Goal: Transaction & Acquisition: Book appointment/travel/reservation

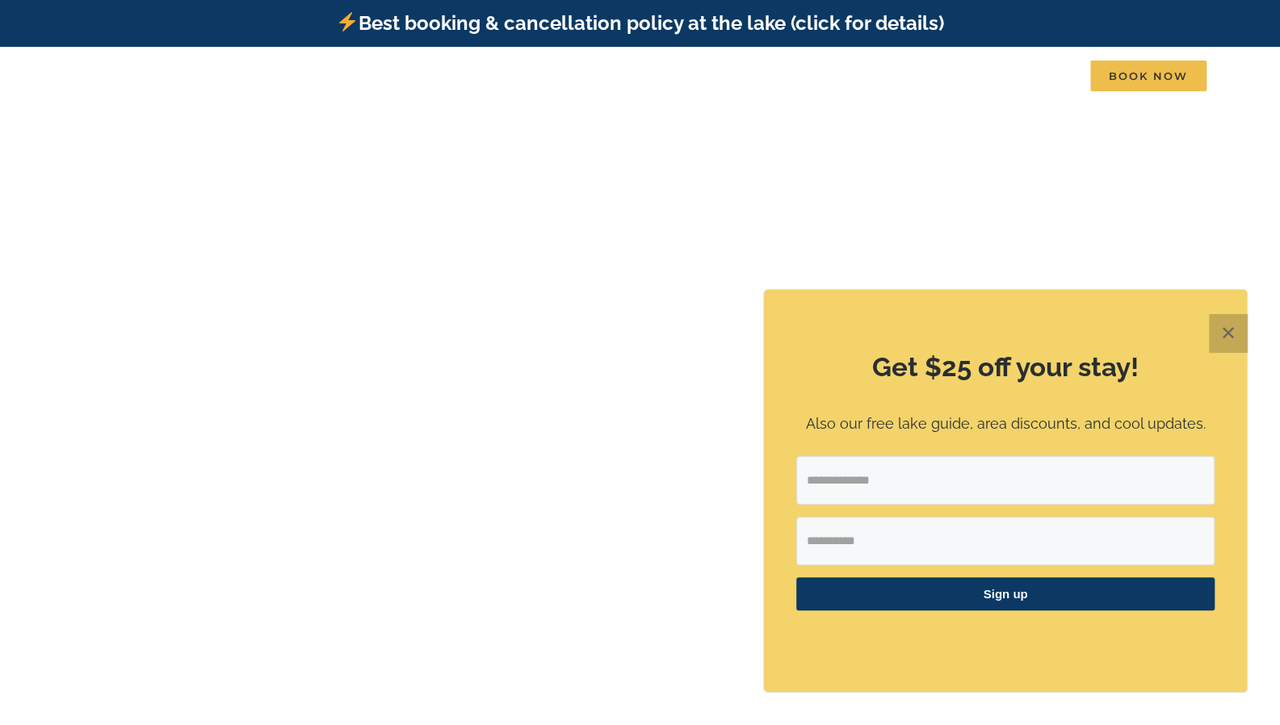
click at [1223, 341] on button "✕" at bounding box center [1228, 333] width 39 height 39
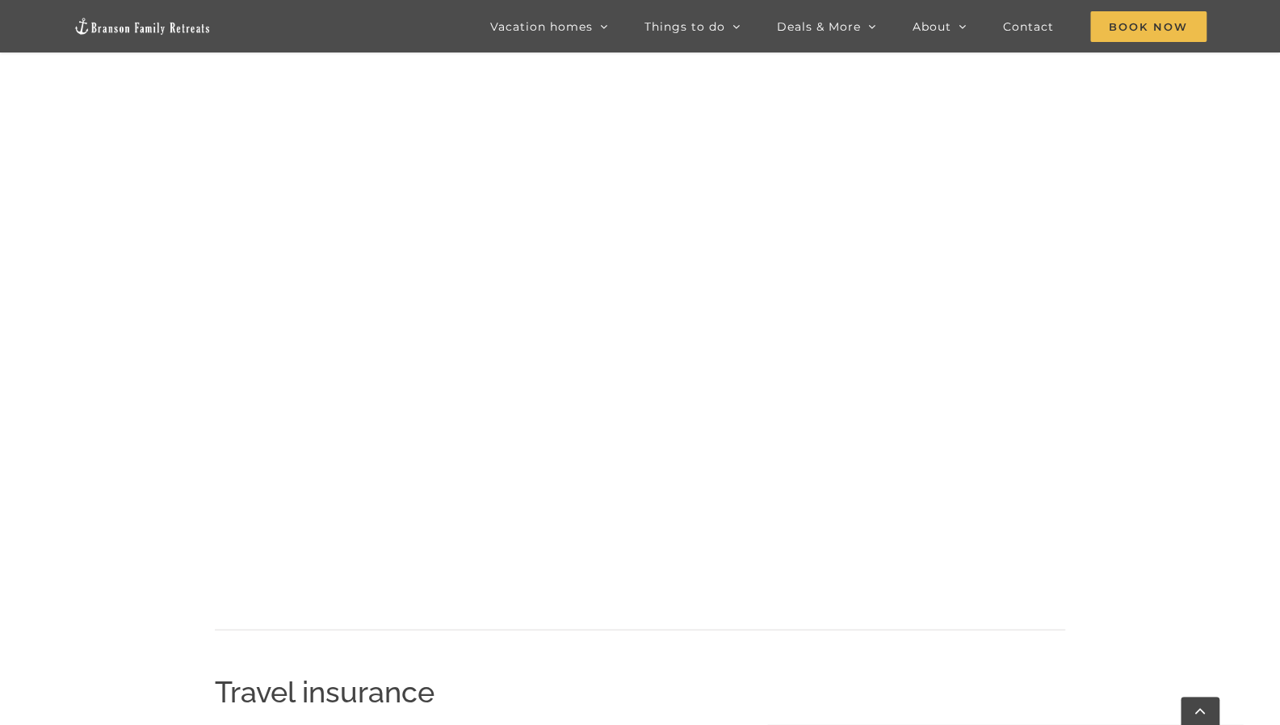
scroll to position [887, 0]
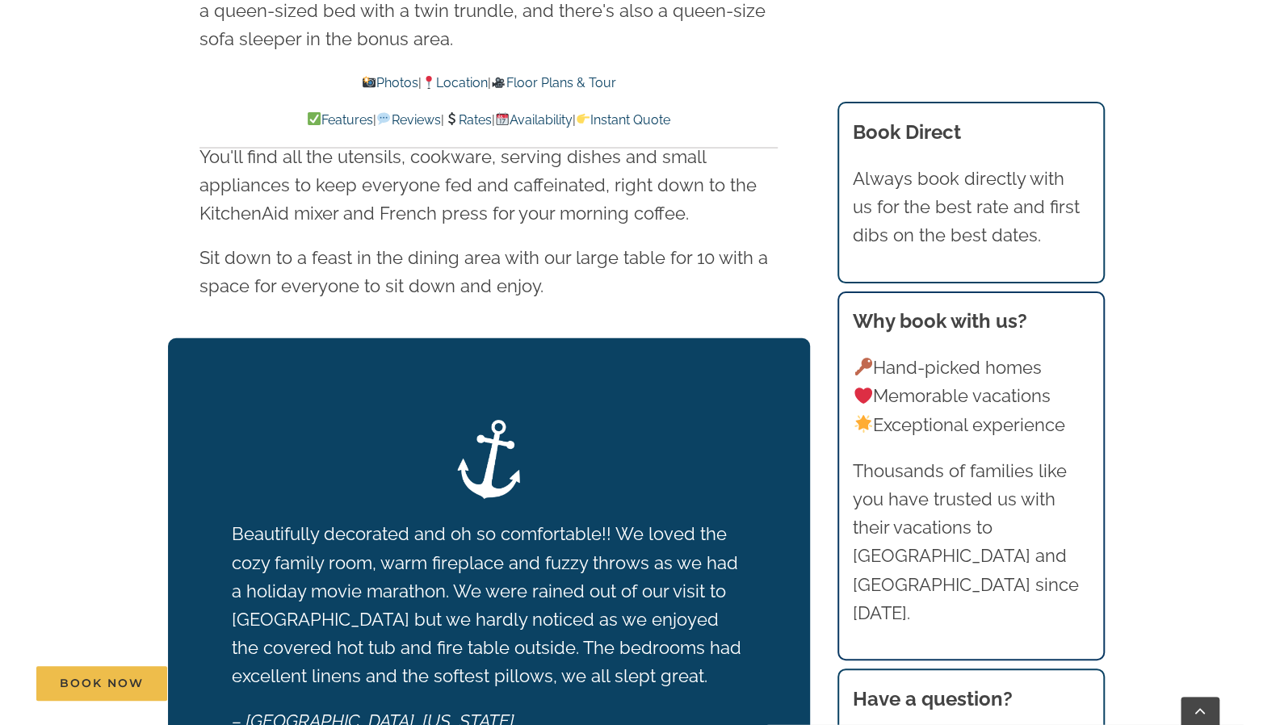
scroll to position [2535, 0]
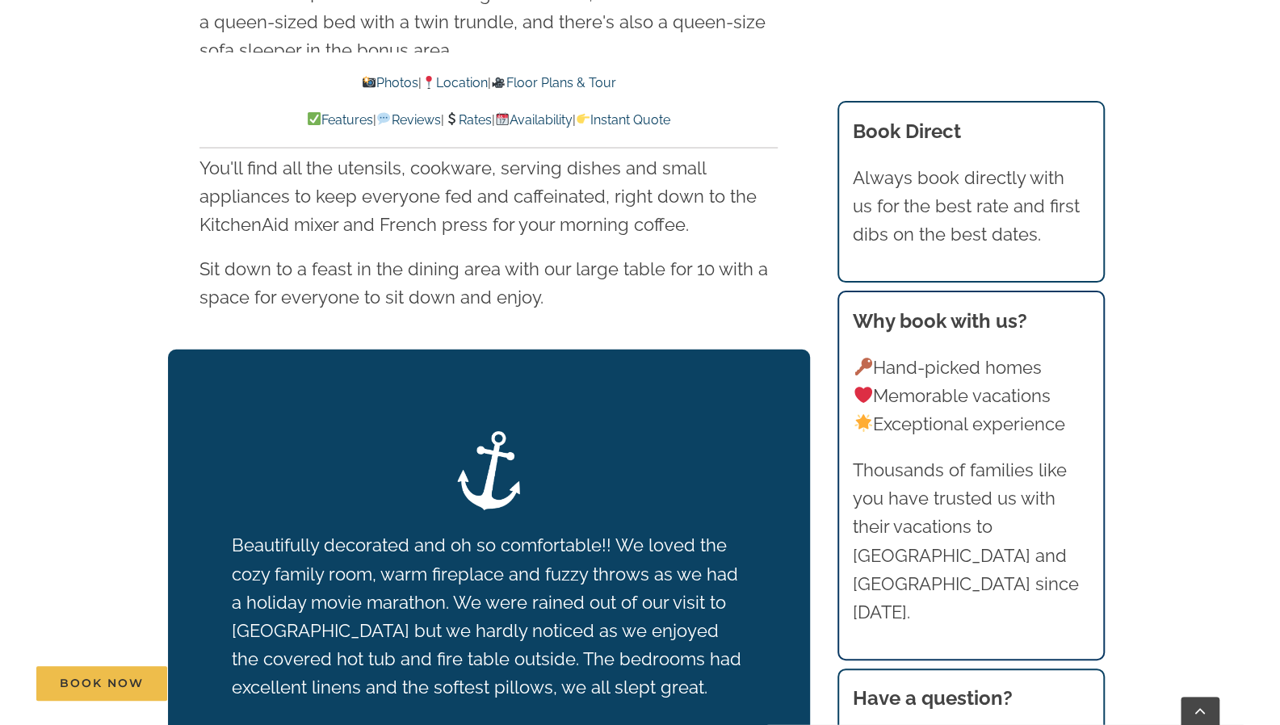
click at [373, 82] on link "Photos" at bounding box center [390, 82] width 57 height 15
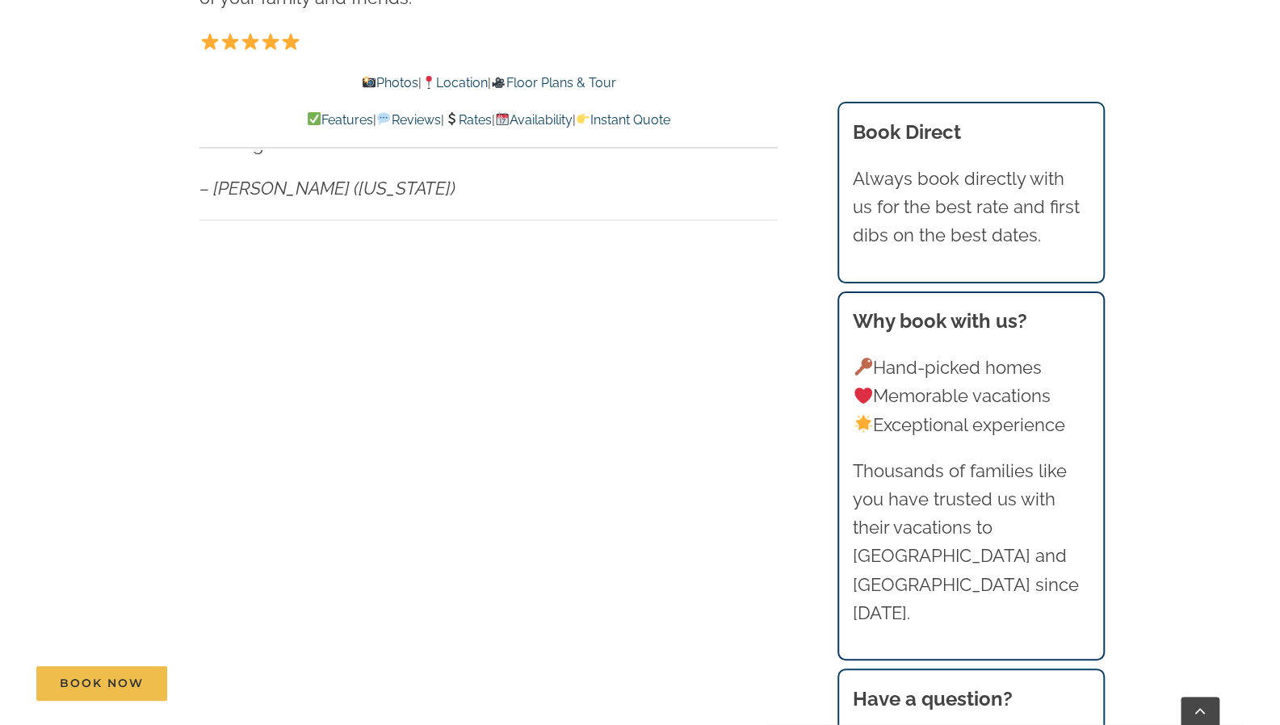
click at [373, 82] on link "Photos" at bounding box center [390, 82] width 57 height 15
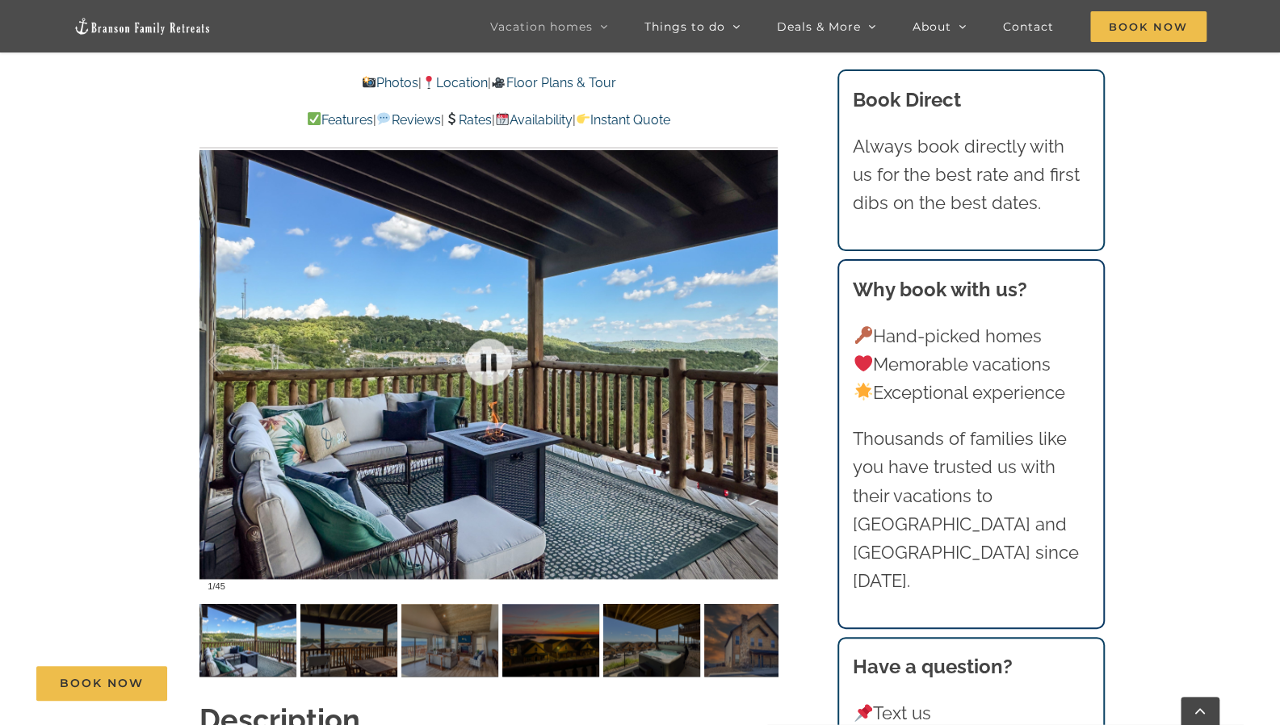
scroll to position [1201, 0]
click at [766, 322] on div at bounding box center [745, 362] width 50 height 100
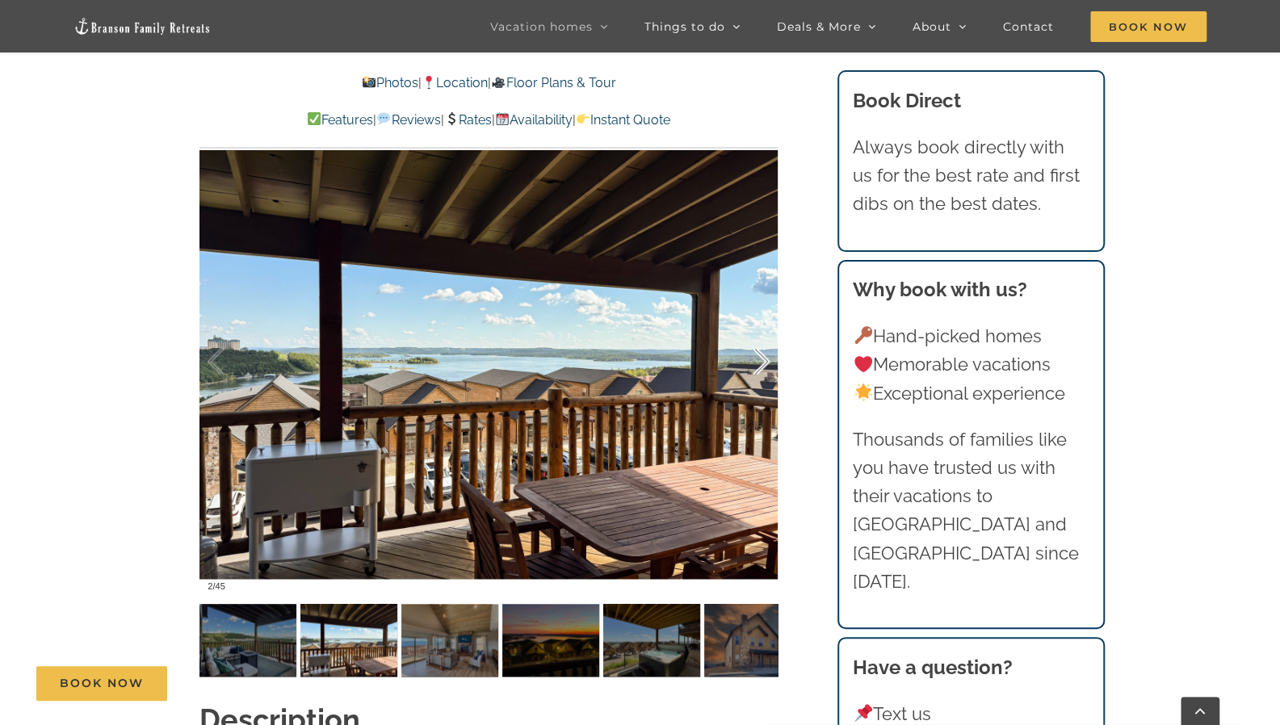
click at [766, 322] on div at bounding box center [745, 362] width 50 height 100
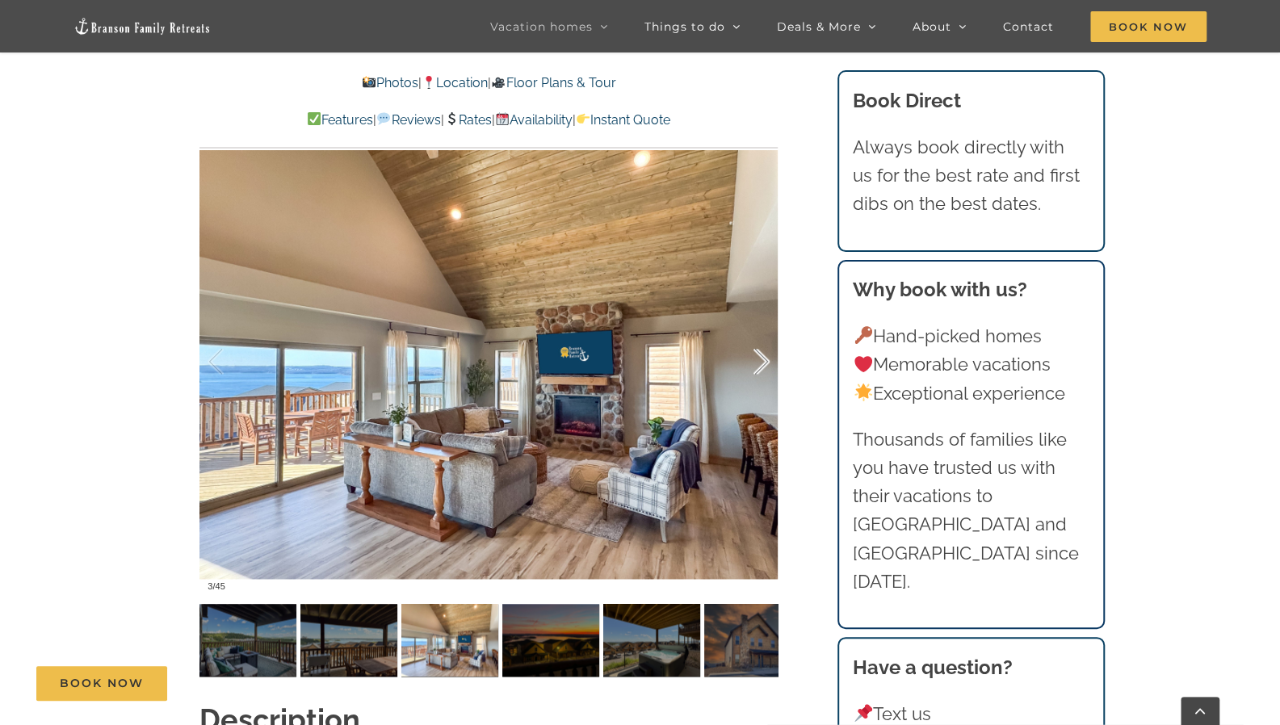
click at [766, 322] on div at bounding box center [745, 362] width 50 height 100
click at [765, 330] on div at bounding box center [745, 362] width 50 height 100
click at [556, 611] on img at bounding box center [550, 640] width 97 height 73
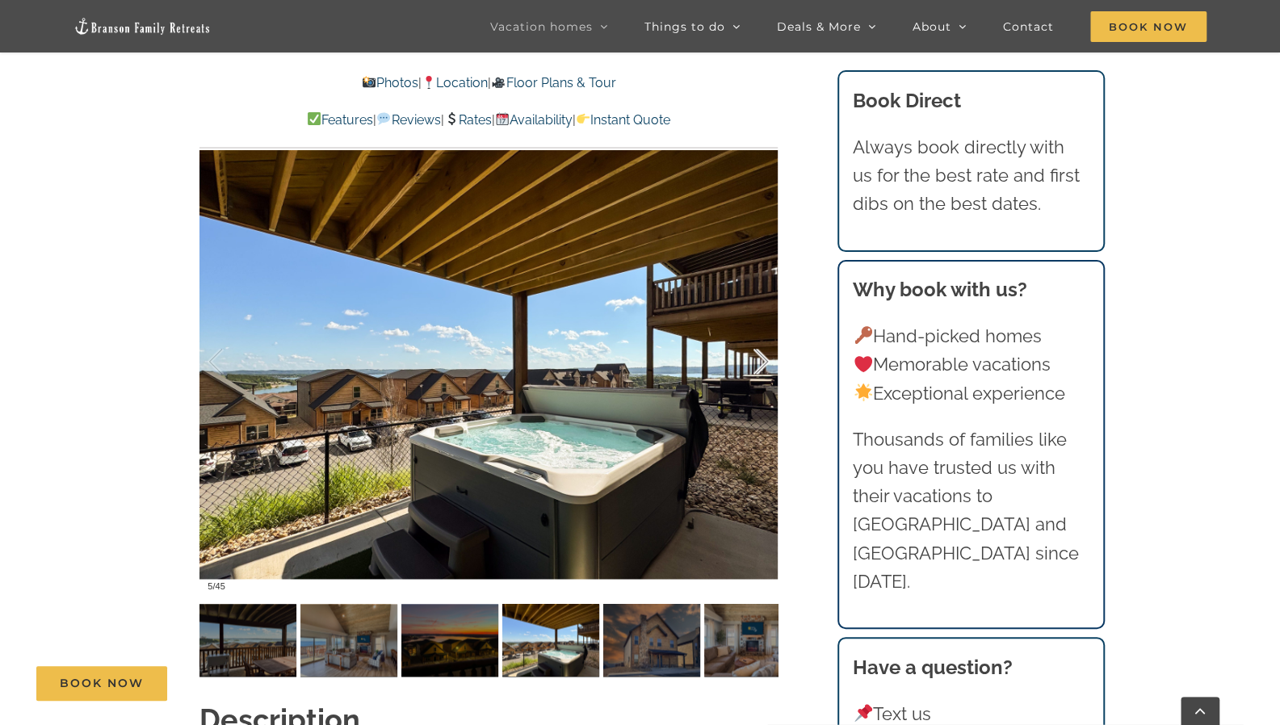
click at [757, 328] on div at bounding box center [745, 362] width 50 height 100
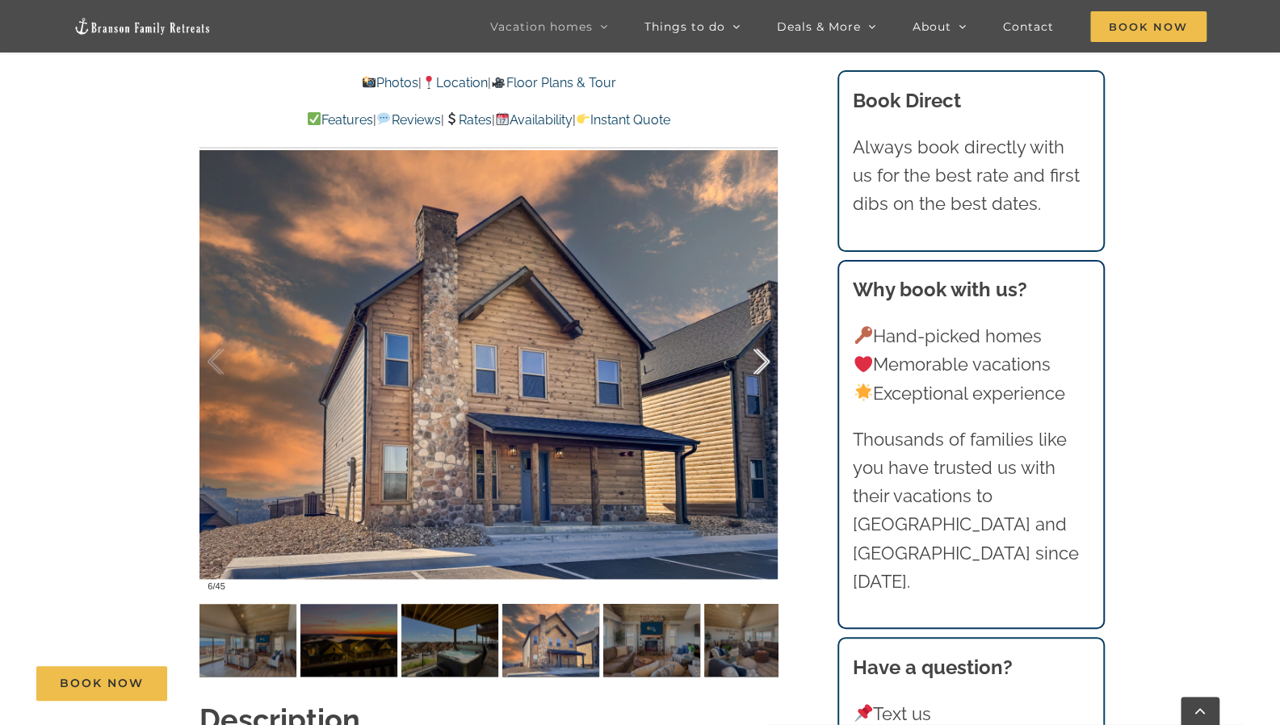
click at [757, 328] on div at bounding box center [745, 362] width 50 height 100
click at [759, 324] on div at bounding box center [745, 362] width 50 height 100
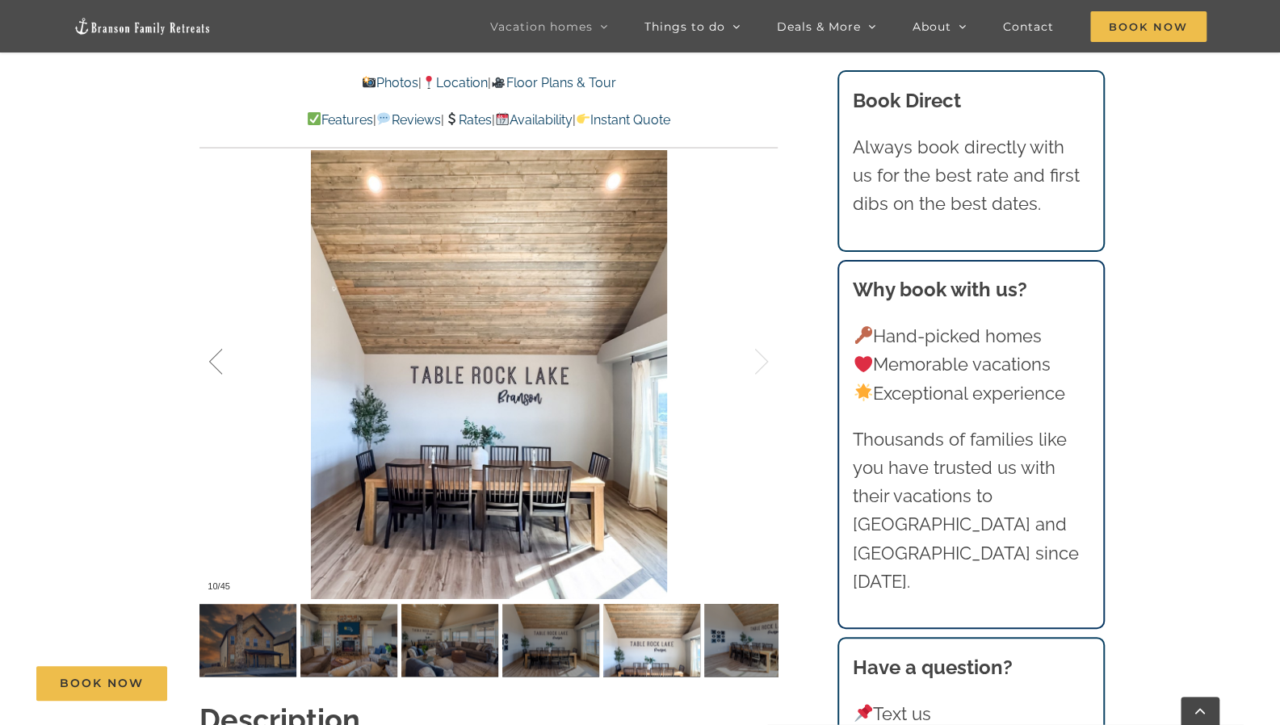
click at [216, 332] on div at bounding box center [233, 362] width 50 height 100
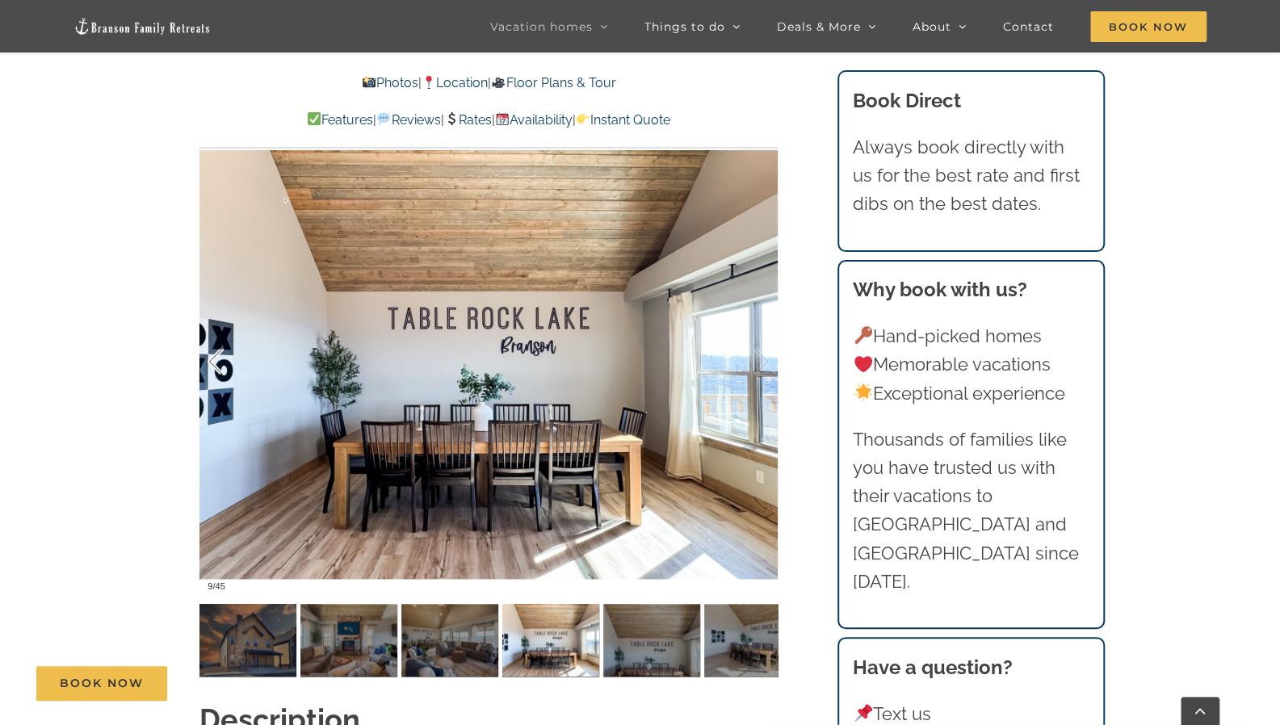
click at [216, 332] on div at bounding box center [233, 362] width 50 height 100
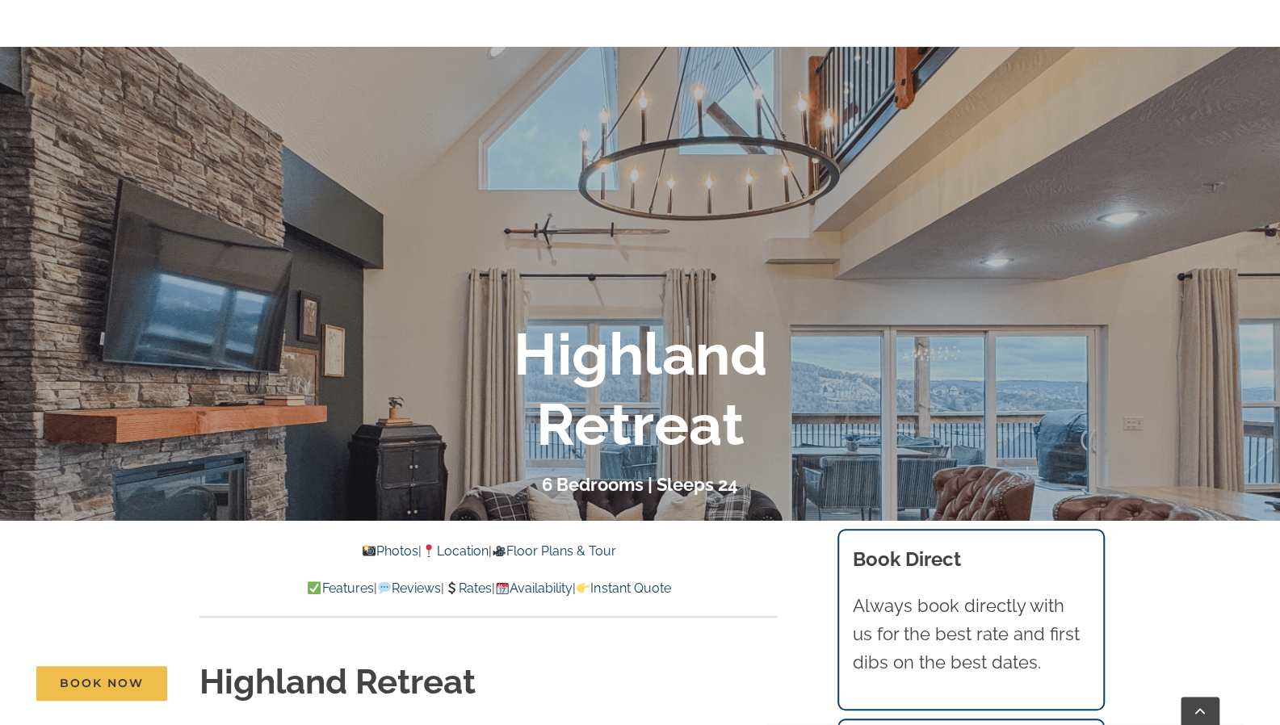
scroll to position [252, 0]
click at [478, 589] on link "Rates" at bounding box center [468, 587] width 48 height 15
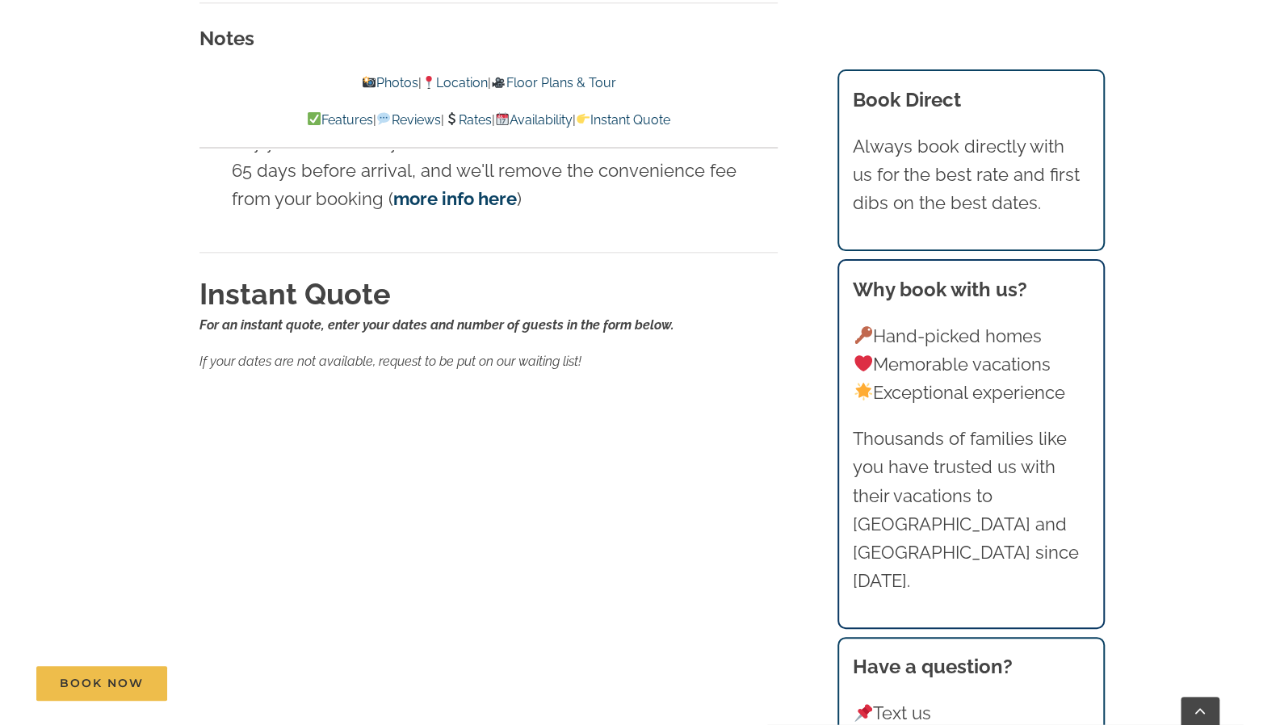
scroll to position [8823, 0]
click at [481, 352] on p "If your dates are not available, request to be put on our waiting list!" at bounding box center [489, 362] width 578 height 21
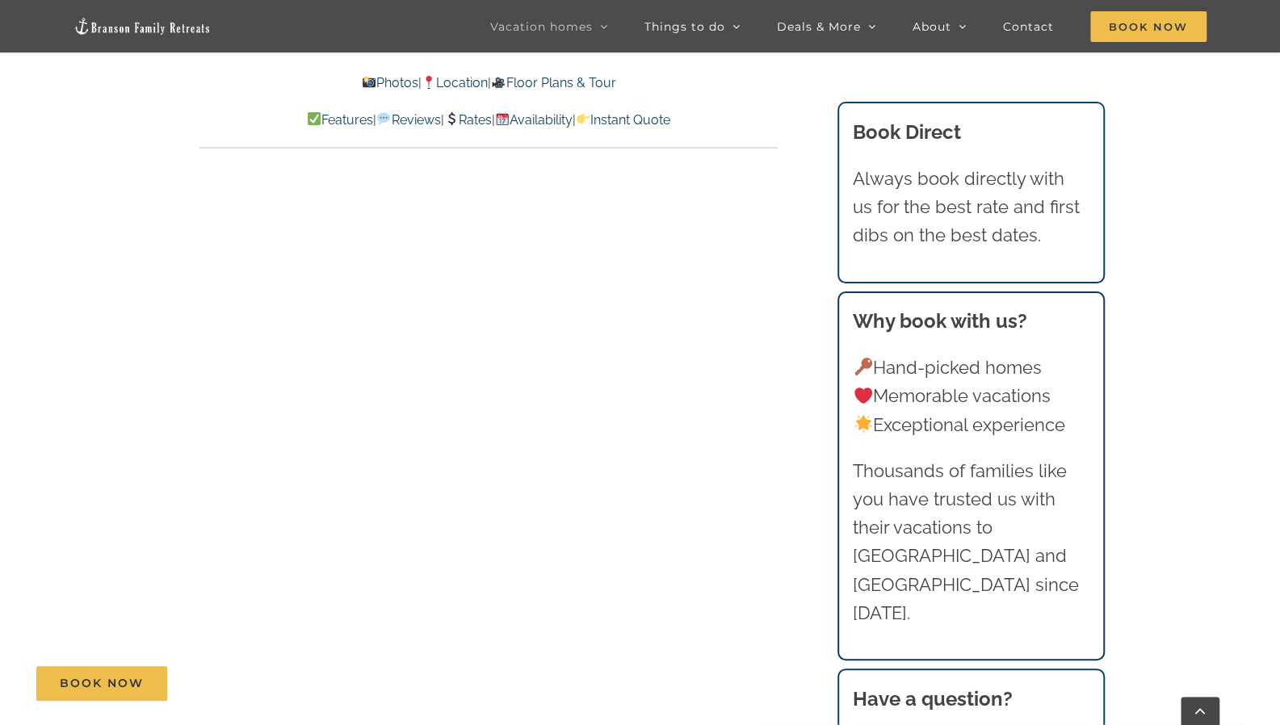
scroll to position [8263, 0]
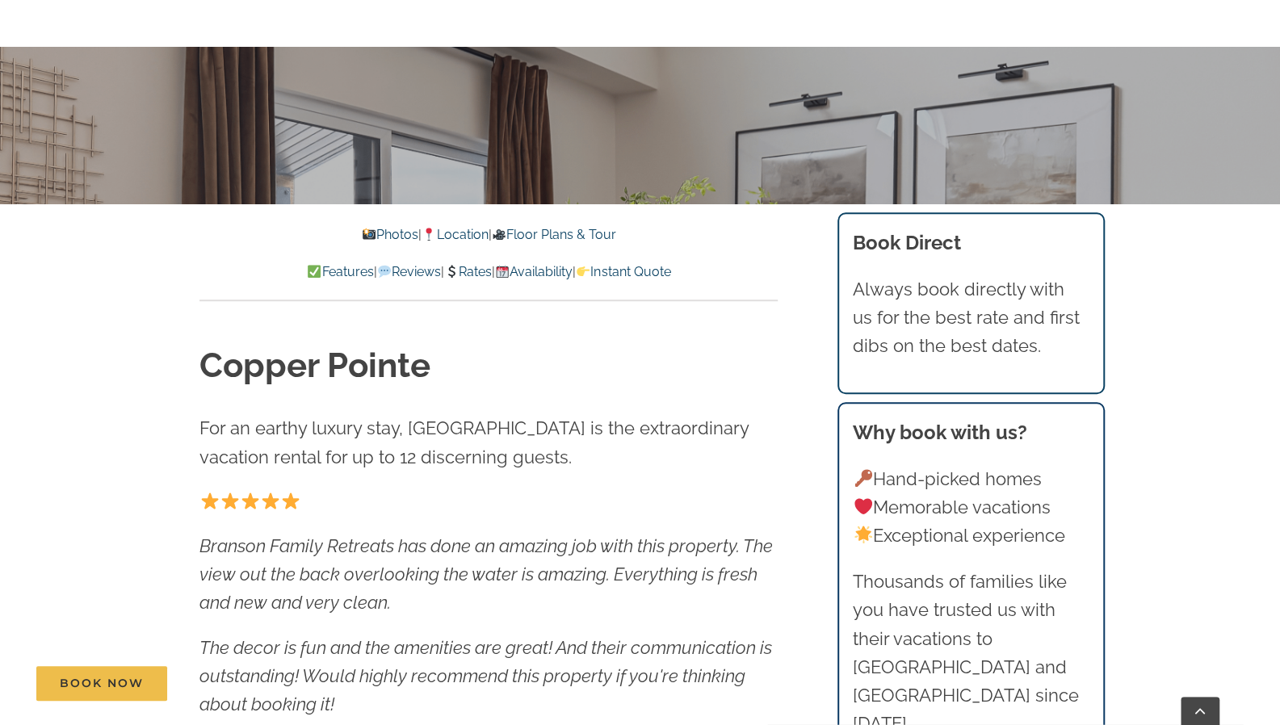
scroll to position [571, 0]
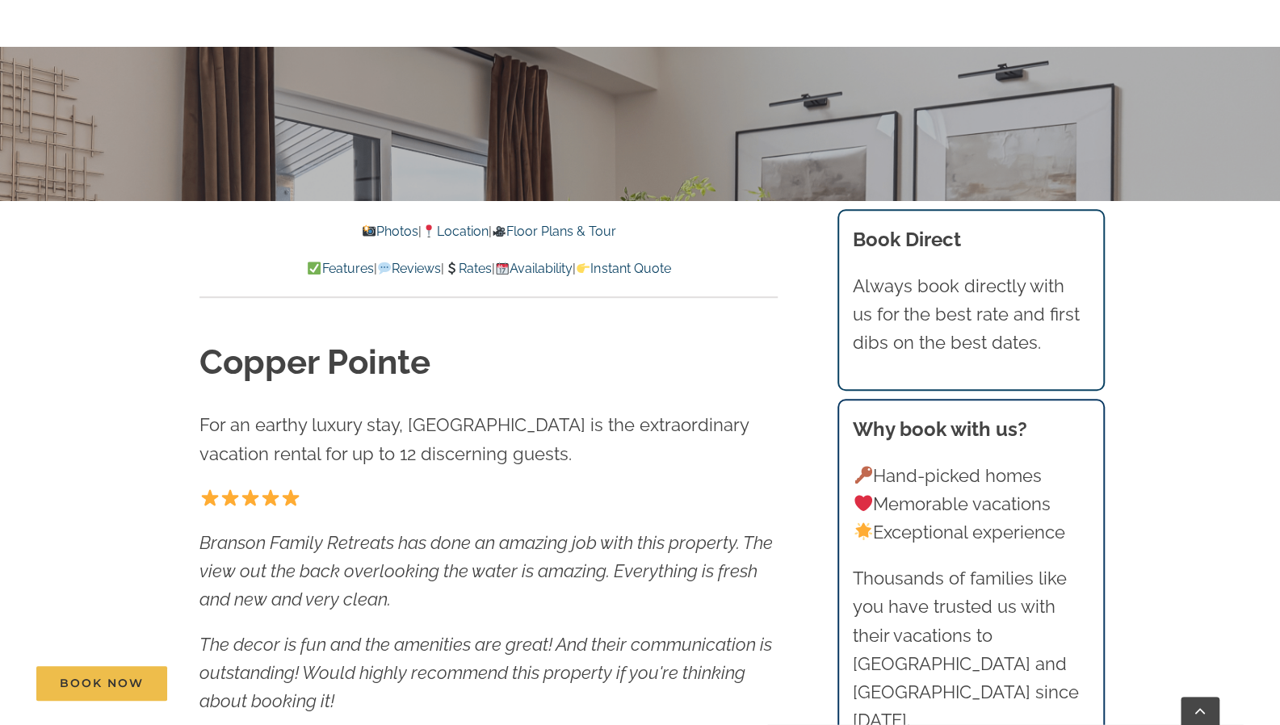
click at [472, 230] on link "Location" at bounding box center [455, 231] width 66 height 15
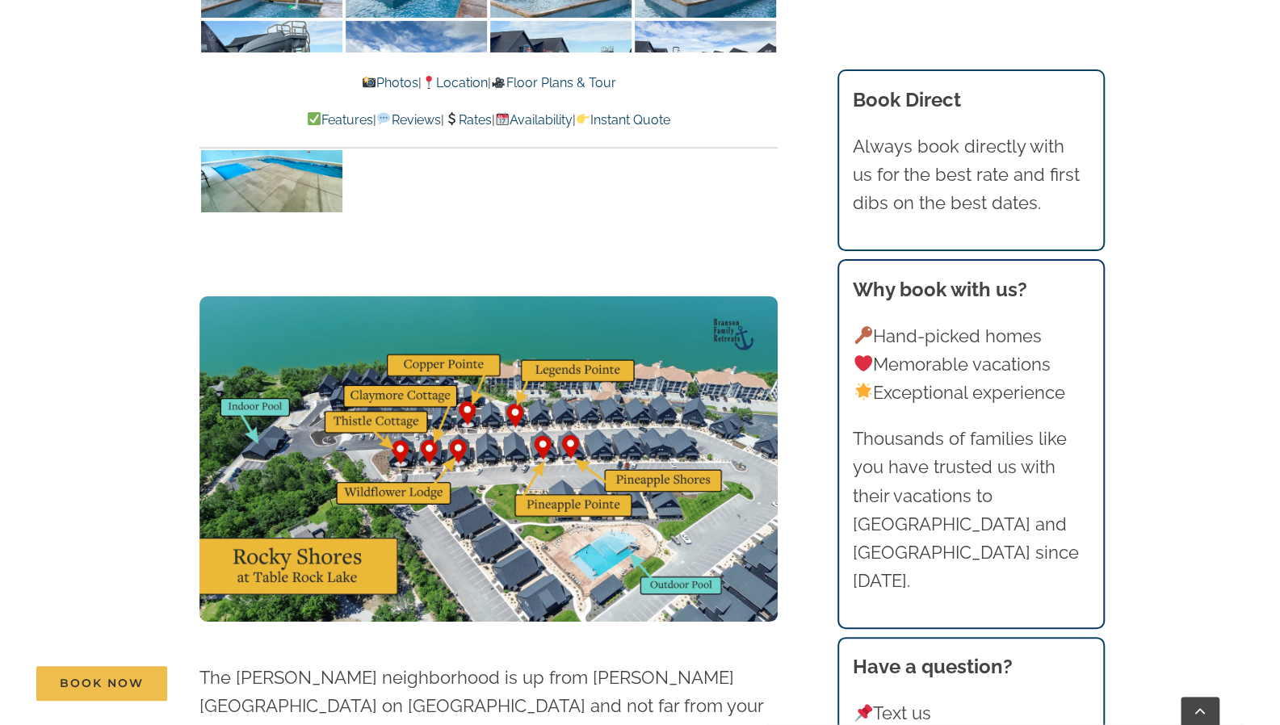
scroll to position [3444, 0]
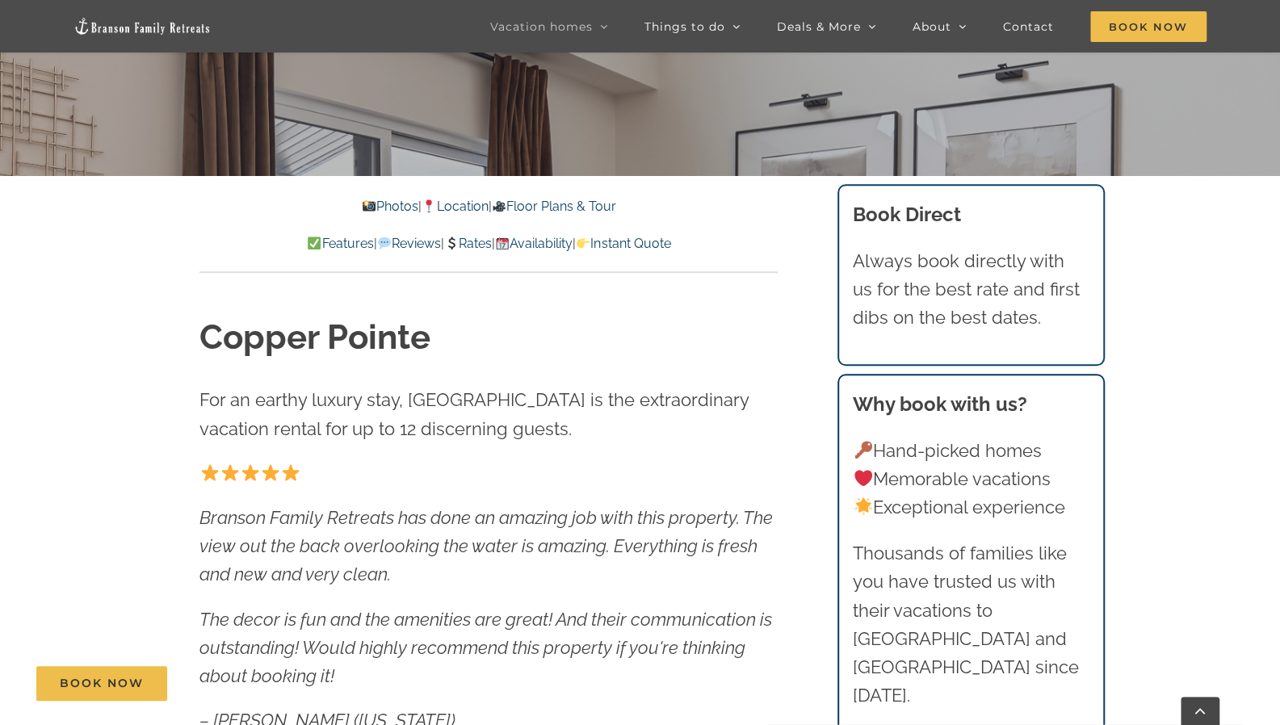
click at [390, 200] on link "Photos" at bounding box center [390, 206] width 57 height 15
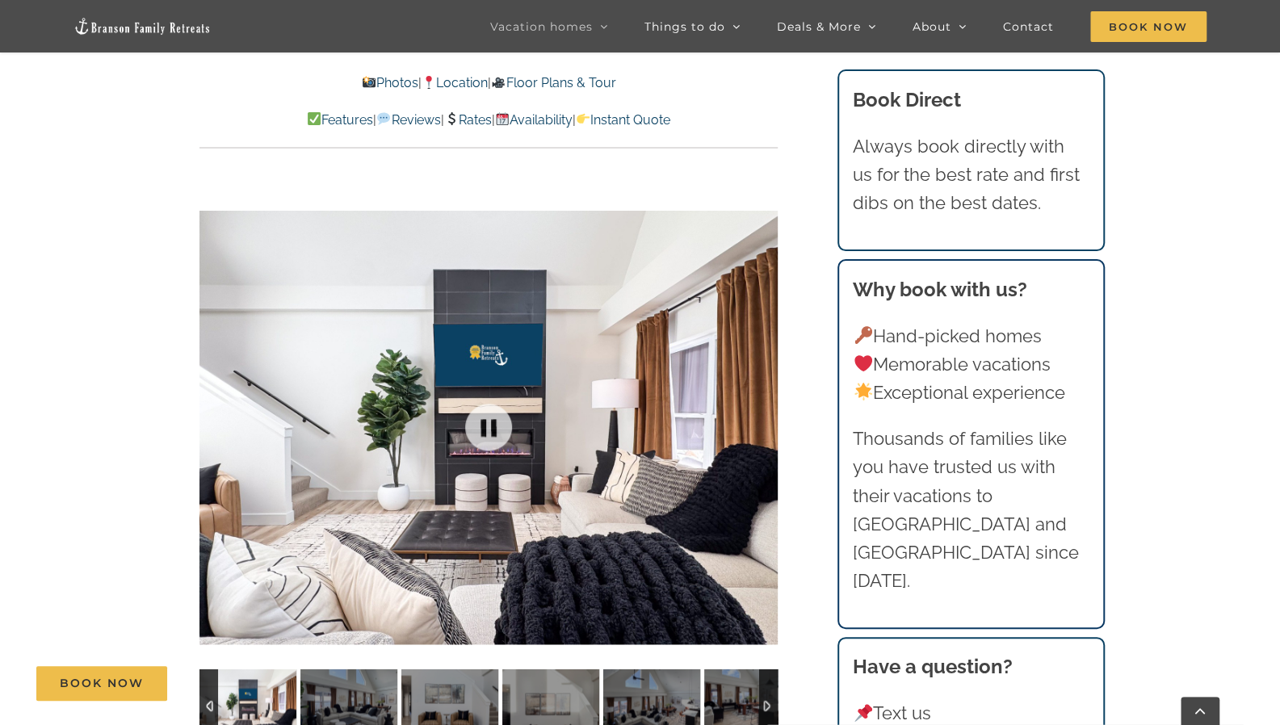
scroll to position [1179, 0]
click at [763, 426] on div at bounding box center [745, 427] width 50 height 100
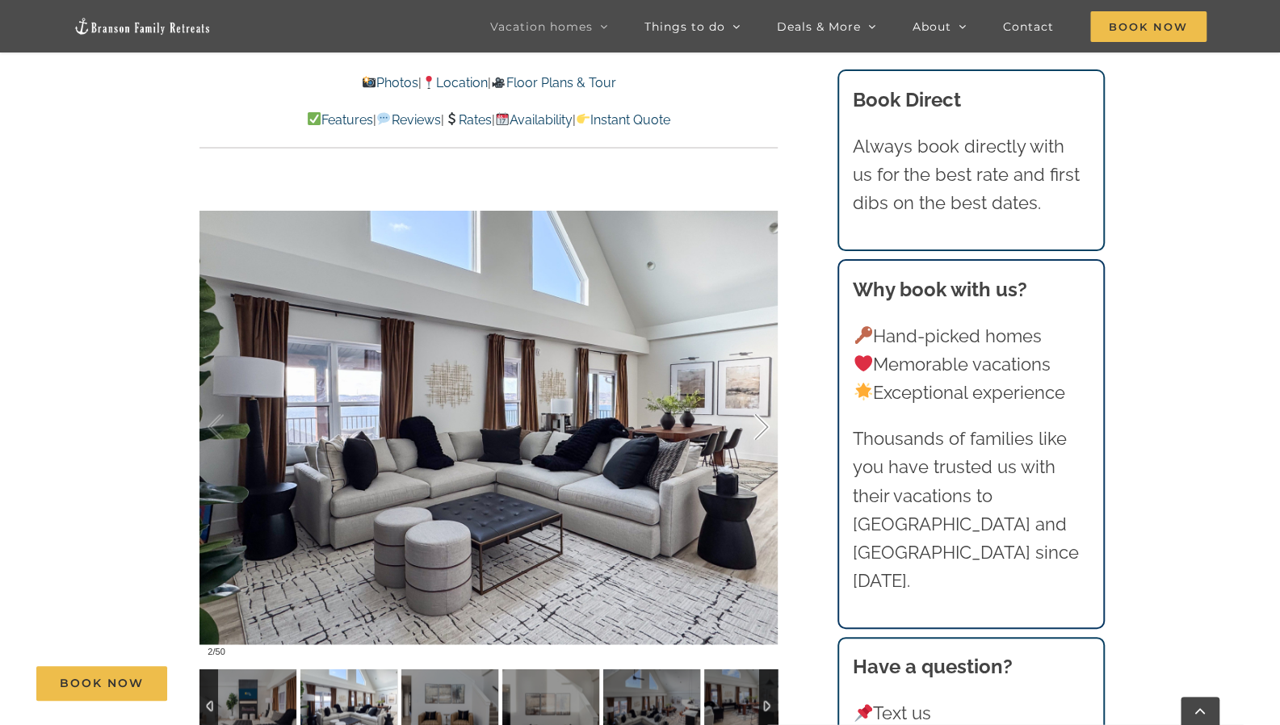
click at [763, 426] on div at bounding box center [745, 427] width 50 height 100
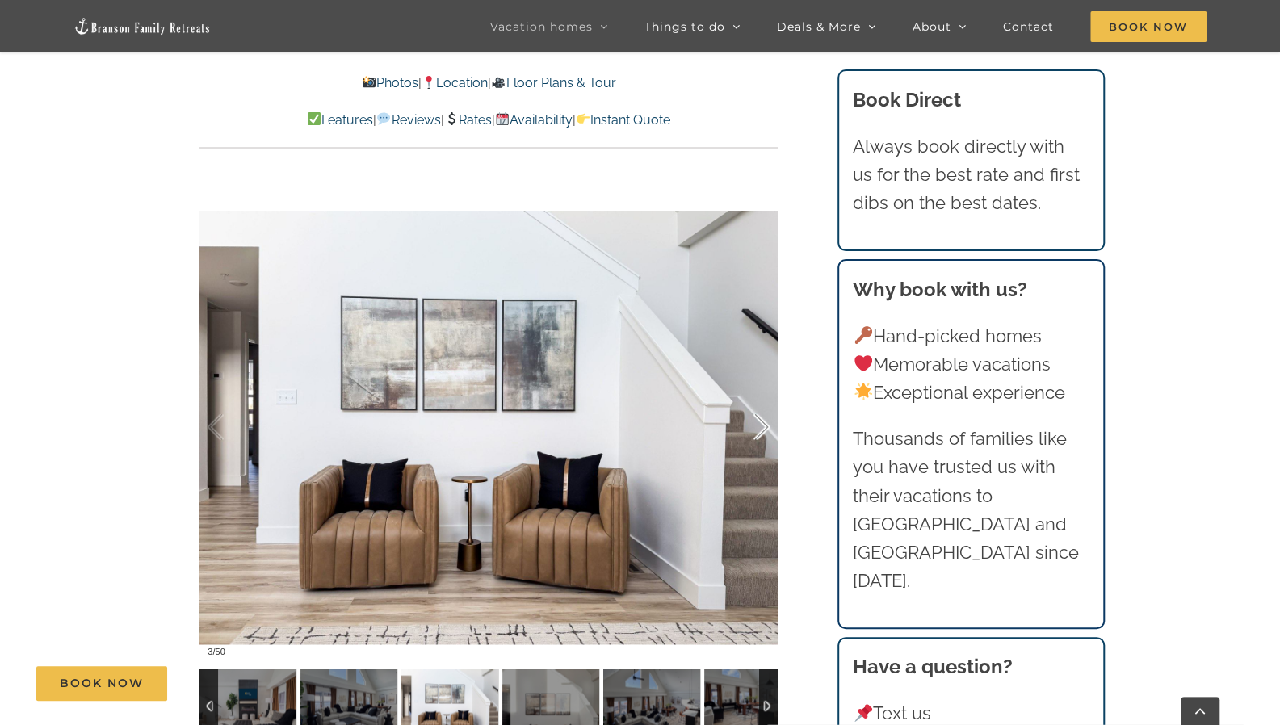
click at [763, 426] on div at bounding box center [745, 427] width 50 height 100
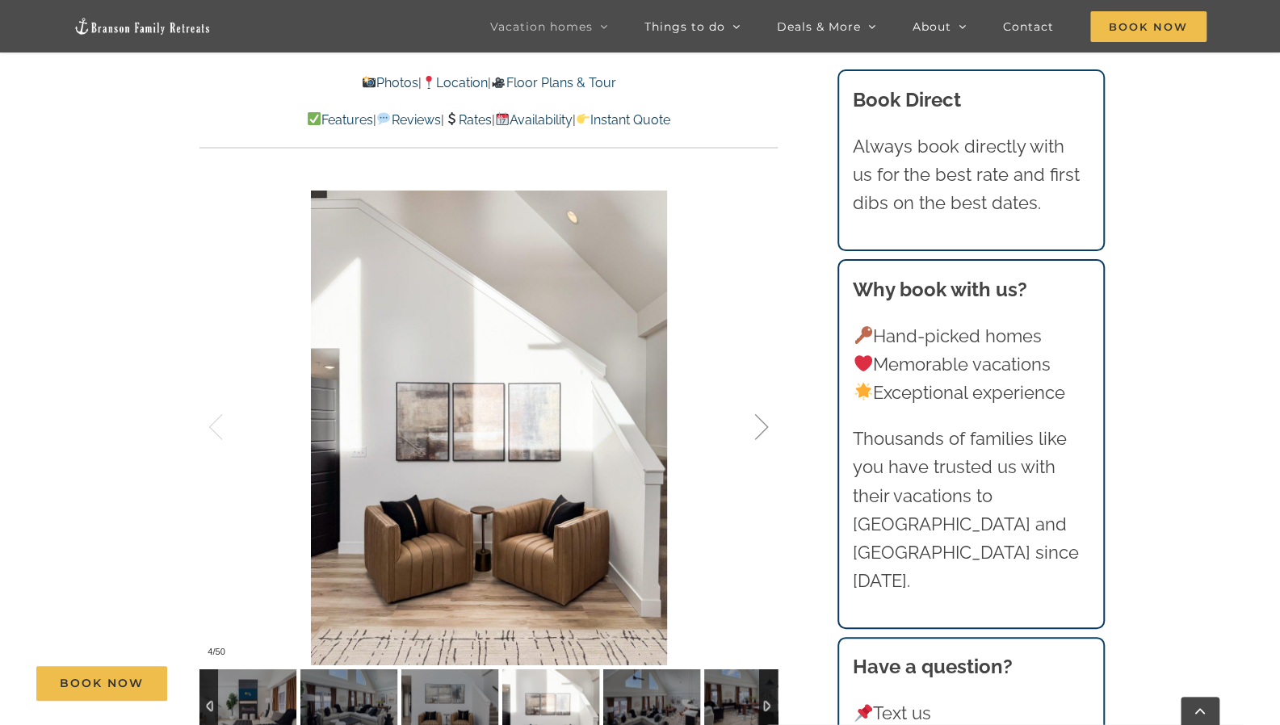
click at [763, 426] on div at bounding box center [745, 427] width 50 height 100
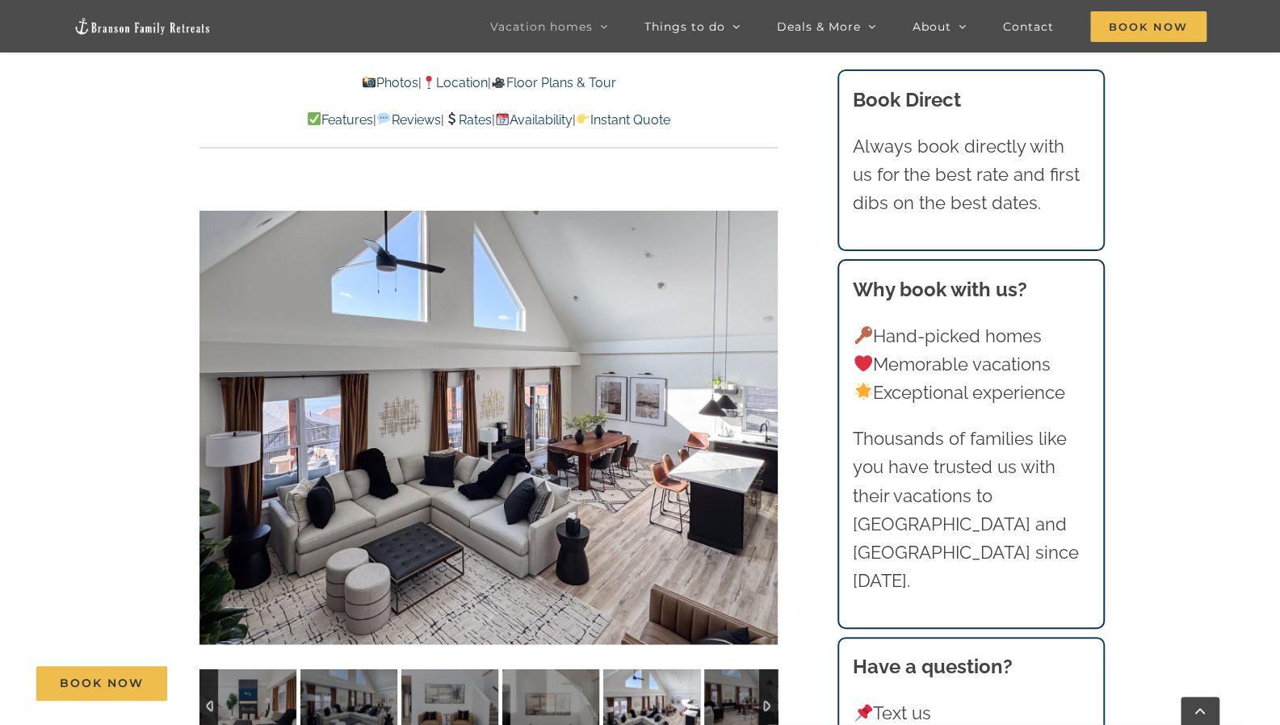
click at [763, 426] on div "5 / 50" at bounding box center [489, 427] width 578 height 475
click at [763, 426] on div at bounding box center [745, 427] width 50 height 100
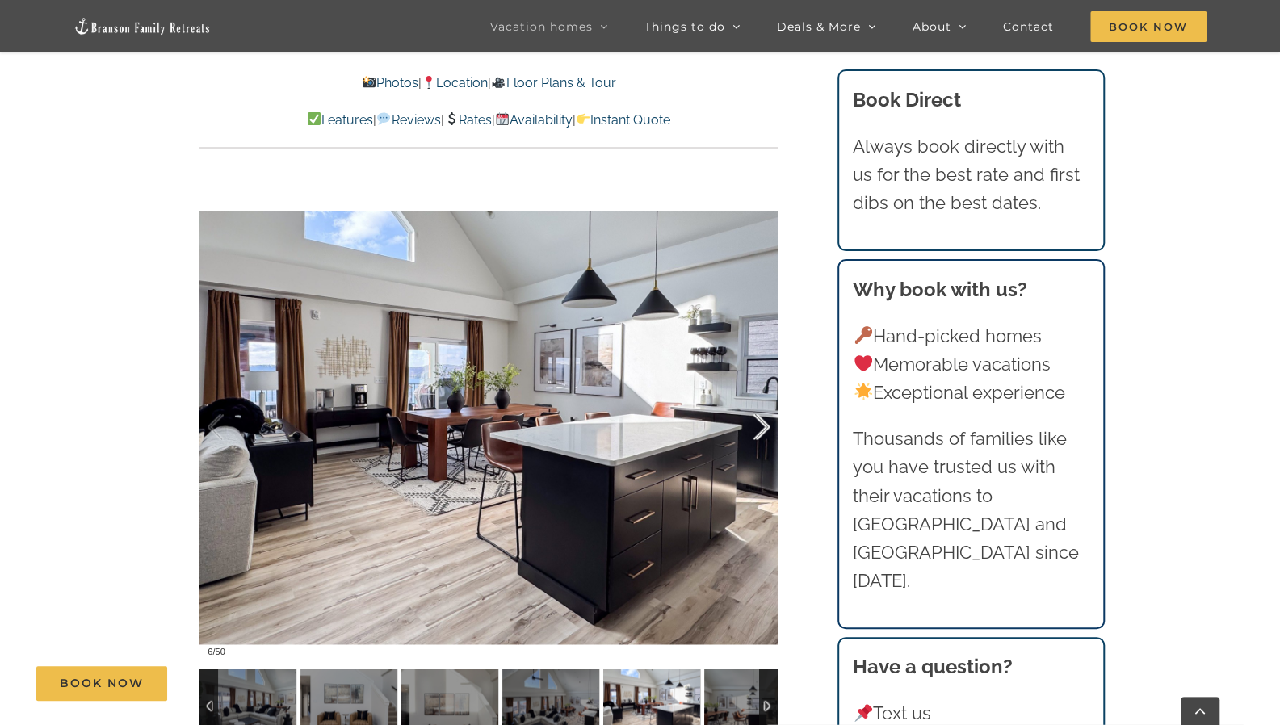
click at [763, 426] on div at bounding box center [745, 427] width 50 height 100
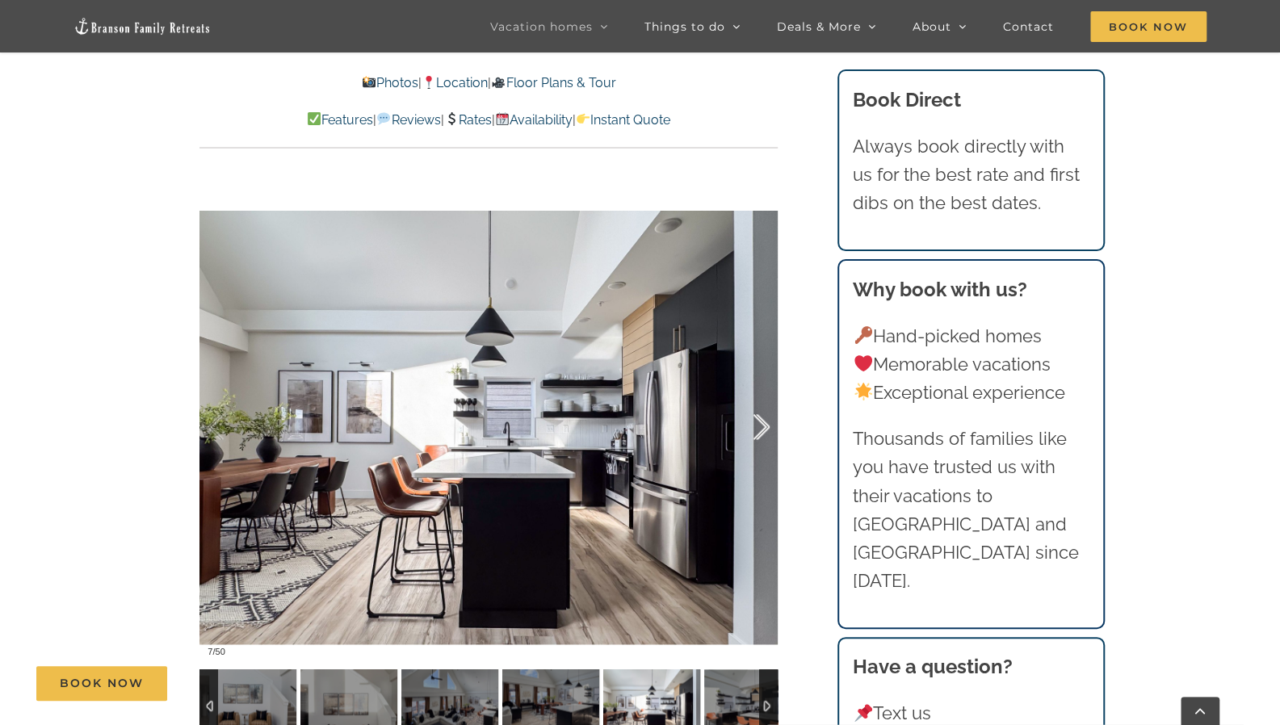
click at [763, 426] on div at bounding box center [745, 427] width 50 height 100
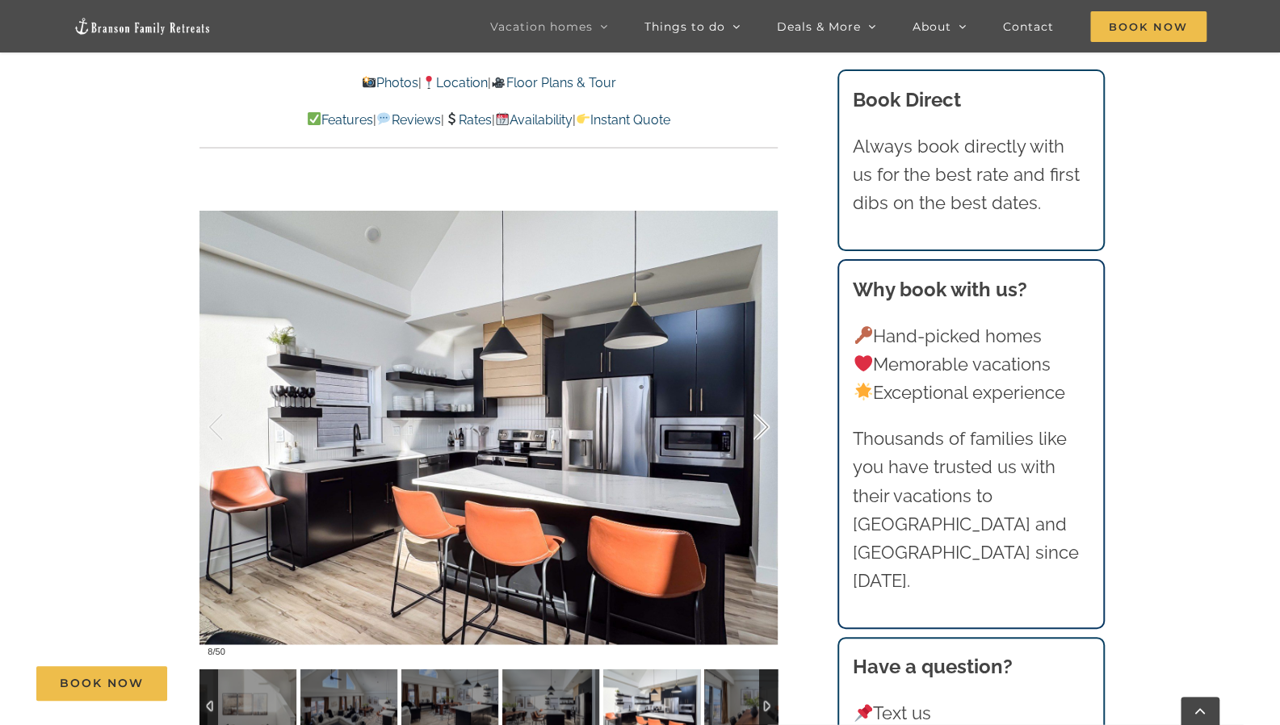
click at [763, 426] on div at bounding box center [745, 427] width 50 height 100
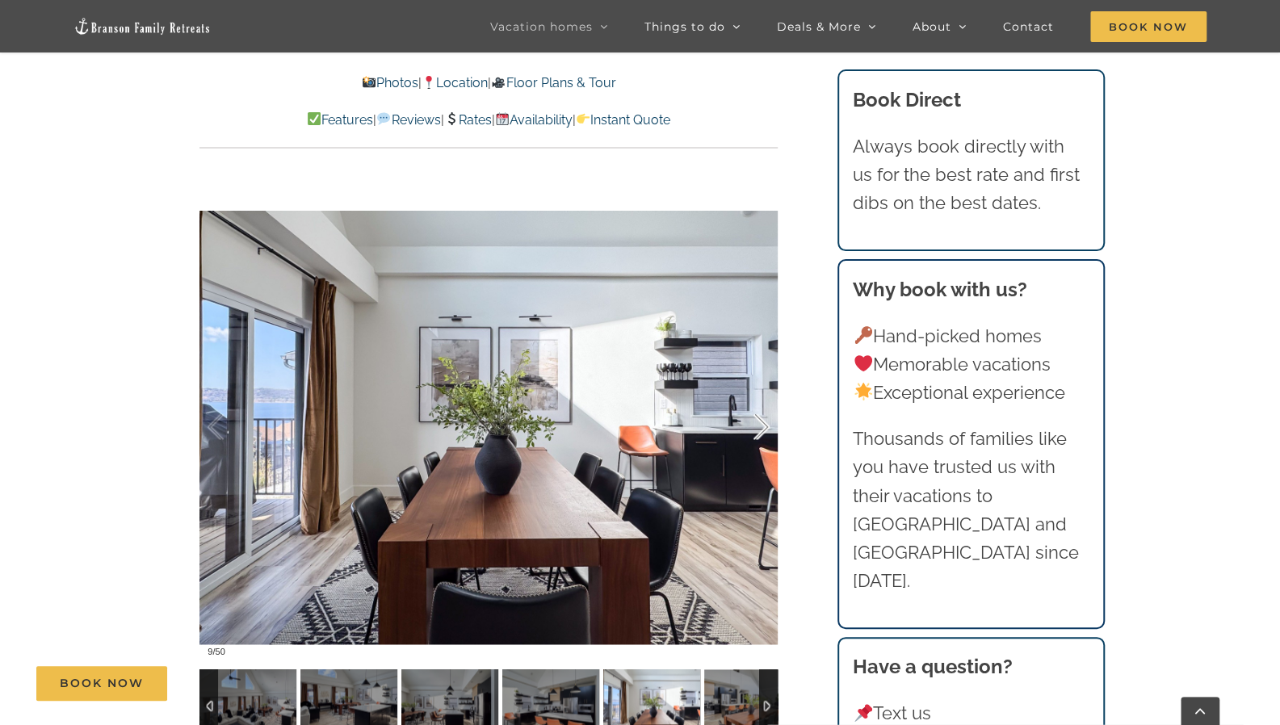
click at [763, 426] on div at bounding box center [745, 427] width 50 height 100
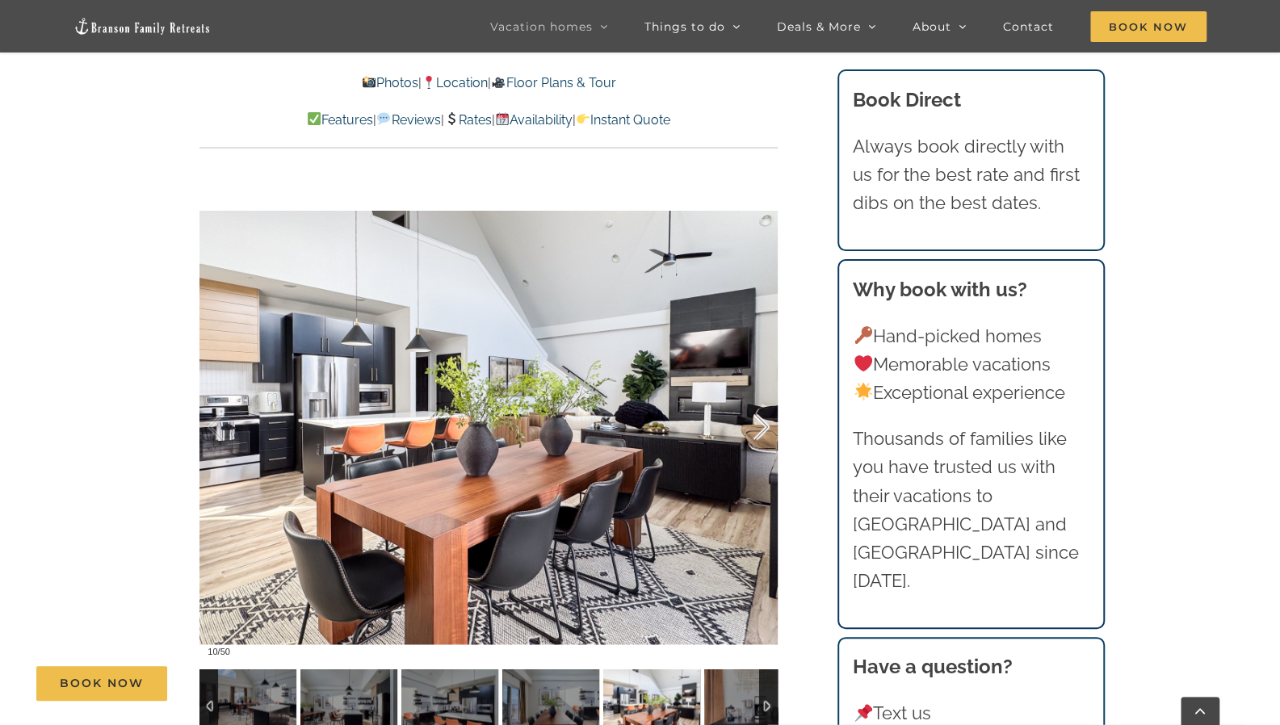
click at [763, 426] on div at bounding box center [745, 427] width 50 height 100
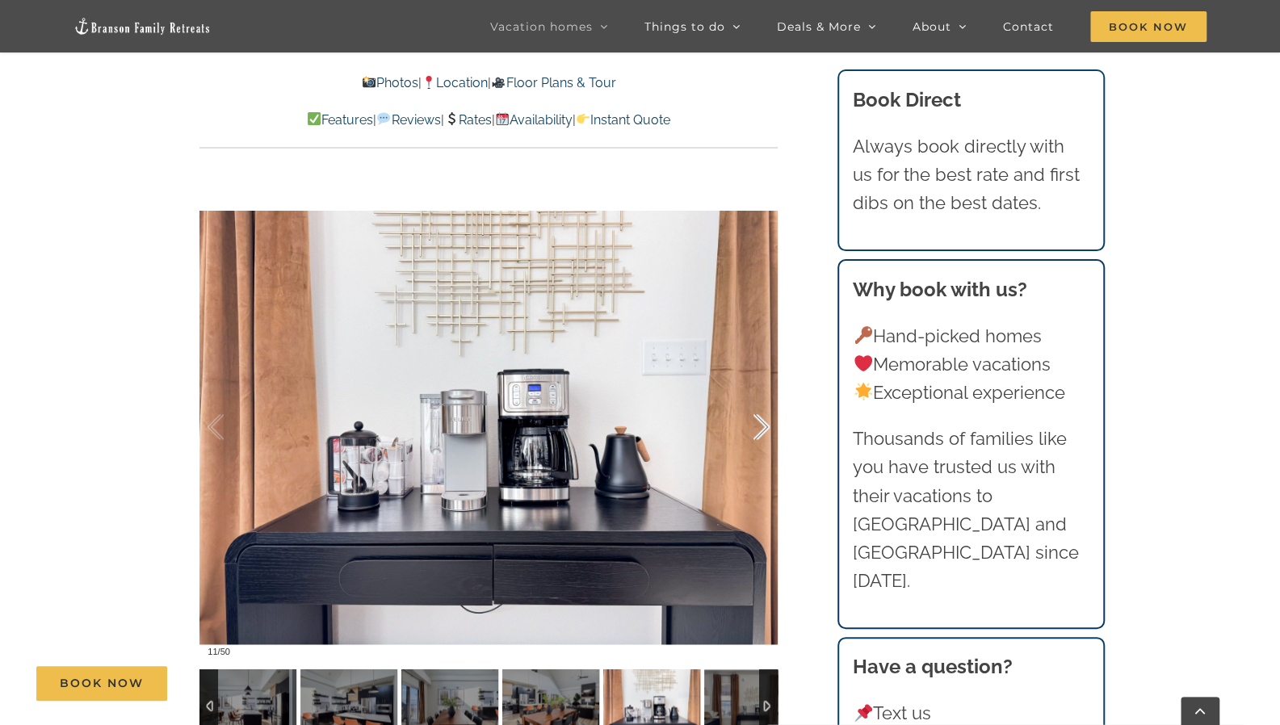
click at [763, 426] on div at bounding box center [745, 427] width 50 height 100
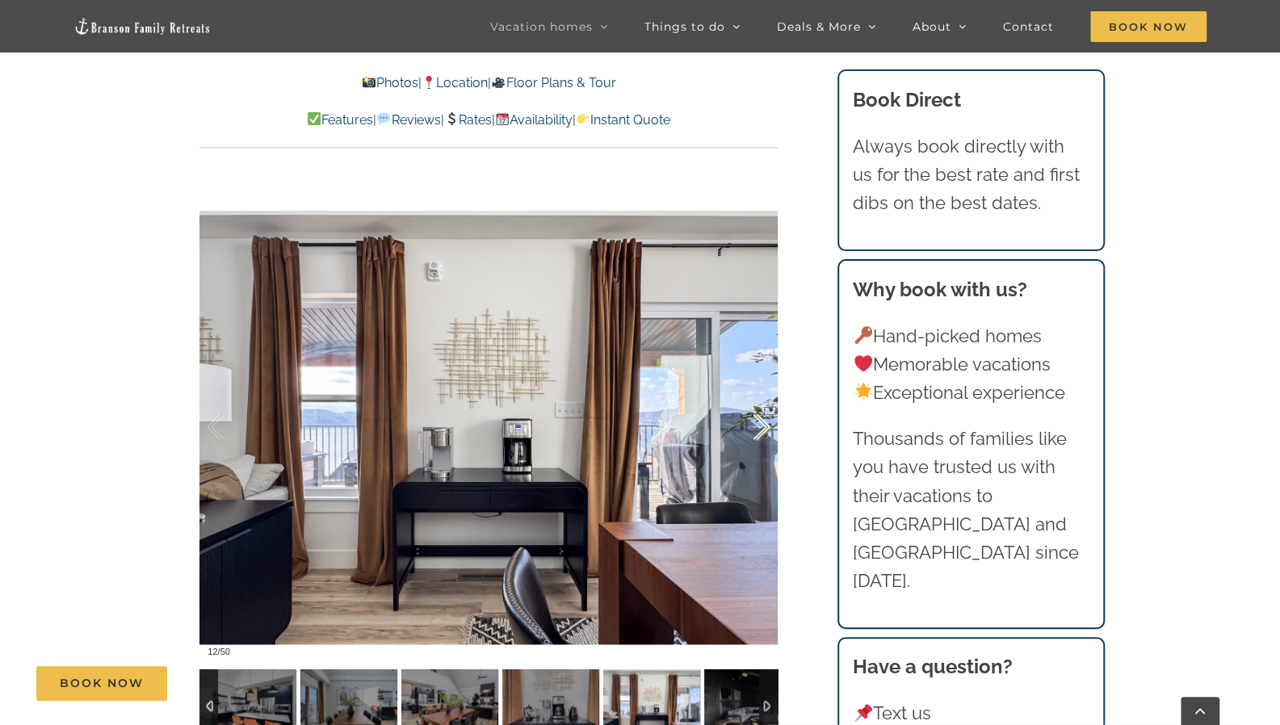
click at [763, 426] on div at bounding box center [745, 427] width 50 height 100
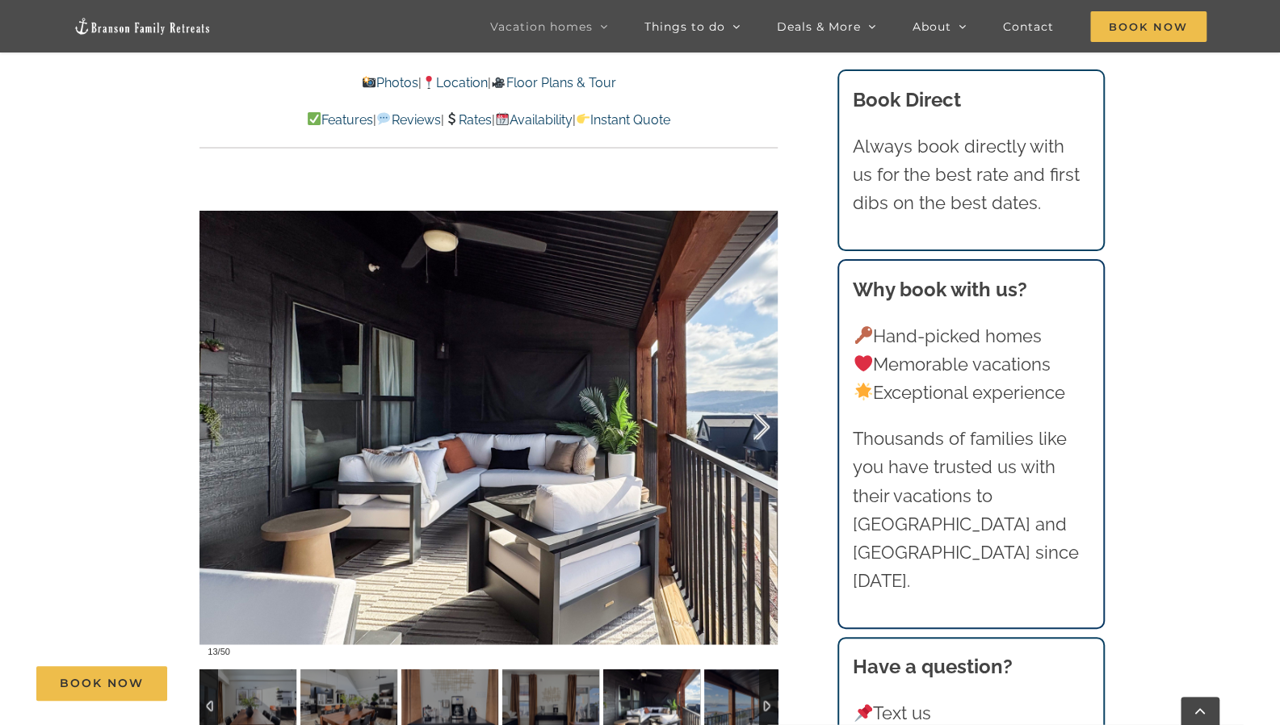
click at [763, 426] on div at bounding box center [745, 427] width 50 height 100
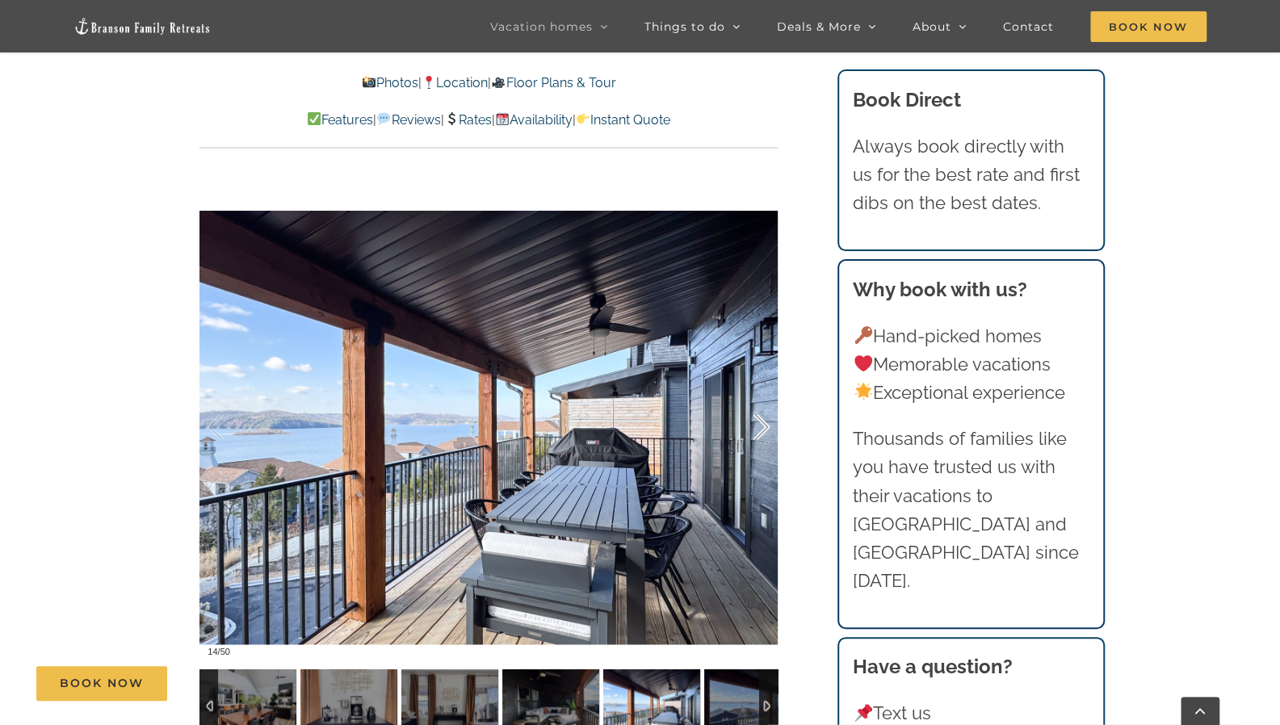
click at [763, 426] on div at bounding box center [745, 427] width 50 height 100
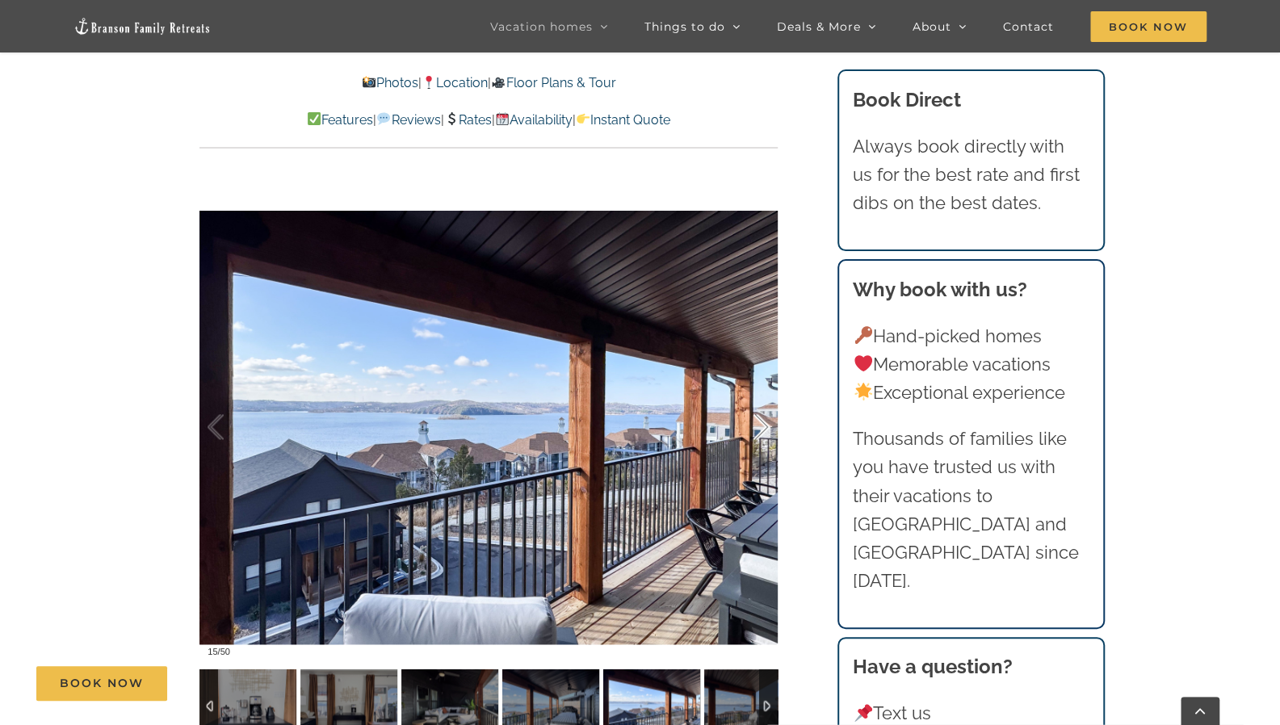
click at [763, 426] on div at bounding box center [745, 427] width 50 height 100
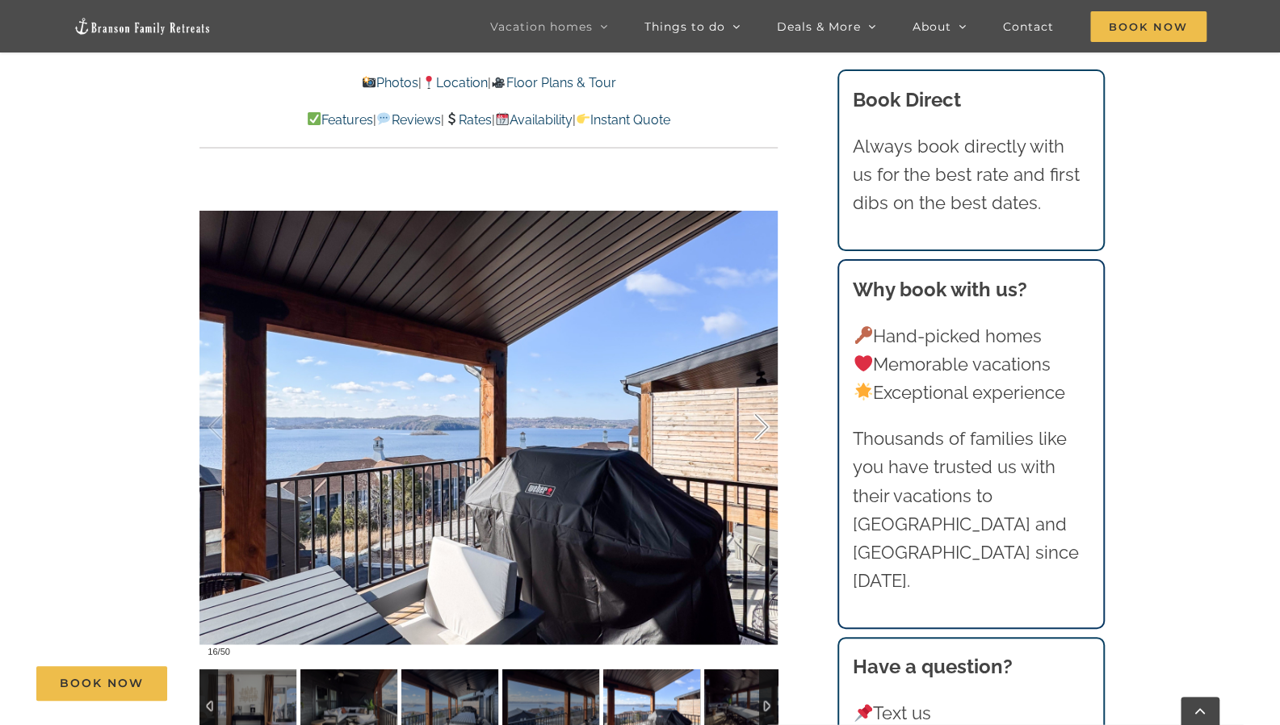
click at [763, 426] on div at bounding box center [745, 427] width 50 height 100
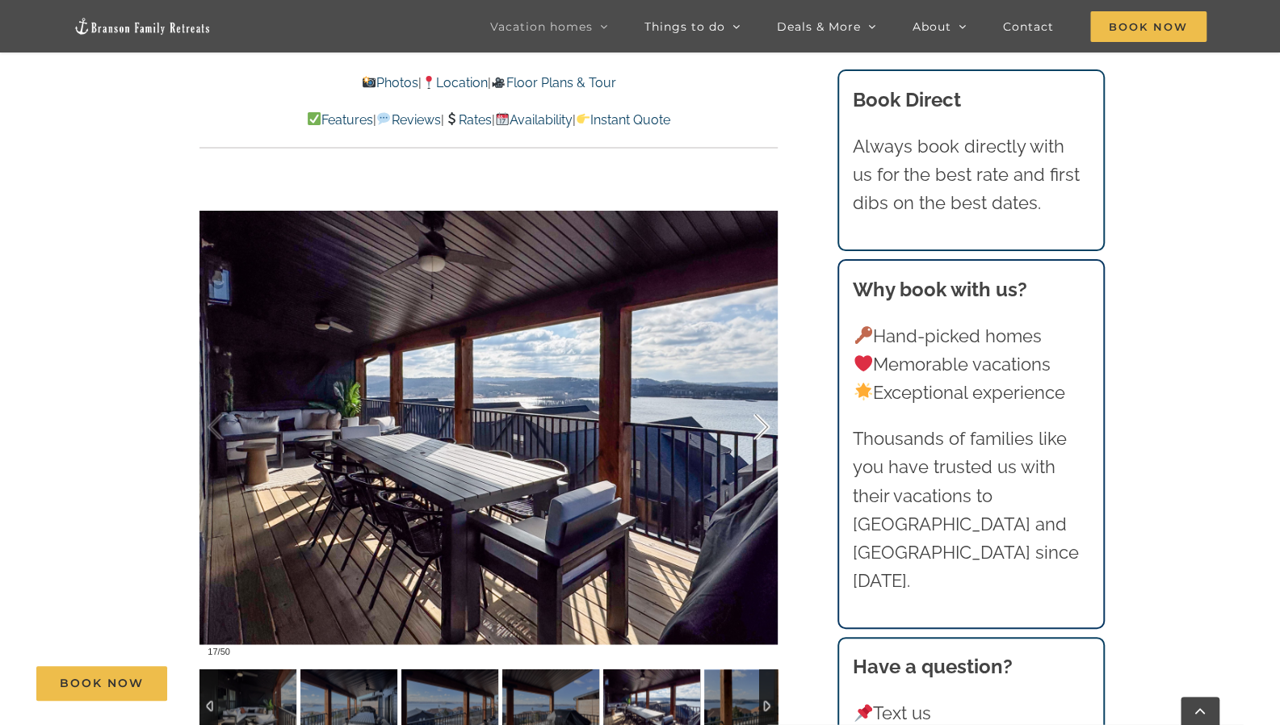
click at [763, 426] on div at bounding box center [745, 427] width 50 height 100
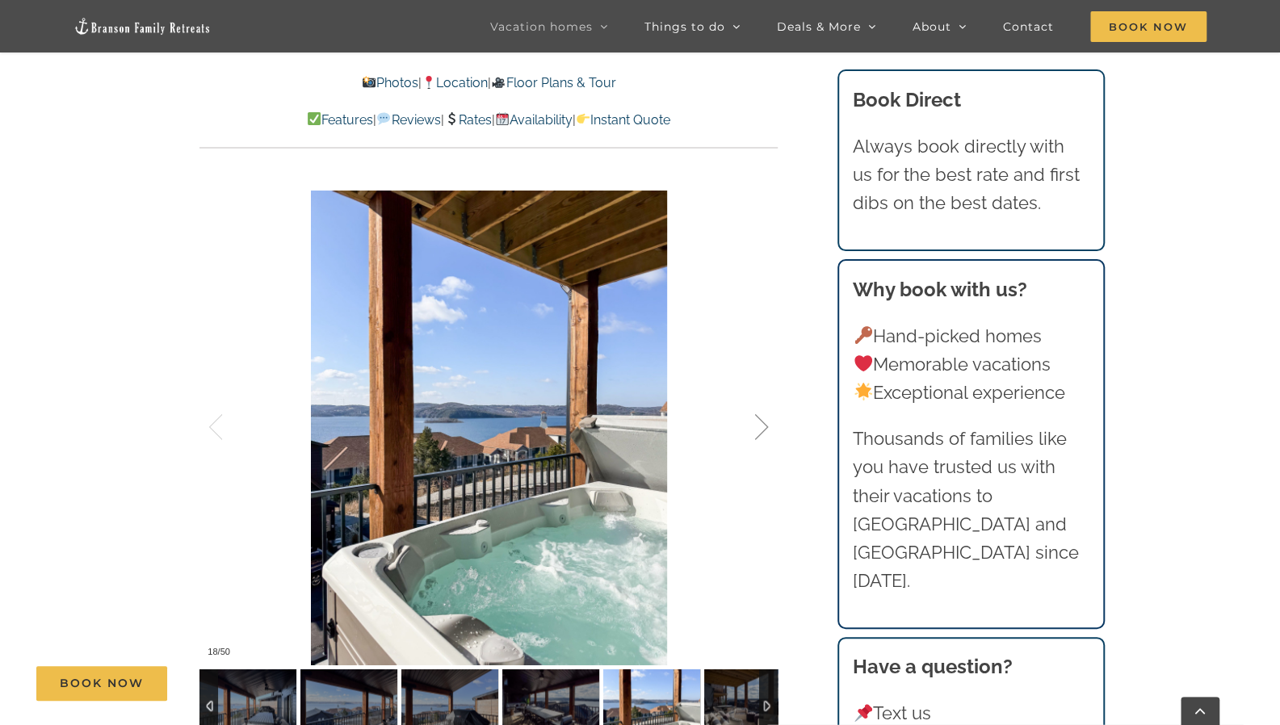
click at [763, 426] on div at bounding box center [745, 427] width 50 height 100
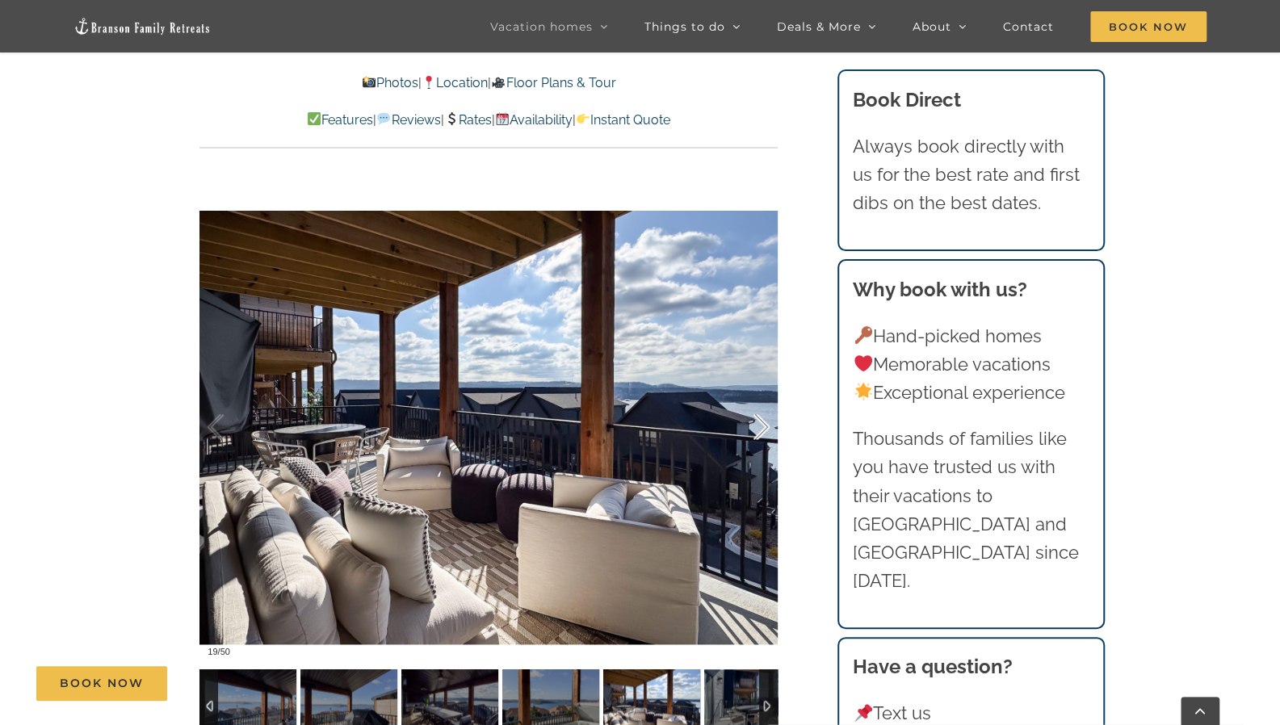
click at [763, 426] on div at bounding box center [745, 427] width 50 height 100
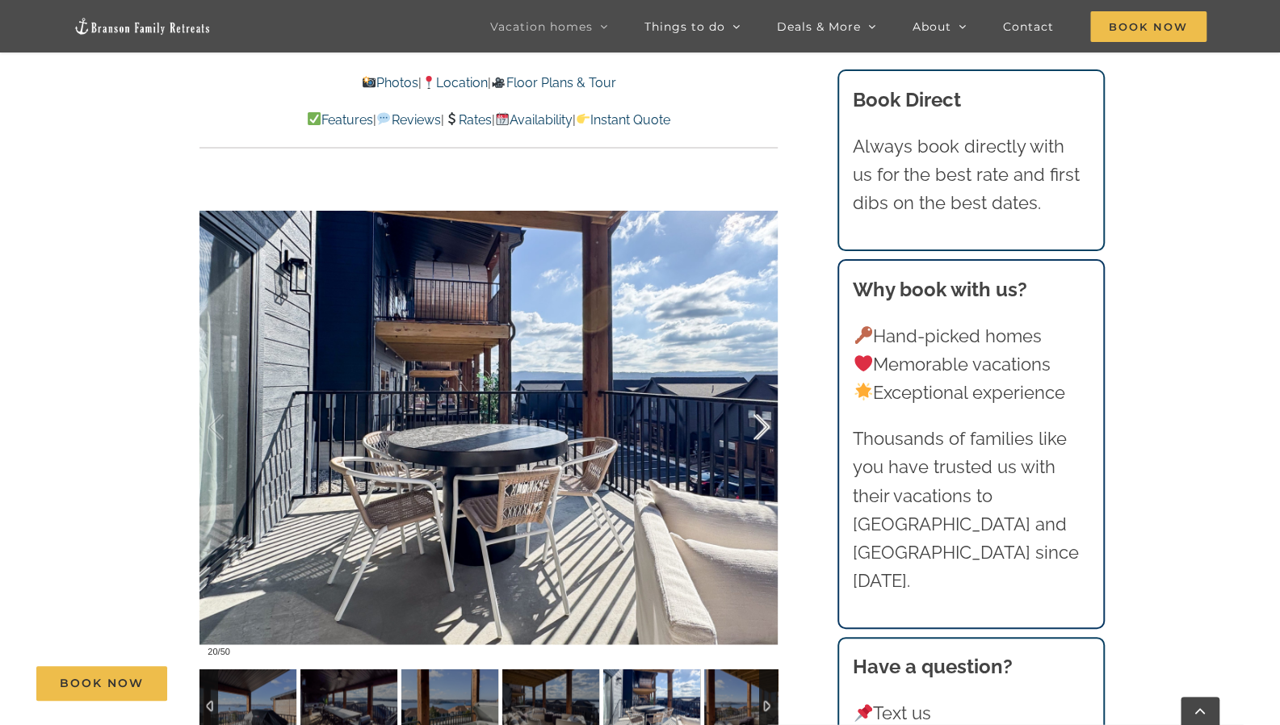
click at [763, 426] on div at bounding box center [745, 427] width 50 height 100
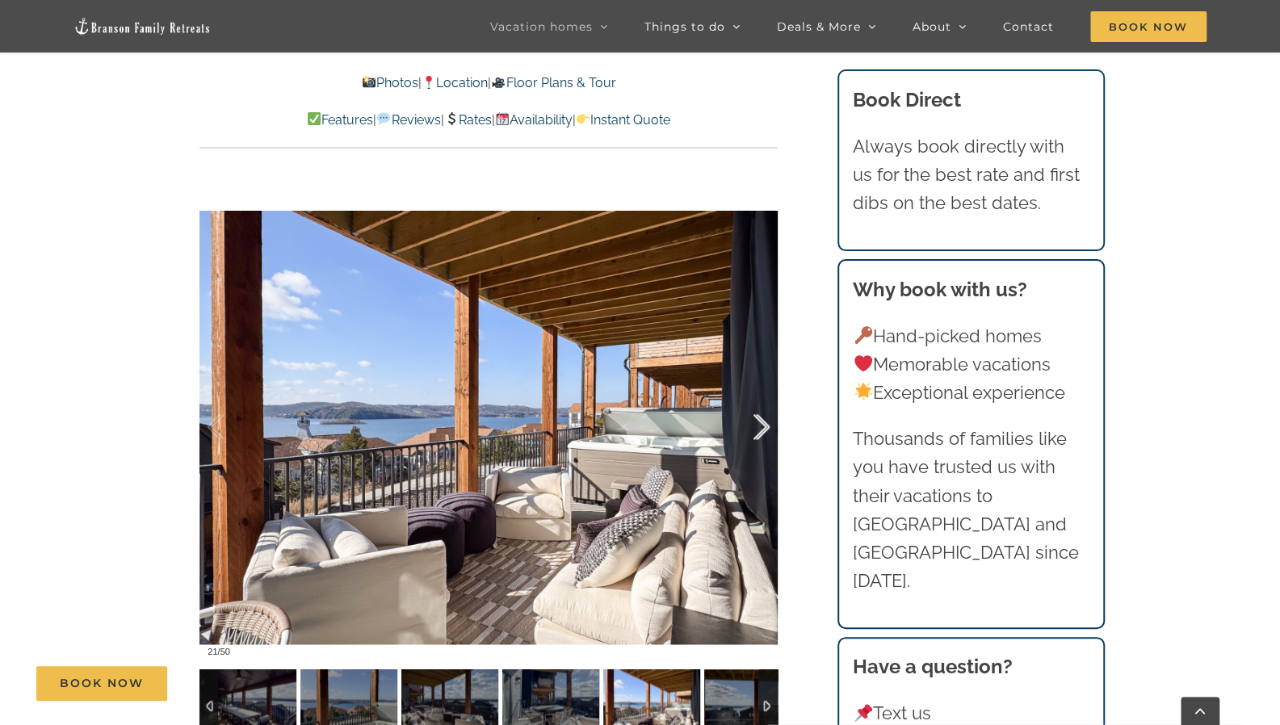
click at [763, 426] on div at bounding box center [745, 427] width 50 height 100
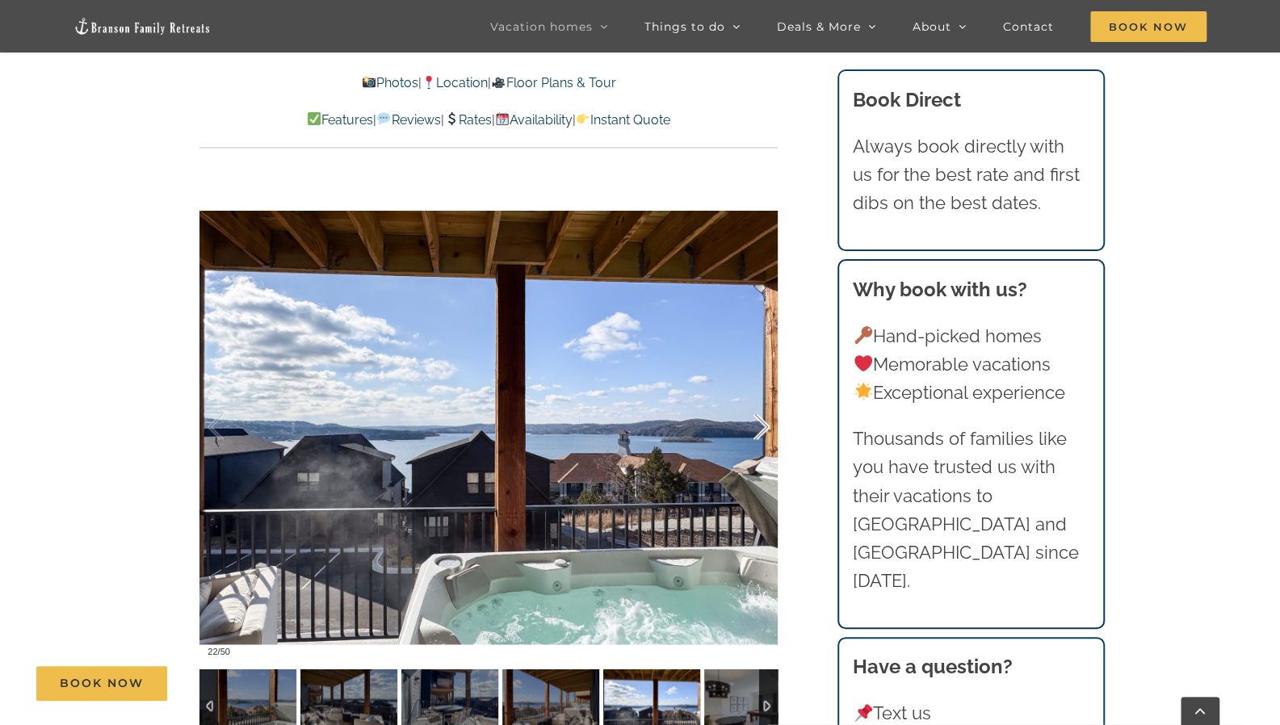
click at [763, 426] on div at bounding box center [745, 427] width 50 height 100
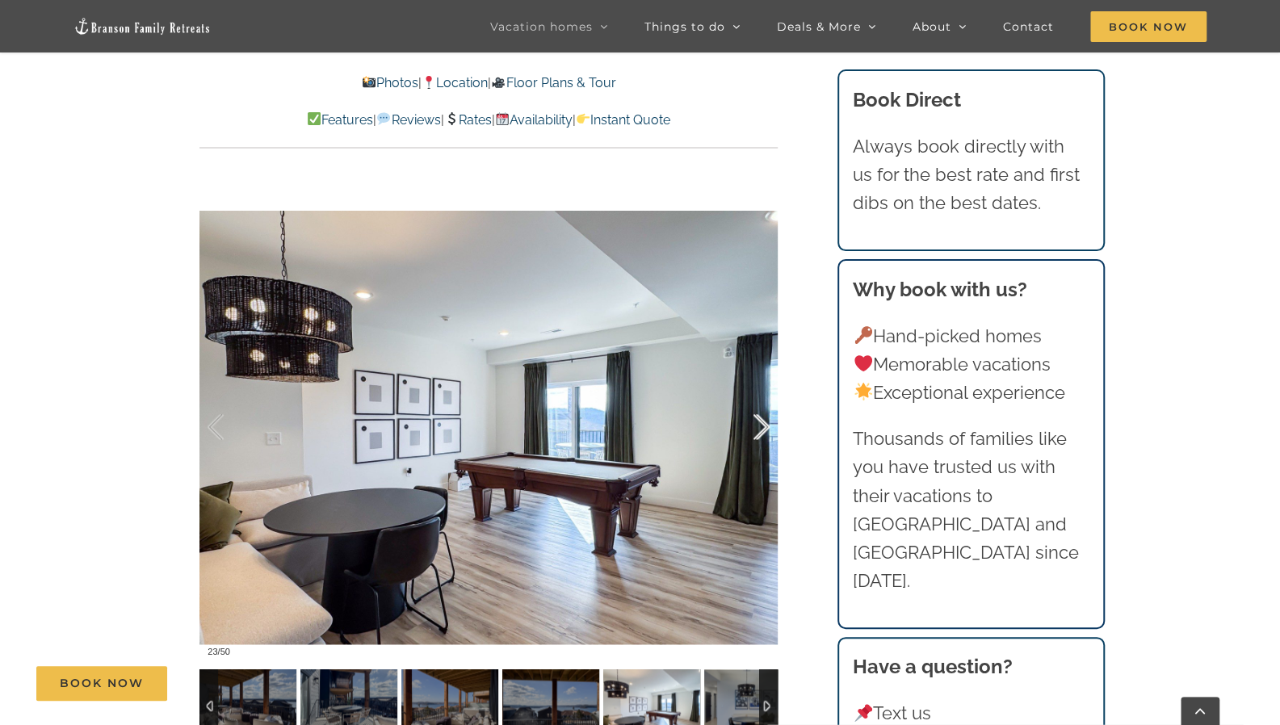
click at [763, 426] on div at bounding box center [745, 427] width 50 height 100
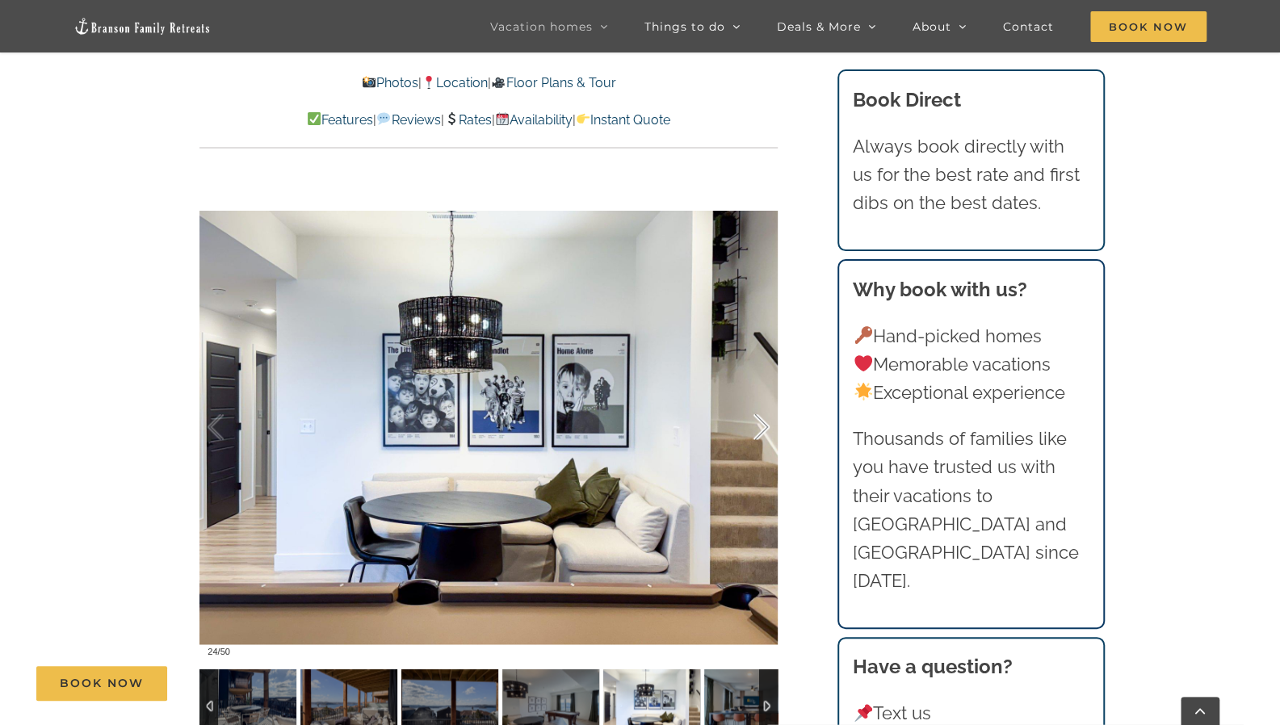
click at [763, 426] on div at bounding box center [745, 427] width 50 height 100
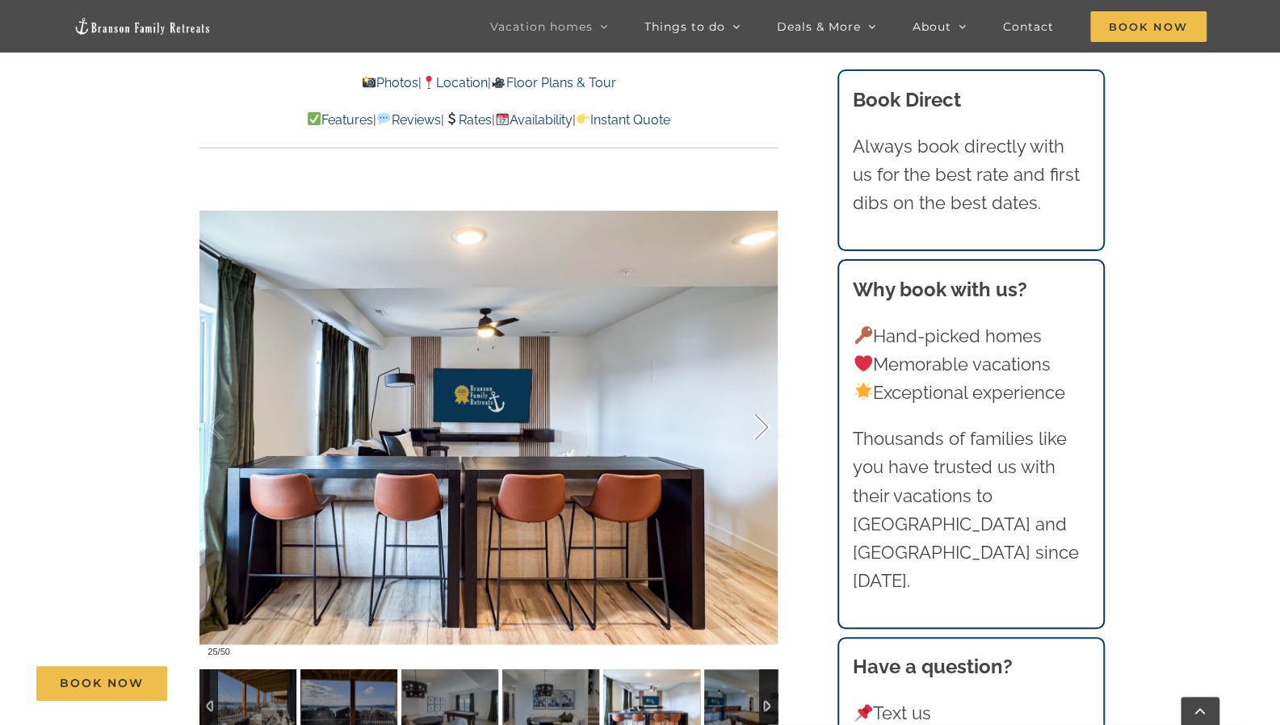
click at [763, 426] on div at bounding box center [745, 427] width 50 height 100
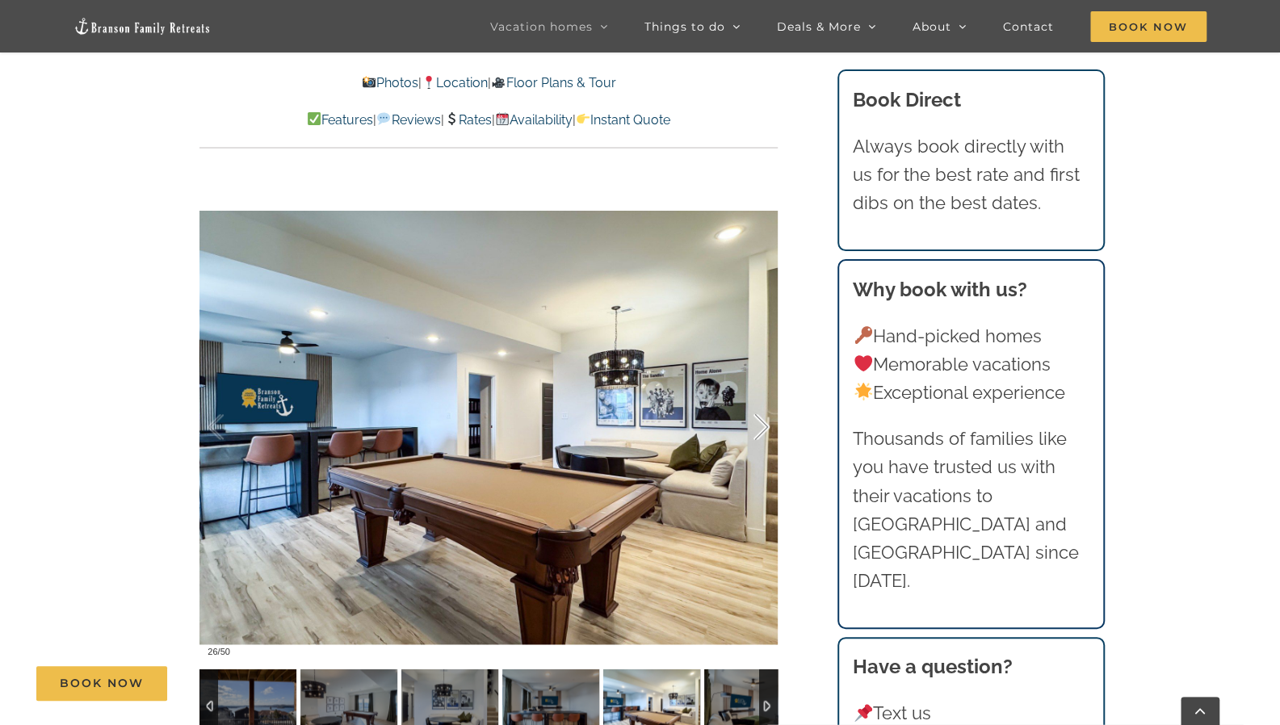
click at [763, 426] on div at bounding box center [745, 427] width 50 height 100
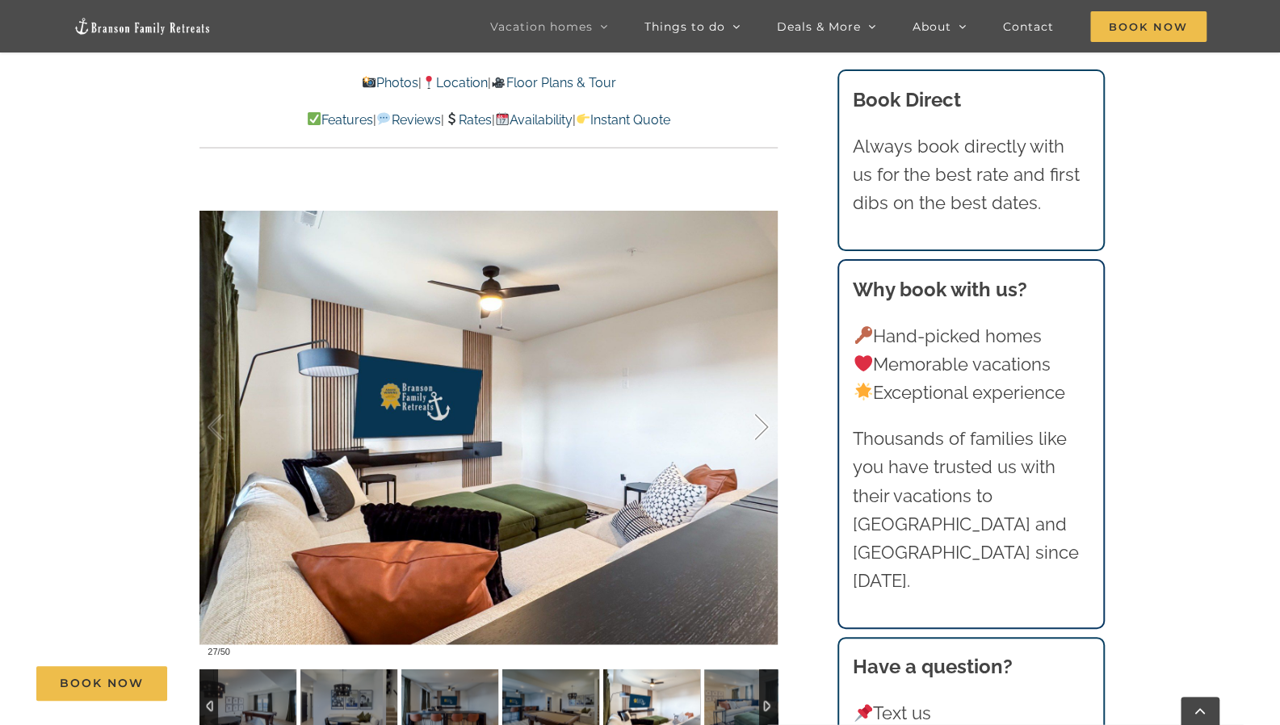
click at [763, 426] on div at bounding box center [745, 427] width 50 height 100
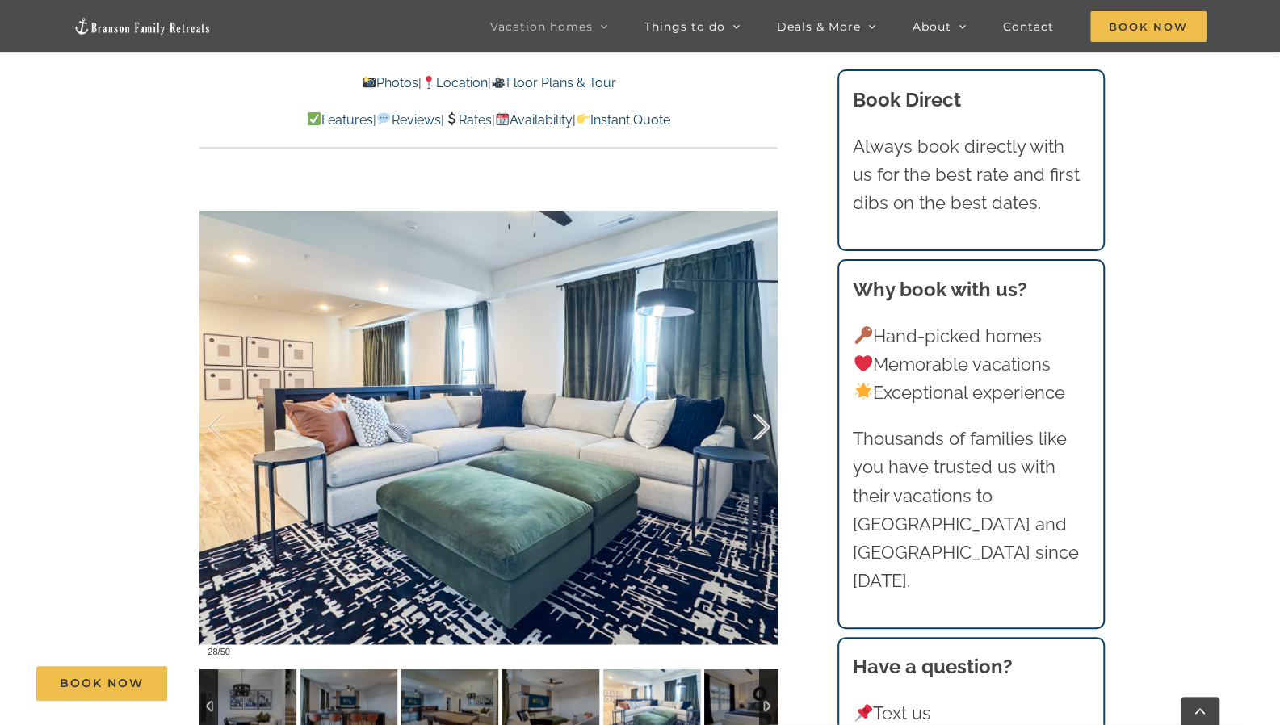
click at [763, 426] on div at bounding box center [745, 427] width 50 height 100
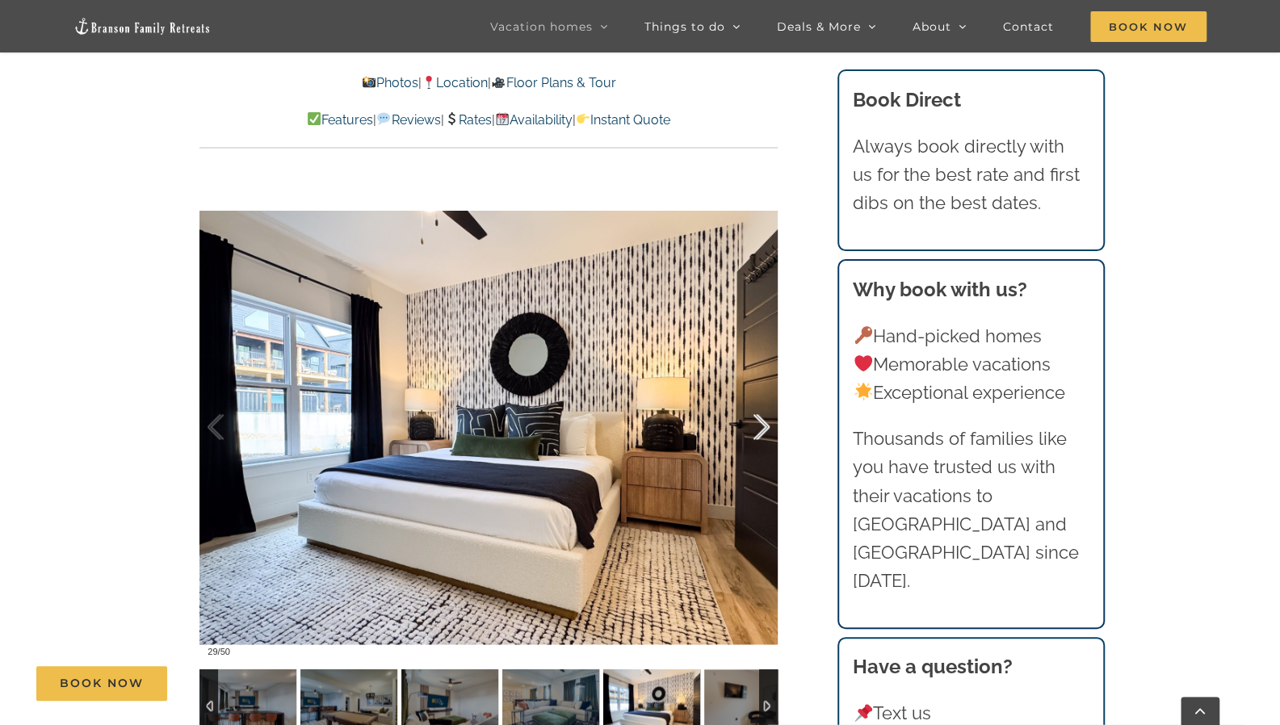
click at [763, 426] on div at bounding box center [745, 427] width 50 height 100
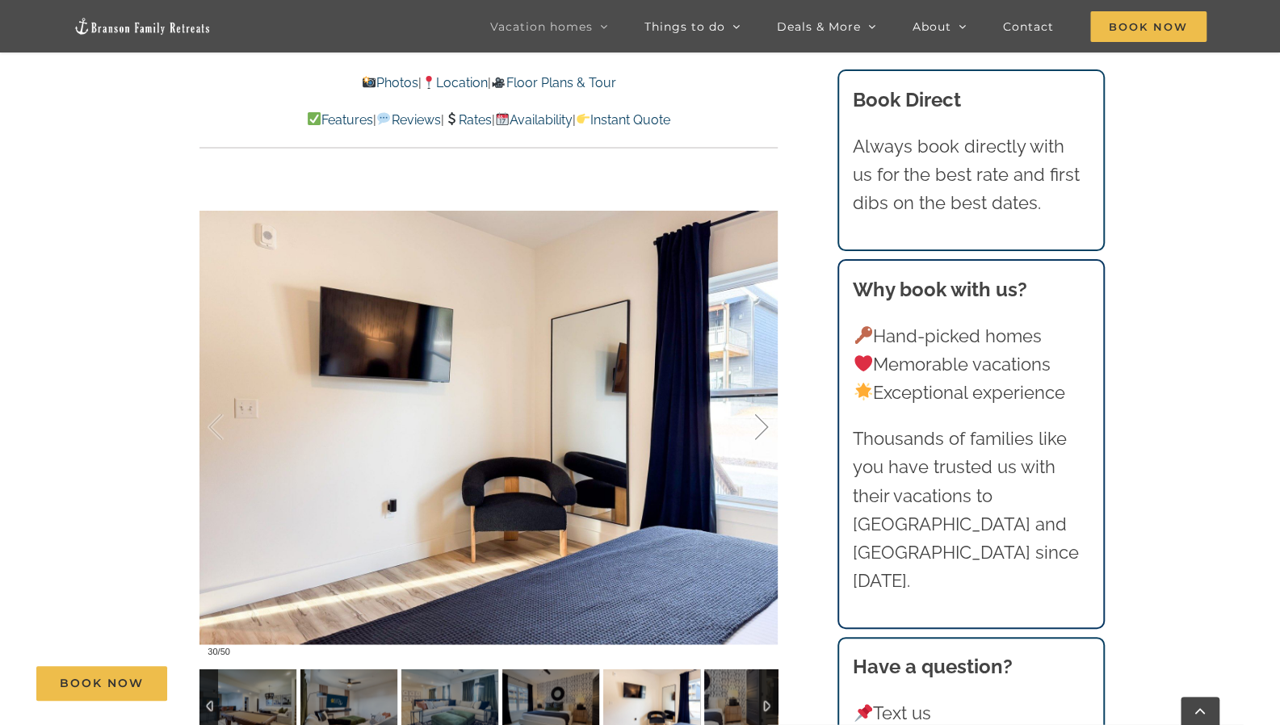
click at [763, 426] on div at bounding box center [745, 427] width 50 height 100
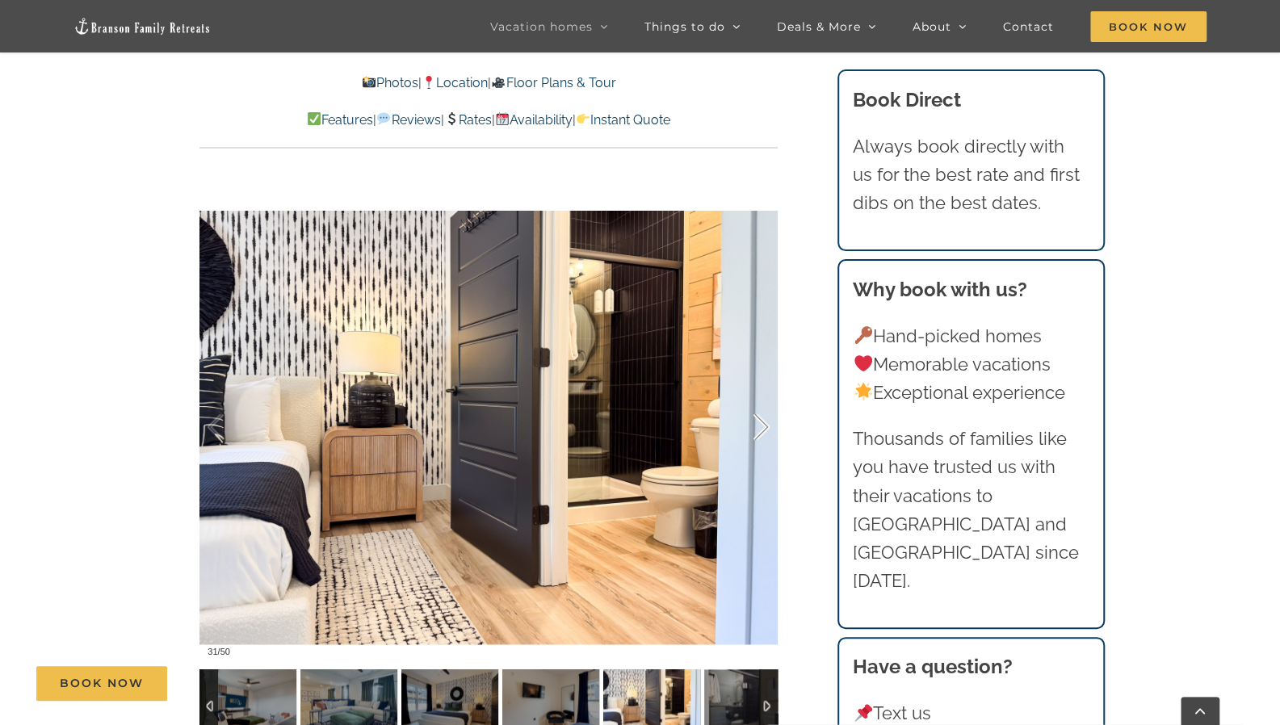
click at [763, 426] on div at bounding box center [745, 427] width 50 height 100
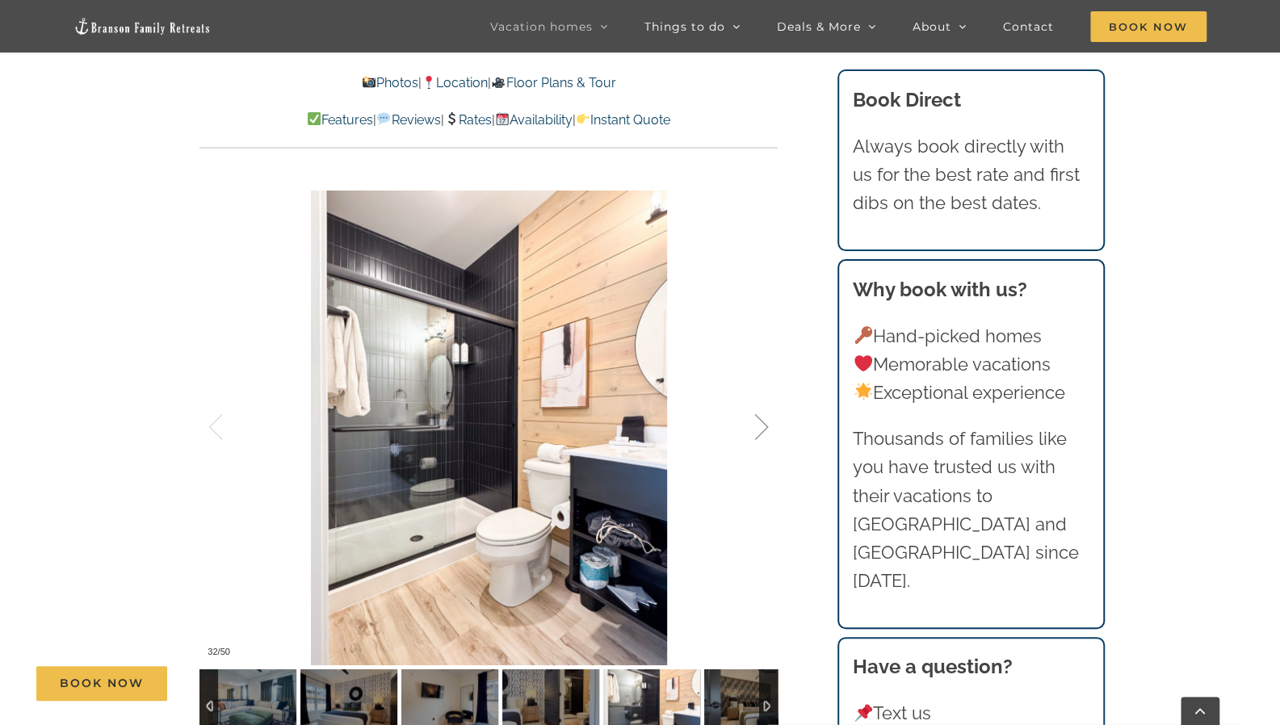
click at [763, 426] on div at bounding box center [745, 427] width 50 height 100
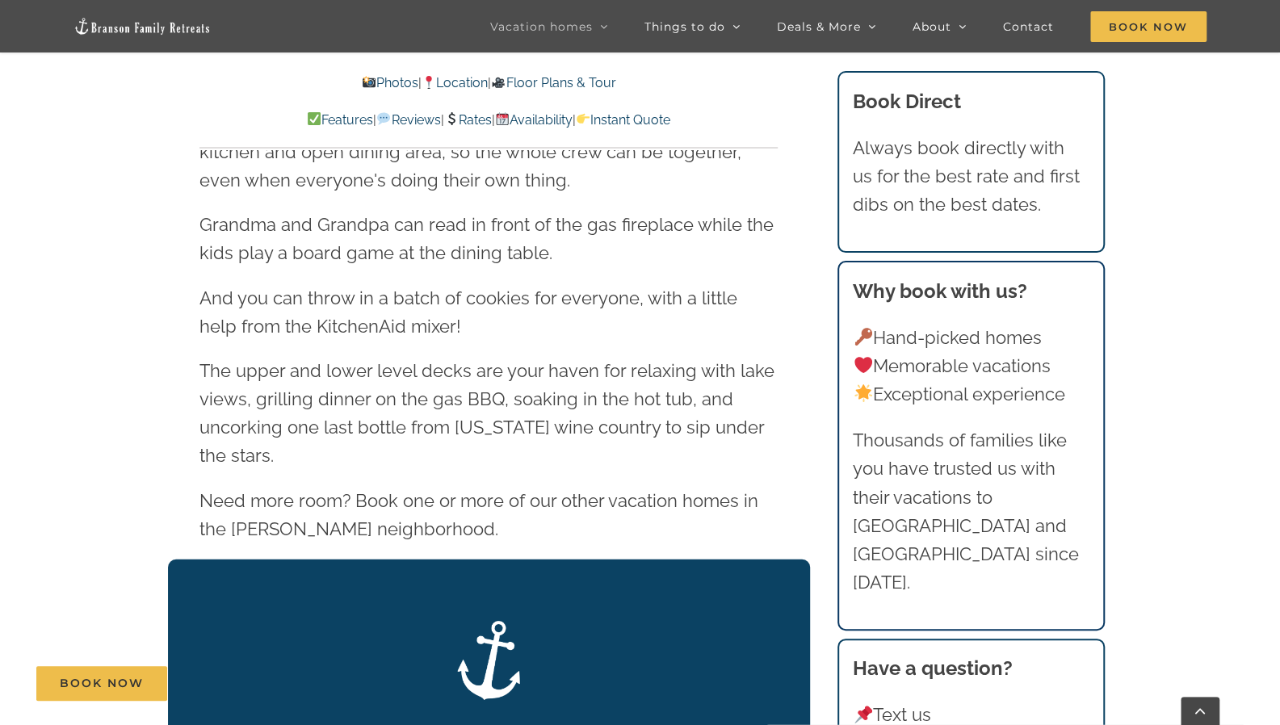
scroll to position [2423, 0]
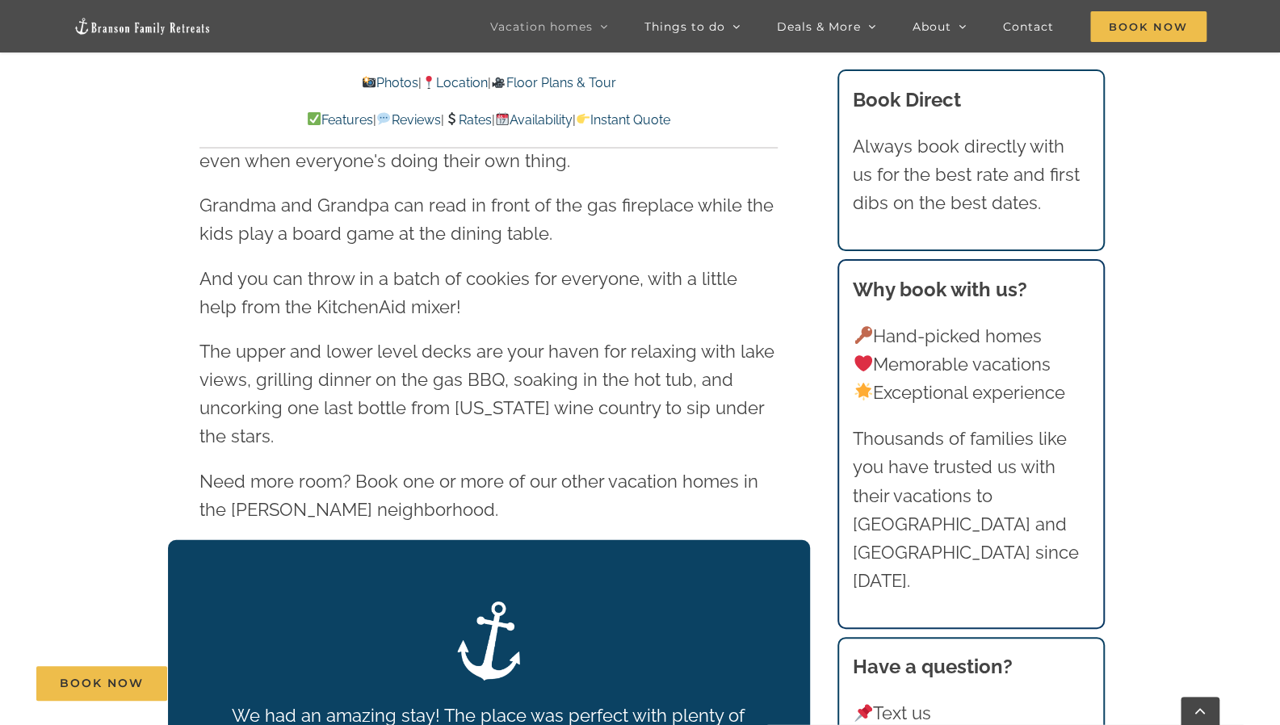
click at [484, 119] on link "Rates" at bounding box center [468, 119] width 48 height 15
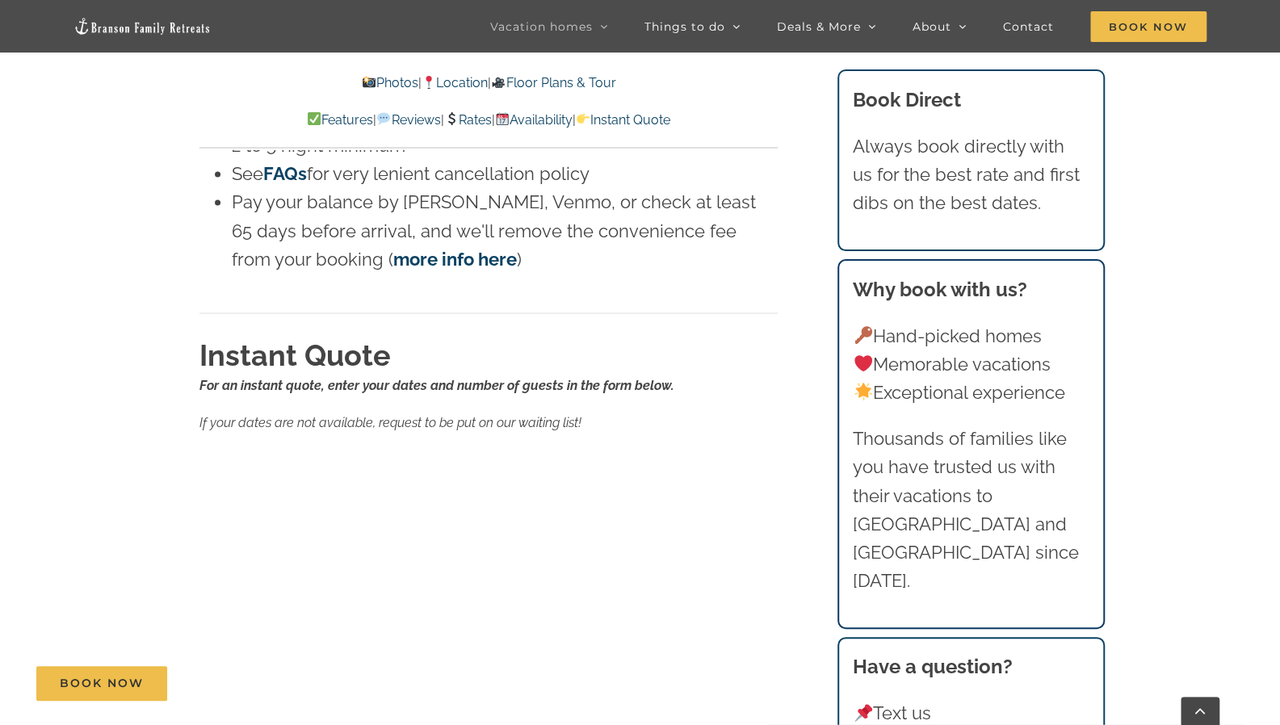
scroll to position [9435, 0]
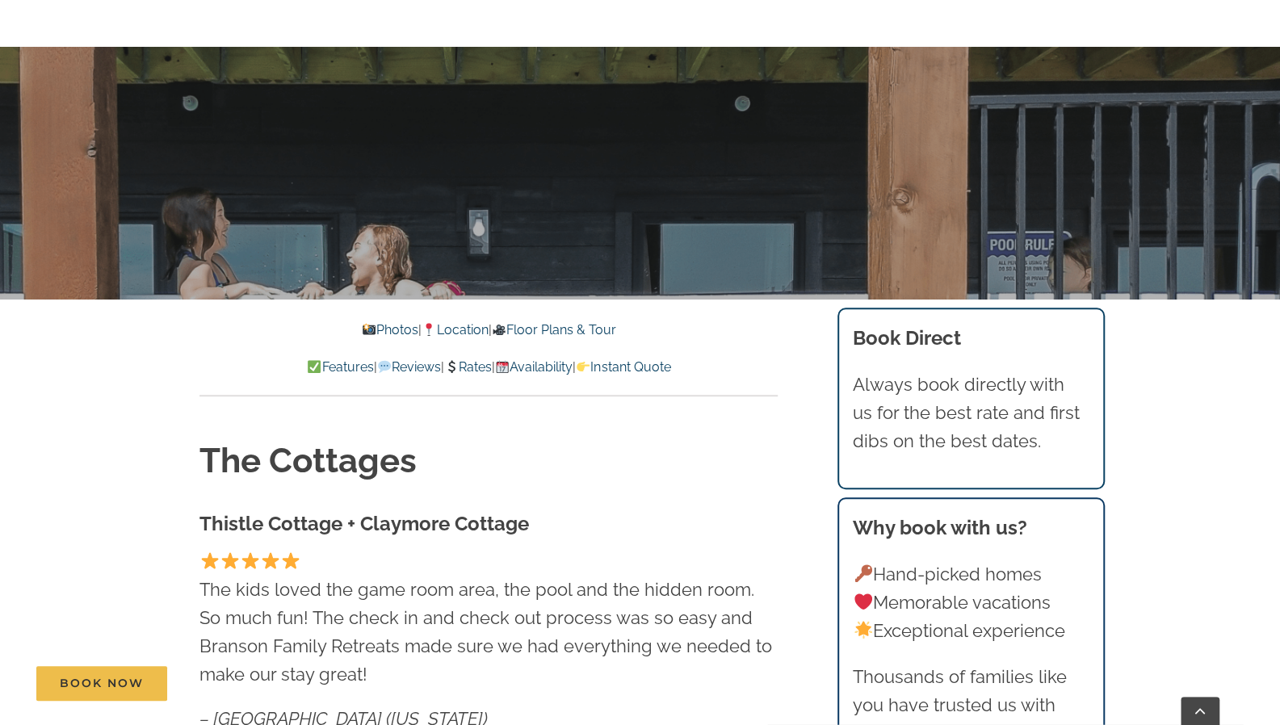
scroll to position [478, 0]
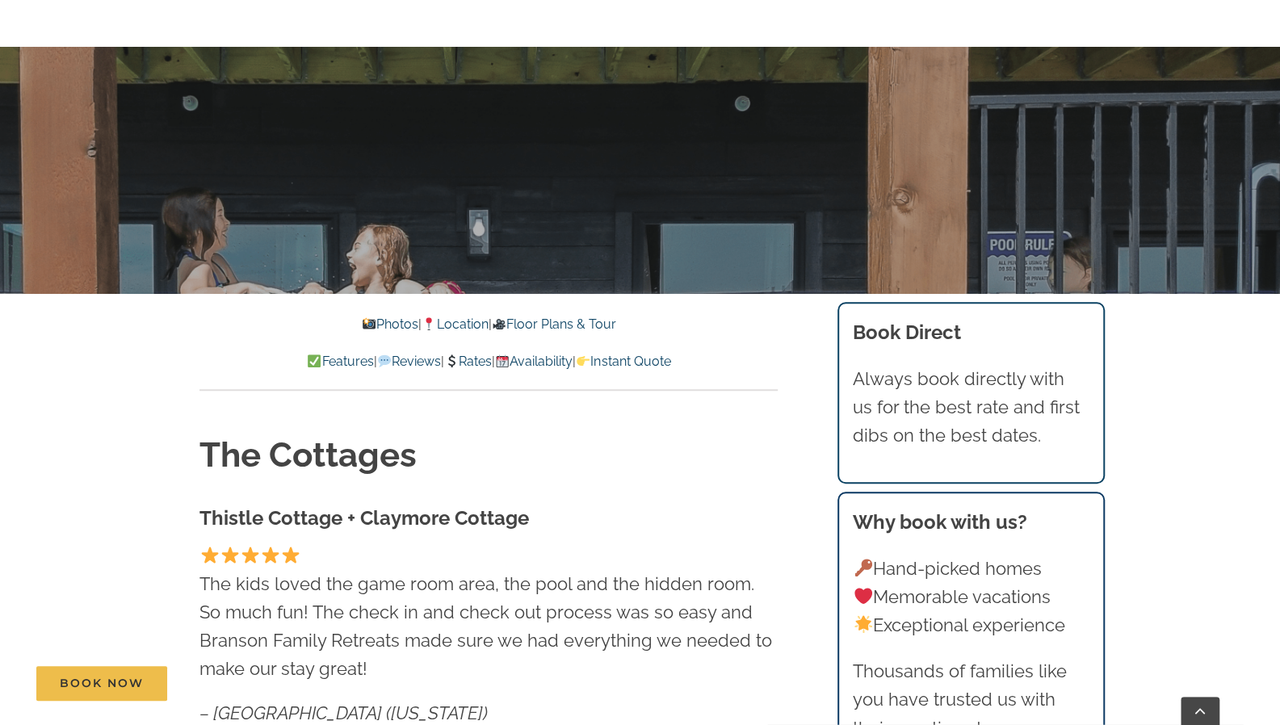
click at [470, 364] on link "Rates" at bounding box center [468, 361] width 48 height 15
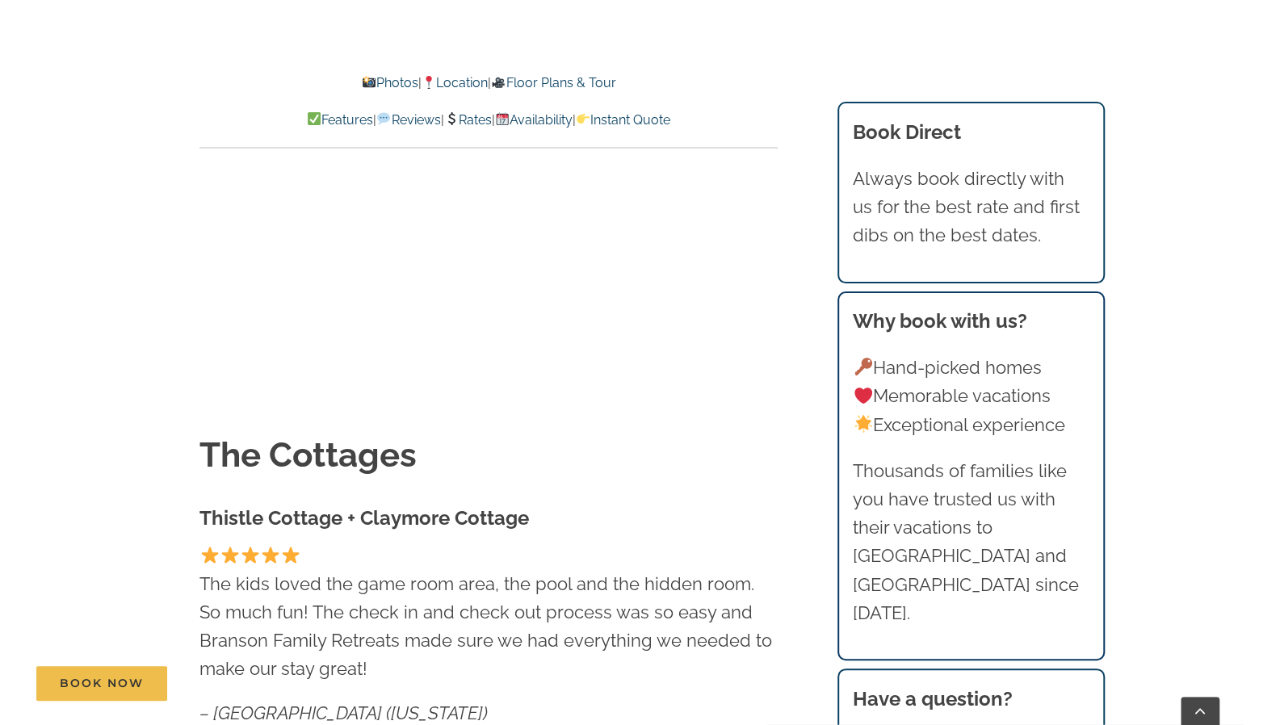
scroll to position [15428, 0]
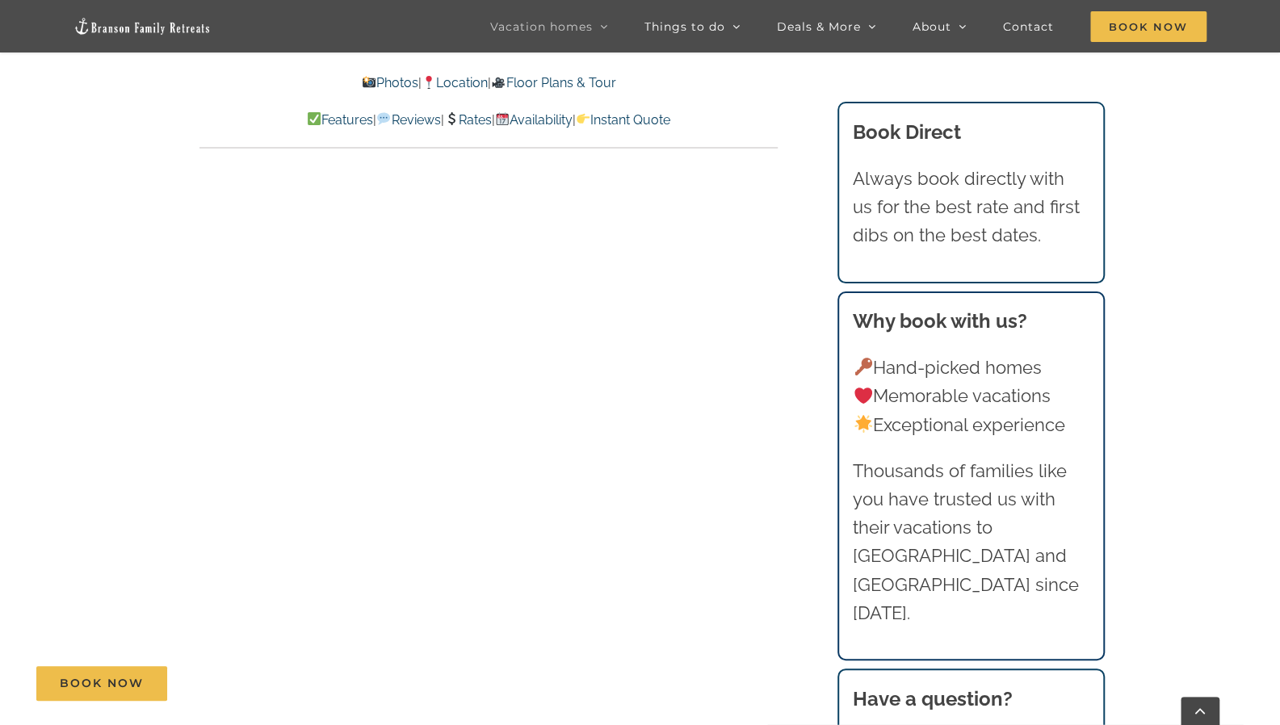
scroll to position [14312, 0]
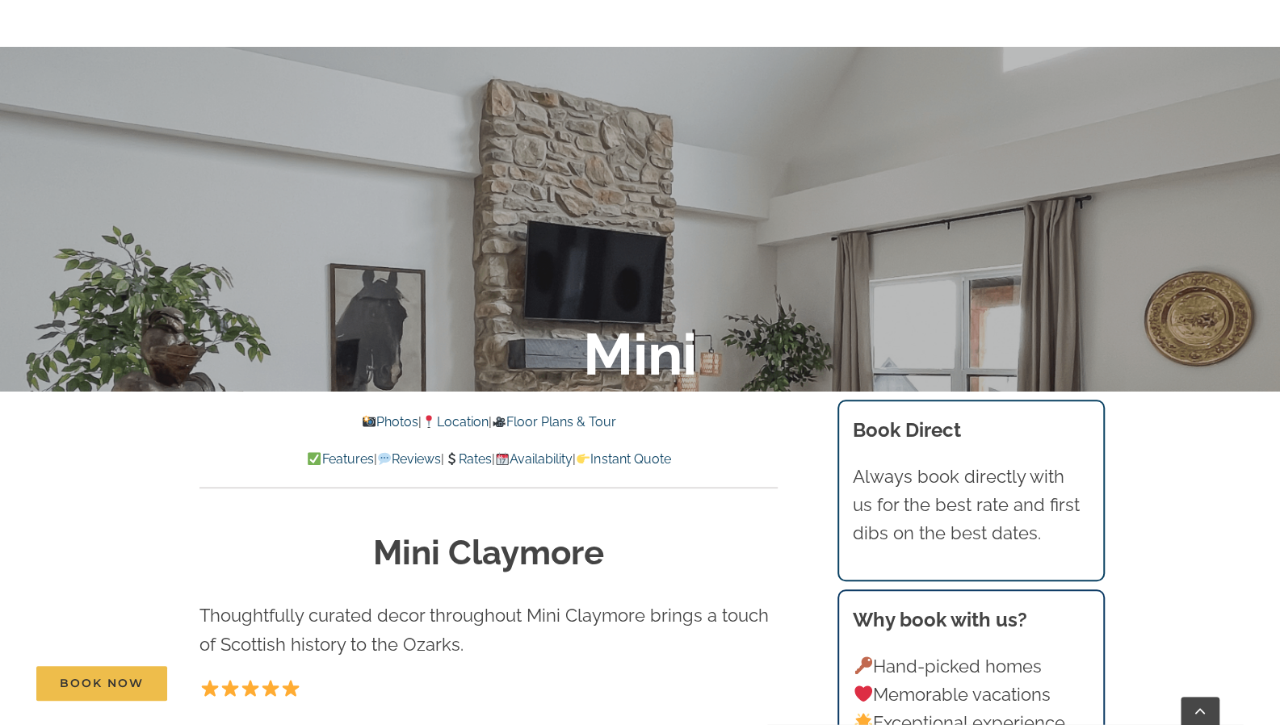
scroll to position [381, 0]
click at [384, 421] on link "Photos" at bounding box center [390, 421] width 57 height 15
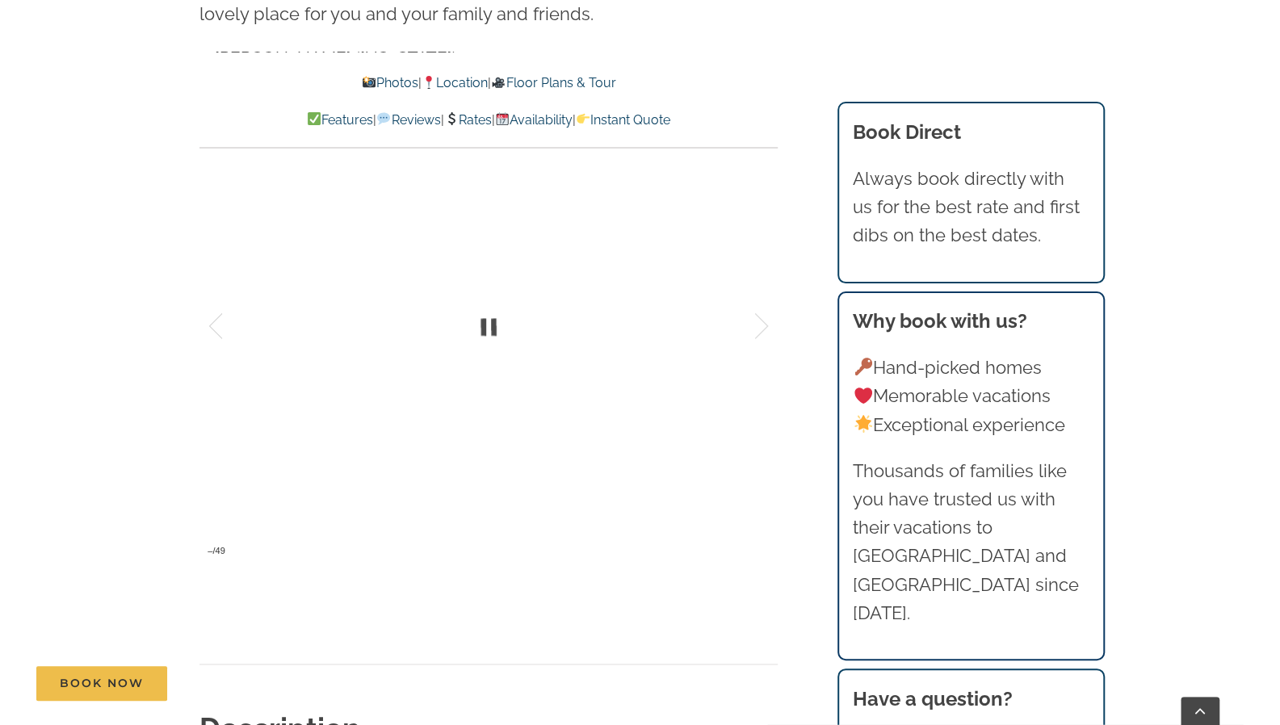
scroll to position [1184, 0]
click at [472, 114] on link "Rates" at bounding box center [468, 119] width 48 height 15
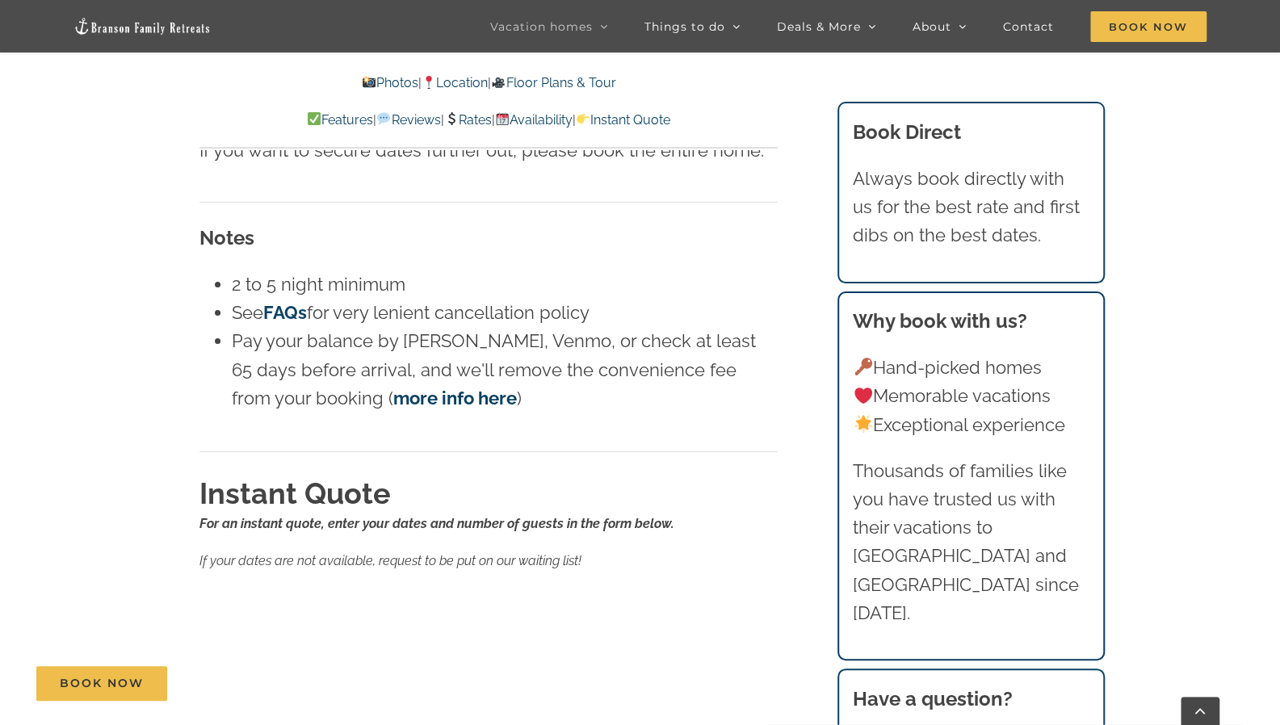
scroll to position [10849, 0]
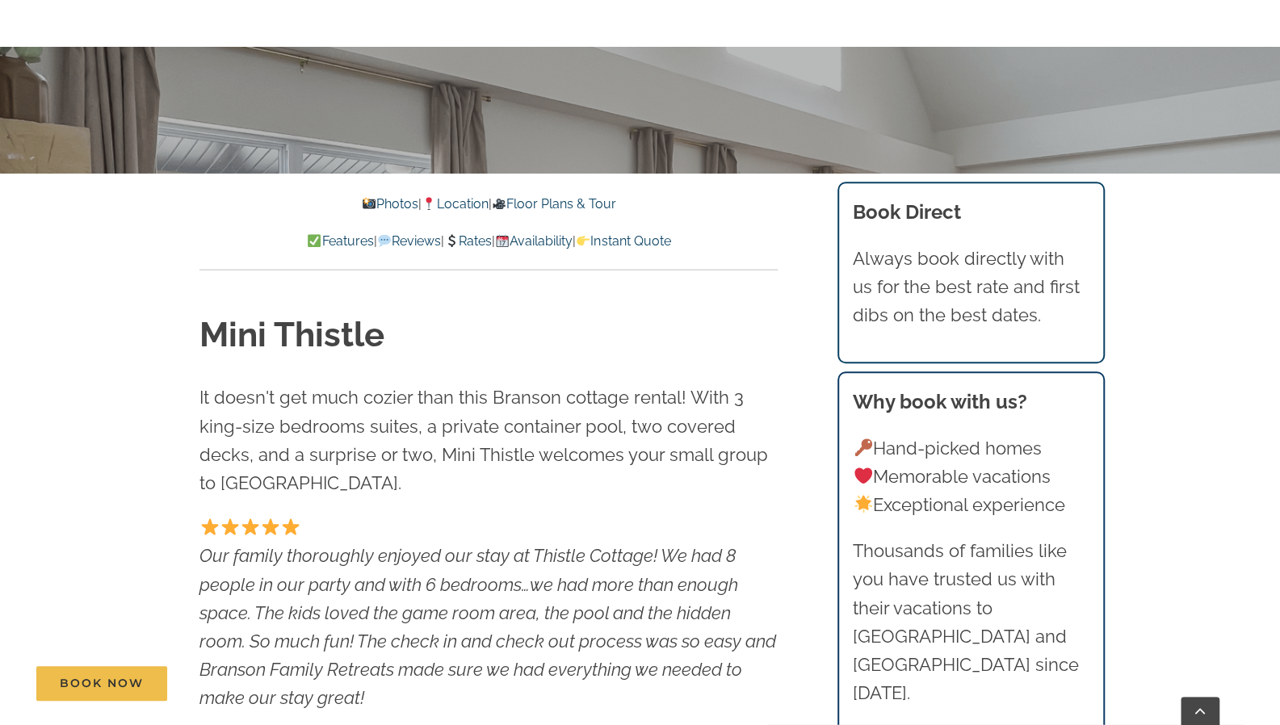
scroll to position [721, 0]
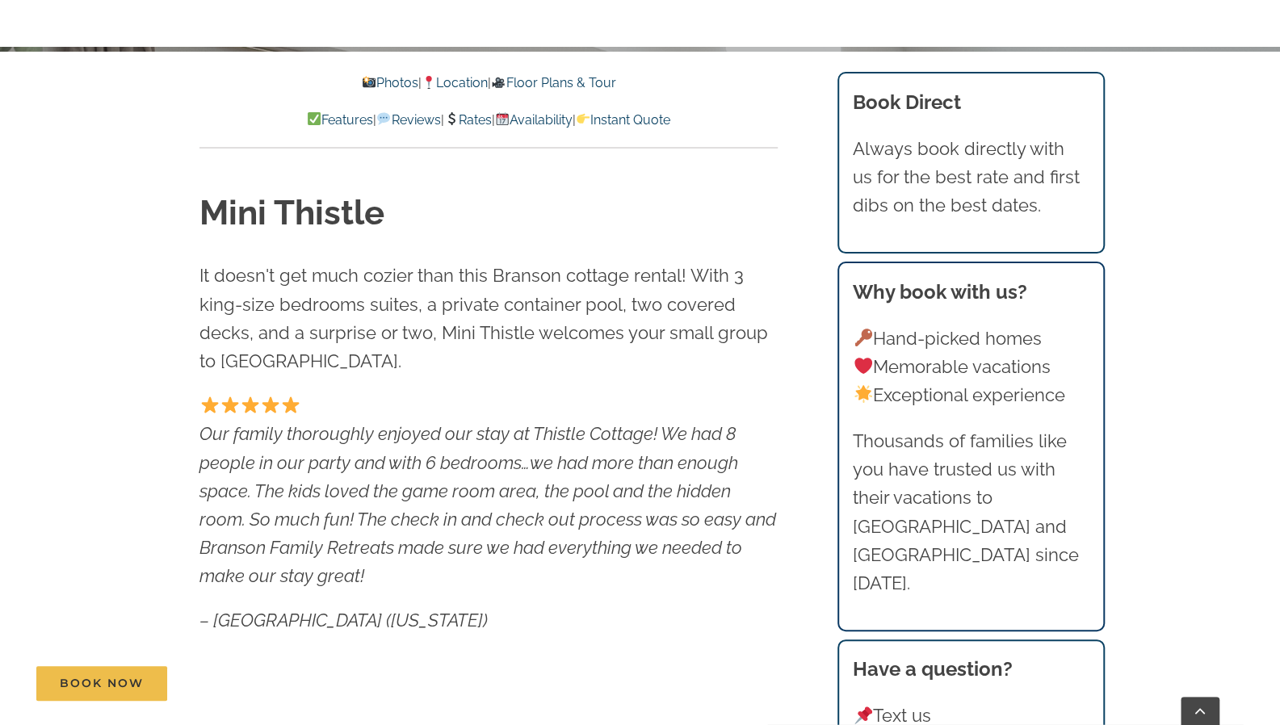
click at [478, 119] on link "Rates" at bounding box center [468, 119] width 48 height 15
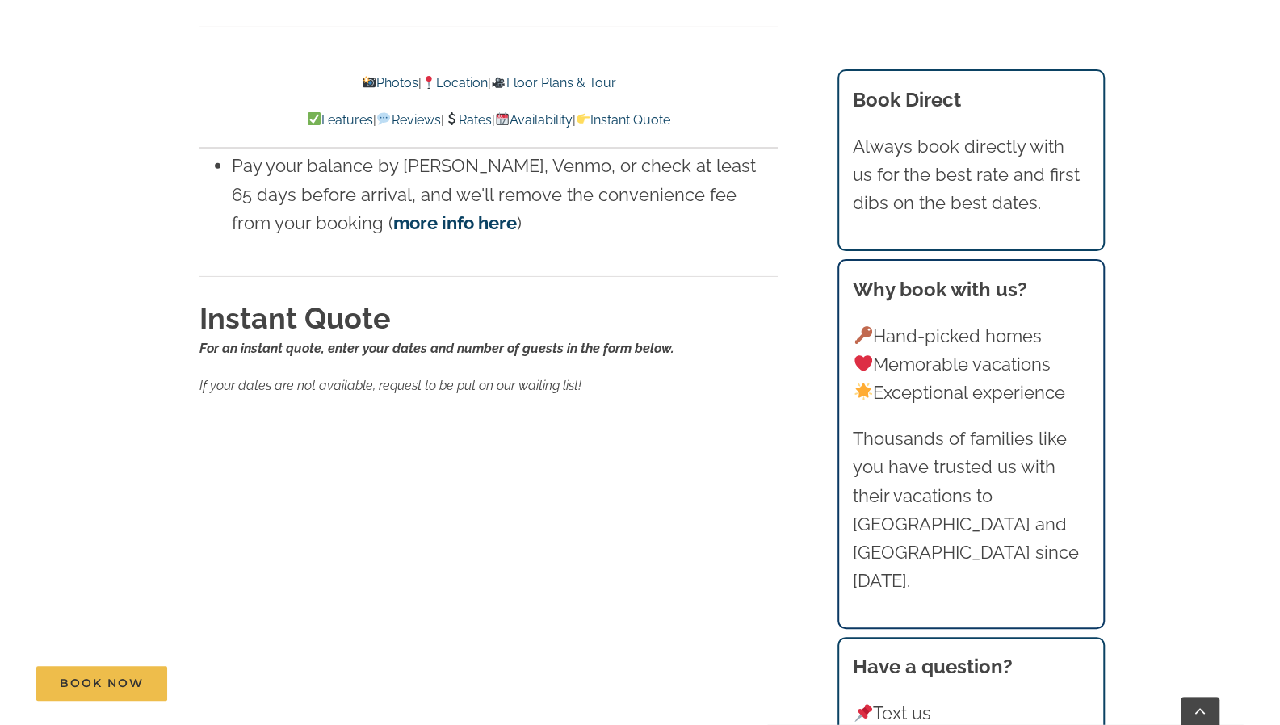
scroll to position [10812, 0]
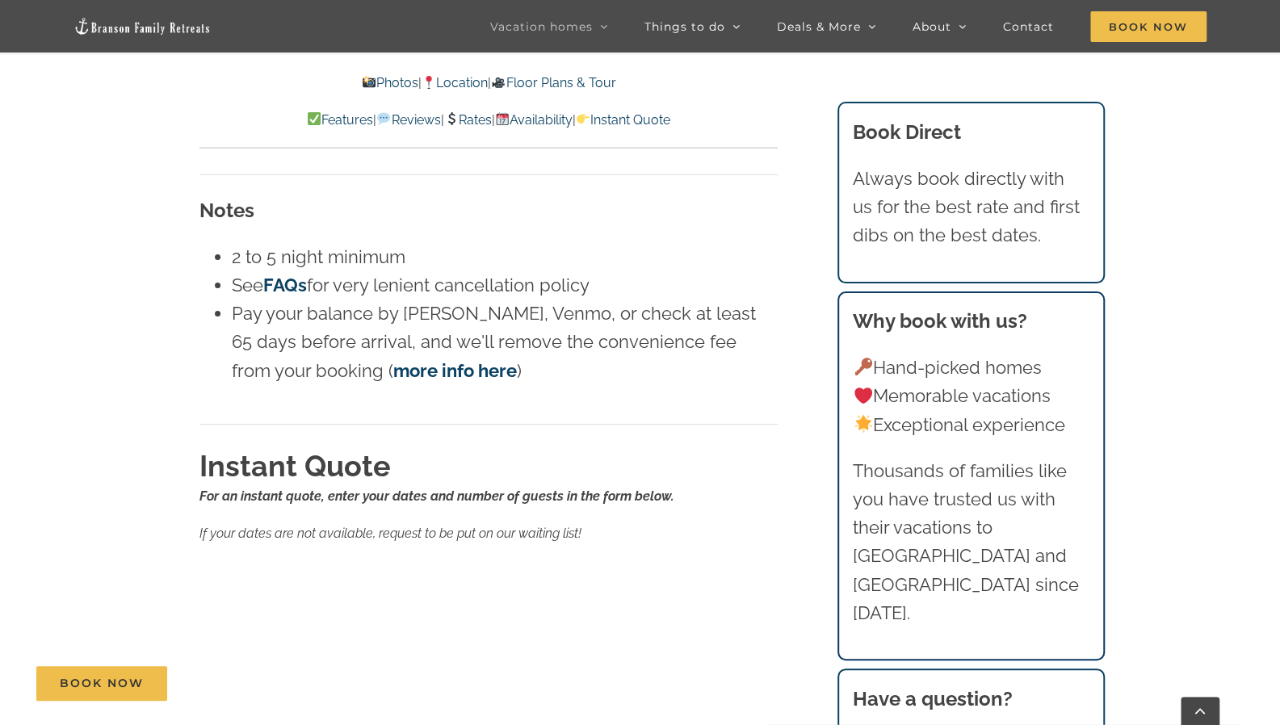
click at [791, 345] on div "Rates For an instant quote, use the form below to enter your dates and number o…" at bounding box center [489, 517] width 643 height 1922
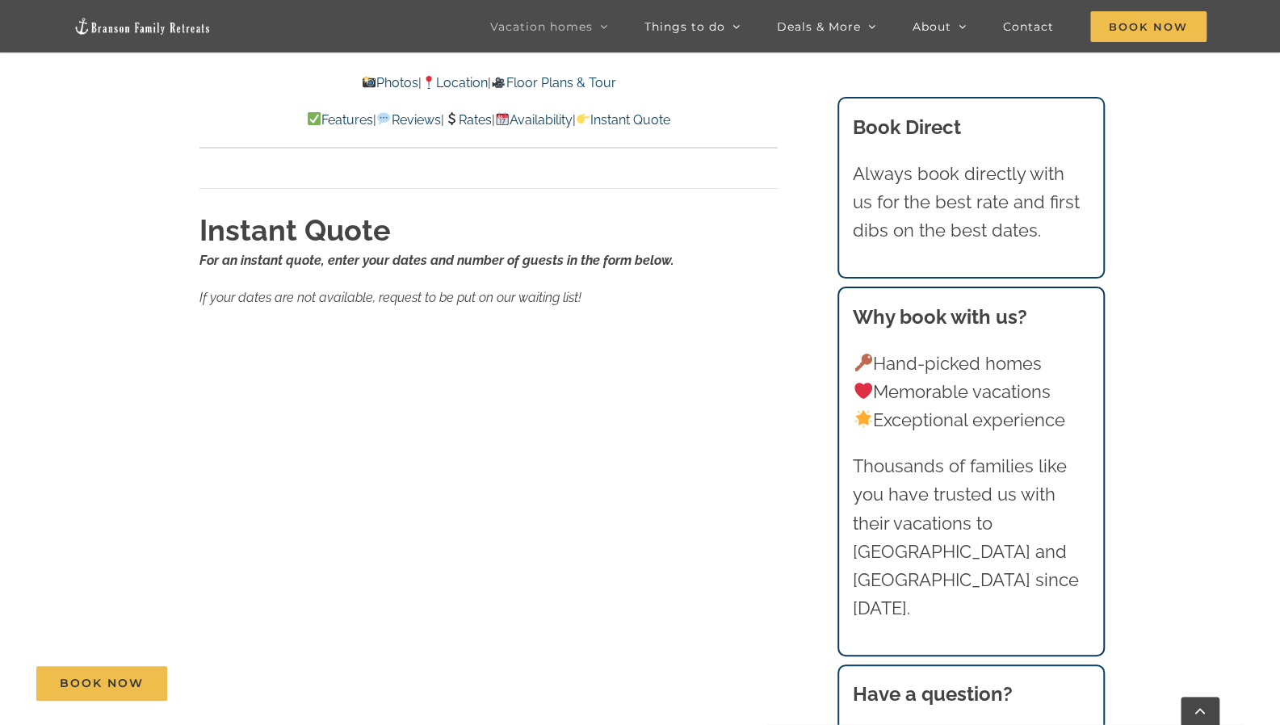
scroll to position [11049, 0]
click at [374, 79] on link "Photos" at bounding box center [390, 82] width 57 height 15
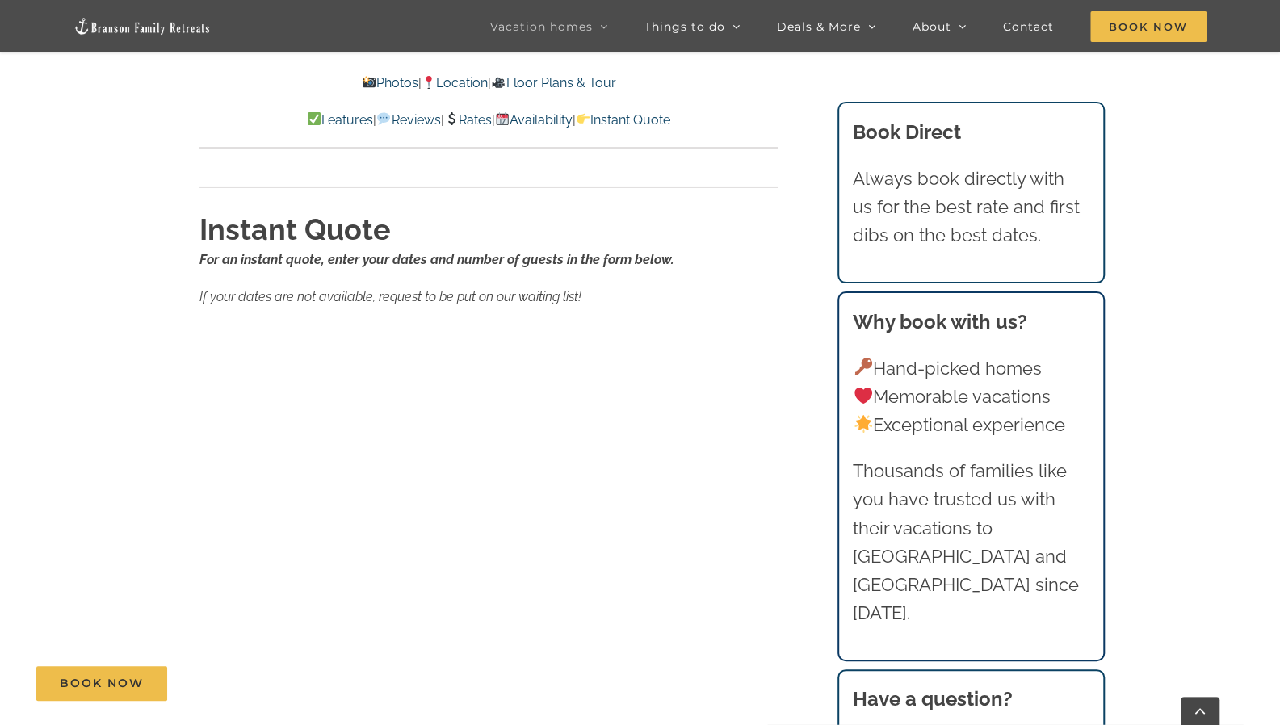
scroll to position [1112, 0]
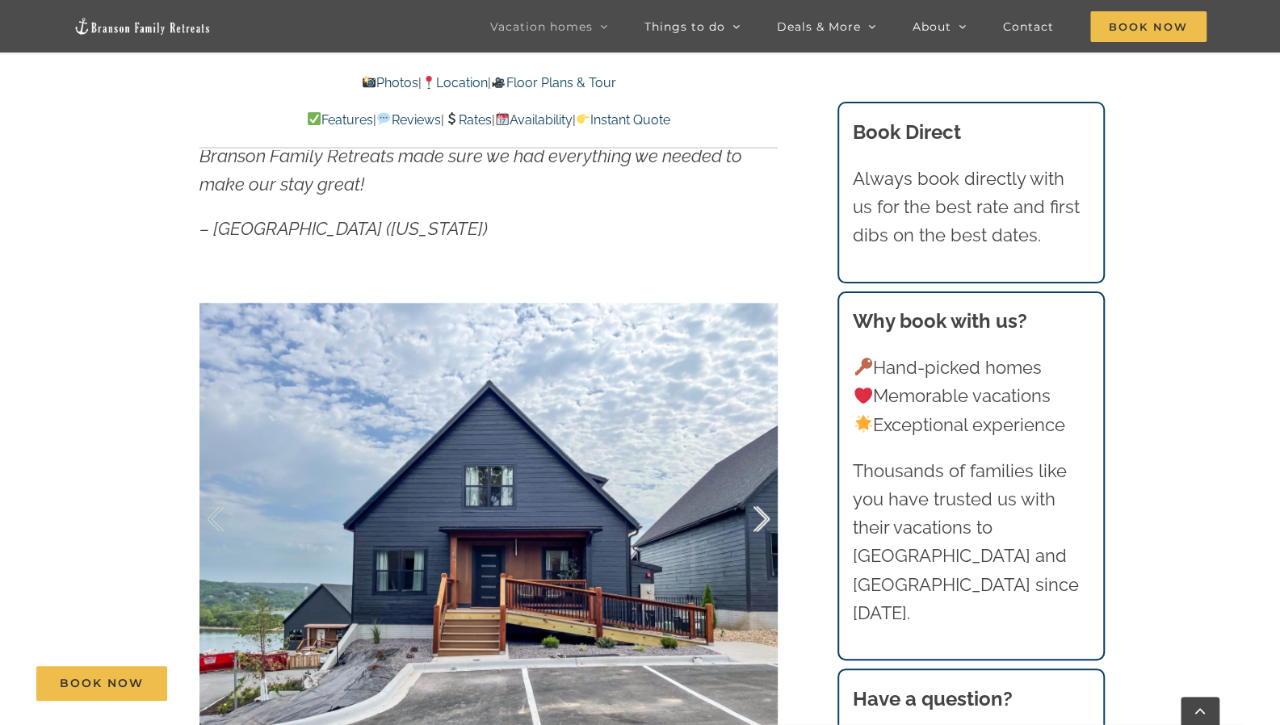
click at [759, 519] on div at bounding box center [745, 519] width 50 height 100
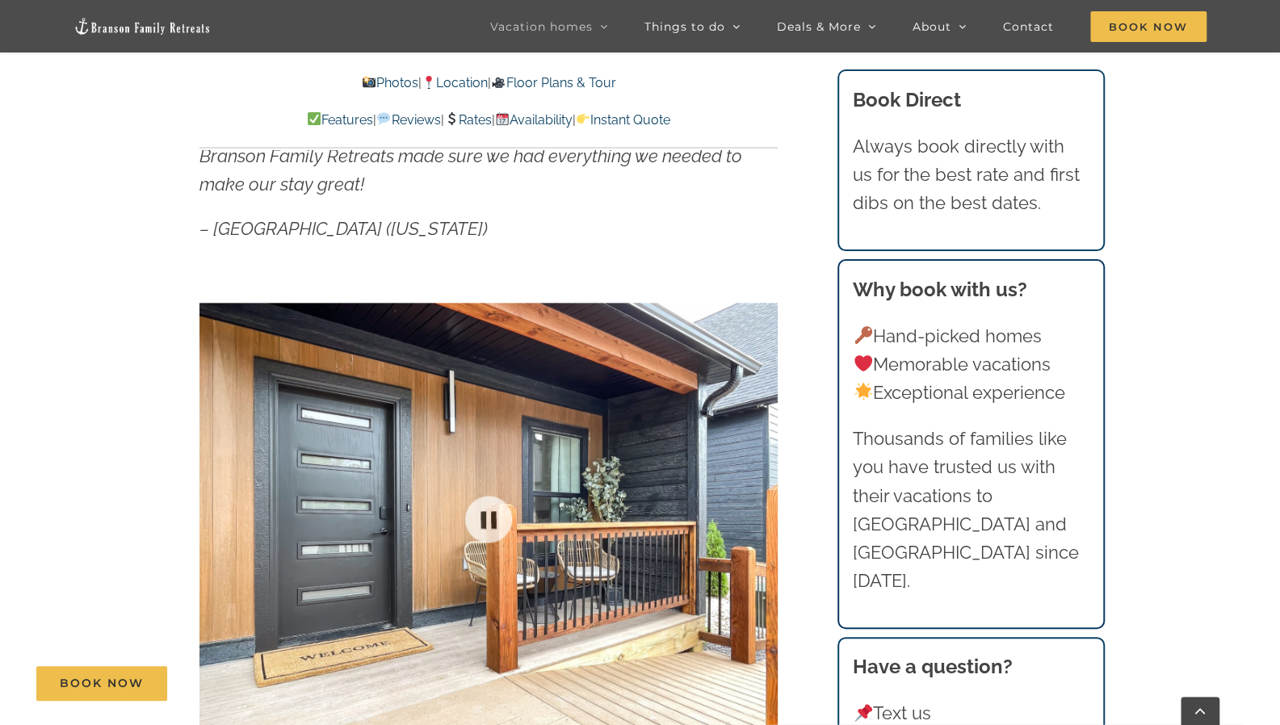
scroll to position [1410, 0]
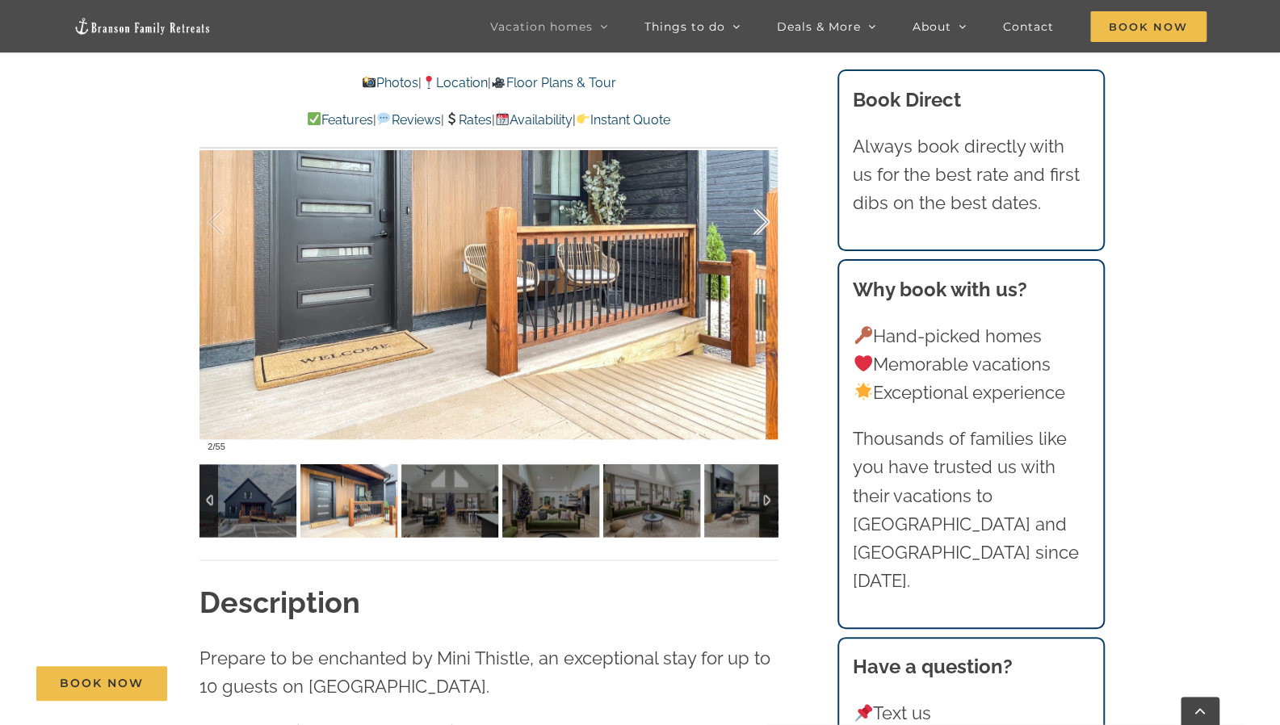
click at [765, 227] on div at bounding box center [745, 222] width 50 height 100
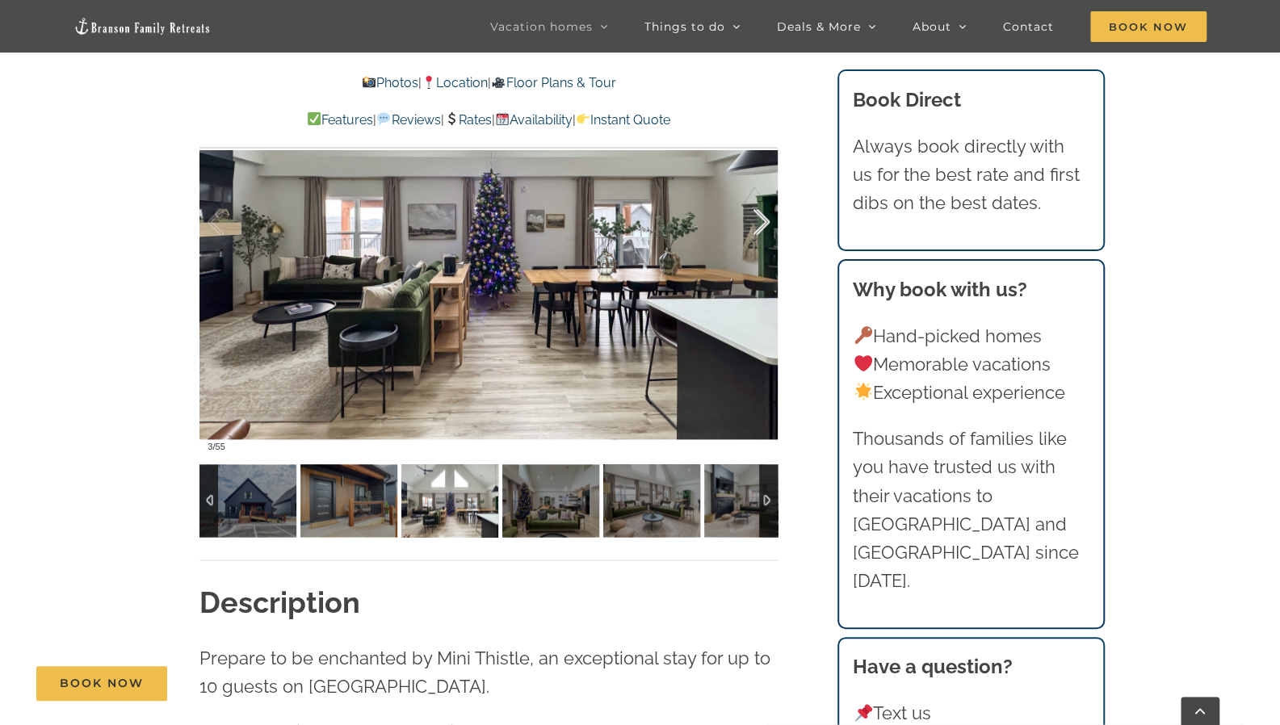
click at [765, 227] on div at bounding box center [745, 222] width 50 height 100
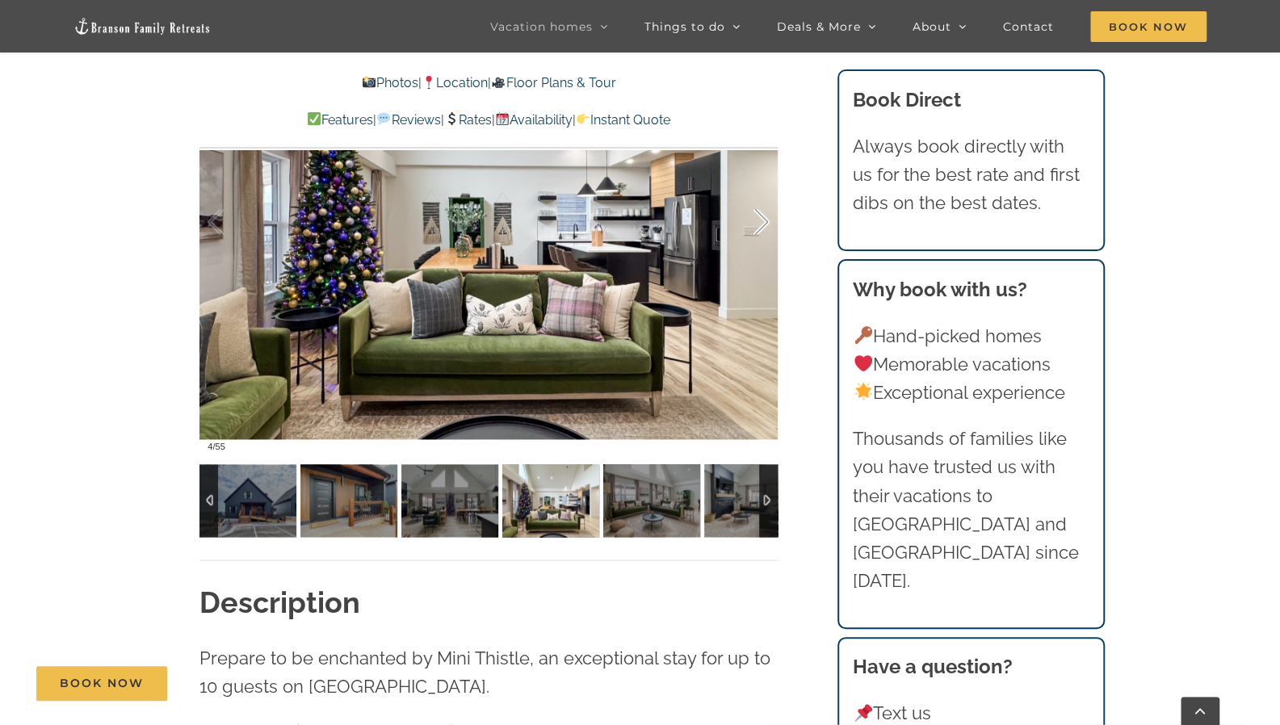
click at [765, 227] on div at bounding box center [745, 222] width 50 height 100
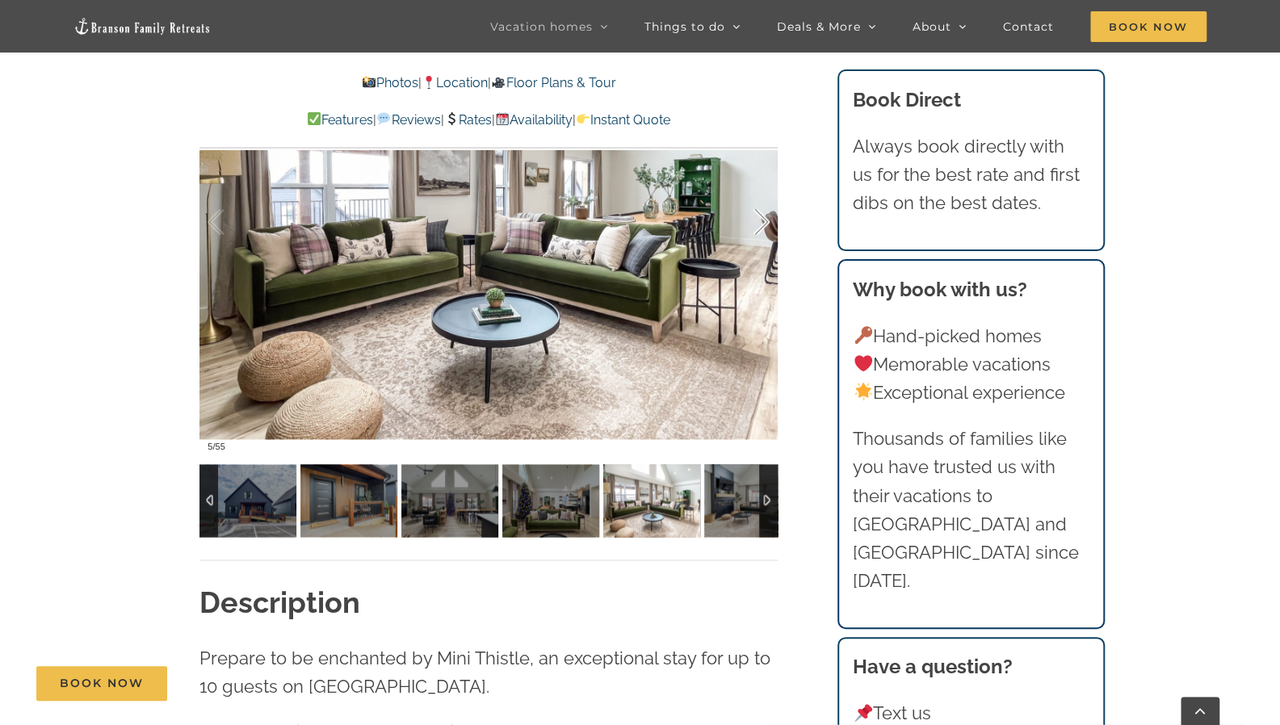
click at [765, 227] on div at bounding box center [745, 222] width 50 height 100
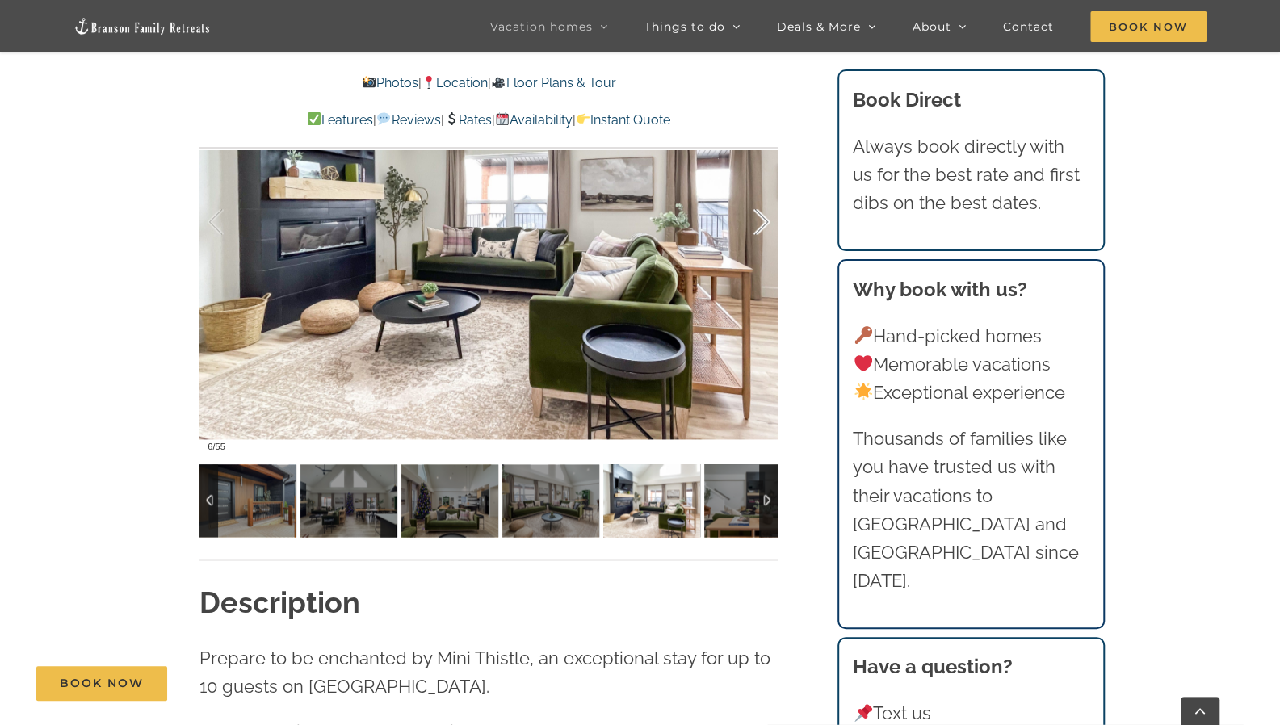
click at [765, 227] on div at bounding box center [745, 222] width 50 height 100
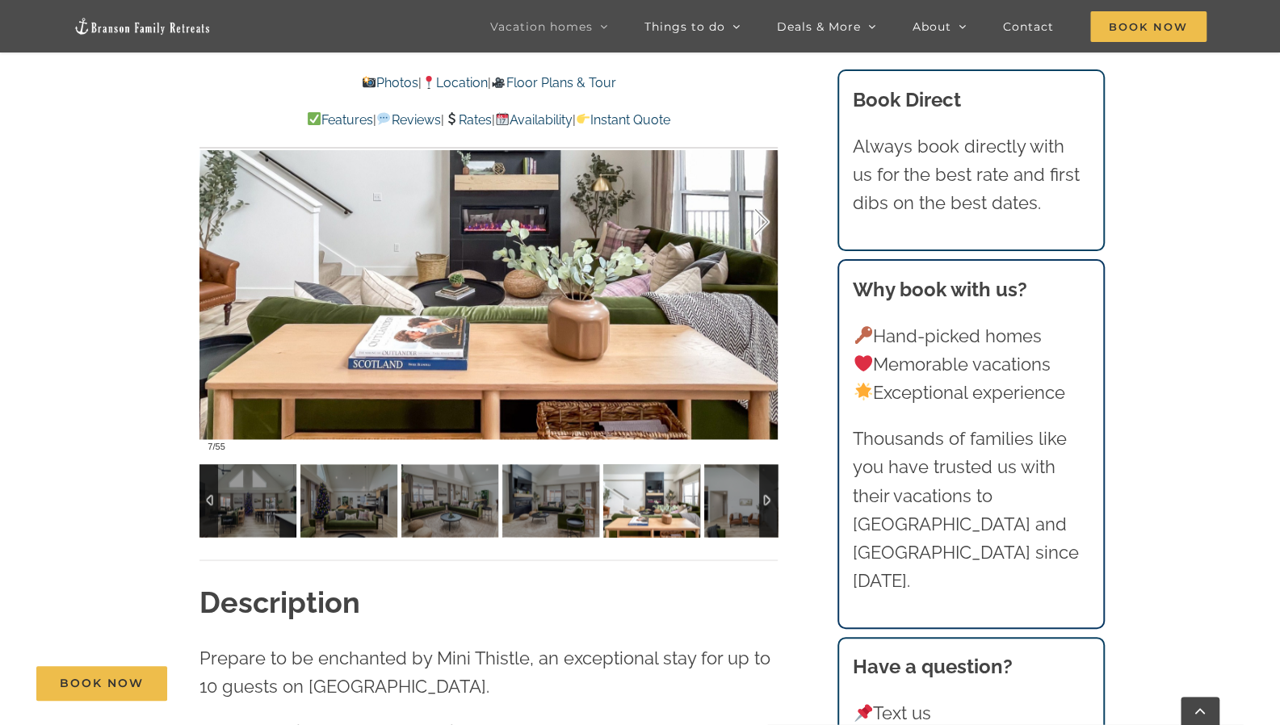
click at [765, 227] on div at bounding box center [745, 222] width 50 height 100
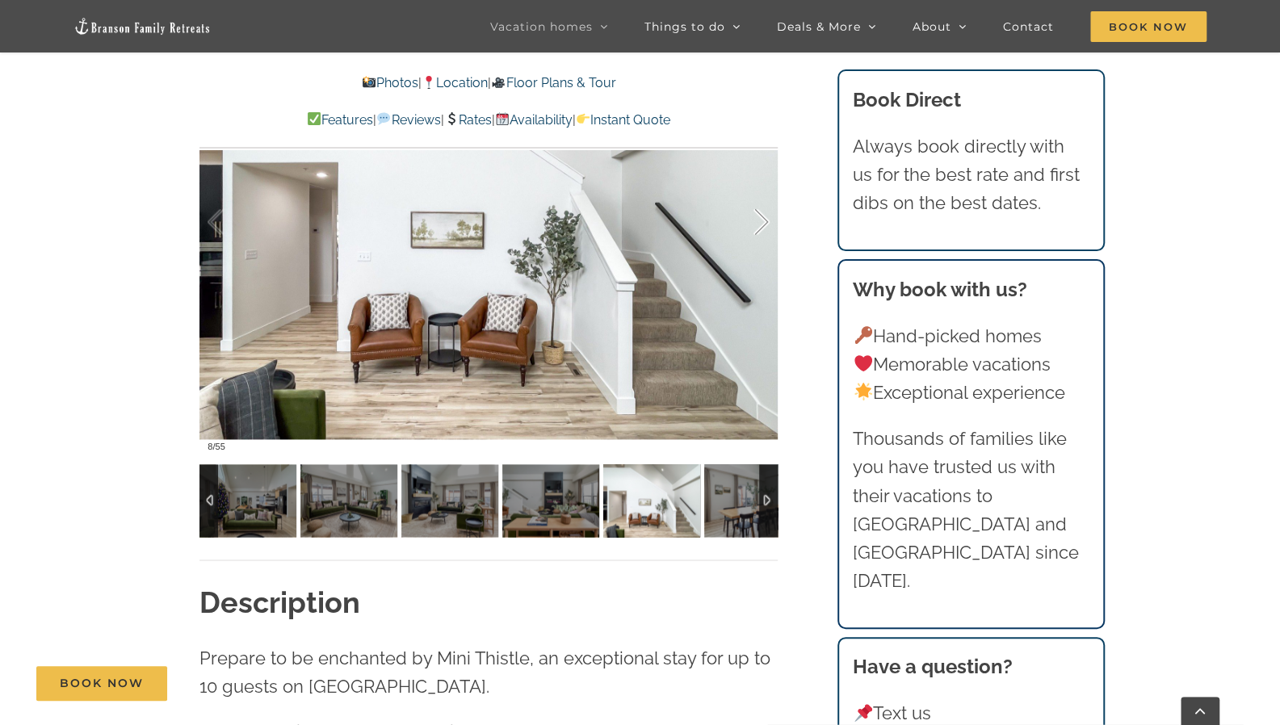
click at [765, 227] on div at bounding box center [745, 222] width 50 height 100
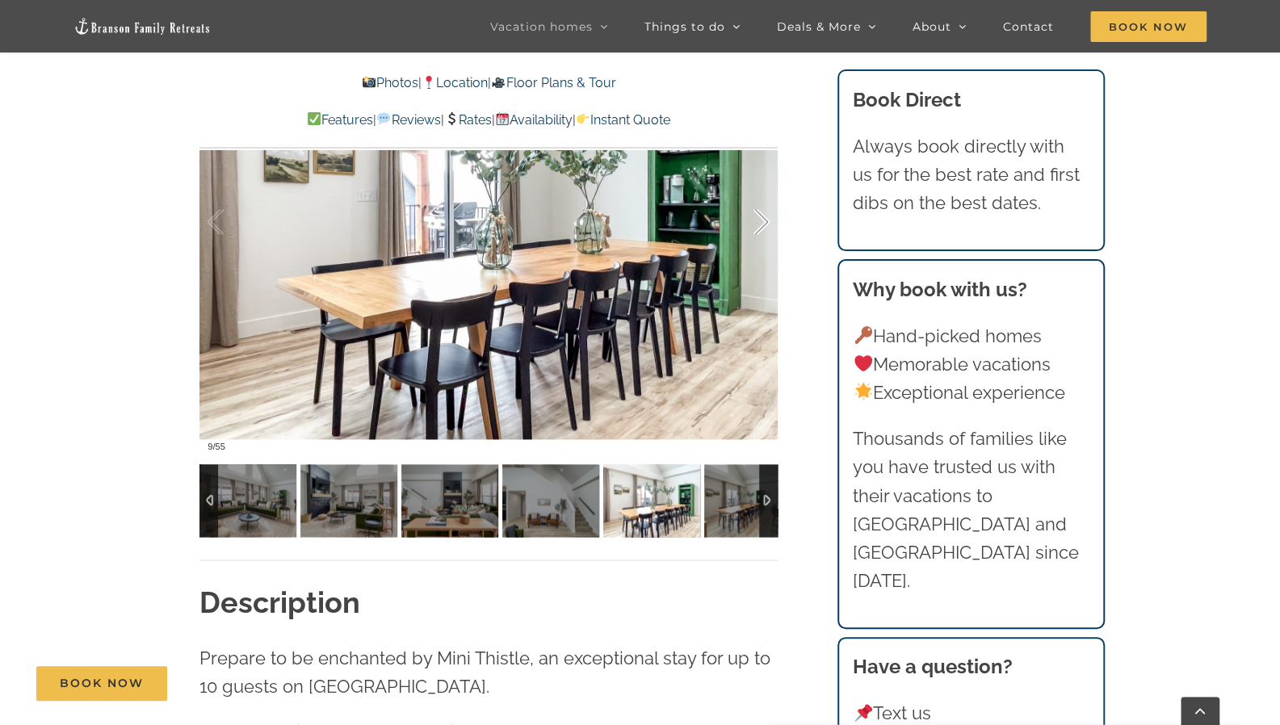
click at [765, 227] on div at bounding box center [745, 222] width 50 height 100
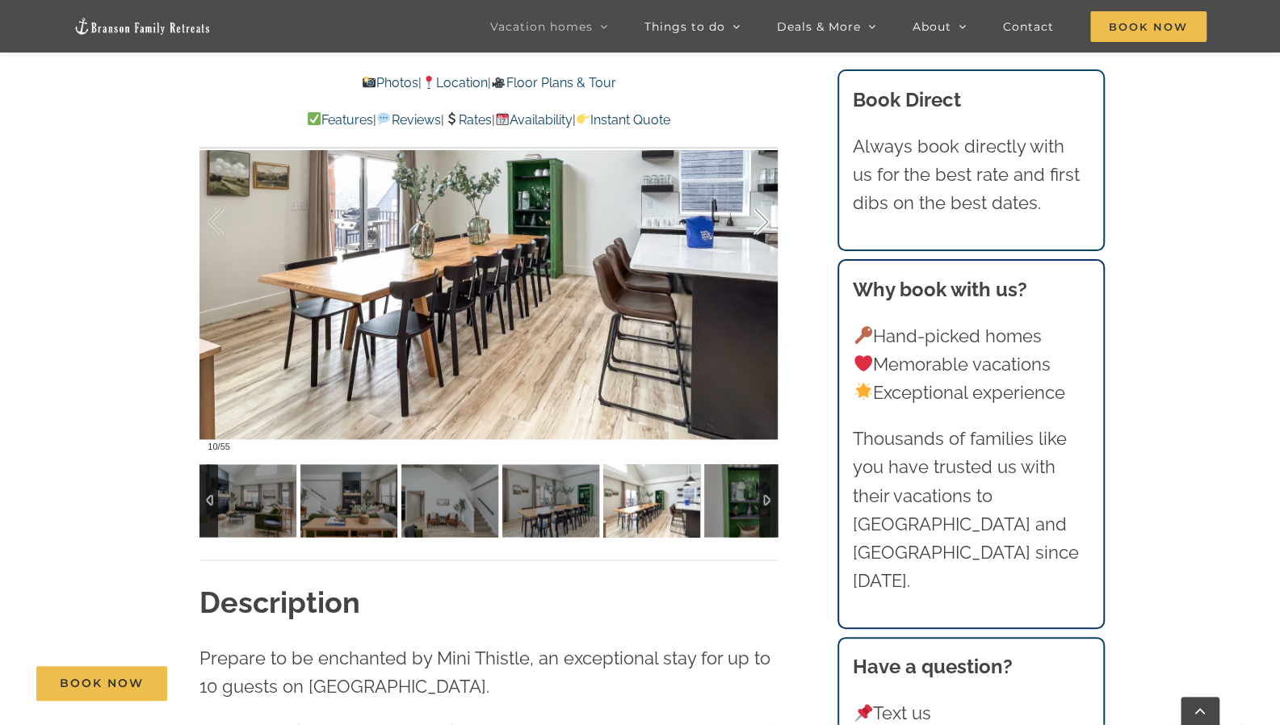
click at [765, 227] on div at bounding box center [745, 222] width 50 height 100
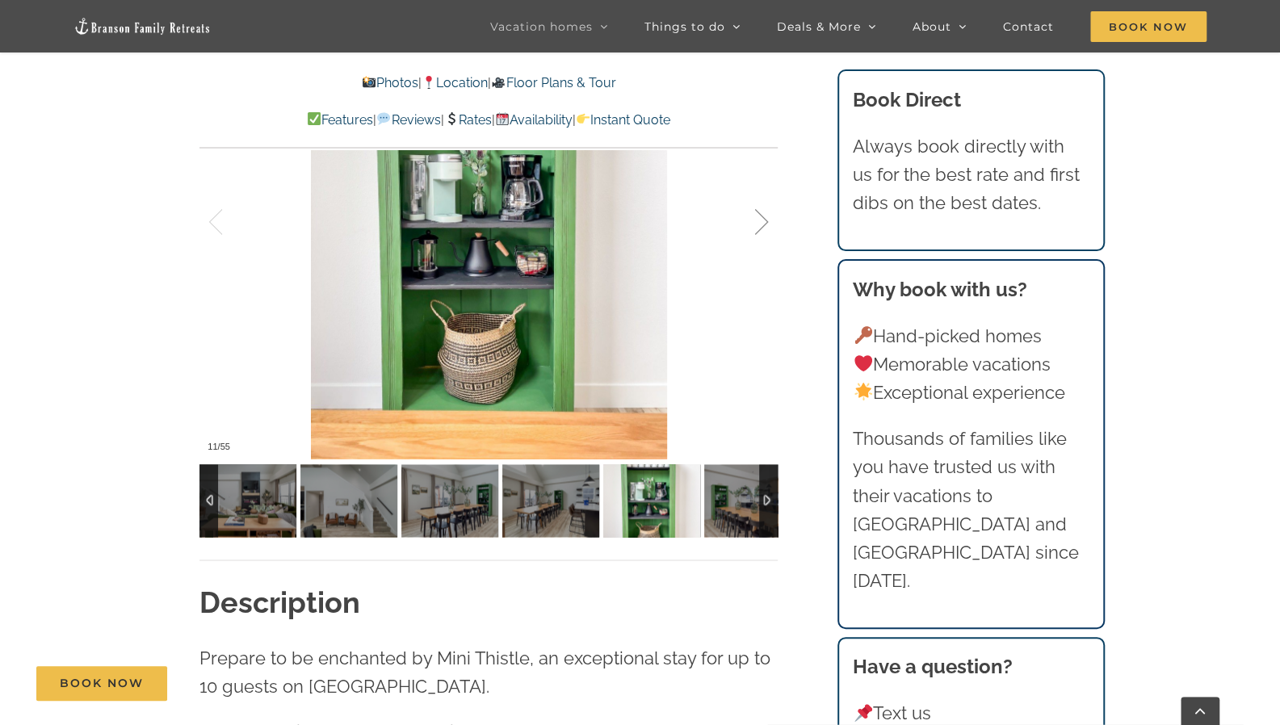
click at [765, 227] on div at bounding box center [745, 222] width 50 height 100
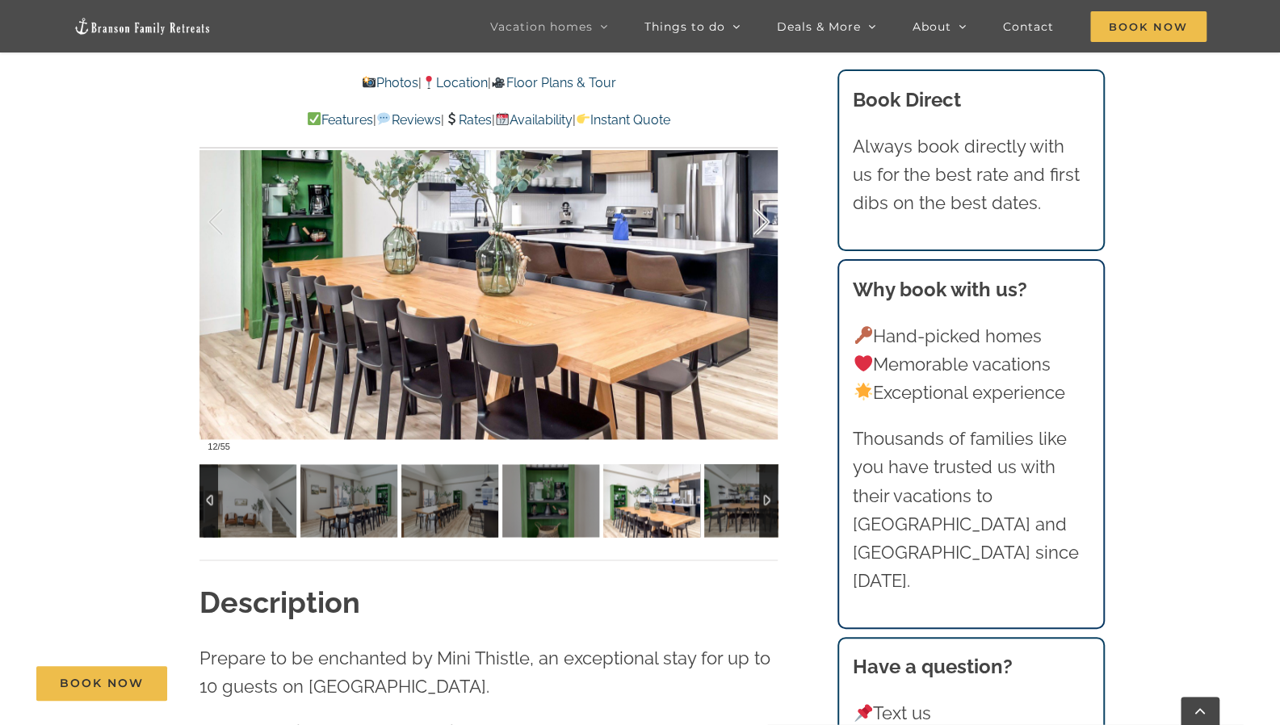
click at [765, 227] on div at bounding box center [745, 222] width 50 height 100
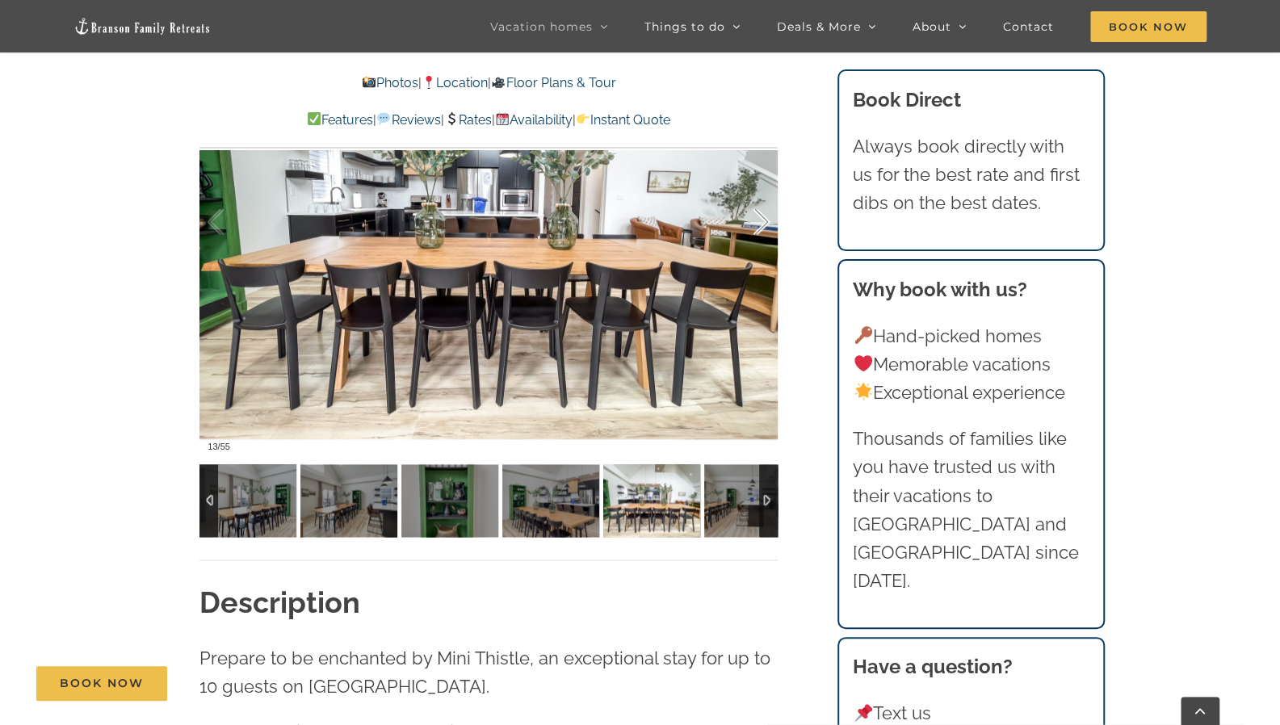
click at [765, 227] on div at bounding box center [745, 222] width 50 height 100
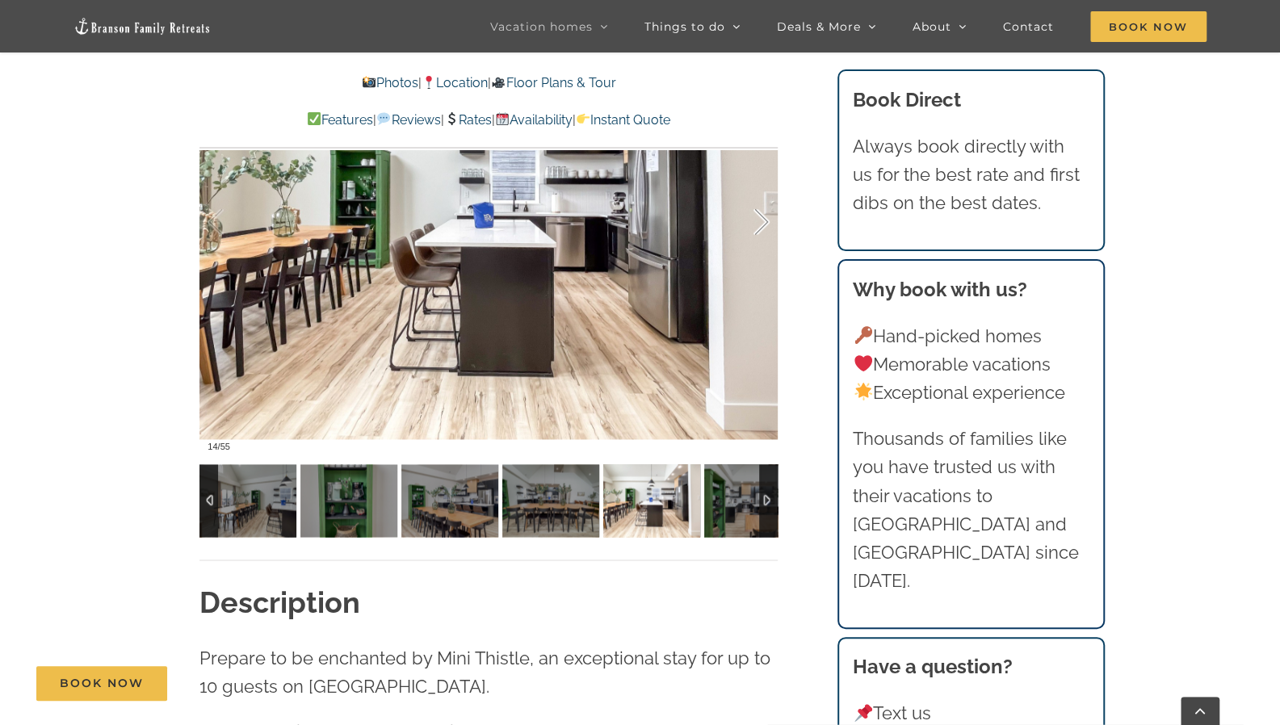
click at [765, 227] on div at bounding box center [745, 222] width 50 height 100
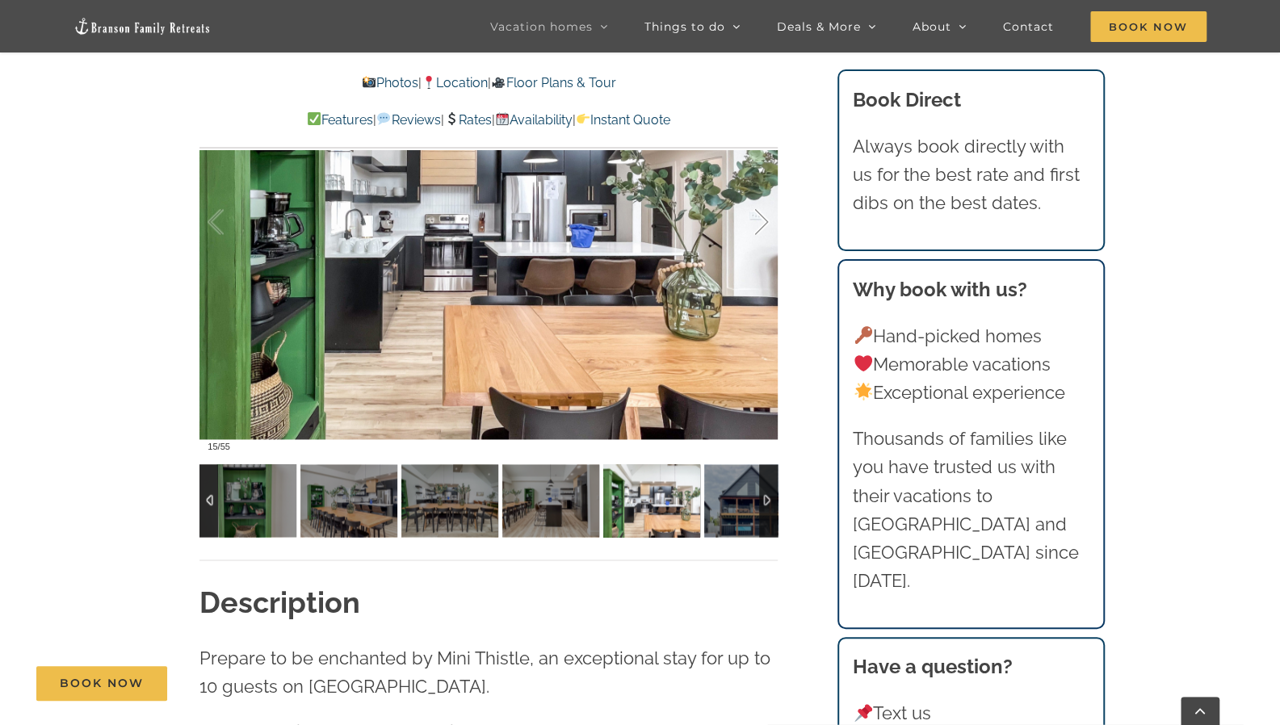
click at [765, 227] on div at bounding box center [745, 222] width 50 height 100
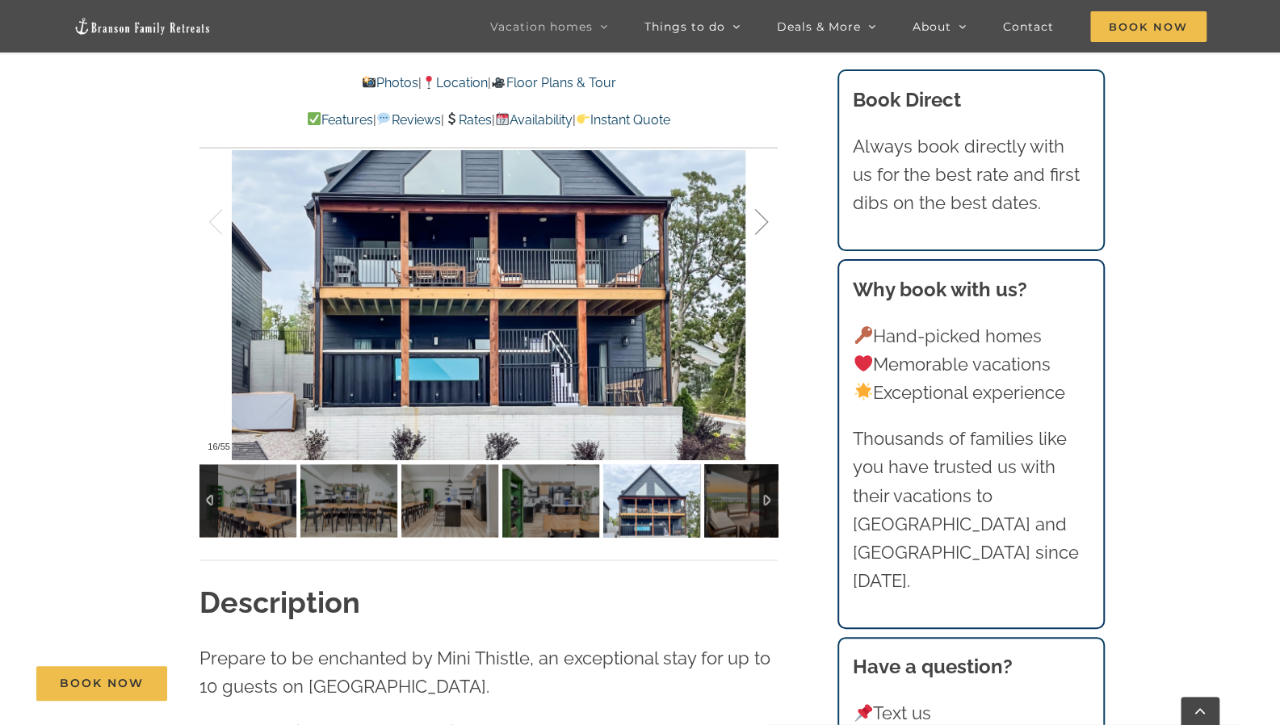
click at [765, 227] on div at bounding box center [745, 222] width 50 height 100
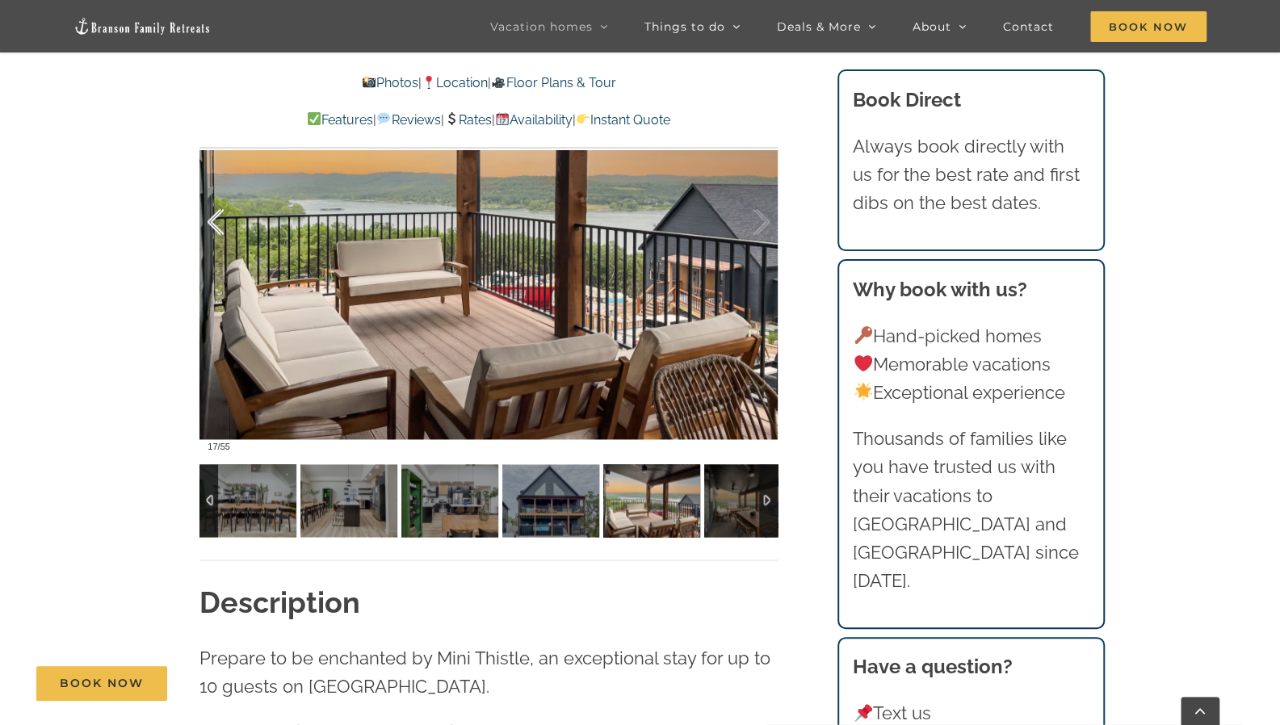
click at [223, 225] on div at bounding box center [233, 222] width 50 height 100
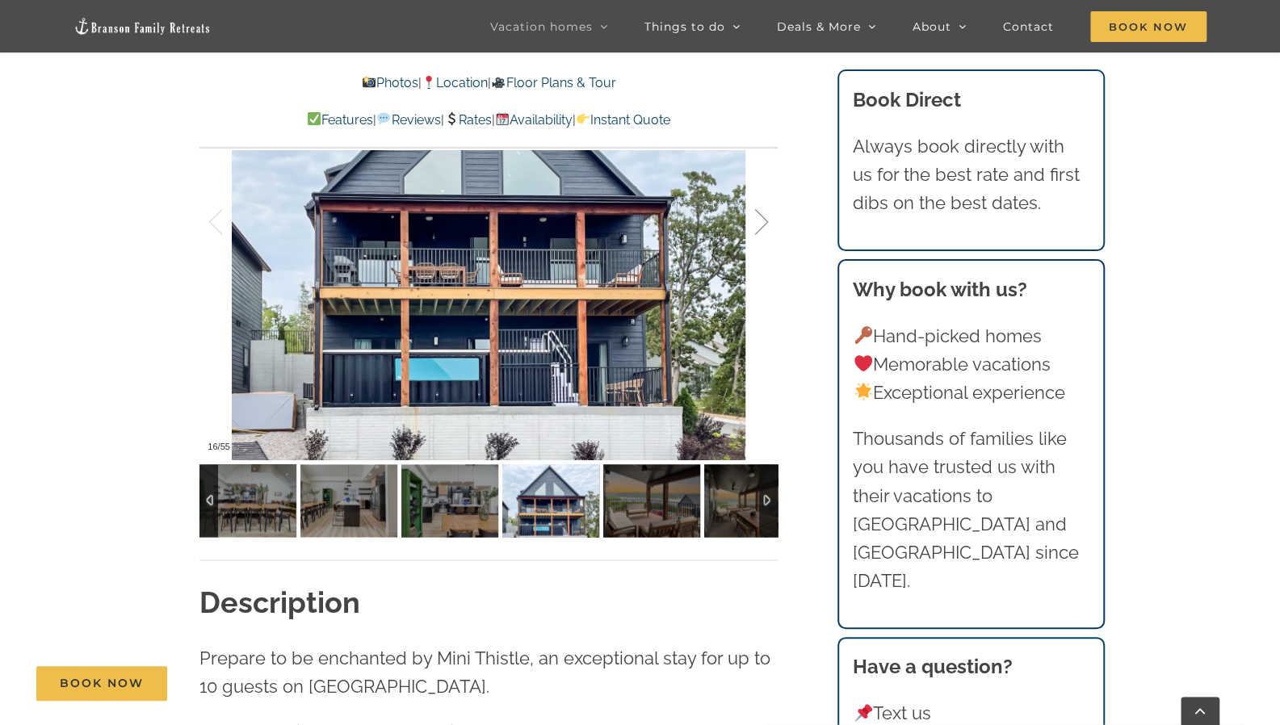
click at [759, 224] on div at bounding box center [745, 222] width 50 height 100
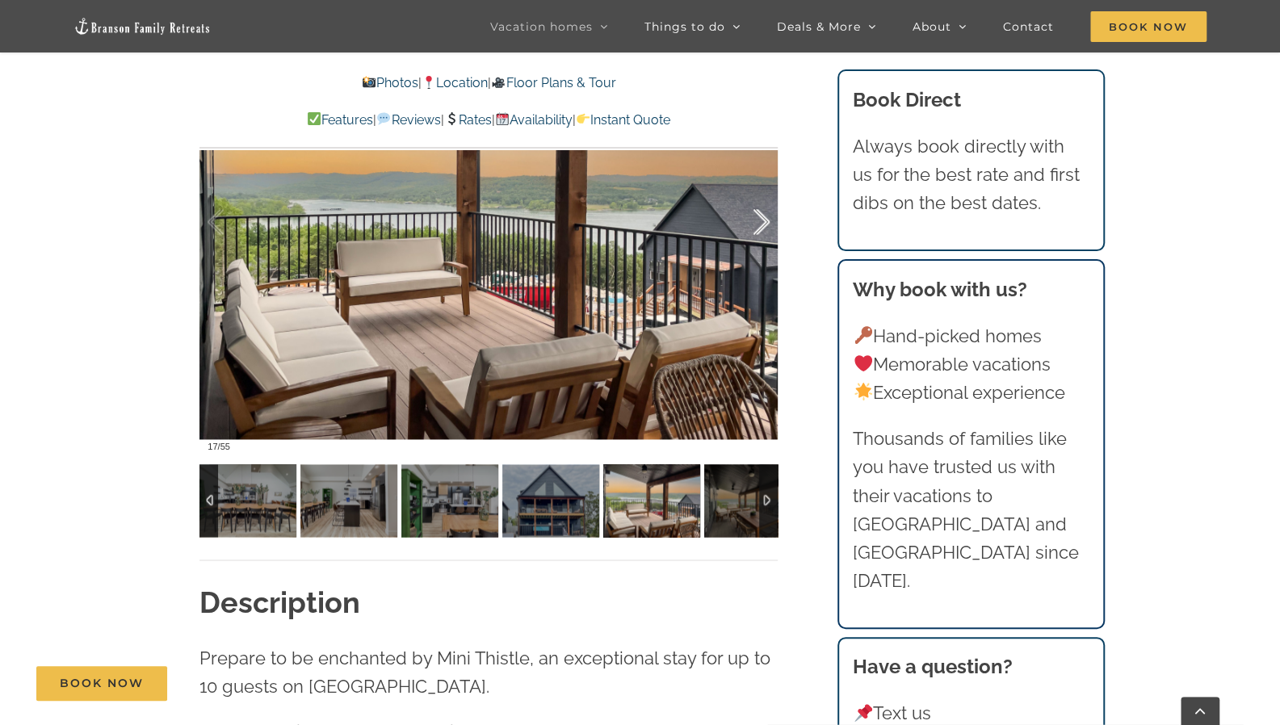
click at [759, 224] on div at bounding box center [745, 222] width 50 height 100
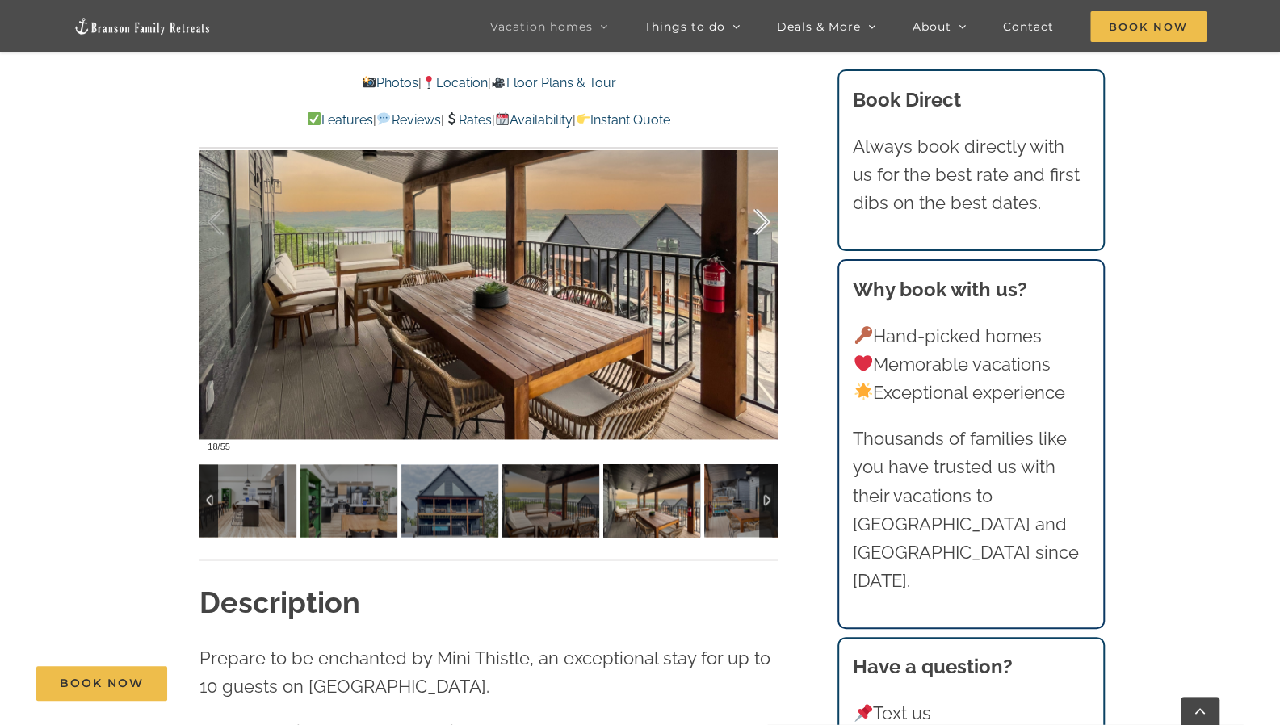
click at [759, 224] on div at bounding box center [745, 222] width 50 height 100
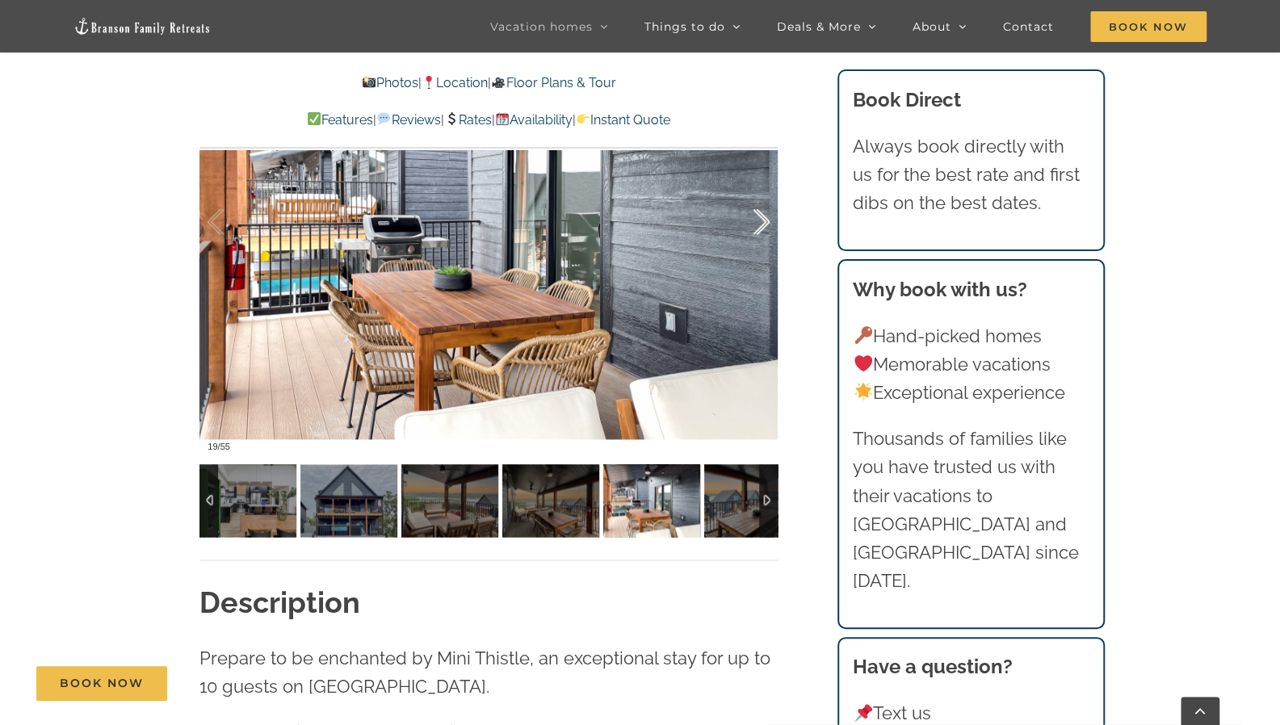
click at [759, 224] on div at bounding box center [745, 222] width 50 height 100
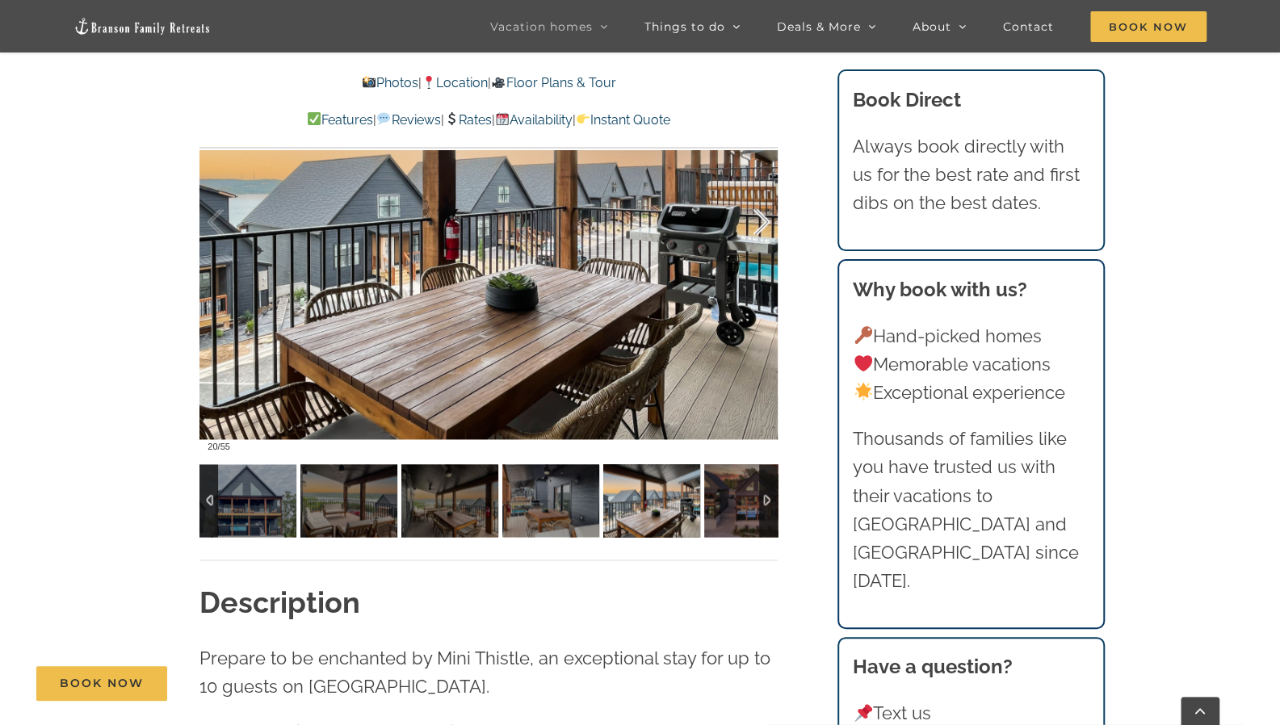
click at [759, 224] on div at bounding box center [745, 222] width 50 height 100
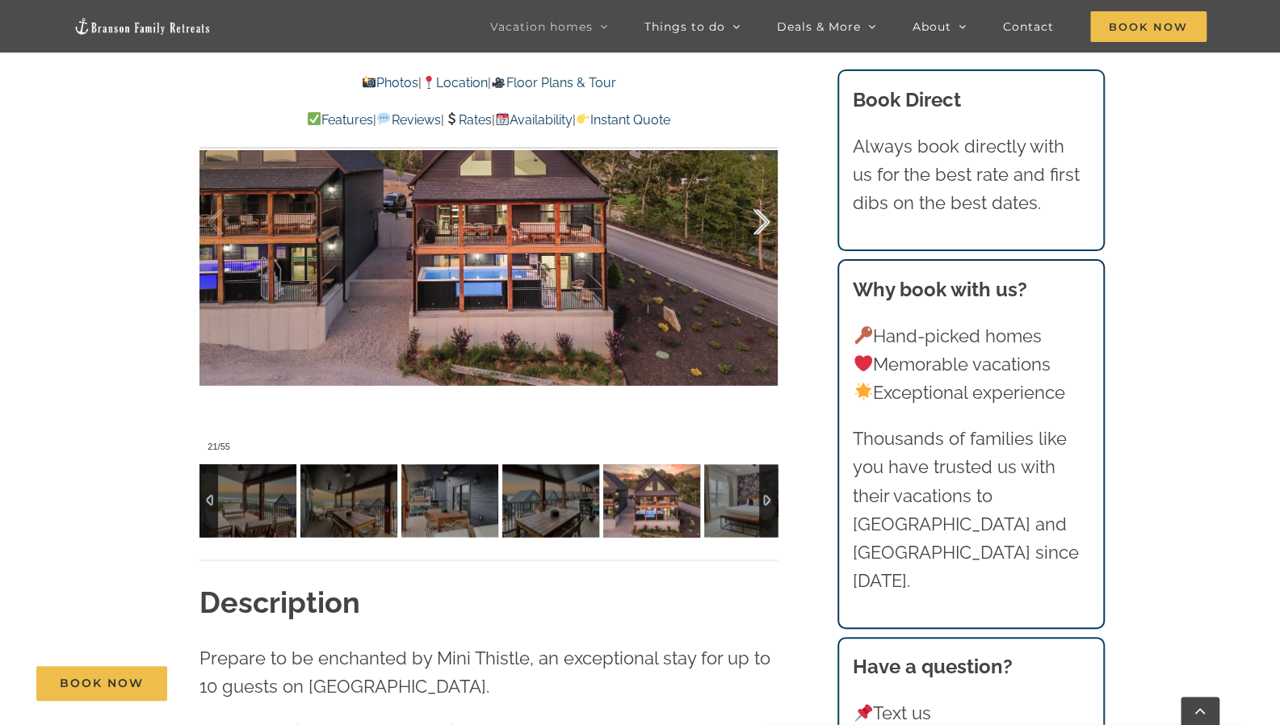
click at [759, 224] on div at bounding box center [745, 222] width 50 height 100
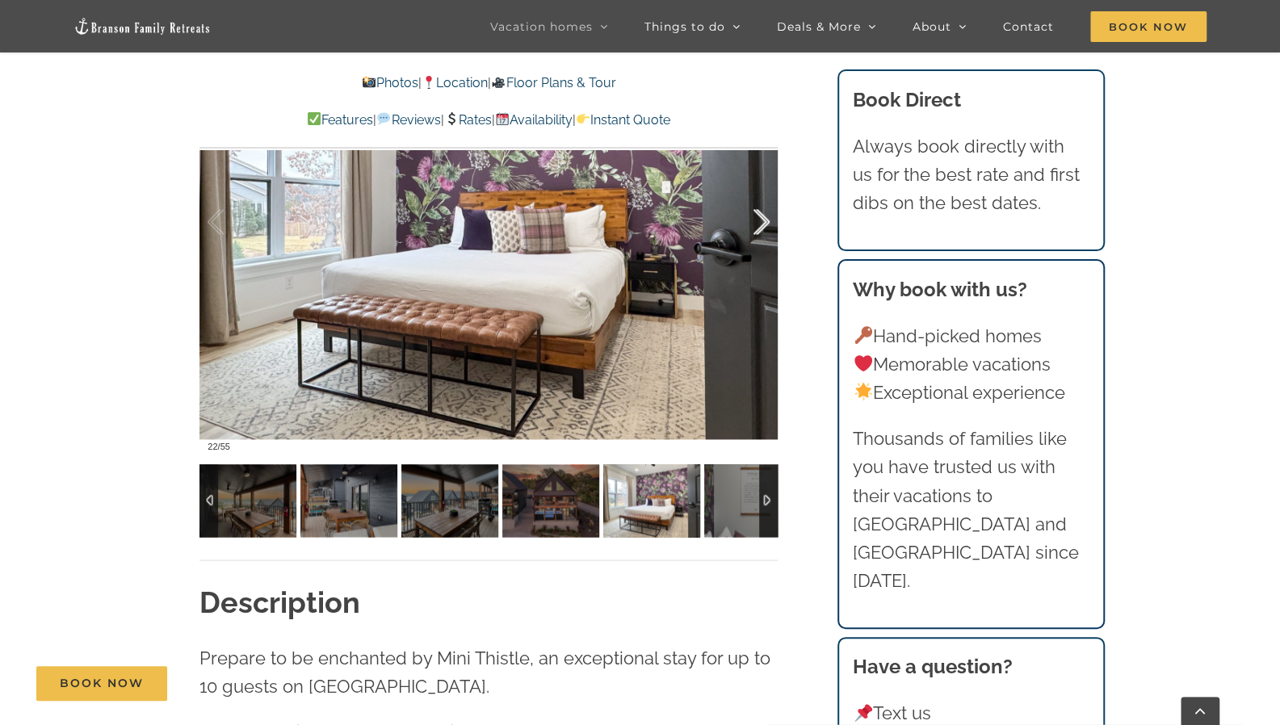
click at [759, 224] on div at bounding box center [745, 222] width 50 height 100
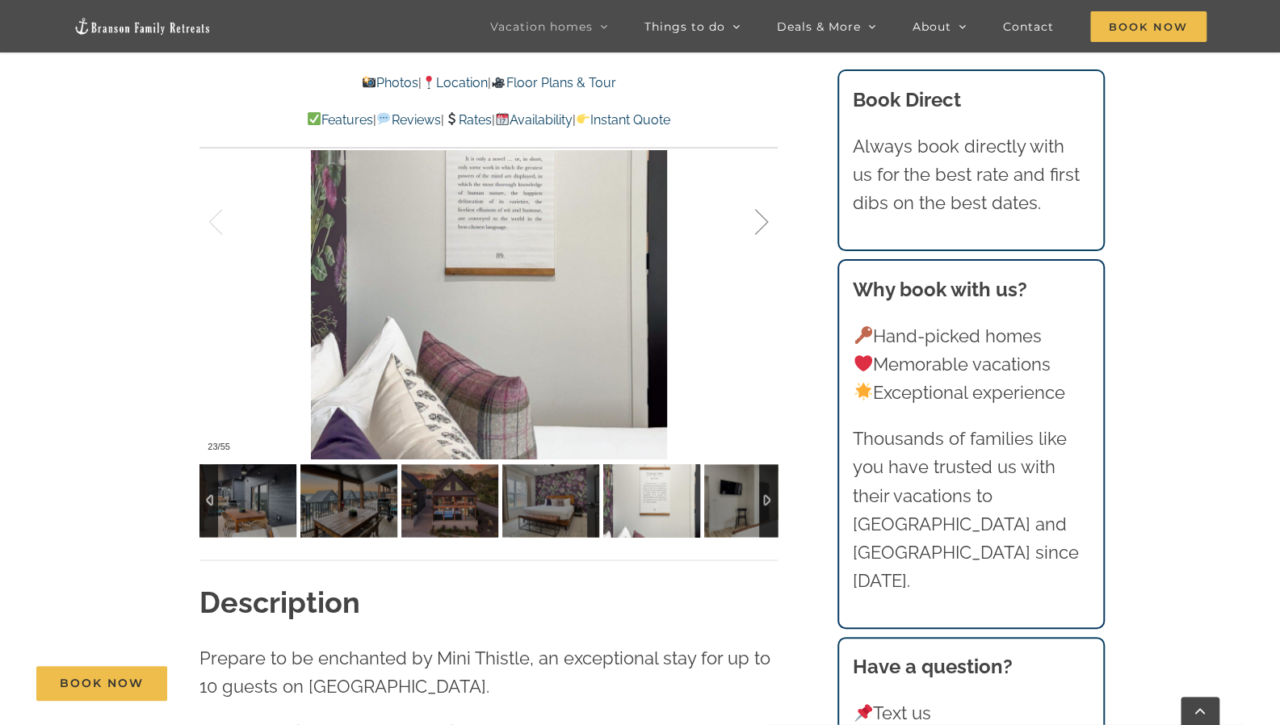
click at [759, 224] on div at bounding box center [745, 222] width 50 height 100
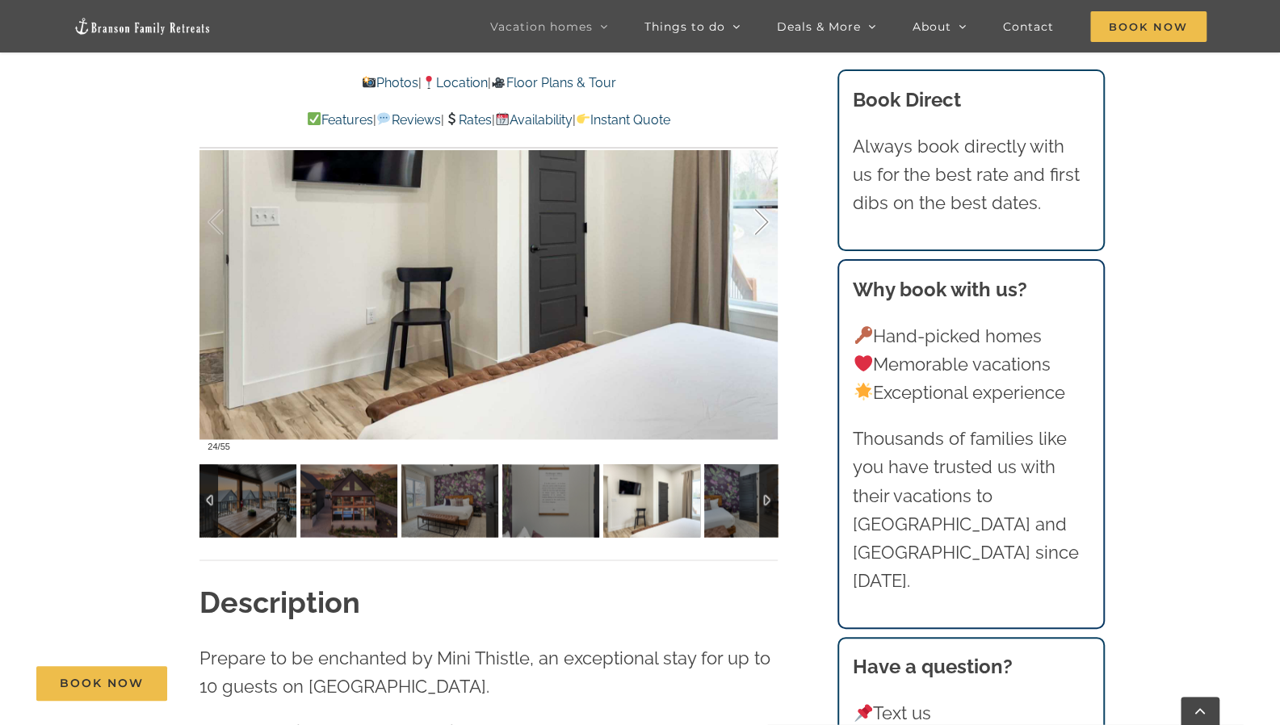
click at [759, 224] on div at bounding box center [745, 222] width 50 height 100
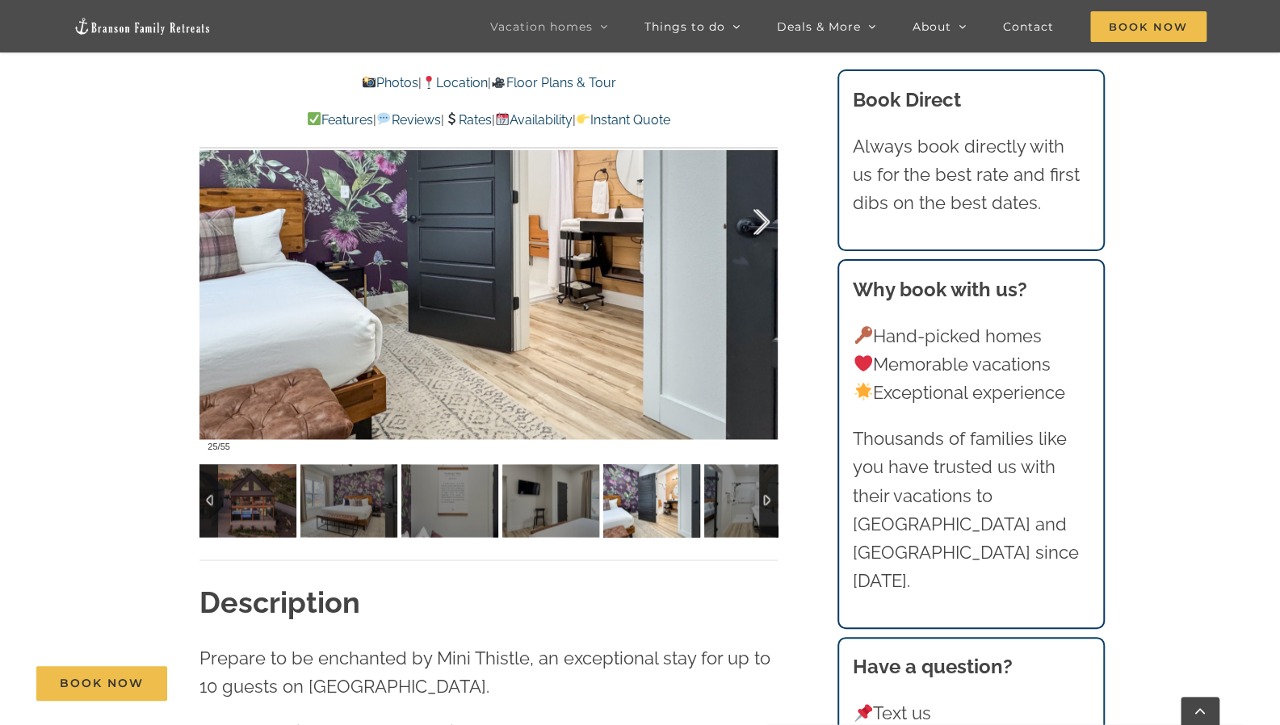
click at [759, 224] on div at bounding box center [745, 222] width 50 height 100
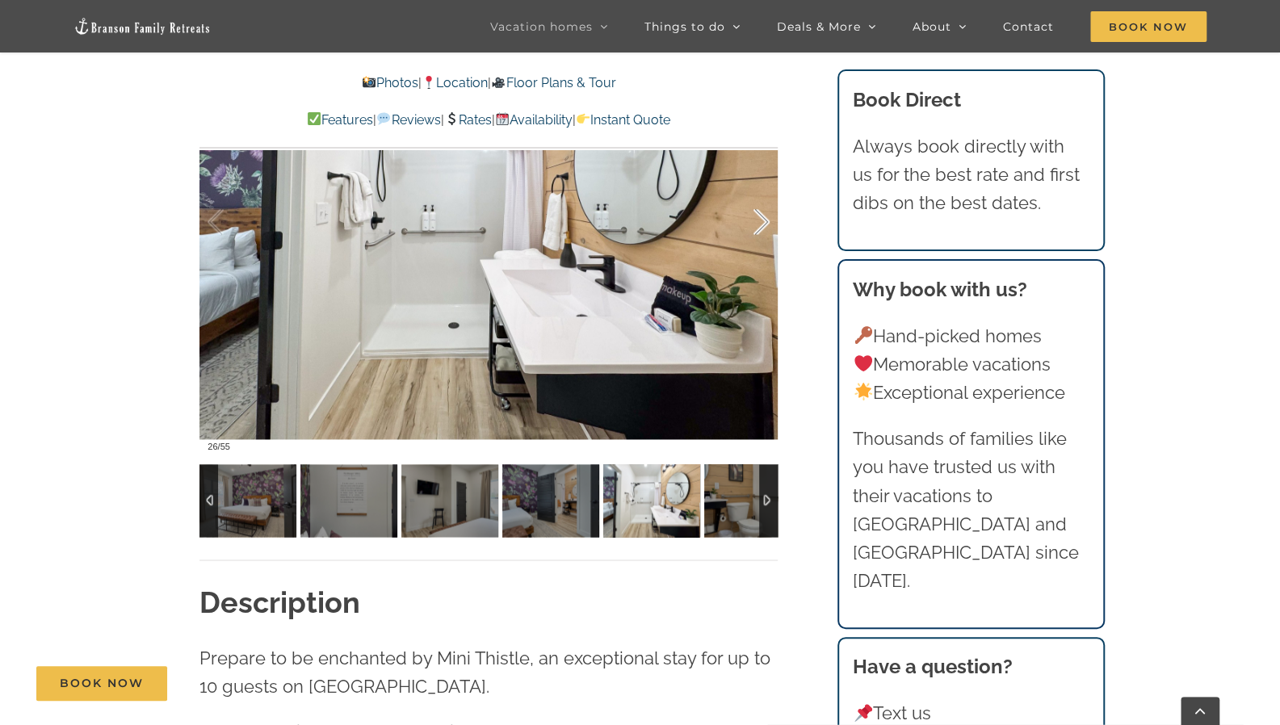
click at [759, 224] on div at bounding box center [745, 222] width 50 height 100
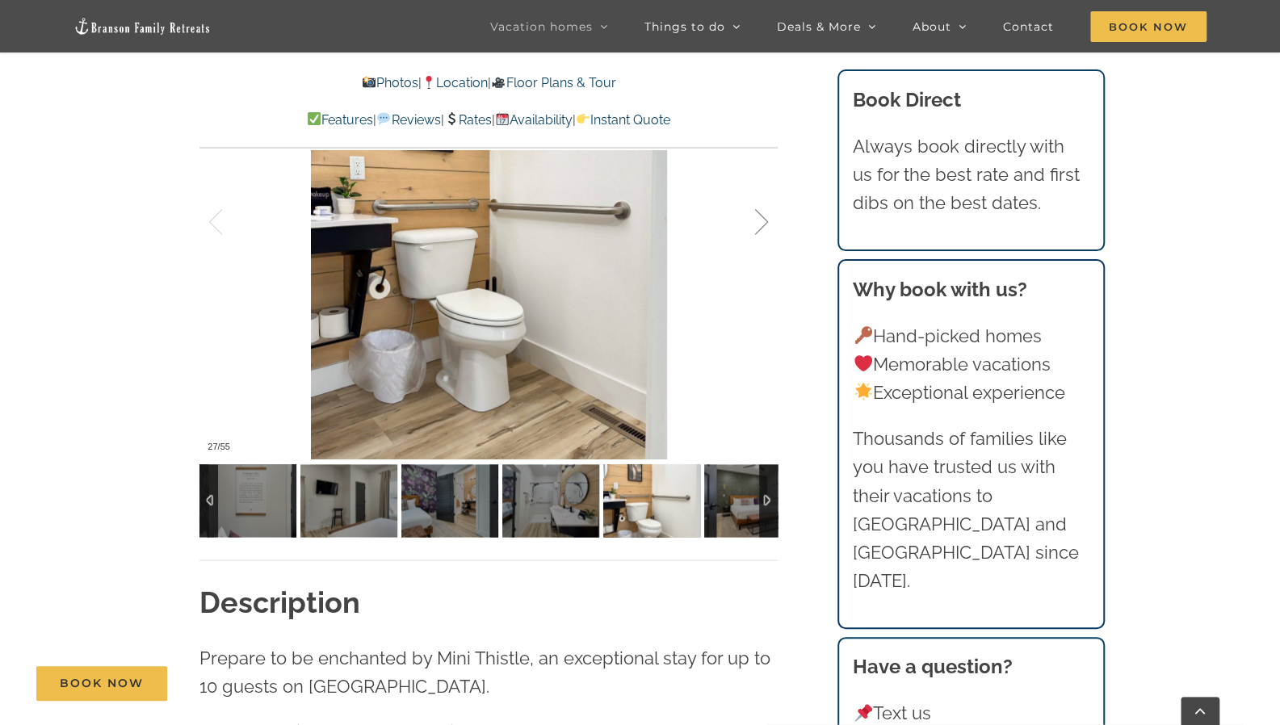
click at [759, 224] on div at bounding box center [745, 222] width 50 height 100
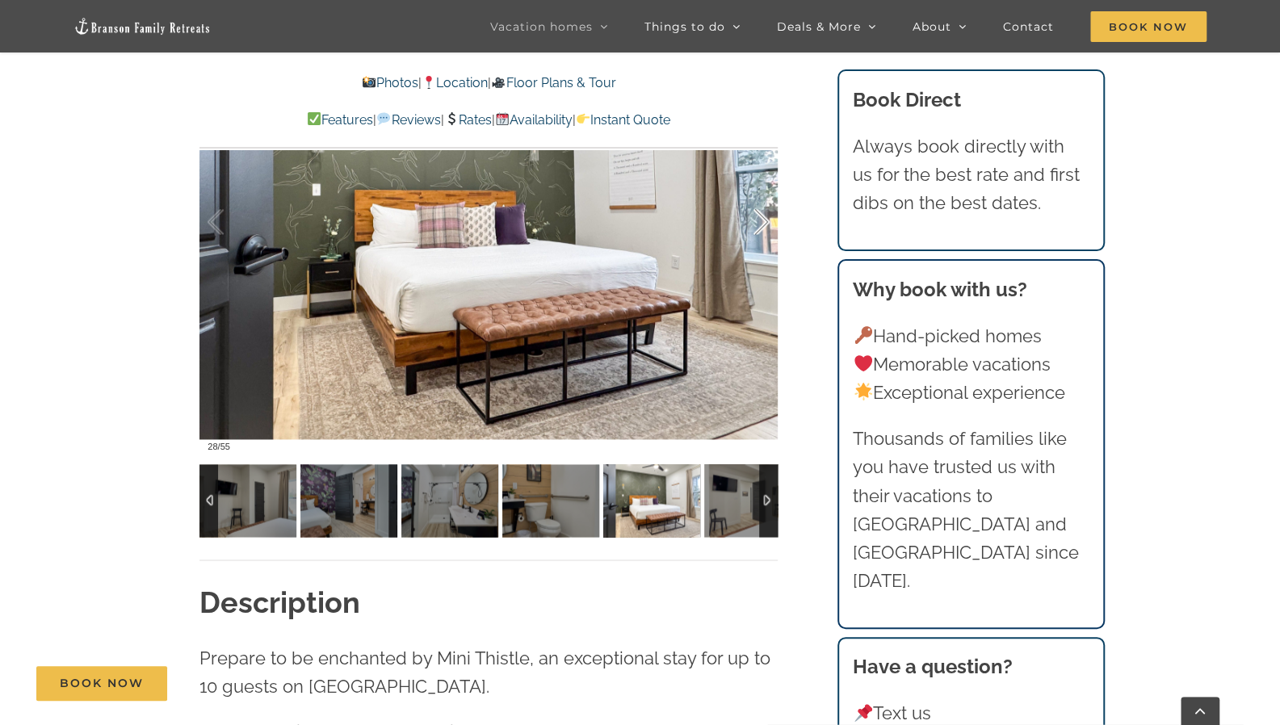
click at [759, 224] on div at bounding box center [745, 222] width 50 height 100
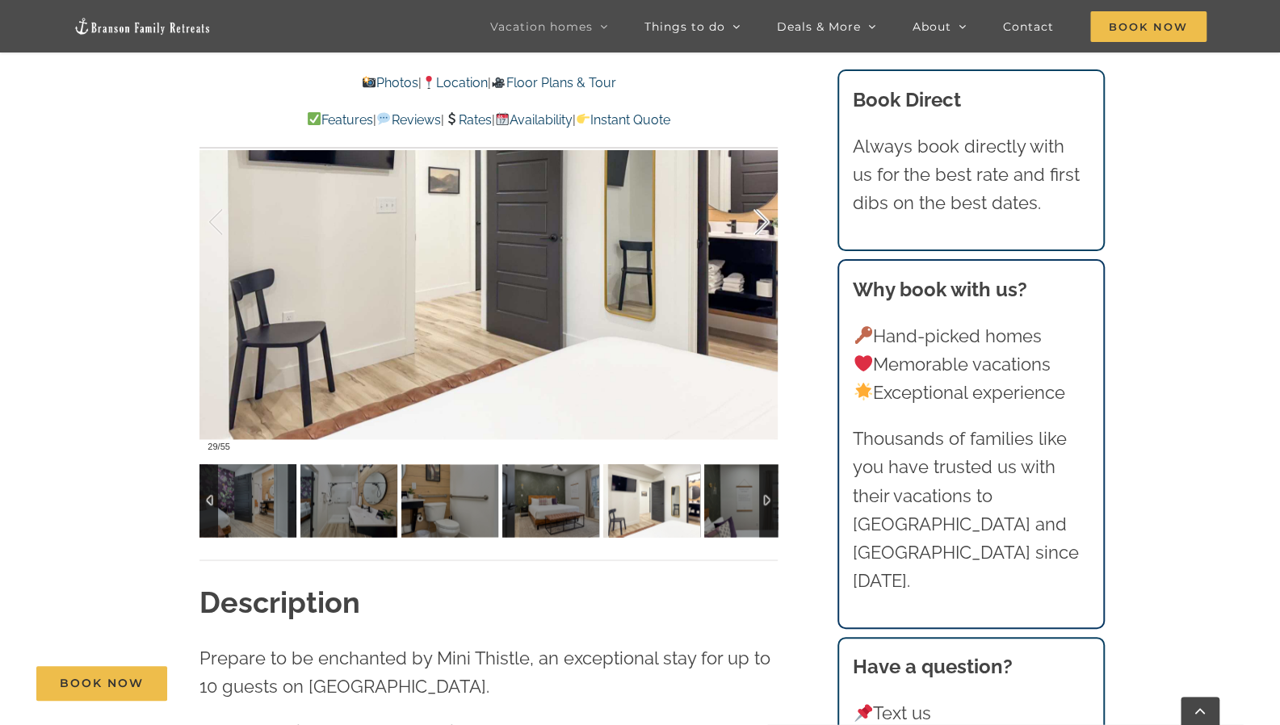
click at [759, 224] on div at bounding box center [745, 222] width 50 height 100
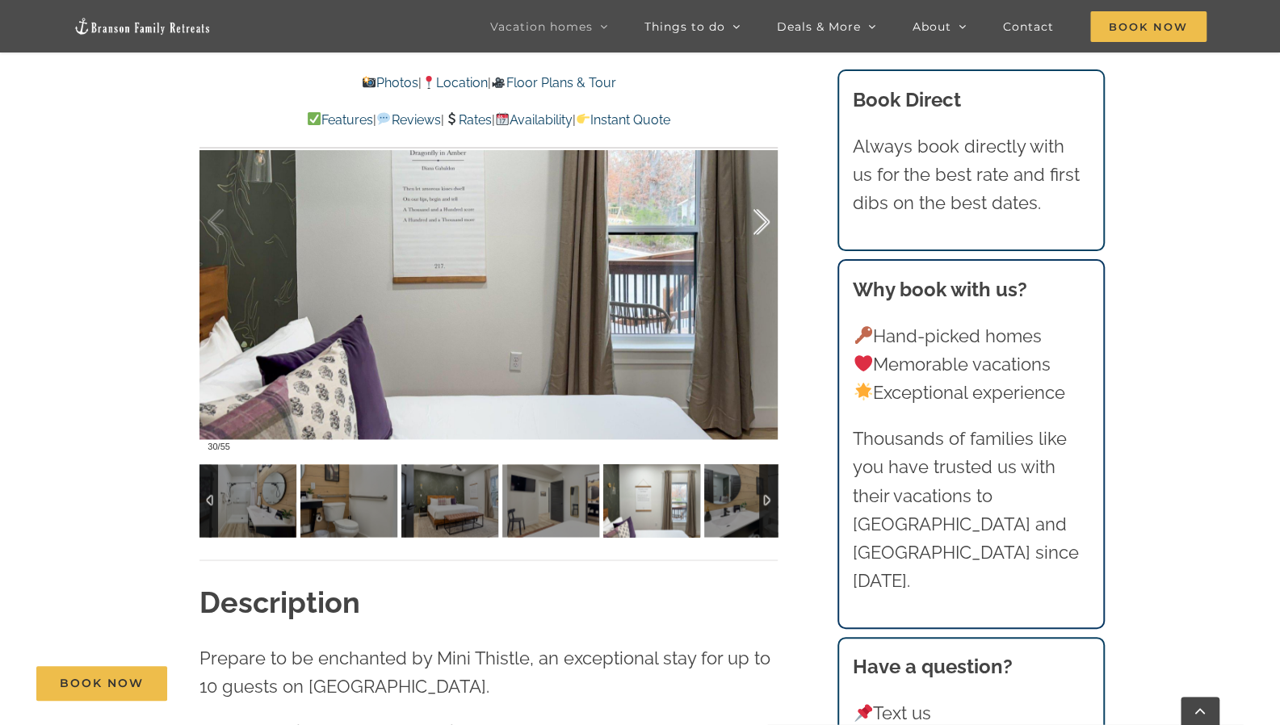
click at [759, 224] on div at bounding box center [745, 222] width 50 height 100
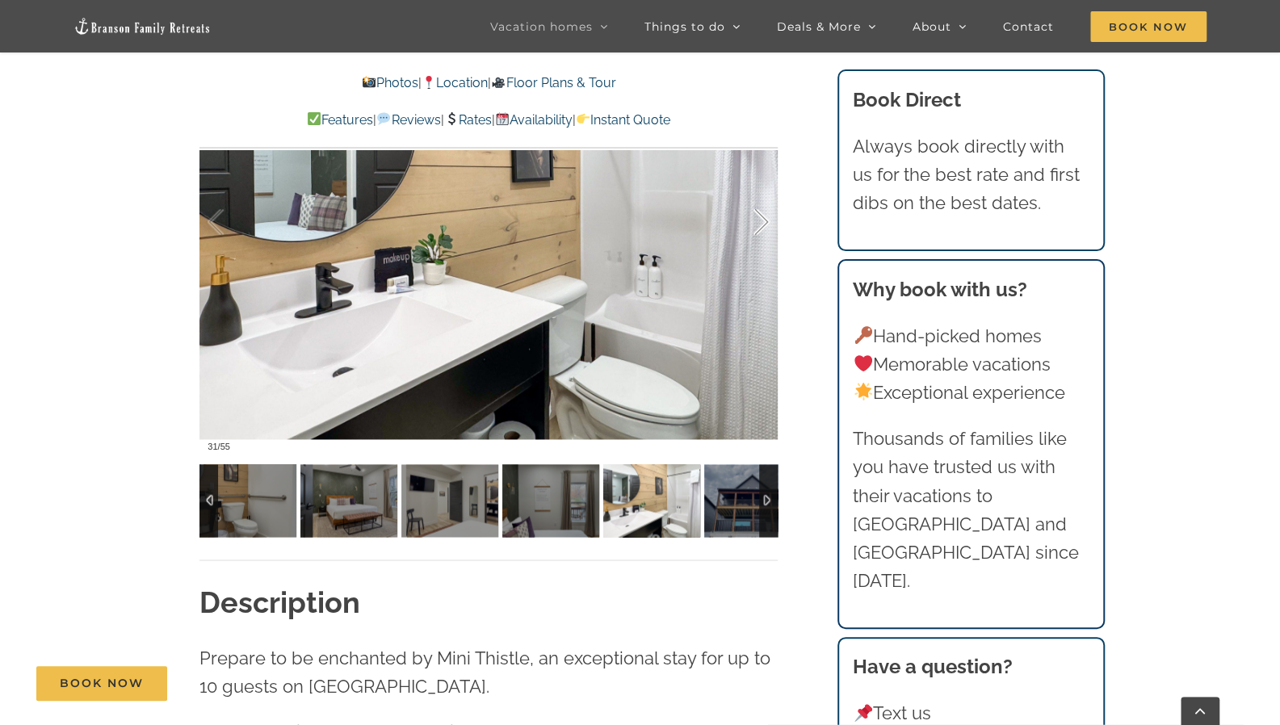
click at [759, 224] on div at bounding box center [745, 222] width 50 height 100
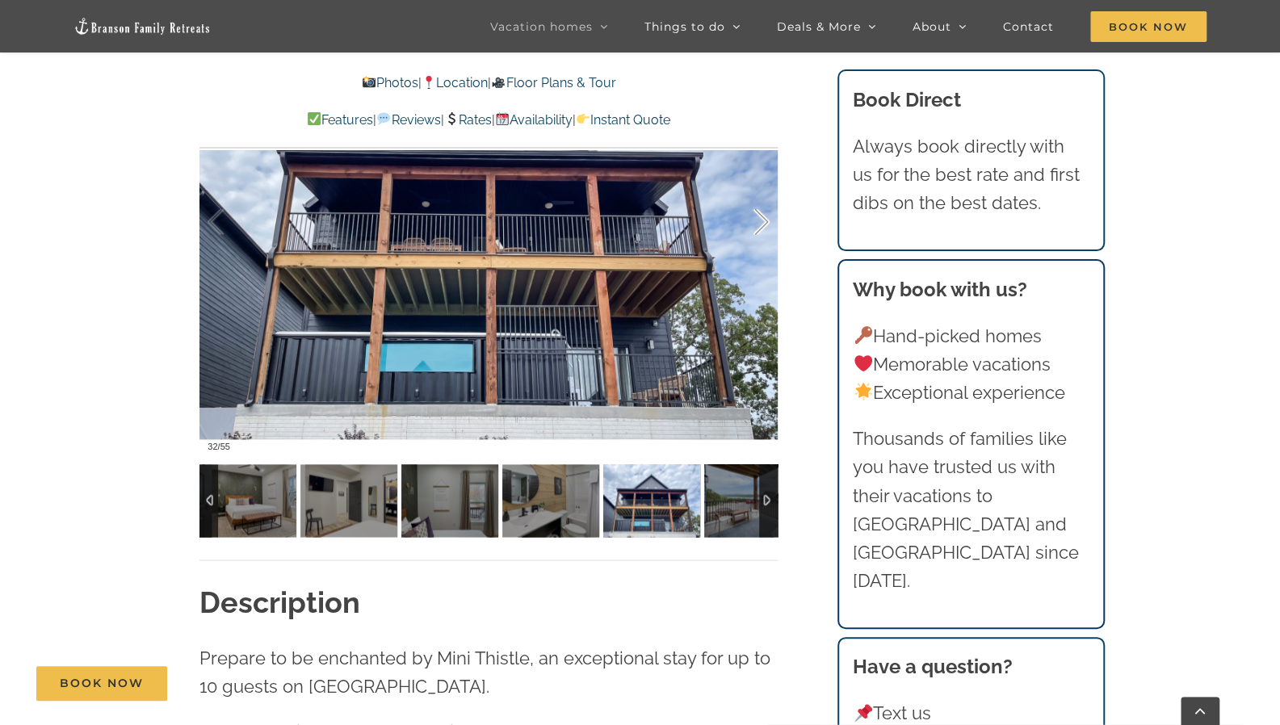
click at [759, 224] on div at bounding box center [745, 222] width 50 height 100
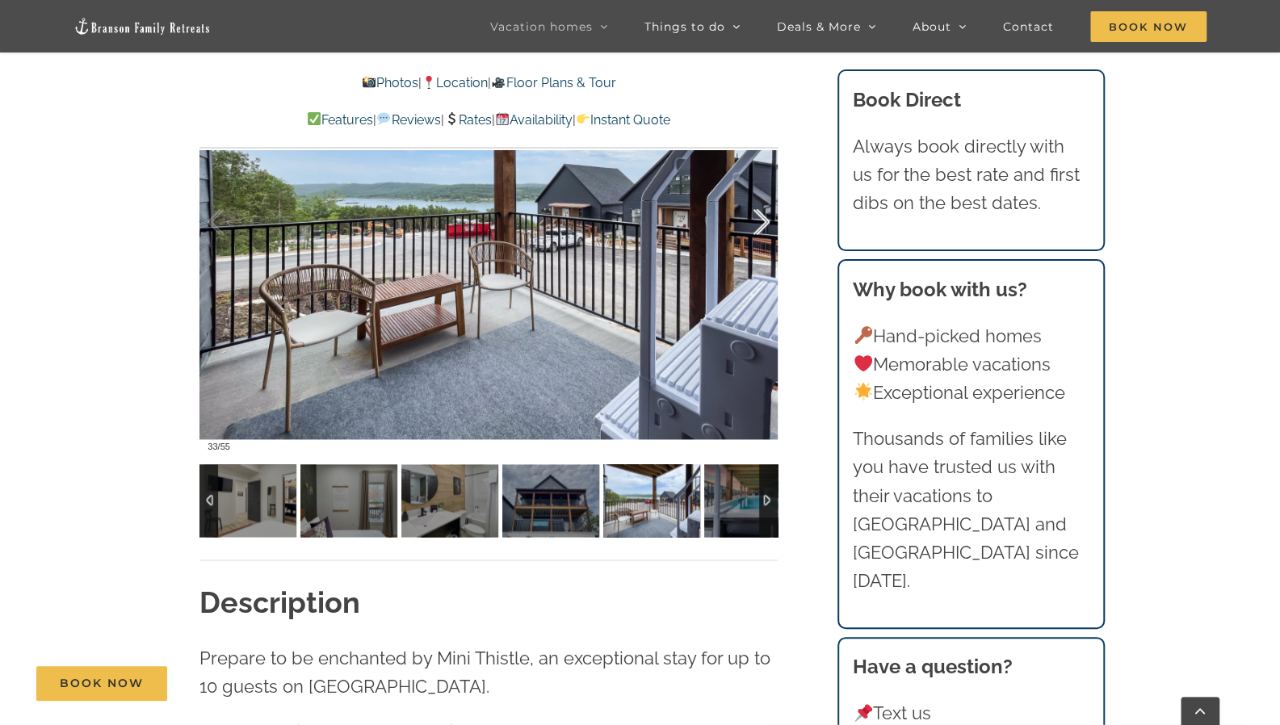
click at [759, 224] on div at bounding box center [745, 222] width 50 height 100
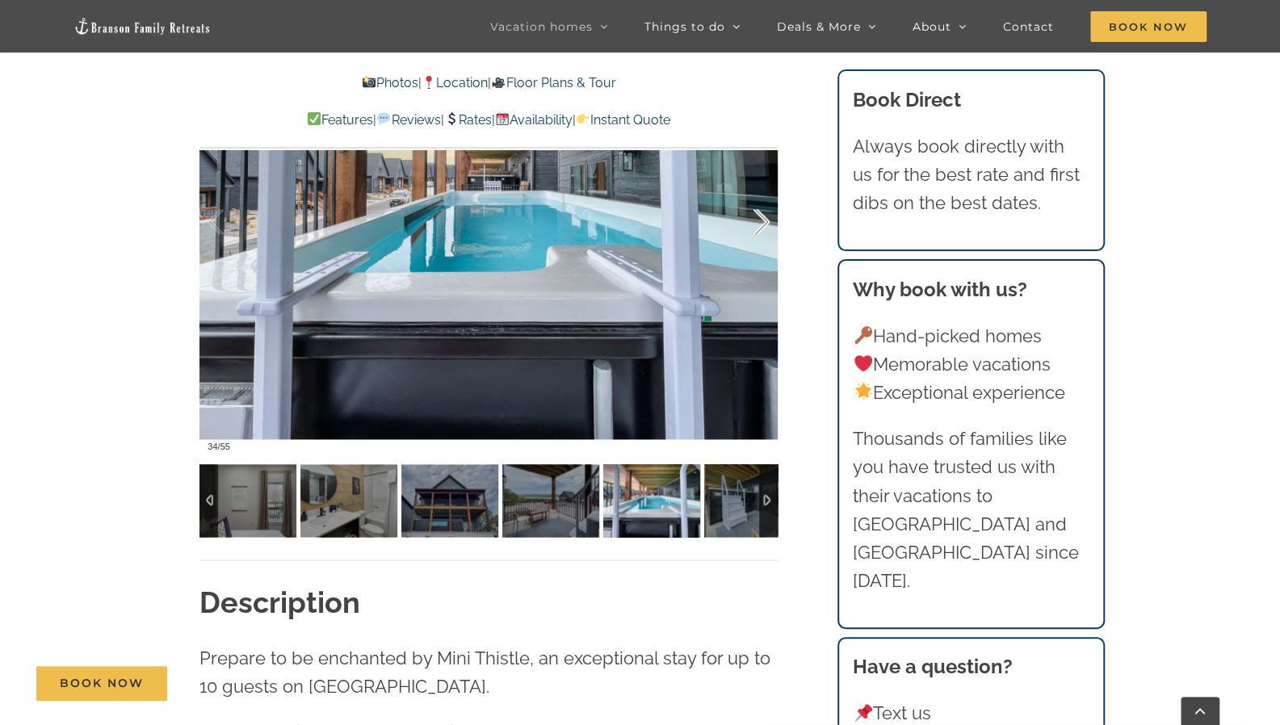
click at [759, 224] on div at bounding box center [745, 222] width 50 height 100
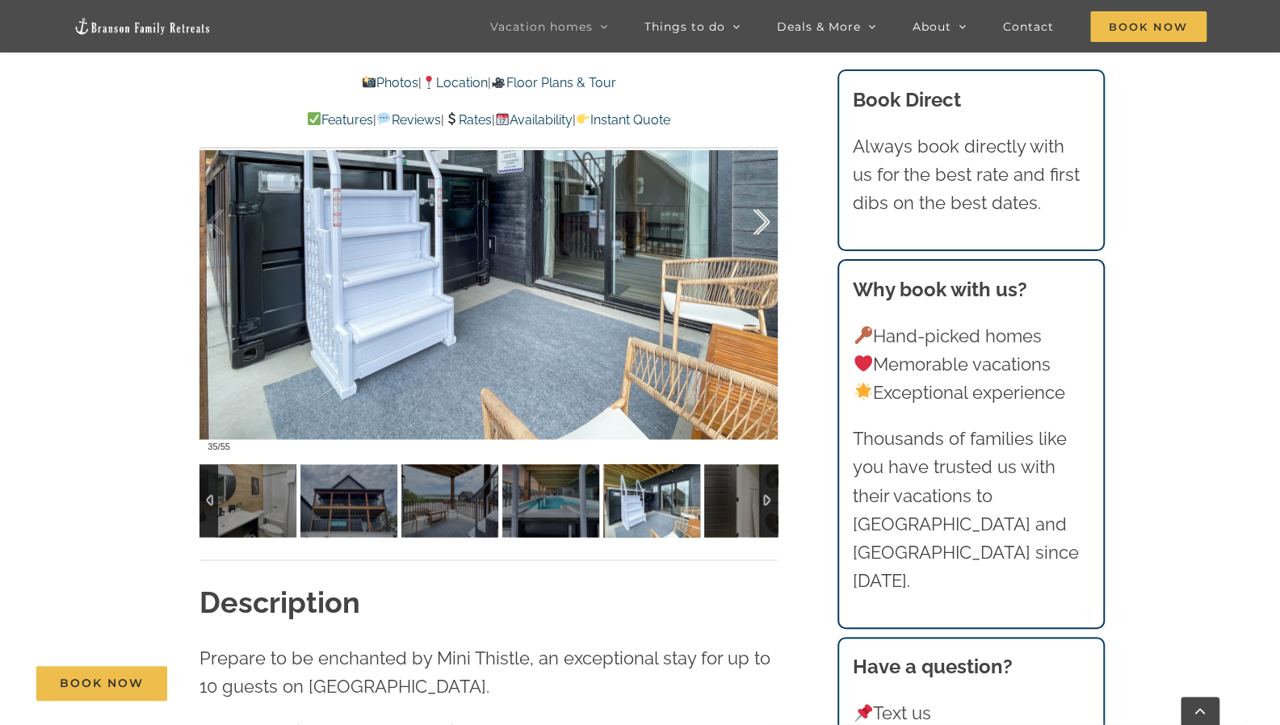
click at [759, 224] on div at bounding box center [745, 222] width 50 height 100
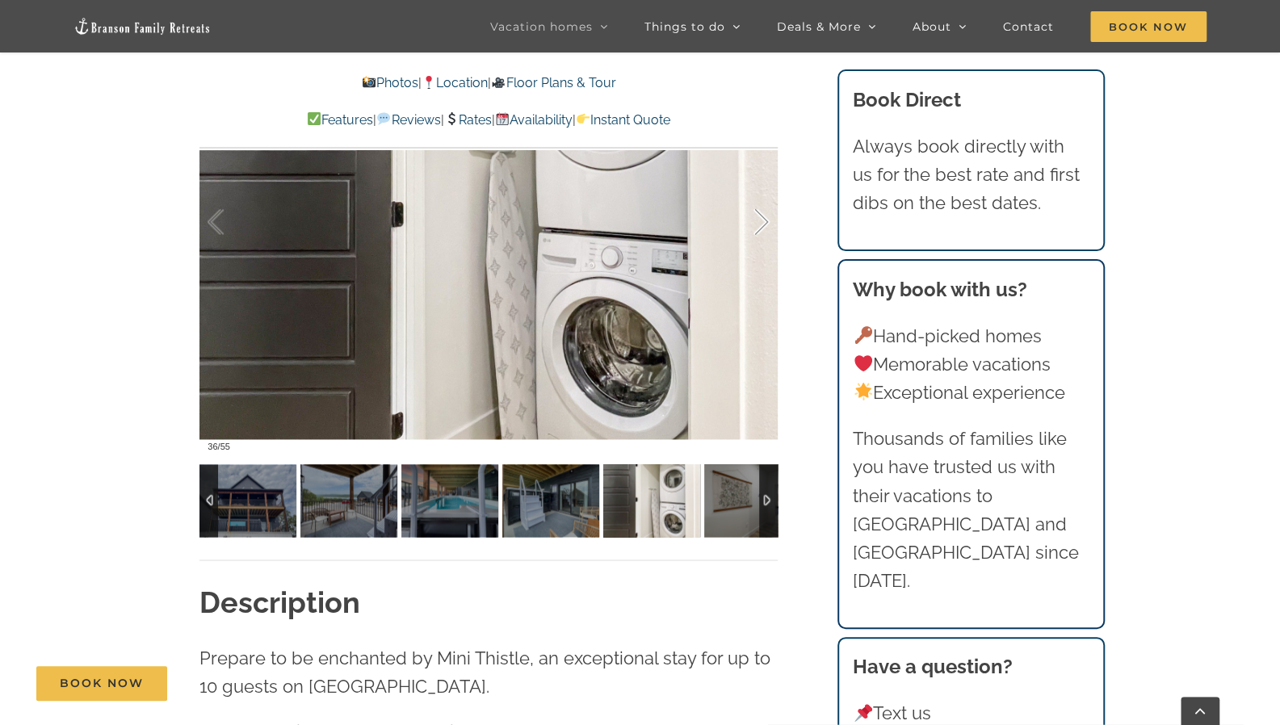
click at [759, 224] on div at bounding box center [745, 222] width 50 height 100
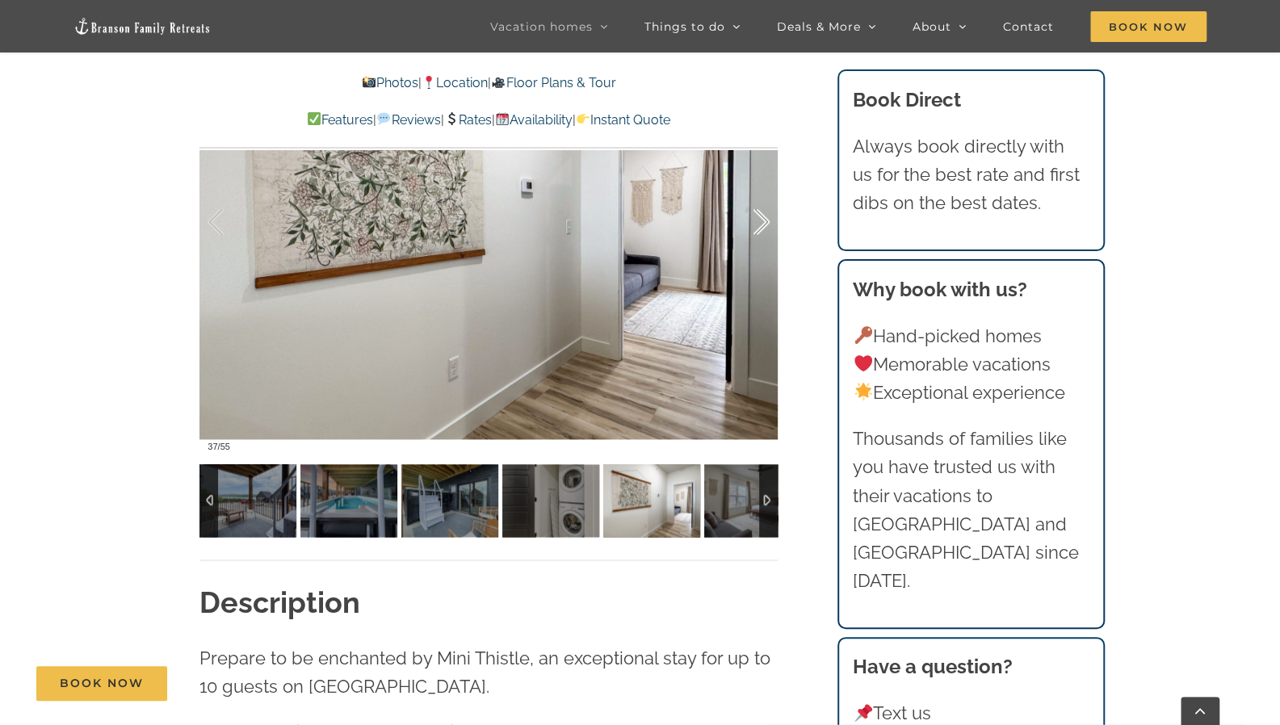
click at [759, 224] on div at bounding box center [745, 222] width 50 height 100
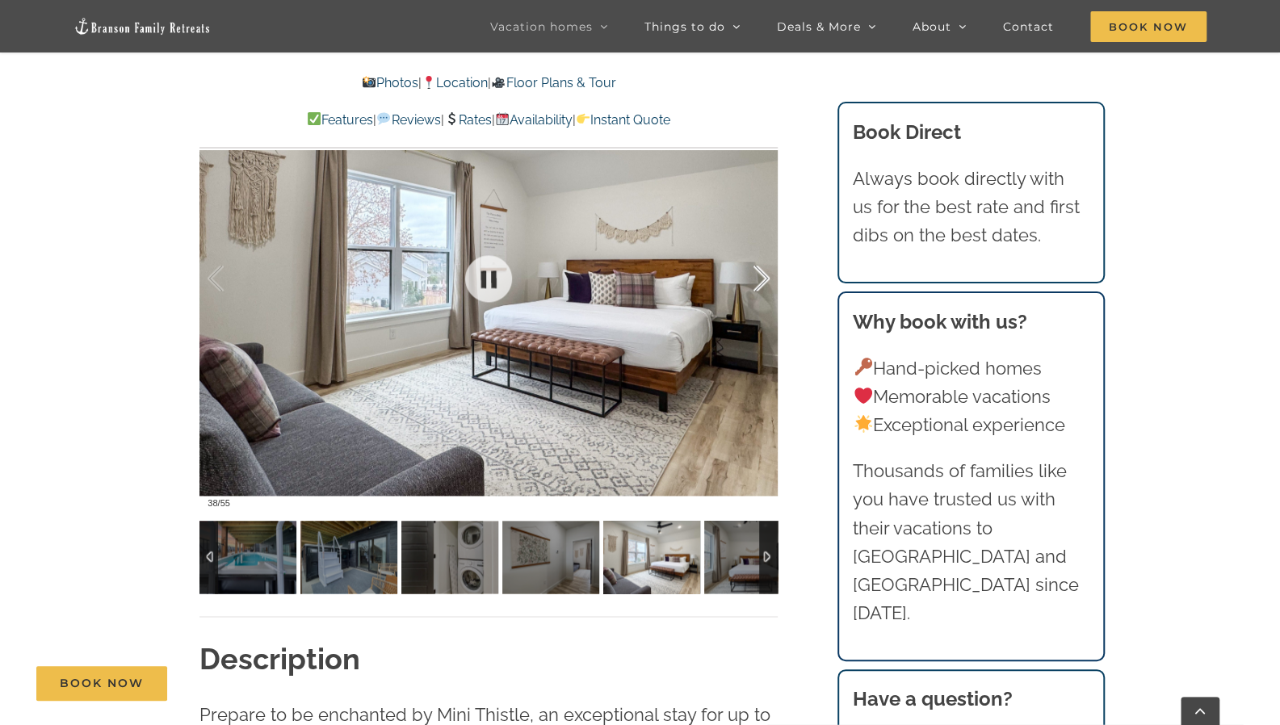
scroll to position [1354, 0]
click at [758, 258] on div at bounding box center [745, 278] width 50 height 100
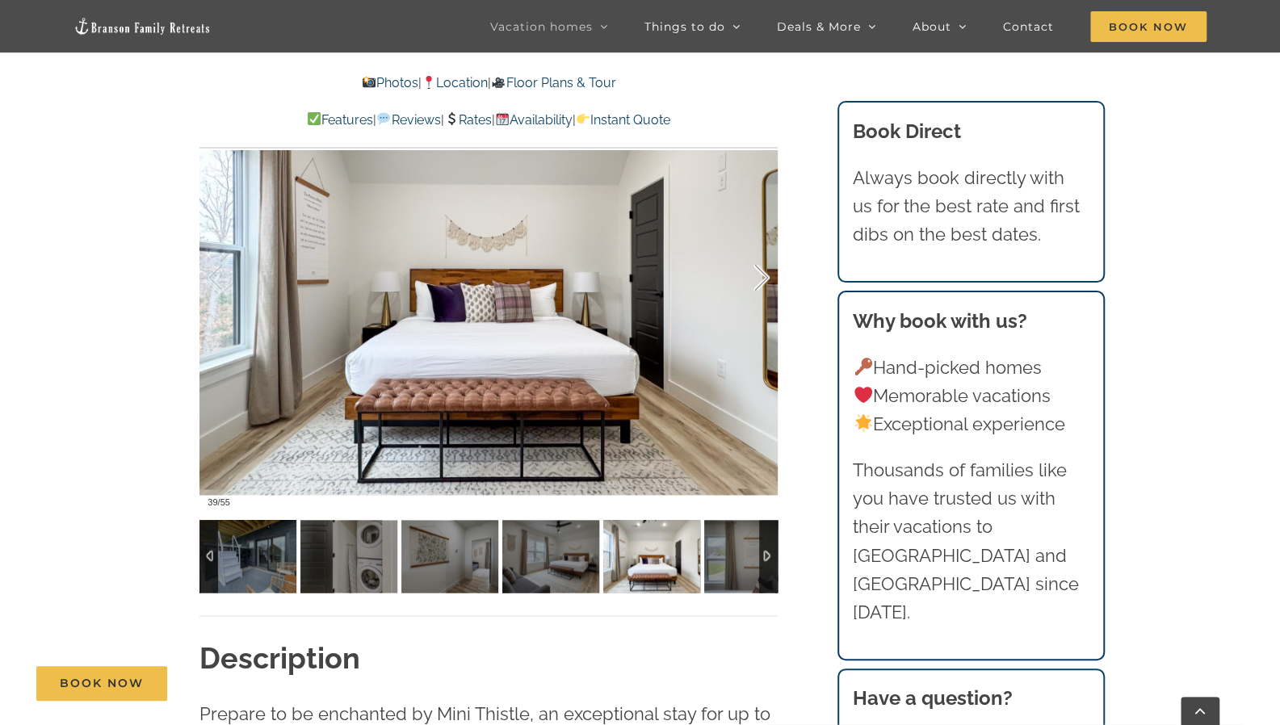
click at [758, 258] on div at bounding box center [745, 278] width 50 height 100
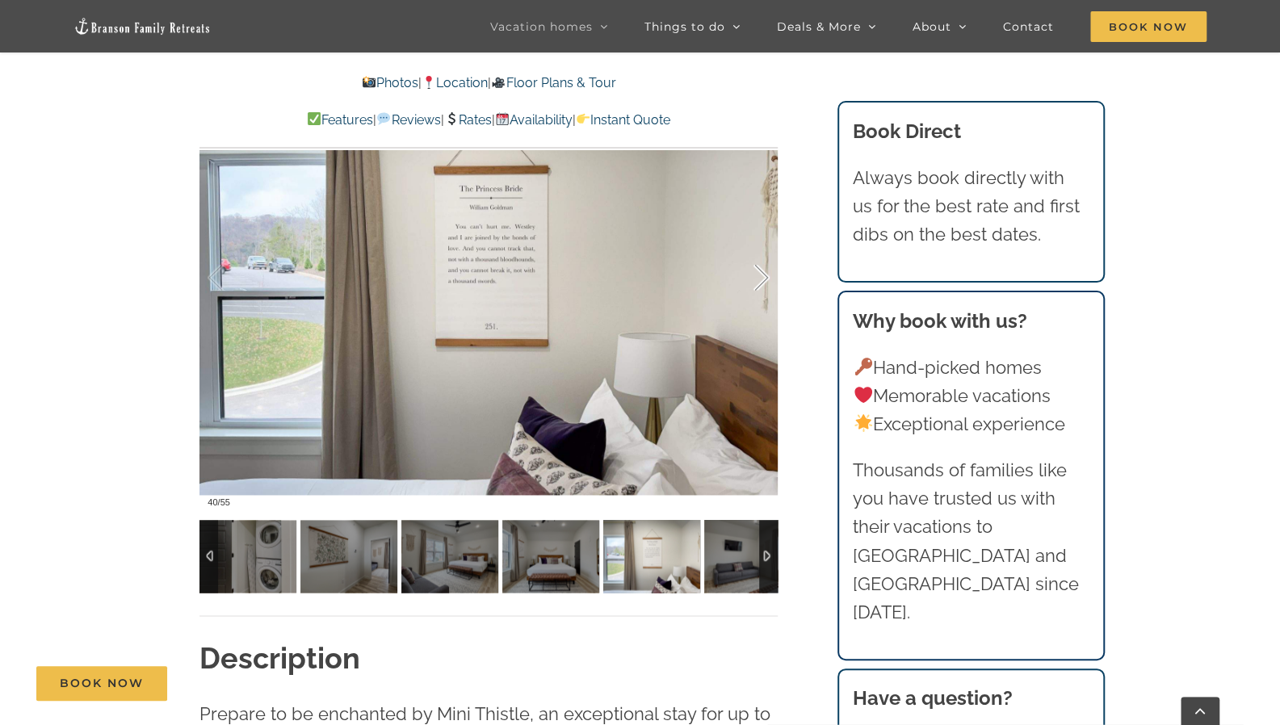
click at [758, 258] on div at bounding box center [745, 278] width 50 height 100
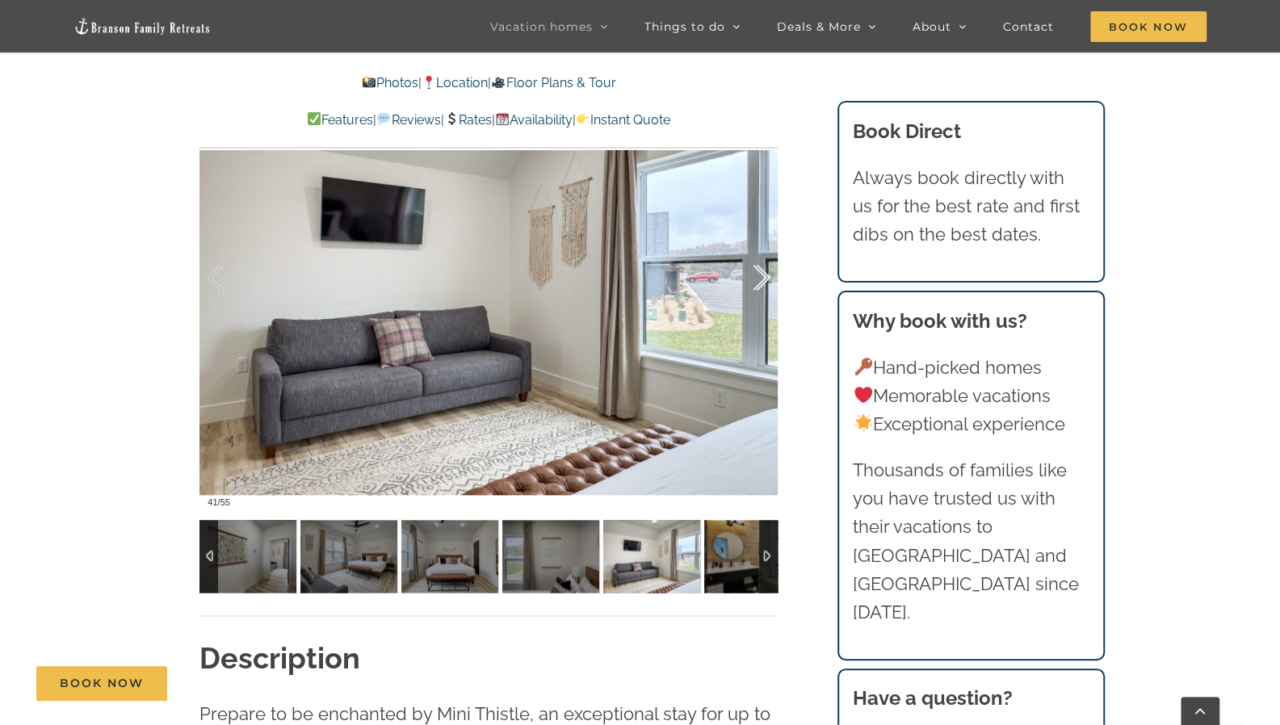
click at [758, 258] on div at bounding box center [745, 278] width 50 height 100
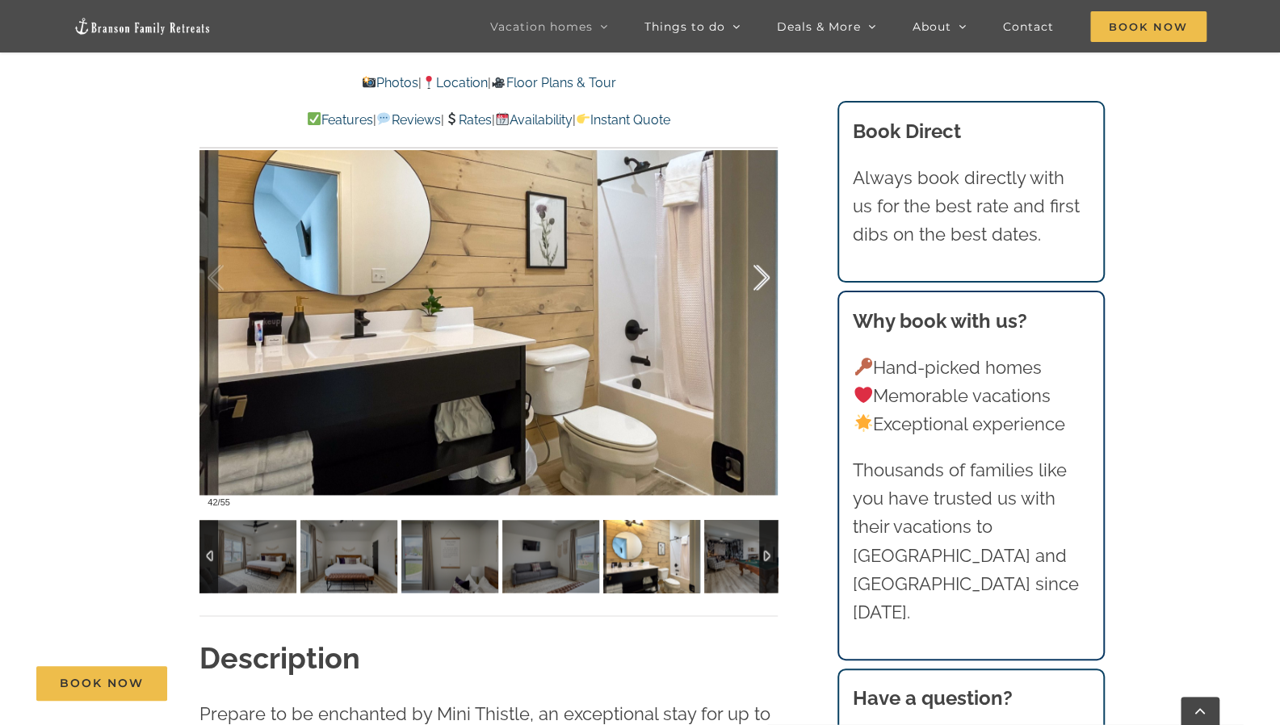
click at [758, 258] on div at bounding box center [745, 278] width 50 height 100
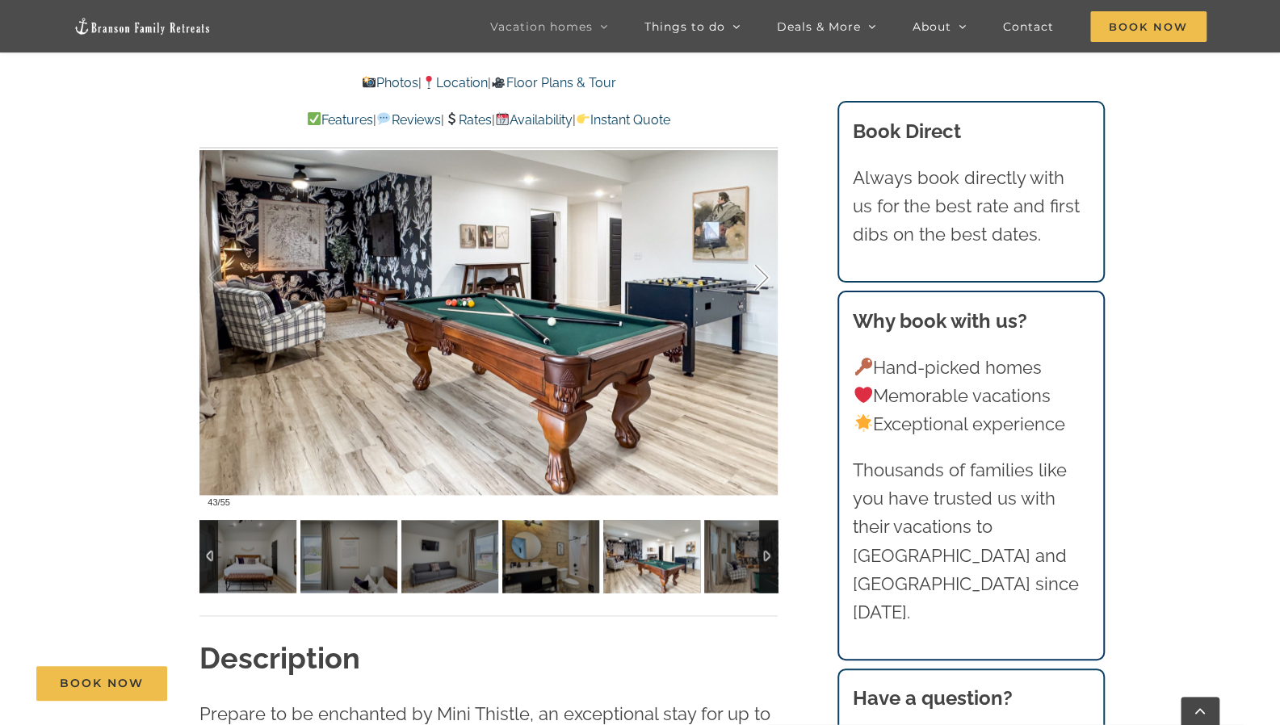
click at [758, 258] on div at bounding box center [745, 278] width 50 height 100
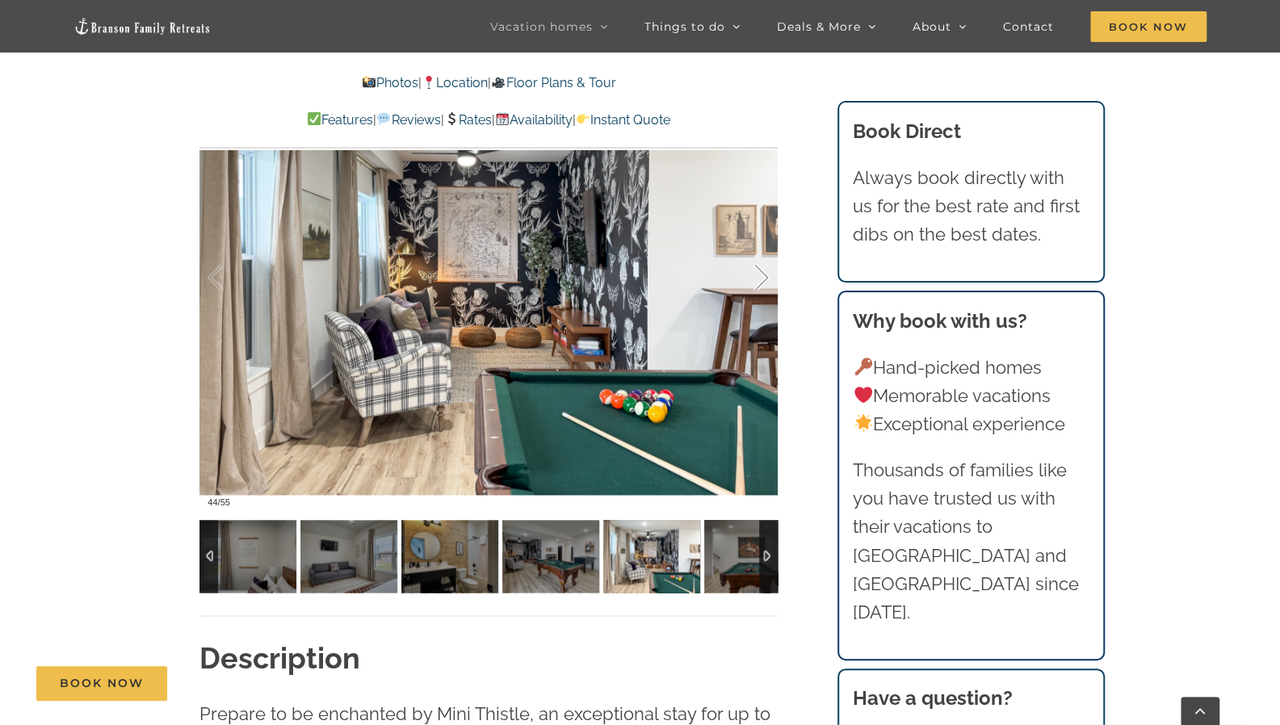
click at [758, 258] on div at bounding box center [745, 278] width 50 height 100
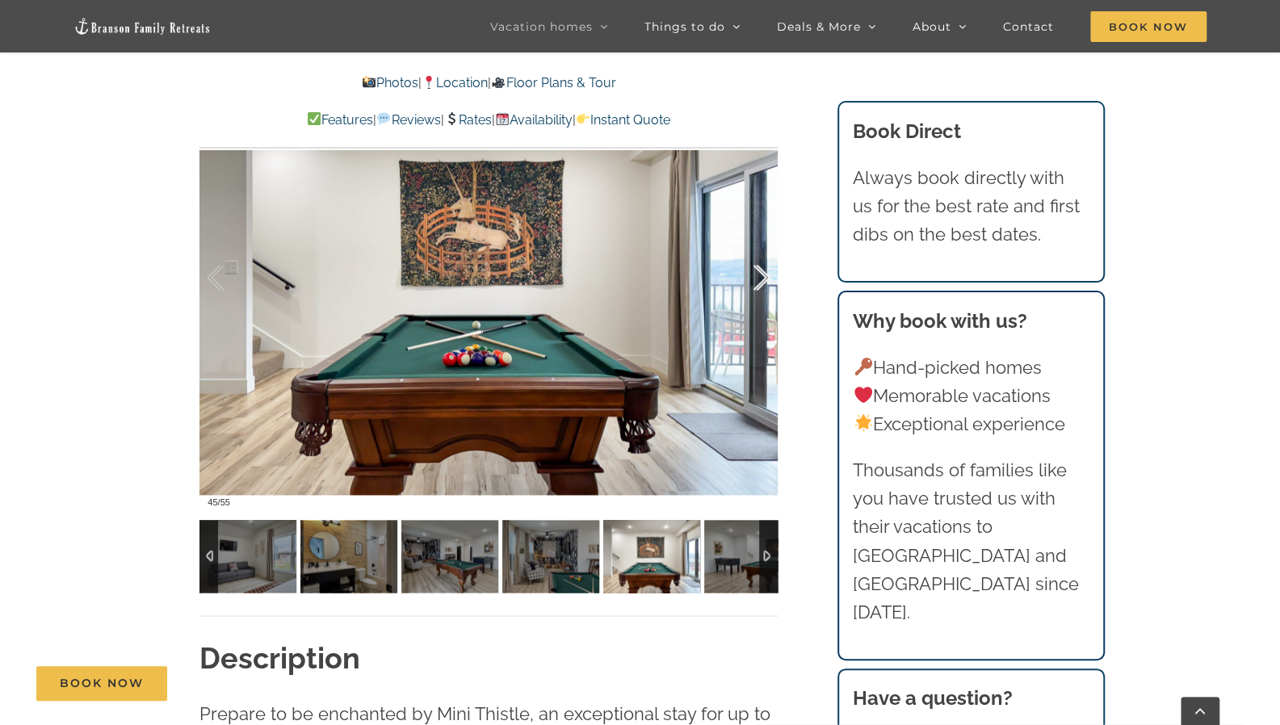
click at [758, 258] on div at bounding box center [745, 278] width 50 height 100
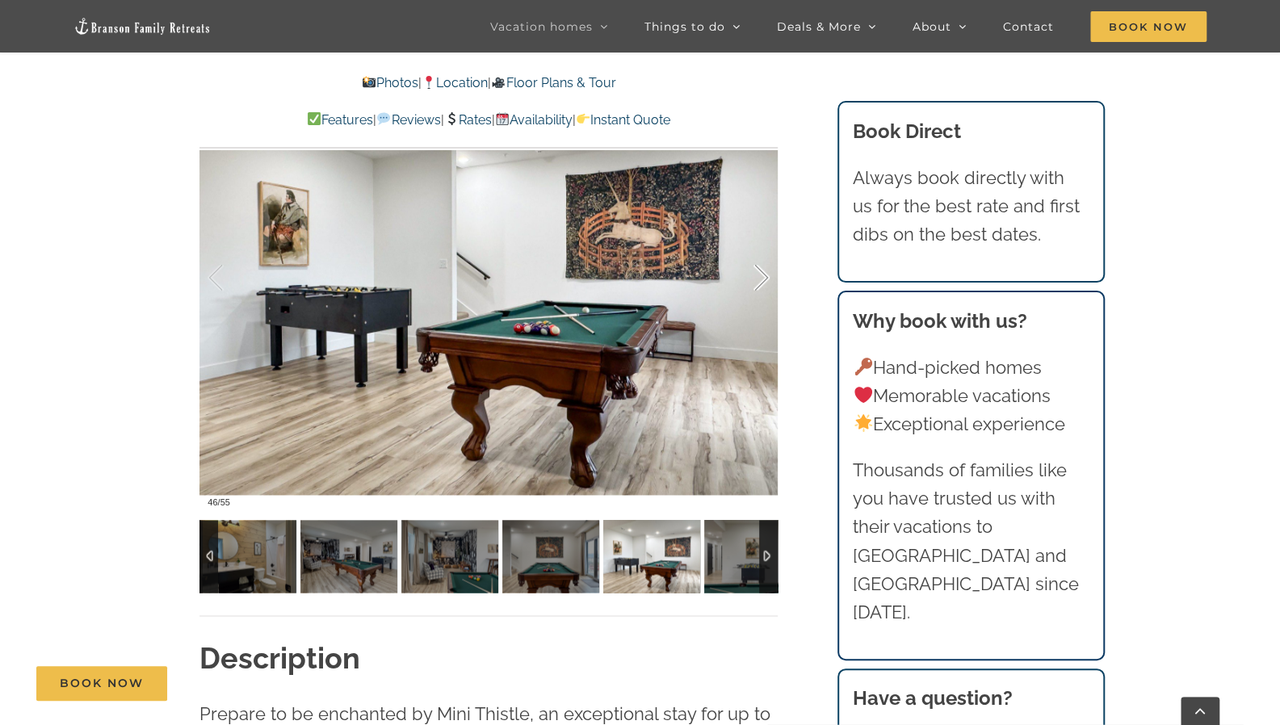
click at [758, 258] on div at bounding box center [745, 278] width 50 height 100
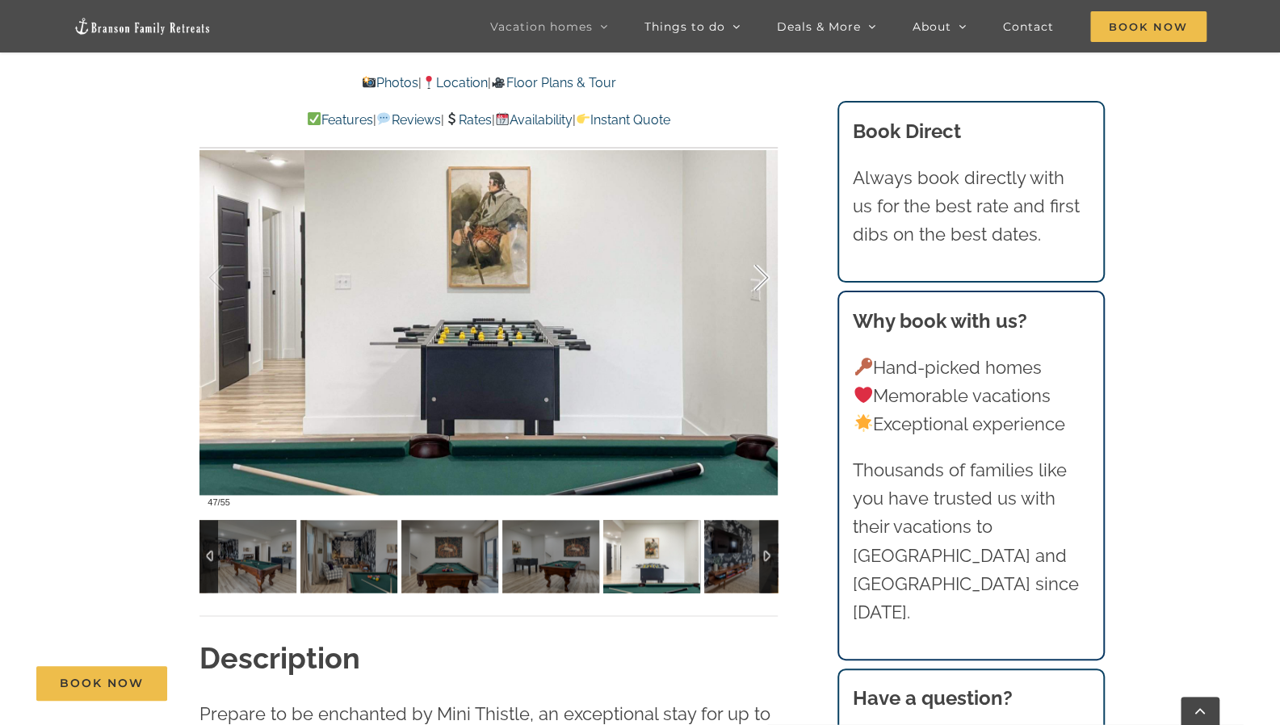
click at [758, 258] on div at bounding box center [745, 278] width 50 height 100
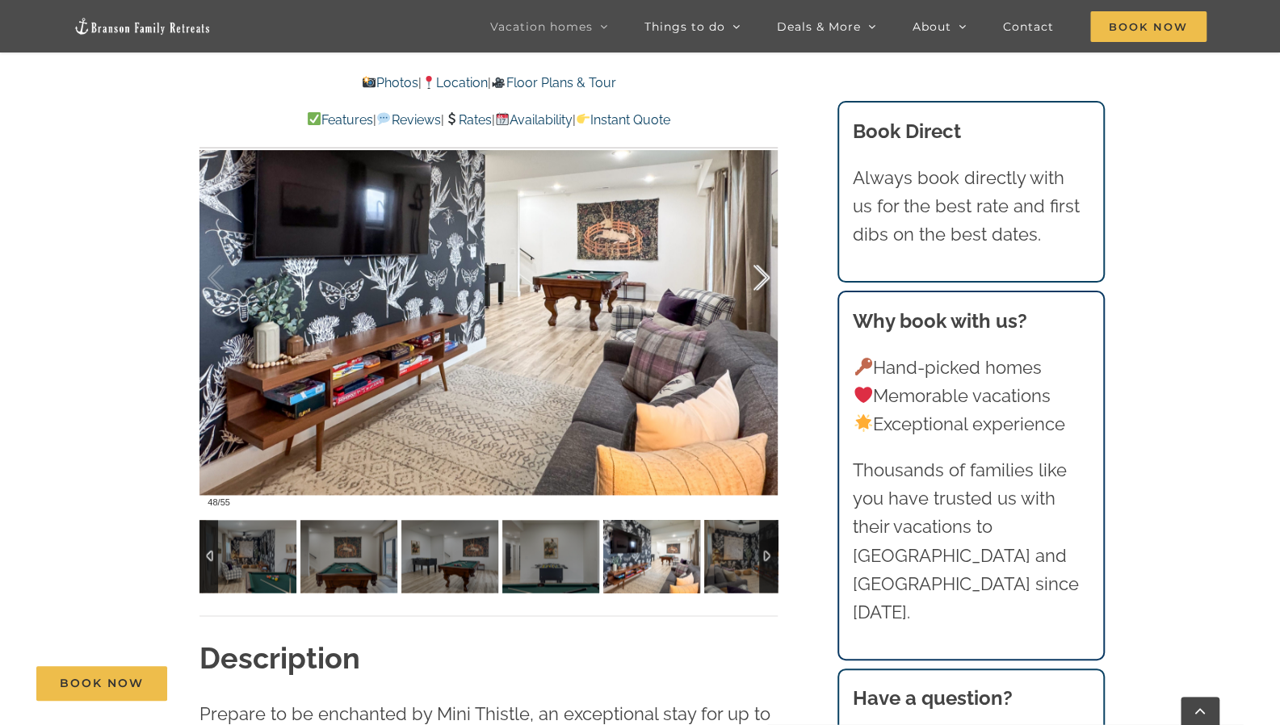
click at [758, 258] on div at bounding box center [745, 278] width 50 height 100
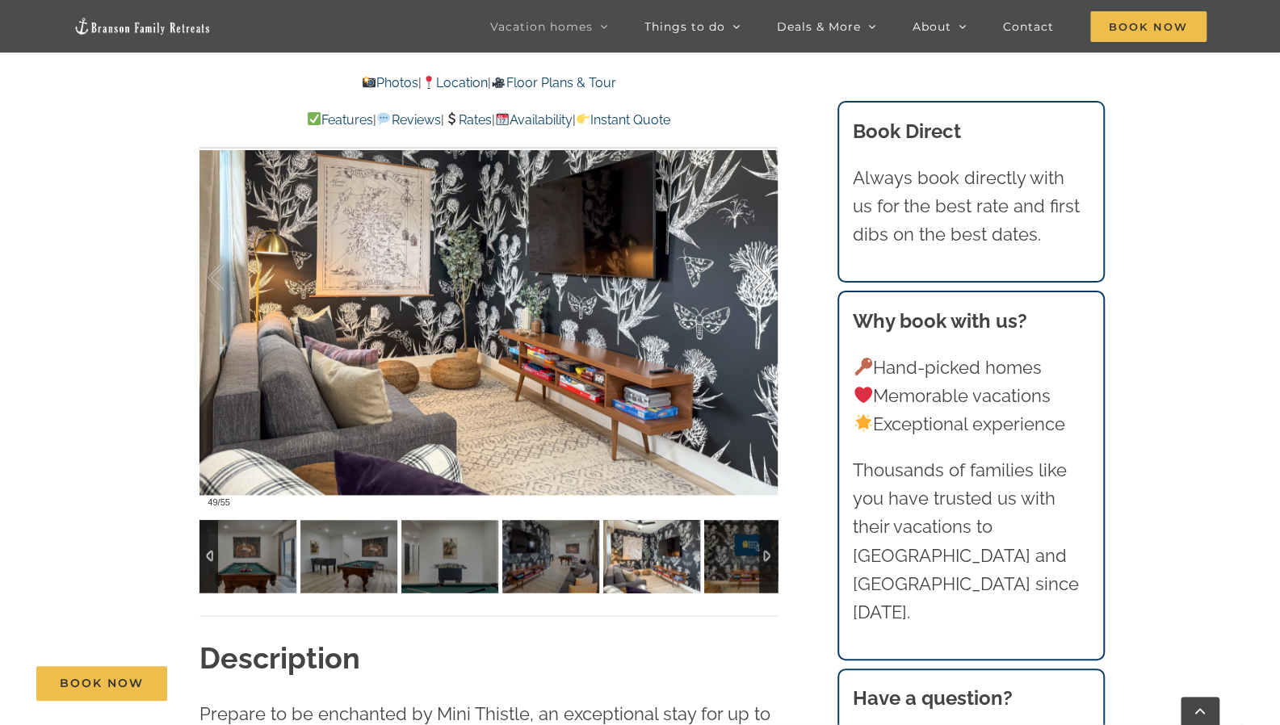
click at [758, 258] on div at bounding box center [745, 278] width 50 height 100
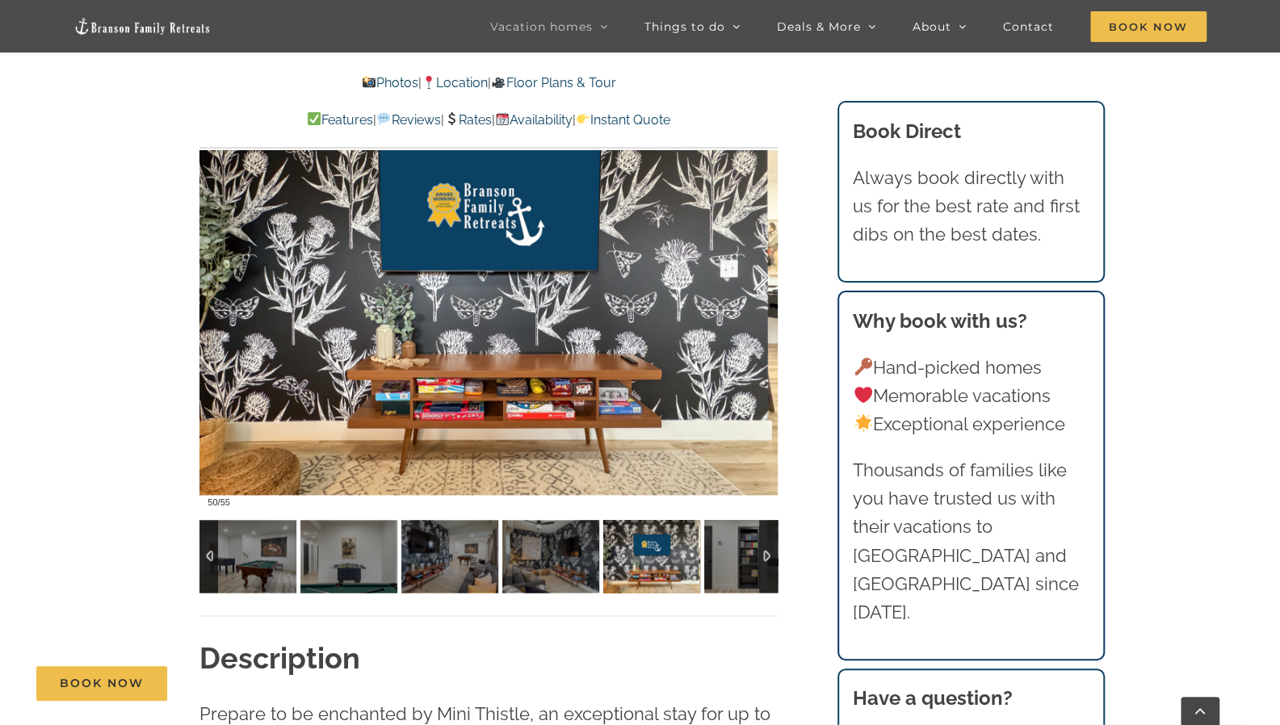
click at [758, 258] on div at bounding box center [745, 278] width 50 height 100
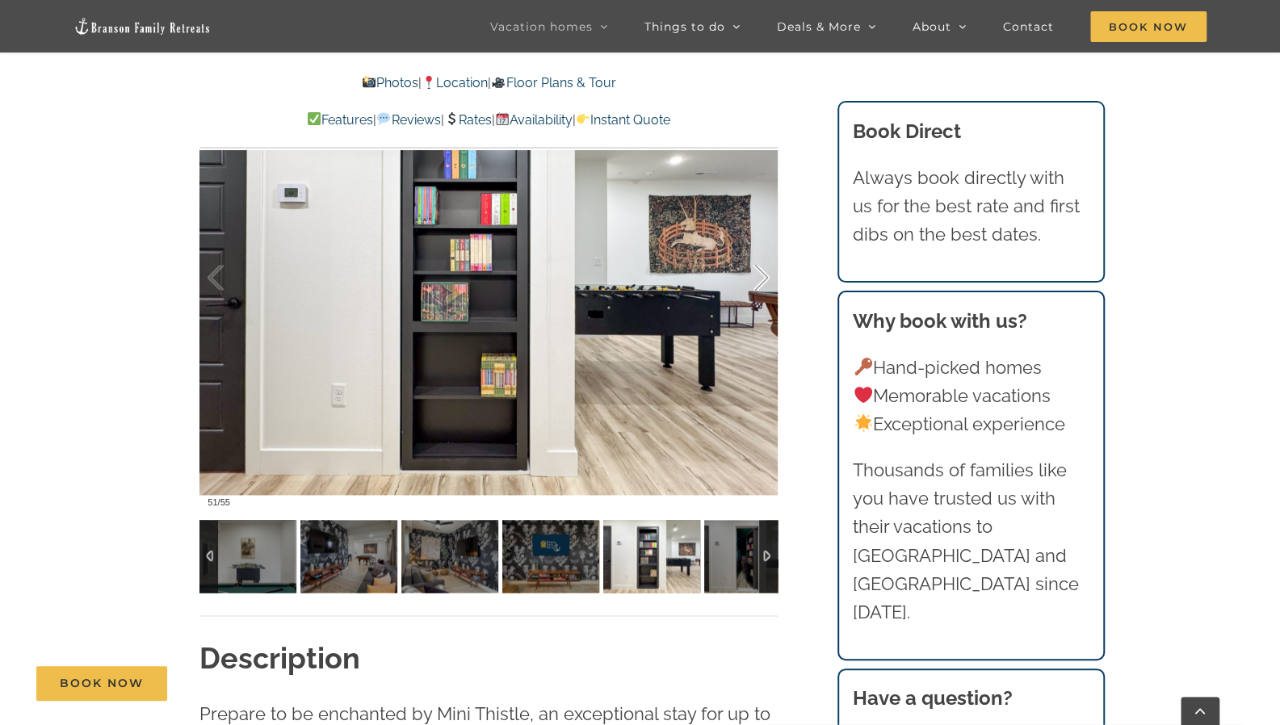
click at [758, 258] on div at bounding box center [745, 278] width 50 height 100
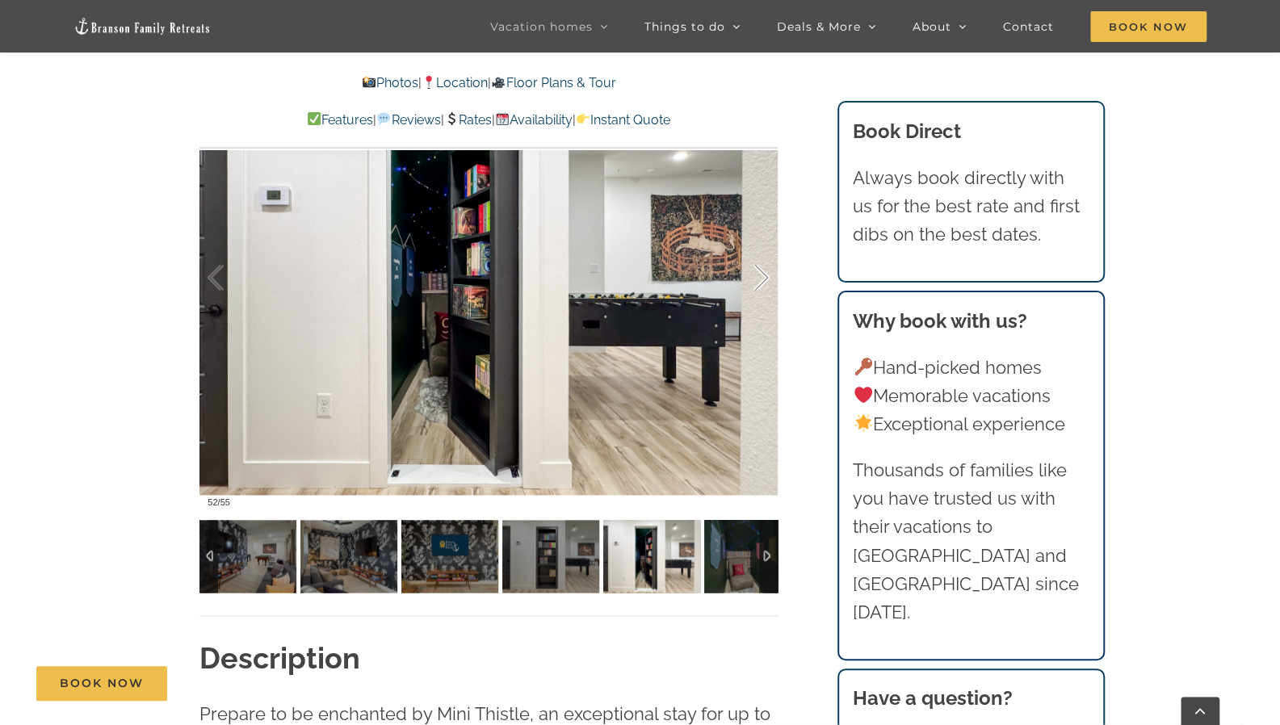
click at [758, 258] on div at bounding box center [745, 278] width 50 height 100
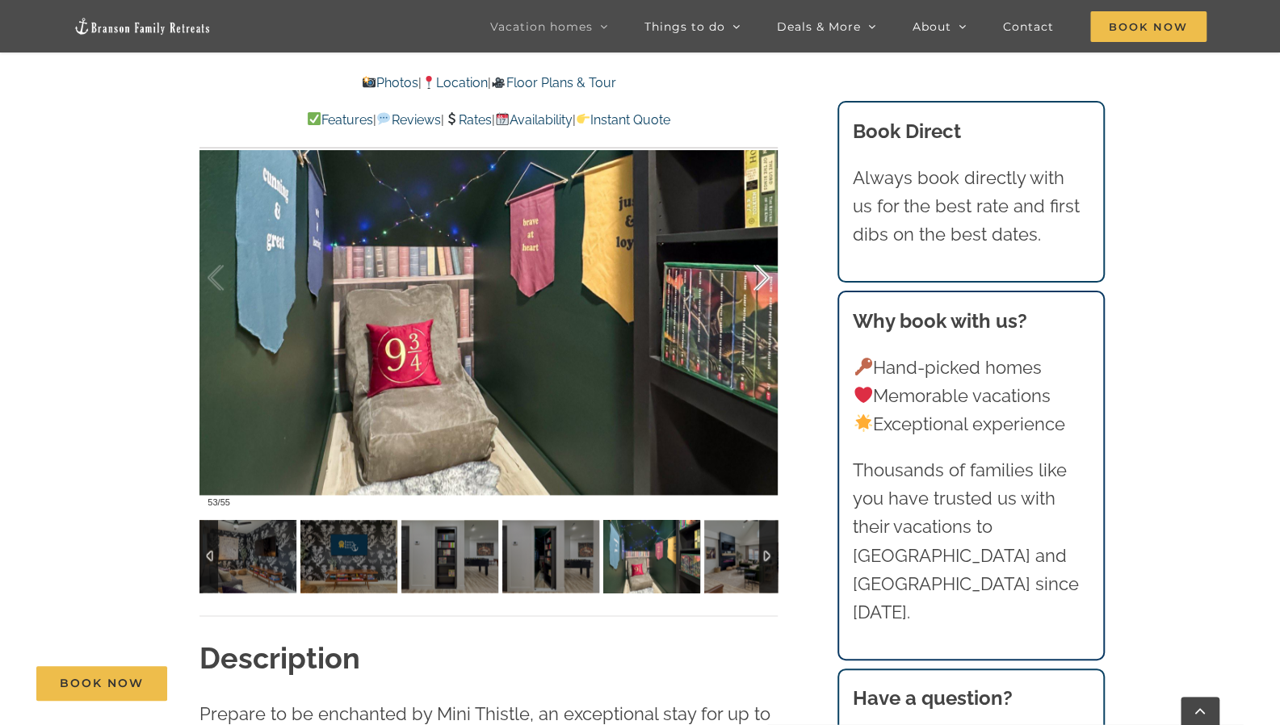
click at [763, 267] on div at bounding box center [745, 278] width 50 height 100
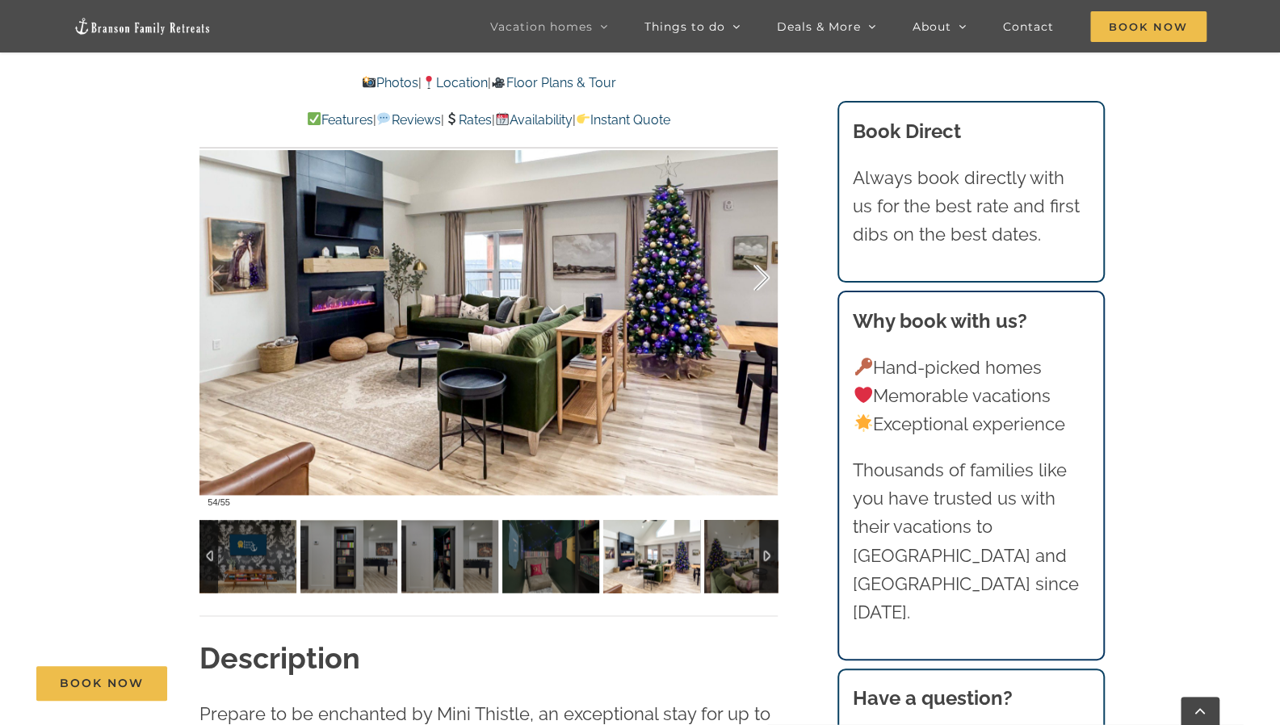
click at [763, 267] on div at bounding box center [745, 278] width 50 height 100
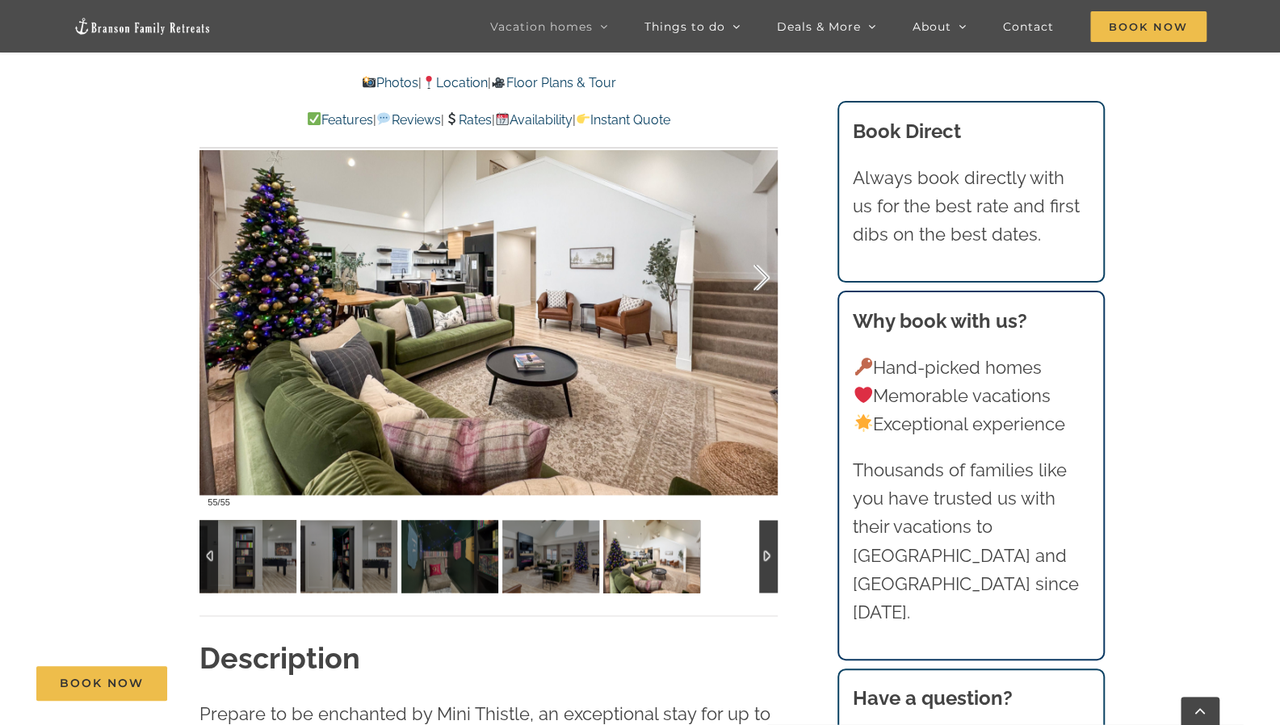
click at [763, 267] on div at bounding box center [745, 278] width 50 height 100
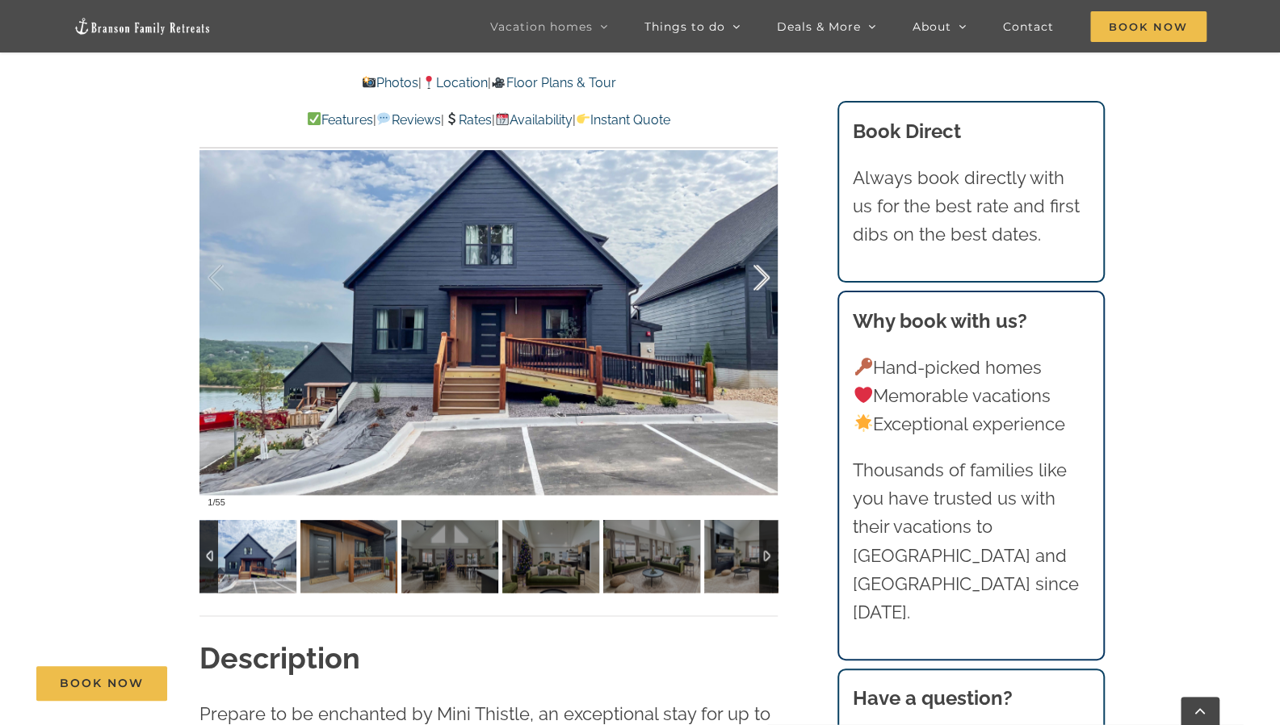
click at [763, 267] on div at bounding box center [745, 278] width 50 height 100
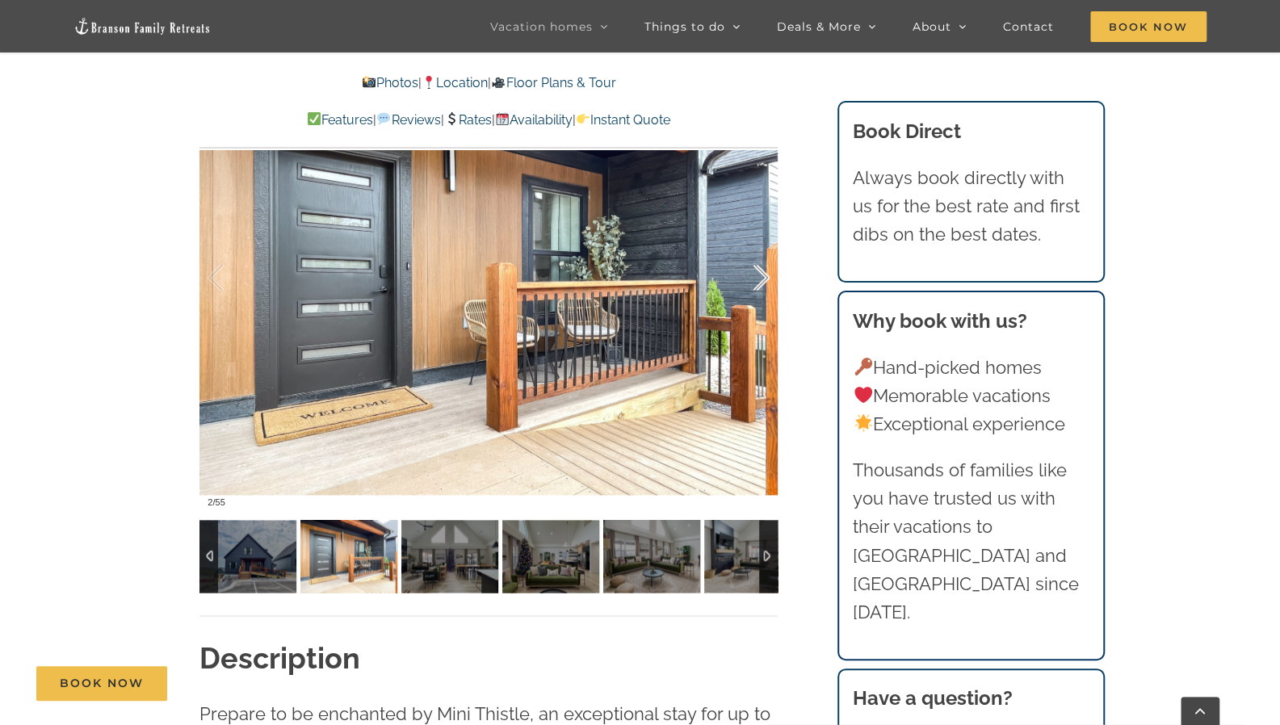
click at [763, 267] on div at bounding box center [745, 278] width 50 height 100
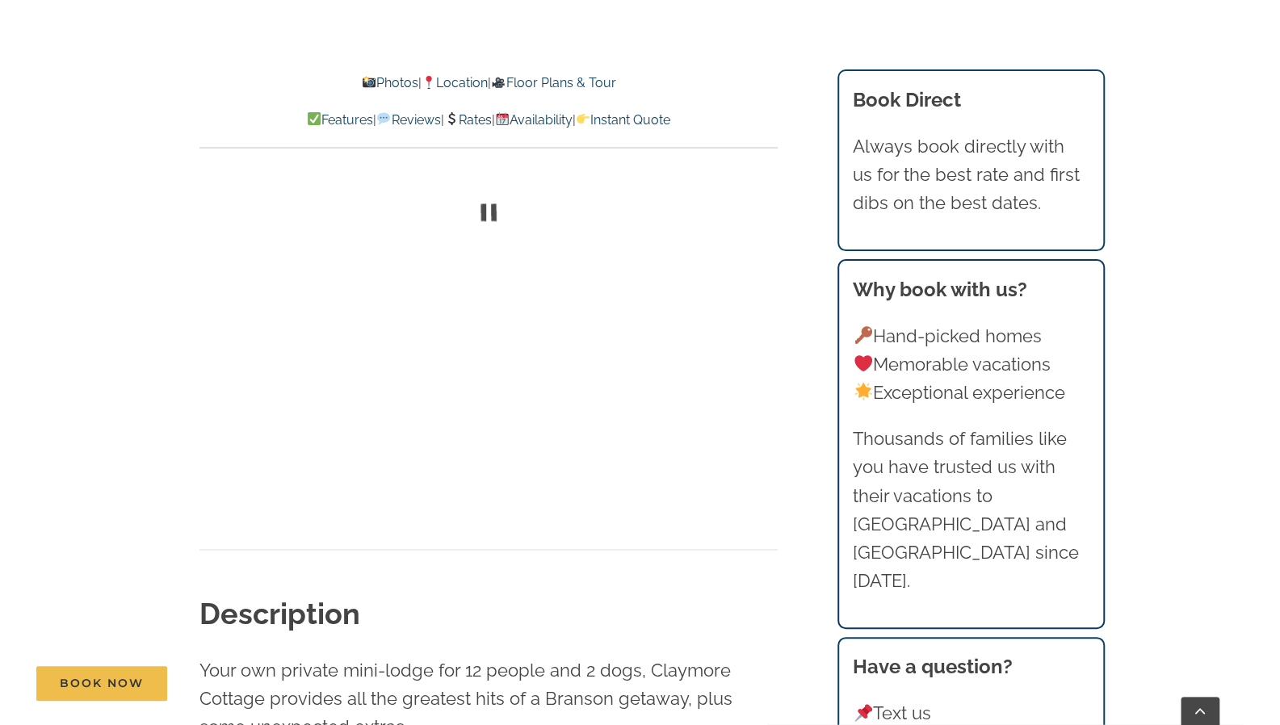
scroll to position [1335, 0]
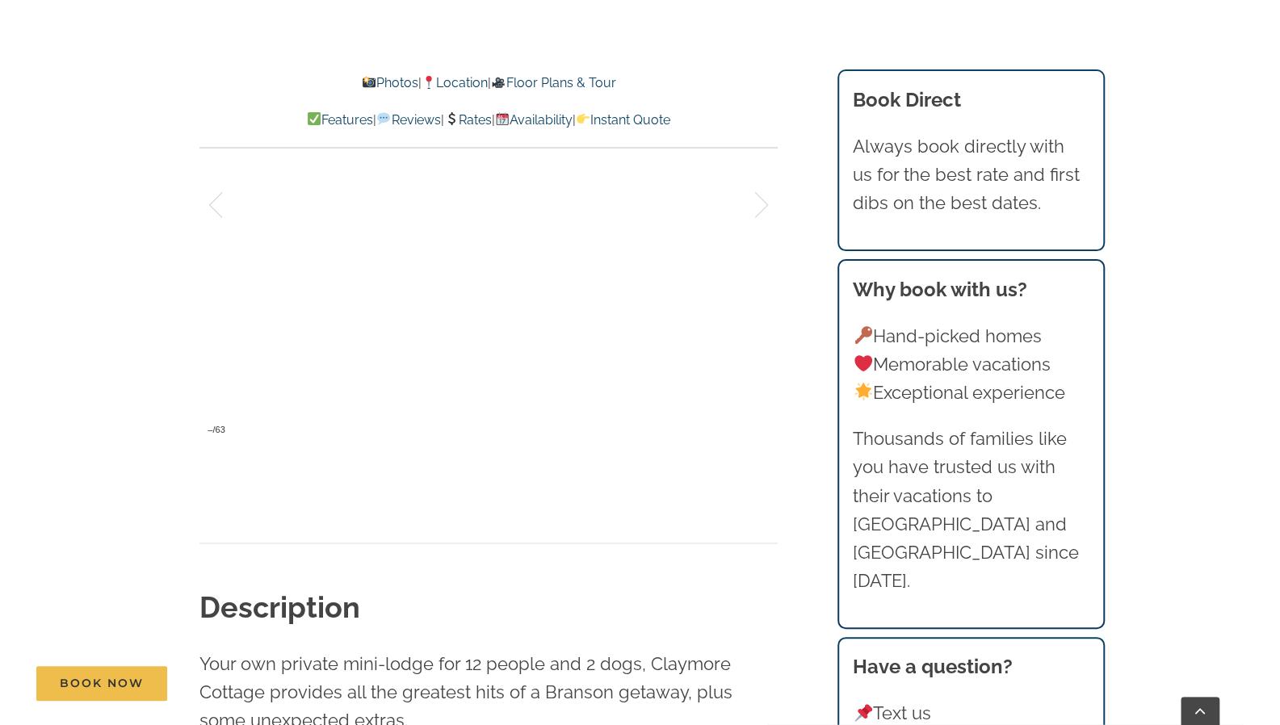
click at [476, 117] on link "Rates" at bounding box center [468, 119] width 48 height 15
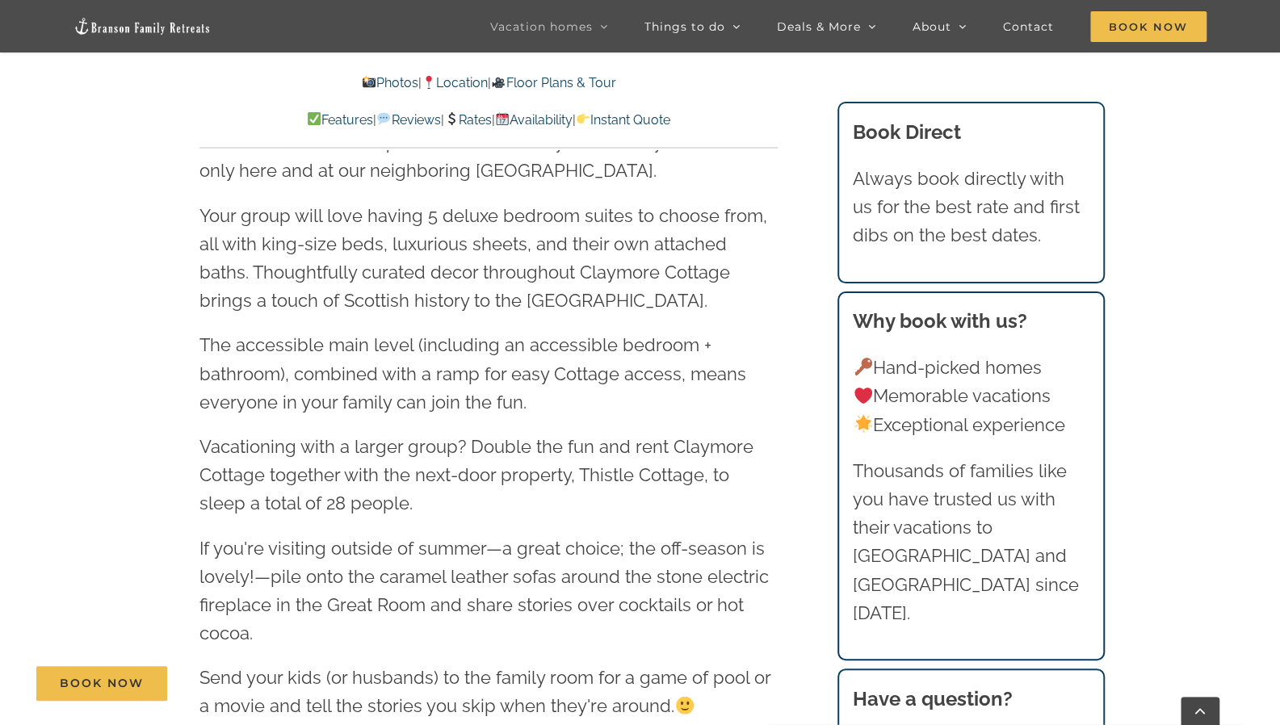
scroll to position [2158, 0]
click at [378, 77] on link "Photos" at bounding box center [390, 82] width 57 height 15
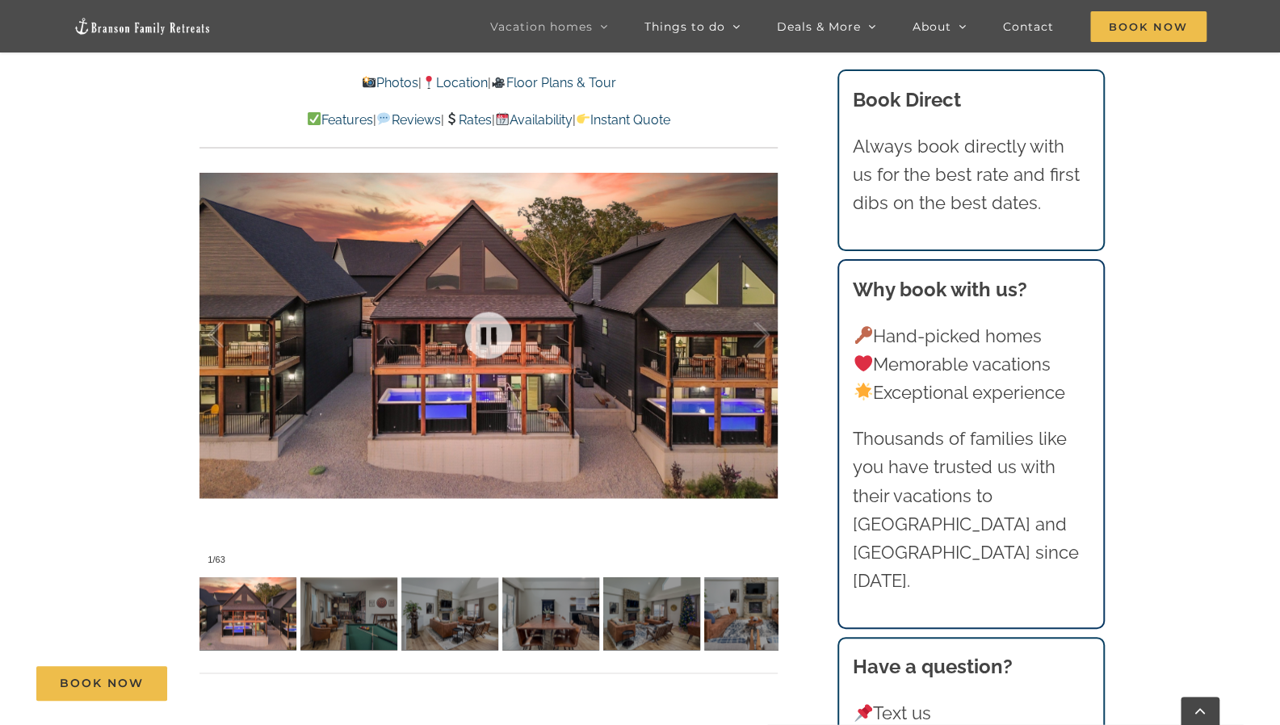
scroll to position [1204, 0]
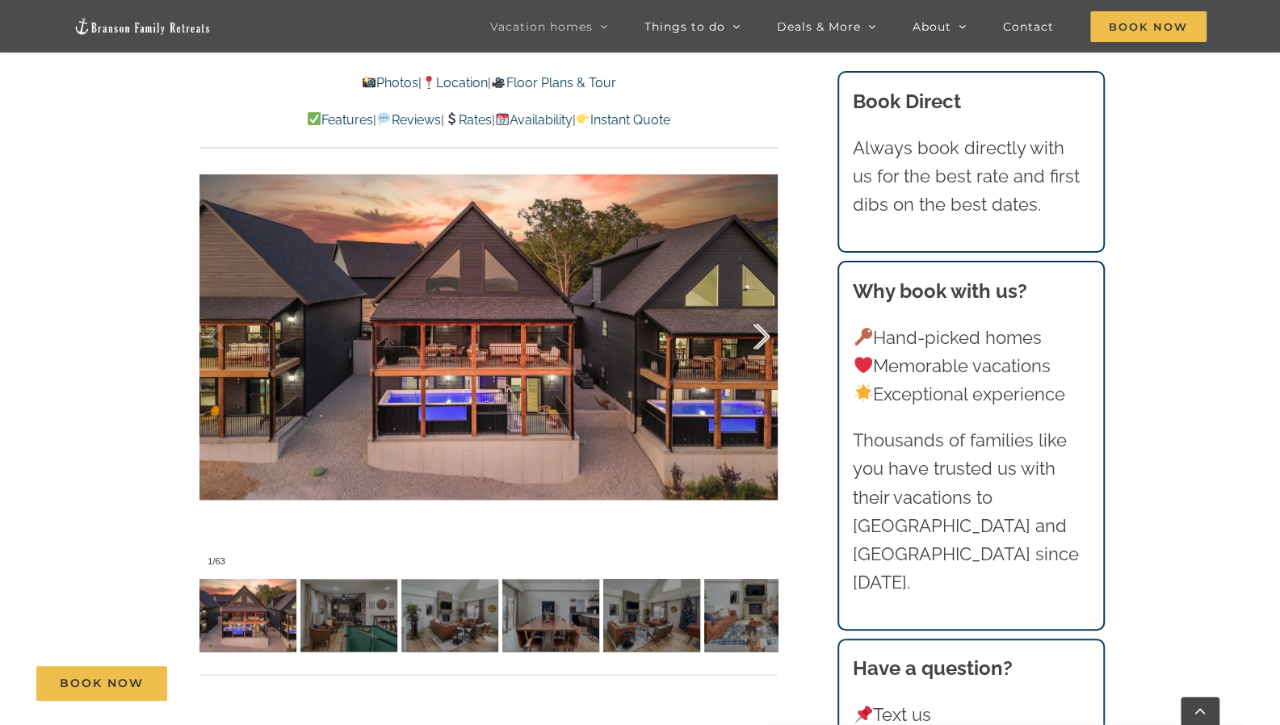
click at [761, 340] on div at bounding box center [745, 337] width 50 height 100
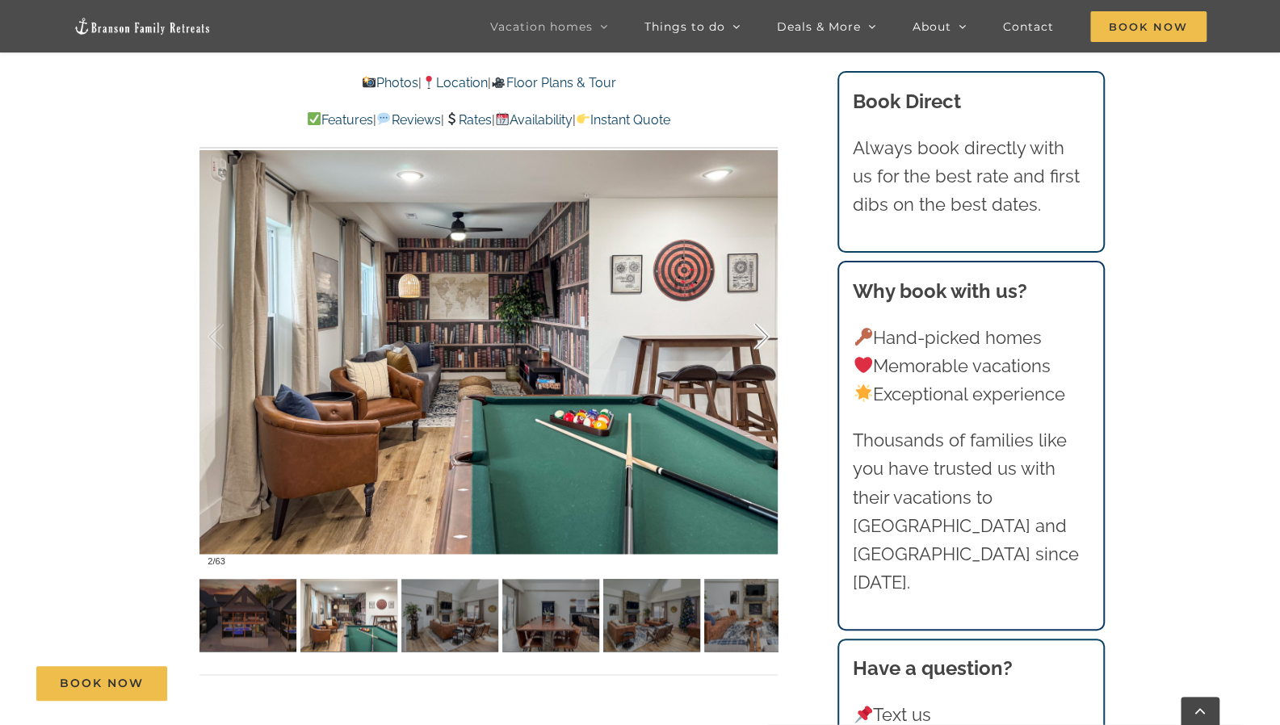
click at [761, 340] on div at bounding box center [745, 337] width 50 height 100
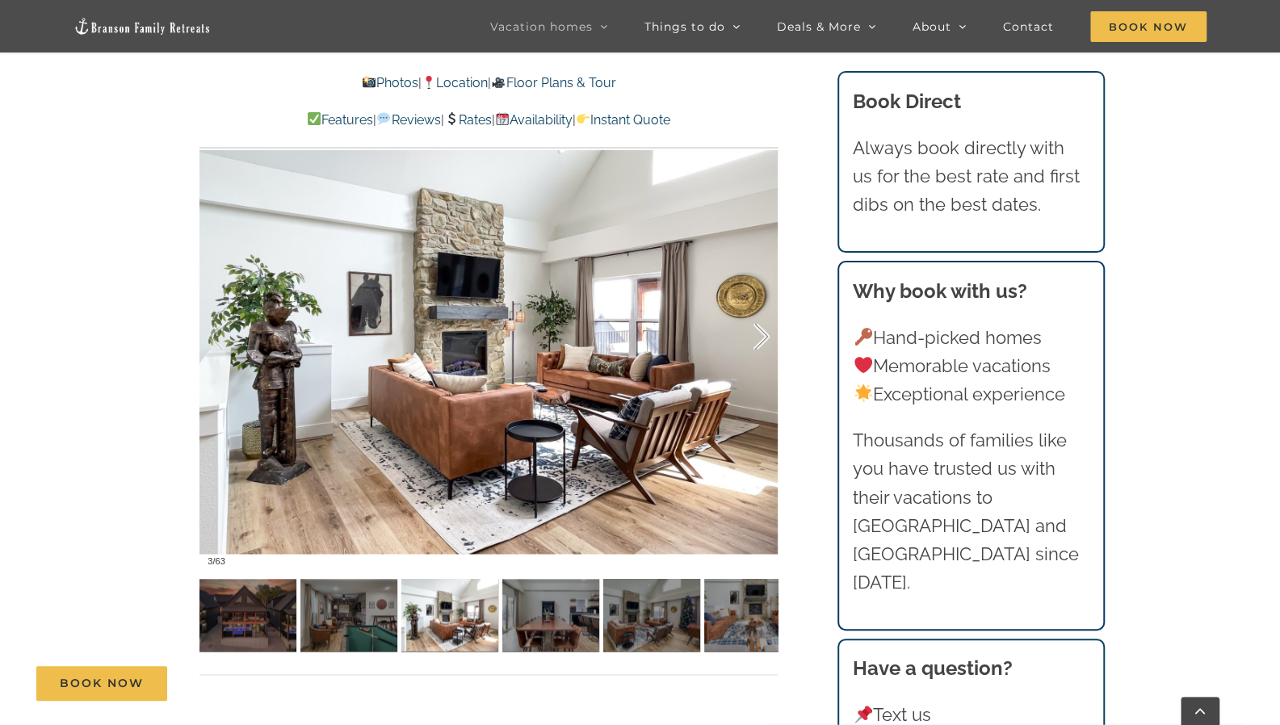
click at [761, 340] on div at bounding box center [745, 337] width 50 height 100
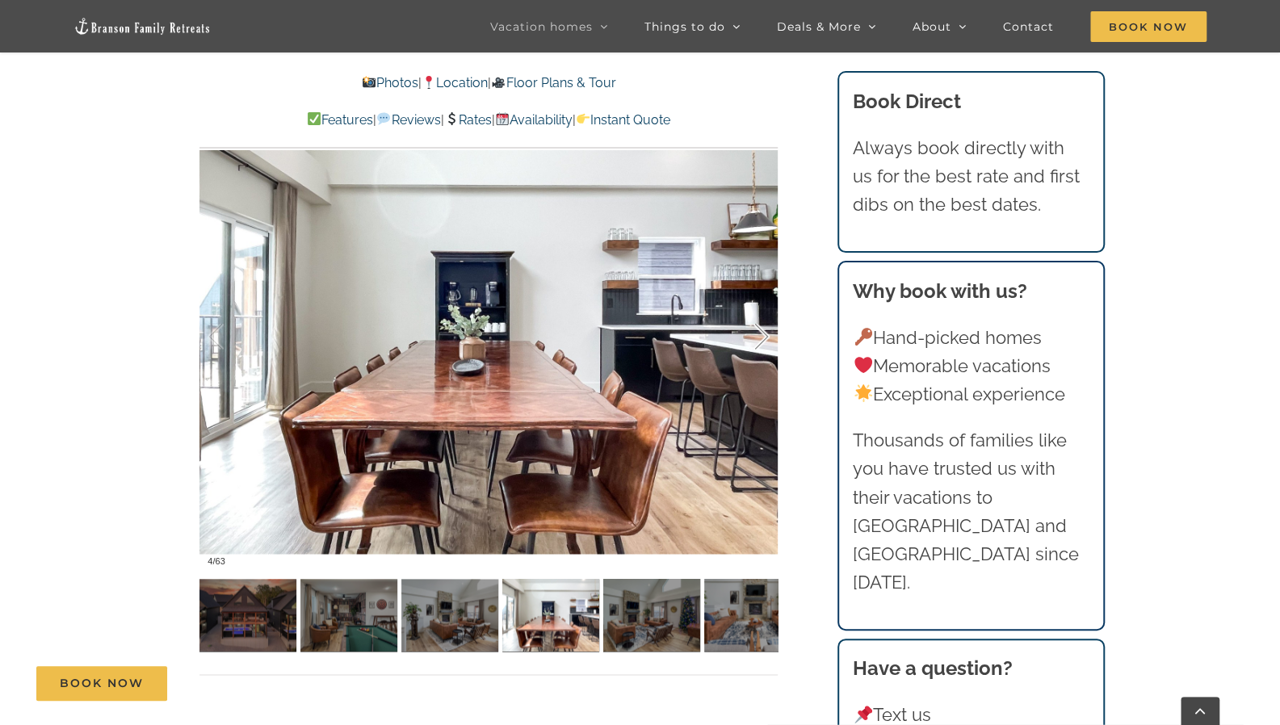
click at [761, 340] on div at bounding box center [745, 337] width 50 height 100
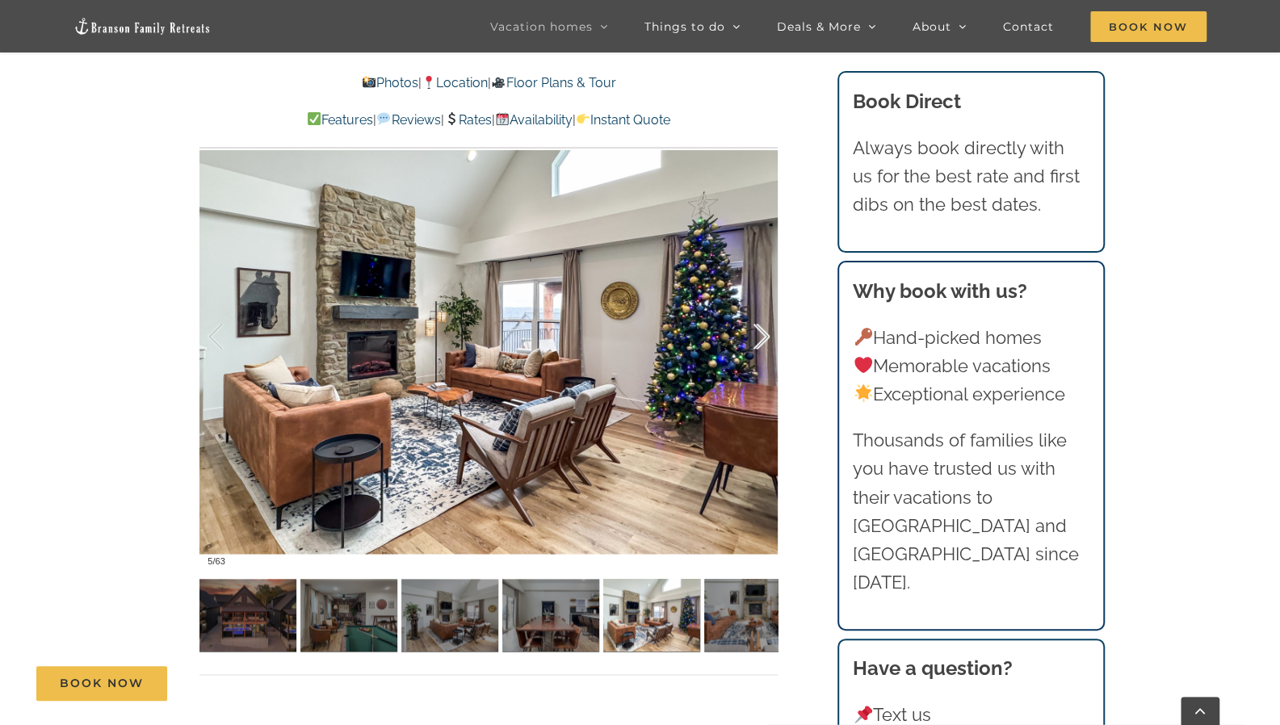
click at [761, 340] on div at bounding box center [745, 337] width 50 height 100
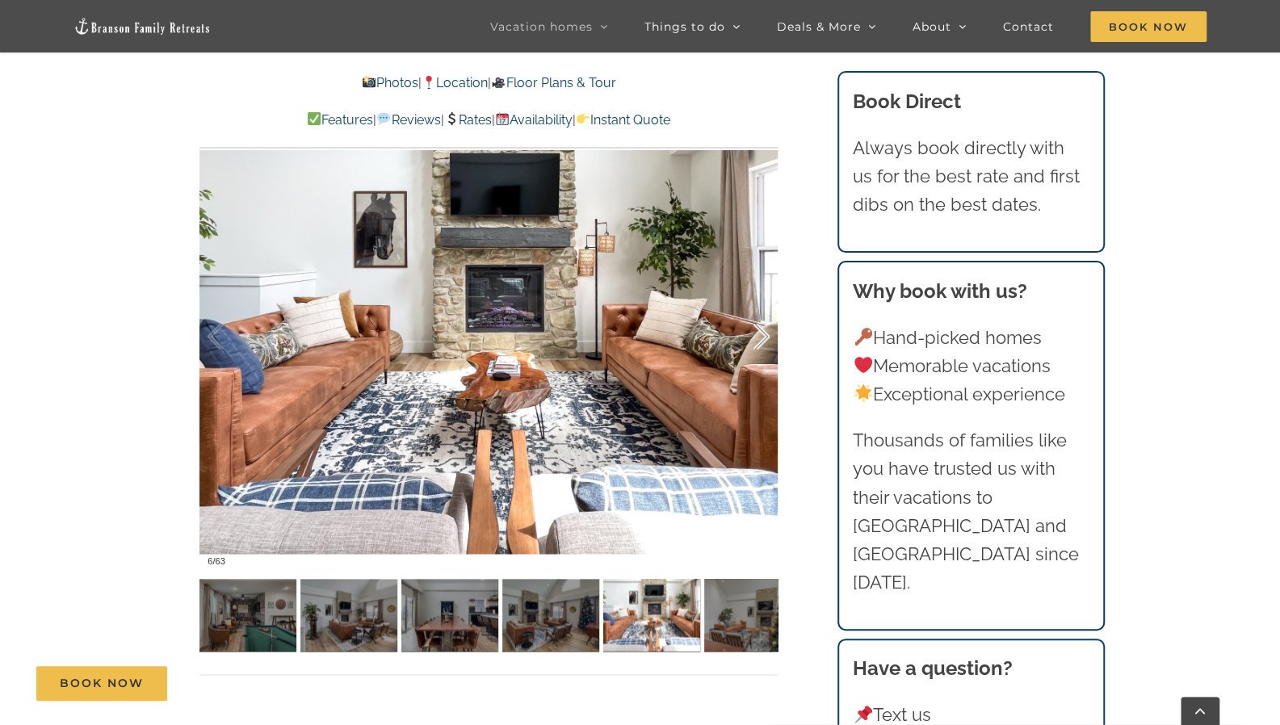
click at [761, 340] on div at bounding box center [745, 337] width 50 height 100
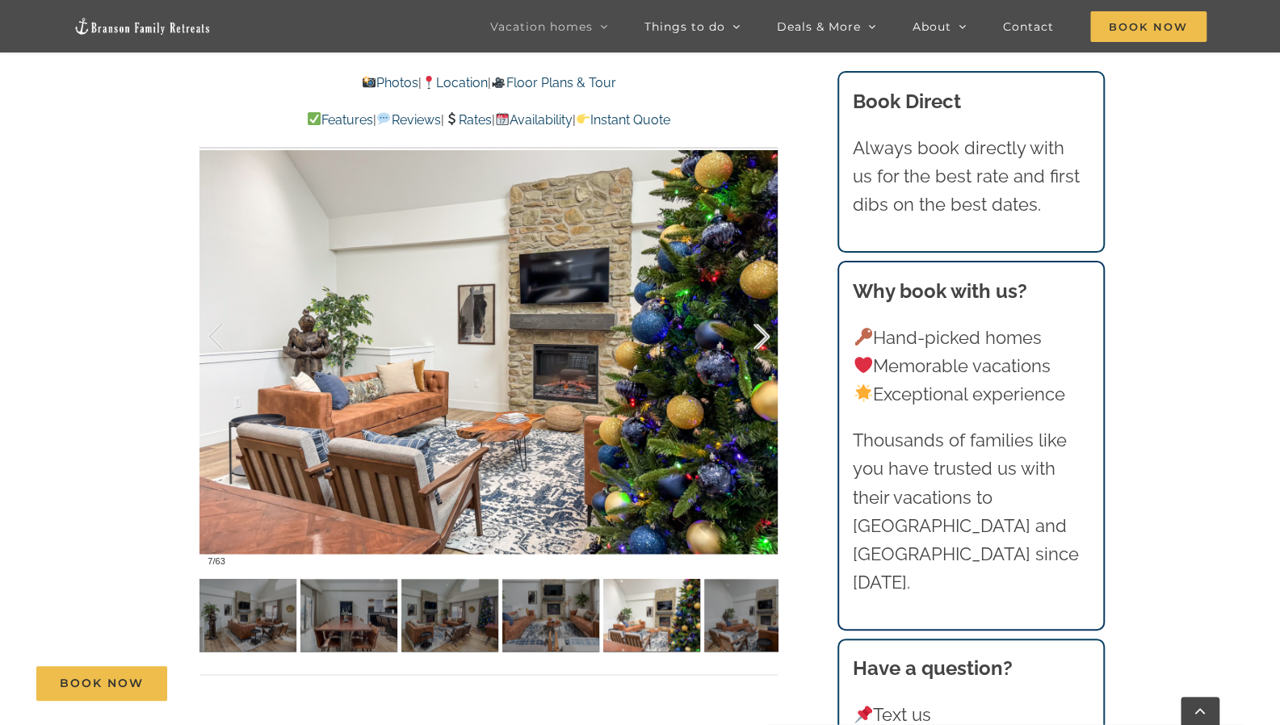
click at [761, 340] on div at bounding box center [745, 337] width 50 height 100
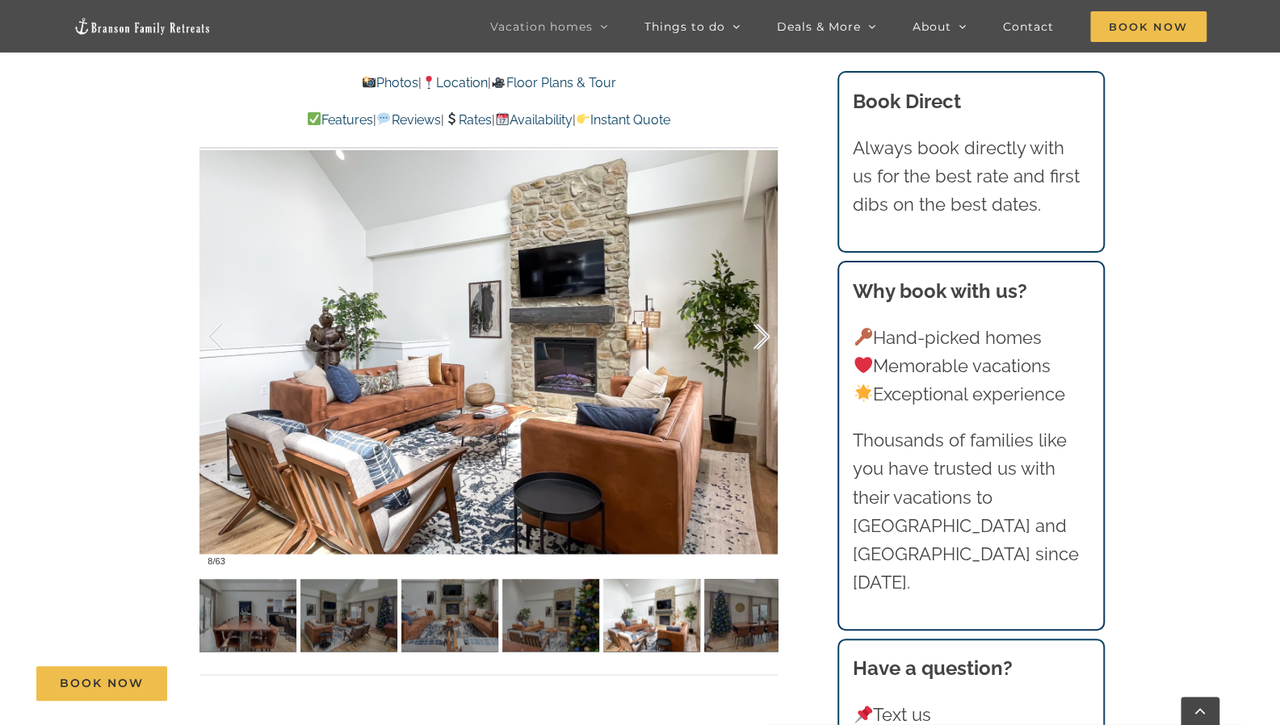
click at [761, 340] on div at bounding box center [745, 337] width 50 height 100
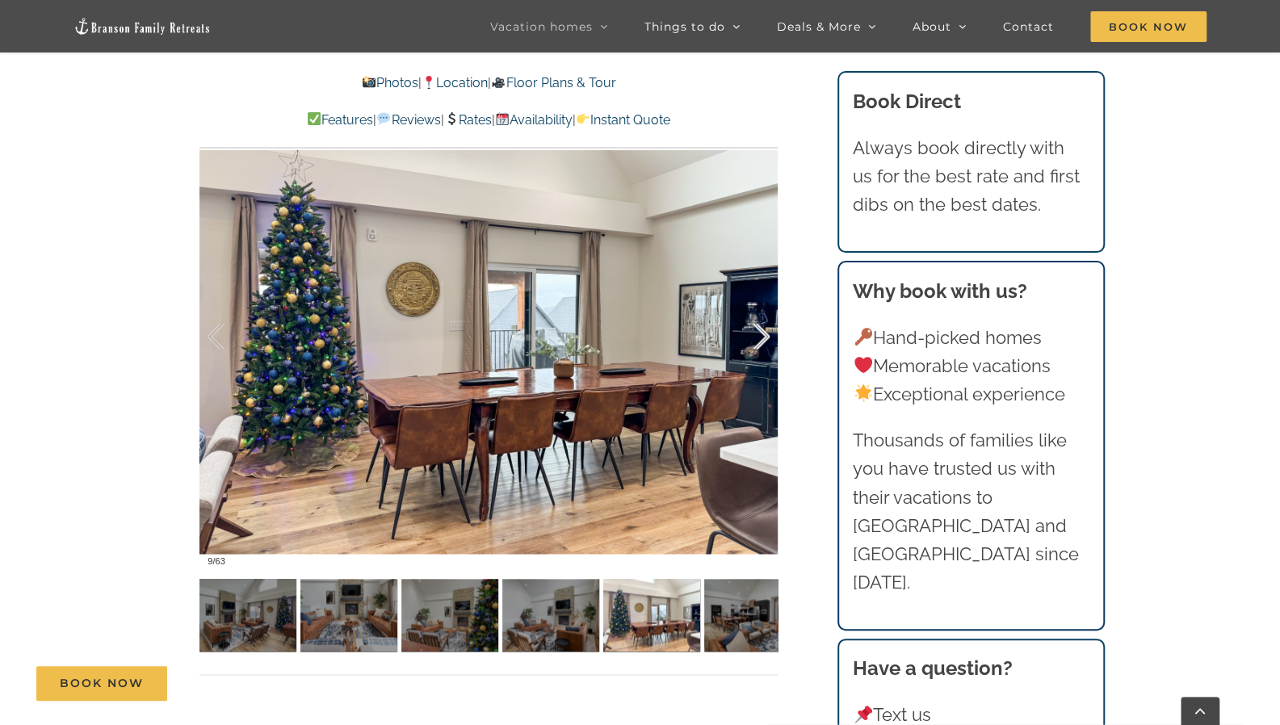
click at [761, 340] on div at bounding box center [745, 337] width 50 height 100
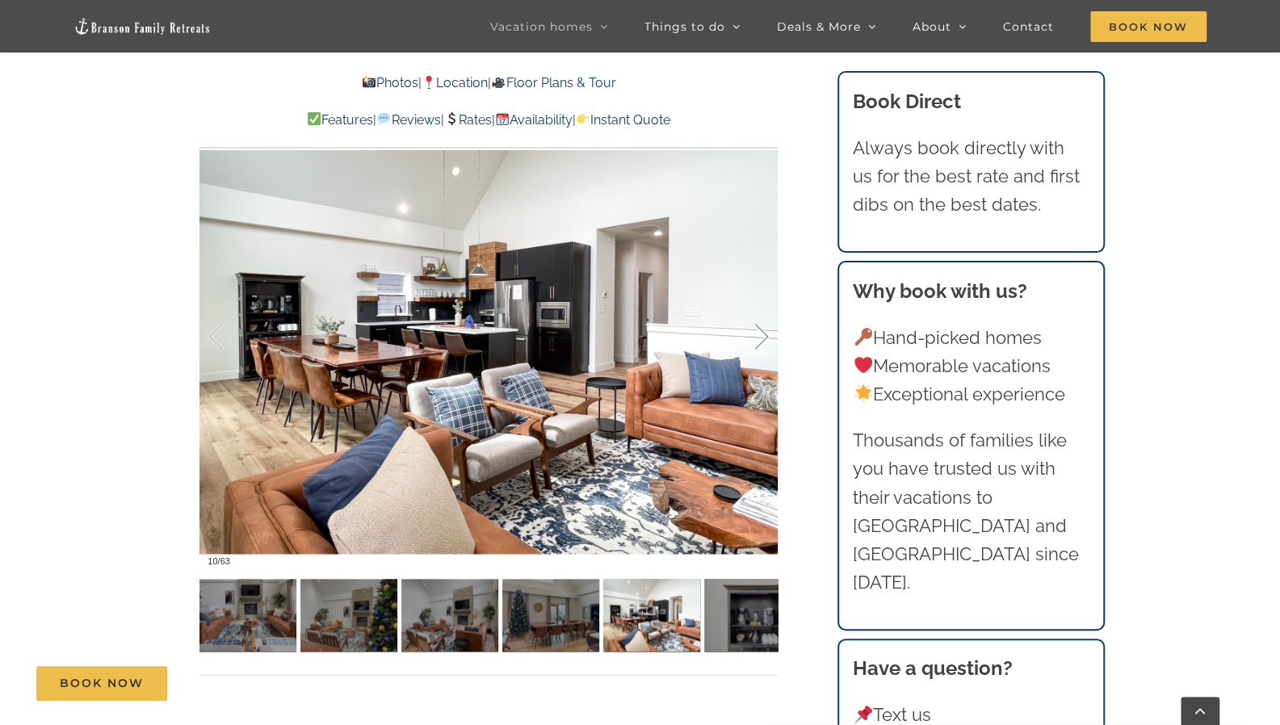
click at [761, 340] on div at bounding box center [745, 337] width 50 height 100
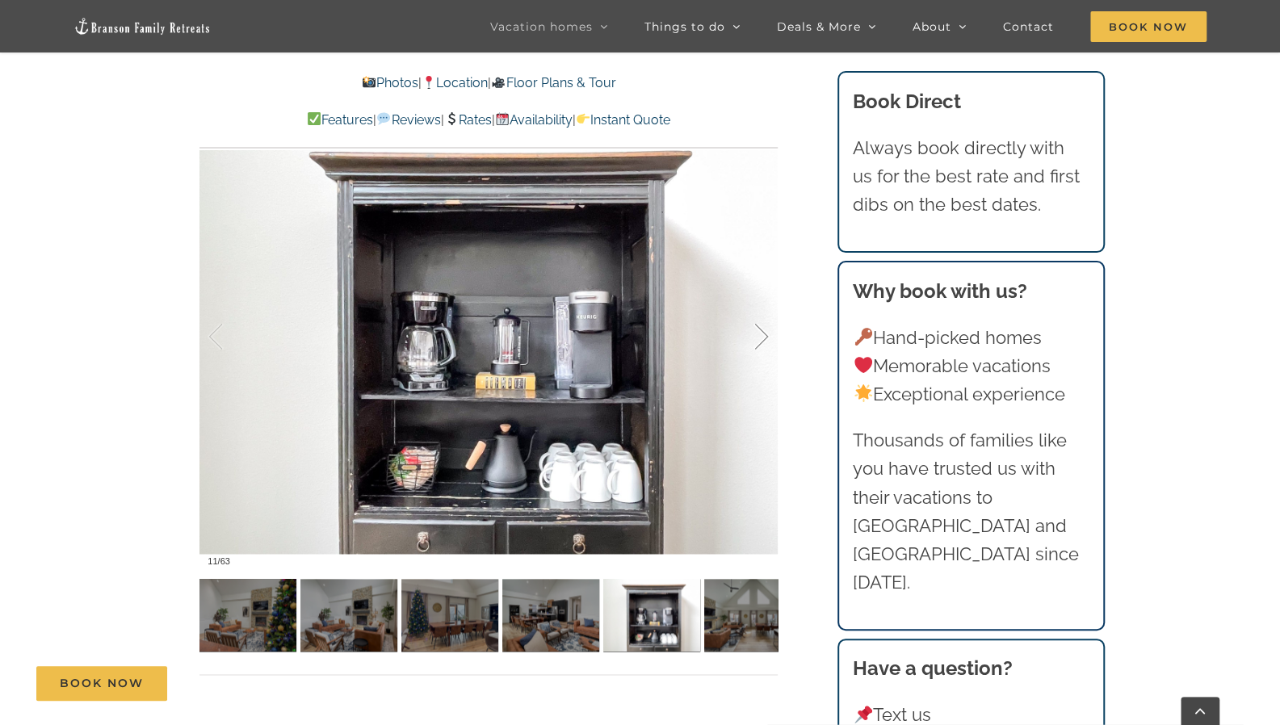
click at [761, 340] on div at bounding box center [745, 337] width 50 height 100
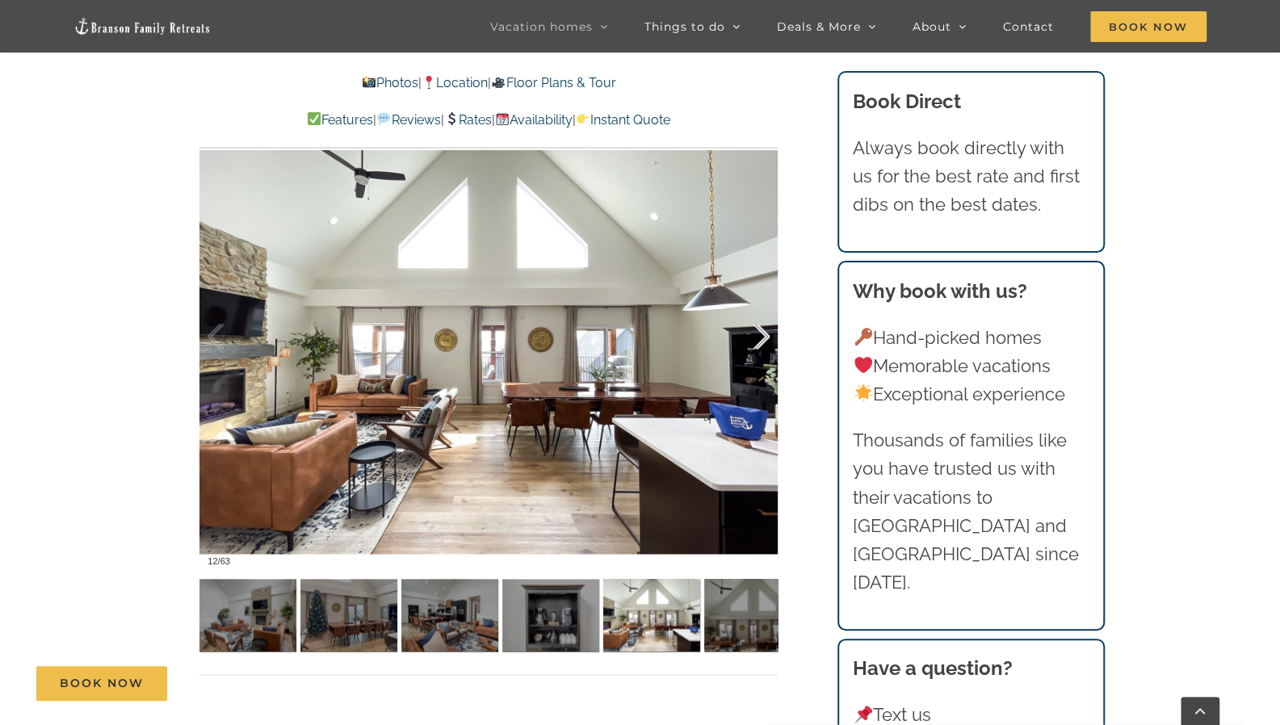
click at [761, 340] on div at bounding box center [745, 337] width 50 height 100
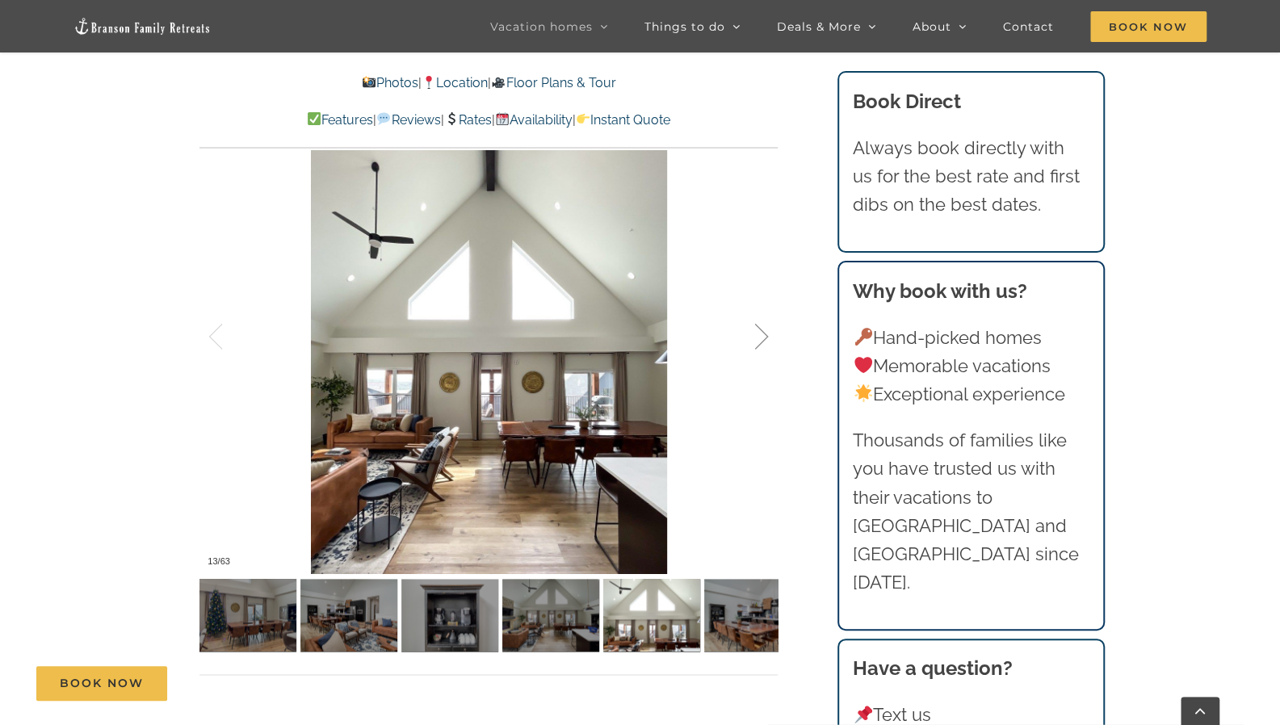
click at [761, 340] on div at bounding box center [745, 337] width 50 height 100
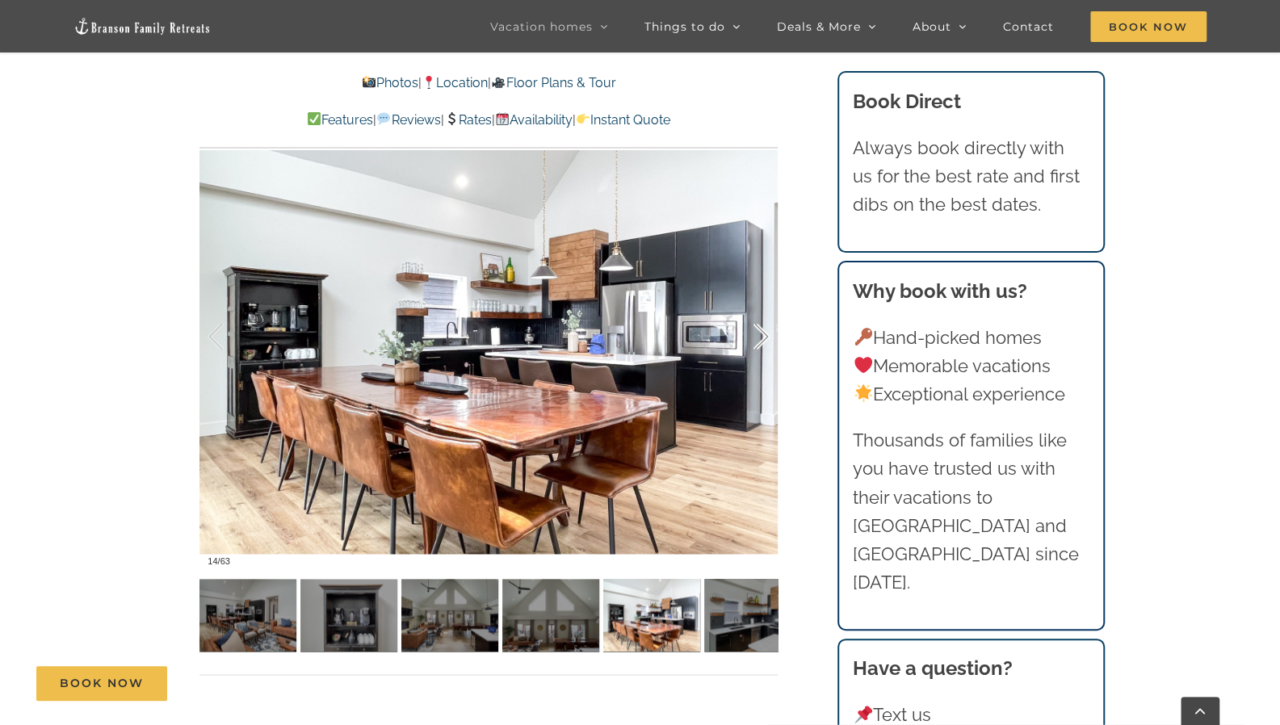
click at [761, 340] on div at bounding box center [745, 337] width 50 height 100
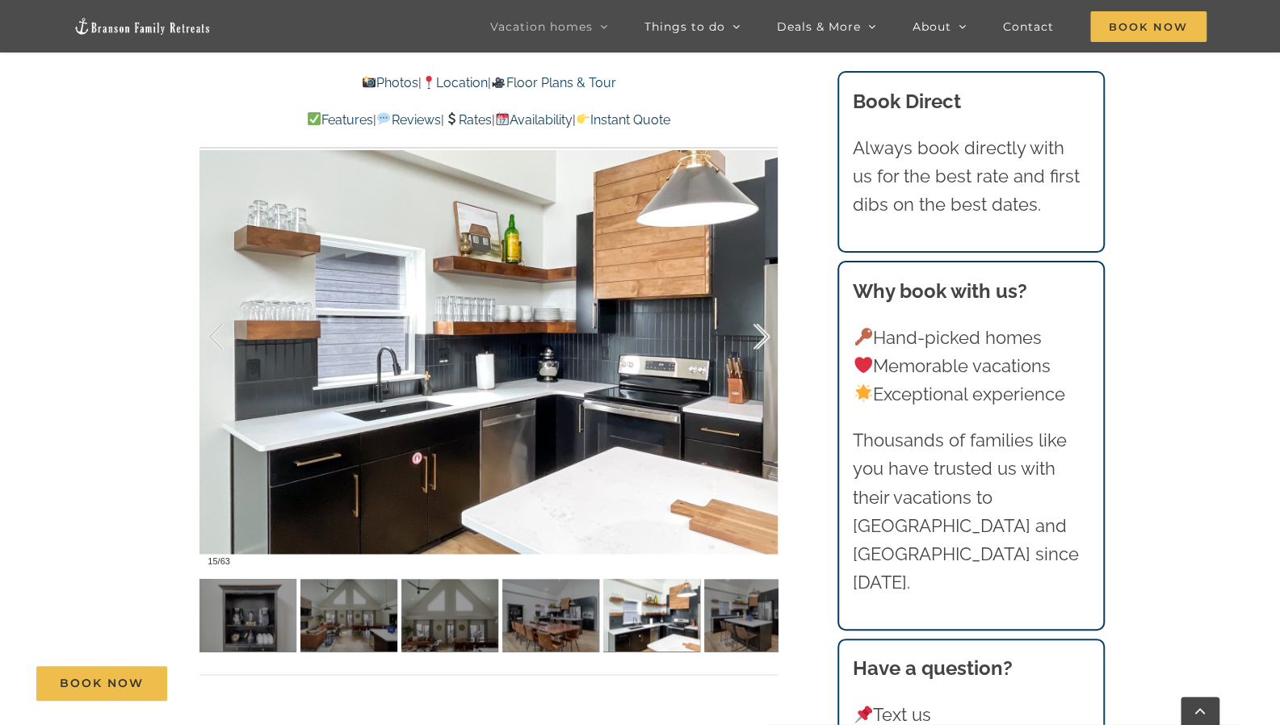
click at [761, 340] on div at bounding box center [745, 337] width 50 height 100
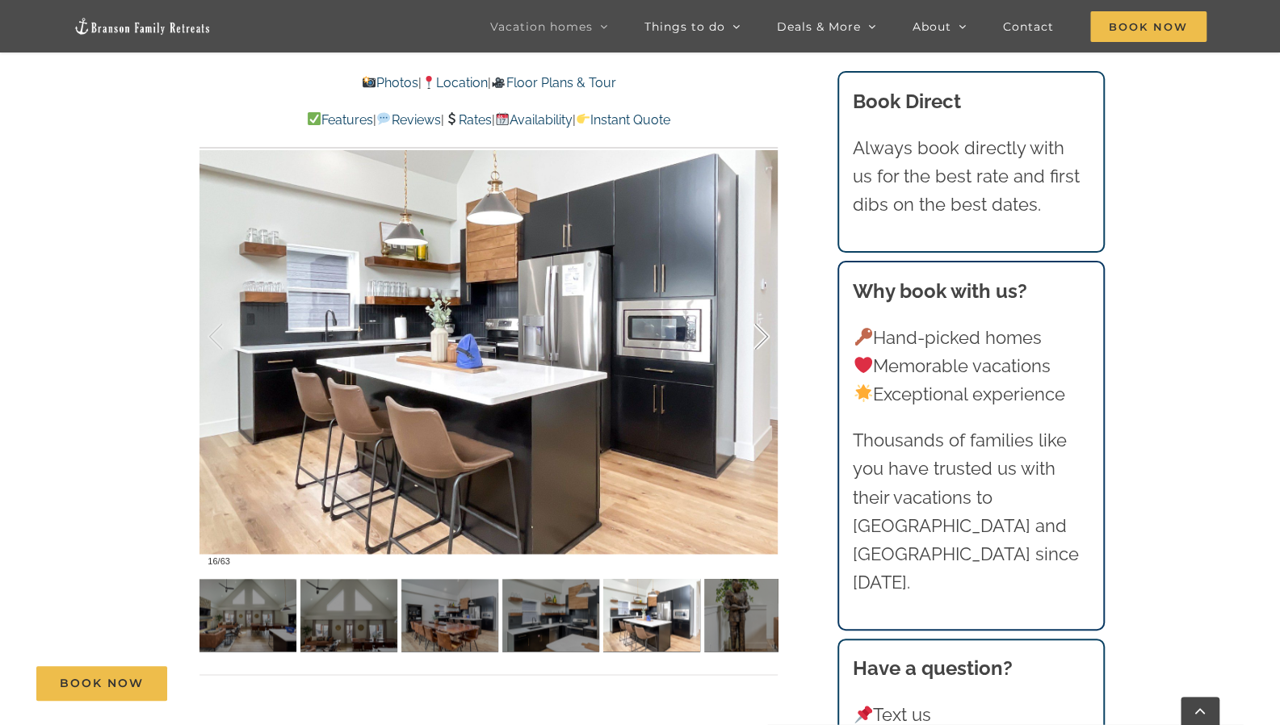
click at [761, 340] on div at bounding box center [745, 337] width 50 height 100
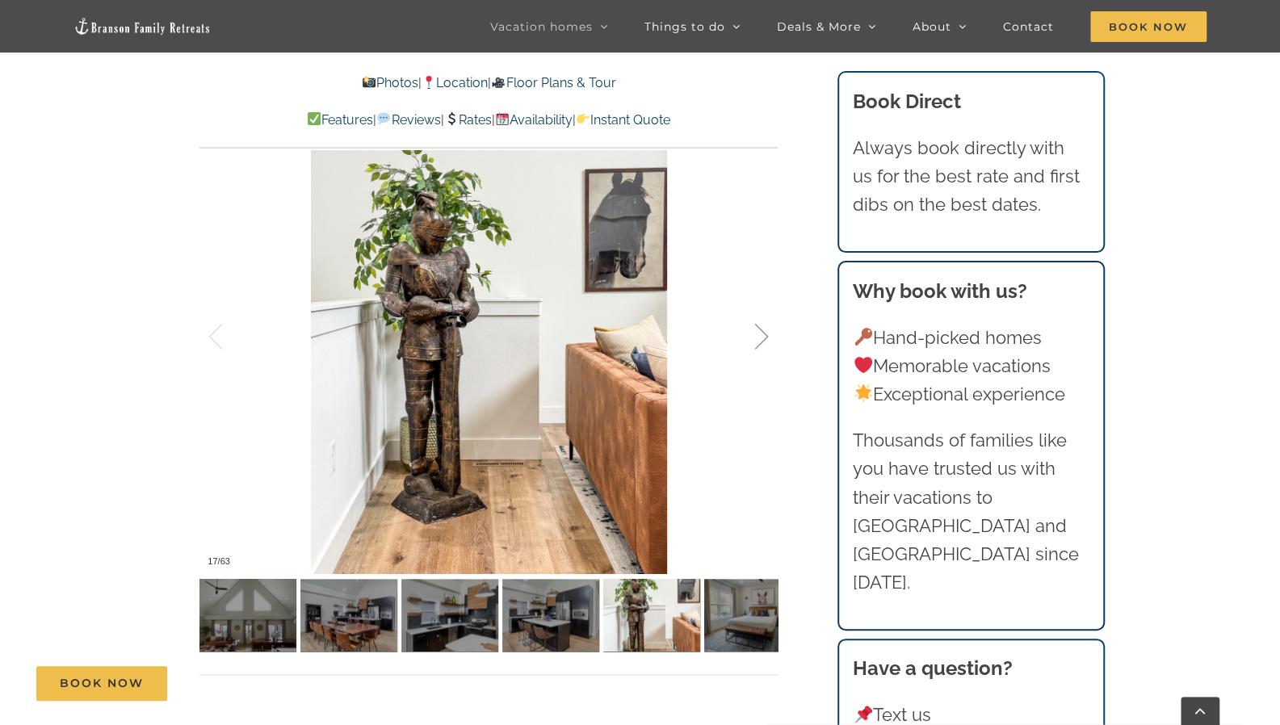
click at [761, 340] on div at bounding box center [745, 337] width 50 height 100
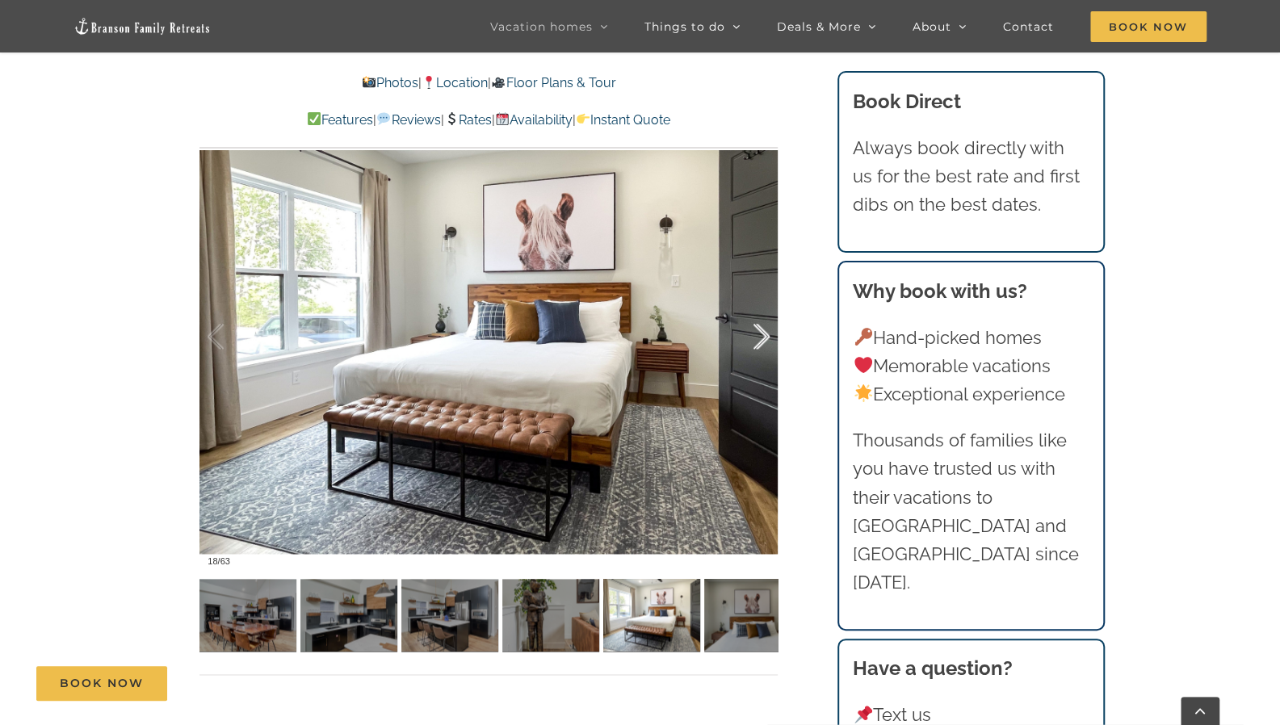
click at [761, 340] on div at bounding box center [745, 337] width 50 height 100
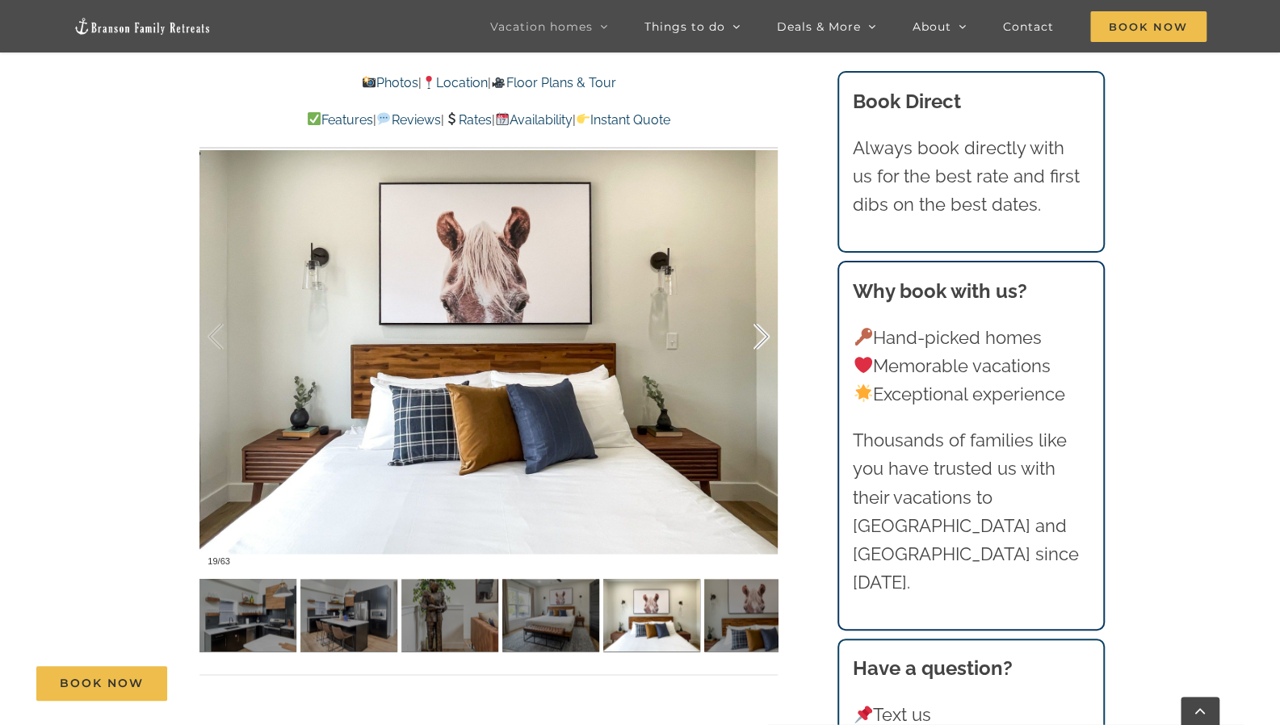
click at [761, 340] on div at bounding box center [745, 337] width 50 height 100
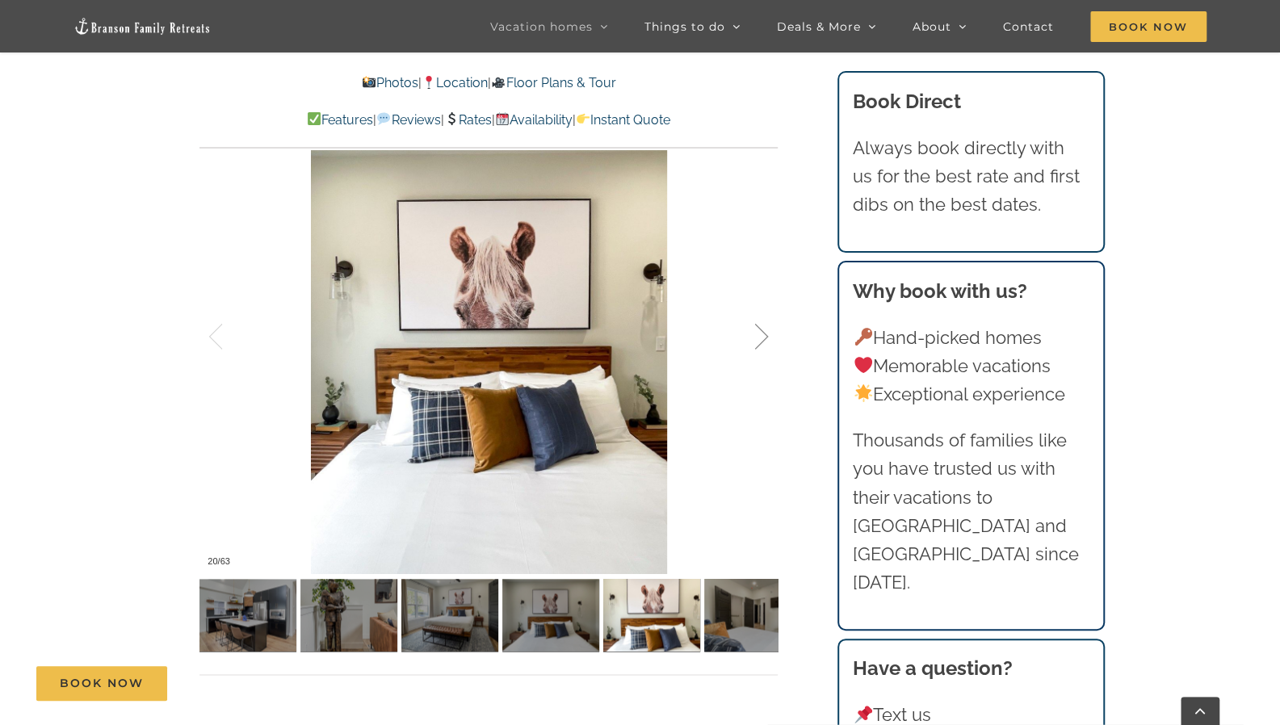
click at [761, 340] on div at bounding box center [745, 337] width 50 height 100
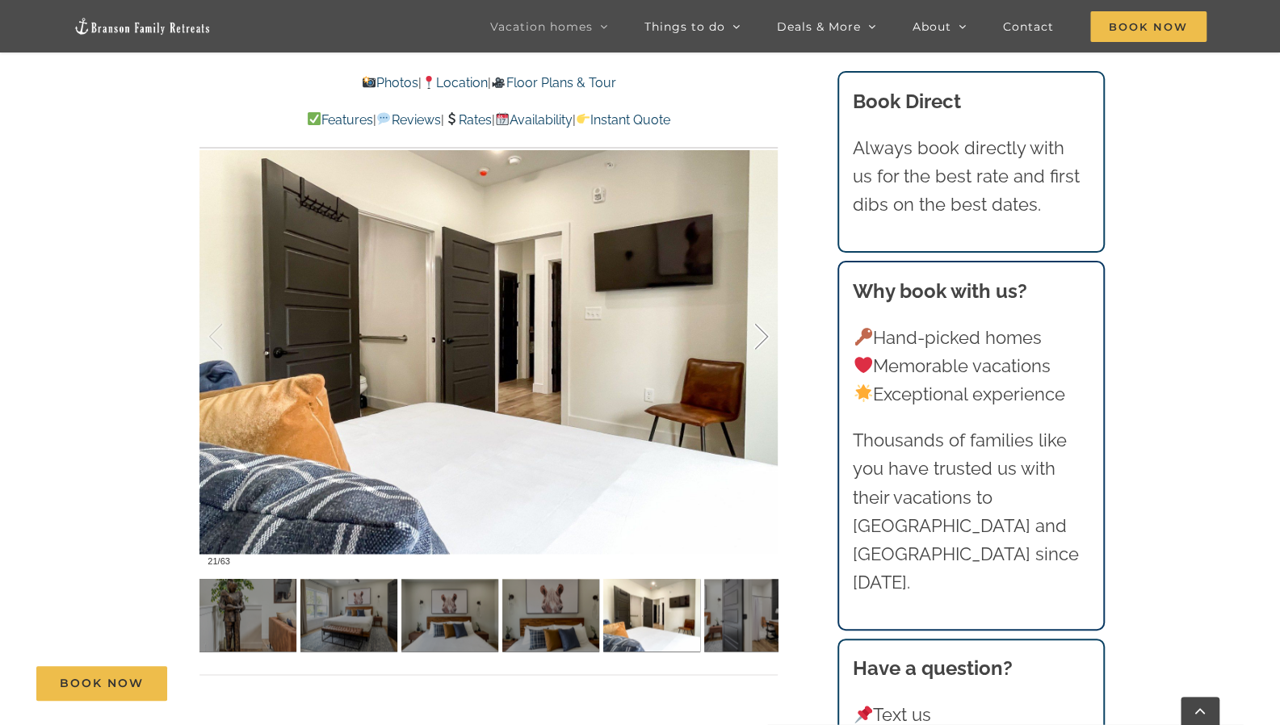
click at [761, 340] on div at bounding box center [745, 337] width 50 height 100
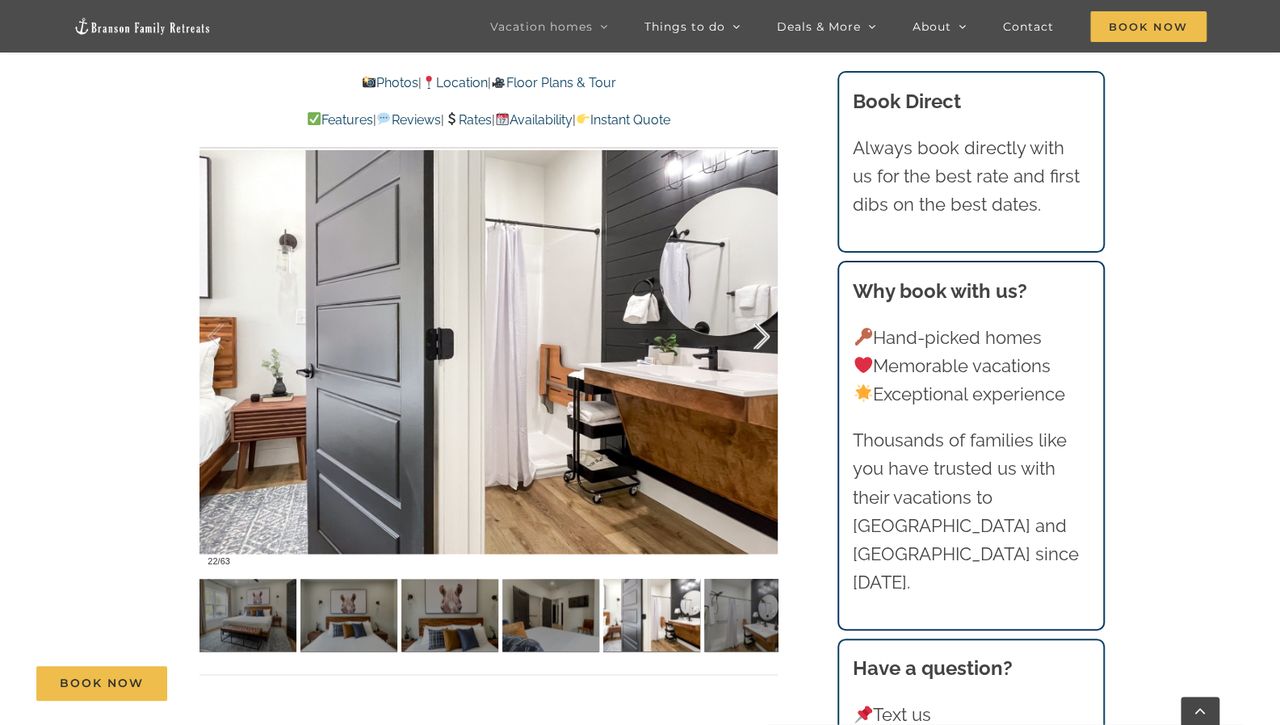
click at [761, 340] on div at bounding box center [745, 337] width 50 height 100
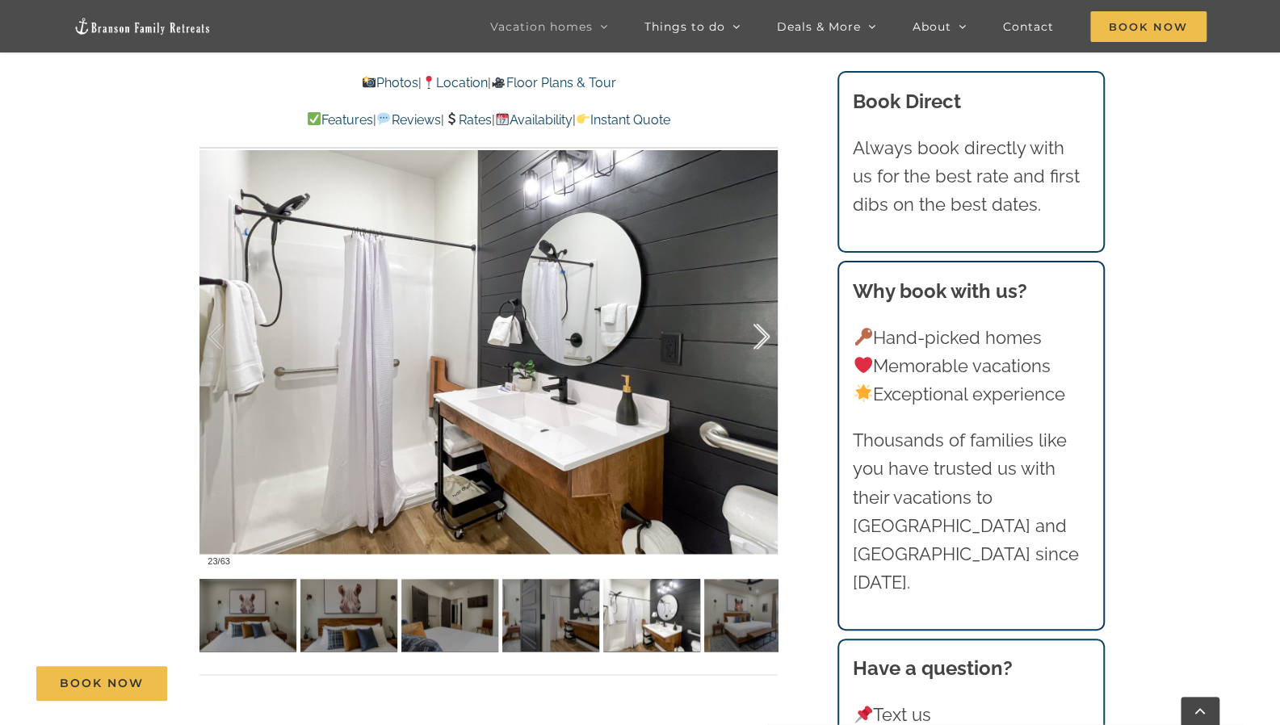
click at [761, 340] on div at bounding box center [745, 337] width 50 height 100
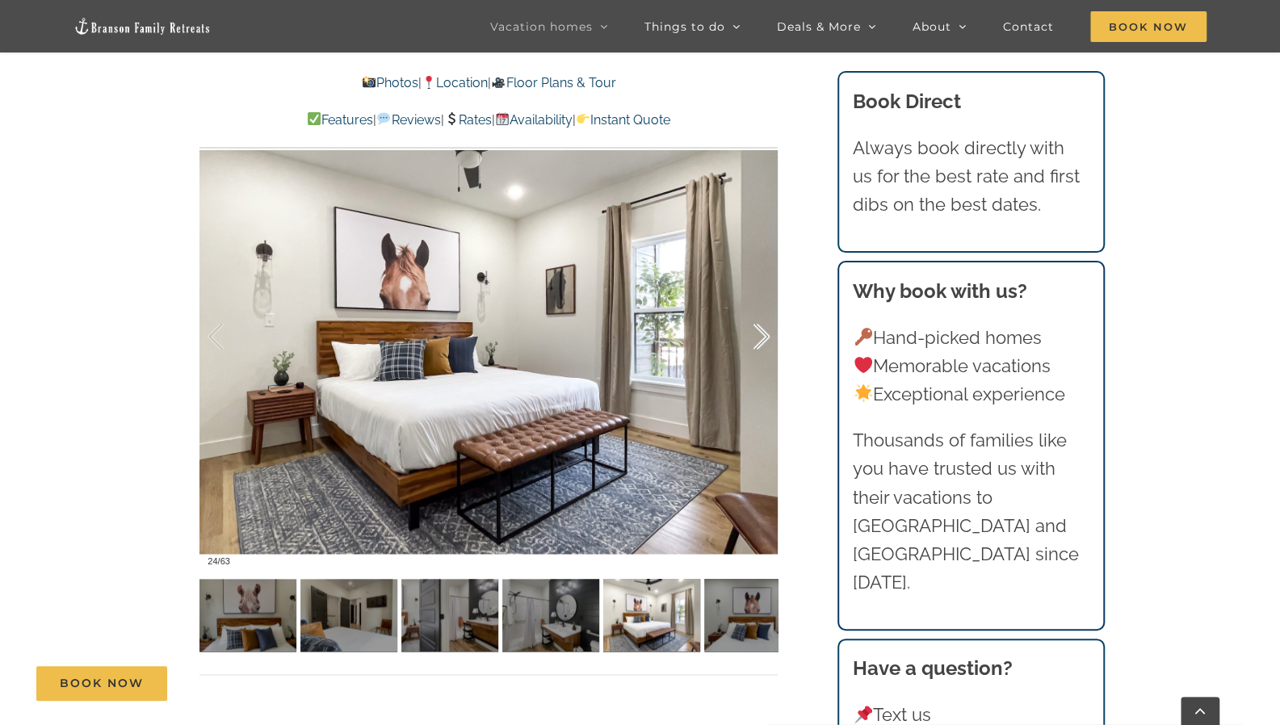
click at [761, 340] on div at bounding box center [745, 337] width 50 height 100
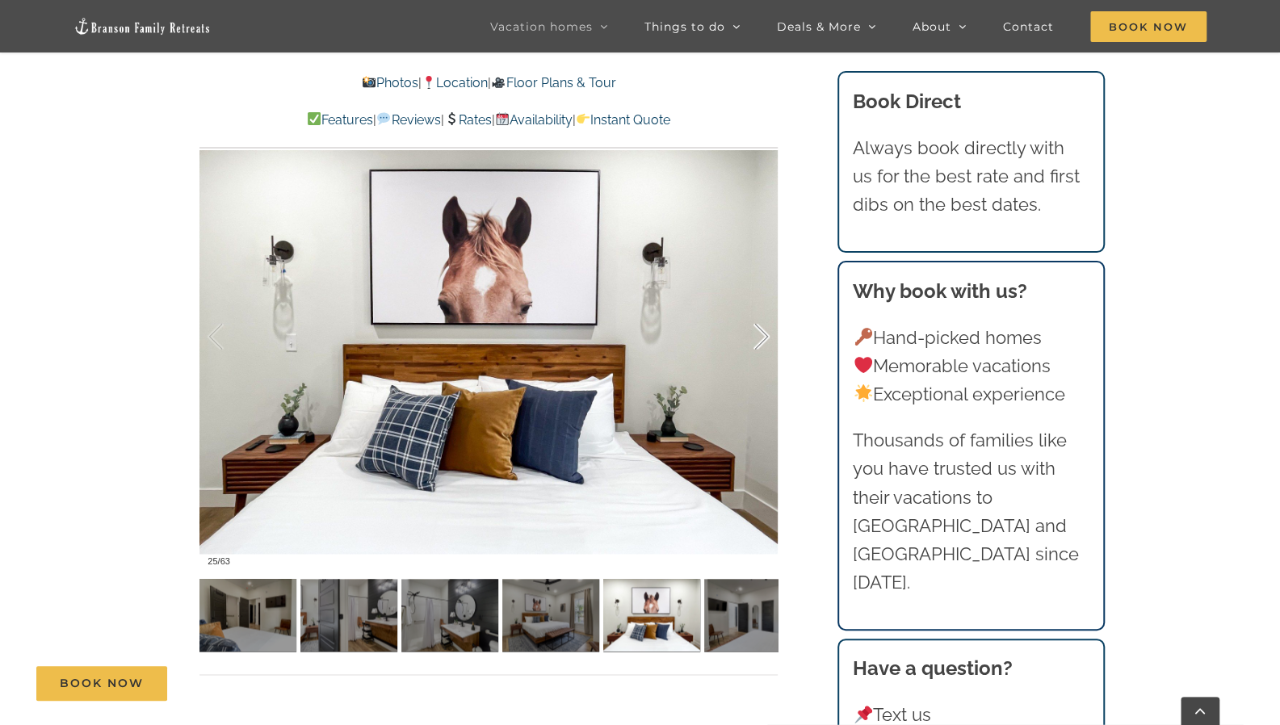
click at [761, 340] on div at bounding box center [745, 337] width 50 height 100
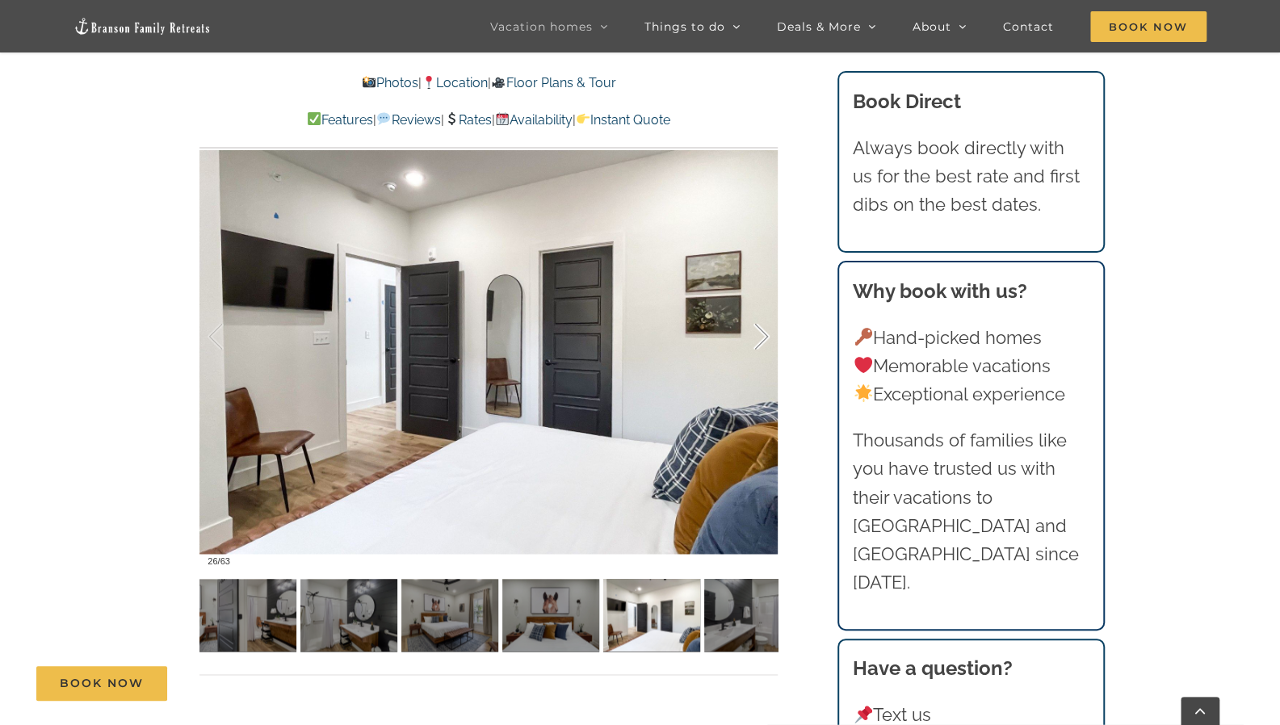
click at [761, 340] on div at bounding box center [745, 337] width 50 height 100
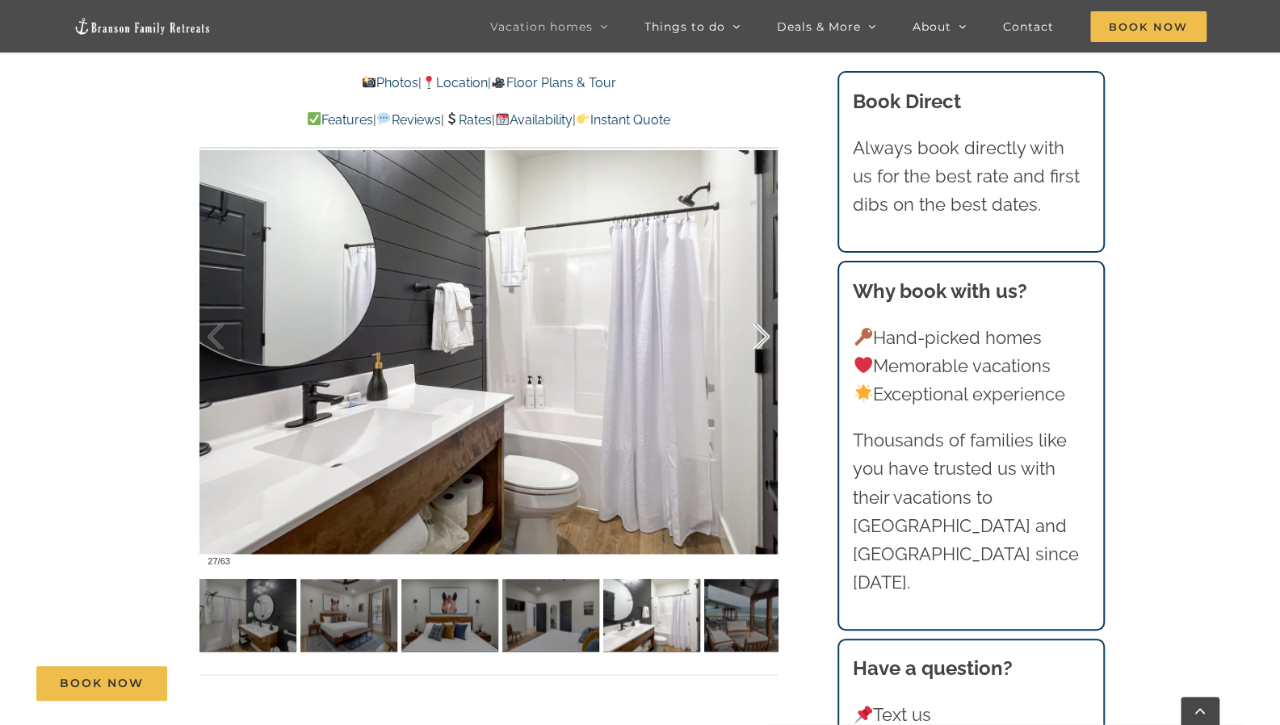
click at [761, 340] on div at bounding box center [745, 337] width 50 height 100
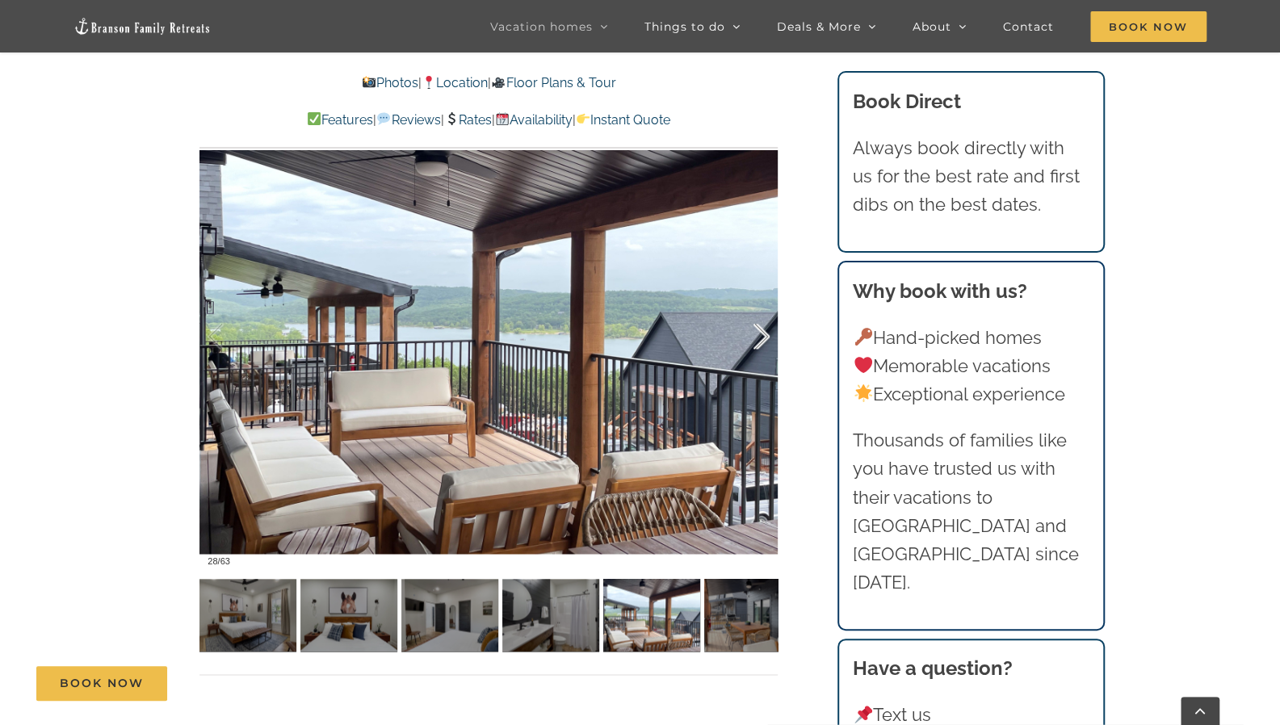
click at [765, 339] on div at bounding box center [745, 337] width 50 height 100
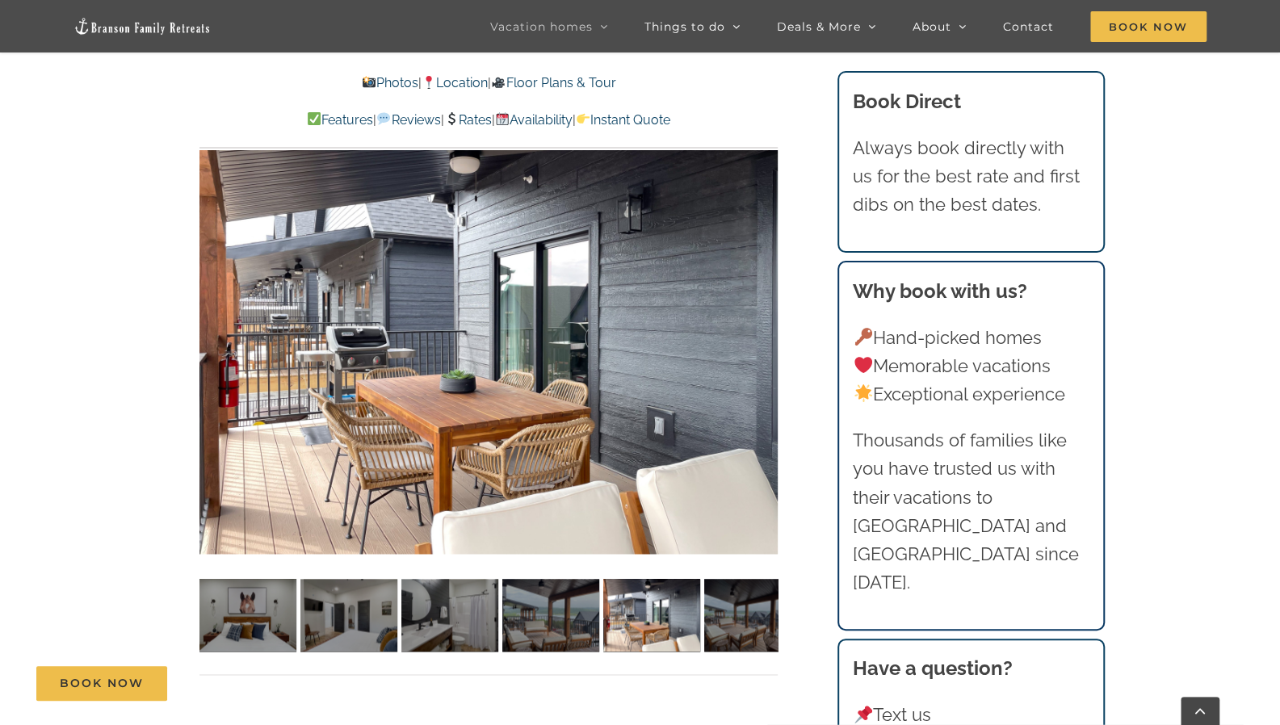
click at [765, 339] on div at bounding box center [489, 336] width 578 height 475
click at [758, 337] on div at bounding box center [745, 337] width 50 height 100
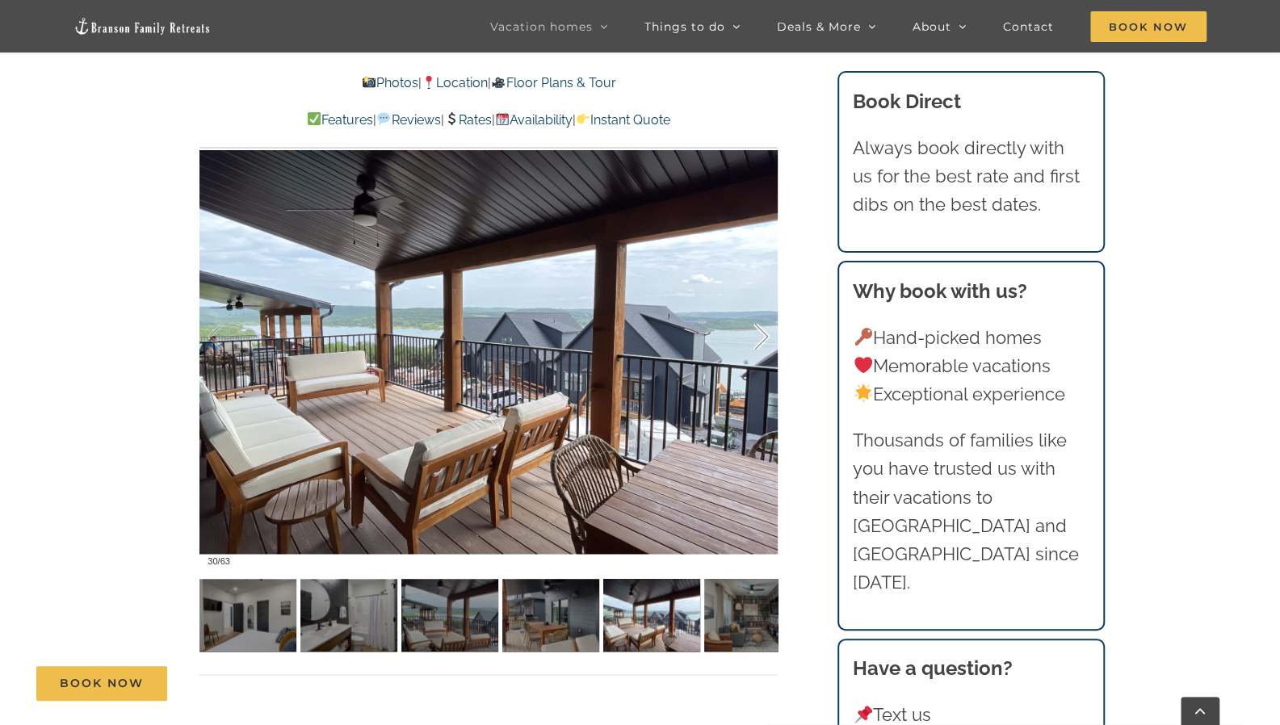
click at [758, 337] on div at bounding box center [745, 337] width 50 height 100
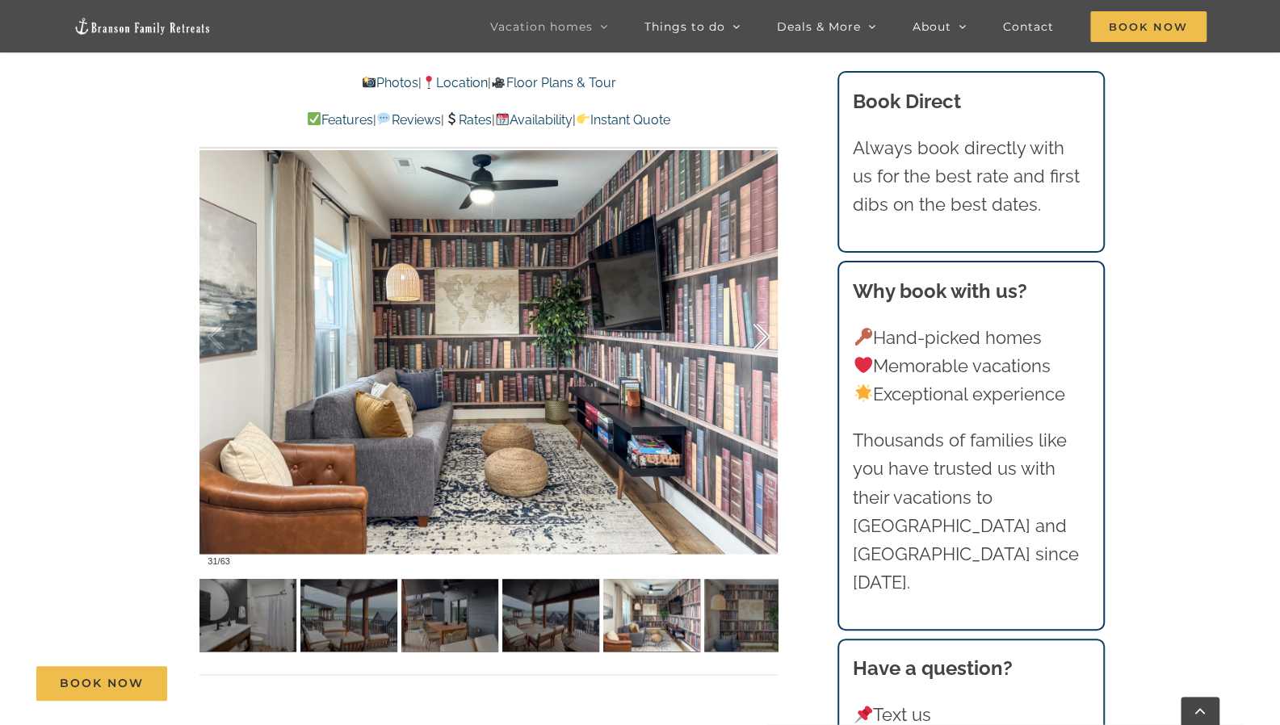
click at [758, 337] on div at bounding box center [745, 337] width 50 height 100
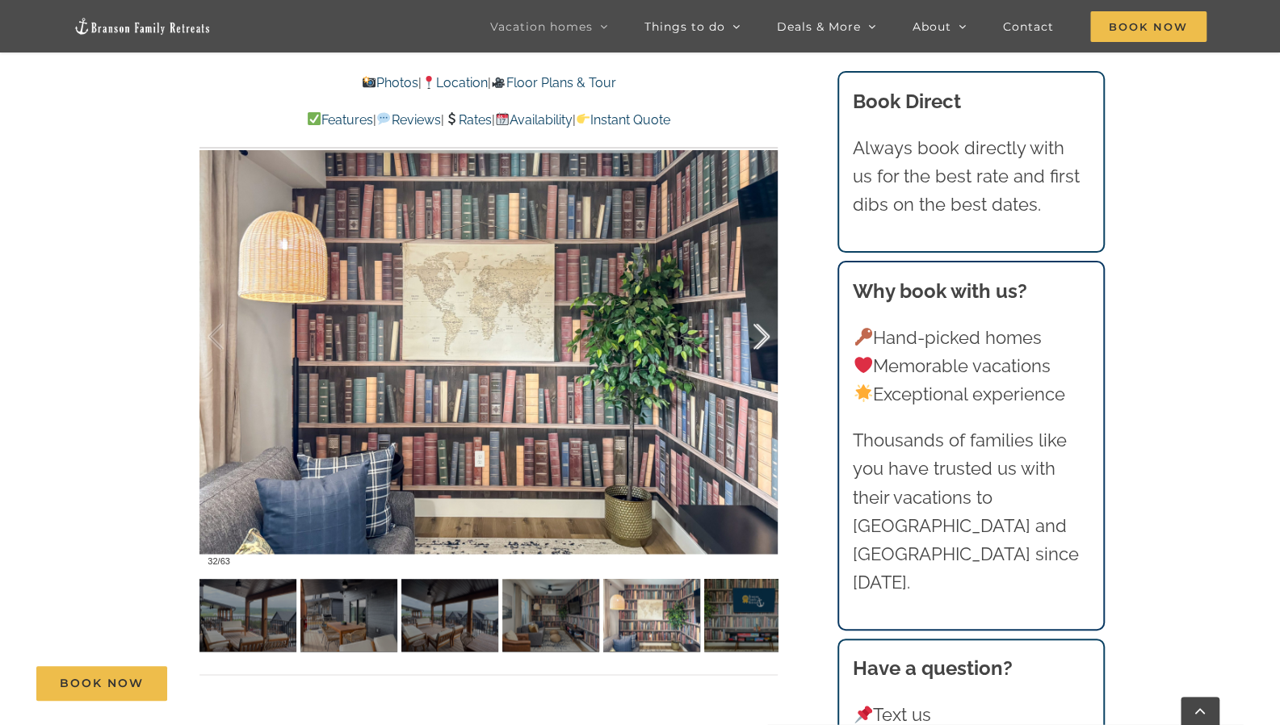
click at [758, 337] on div at bounding box center [745, 337] width 50 height 100
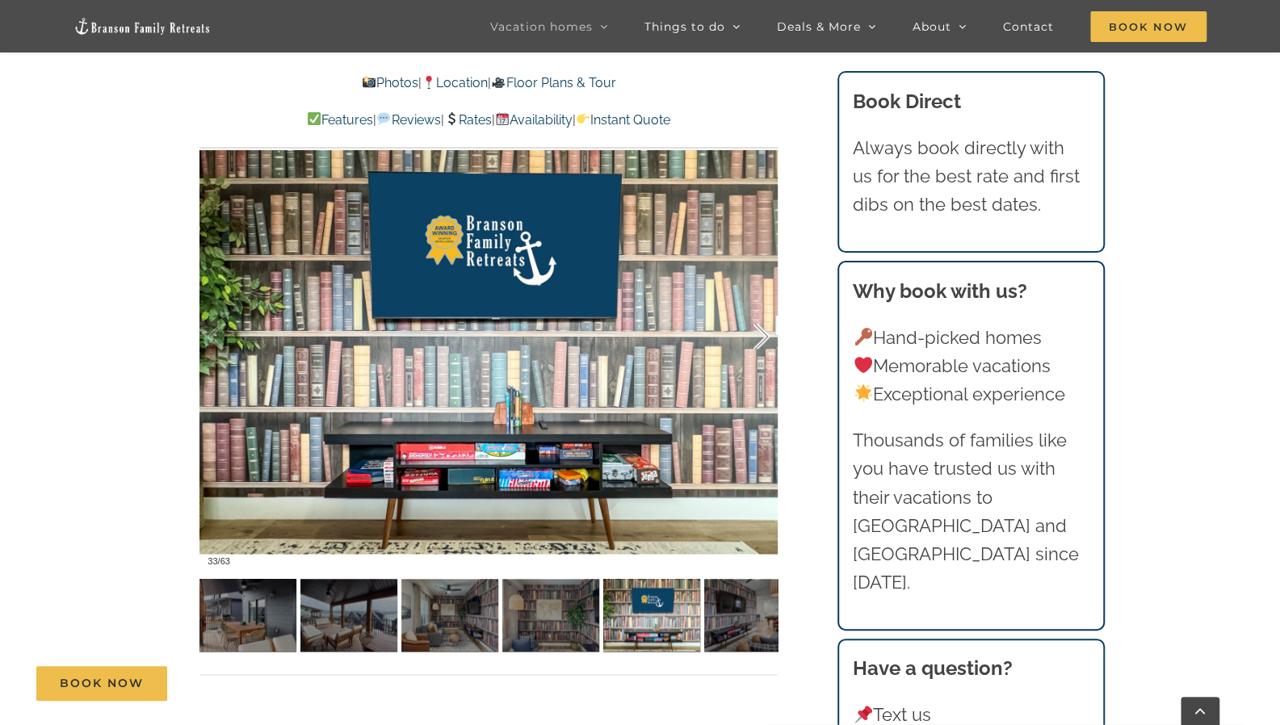
click at [758, 337] on div at bounding box center [745, 337] width 50 height 100
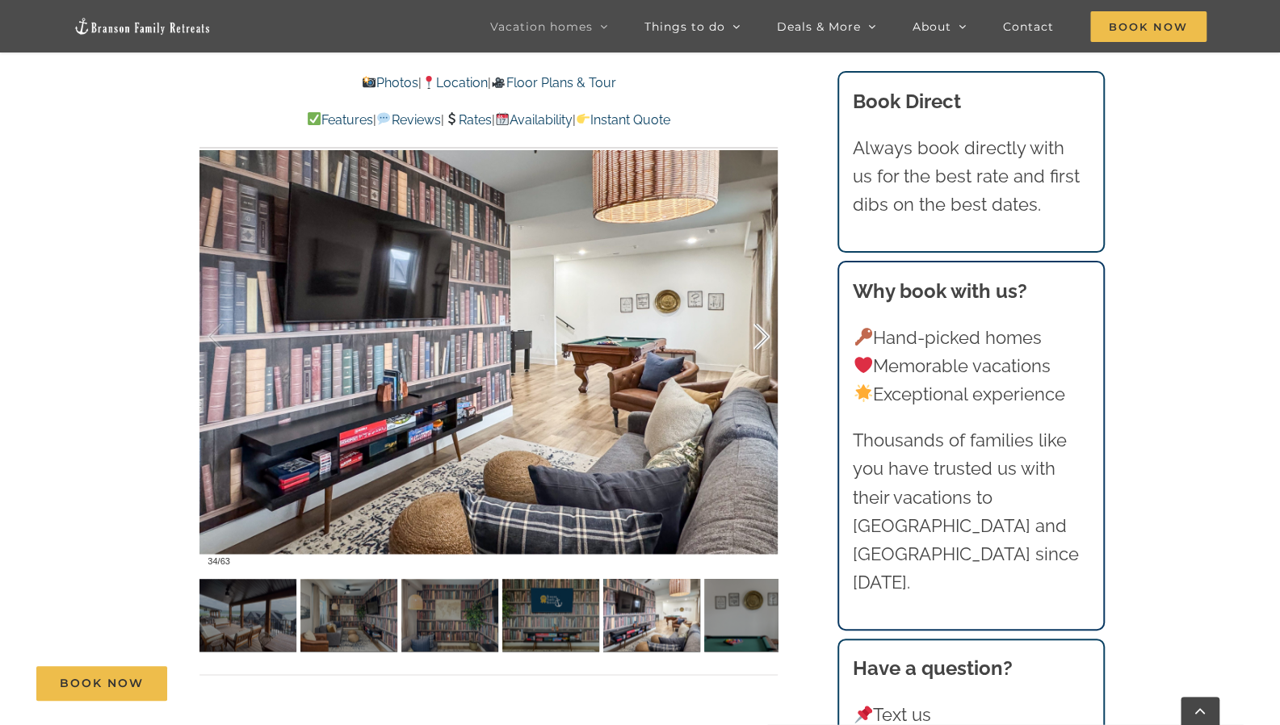
click at [758, 337] on div at bounding box center [745, 337] width 50 height 100
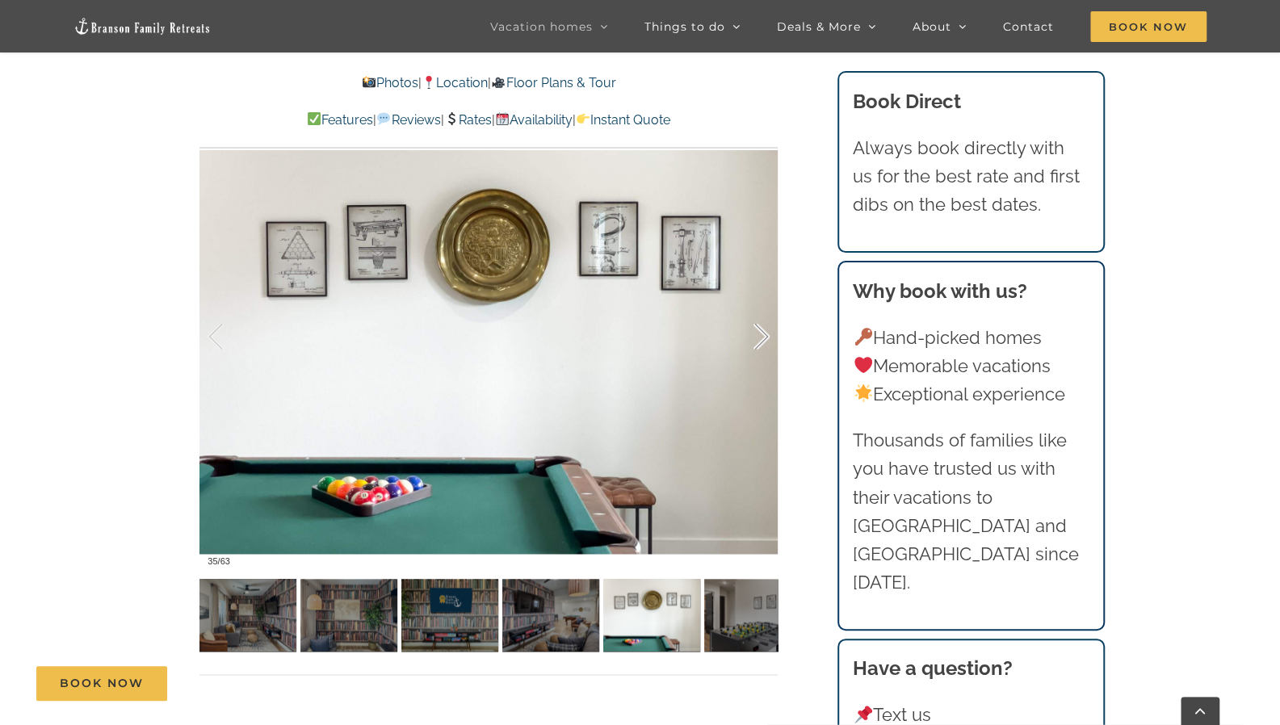
click at [758, 337] on div at bounding box center [745, 337] width 50 height 100
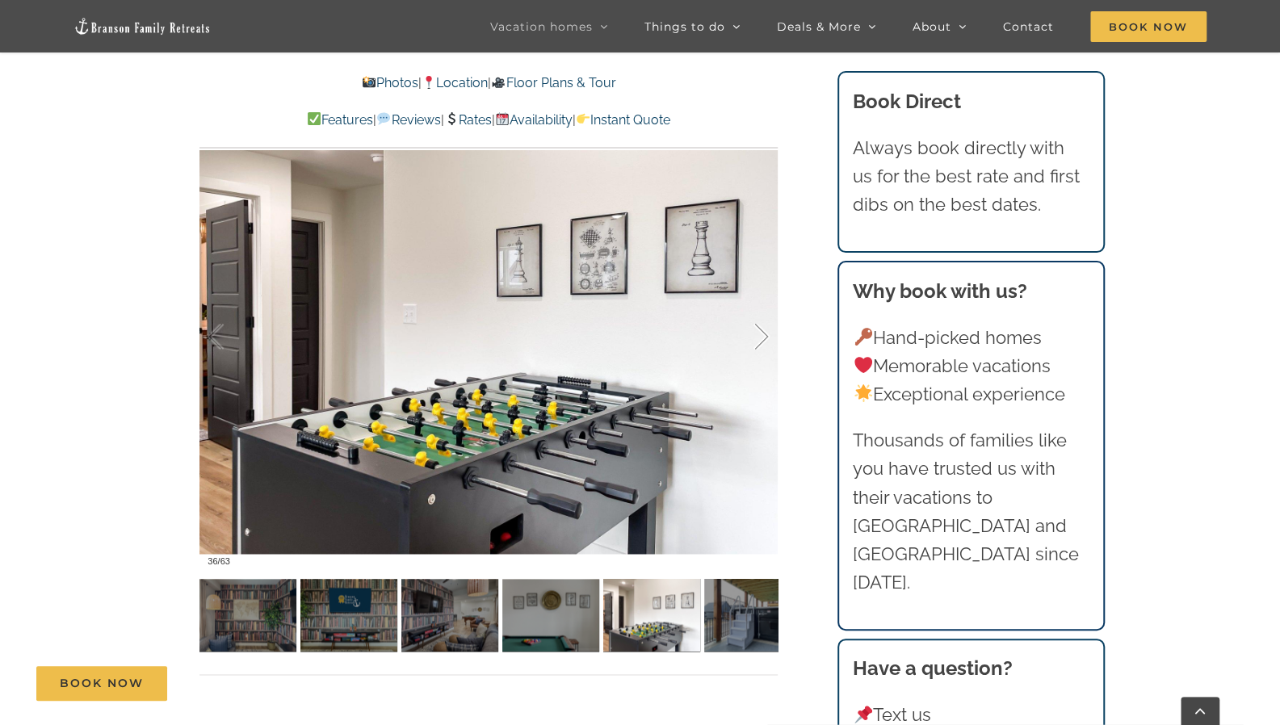
click at [758, 337] on div at bounding box center [745, 337] width 50 height 100
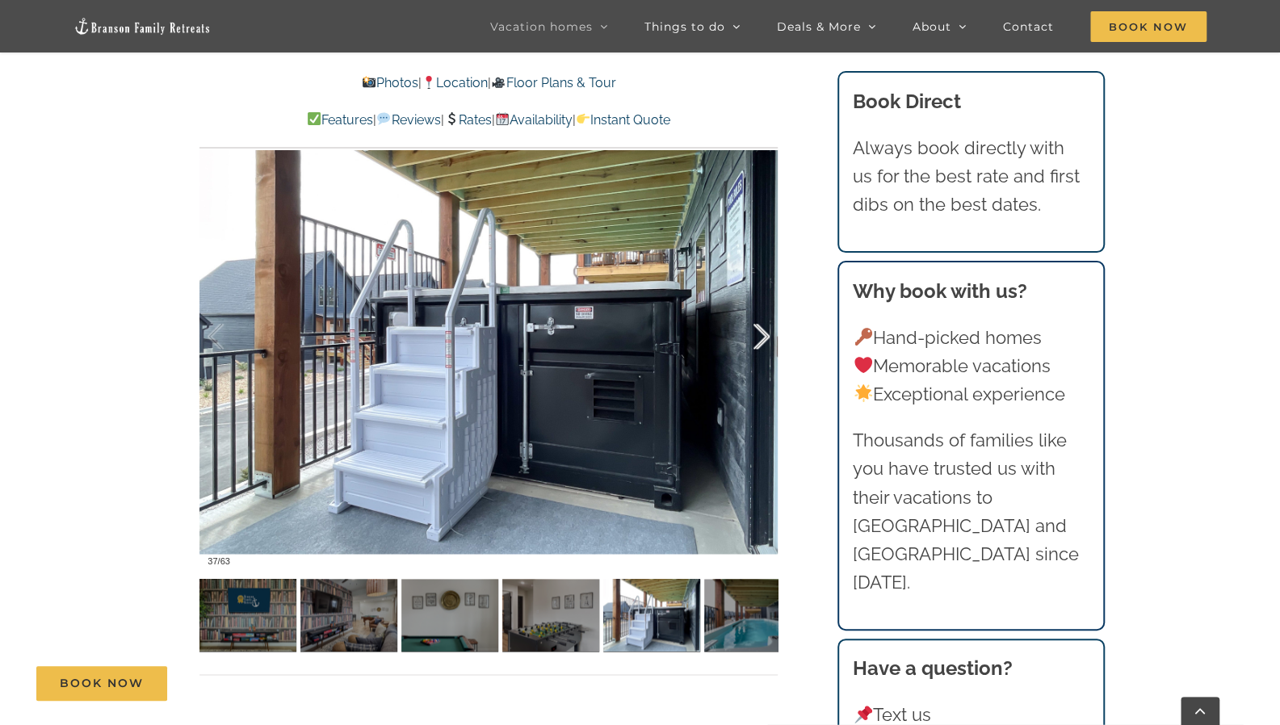
click at [758, 337] on div at bounding box center [745, 337] width 50 height 100
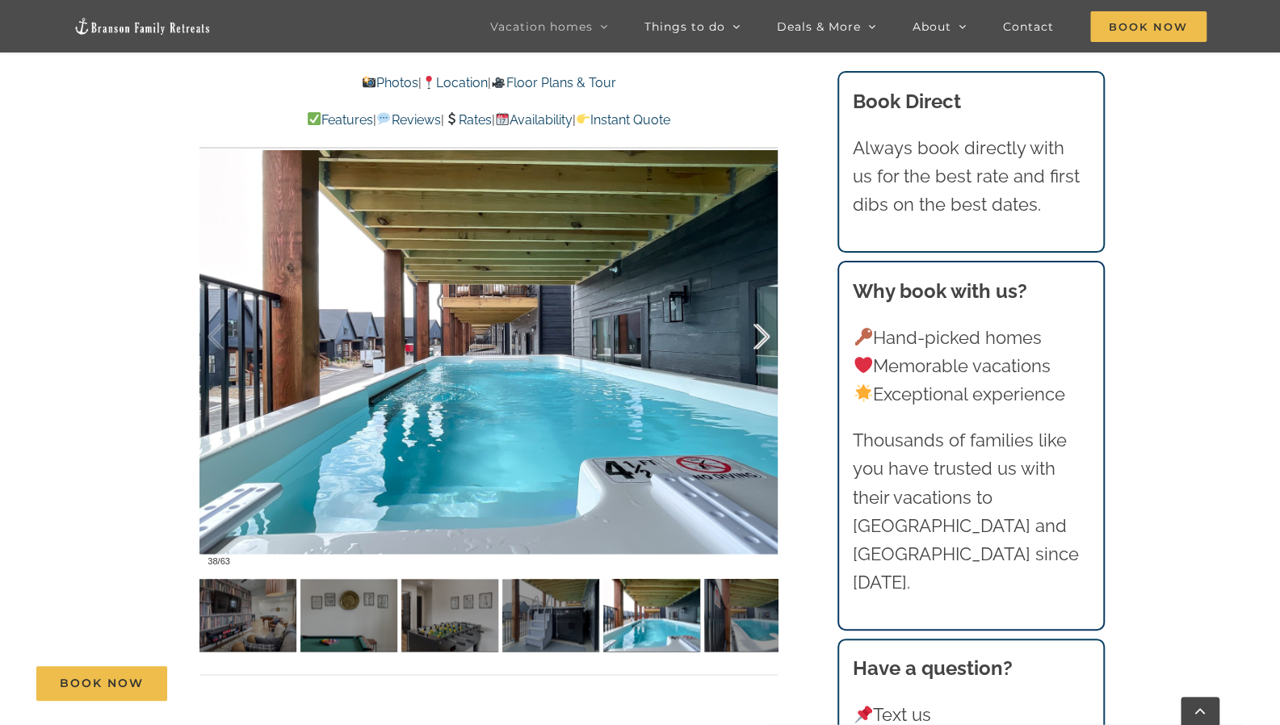
click at [758, 337] on div at bounding box center [745, 337] width 50 height 100
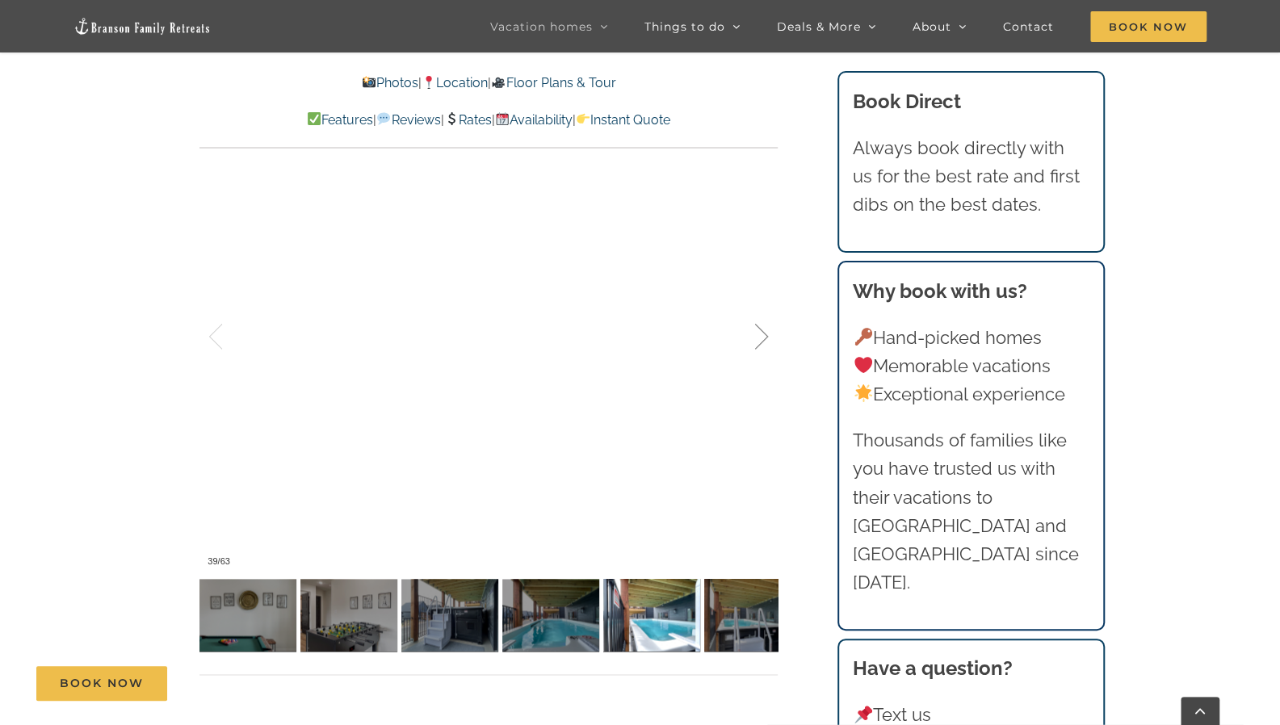
click at [758, 337] on div at bounding box center [745, 337] width 50 height 100
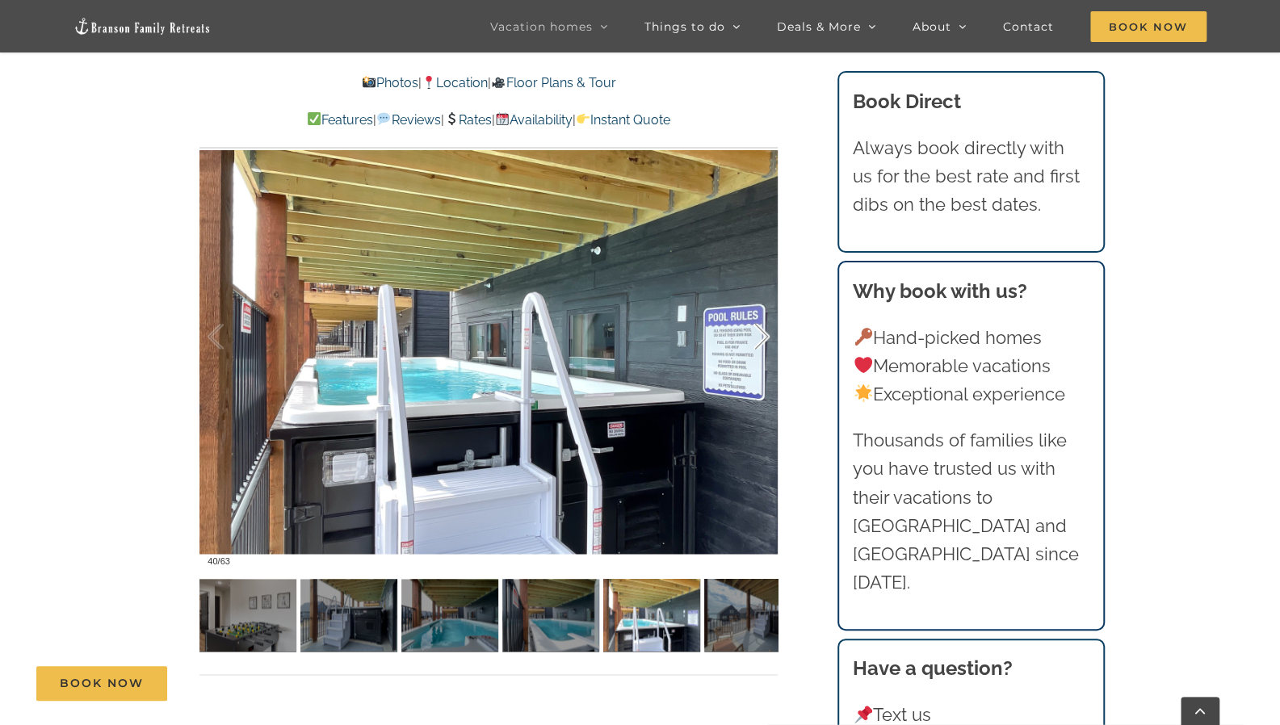
click at [758, 337] on div at bounding box center [745, 337] width 50 height 100
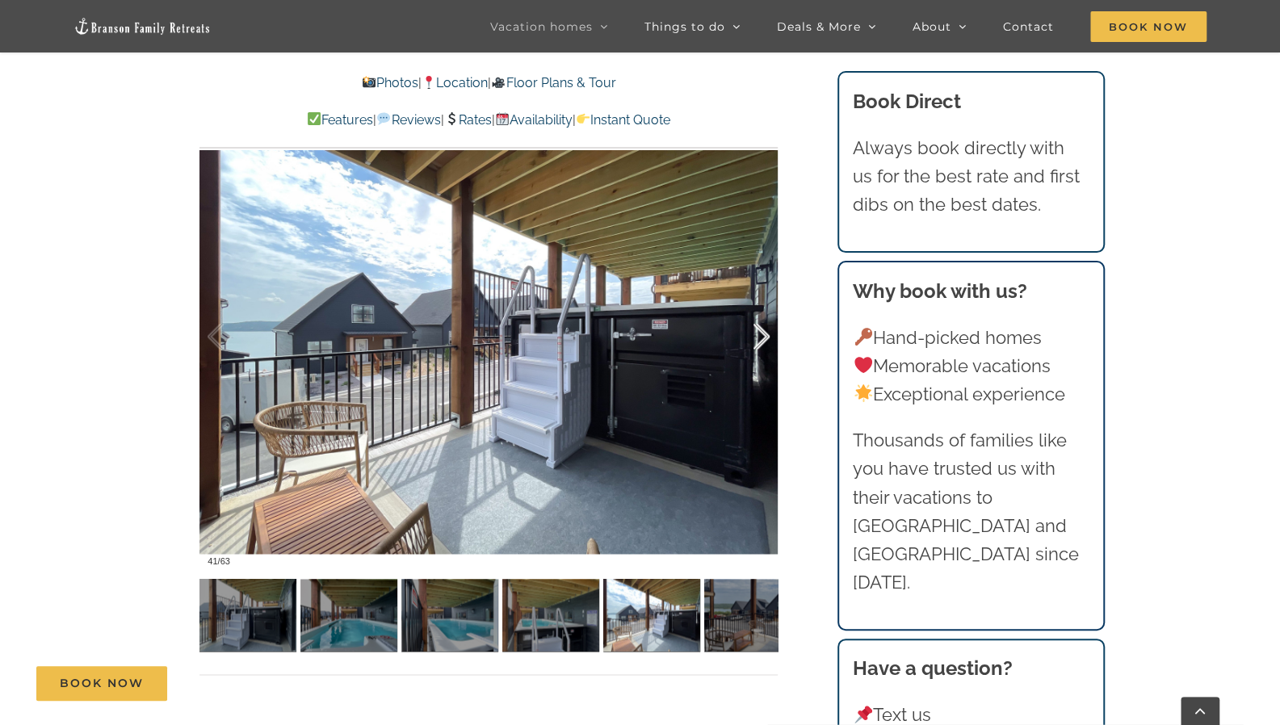
click at [758, 337] on div at bounding box center [745, 337] width 50 height 100
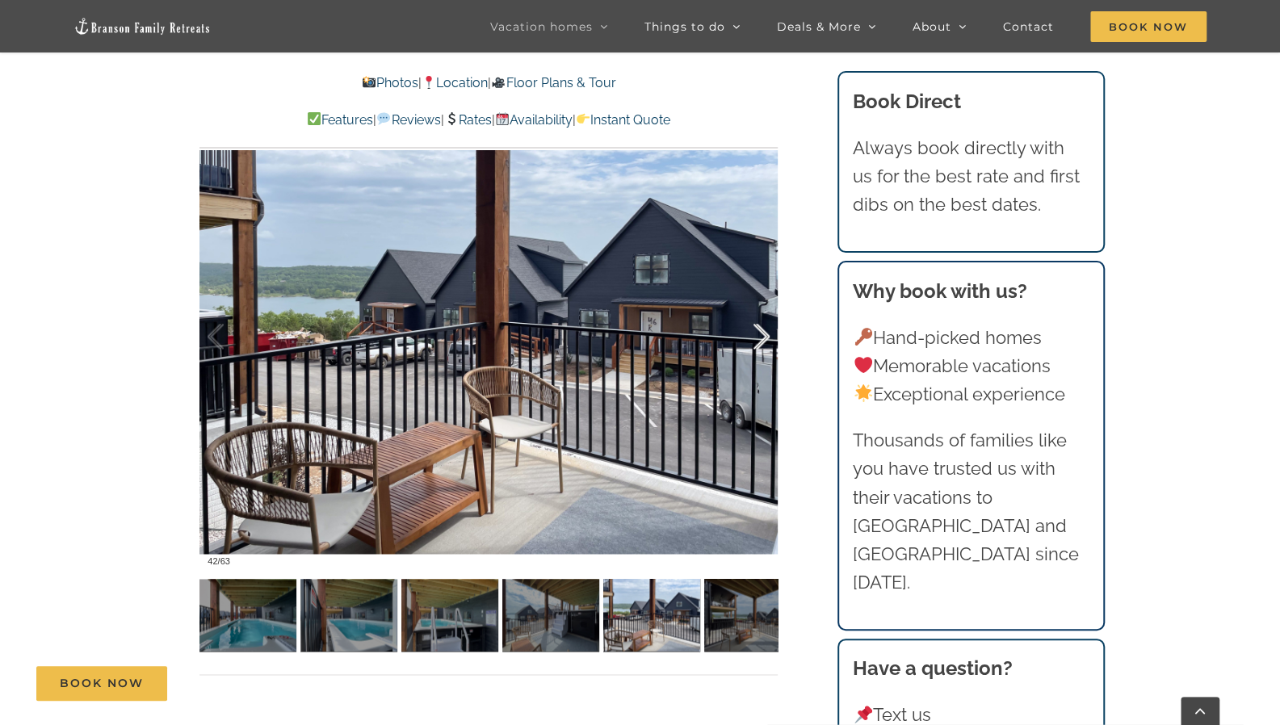
click at [758, 337] on div at bounding box center [745, 337] width 50 height 100
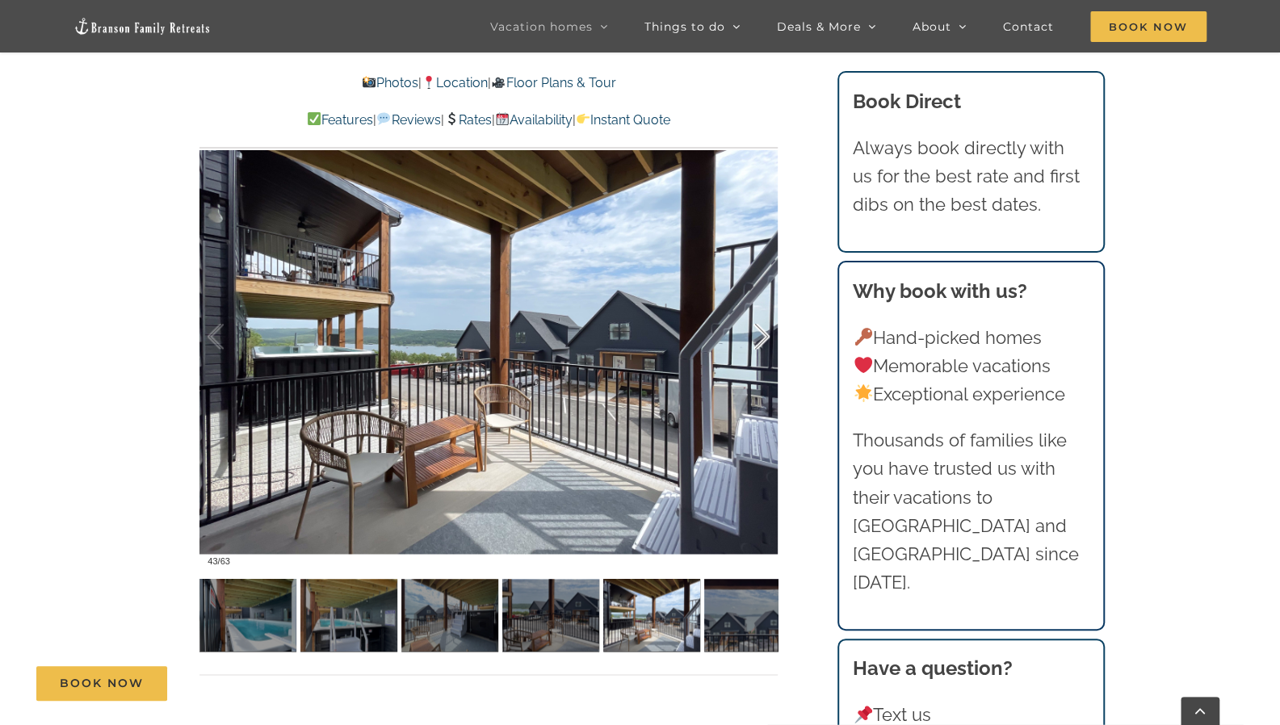
click at [758, 337] on div at bounding box center [745, 337] width 50 height 100
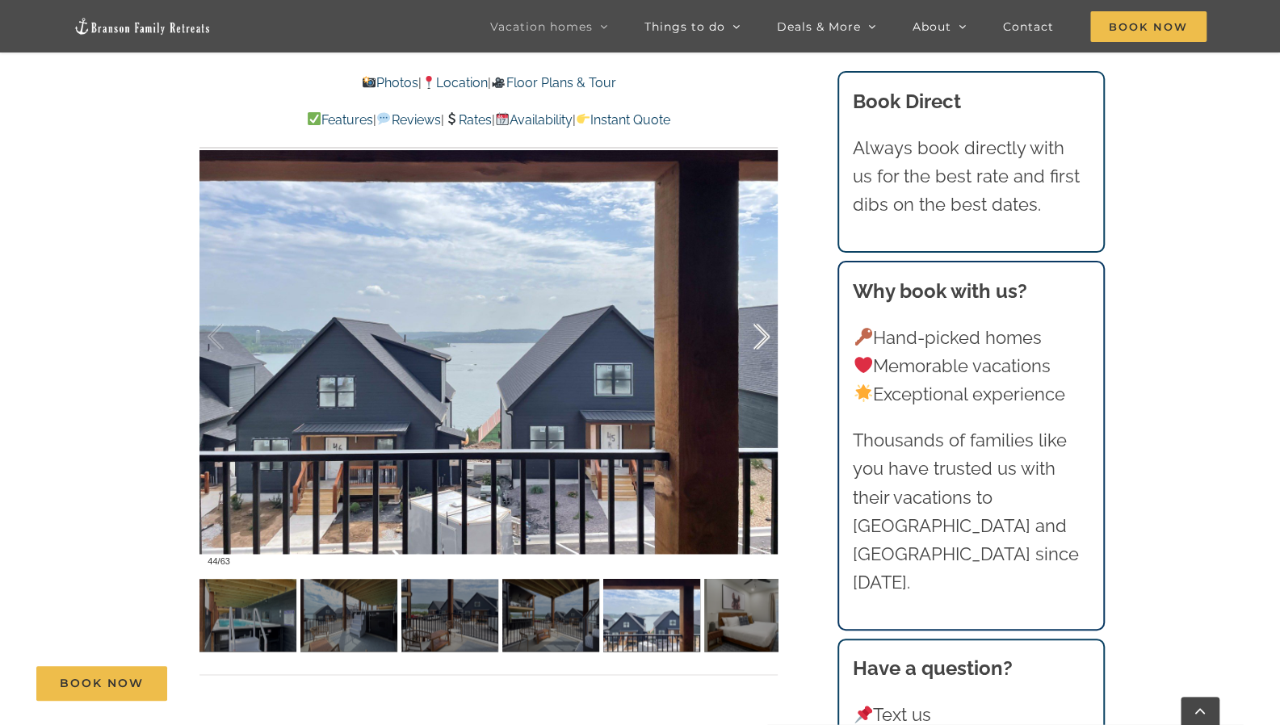
click at [758, 337] on div at bounding box center [745, 337] width 50 height 100
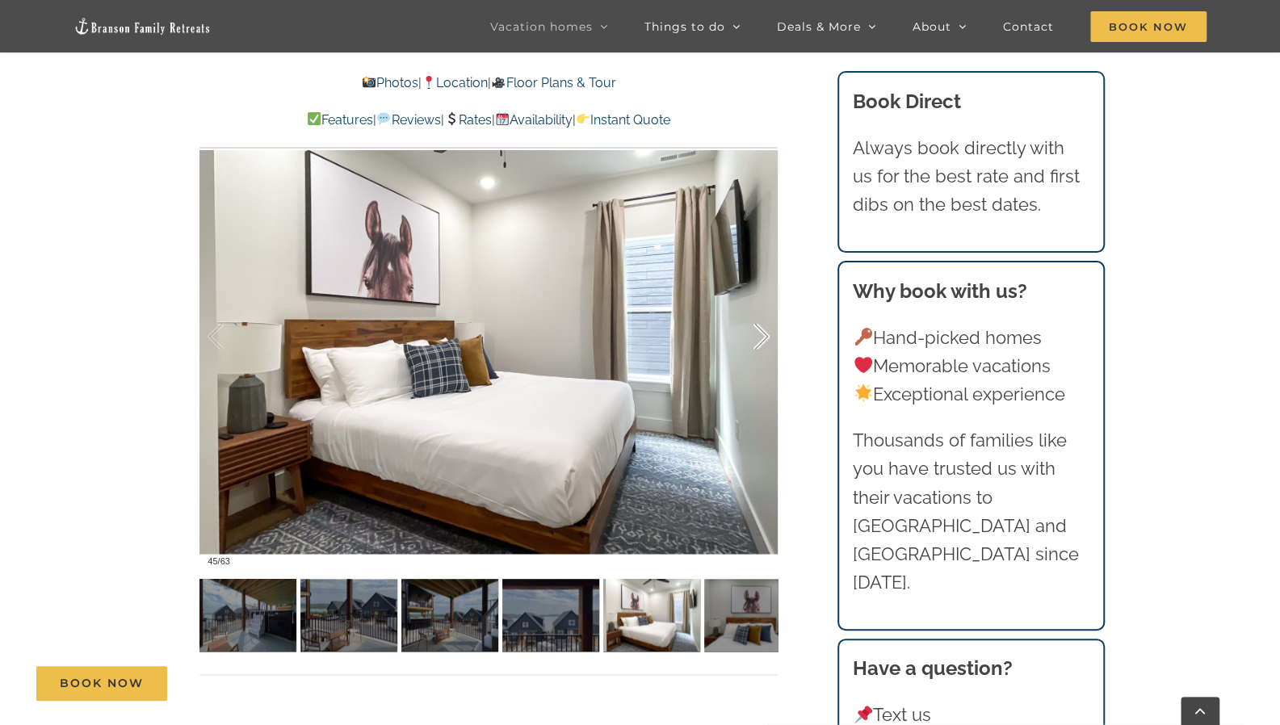
click at [758, 337] on div at bounding box center [745, 337] width 50 height 100
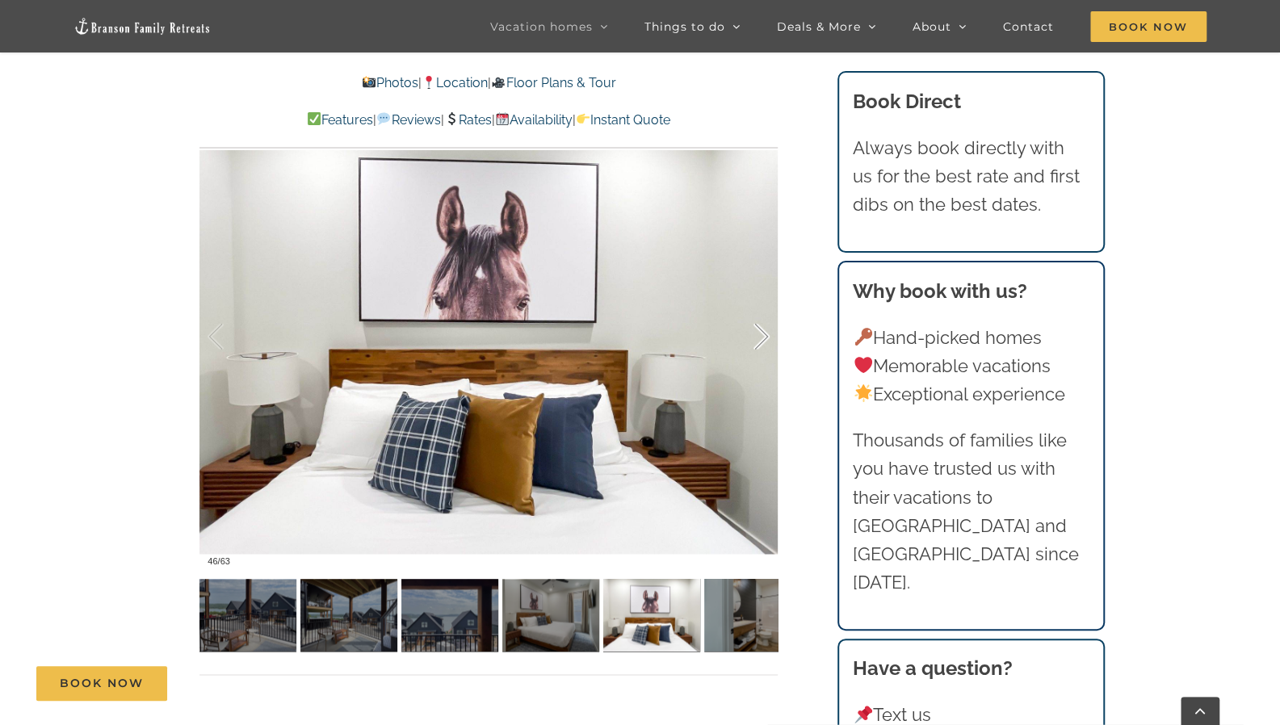
click at [758, 337] on div at bounding box center [745, 337] width 50 height 100
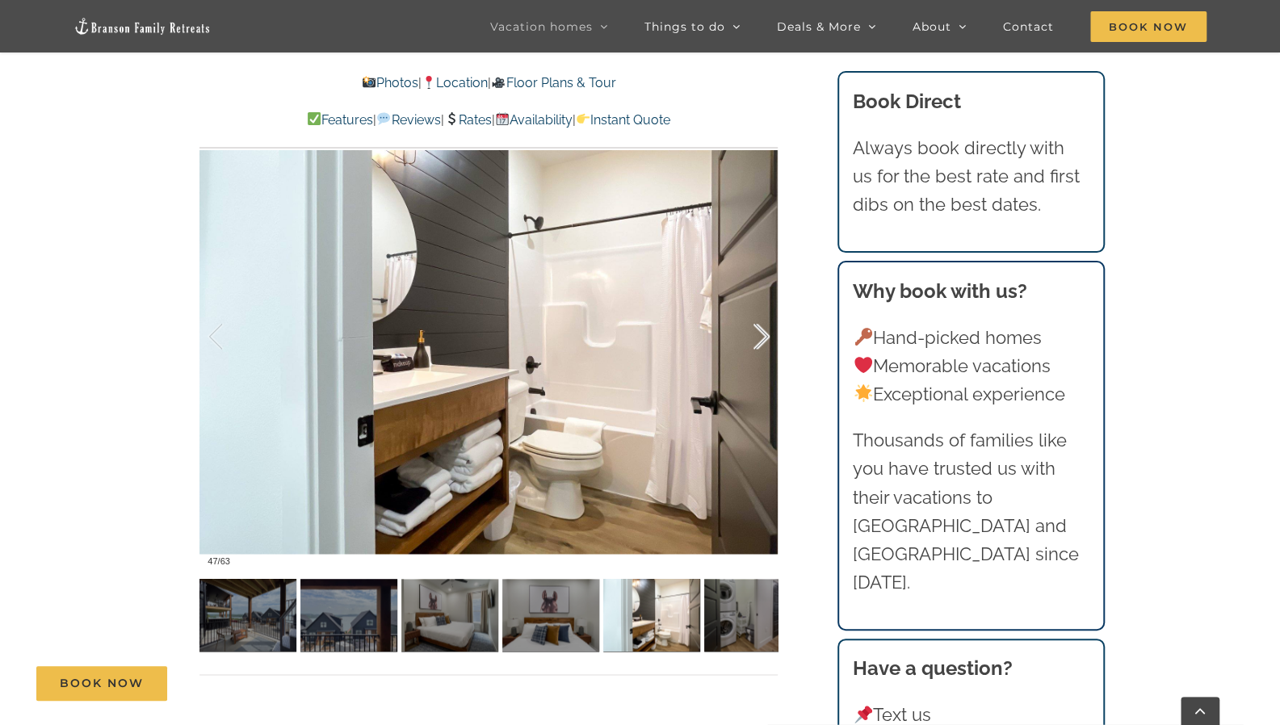
click at [758, 337] on div at bounding box center [745, 337] width 50 height 100
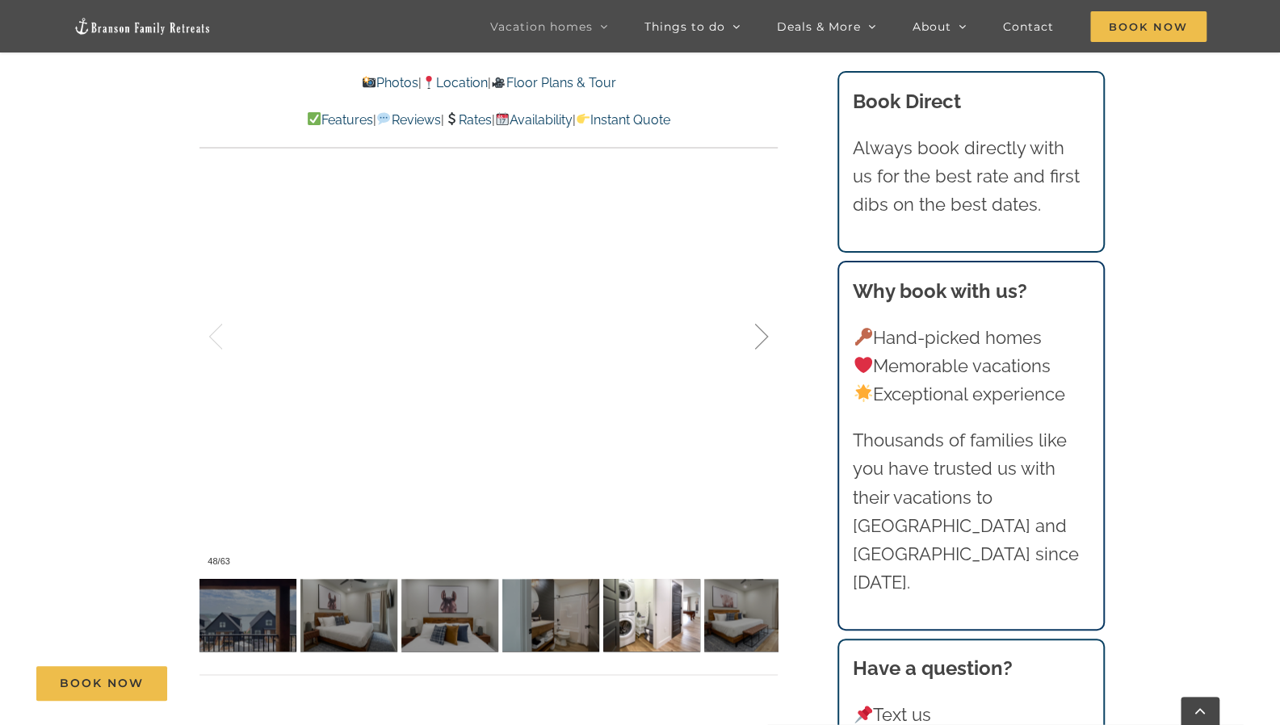
click at [758, 337] on div at bounding box center [745, 337] width 50 height 100
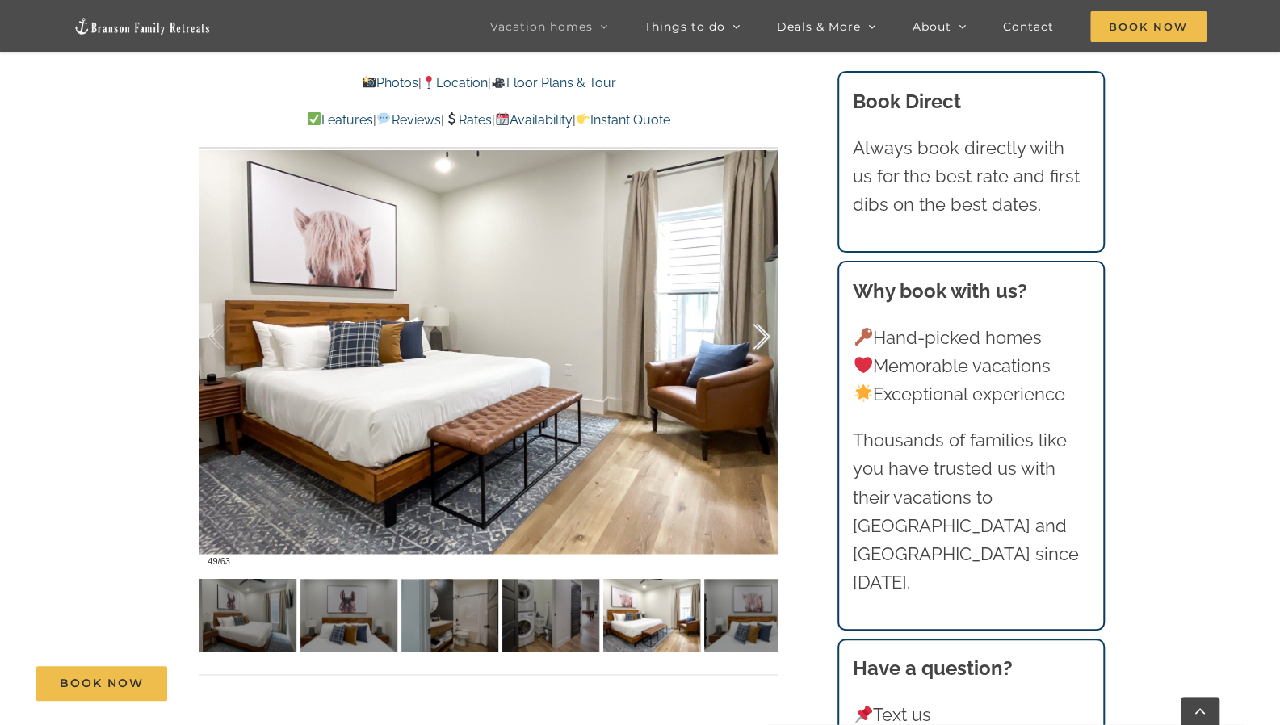
click at [758, 337] on div at bounding box center [745, 337] width 50 height 100
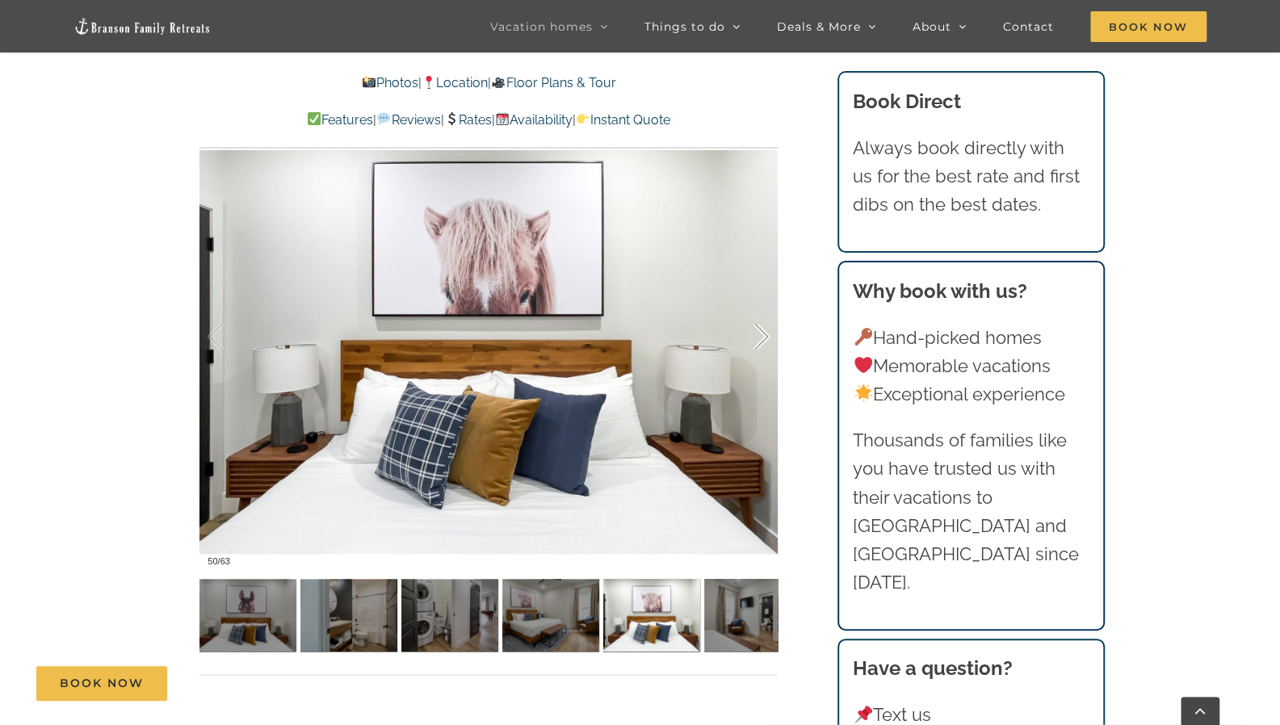
click at [743, 332] on div at bounding box center [745, 337] width 50 height 100
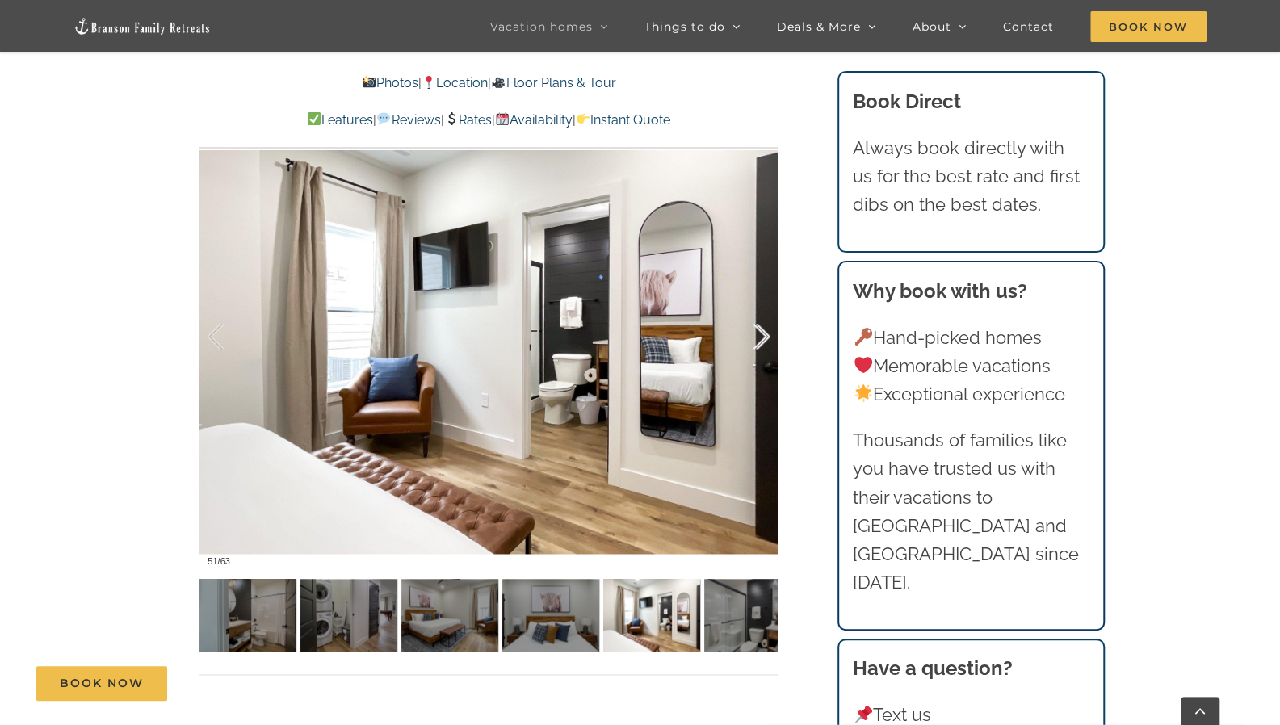
click at [743, 332] on div at bounding box center [745, 337] width 50 height 100
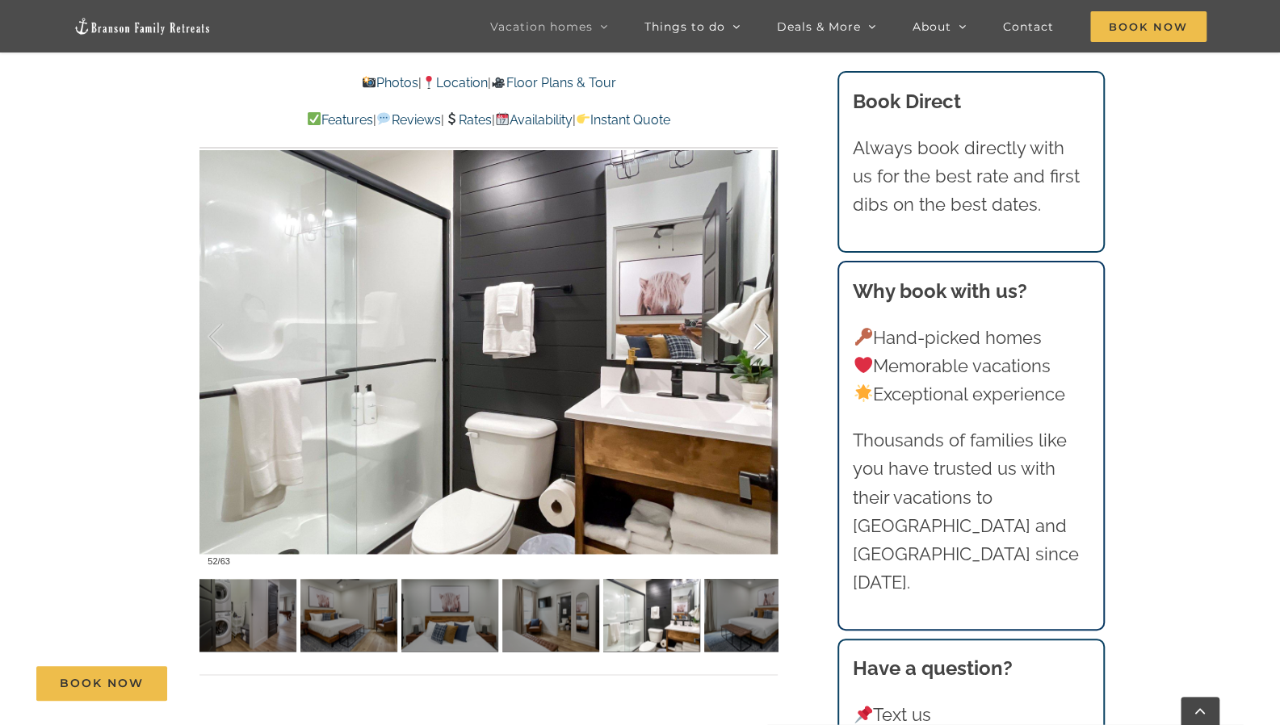
click at [743, 332] on div at bounding box center [745, 337] width 50 height 100
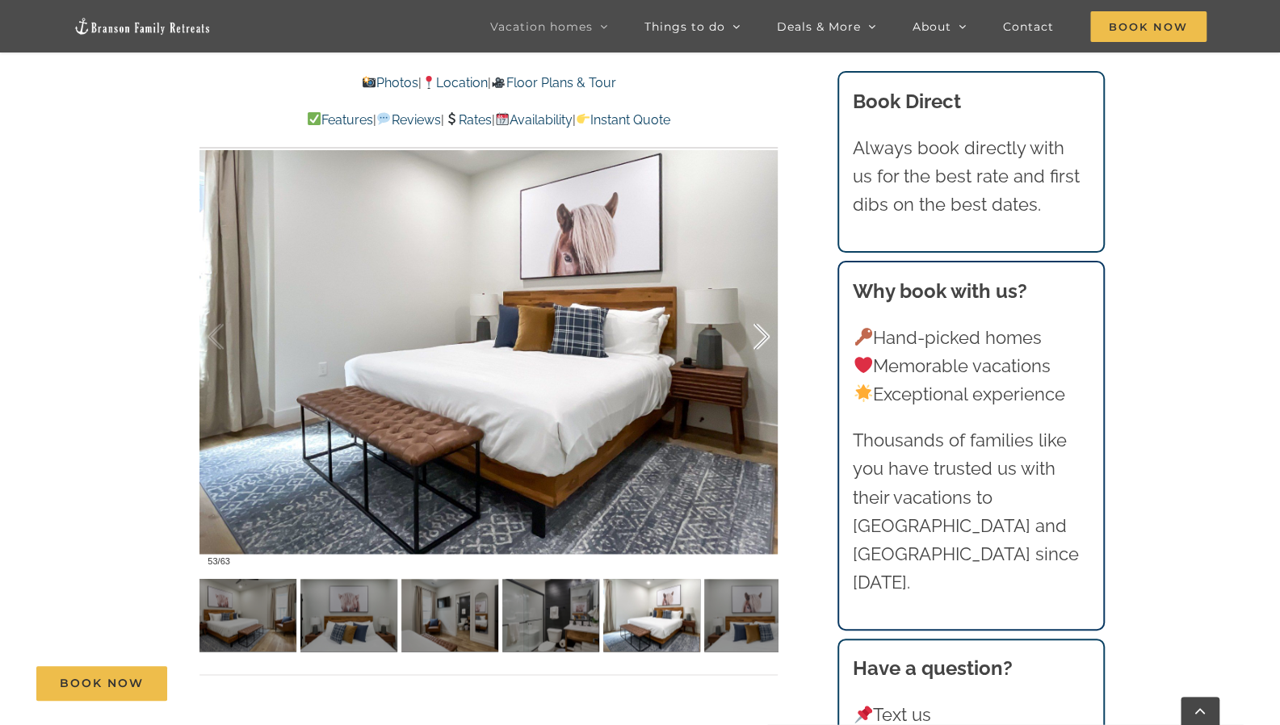
click at [743, 332] on div at bounding box center [745, 337] width 50 height 100
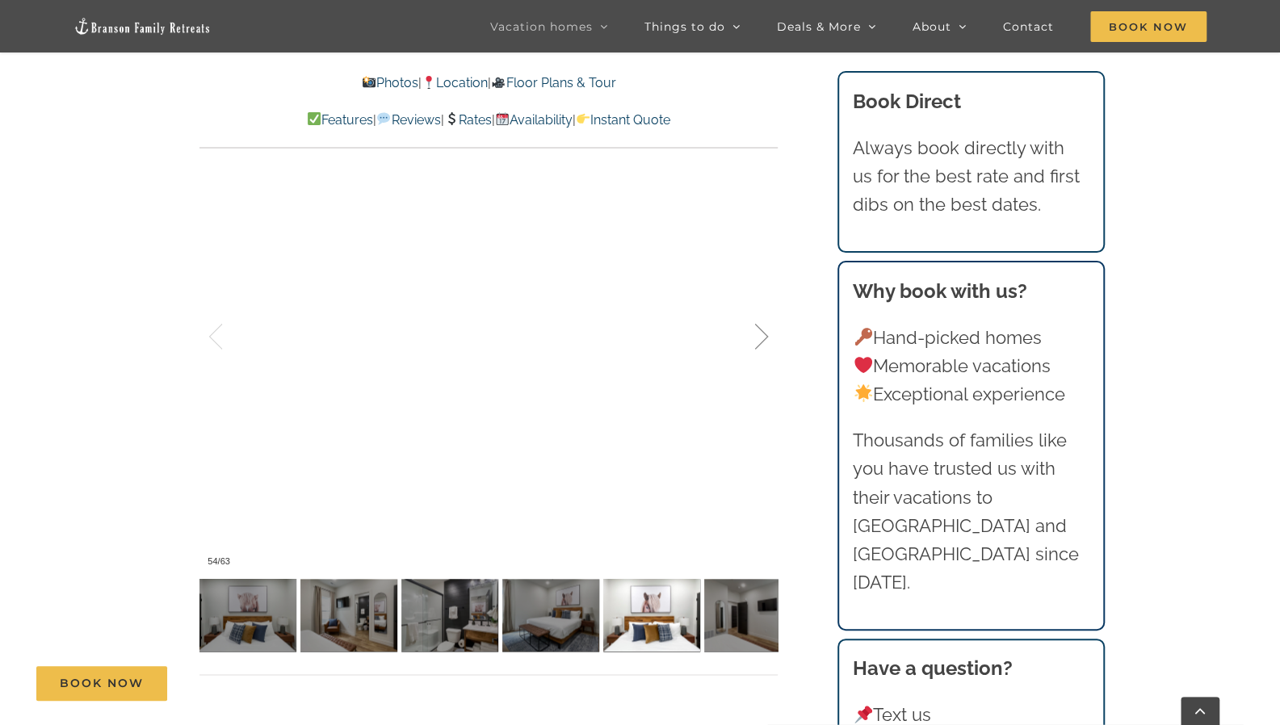
click at [743, 332] on div at bounding box center [745, 337] width 50 height 100
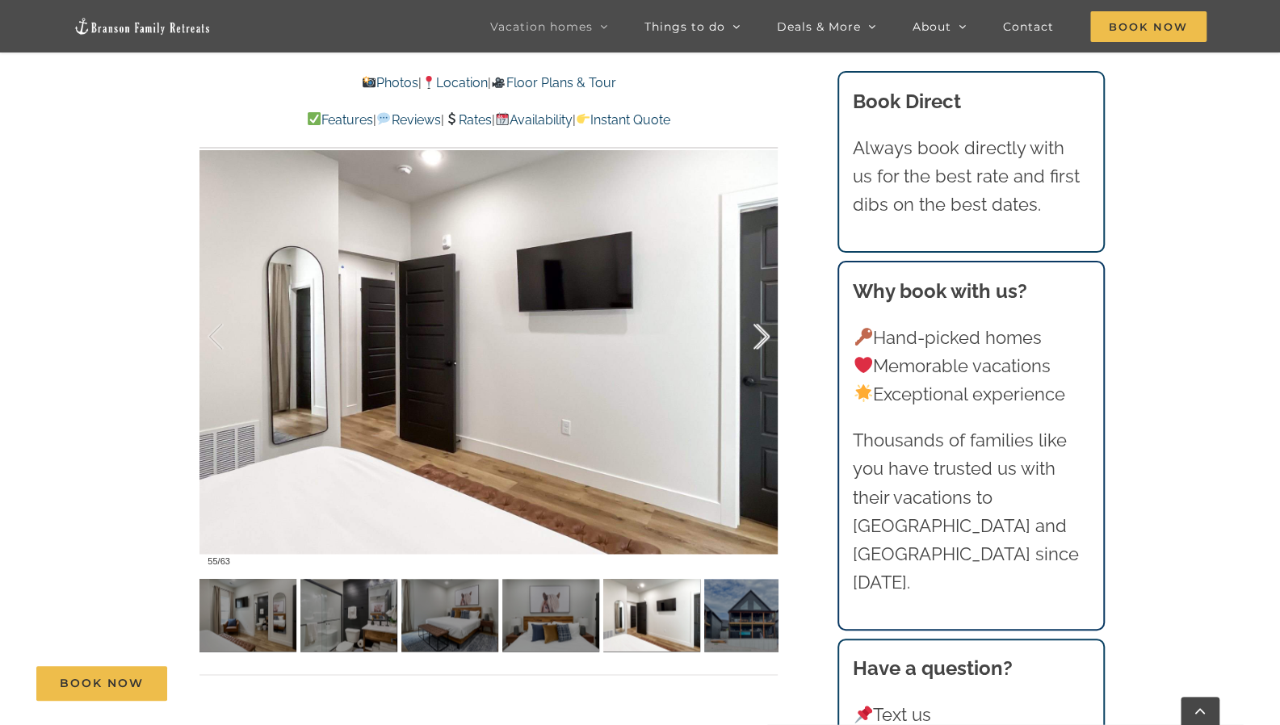
click at [743, 332] on div at bounding box center [745, 337] width 50 height 100
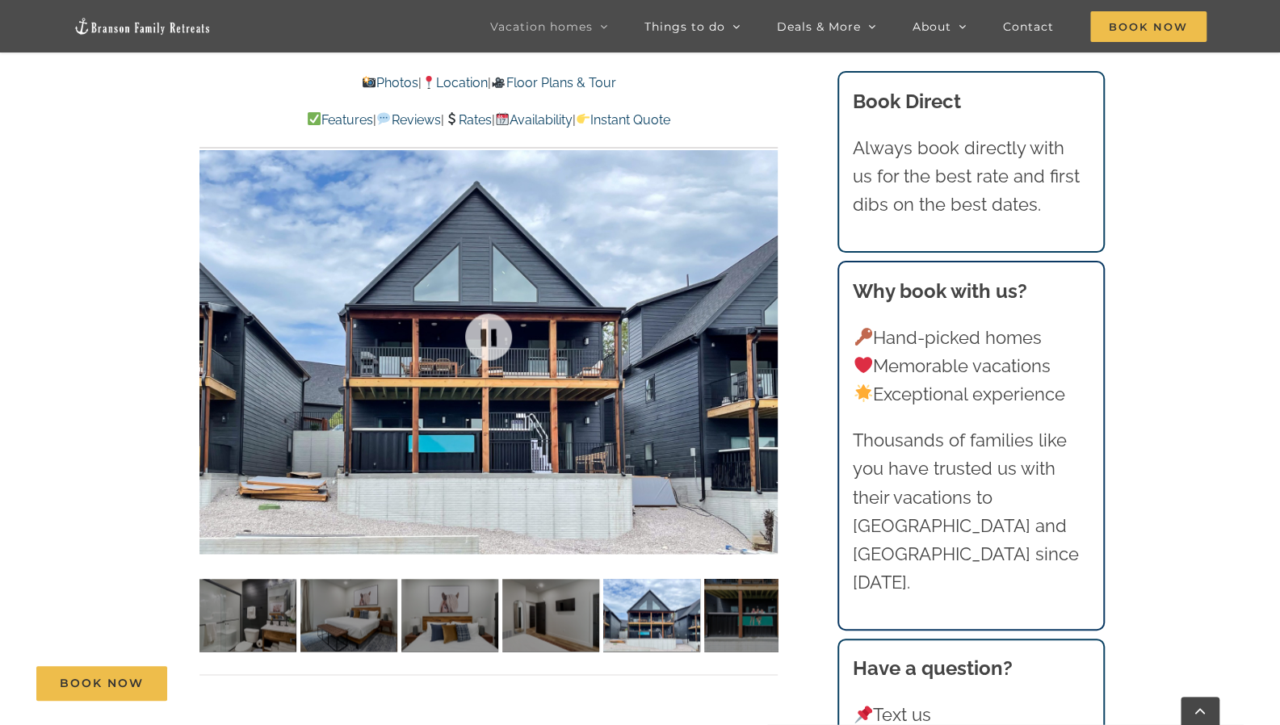
click at [743, 332] on div at bounding box center [489, 336] width 578 height 475
click at [754, 335] on div at bounding box center [745, 337] width 50 height 100
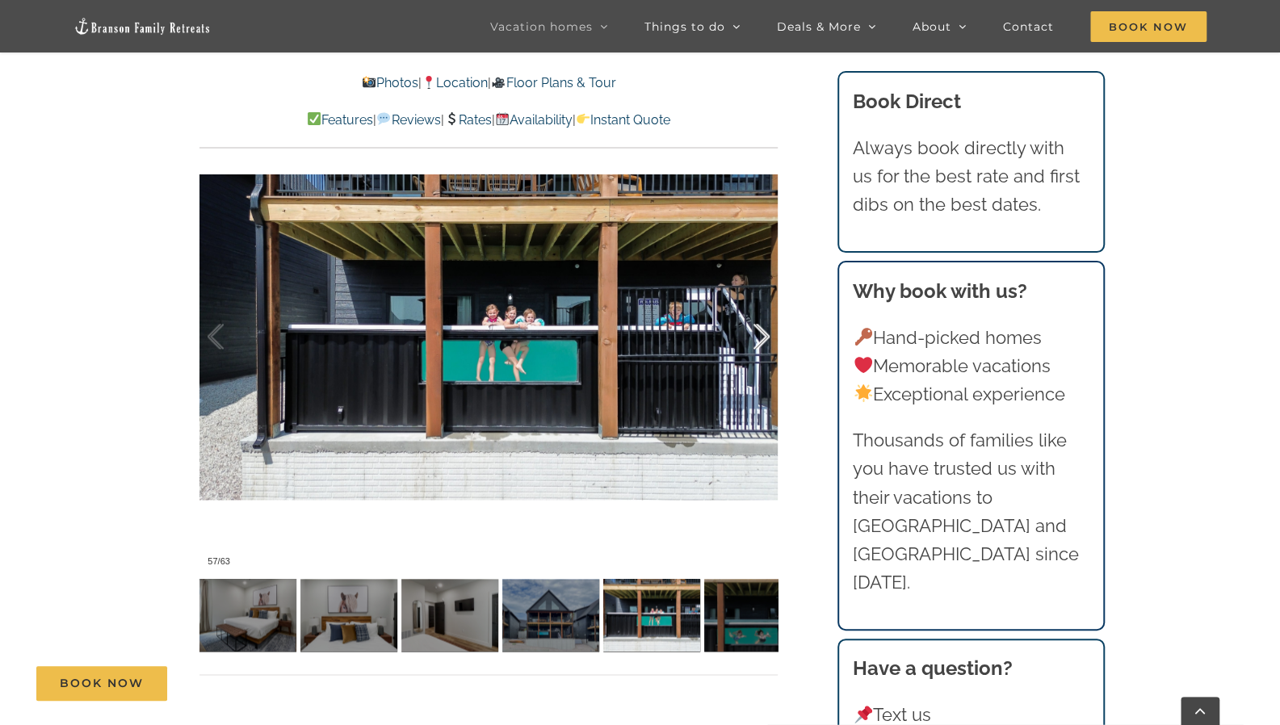
click at [754, 335] on div at bounding box center [745, 337] width 50 height 100
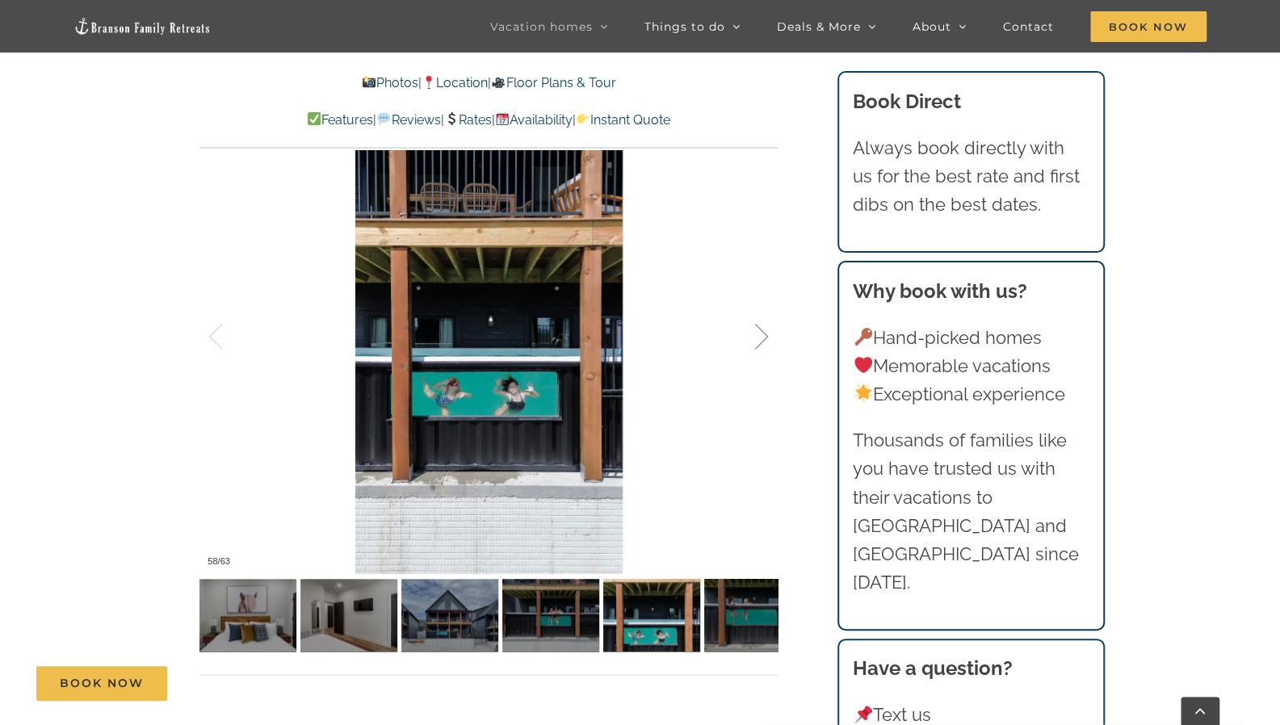
click at [754, 335] on div at bounding box center [745, 337] width 50 height 100
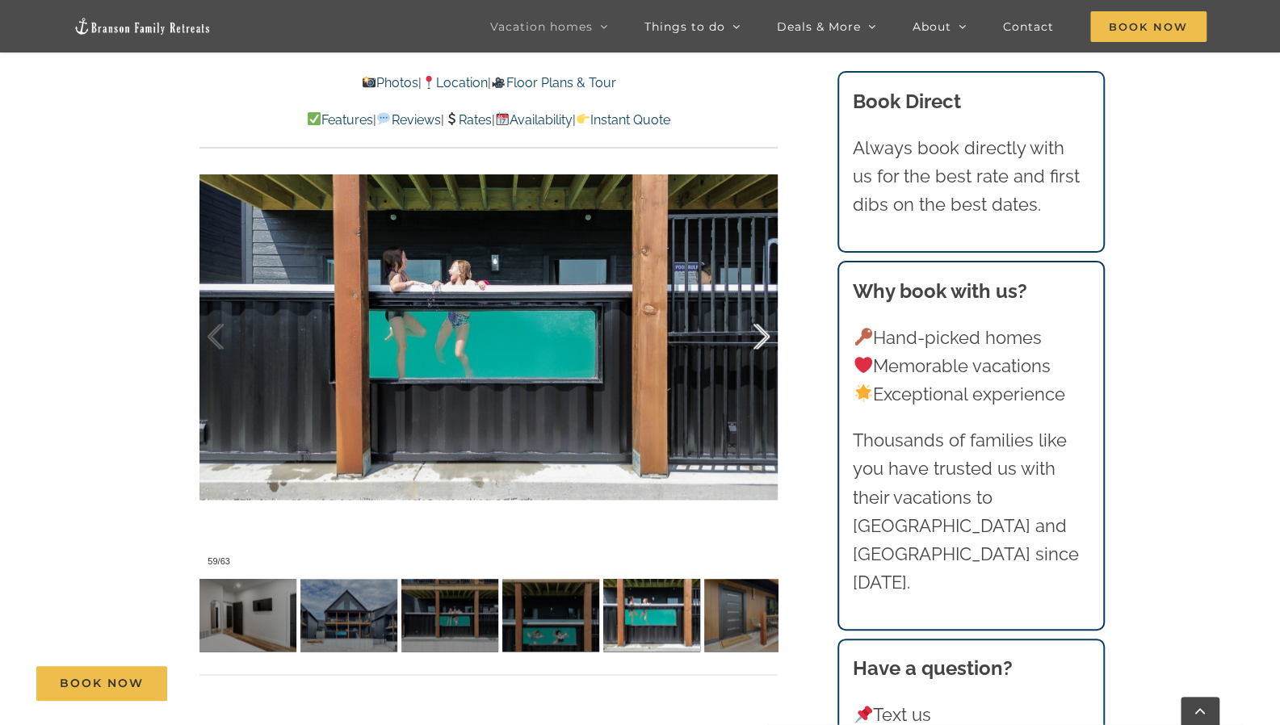
click at [754, 335] on div at bounding box center [745, 337] width 50 height 100
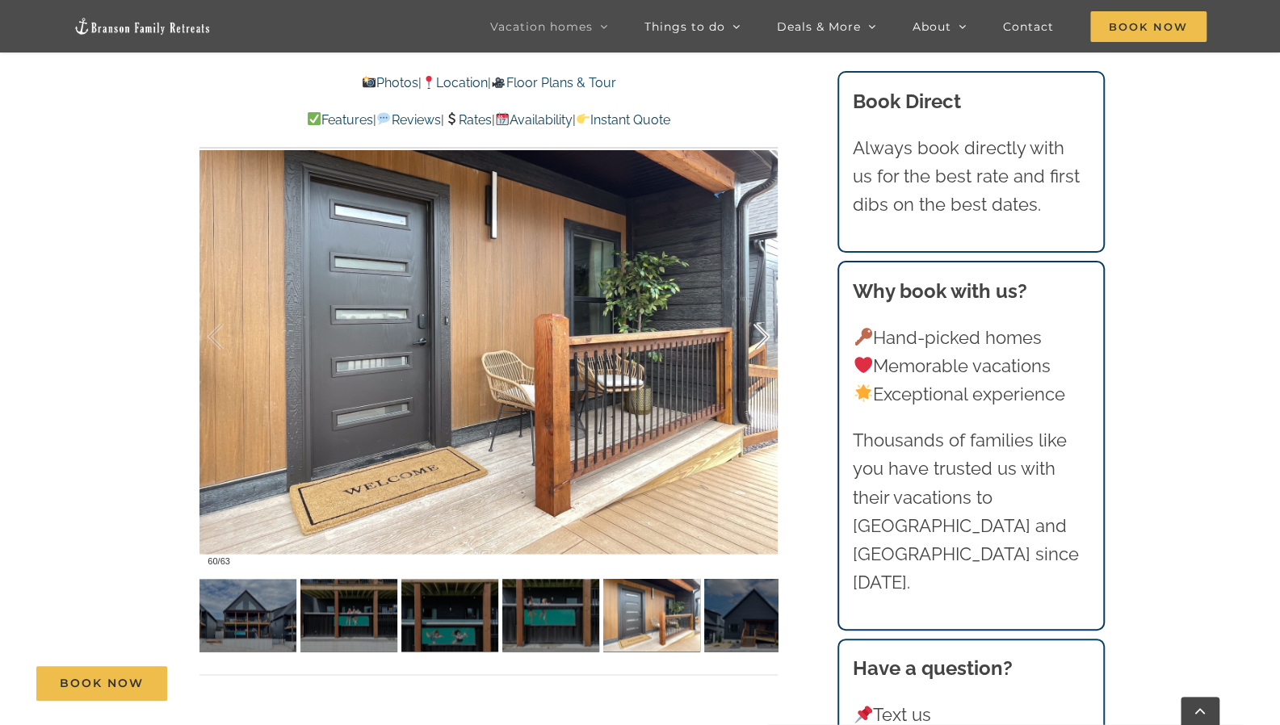
click at [754, 335] on div at bounding box center [745, 337] width 50 height 100
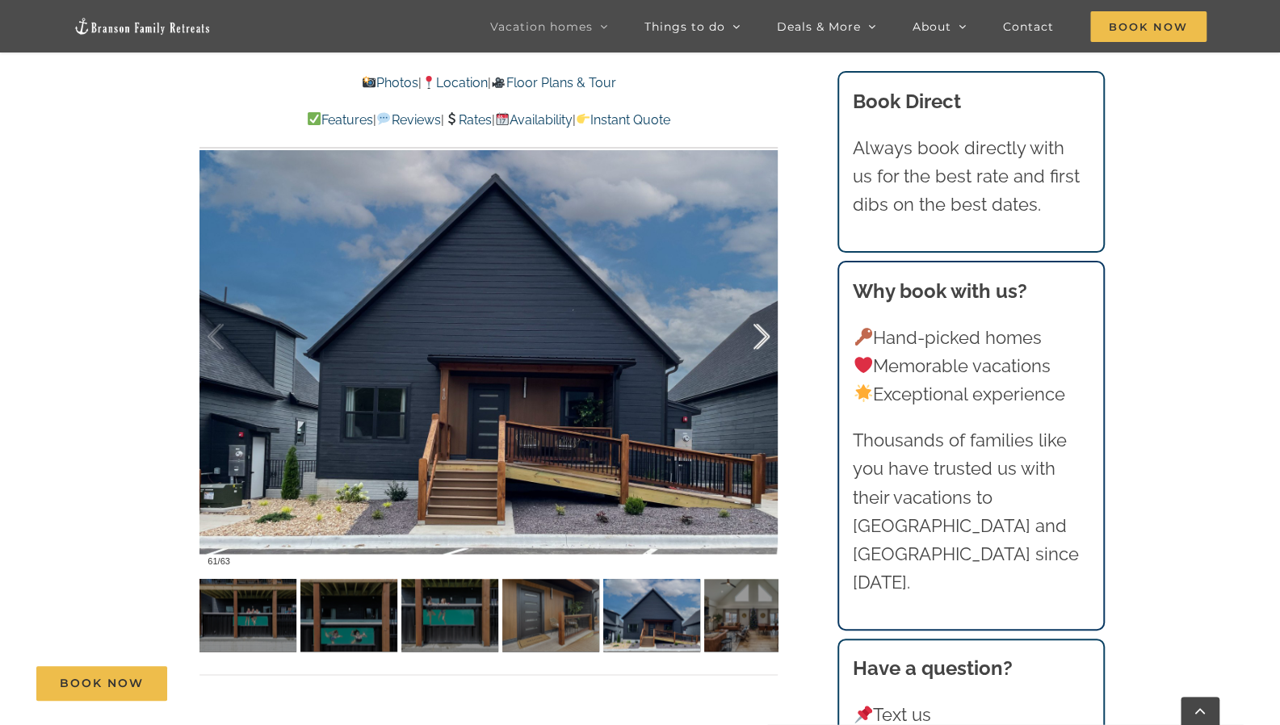
click at [754, 335] on div at bounding box center [745, 337] width 50 height 100
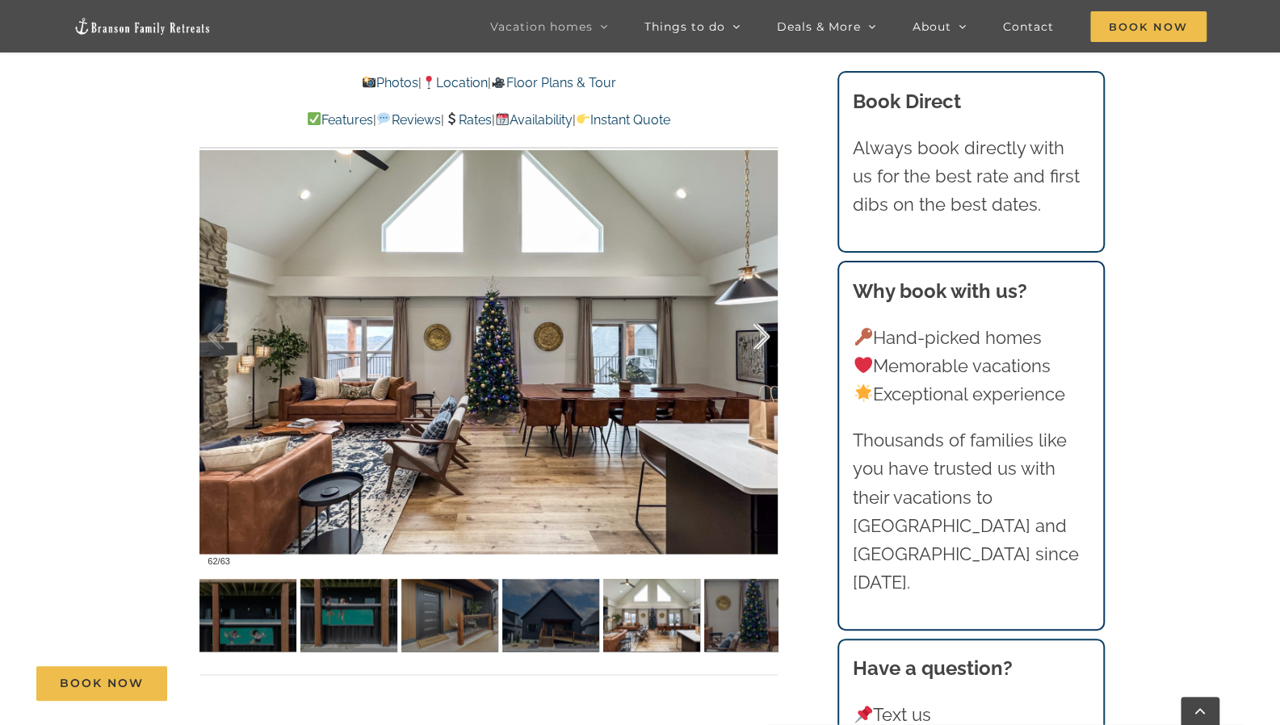
click at [754, 335] on div at bounding box center [745, 337] width 50 height 100
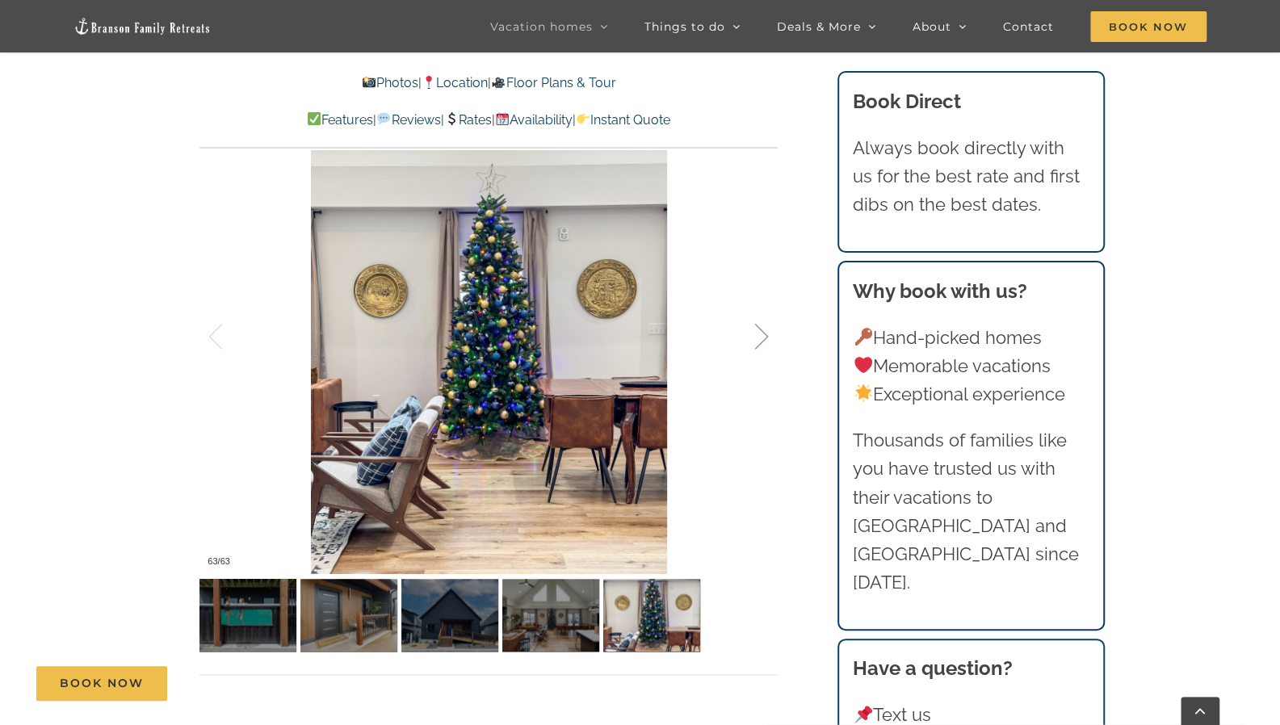
click at [754, 335] on div at bounding box center [745, 337] width 50 height 100
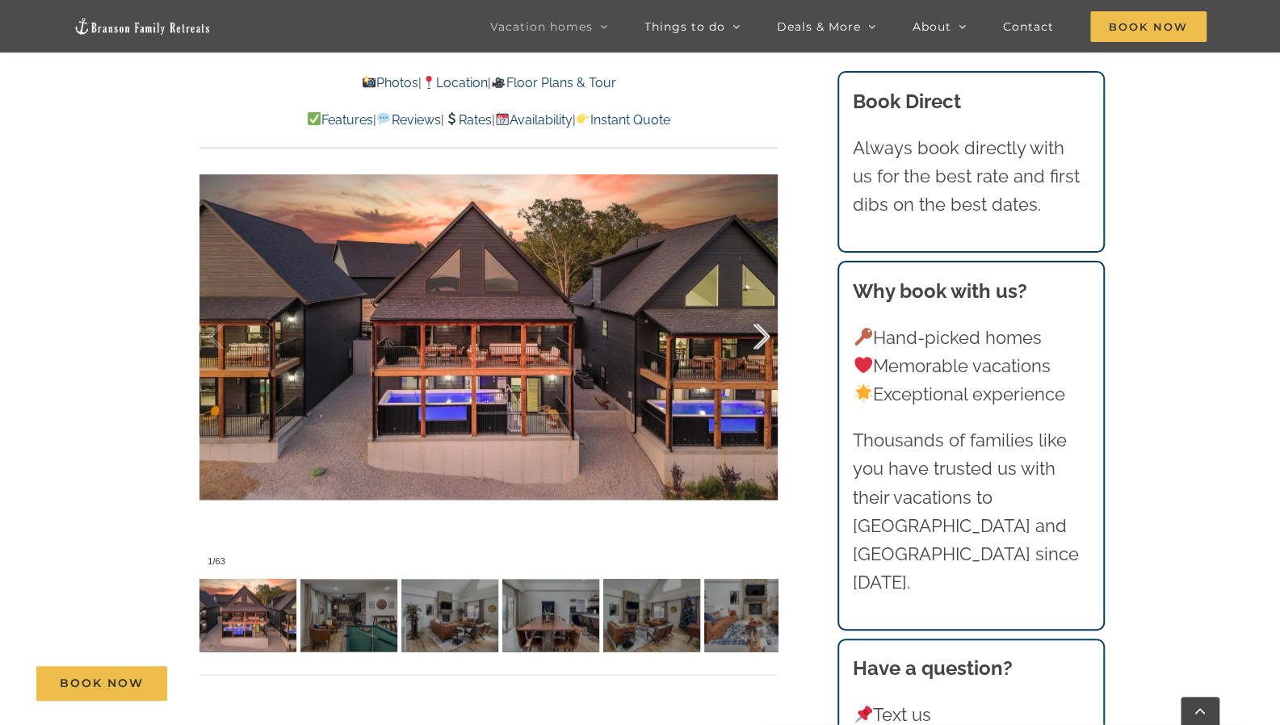
click at [754, 335] on div at bounding box center [745, 337] width 50 height 100
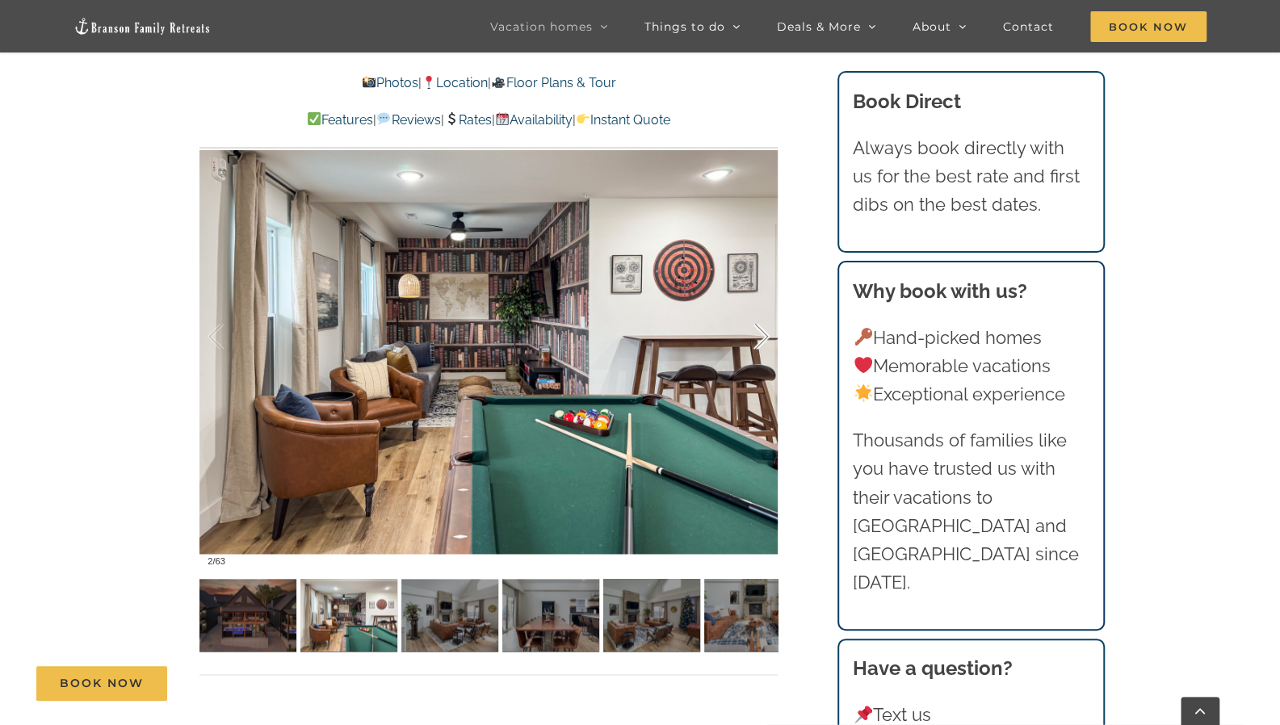
click at [759, 337] on div at bounding box center [745, 337] width 50 height 100
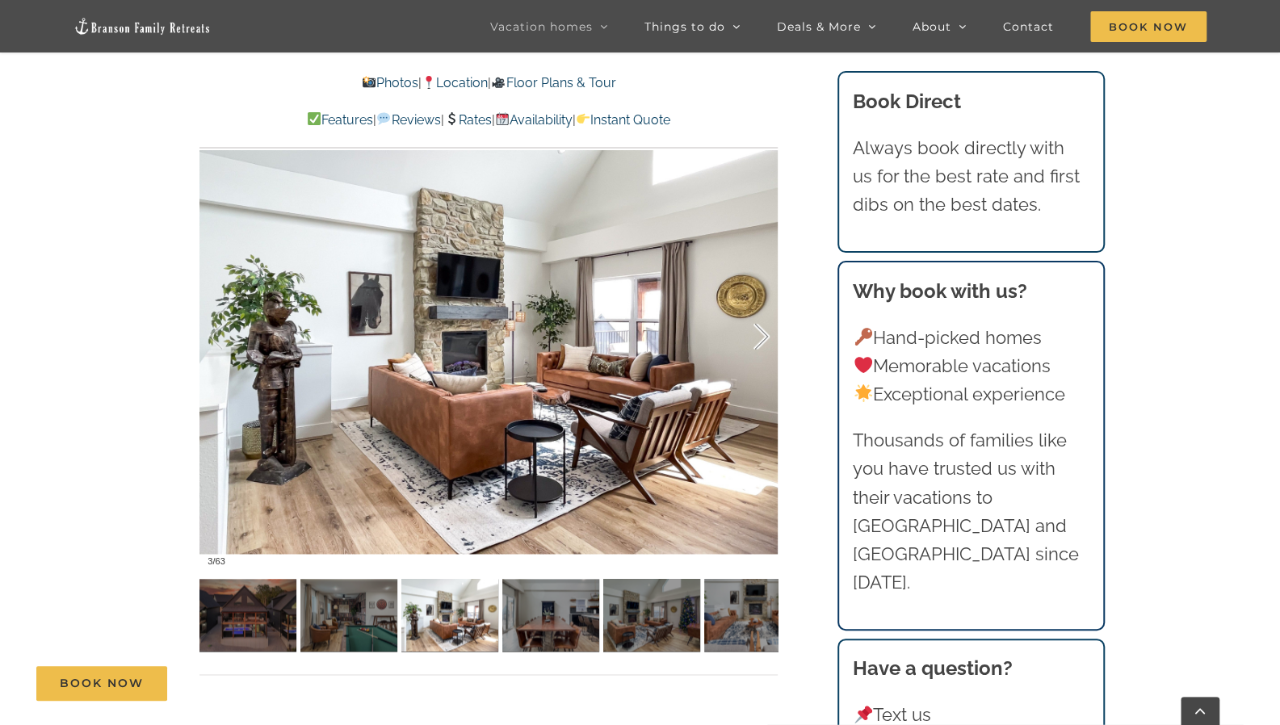
click at [759, 337] on div at bounding box center [745, 337] width 50 height 100
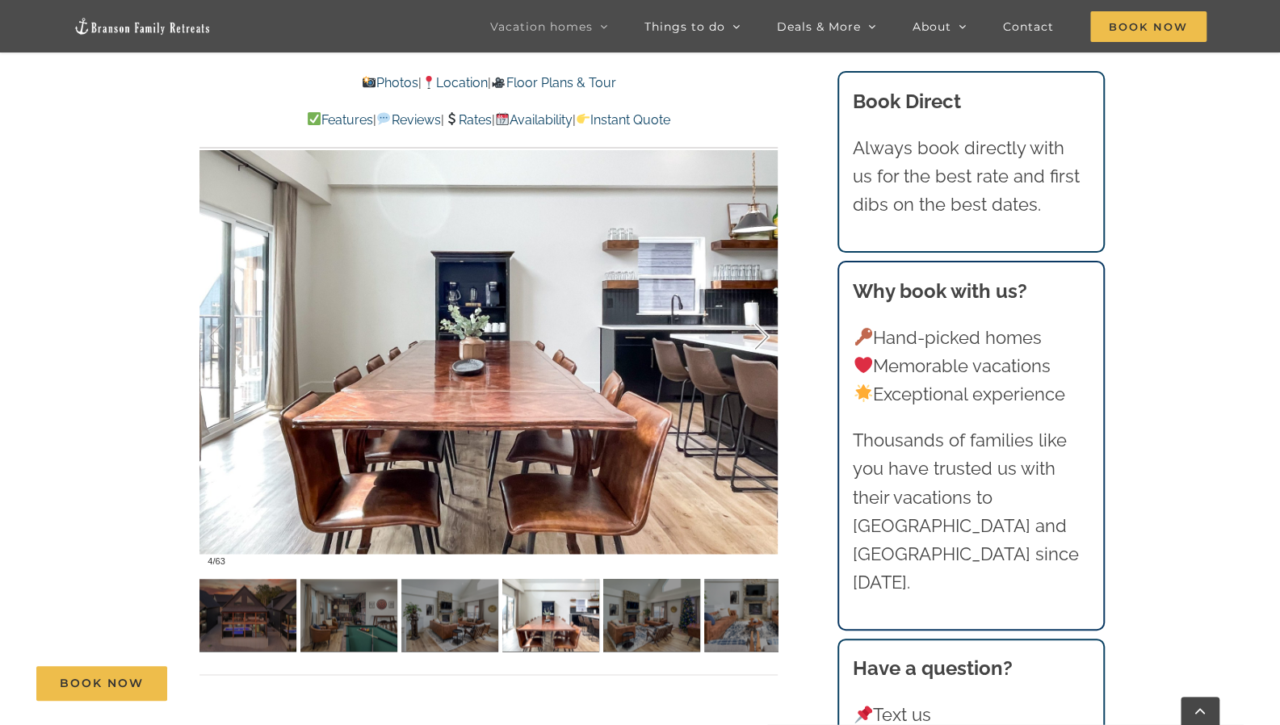
click at [759, 337] on div at bounding box center [745, 337] width 50 height 100
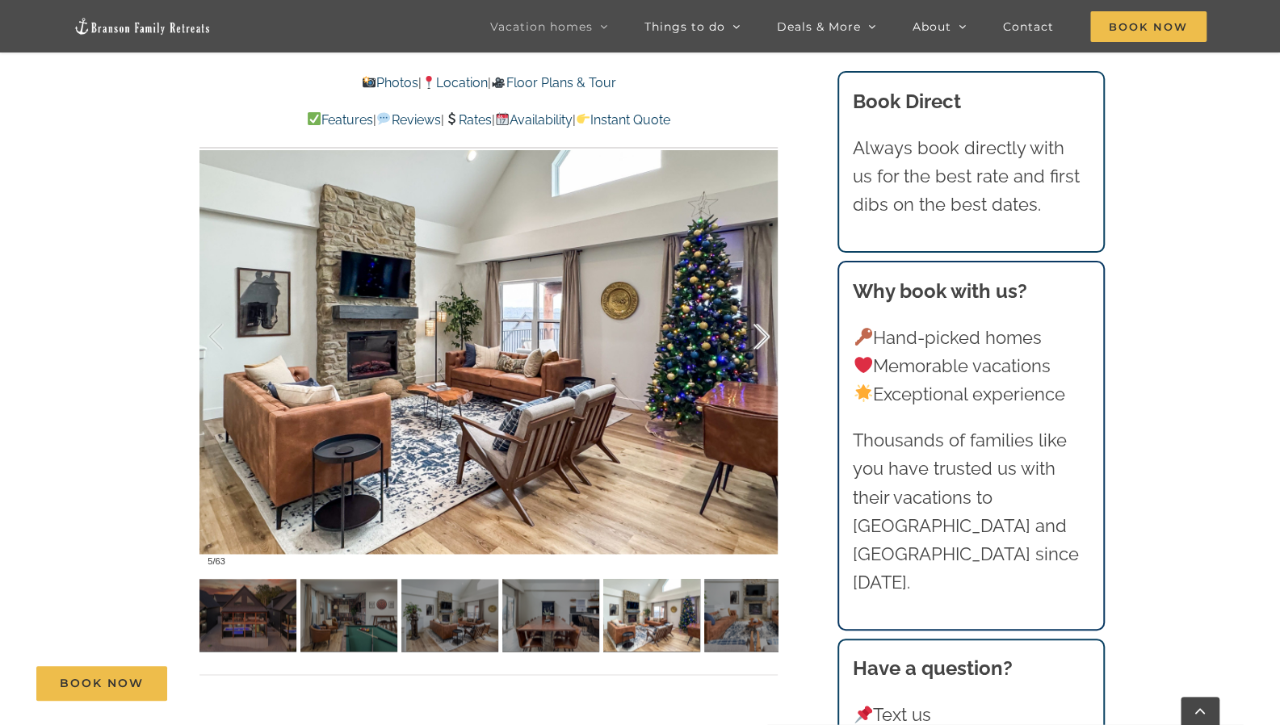
click at [759, 337] on div at bounding box center [745, 337] width 50 height 100
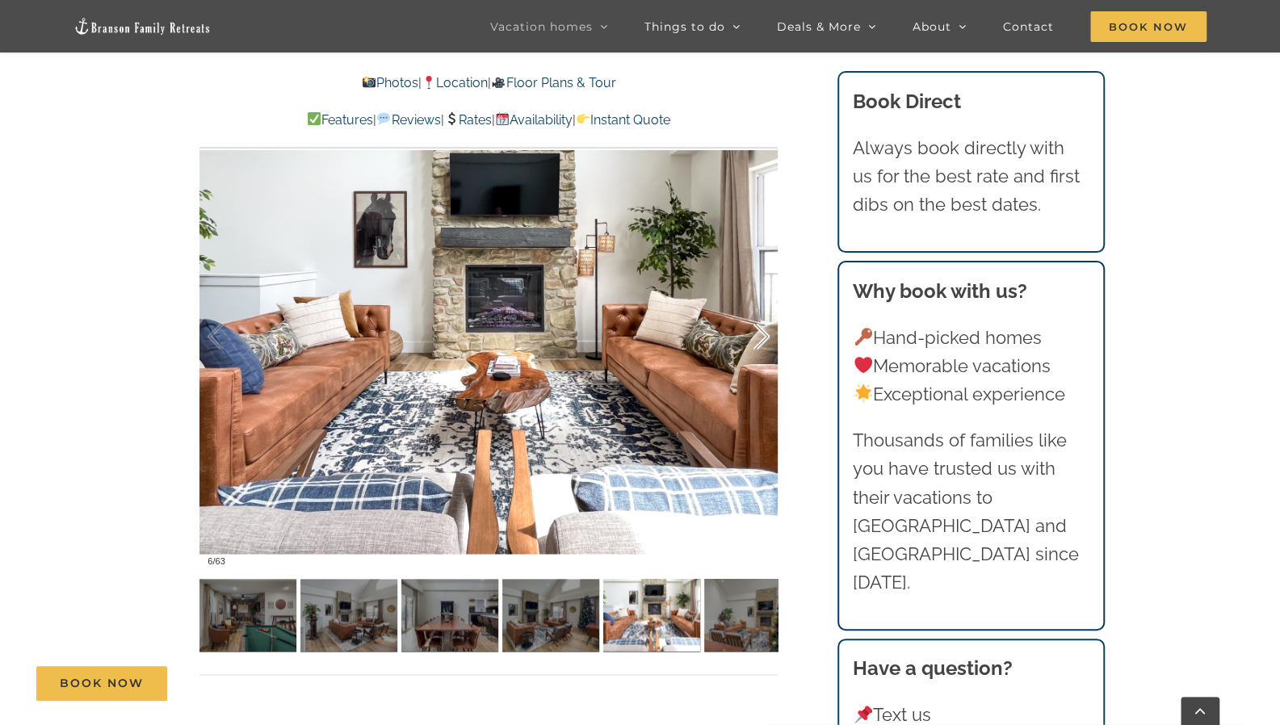
click at [759, 337] on div at bounding box center [745, 337] width 50 height 100
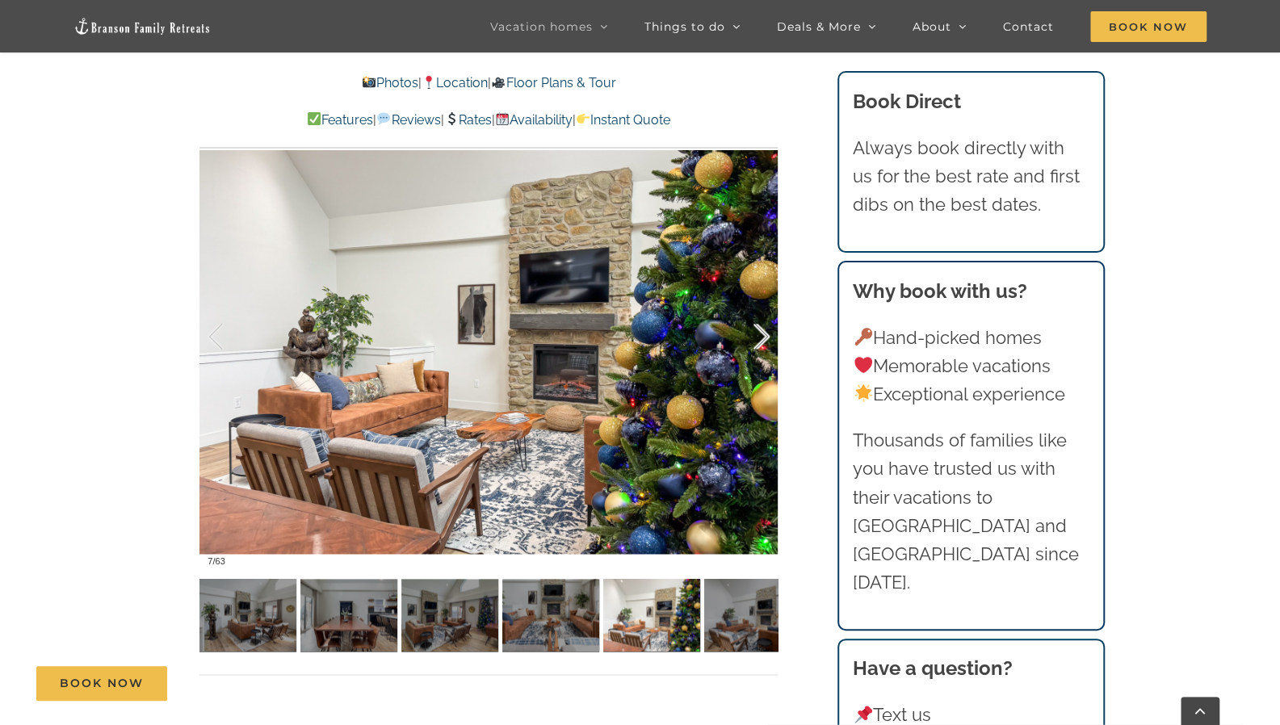
click at [759, 337] on div at bounding box center [745, 337] width 50 height 100
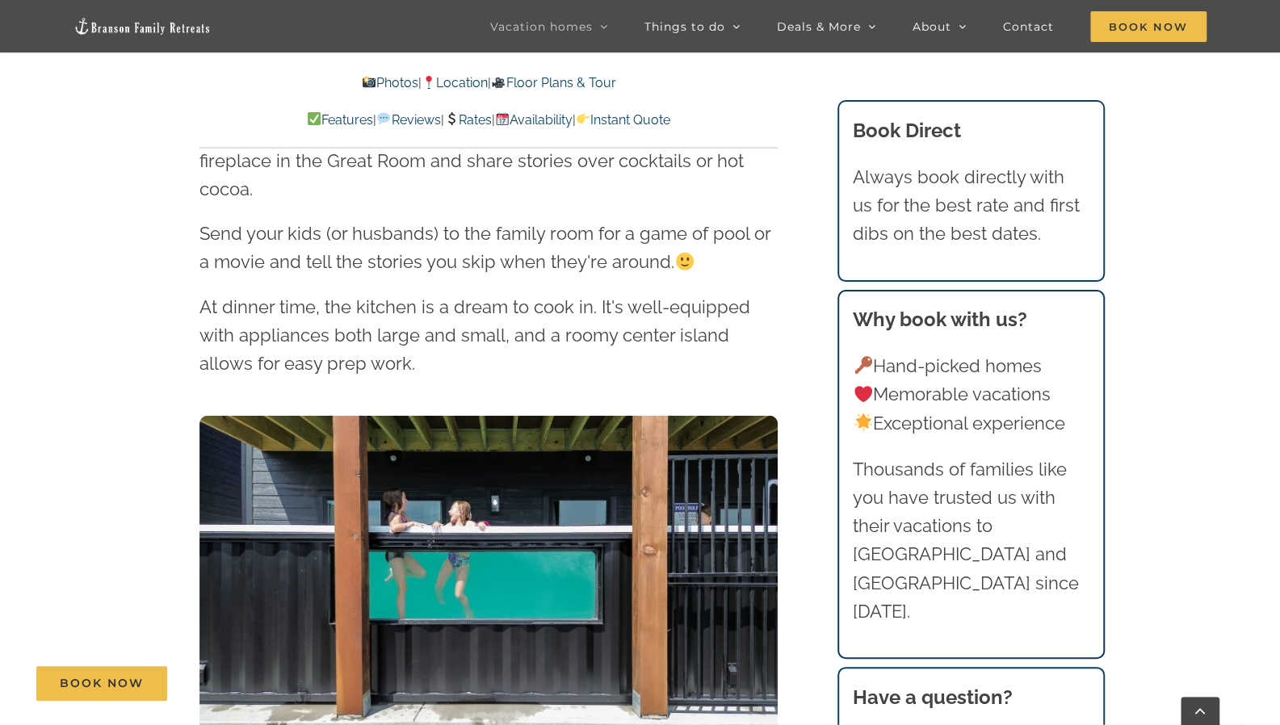
scroll to position [2606, 0]
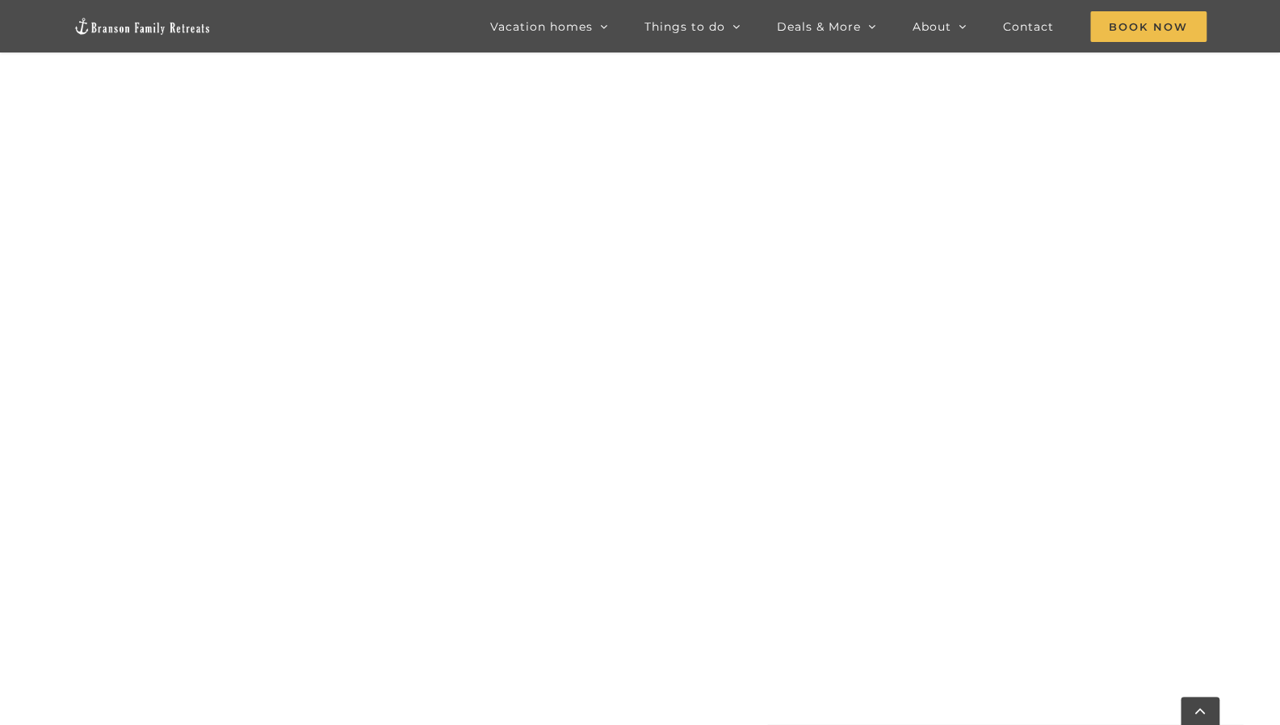
scroll to position [1604, 0]
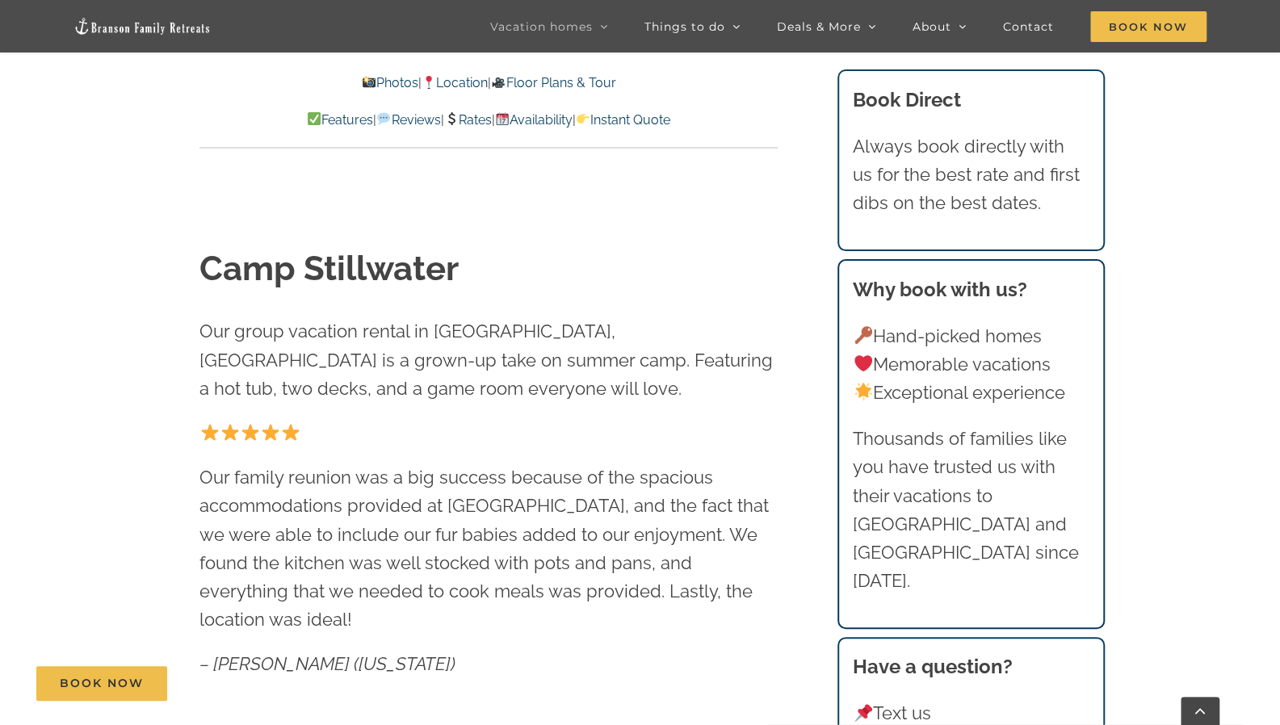
scroll to position [660, 0]
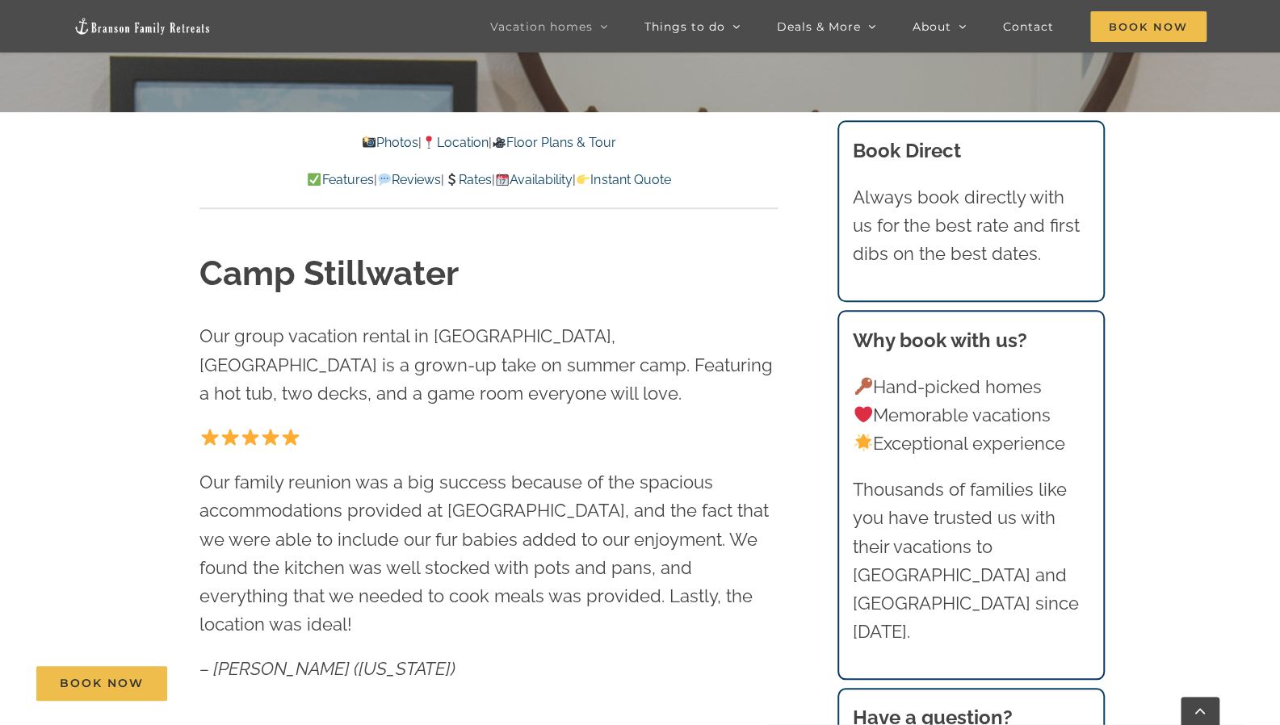
click at [374, 136] on link "Photos" at bounding box center [390, 142] width 57 height 15
click at [375, 139] on link "Photos" at bounding box center [390, 142] width 57 height 15
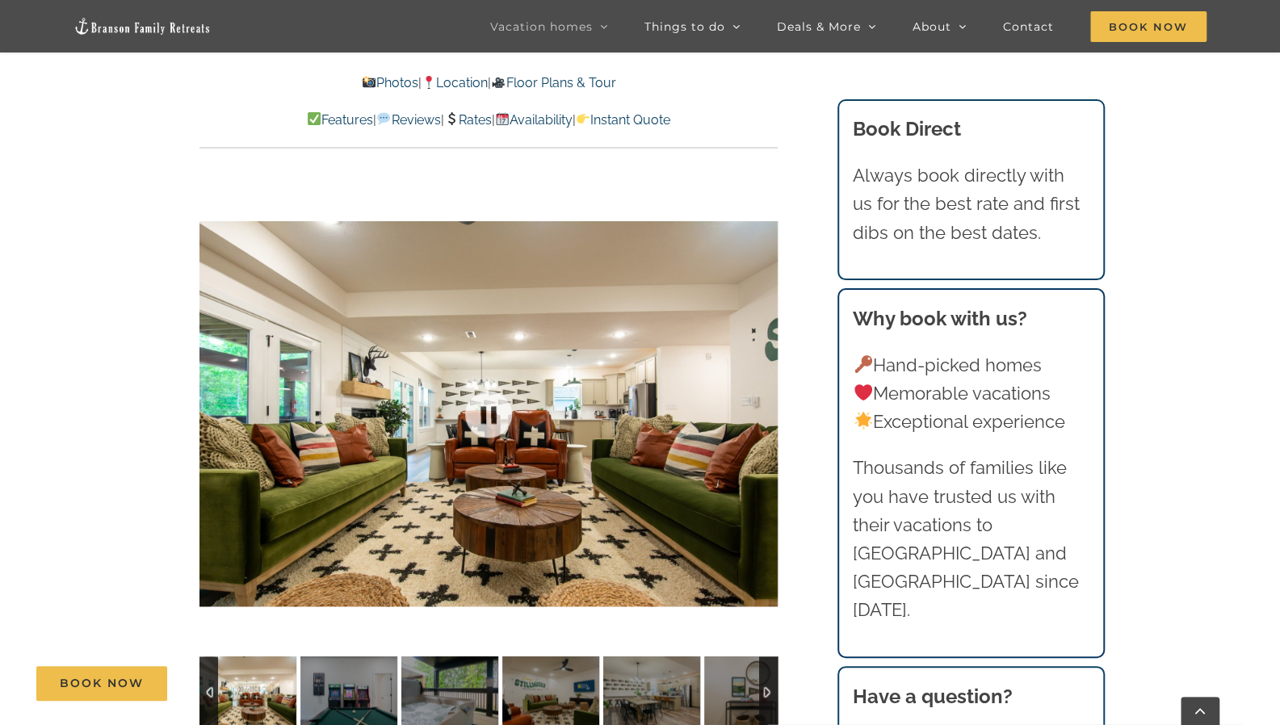
scroll to position [1207, 0]
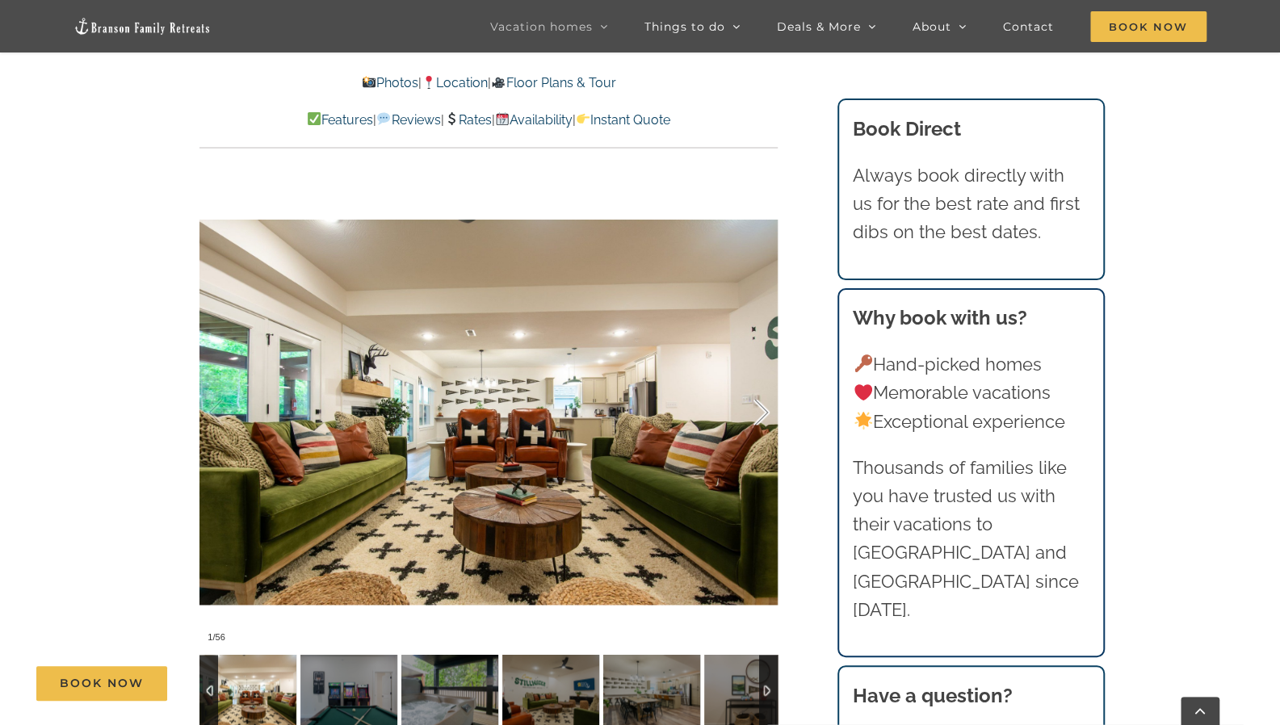
click at [752, 375] on div at bounding box center [745, 413] width 50 height 100
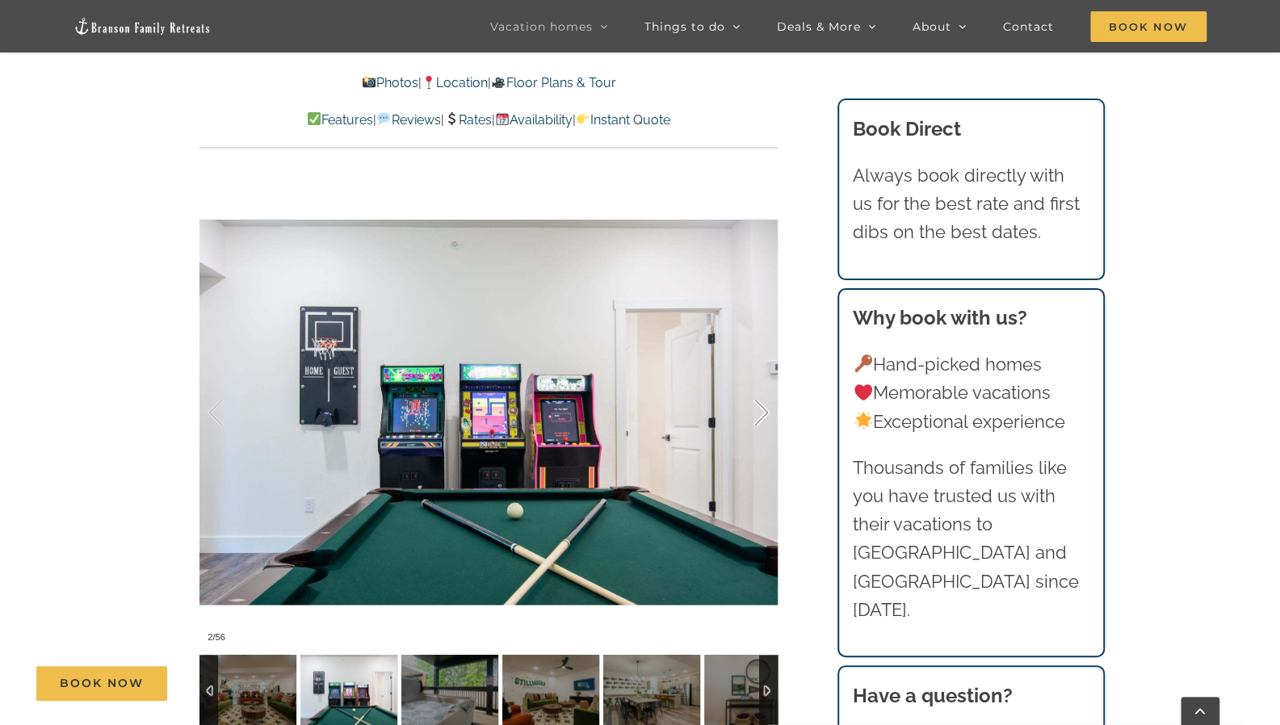
click at [752, 375] on div at bounding box center [745, 413] width 50 height 100
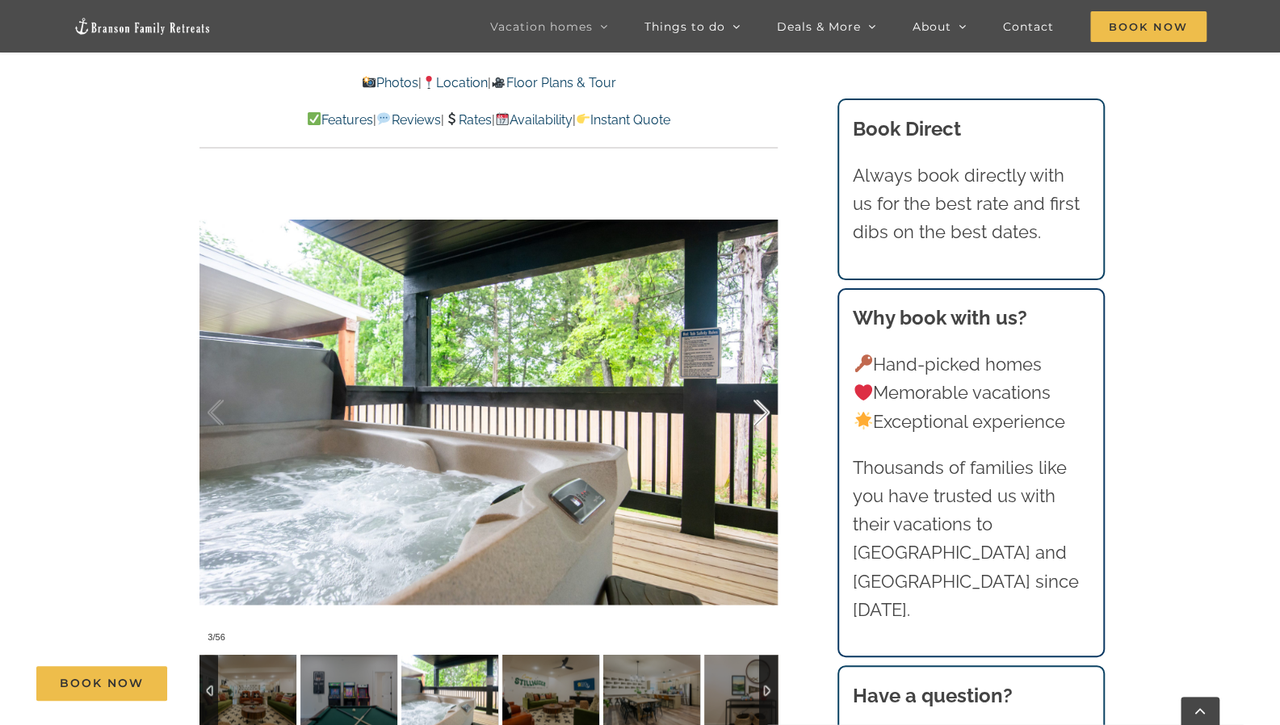
click at [752, 375] on div at bounding box center [745, 413] width 50 height 100
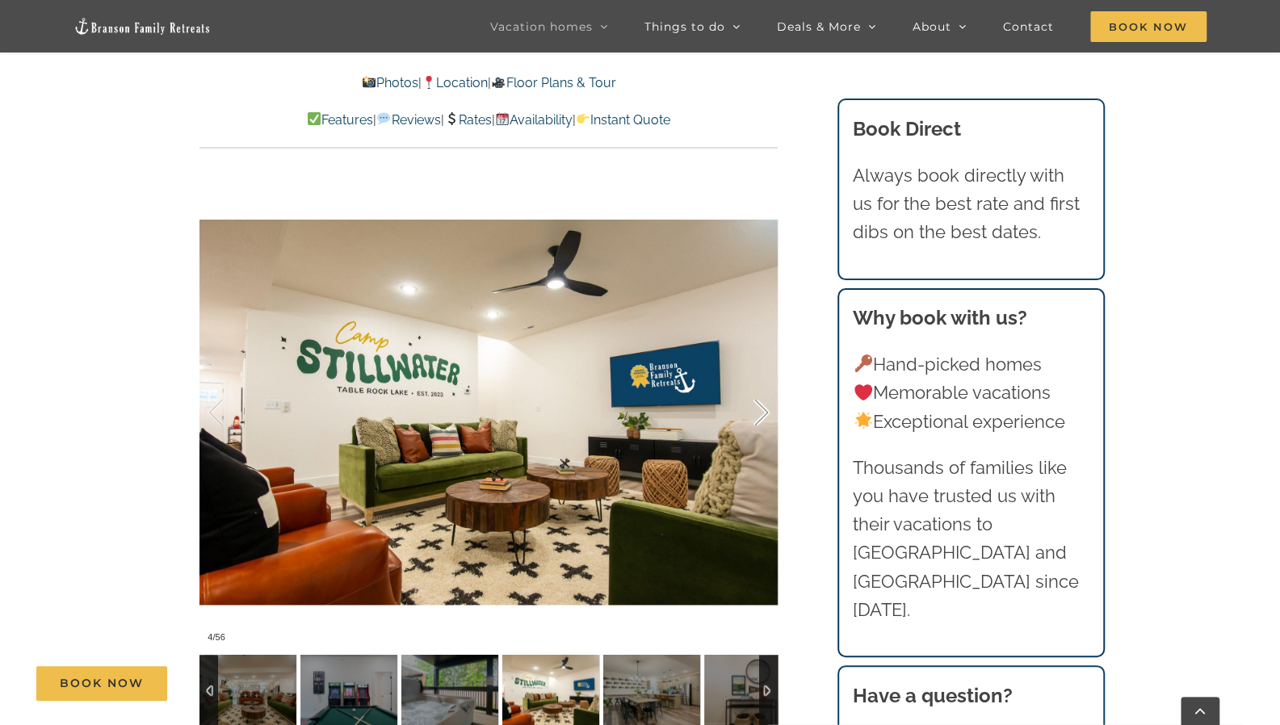
click at [752, 375] on div at bounding box center [745, 413] width 50 height 100
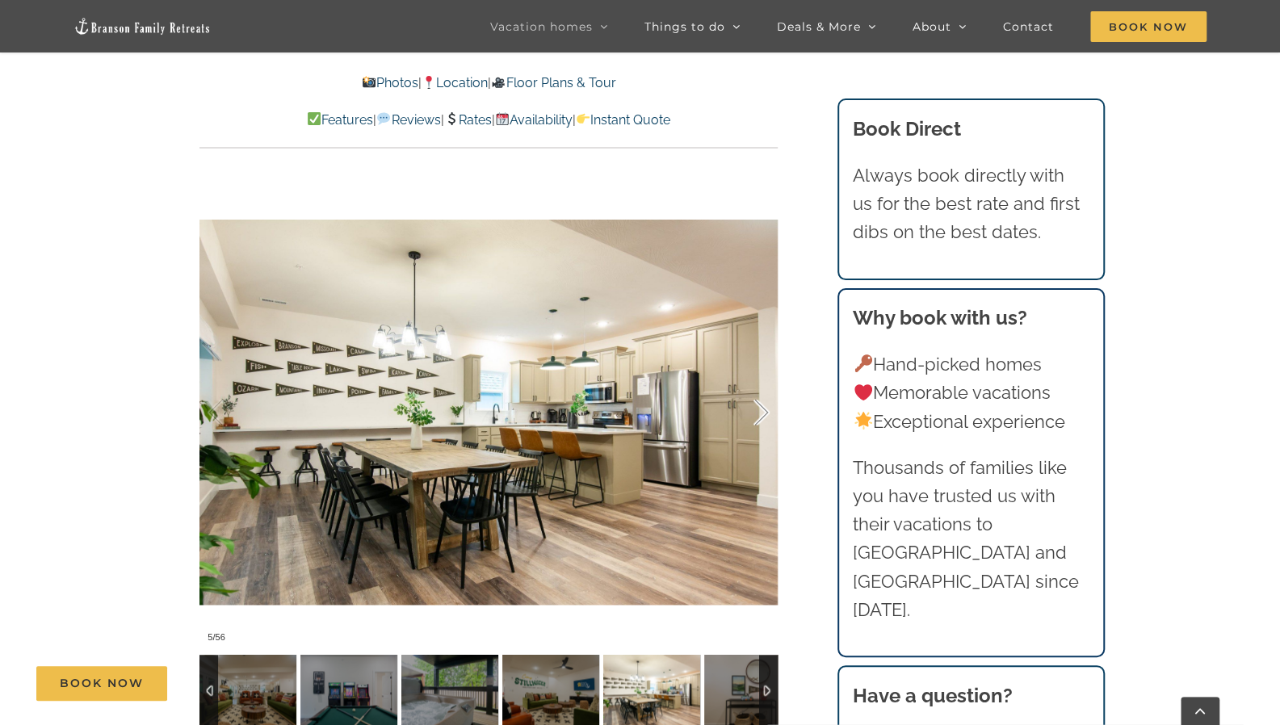
click at [752, 375] on div at bounding box center [745, 413] width 50 height 100
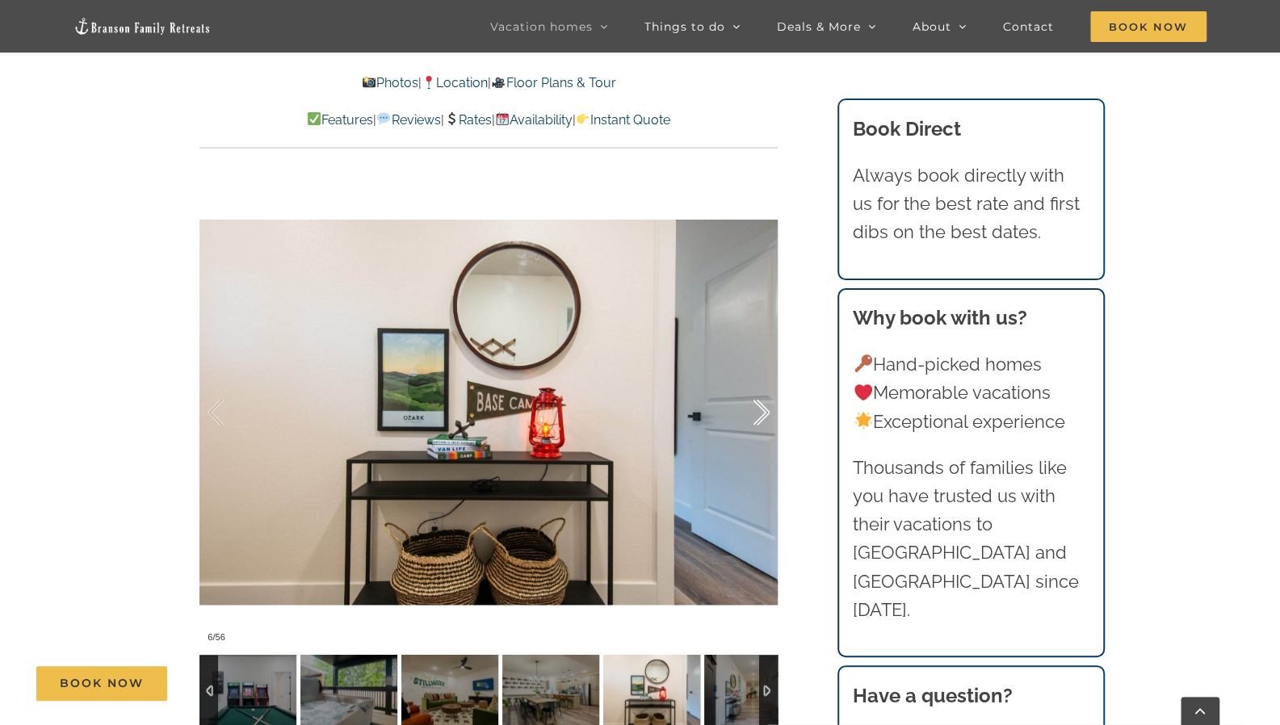
click at [752, 375] on div at bounding box center [745, 413] width 50 height 100
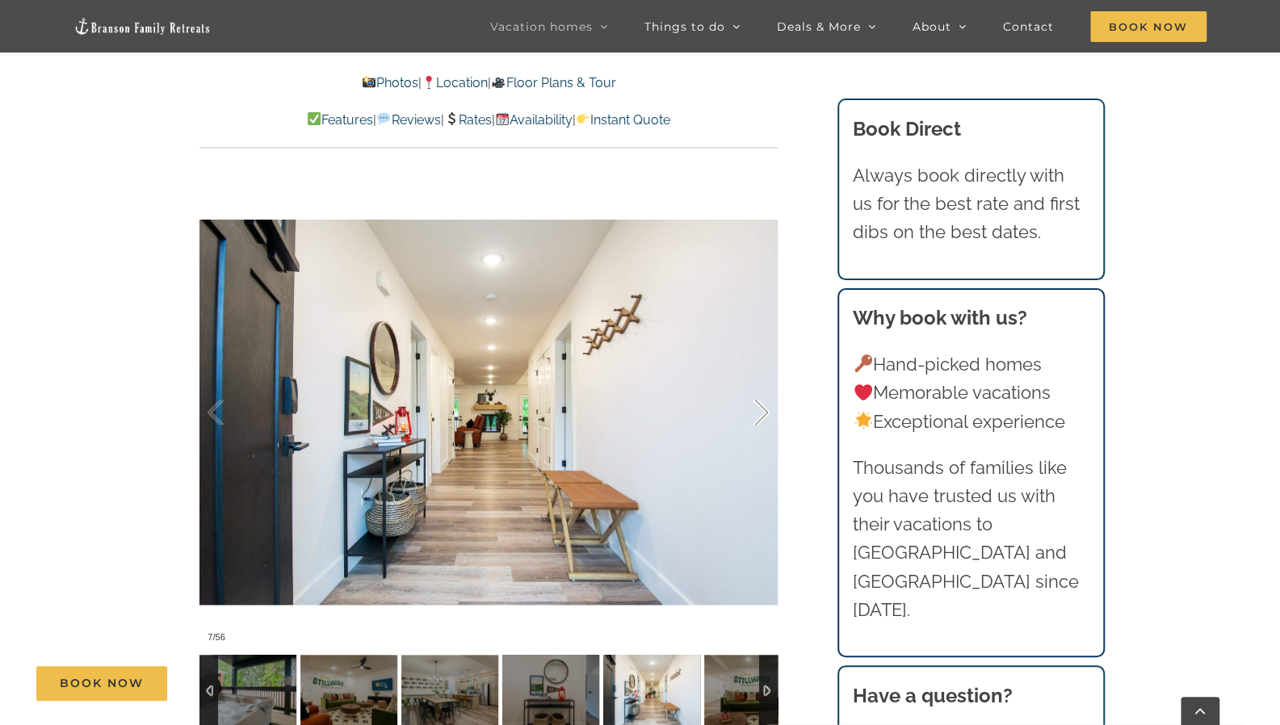
click at [752, 375] on div at bounding box center [745, 413] width 50 height 100
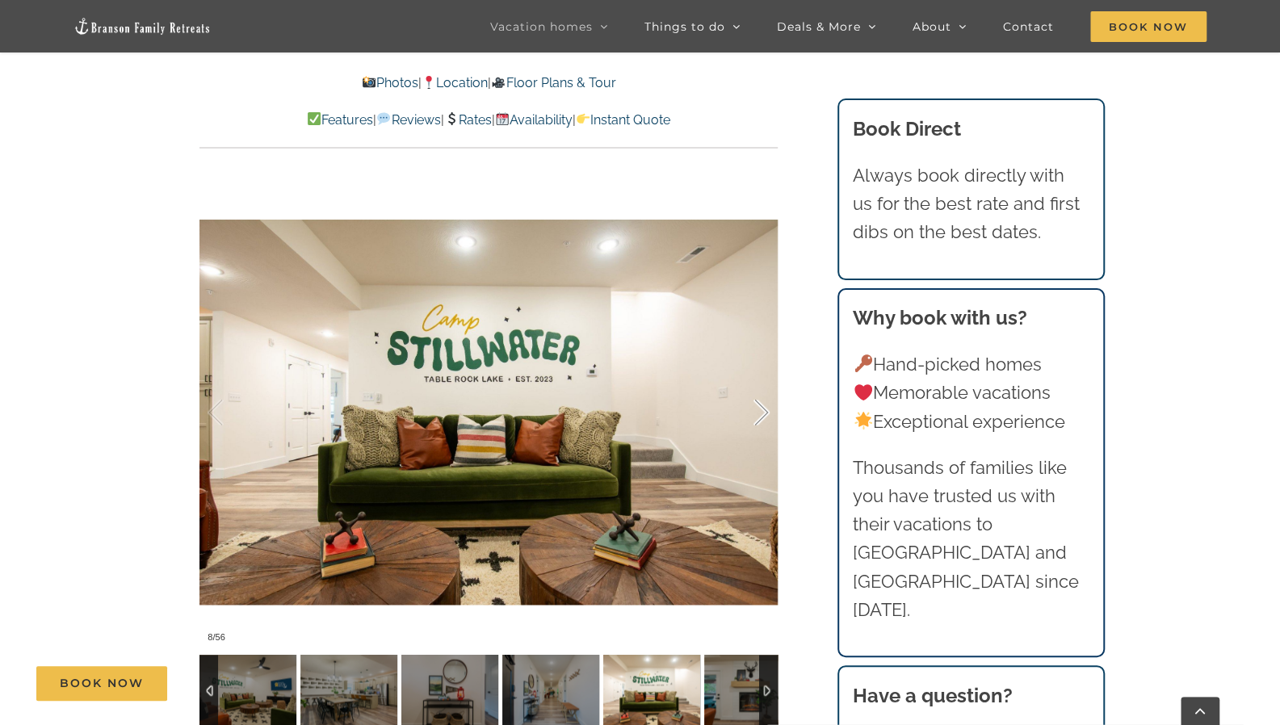
click at [752, 375] on div at bounding box center [745, 413] width 50 height 100
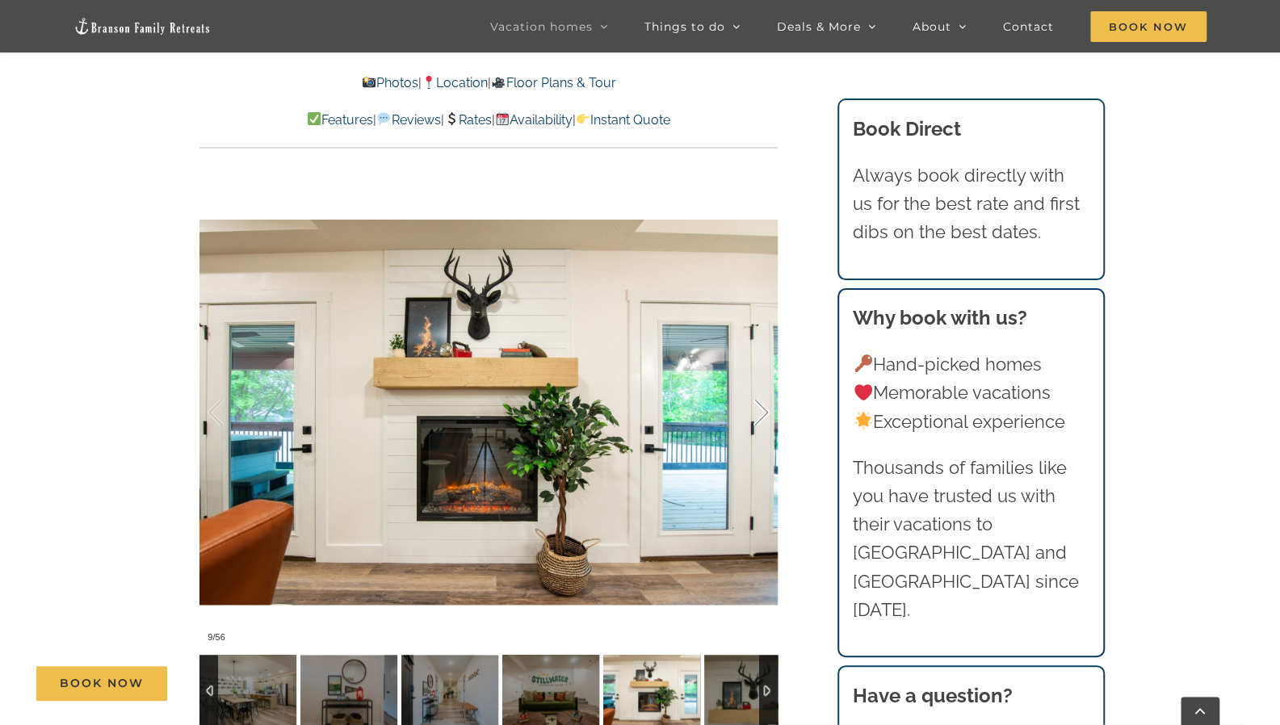
click at [752, 375] on div at bounding box center [745, 413] width 50 height 100
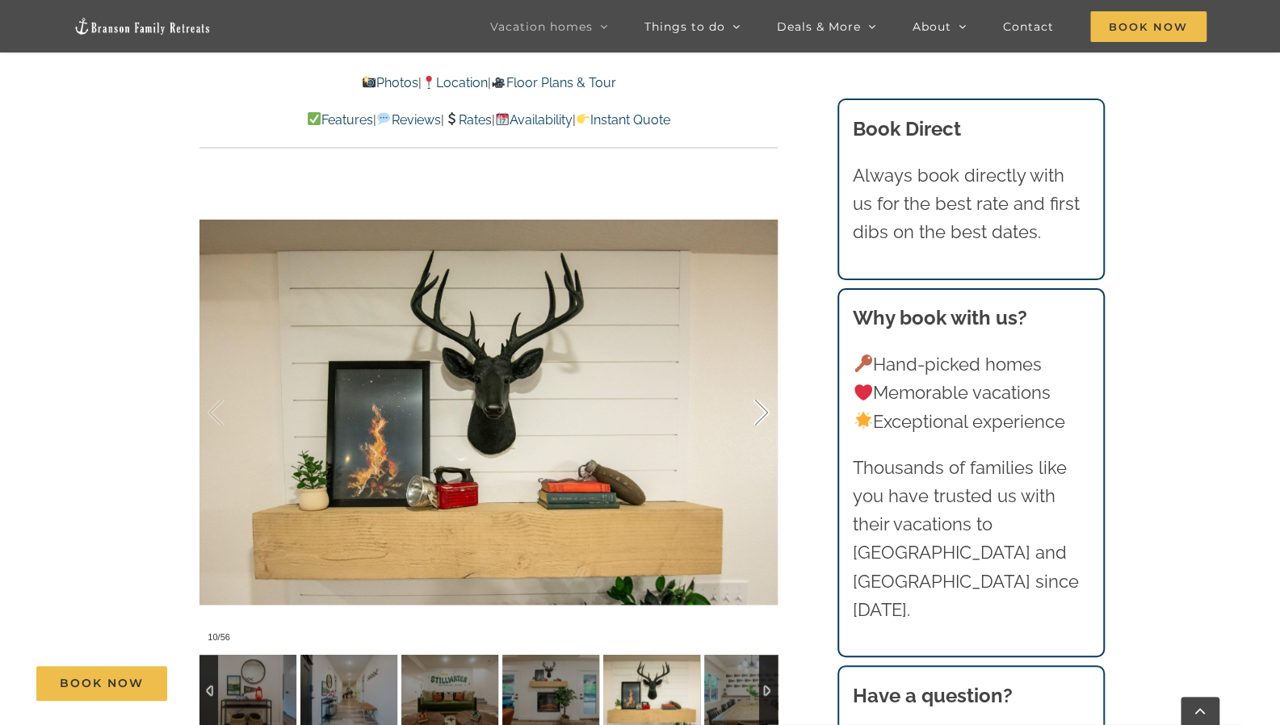
click at [752, 375] on div at bounding box center [745, 413] width 50 height 100
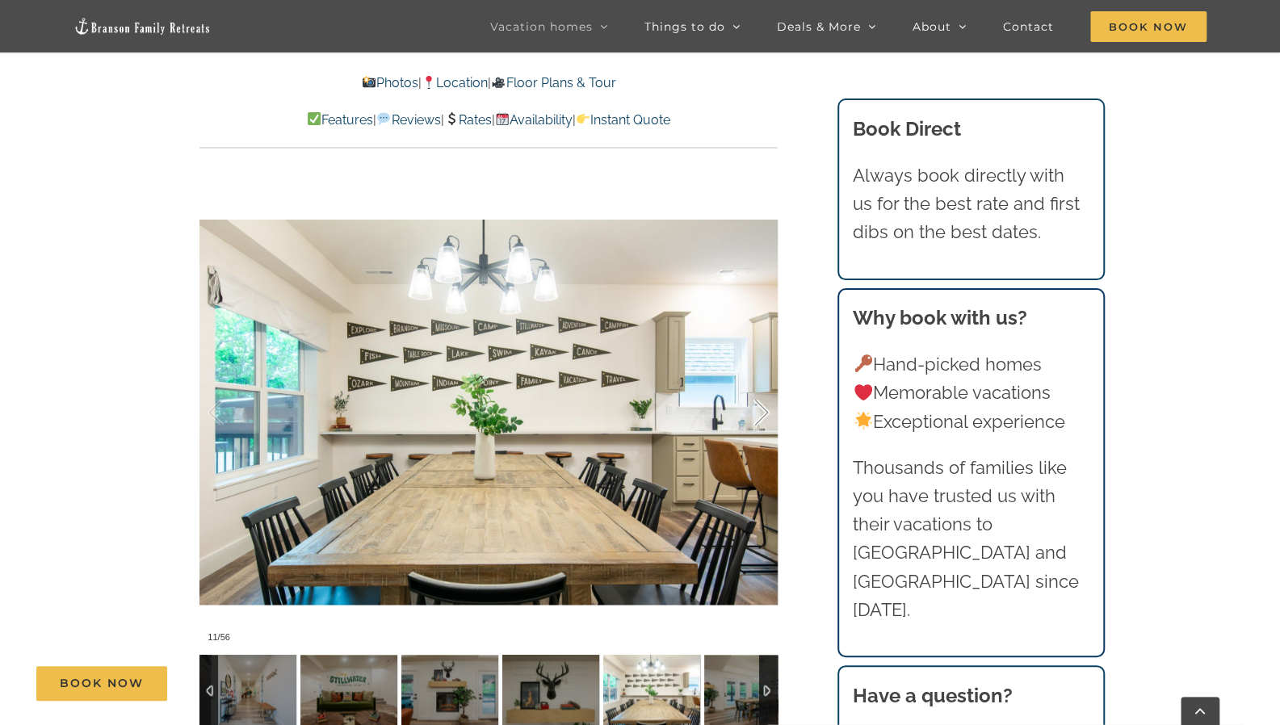
click at [752, 375] on div at bounding box center [745, 413] width 50 height 100
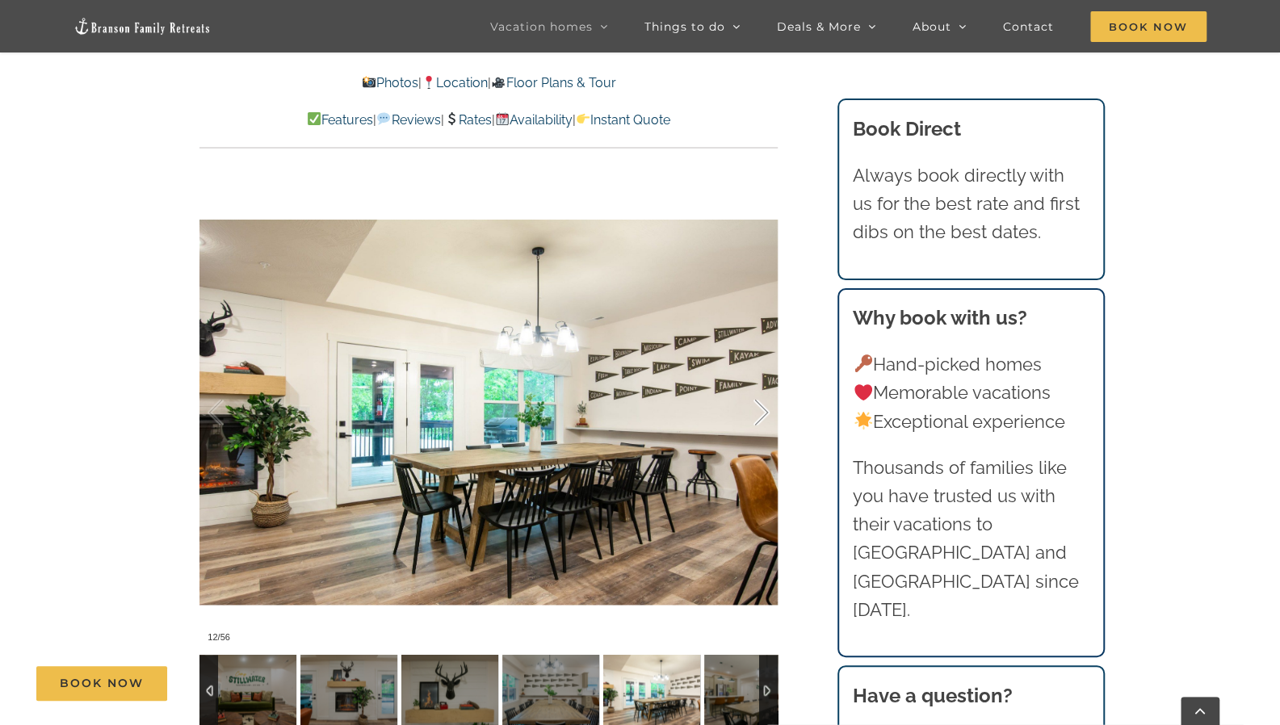
click at [752, 375] on div at bounding box center [745, 413] width 50 height 100
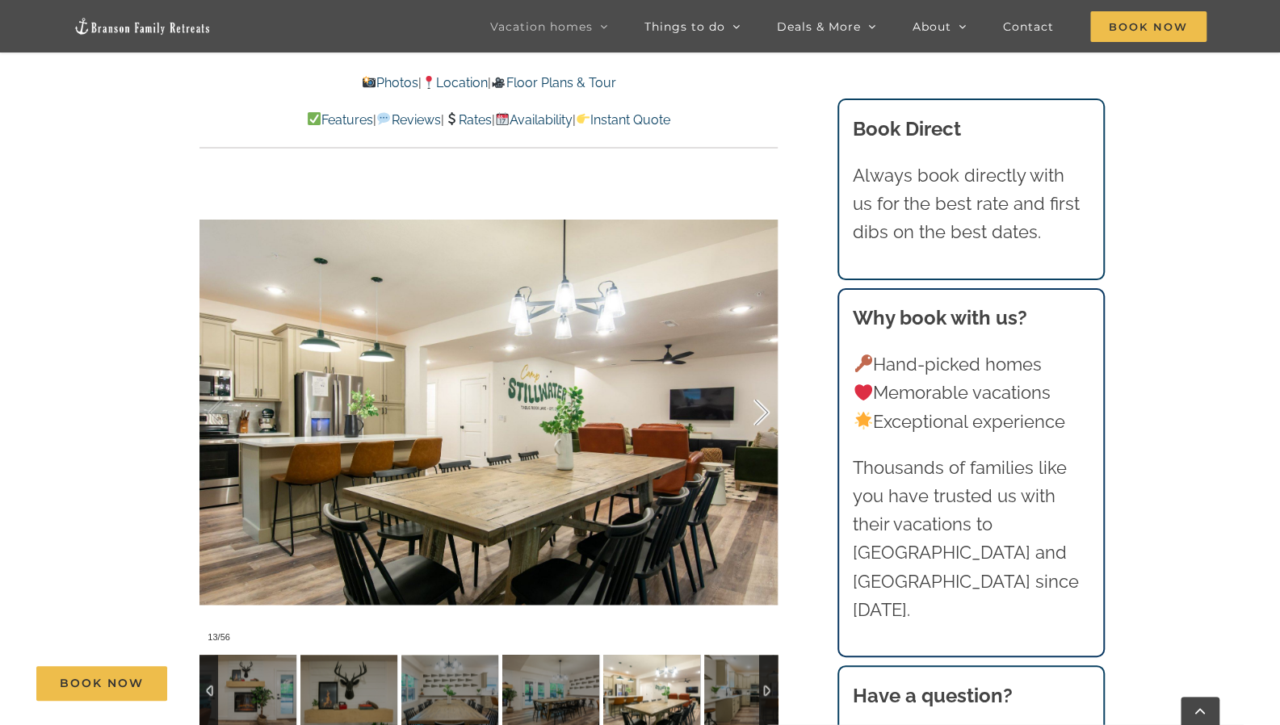
click at [752, 375] on div at bounding box center [745, 413] width 50 height 100
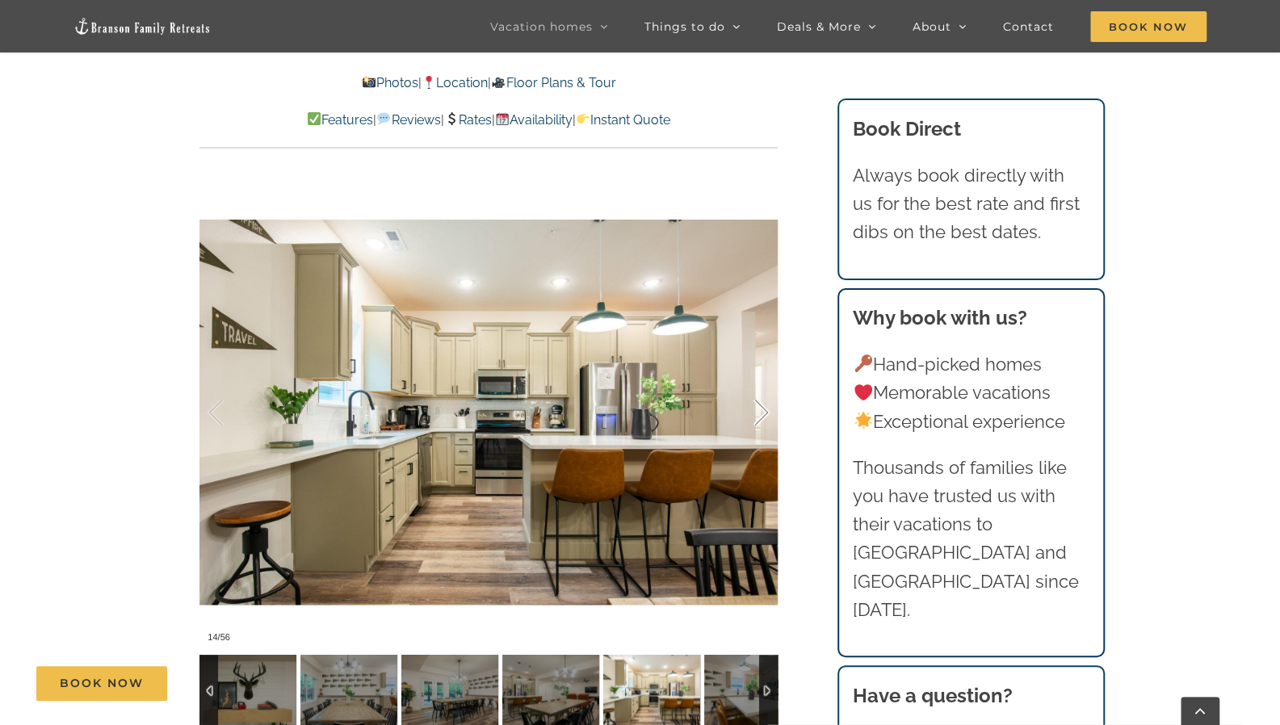
click at [752, 375] on div at bounding box center [745, 413] width 50 height 100
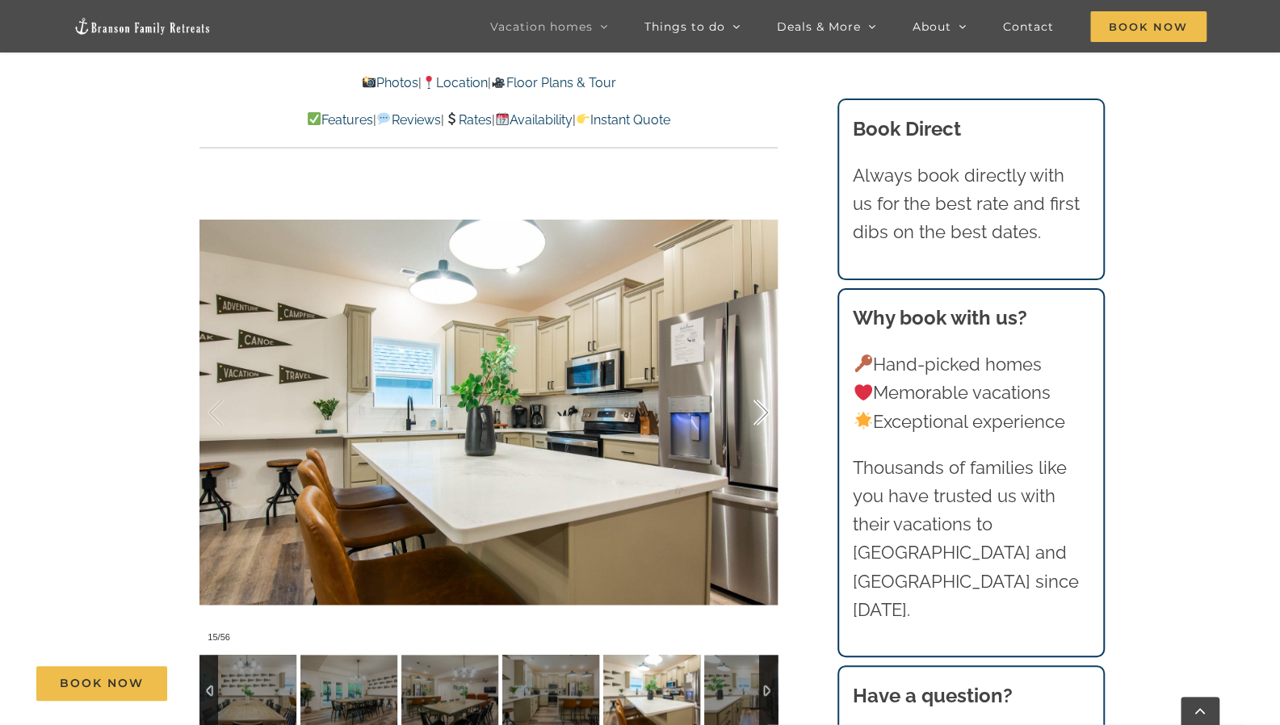
click at [752, 375] on div at bounding box center [745, 413] width 50 height 100
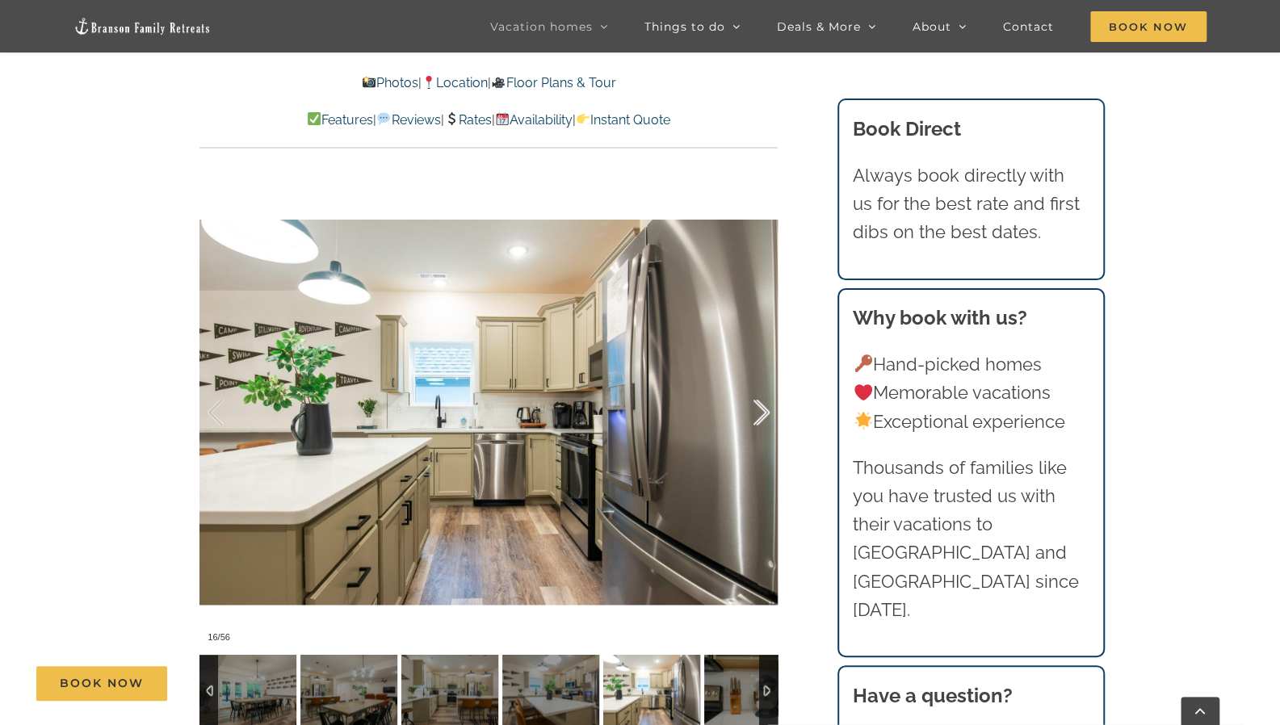
click at [752, 375] on div at bounding box center [745, 413] width 50 height 100
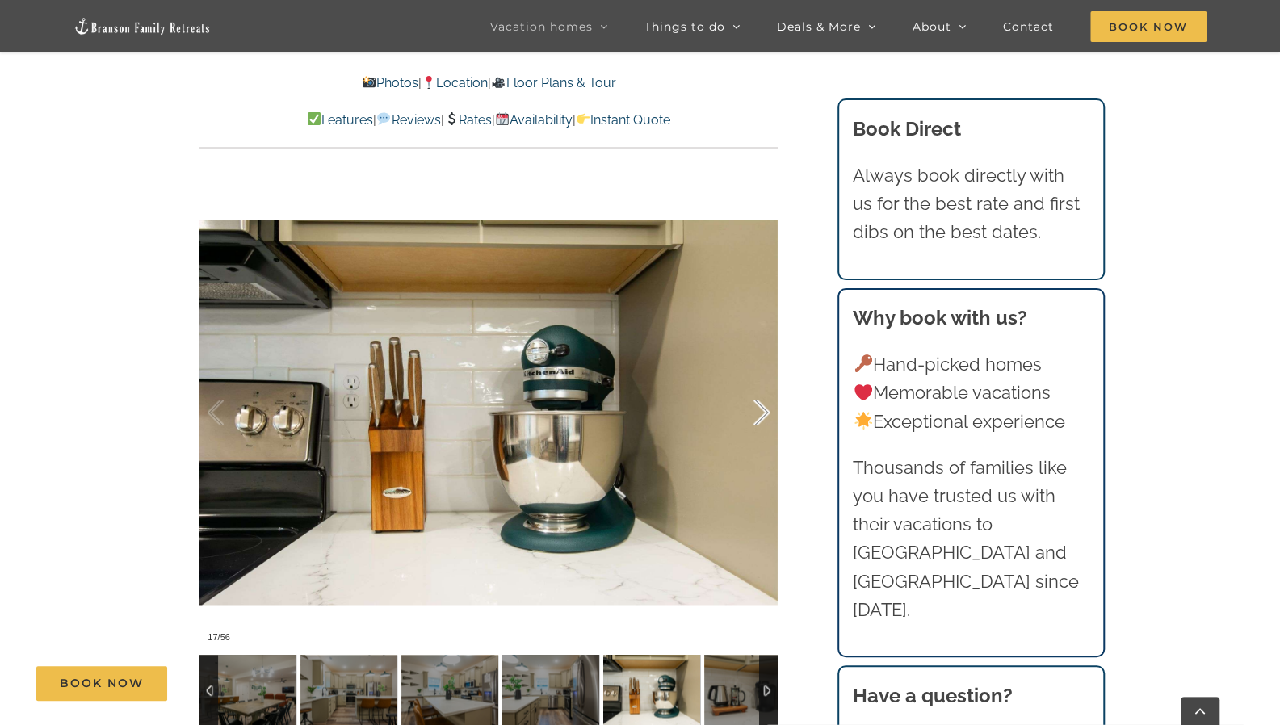
click at [752, 375] on div at bounding box center [745, 413] width 50 height 100
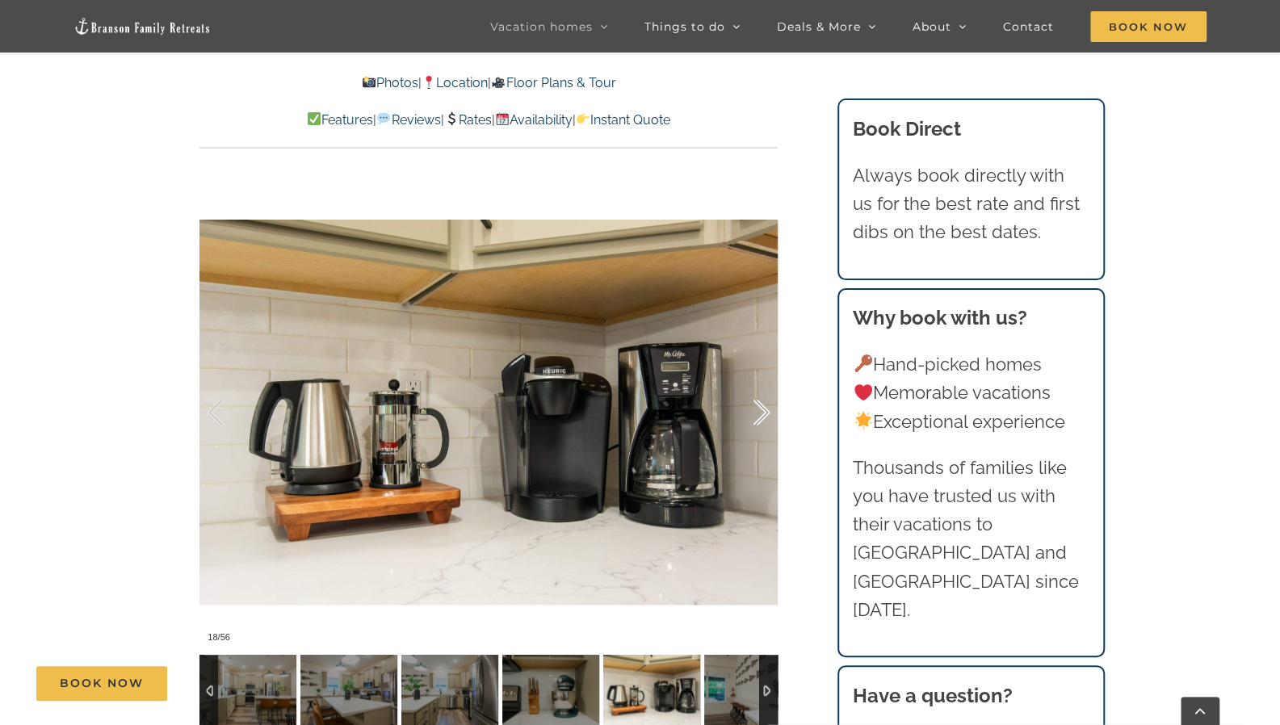
click at [752, 375] on div at bounding box center [745, 413] width 50 height 100
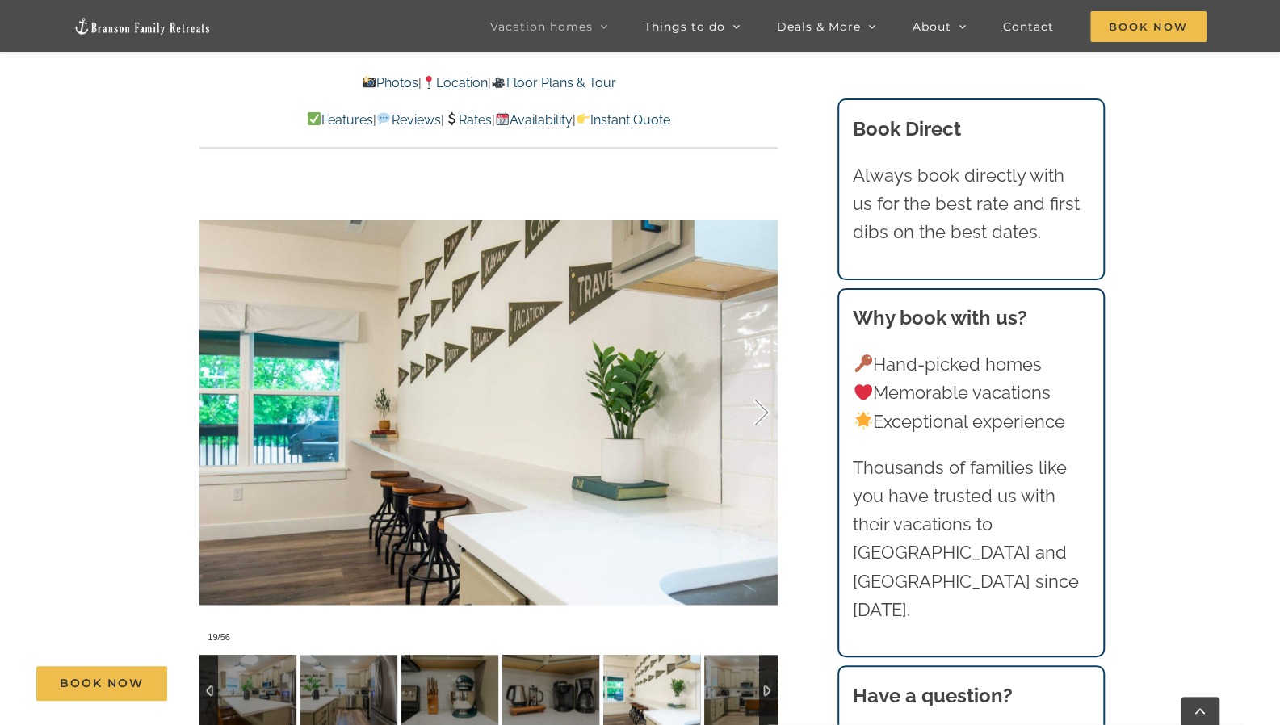
click at [752, 375] on div at bounding box center [745, 413] width 50 height 100
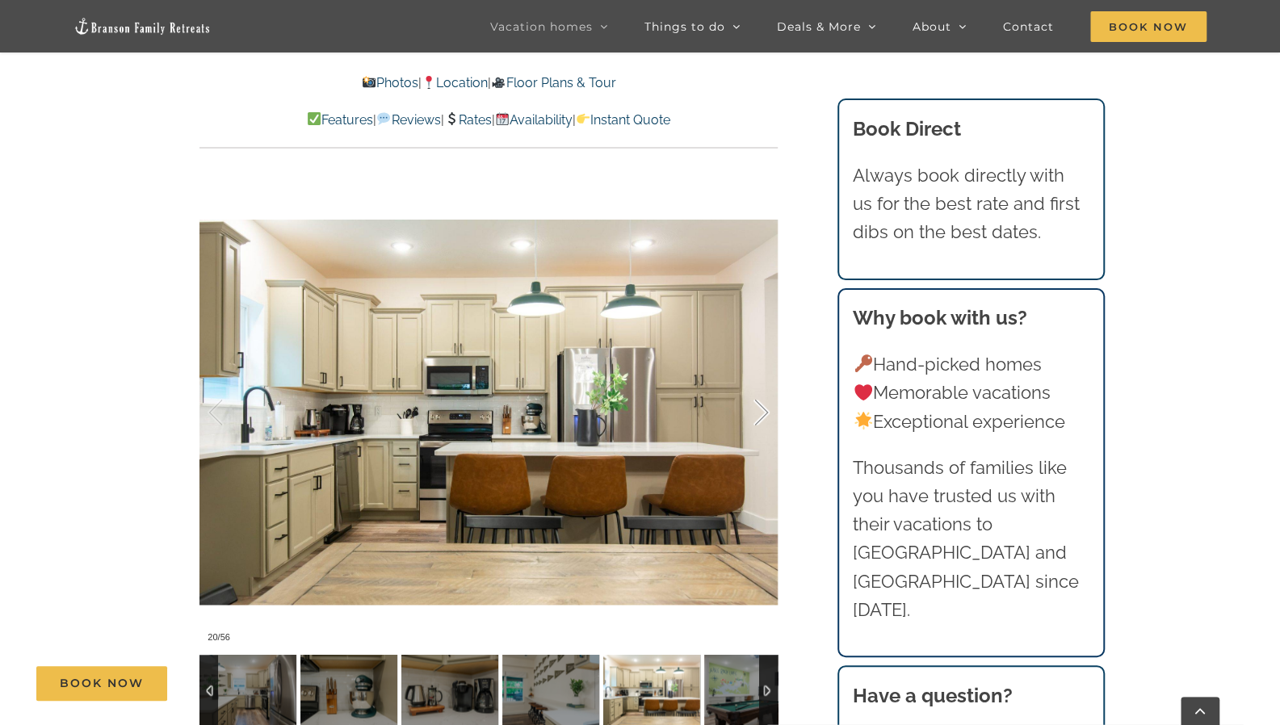
click at [752, 375] on div at bounding box center [745, 413] width 50 height 100
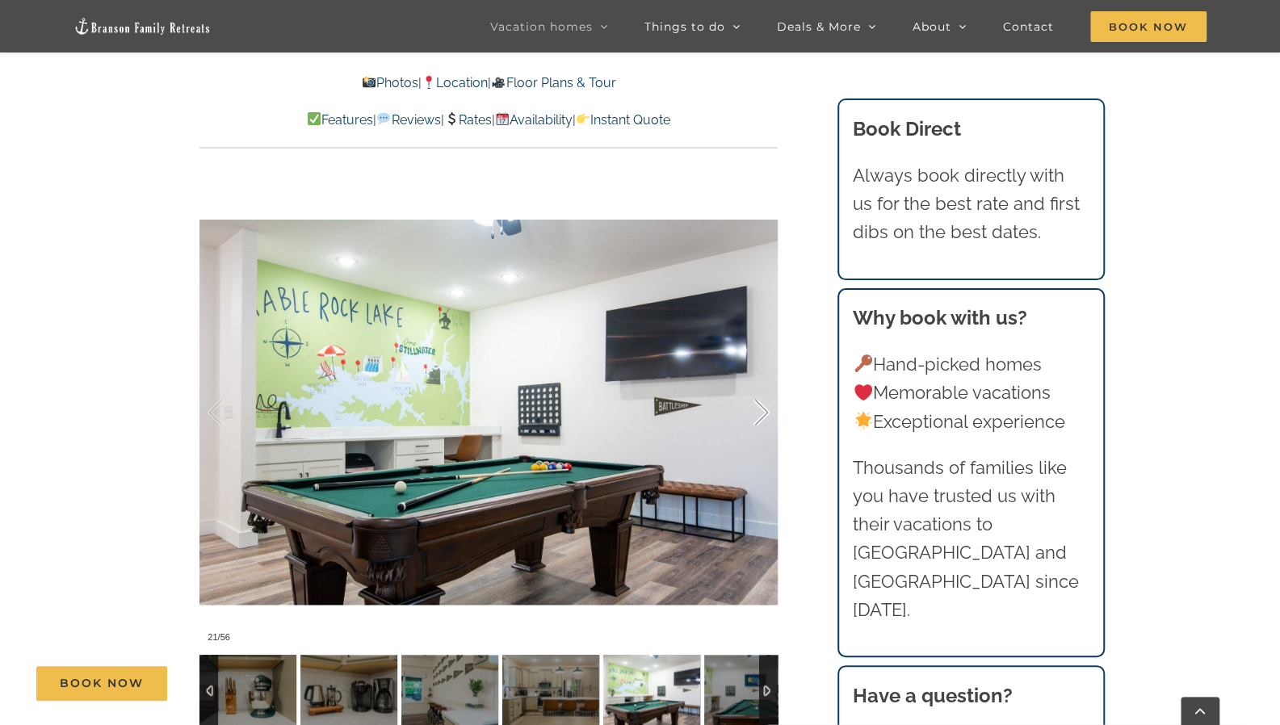
click at [752, 375] on div at bounding box center [745, 413] width 50 height 100
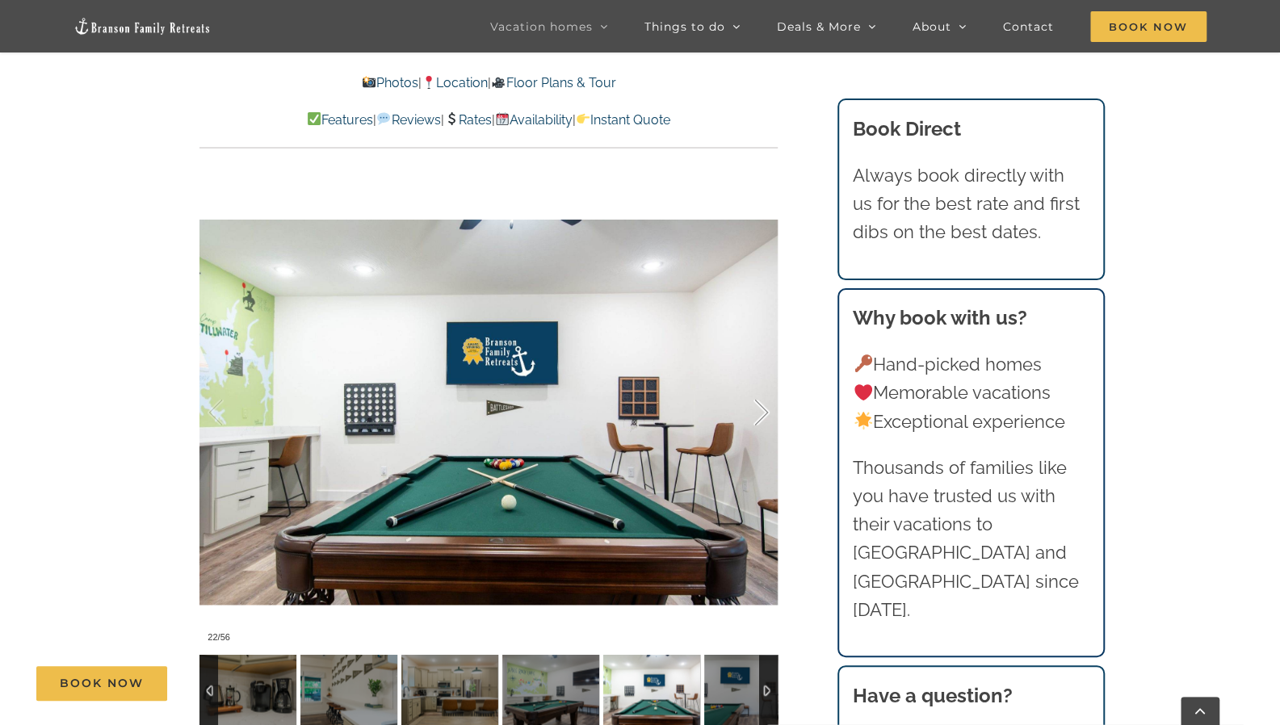
click at [752, 375] on div at bounding box center [745, 413] width 50 height 100
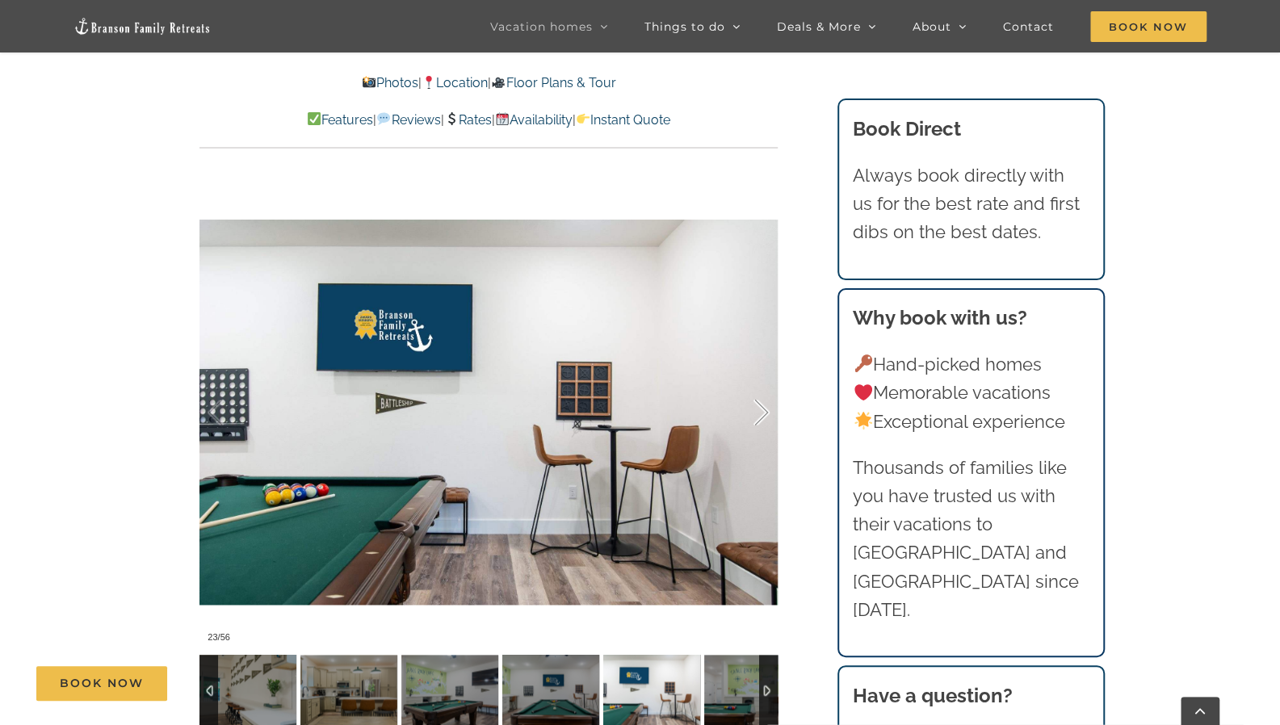
click at [752, 375] on div at bounding box center [745, 413] width 50 height 100
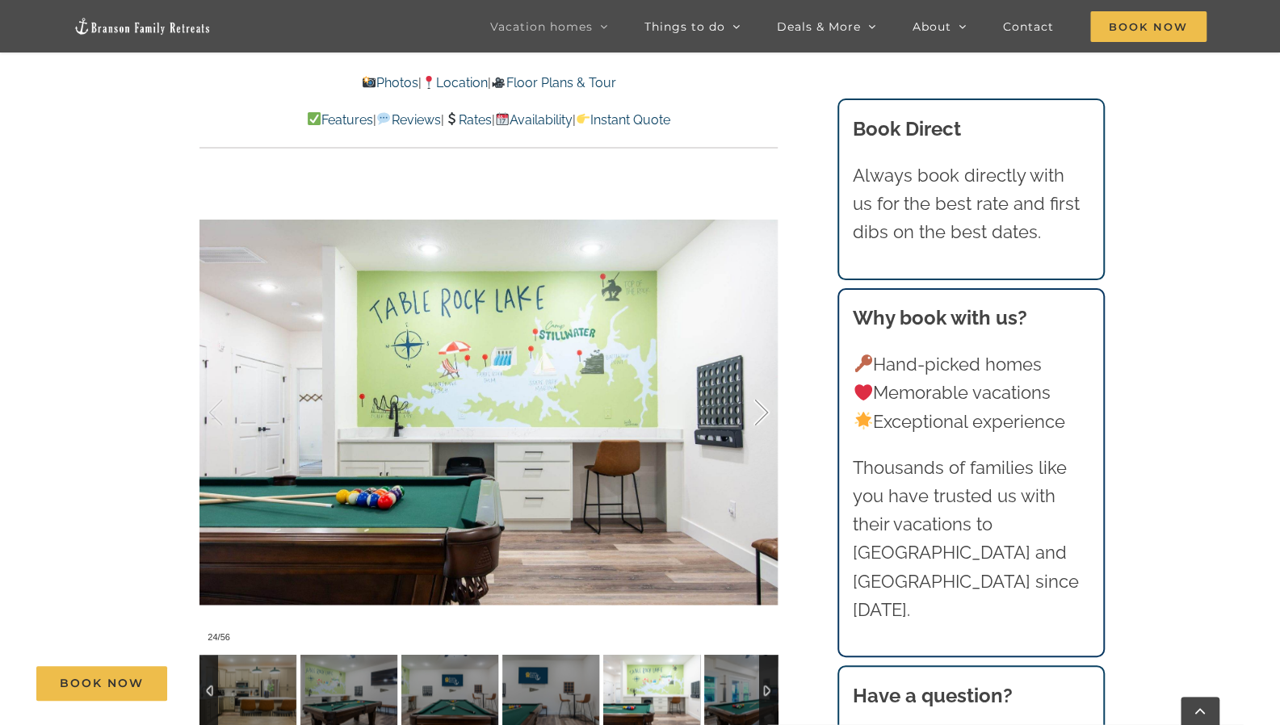
click at [752, 375] on div at bounding box center [745, 413] width 50 height 100
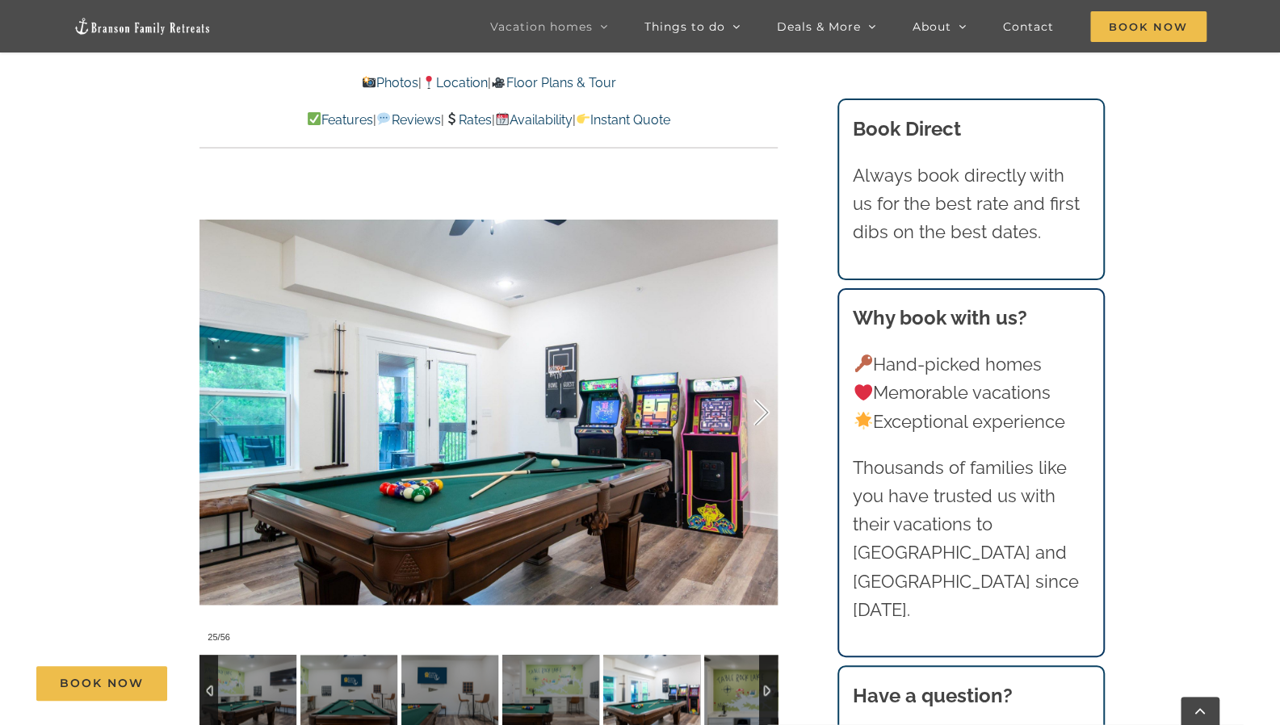
click at [752, 375] on div at bounding box center [745, 413] width 50 height 100
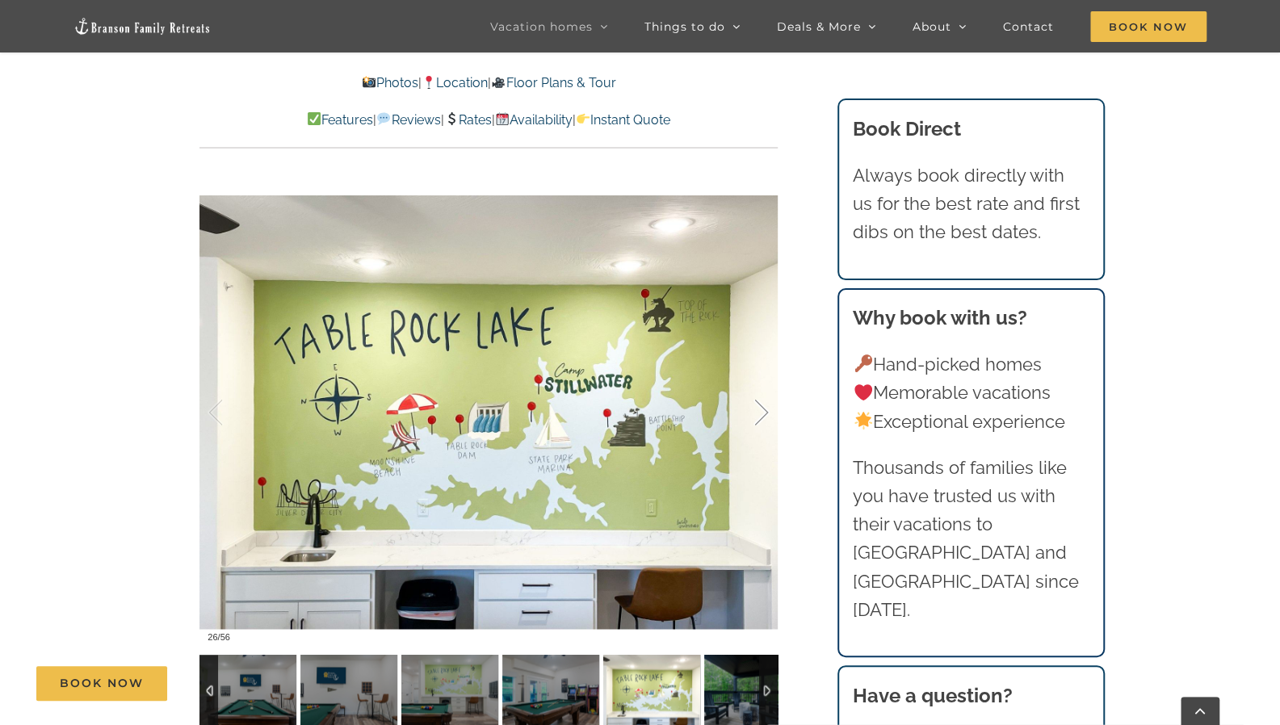
click at [752, 375] on div at bounding box center [745, 413] width 50 height 100
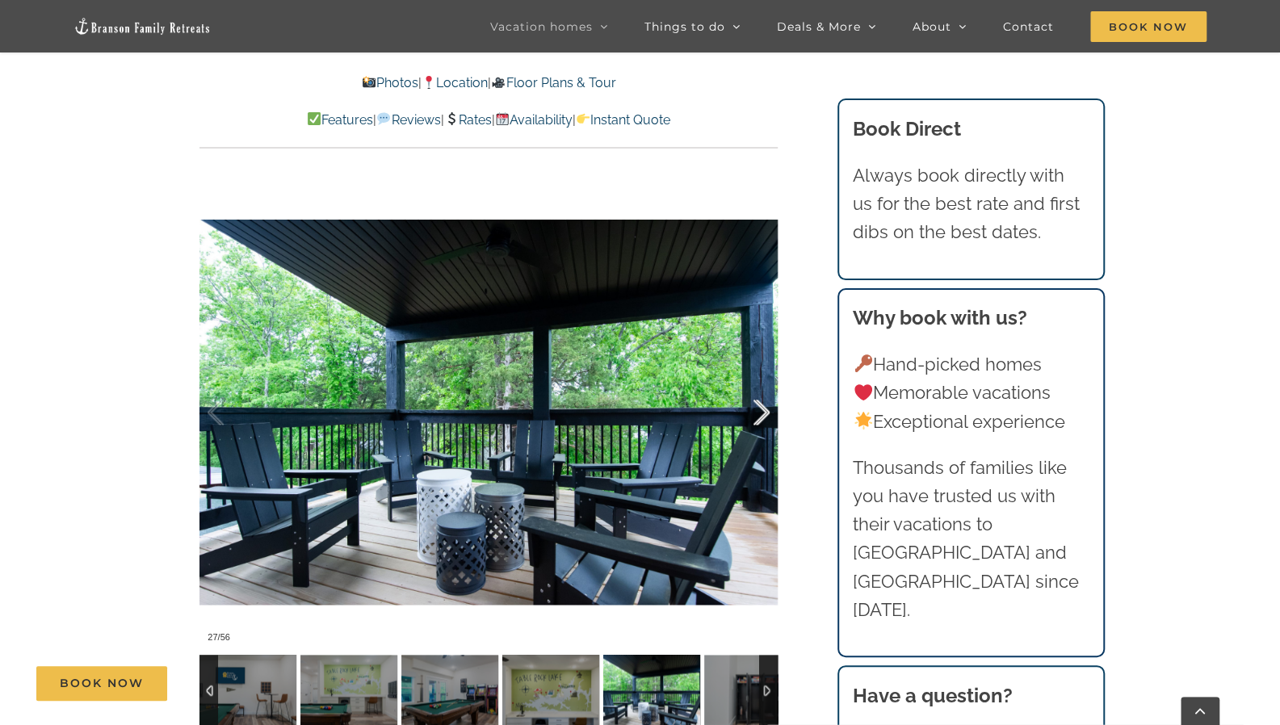
click at [752, 375] on div at bounding box center [745, 413] width 50 height 100
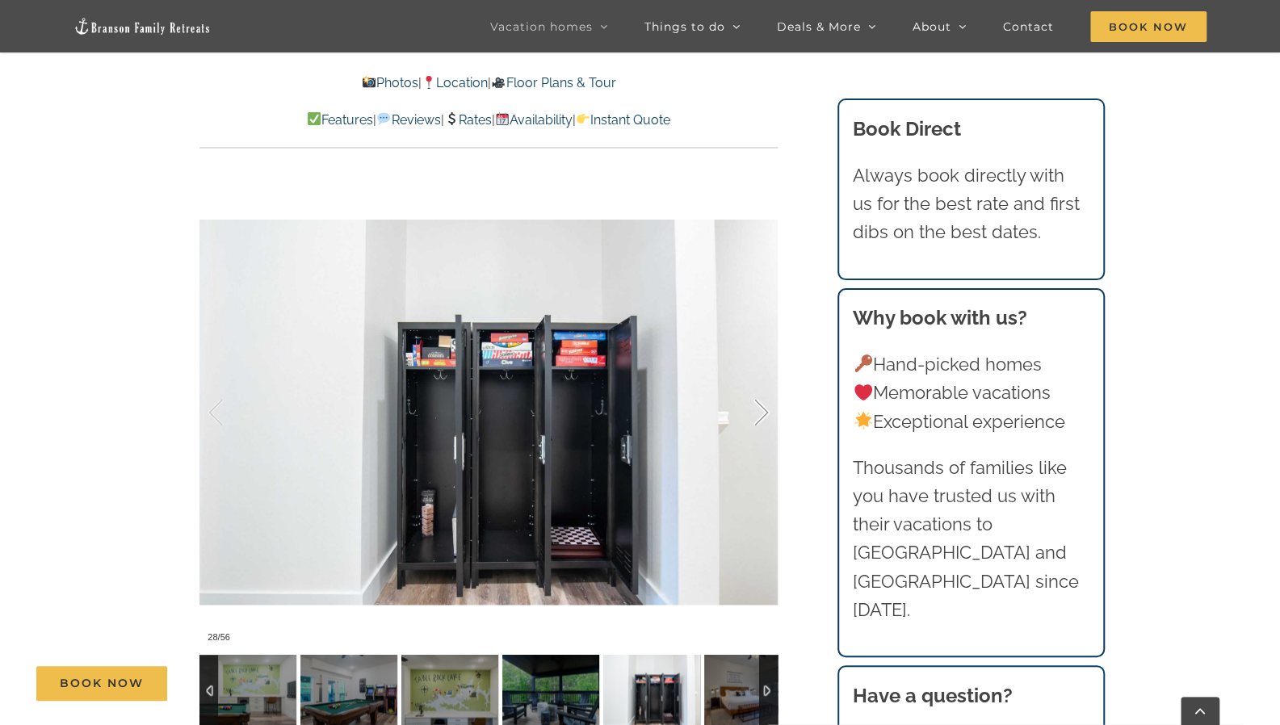
click at [752, 375] on div at bounding box center [745, 413] width 50 height 100
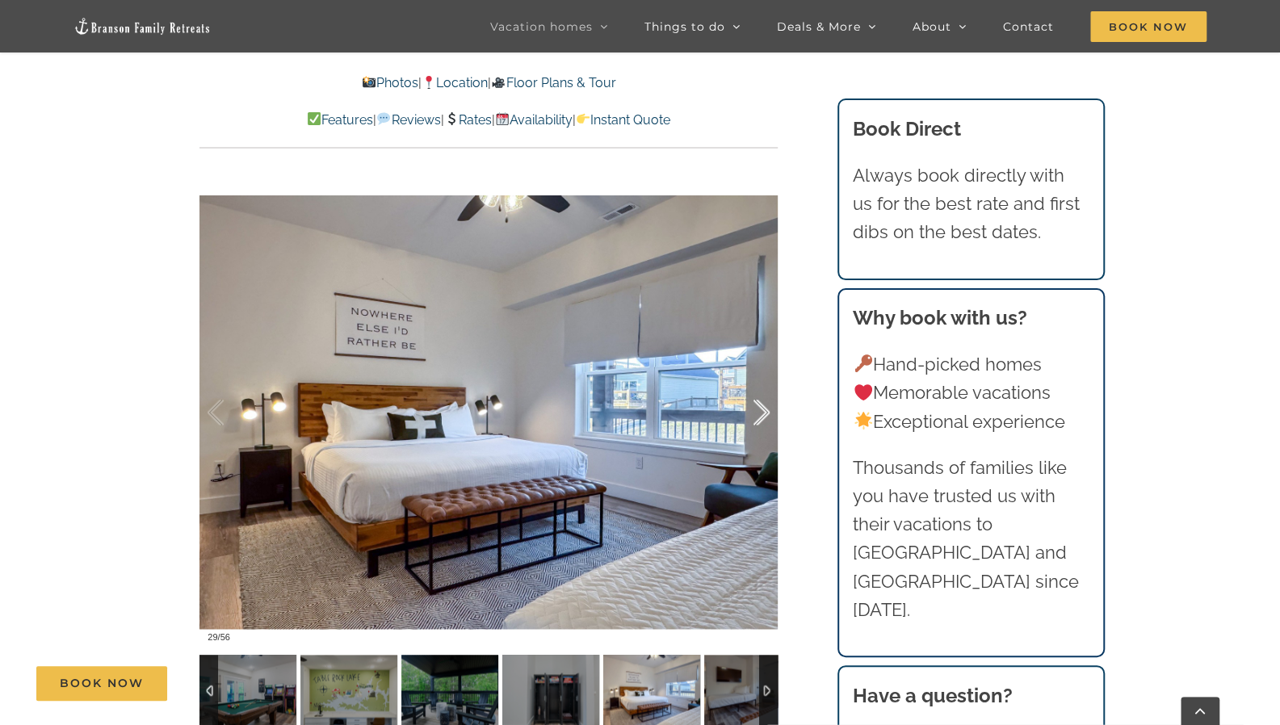
click at [752, 375] on div at bounding box center [745, 413] width 50 height 100
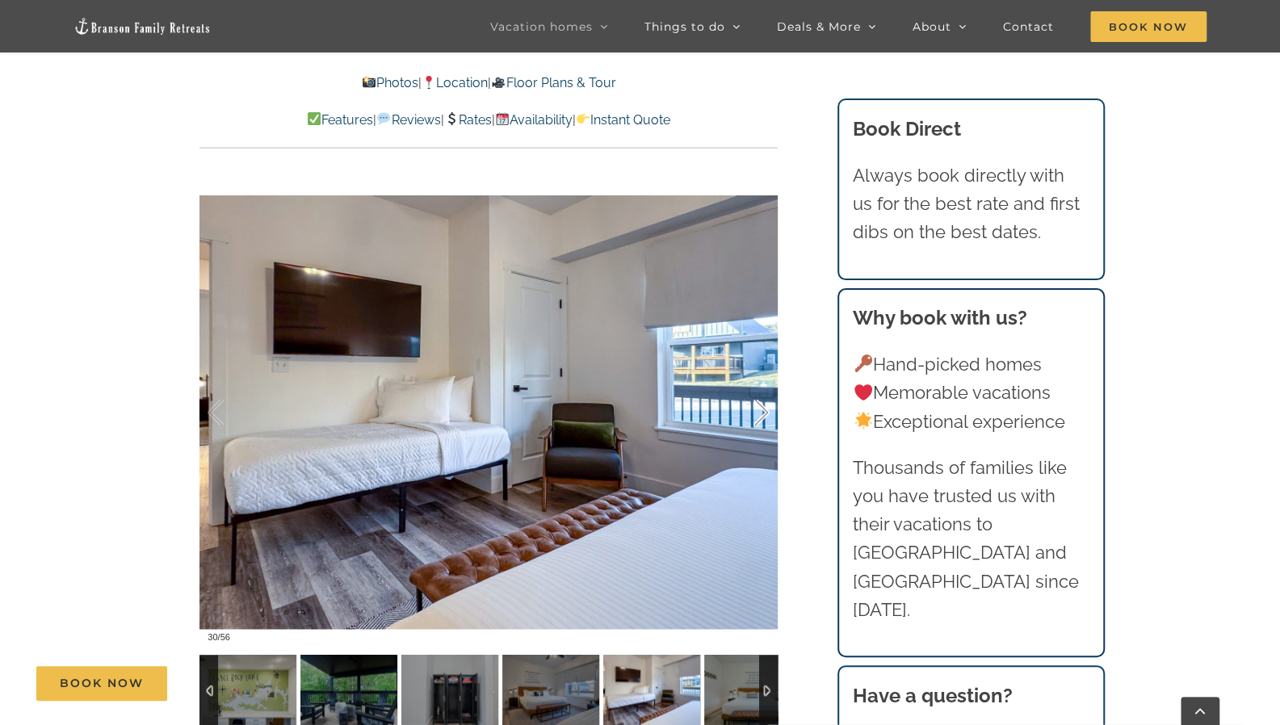
click at [752, 375] on div at bounding box center [745, 413] width 50 height 100
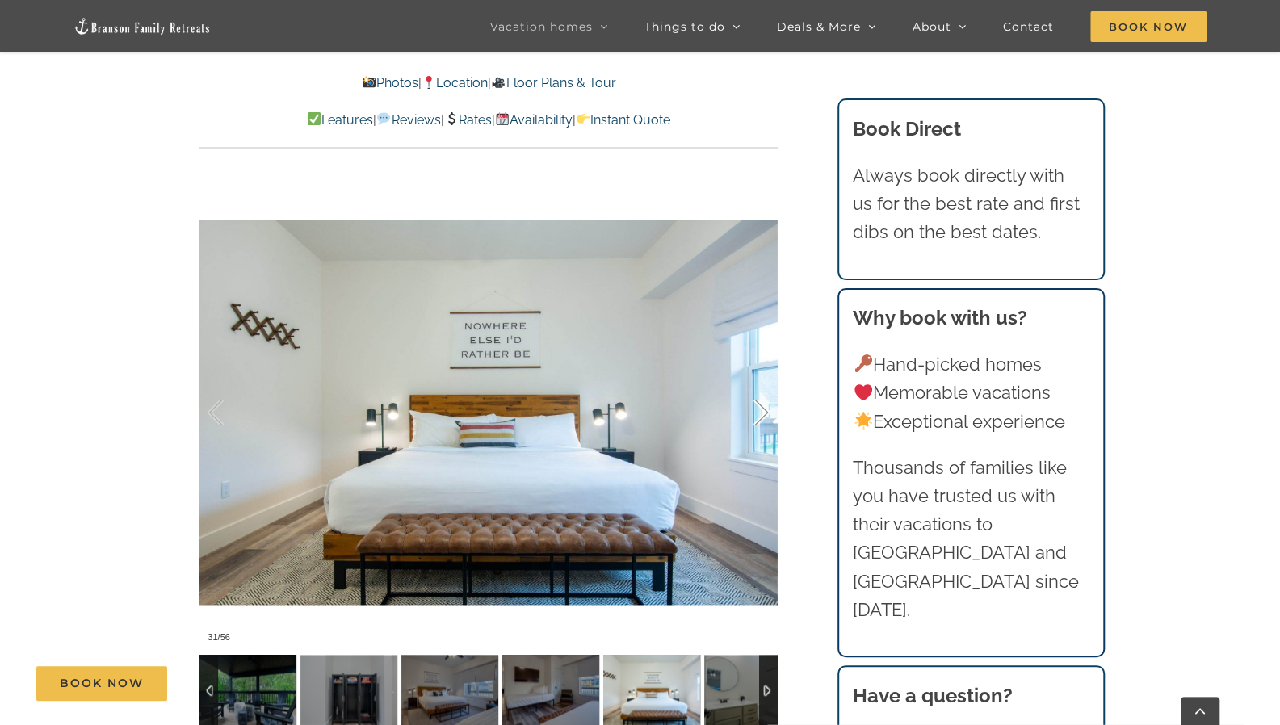
click at [752, 375] on div at bounding box center [745, 413] width 50 height 100
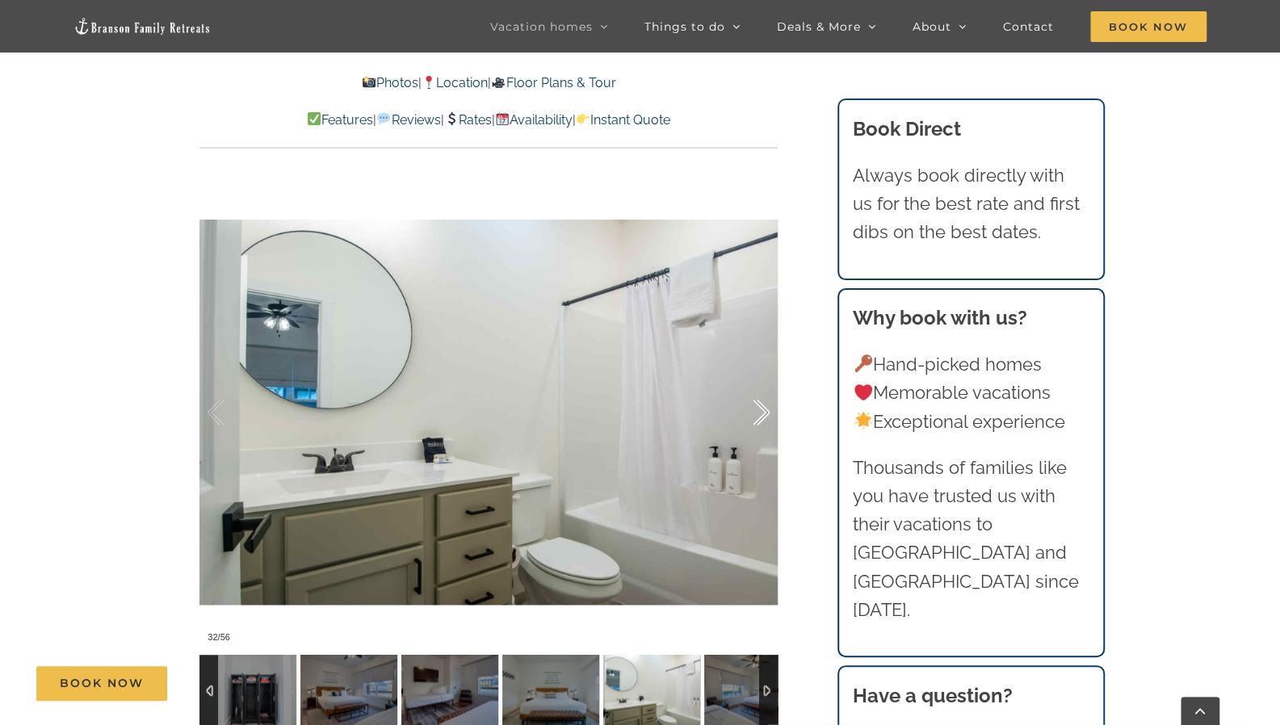
click at [752, 375] on div at bounding box center [745, 413] width 50 height 100
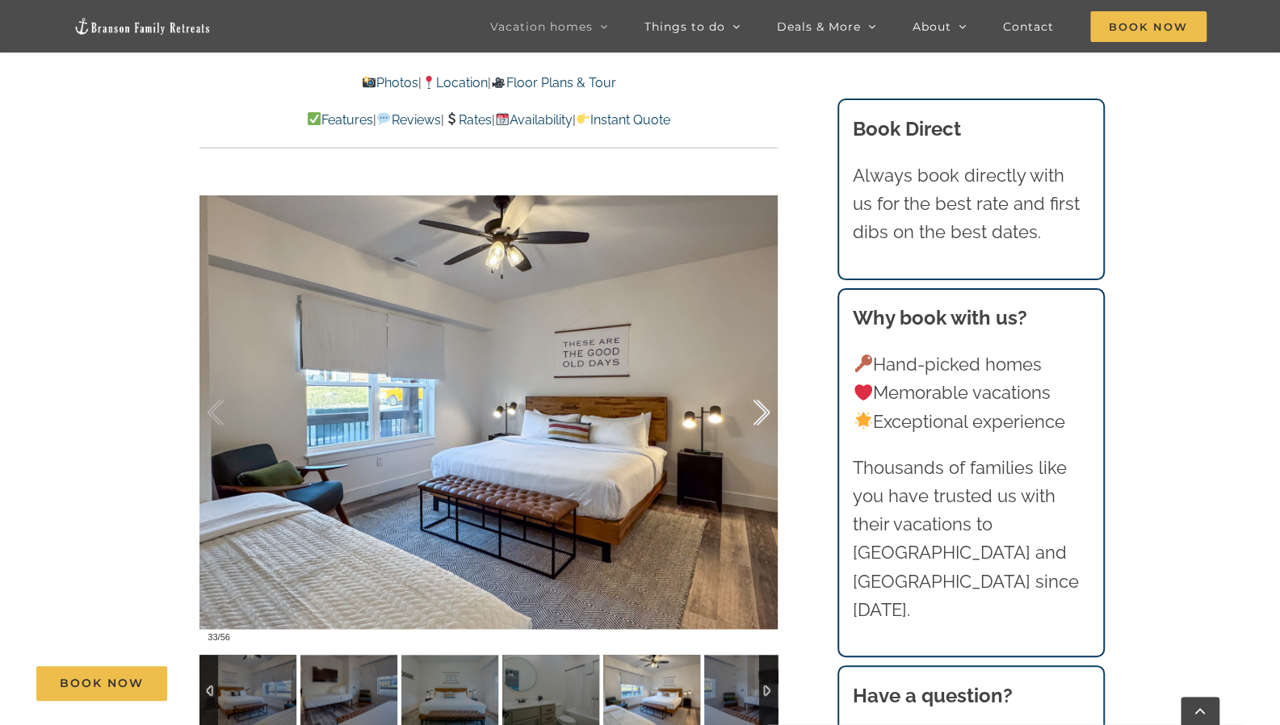
click at [752, 375] on div at bounding box center [745, 413] width 50 height 100
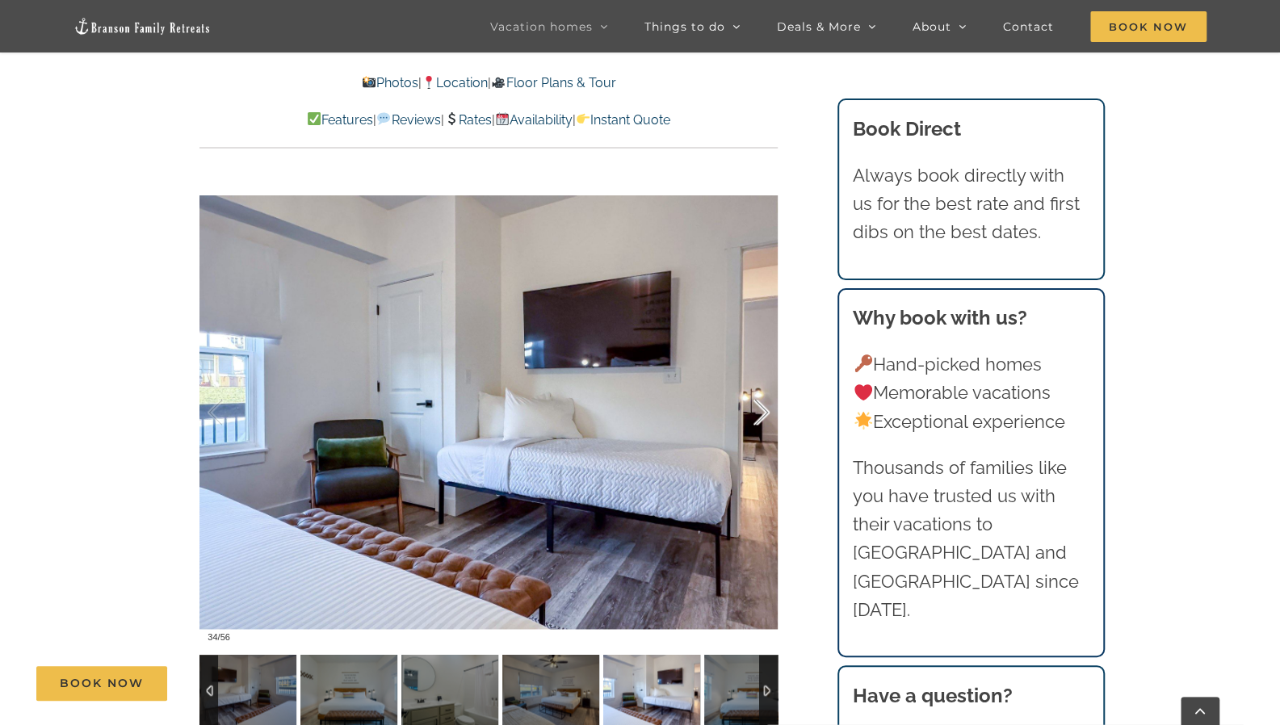
click at [752, 375] on div at bounding box center [745, 413] width 50 height 100
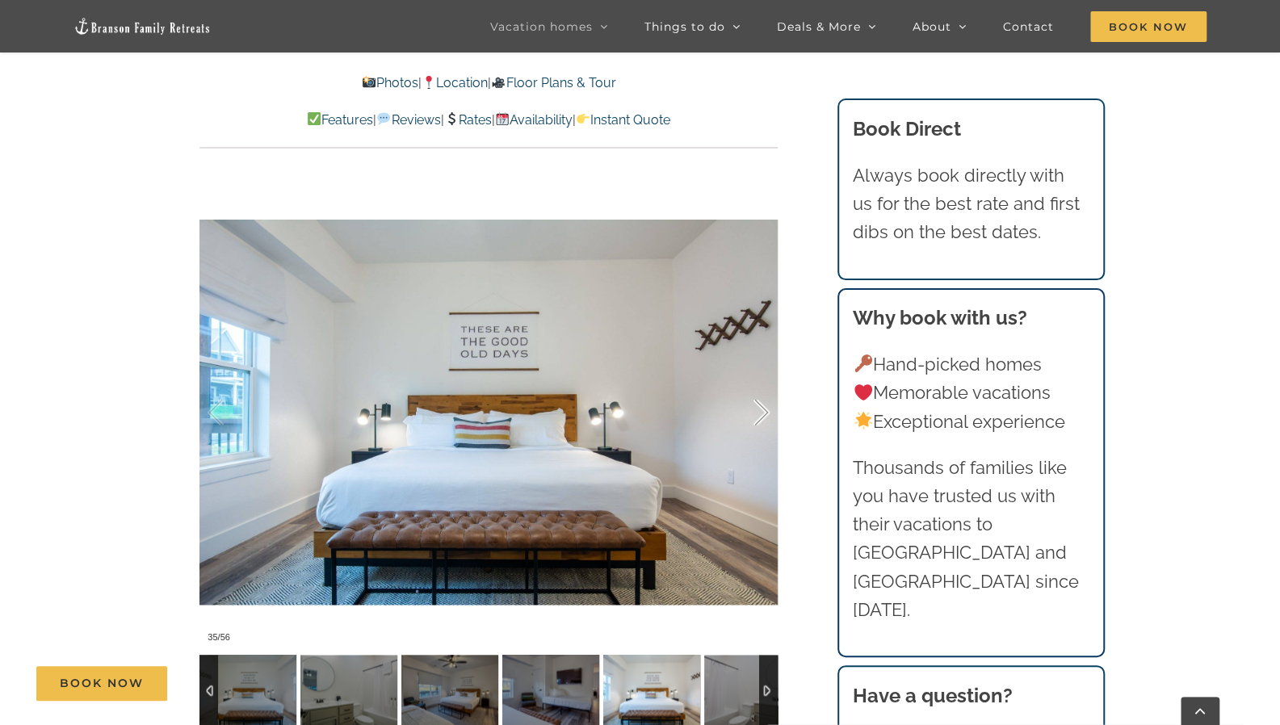
click at [752, 375] on div at bounding box center [745, 413] width 50 height 100
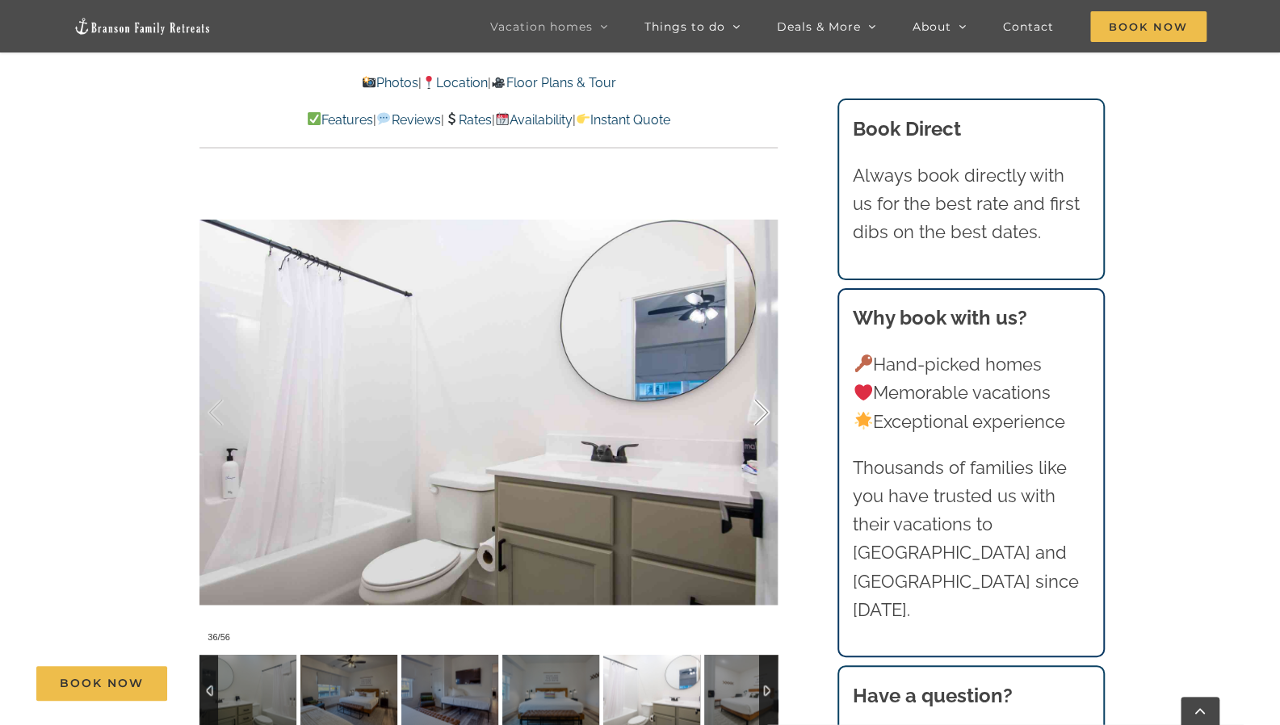
click at [752, 375] on div at bounding box center [745, 413] width 50 height 100
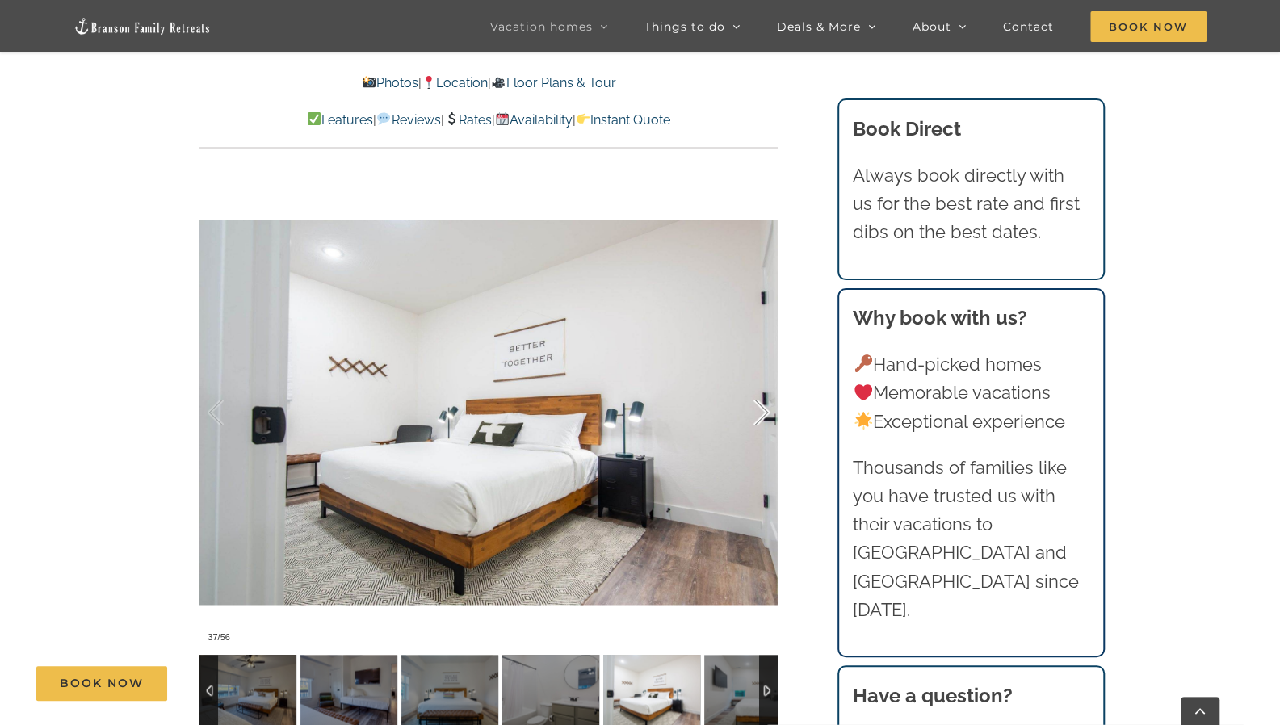
click at [752, 375] on div at bounding box center [745, 413] width 50 height 100
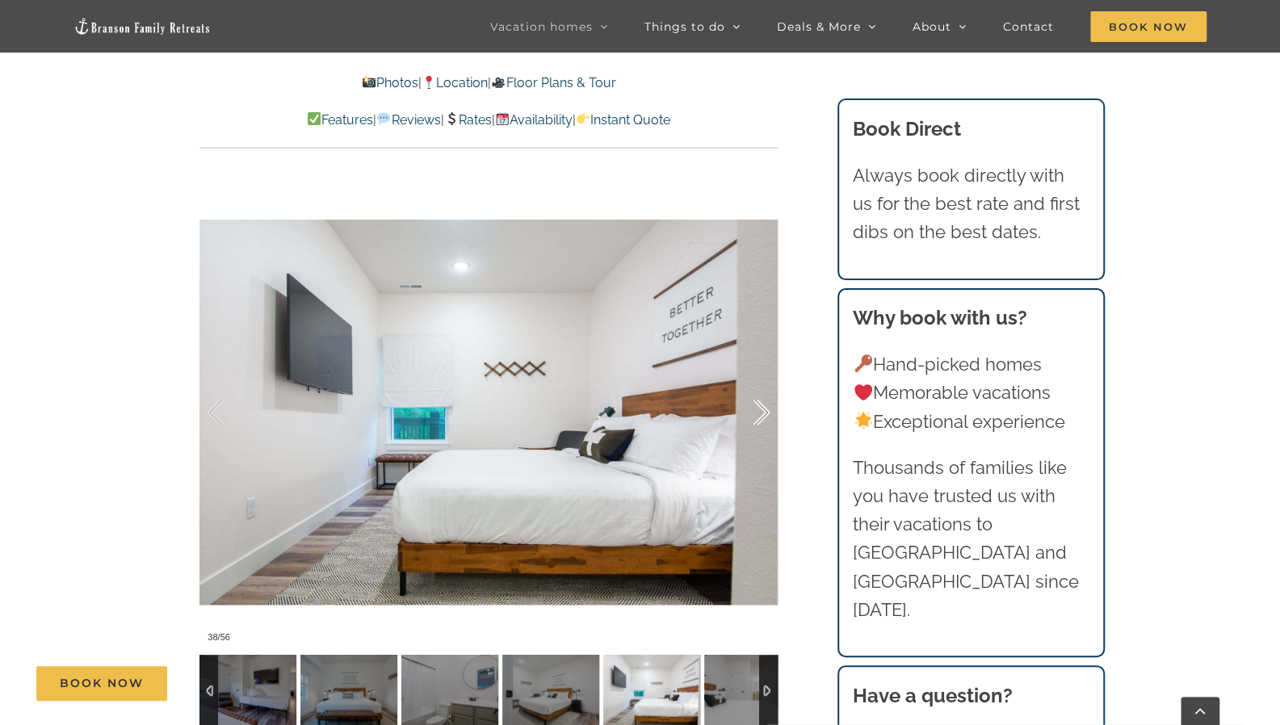
click at [752, 375] on div at bounding box center [745, 413] width 50 height 100
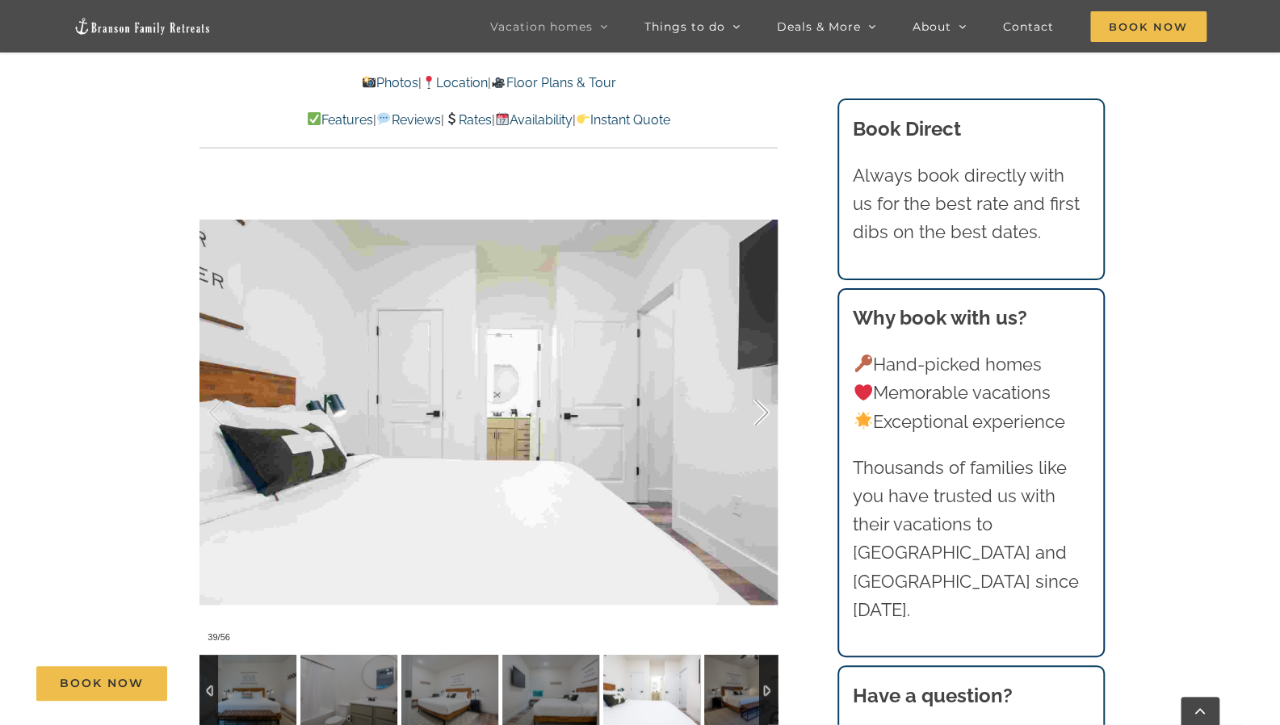
click at [752, 375] on div at bounding box center [745, 413] width 50 height 100
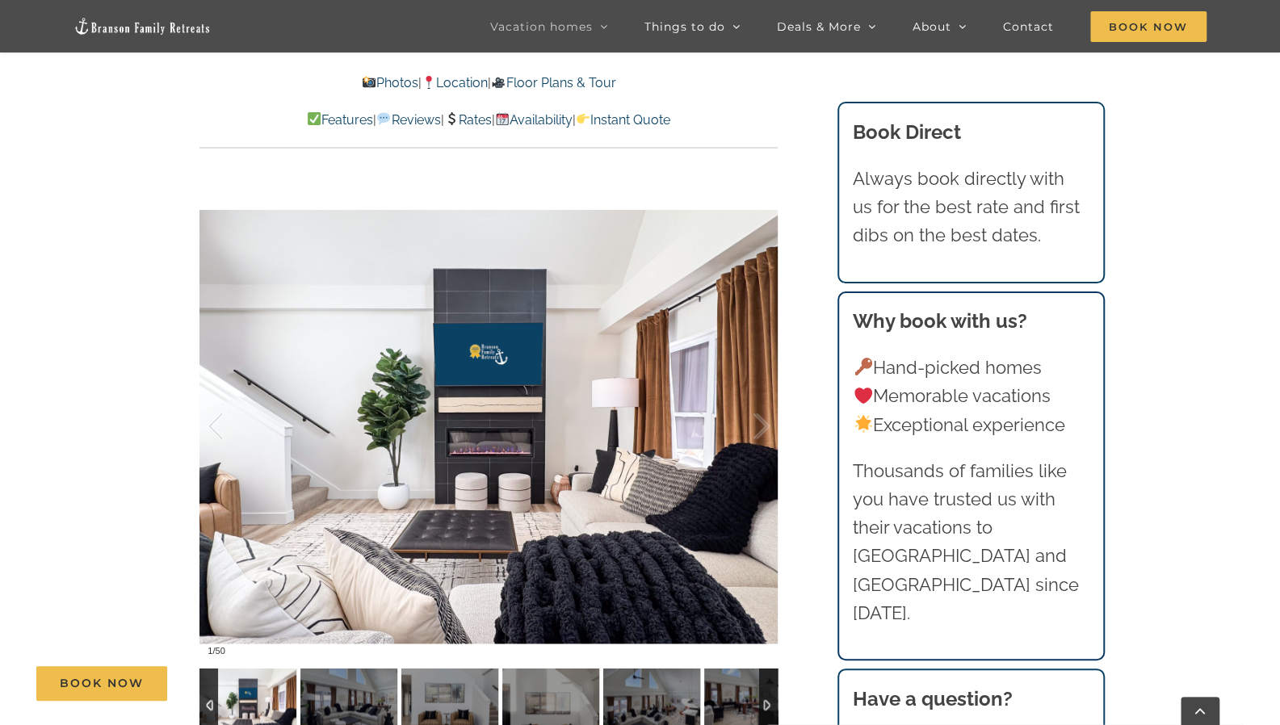
scroll to position [1181, 0]
click at [767, 421] on div at bounding box center [745, 426] width 50 height 100
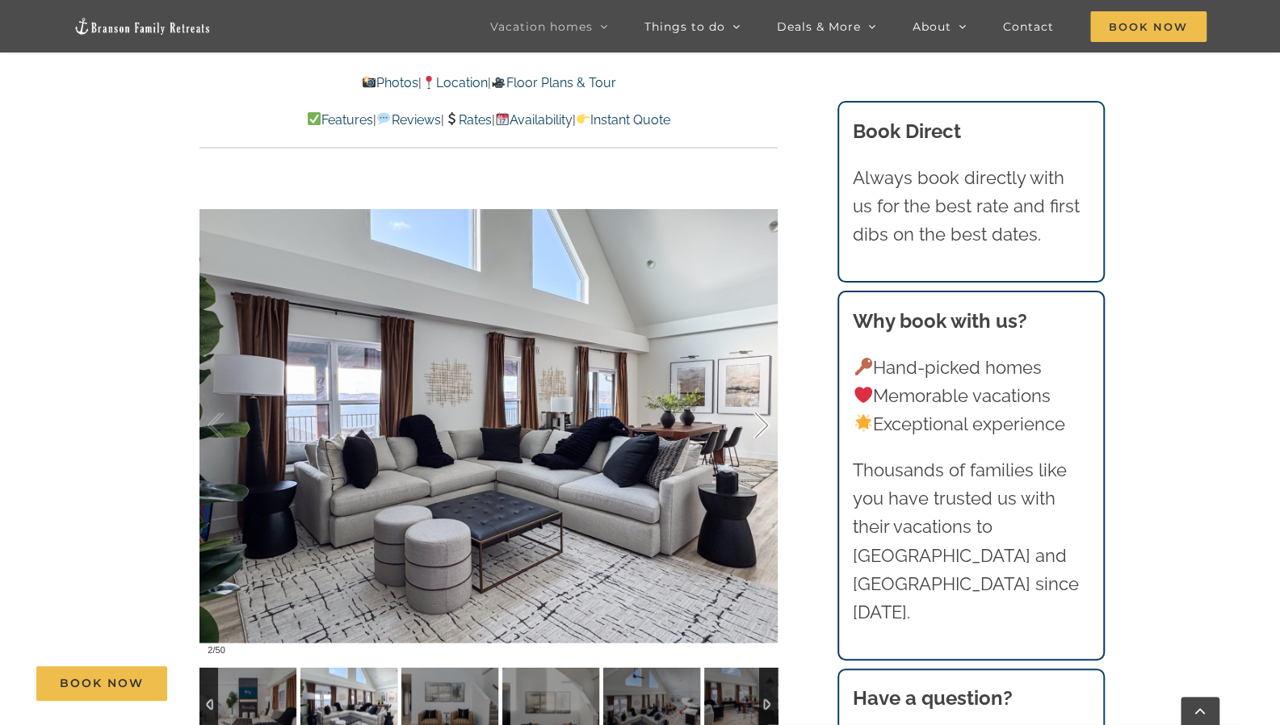
click at [767, 421] on div at bounding box center [745, 426] width 50 height 100
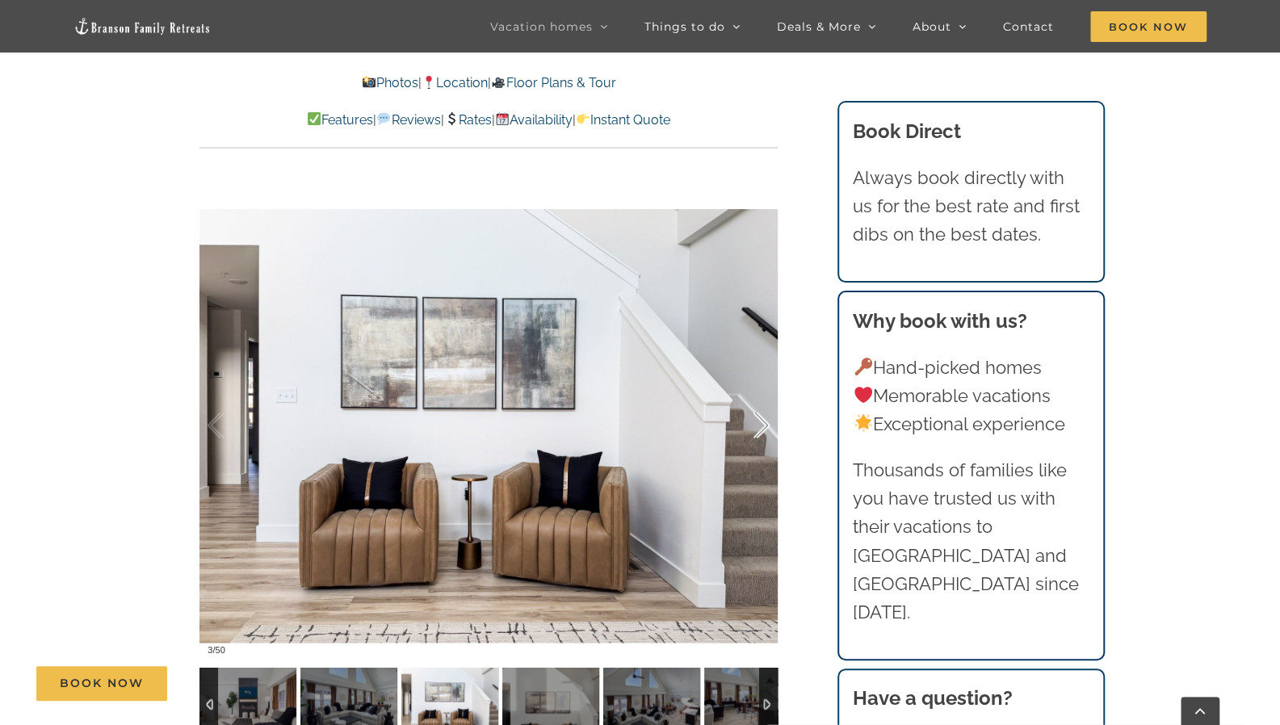
click at [767, 421] on div at bounding box center [745, 426] width 50 height 100
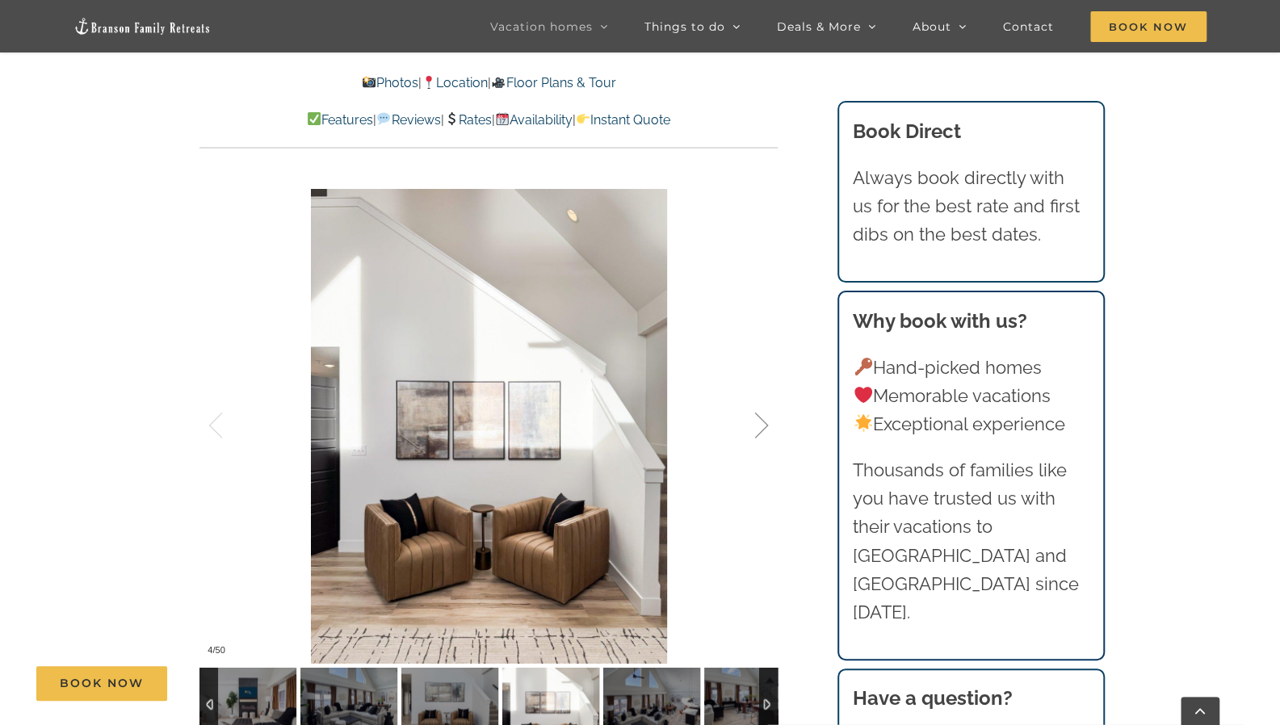
click at [767, 421] on div at bounding box center [745, 426] width 50 height 100
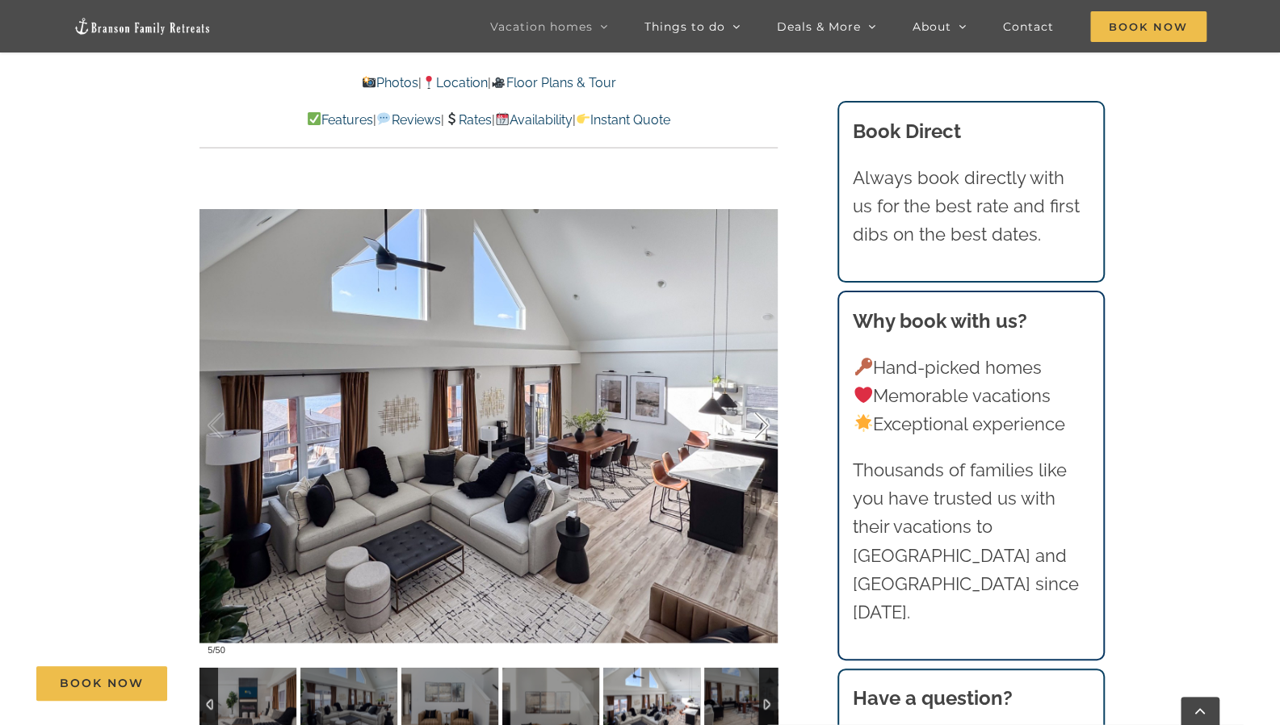
click at [767, 421] on div at bounding box center [745, 426] width 50 height 100
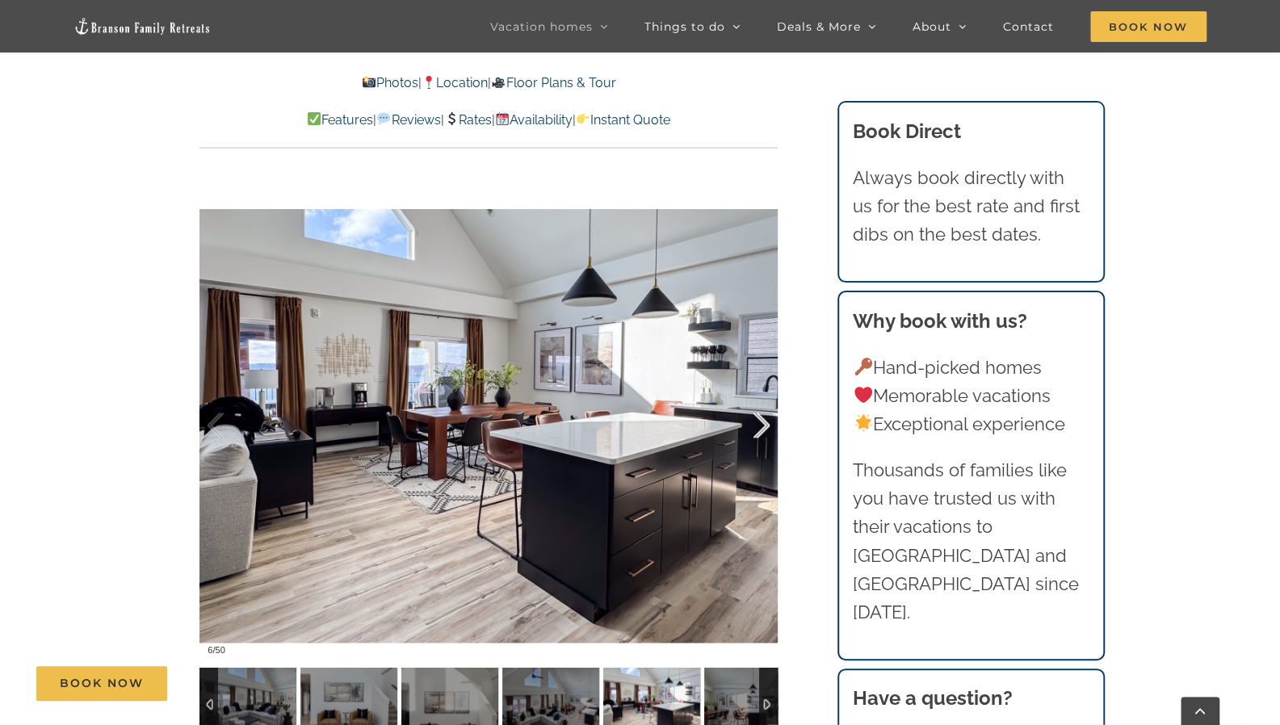
click at [767, 421] on div at bounding box center [745, 426] width 50 height 100
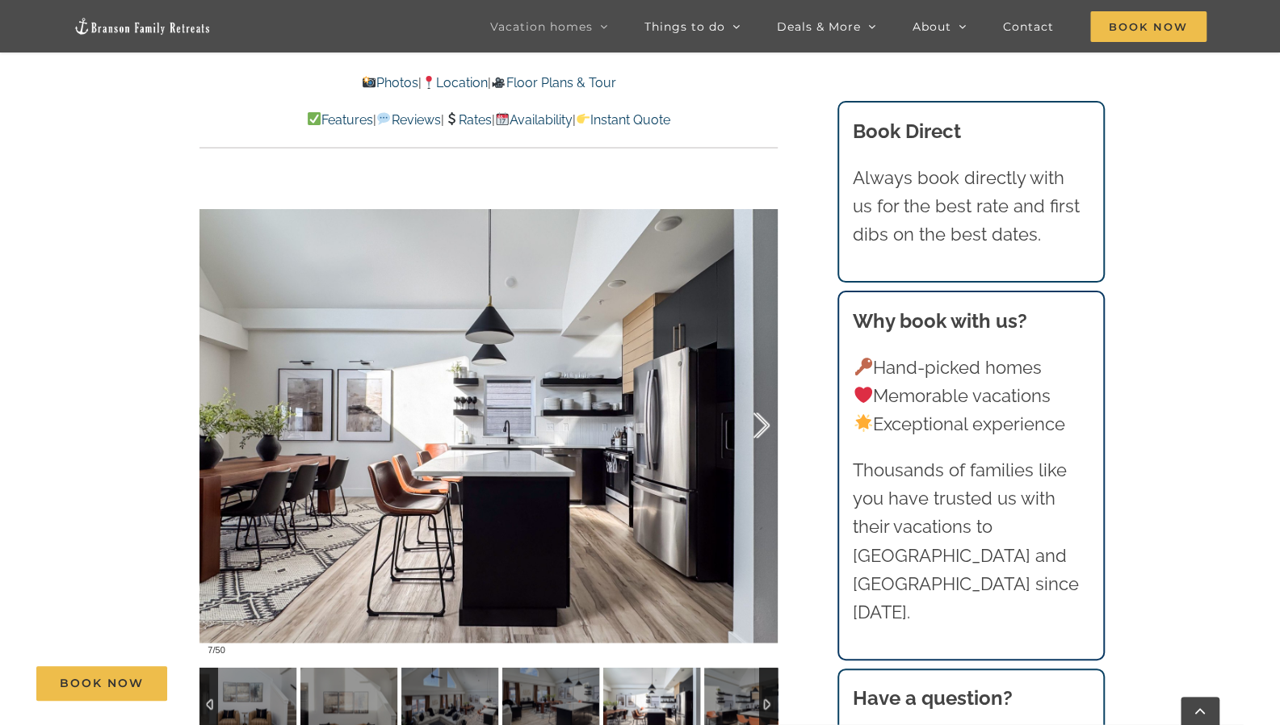
click at [767, 421] on div at bounding box center [745, 426] width 50 height 100
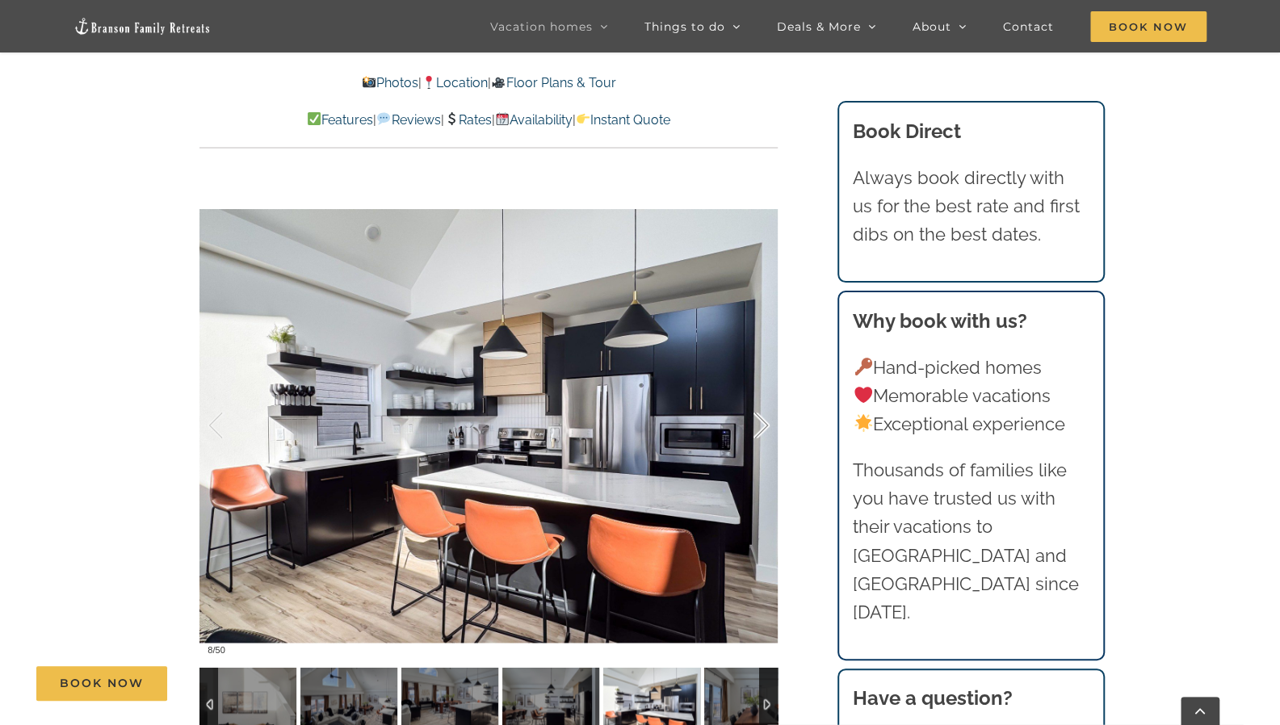
click at [767, 421] on div at bounding box center [745, 426] width 50 height 100
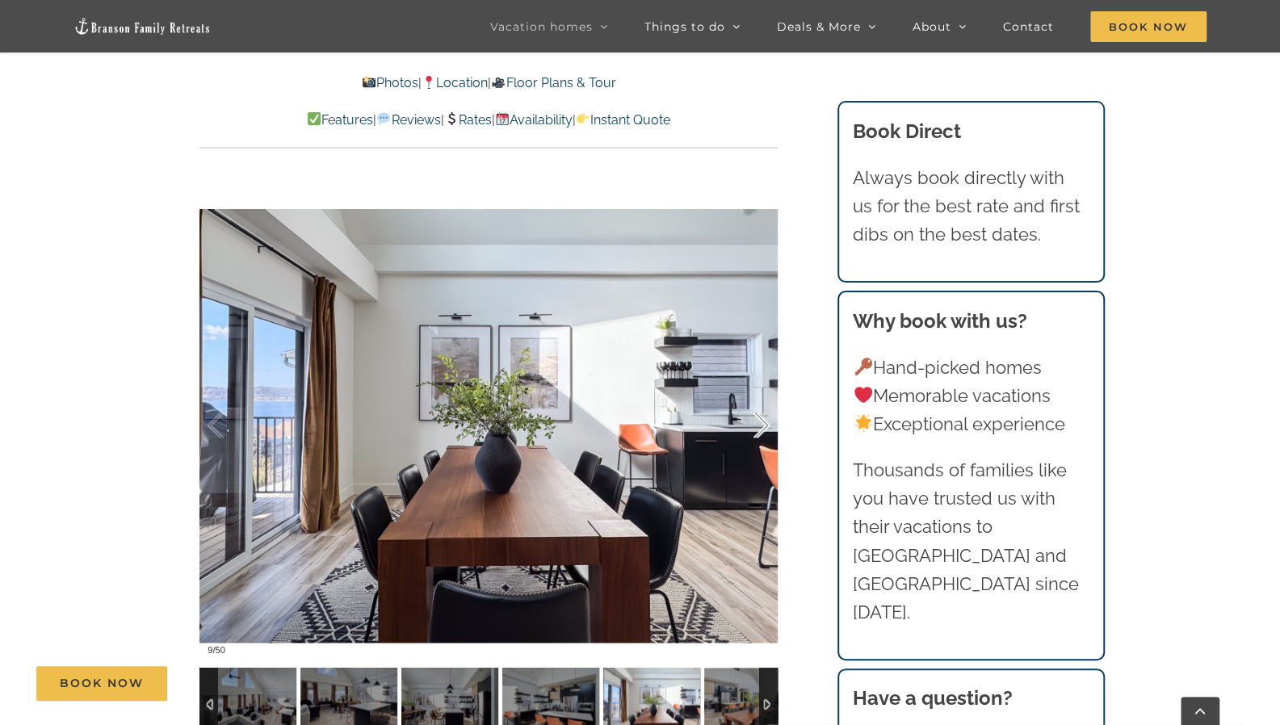
click at [767, 421] on div at bounding box center [745, 426] width 50 height 100
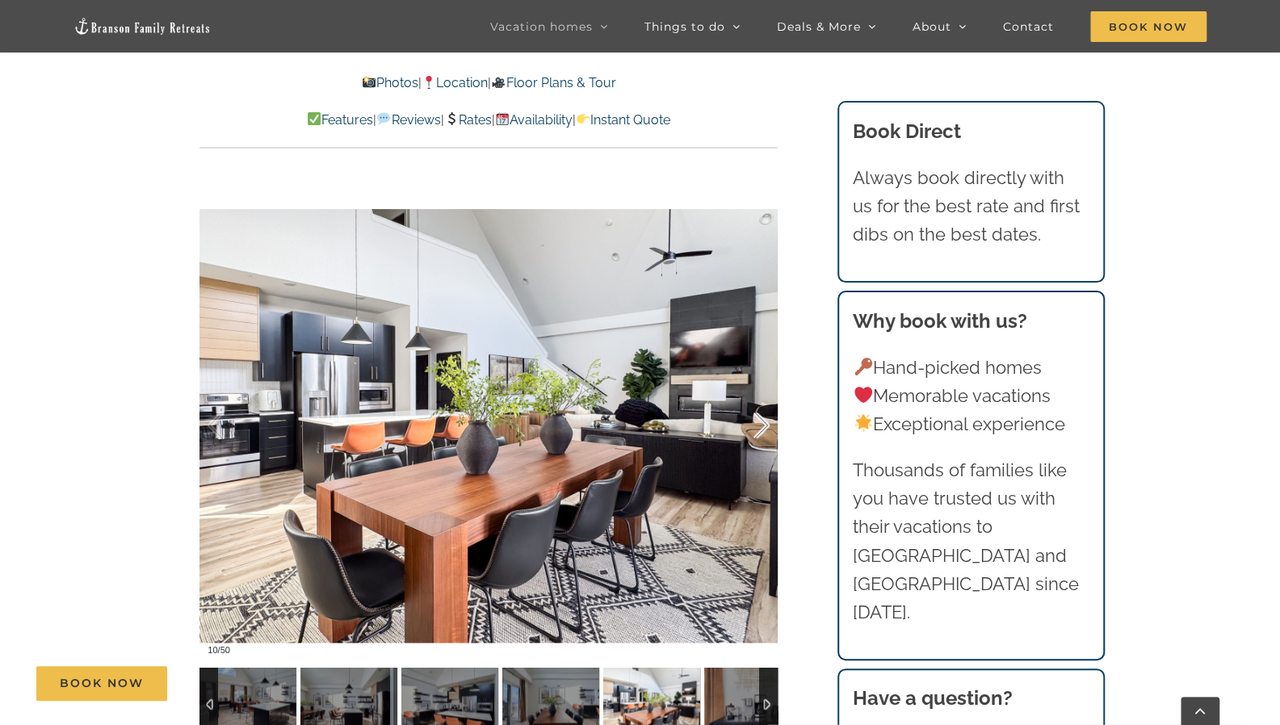
click at [767, 421] on div at bounding box center [745, 426] width 50 height 100
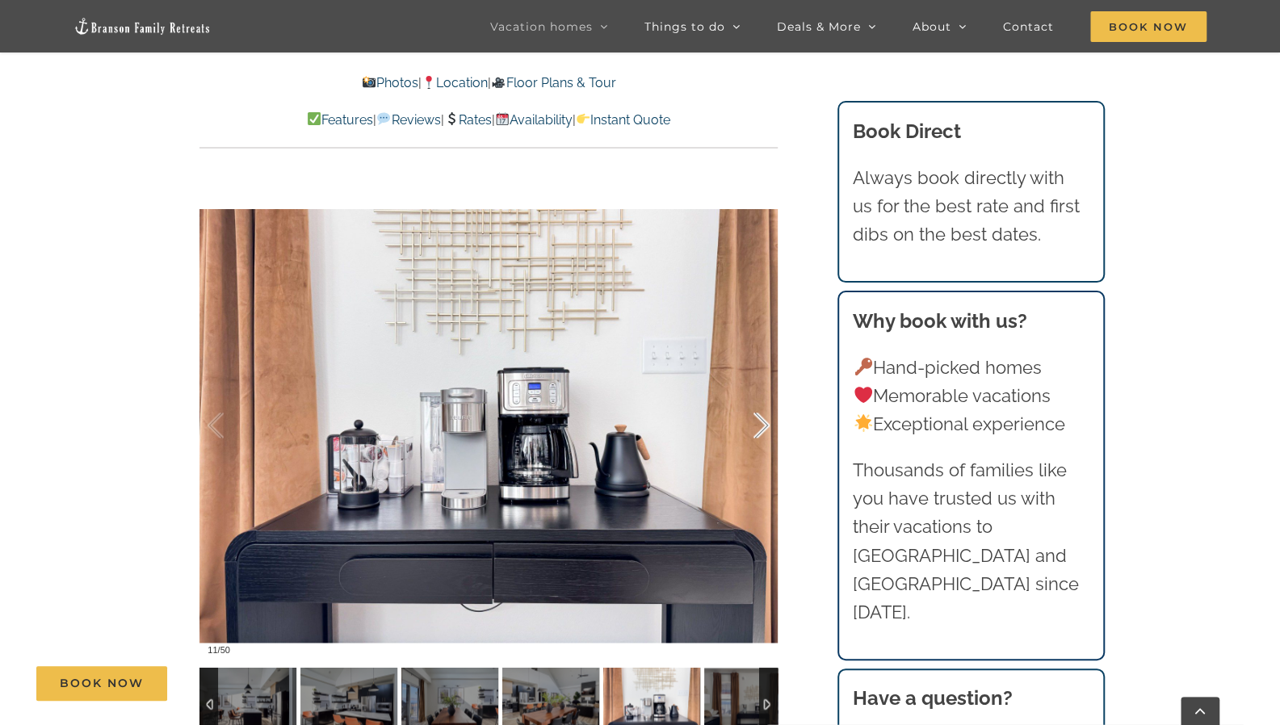
click at [767, 421] on div at bounding box center [745, 426] width 50 height 100
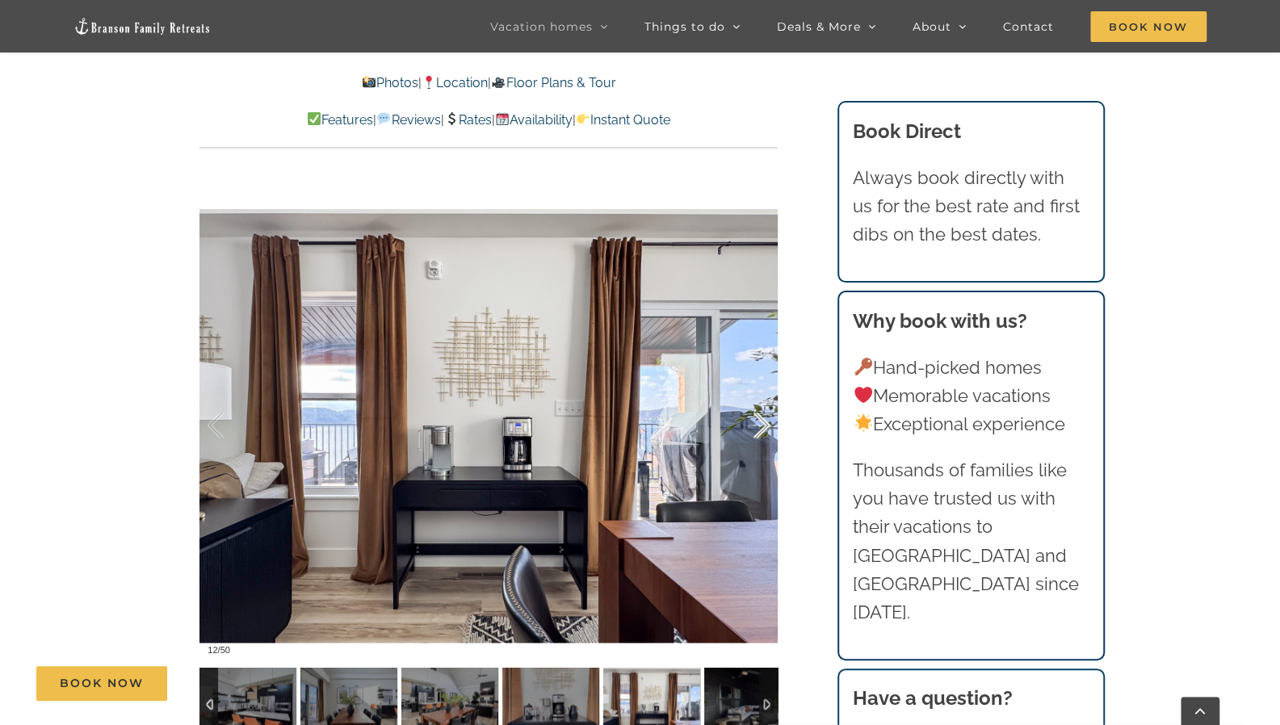
click at [767, 421] on div at bounding box center [745, 426] width 50 height 100
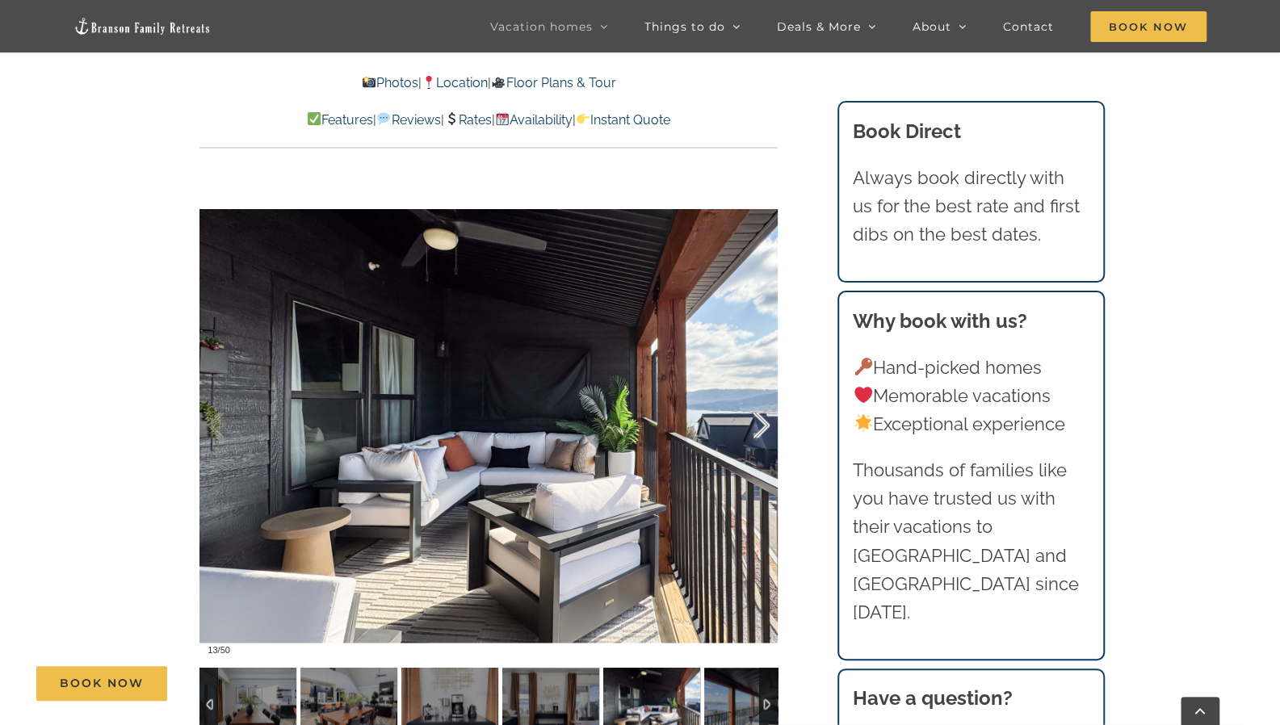
click at [767, 421] on div at bounding box center [745, 426] width 50 height 100
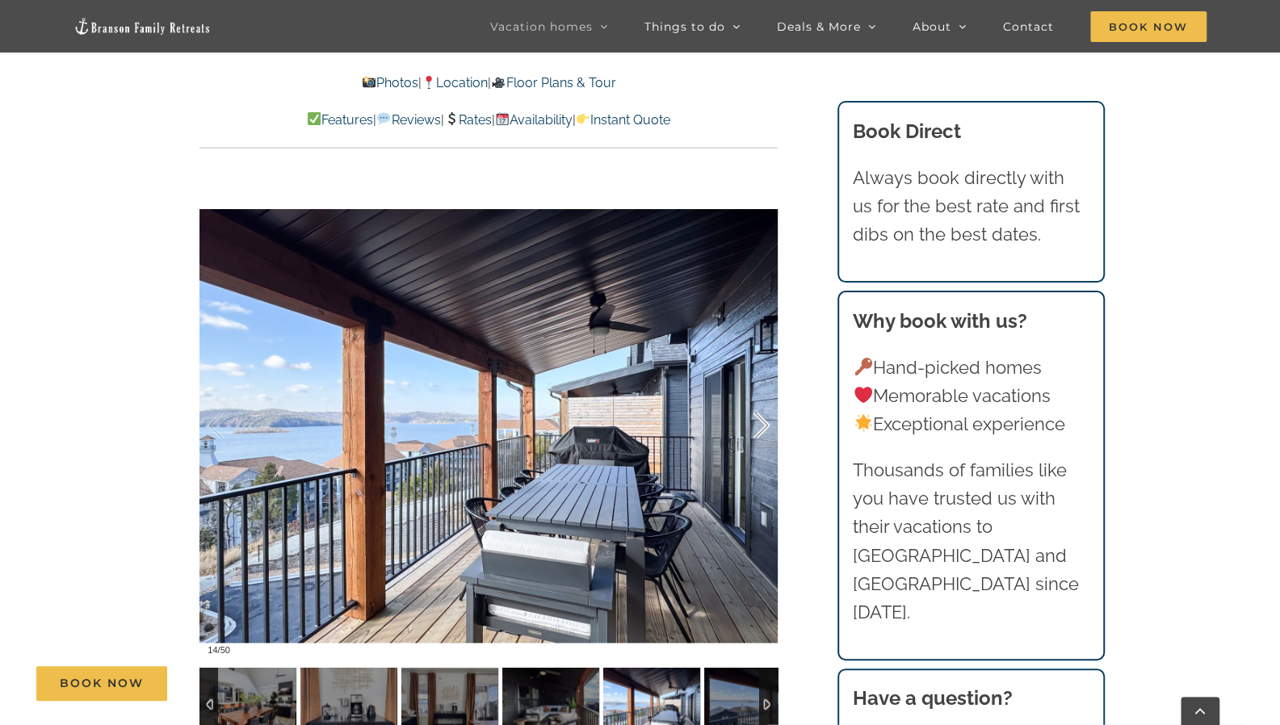
click at [760, 429] on div at bounding box center [745, 426] width 50 height 100
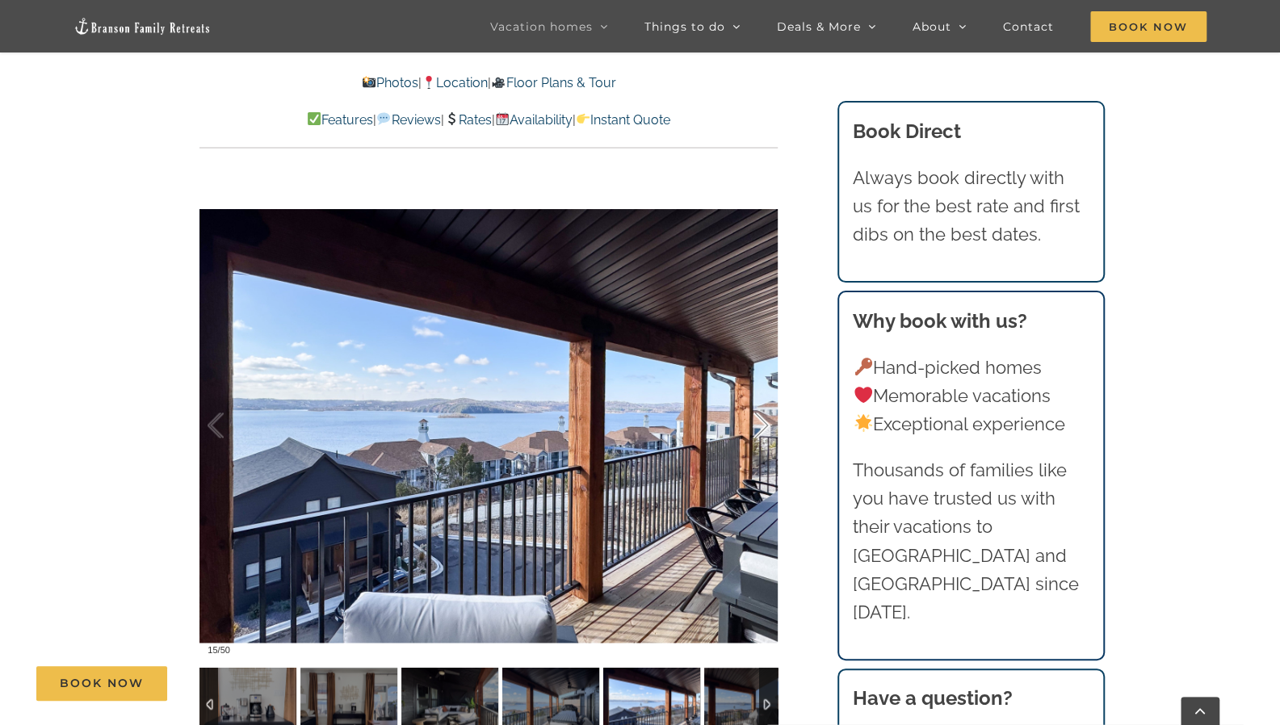
click at [756, 414] on div at bounding box center [745, 426] width 50 height 100
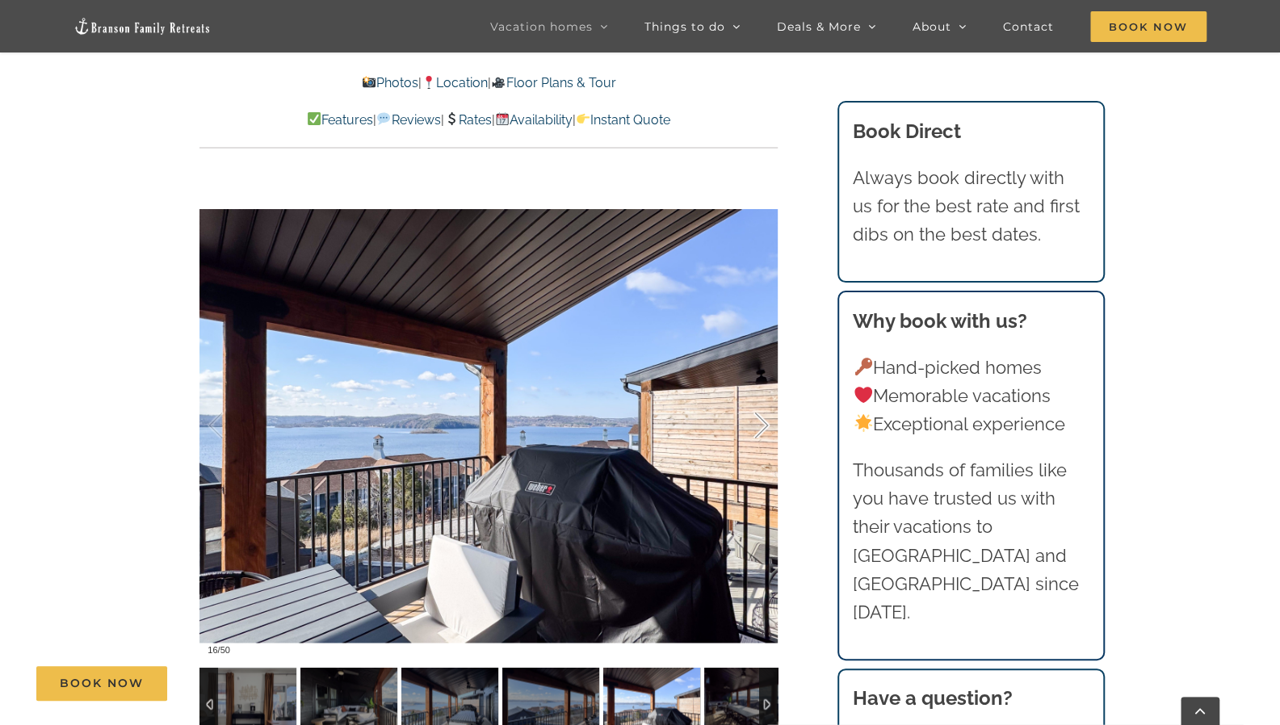
click at [756, 414] on div at bounding box center [745, 426] width 50 height 100
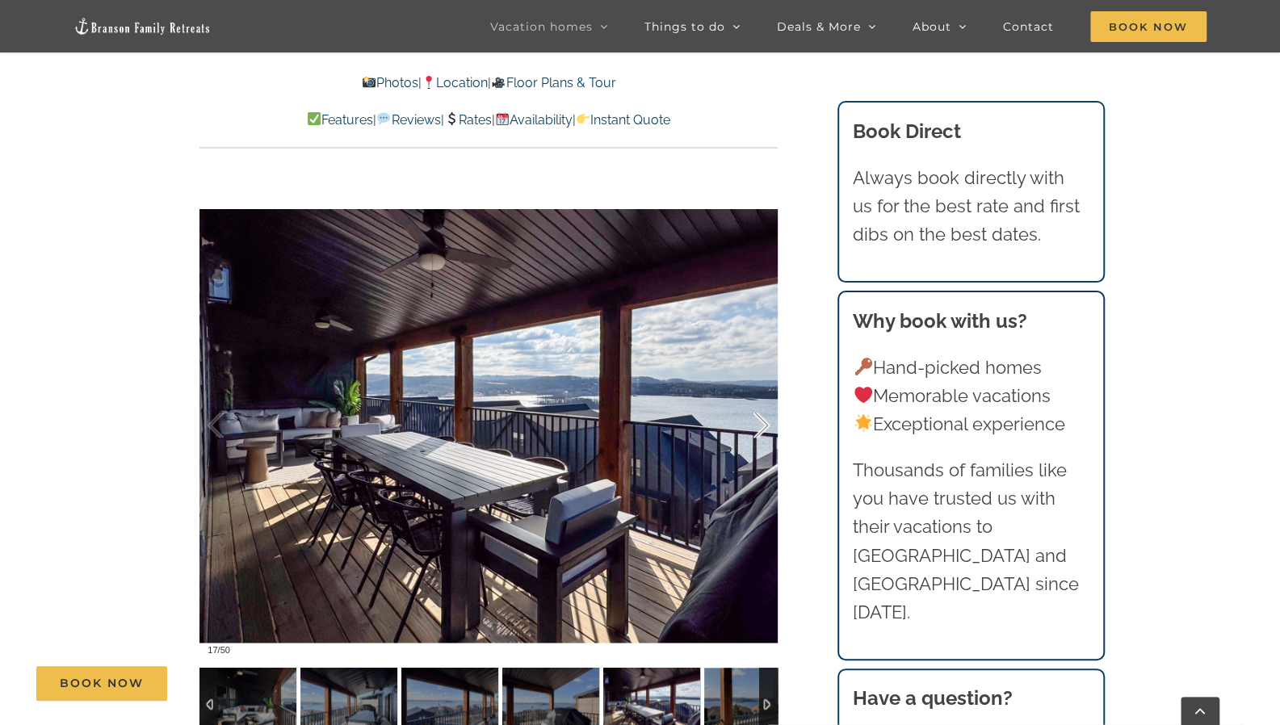
click at [756, 414] on div at bounding box center [745, 426] width 50 height 100
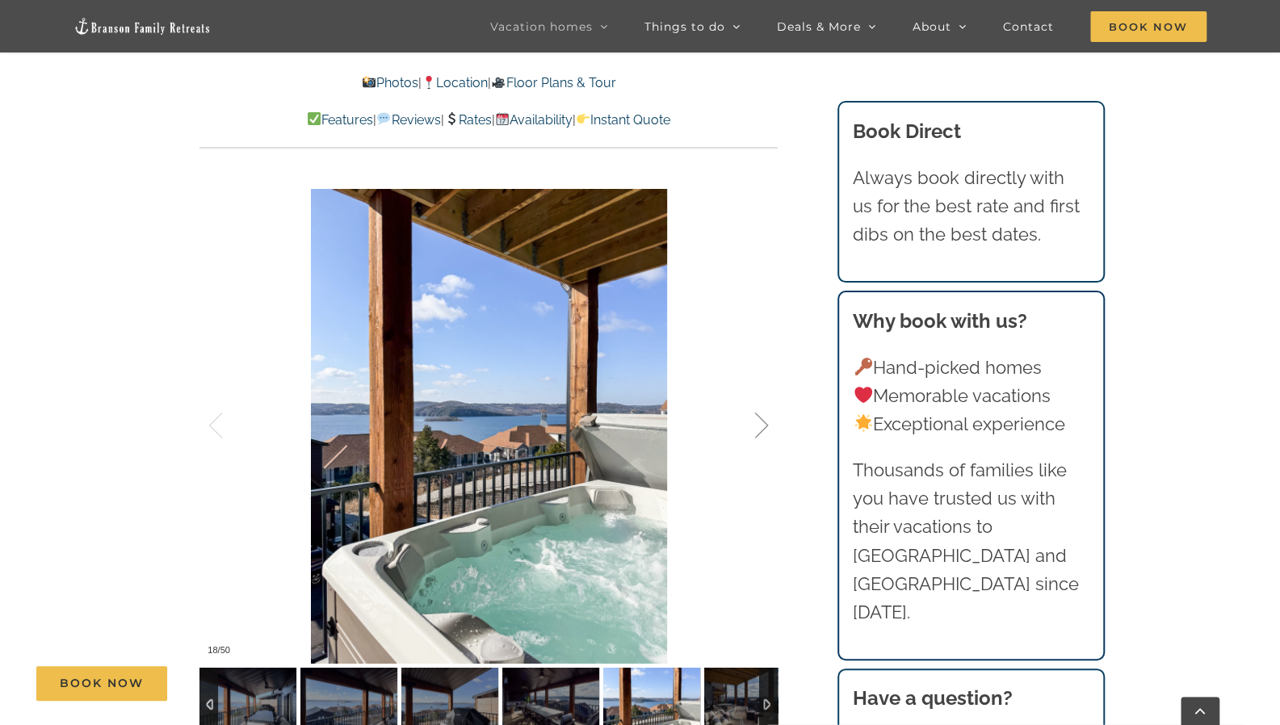
click at [756, 414] on div at bounding box center [745, 426] width 50 height 100
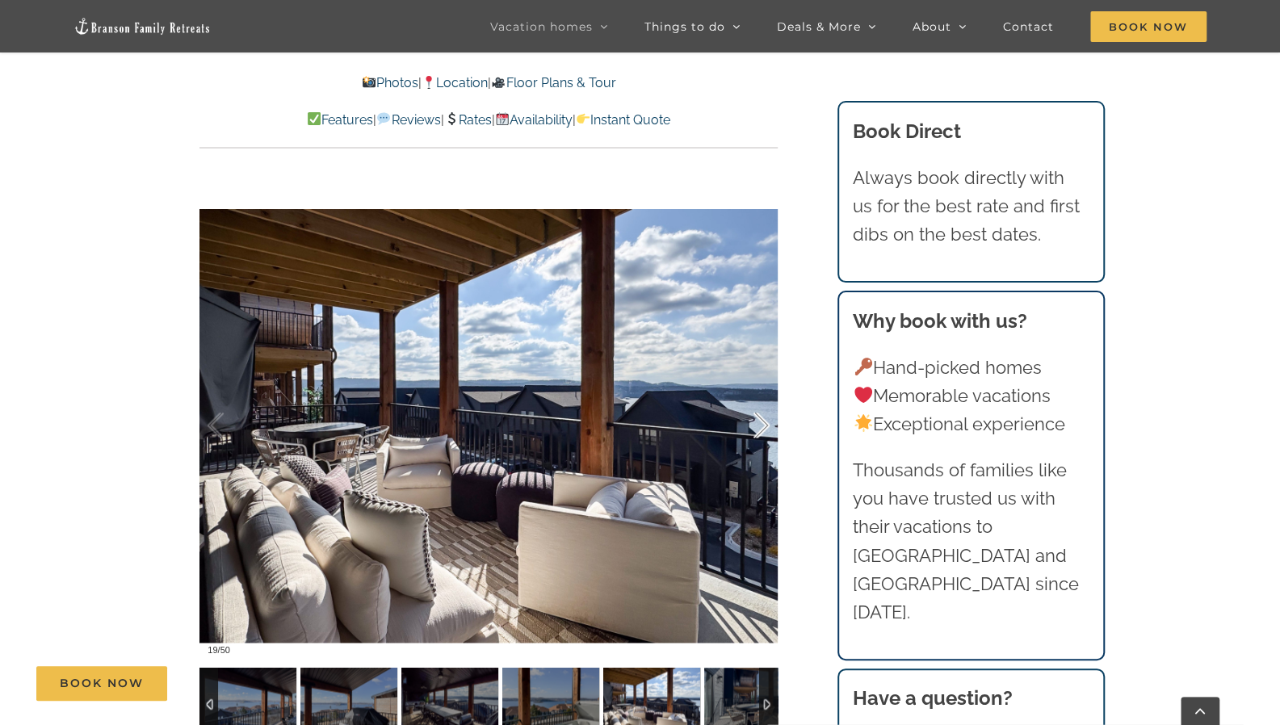
click at [756, 414] on div at bounding box center [745, 426] width 50 height 100
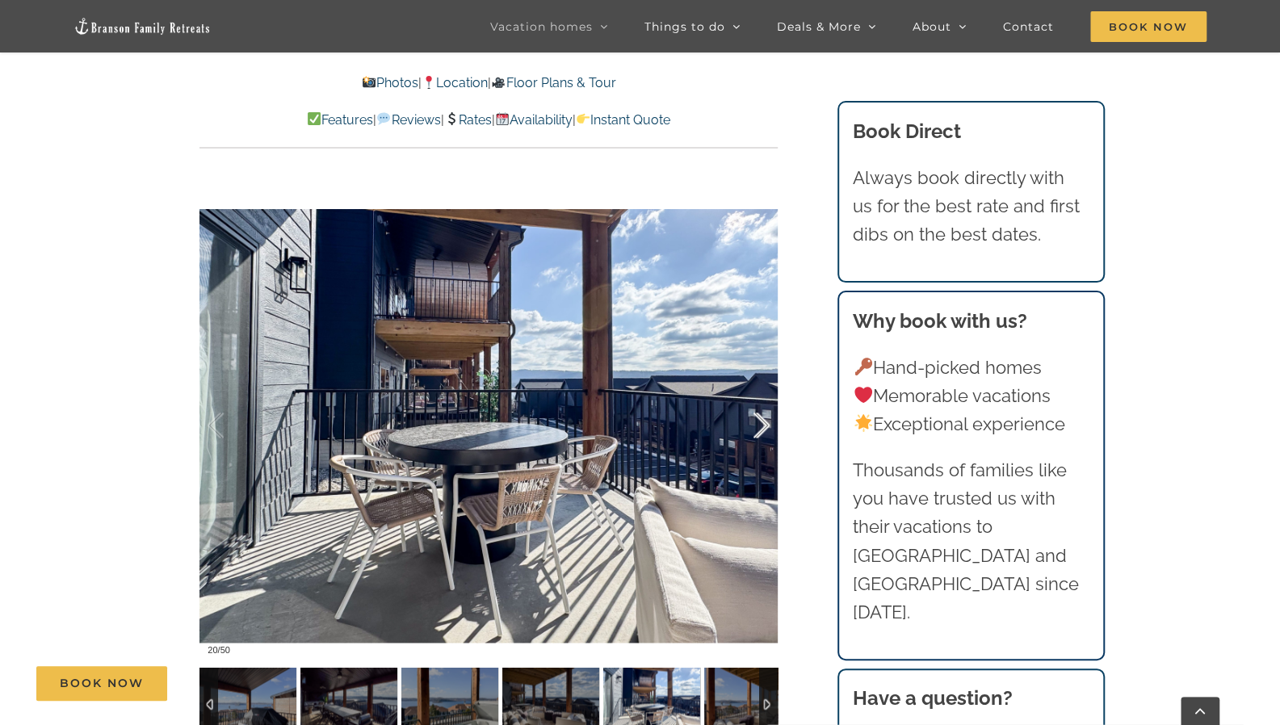
click at [756, 414] on div at bounding box center [745, 426] width 50 height 100
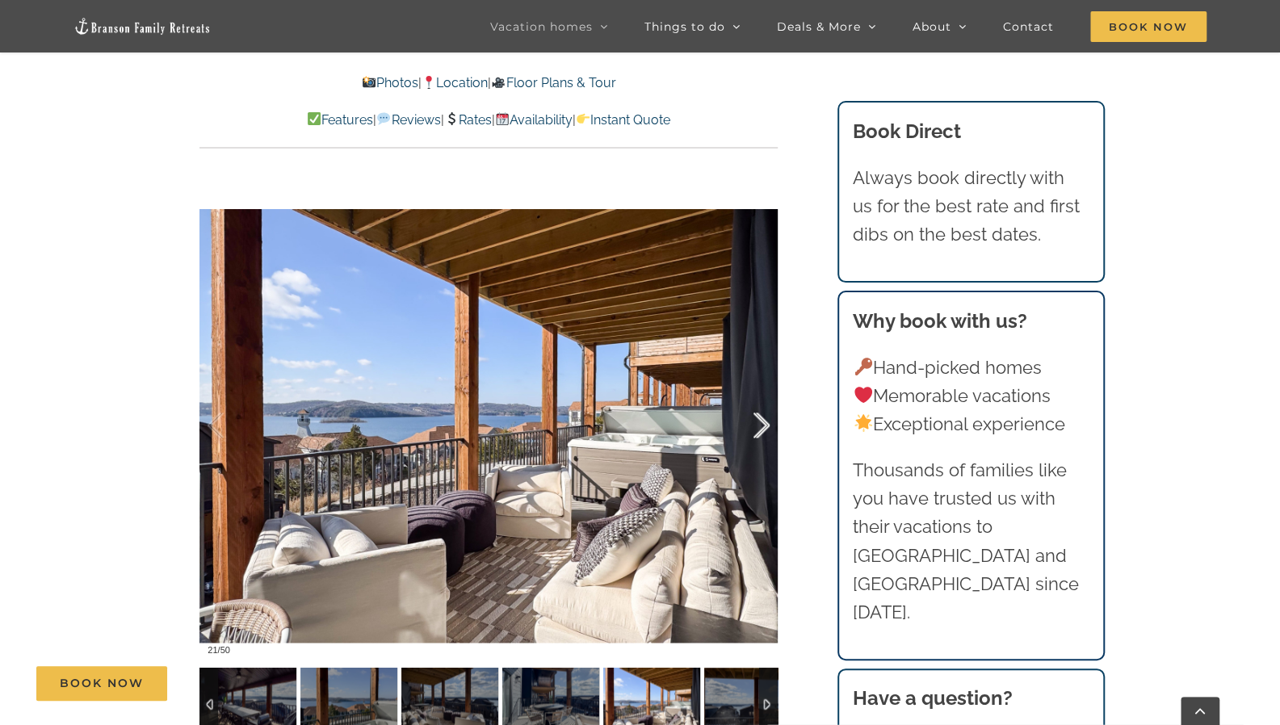
click at [756, 414] on div at bounding box center [745, 426] width 50 height 100
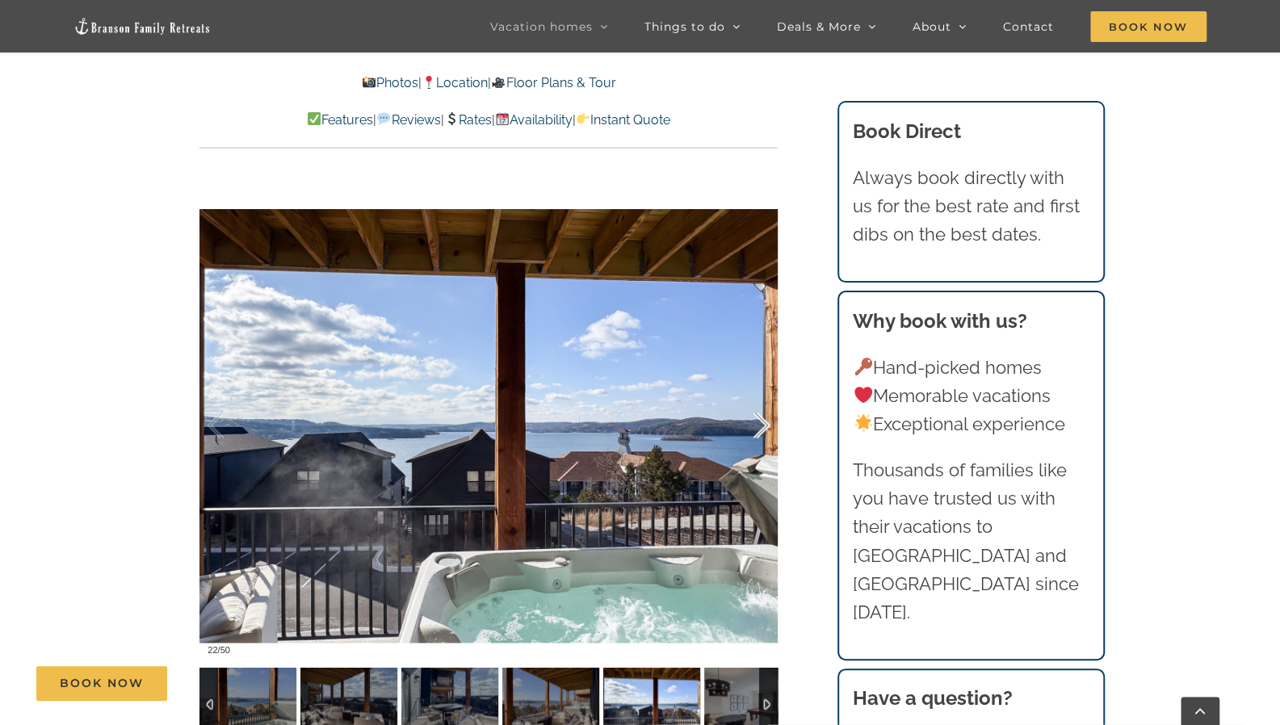
click at [756, 414] on div at bounding box center [745, 426] width 50 height 100
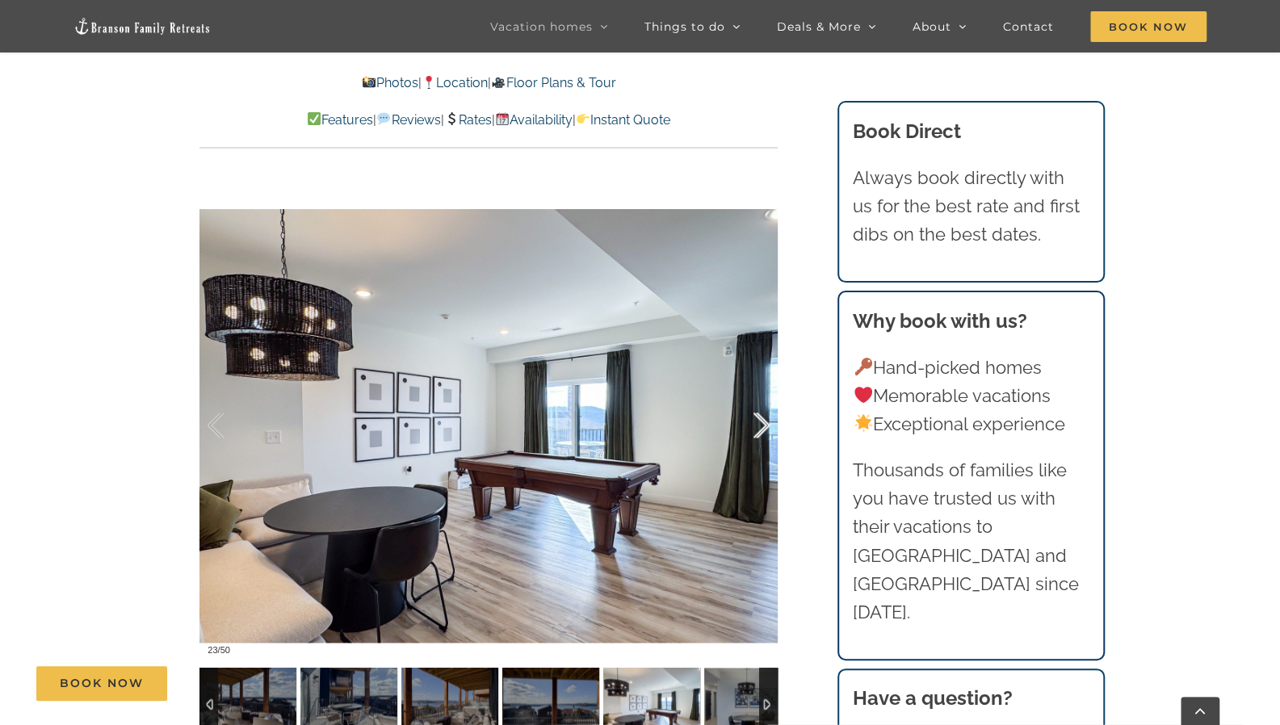
click at [756, 414] on div at bounding box center [745, 426] width 50 height 100
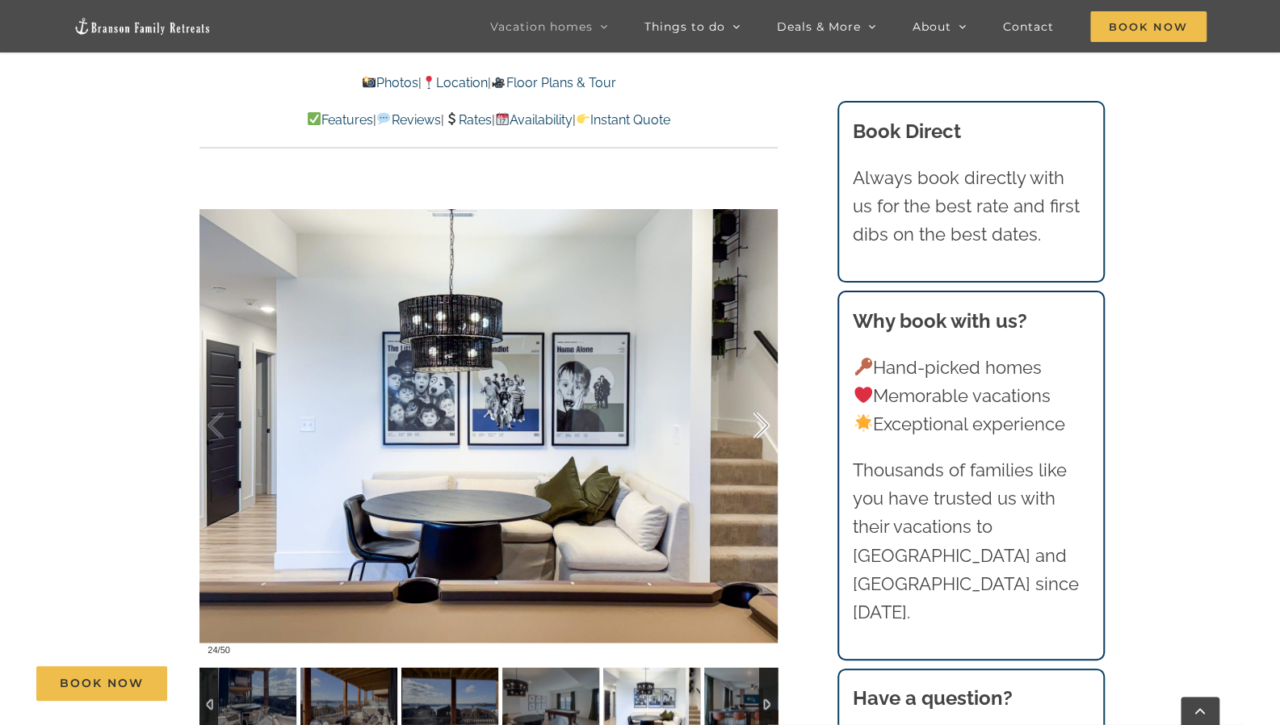
click at [756, 414] on div at bounding box center [745, 426] width 50 height 100
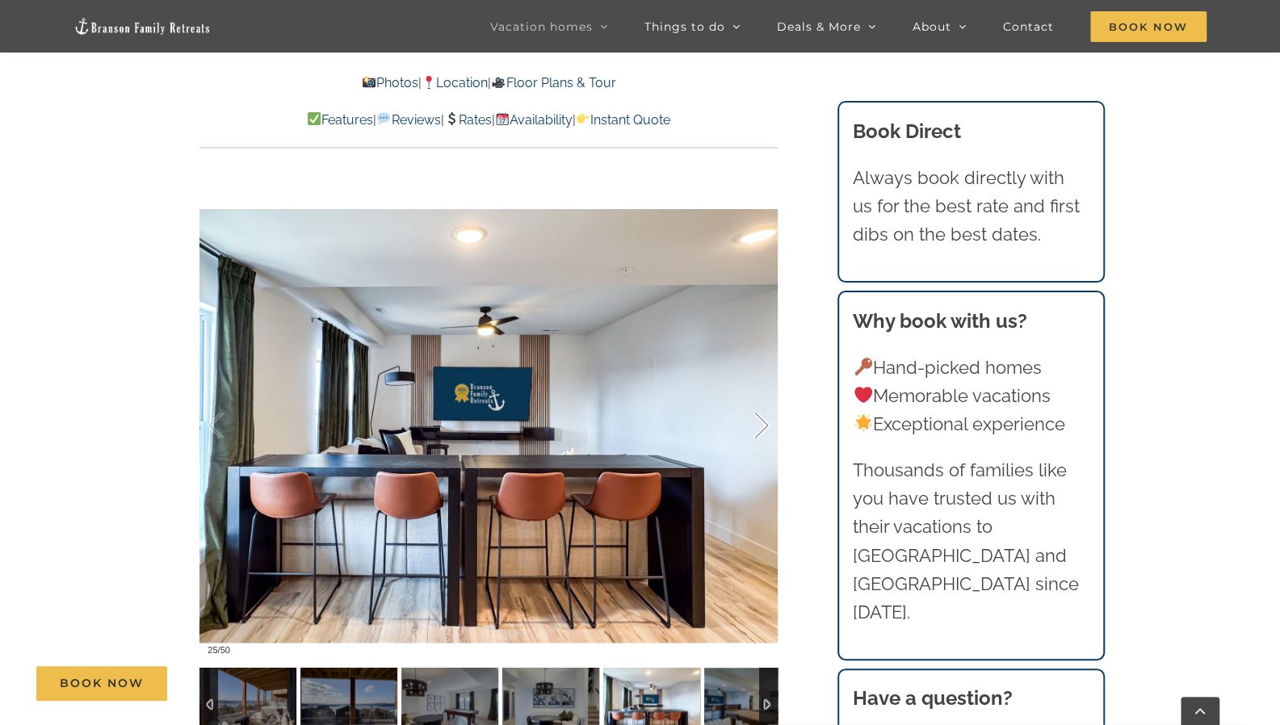
click at [756, 414] on div at bounding box center [745, 426] width 50 height 100
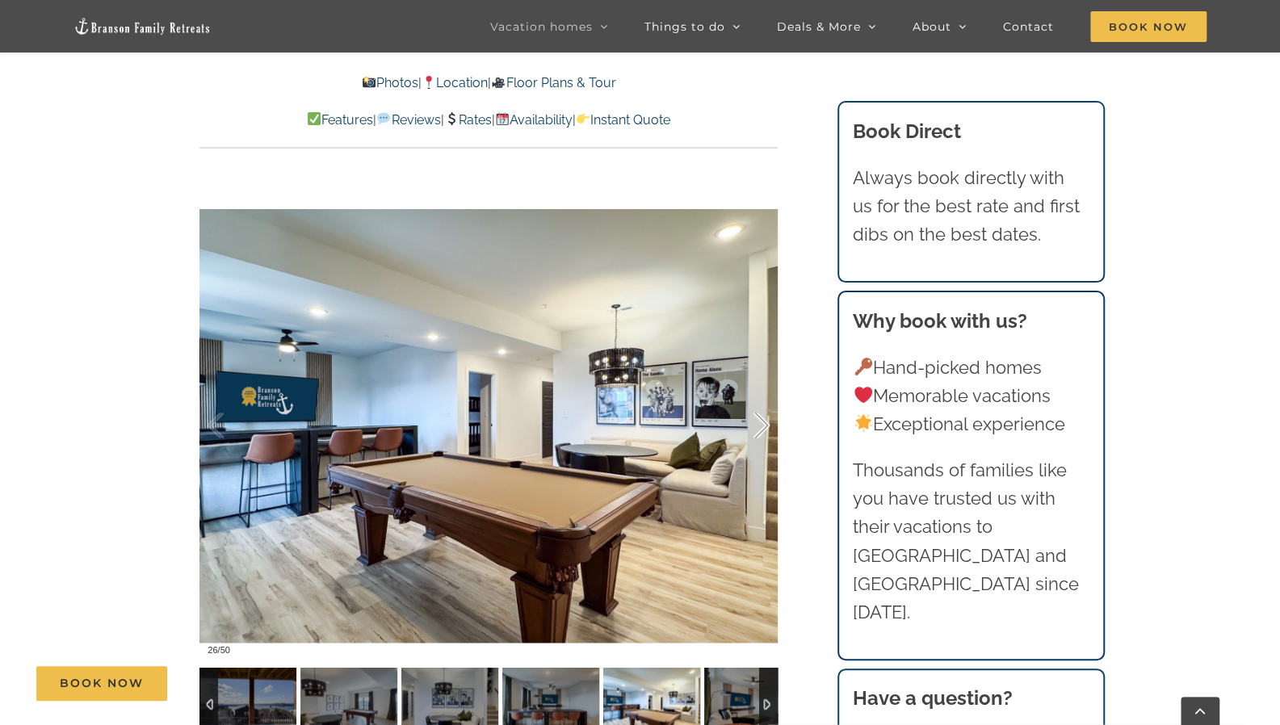
click at [756, 414] on div at bounding box center [745, 426] width 50 height 100
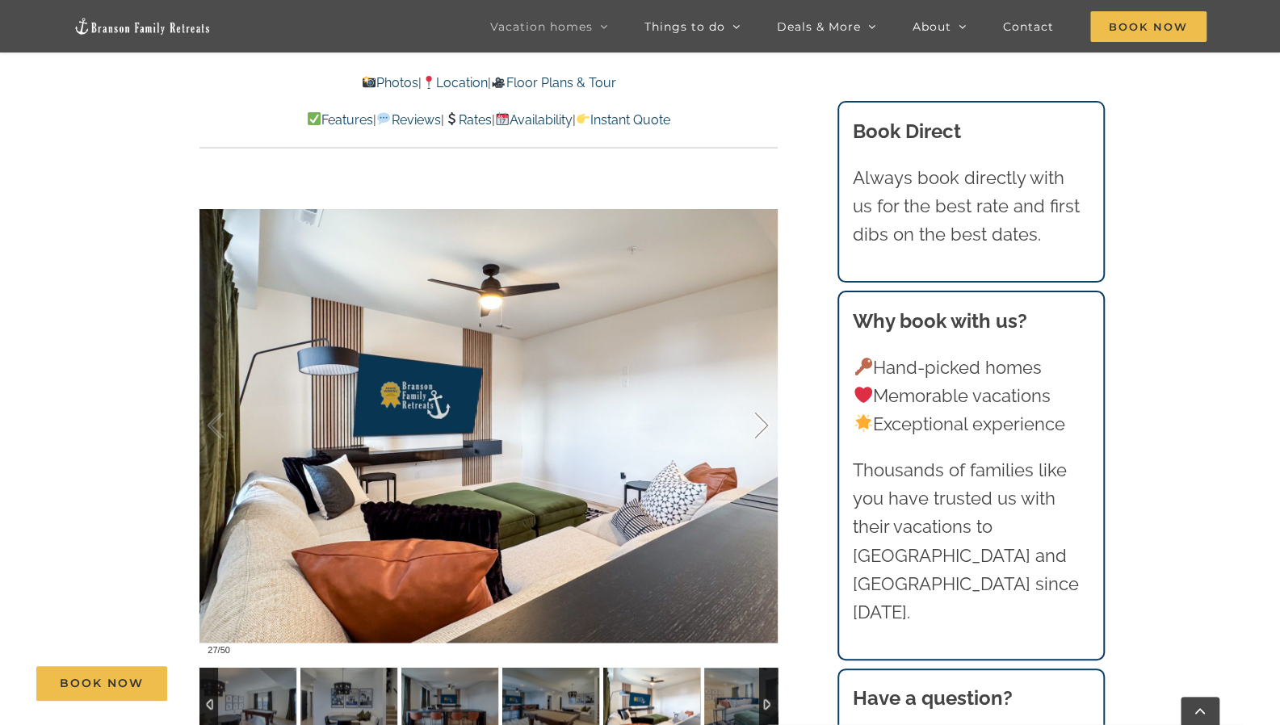
click at [756, 414] on div at bounding box center [745, 426] width 50 height 100
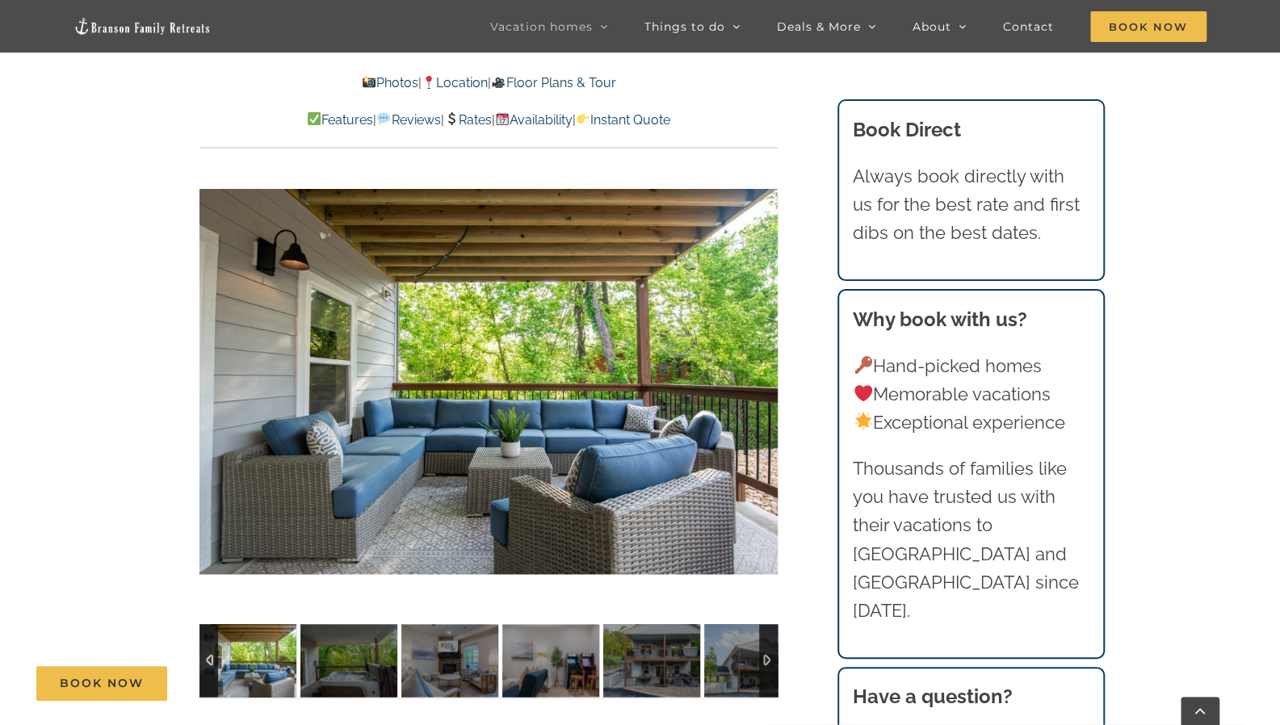
scroll to position [1255, 0]
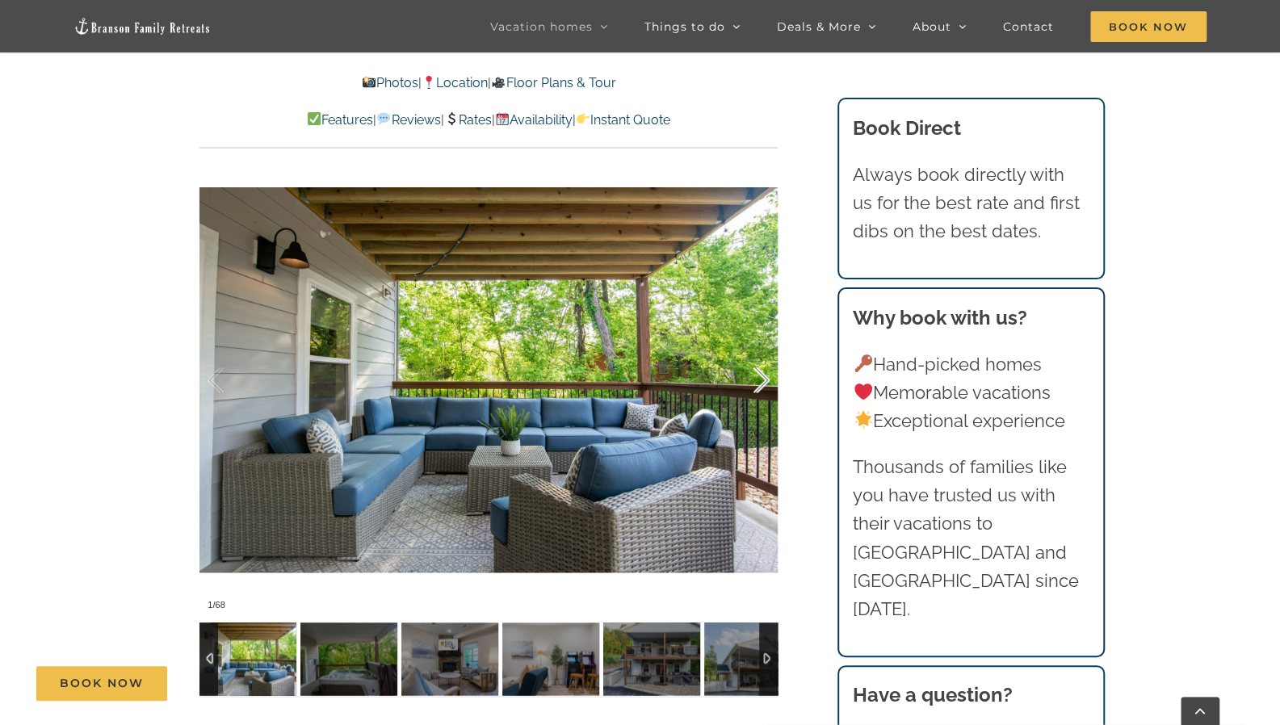
click at [763, 380] on div at bounding box center [745, 380] width 50 height 100
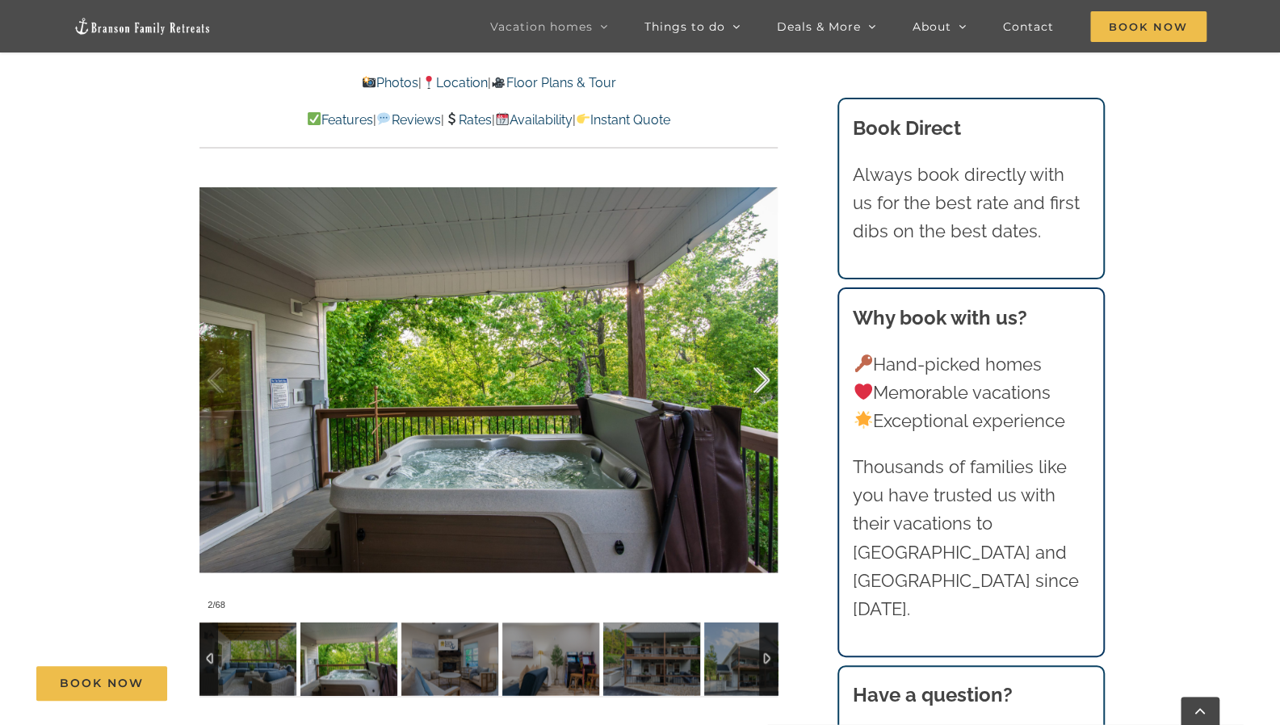
click at [763, 380] on div at bounding box center [745, 380] width 50 height 100
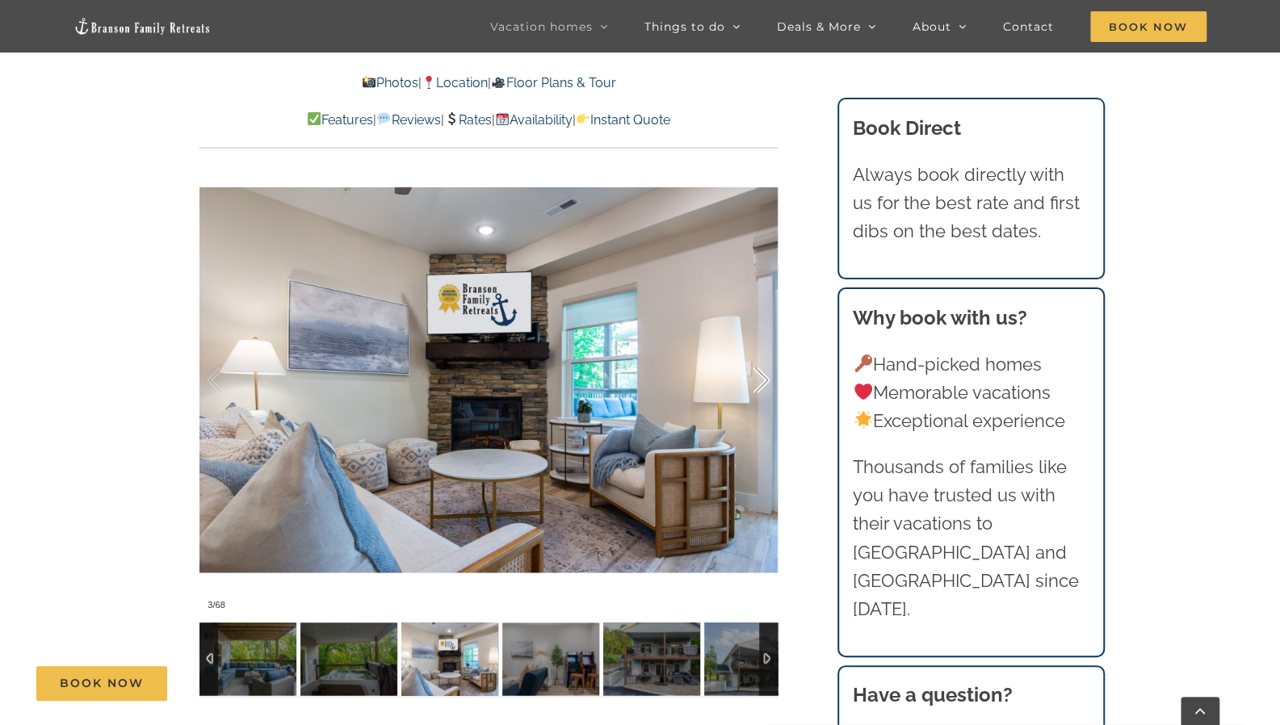
click at [763, 380] on div at bounding box center [745, 380] width 50 height 100
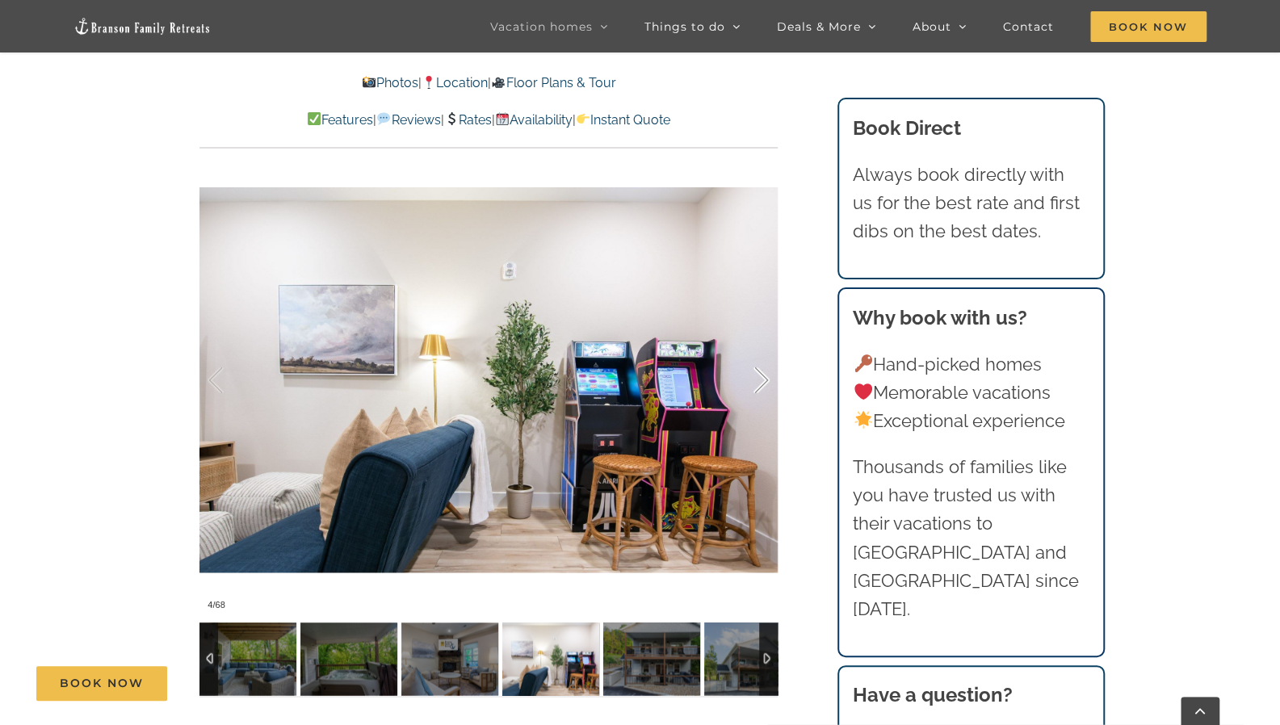
click at [763, 380] on div at bounding box center [745, 380] width 50 height 100
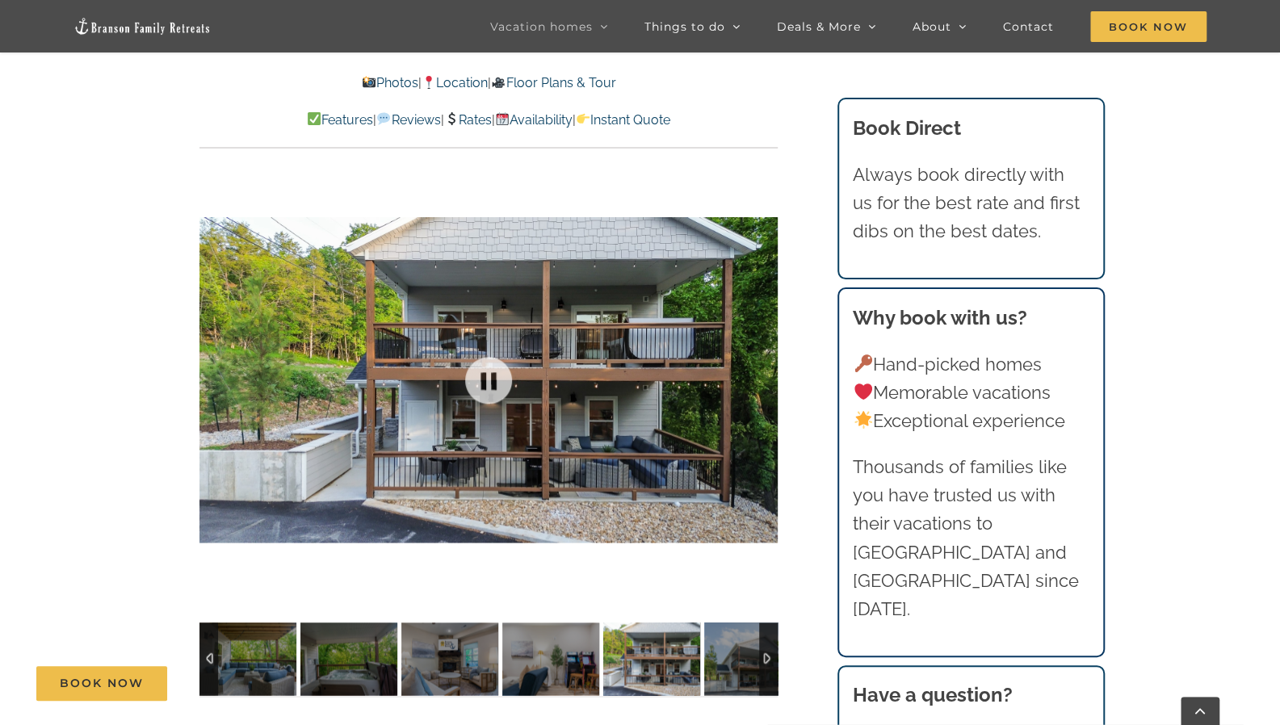
click at [763, 380] on div at bounding box center [489, 379] width 578 height 475
click at [763, 380] on div at bounding box center [745, 380] width 50 height 100
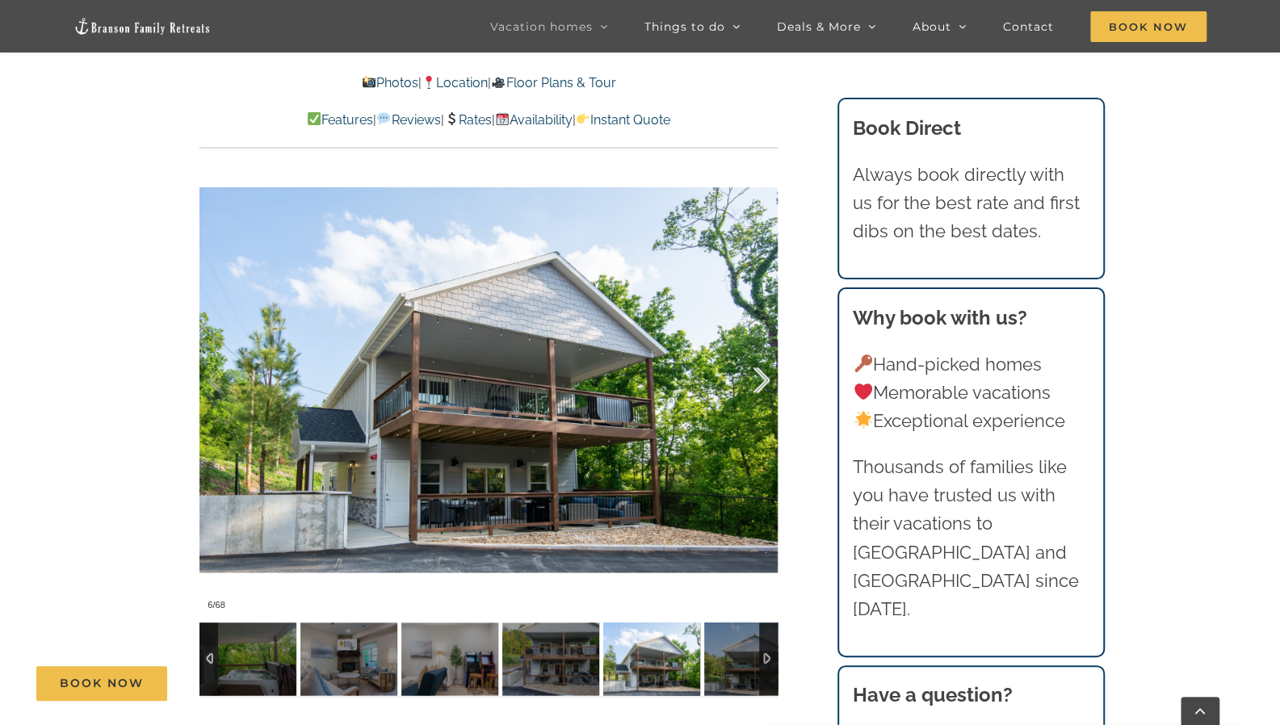
click at [763, 380] on div at bounding box center [745, 380] width 50 height 100
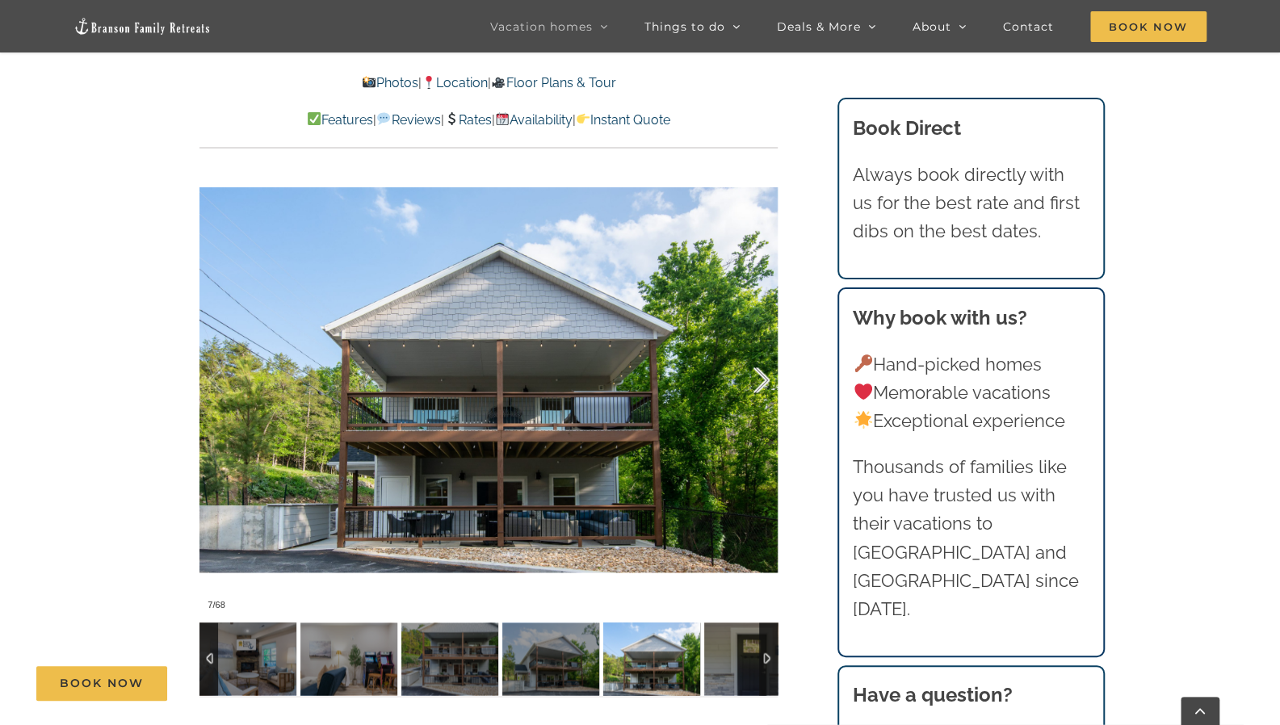
click at [763, 380] on div at bounding box center [745, 380] width 50 height 100
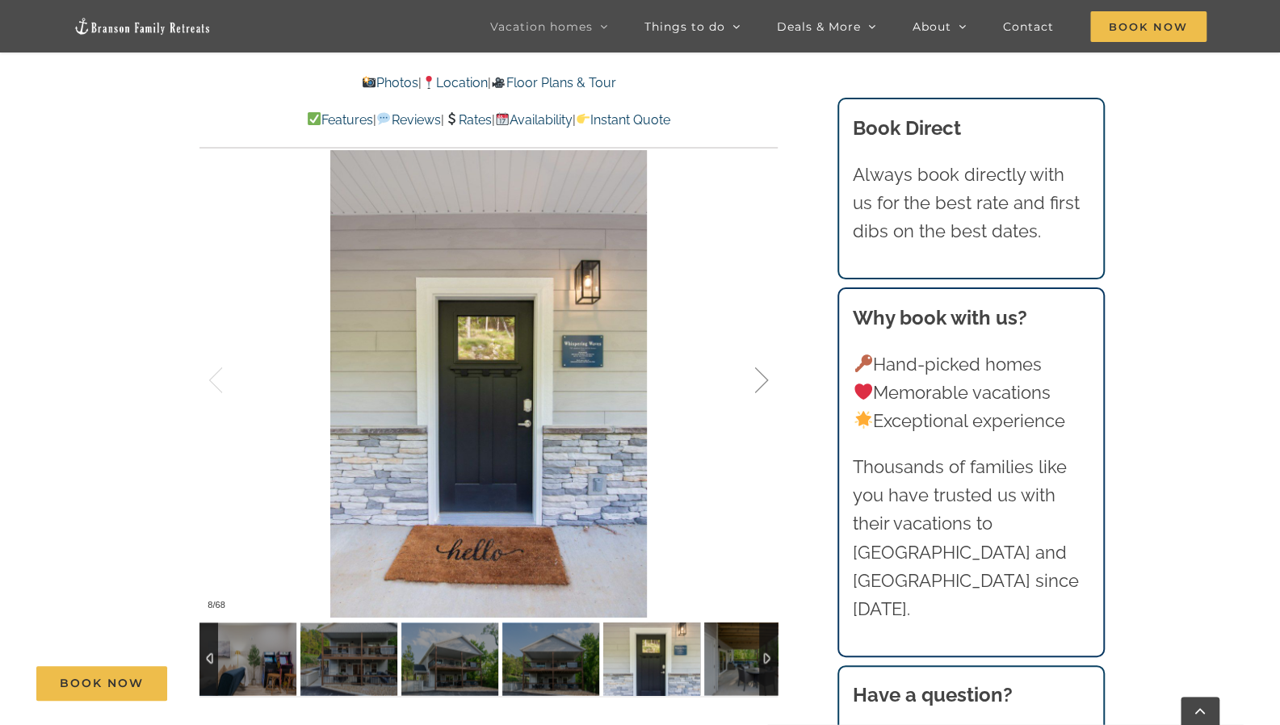
click at [763, 380] on div at bounding box center [745, 380] width 50 height 100
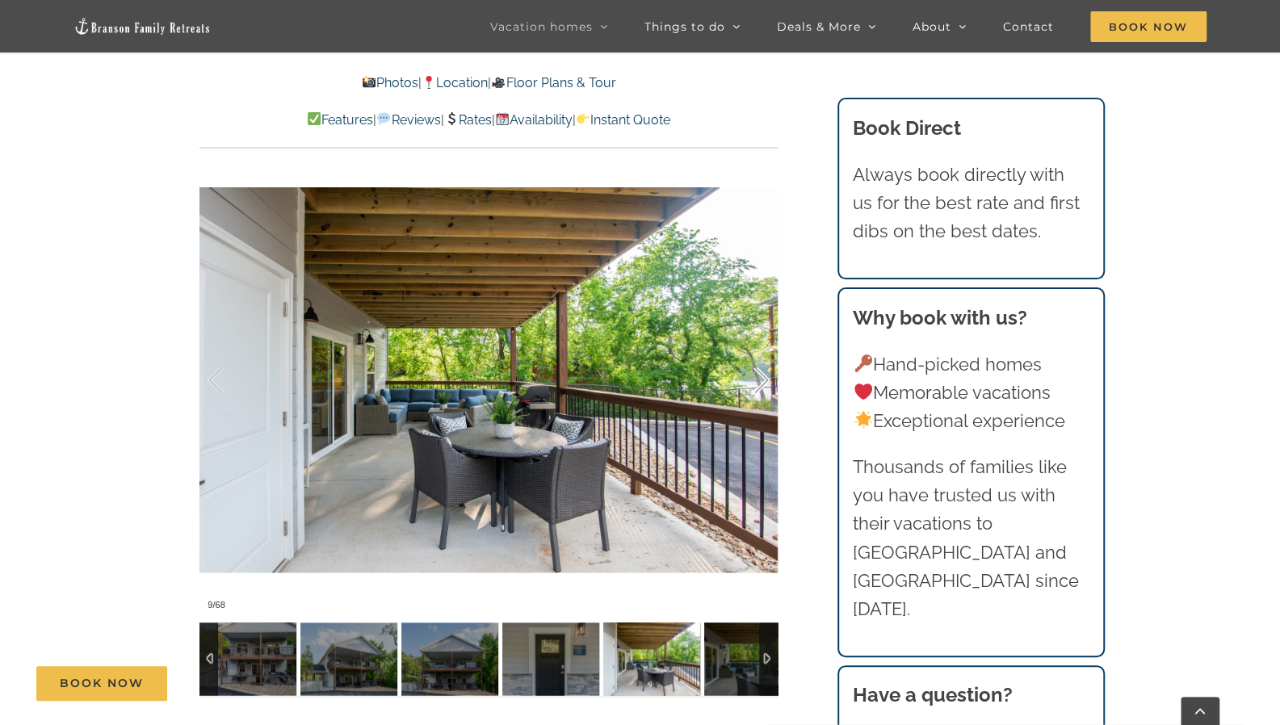
click at [763, 380] on div at bounding box center [745, 380] width 50 height 100
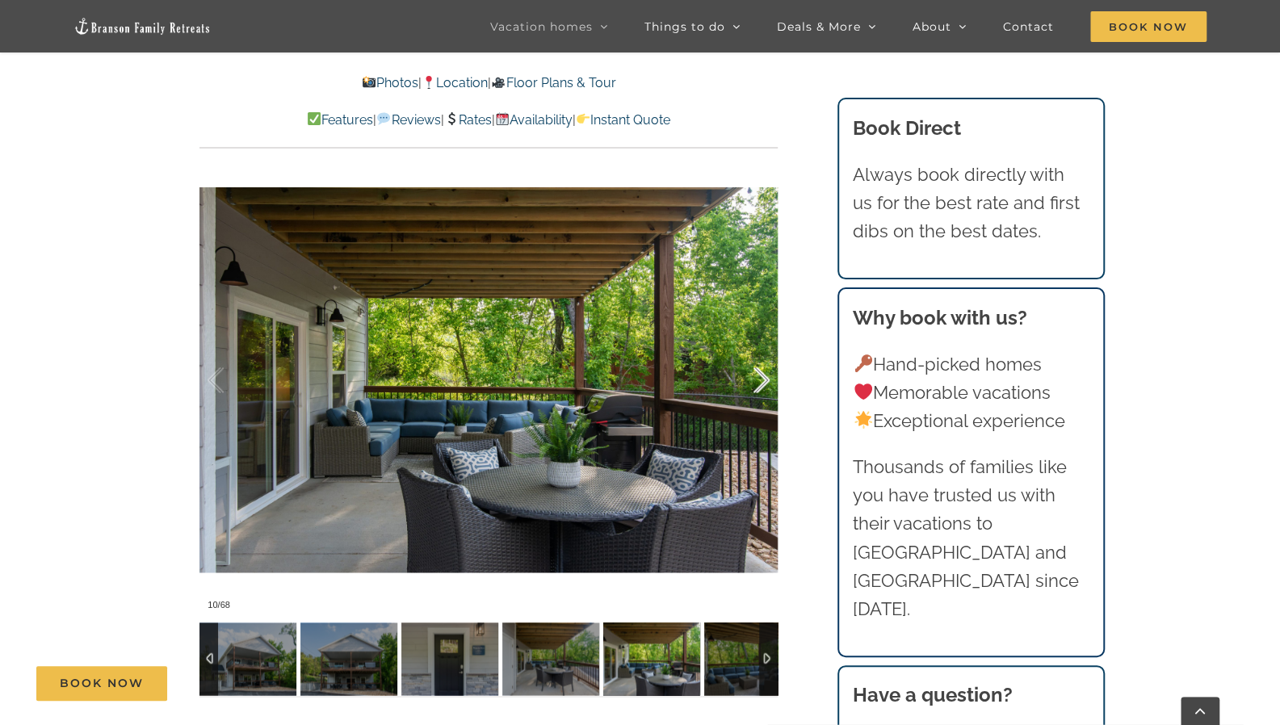
click at [763, 380] on div at bounding box center [745, 380] width 50 height 100
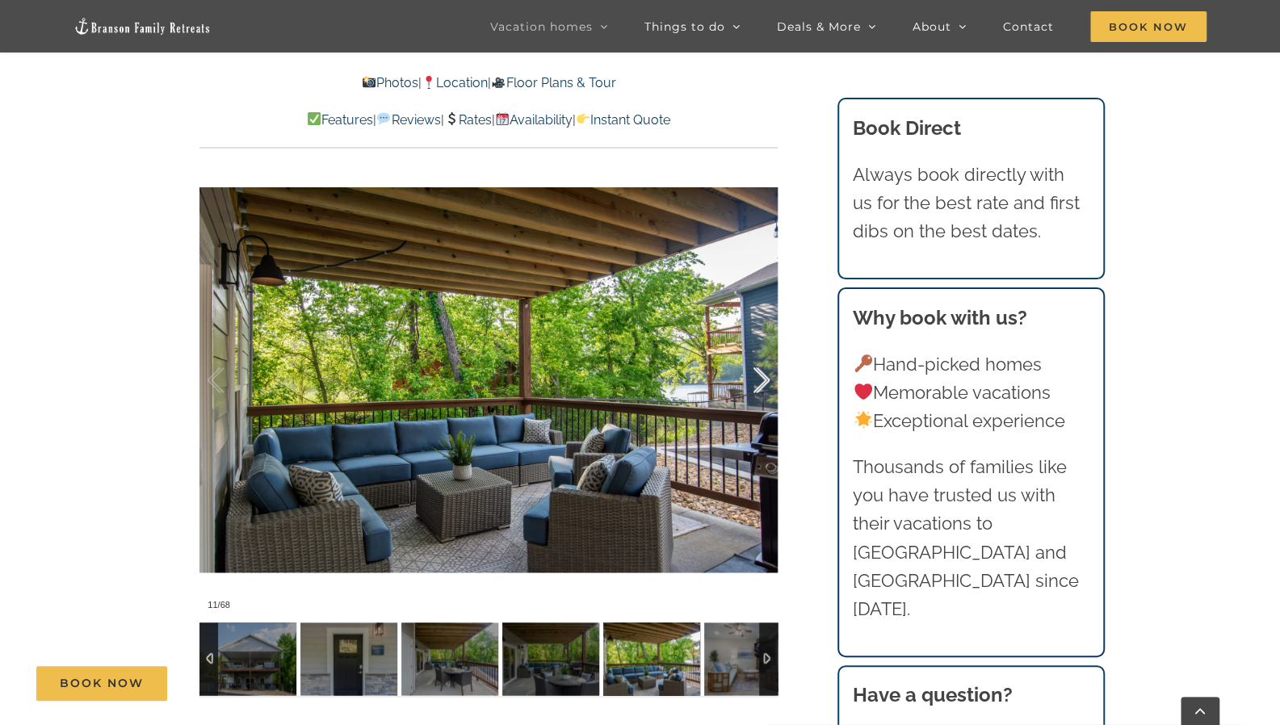
click at [763, 380] on div at bounding box center [745, 380] width 50 height 100
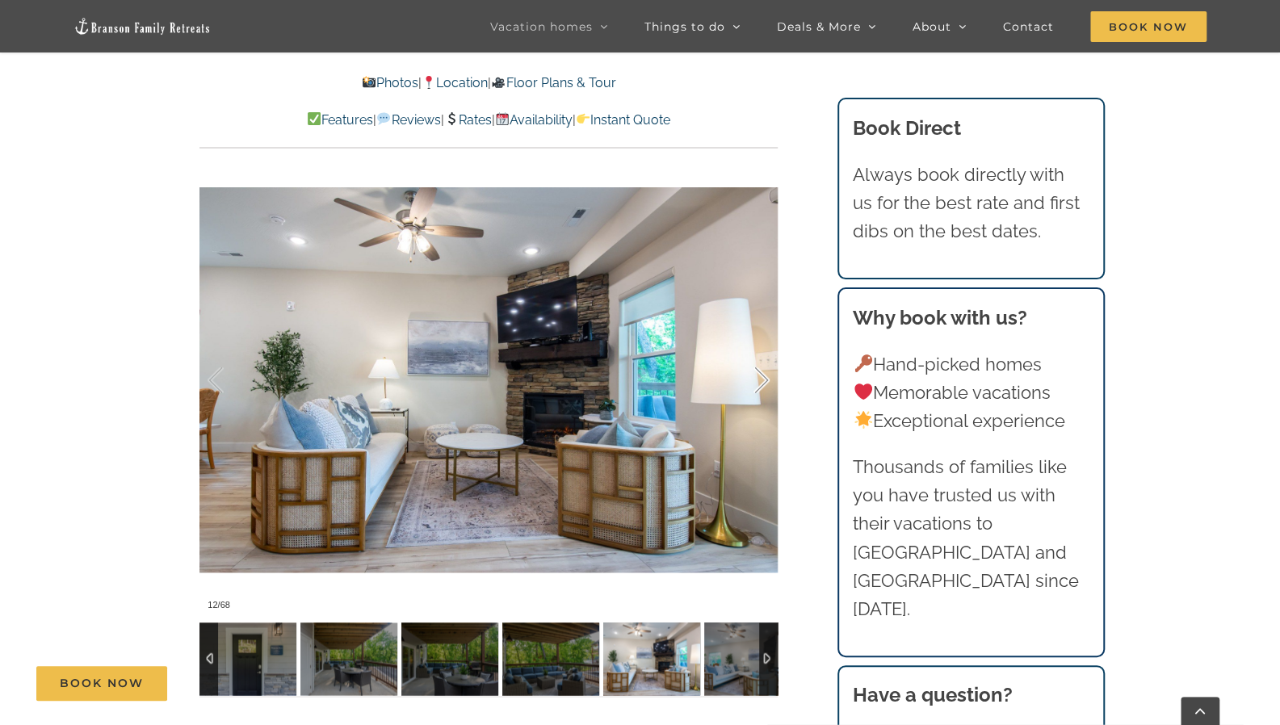
click at [763, 380] on div at bounding box center [745, 380] width 50 height 100
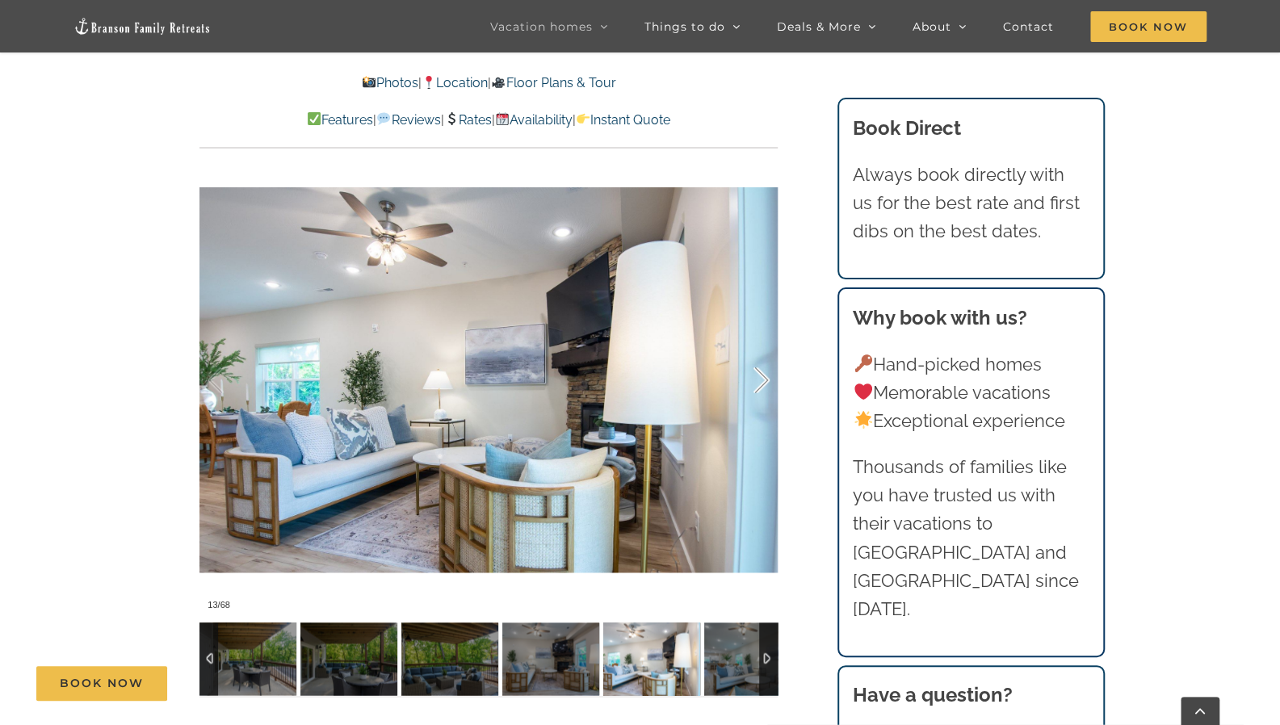
click at [763, 380] on div at bounding box center [745, 380] width 50 height 100
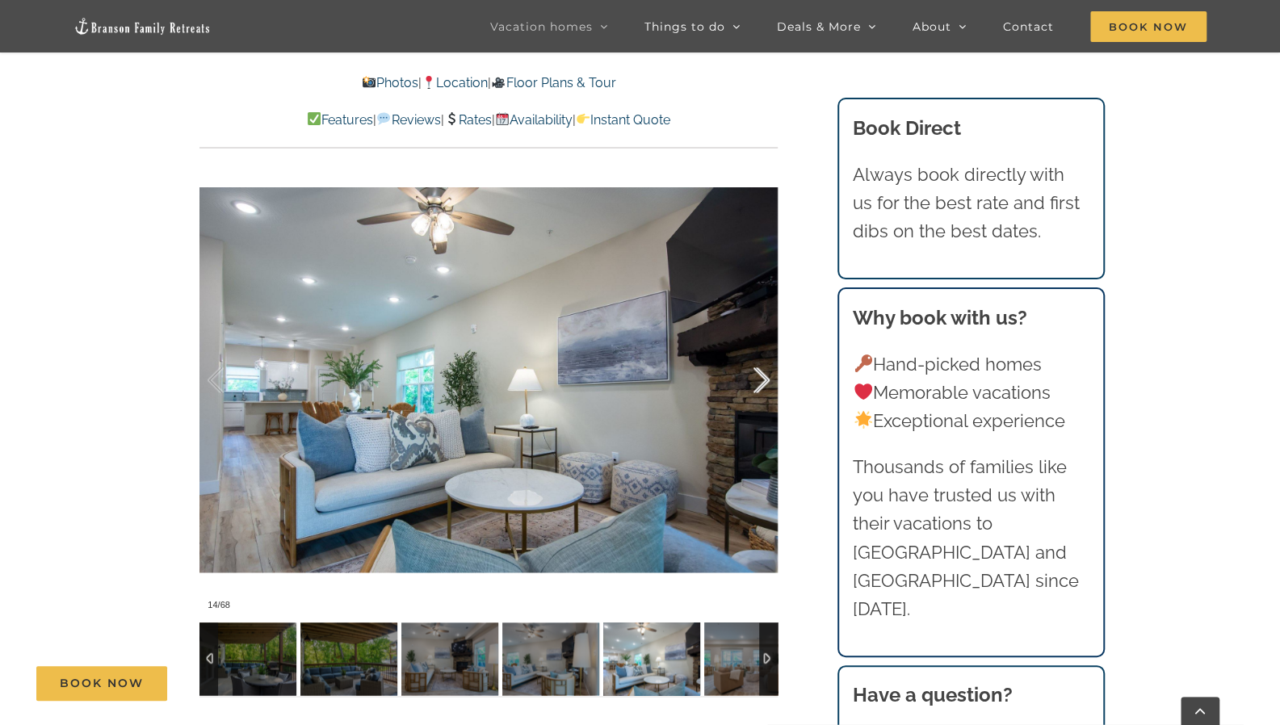
click at [763, 380] on div at bounding box center [745, 380] width 50 height 100
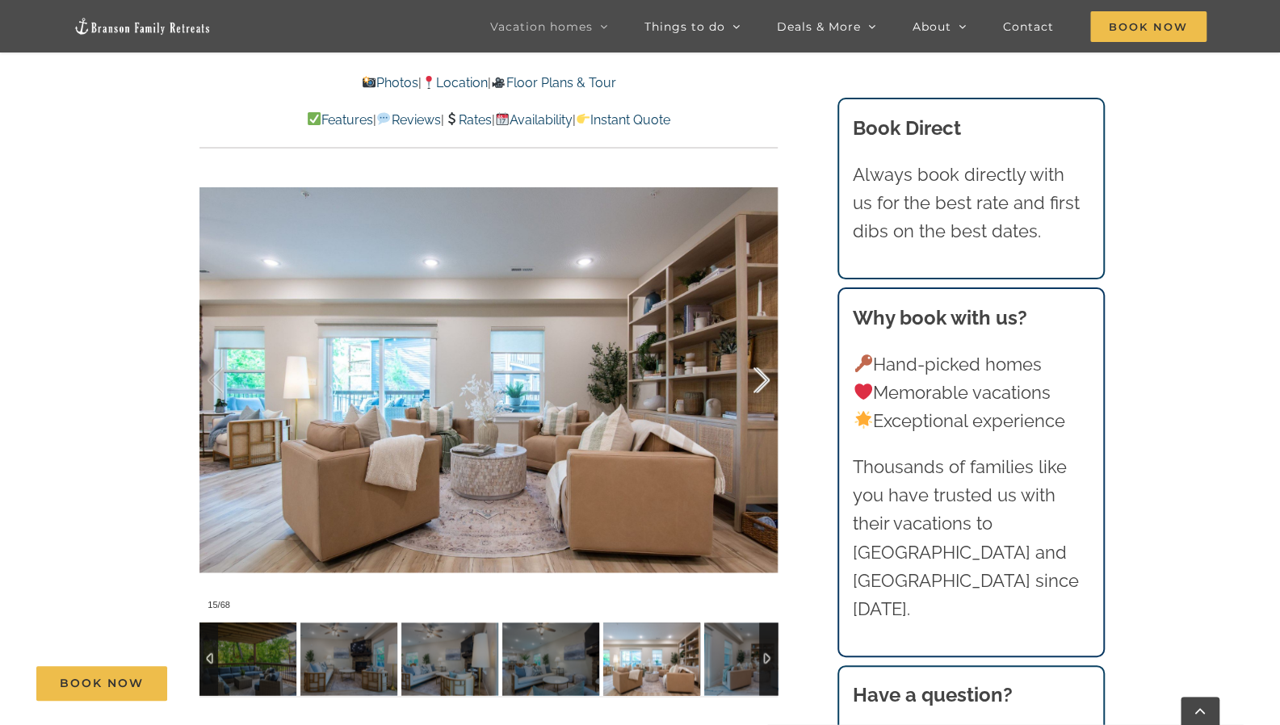
click at [763, 380] on div at bounding box center [745, 380] width 50 height 100
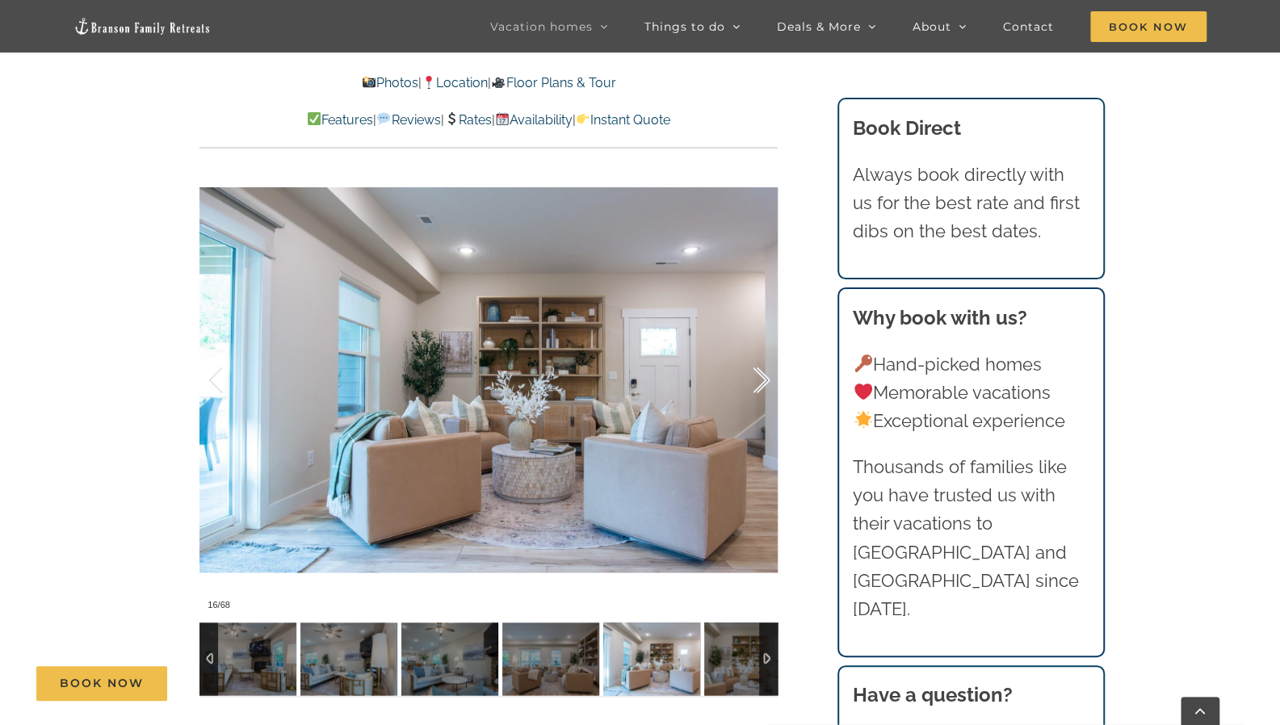
click at [763, 380] on div at bounding box center [745, 380] width 50 height 100
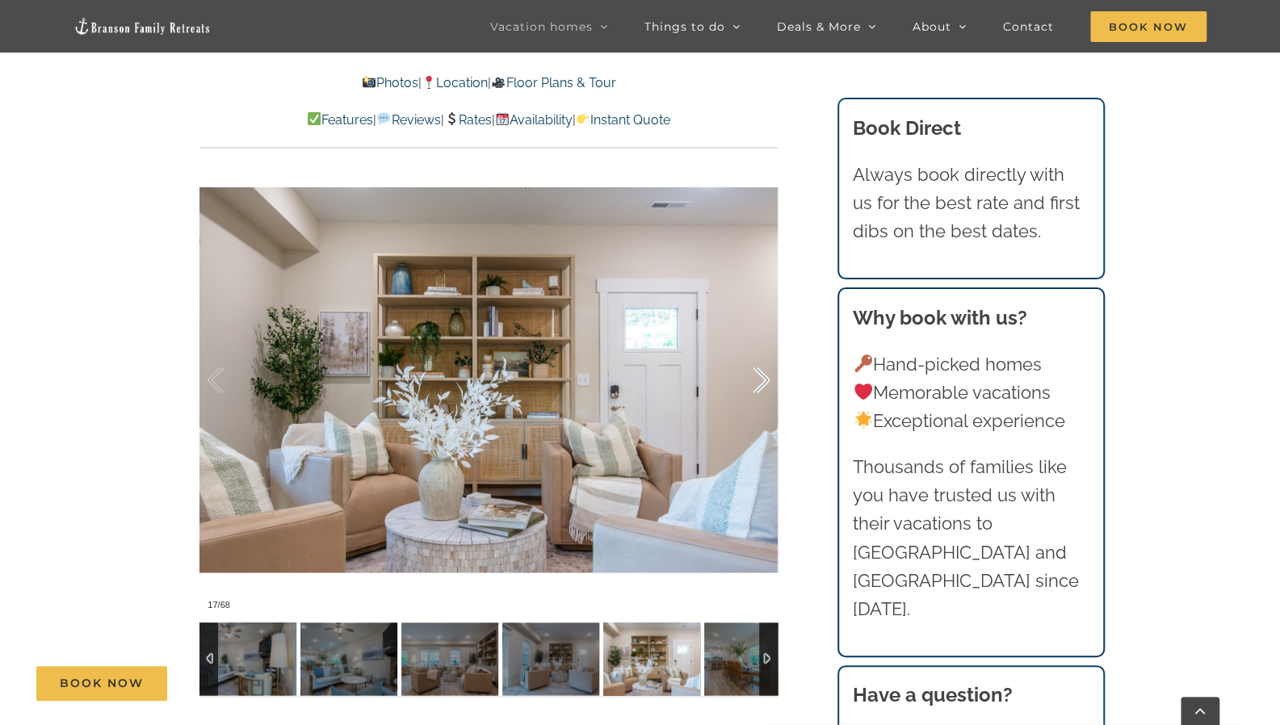
click at [763, 380] on div at bounding box center [745, 380] width 50 height 100
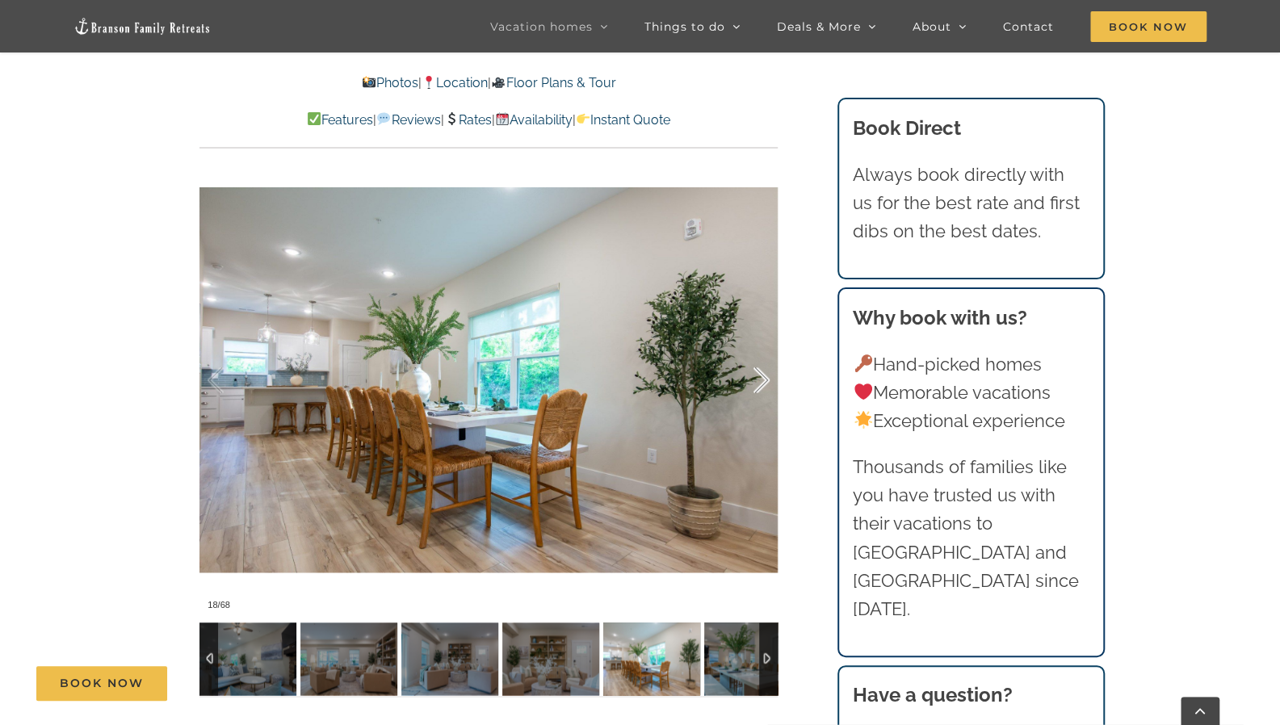
click at [763, 380] on div at bounding box center [745, 380] width 50 height 100
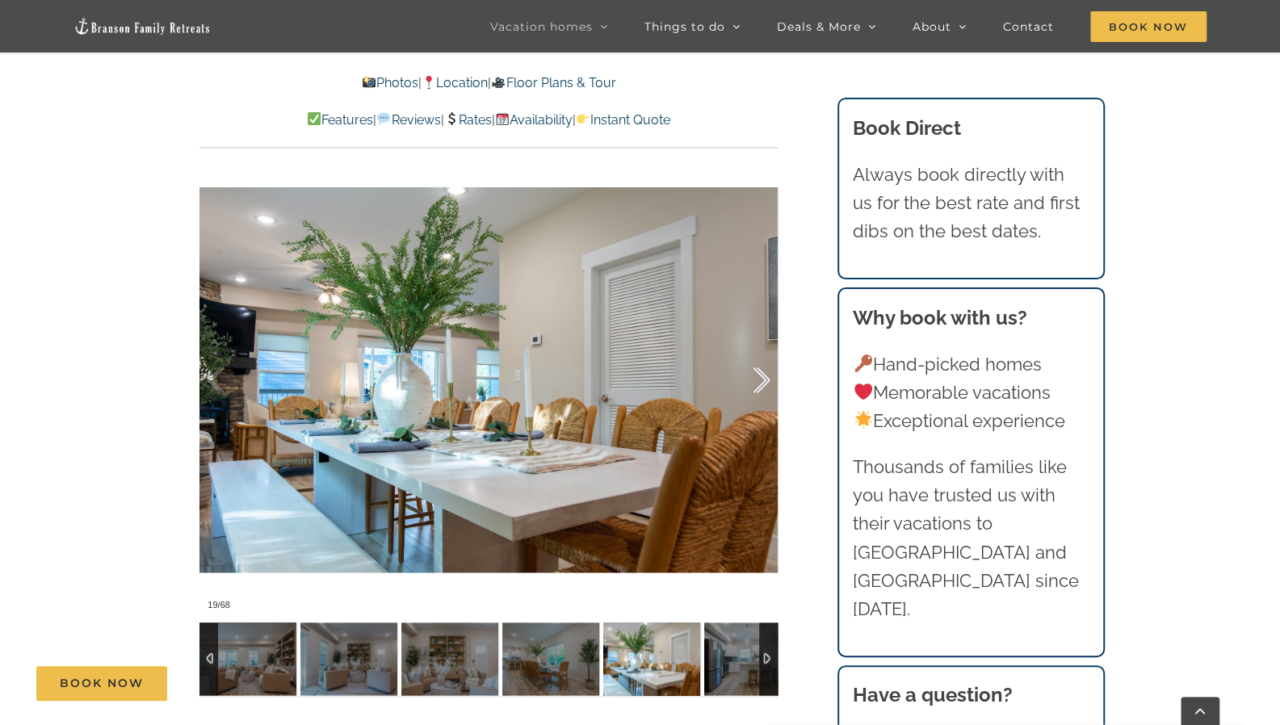
click at [763, 380] on div at bounding box center [745, 380] width 50 height 100
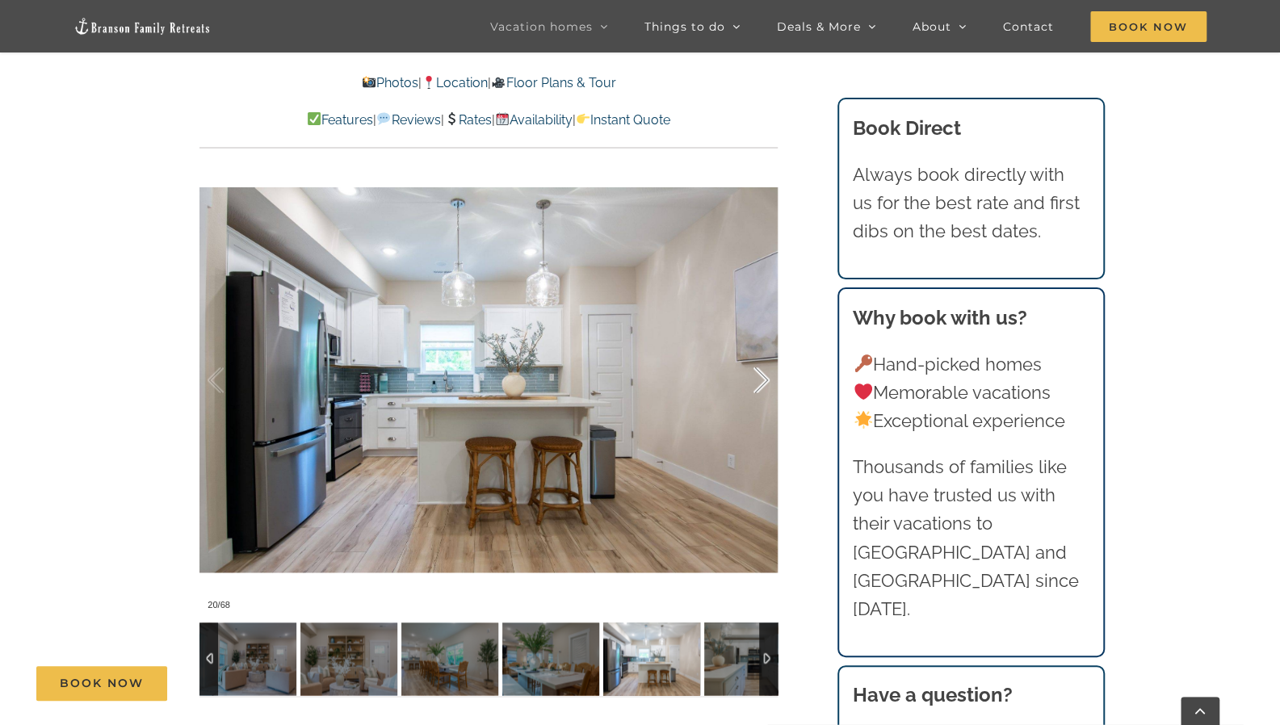
click at [763, 380] on div at bounding box center [745, 380] width 50 height 100
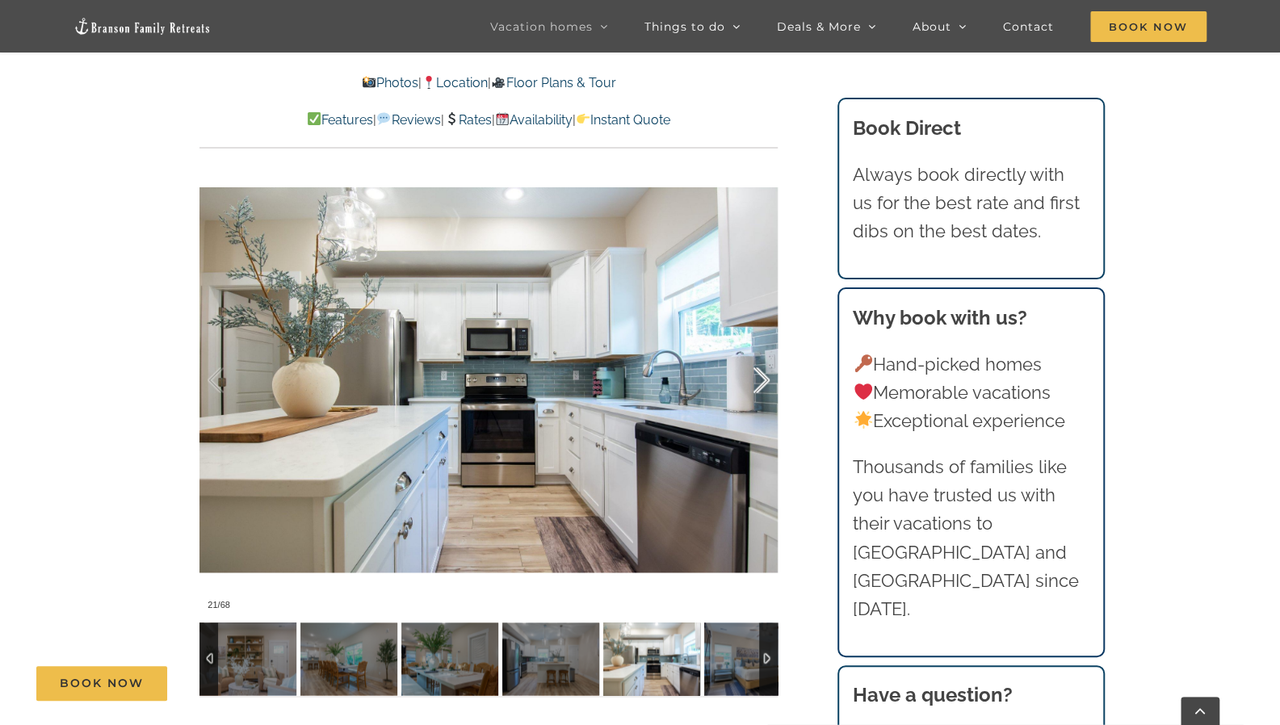
click at [763, 380] on div at bounding box center [745, 380] width 50 height 100
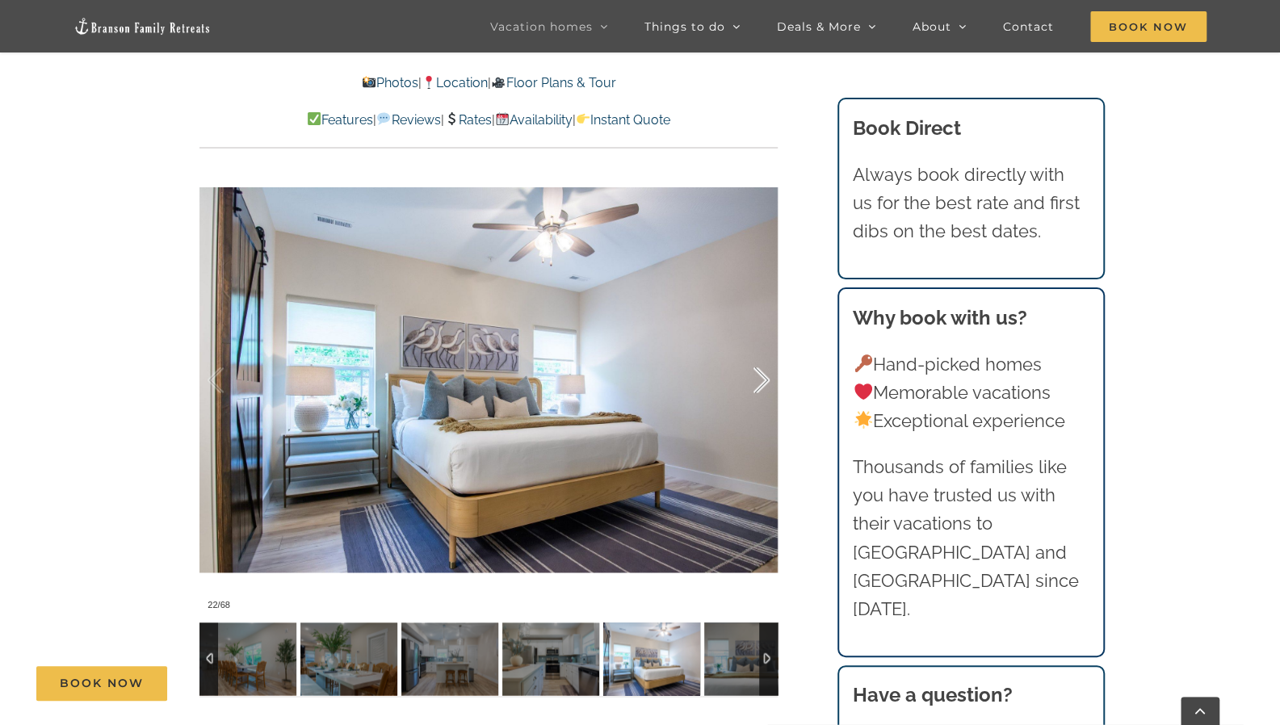
click at [763, 380] on div at bounding box center [745, 380] width 50 height 100
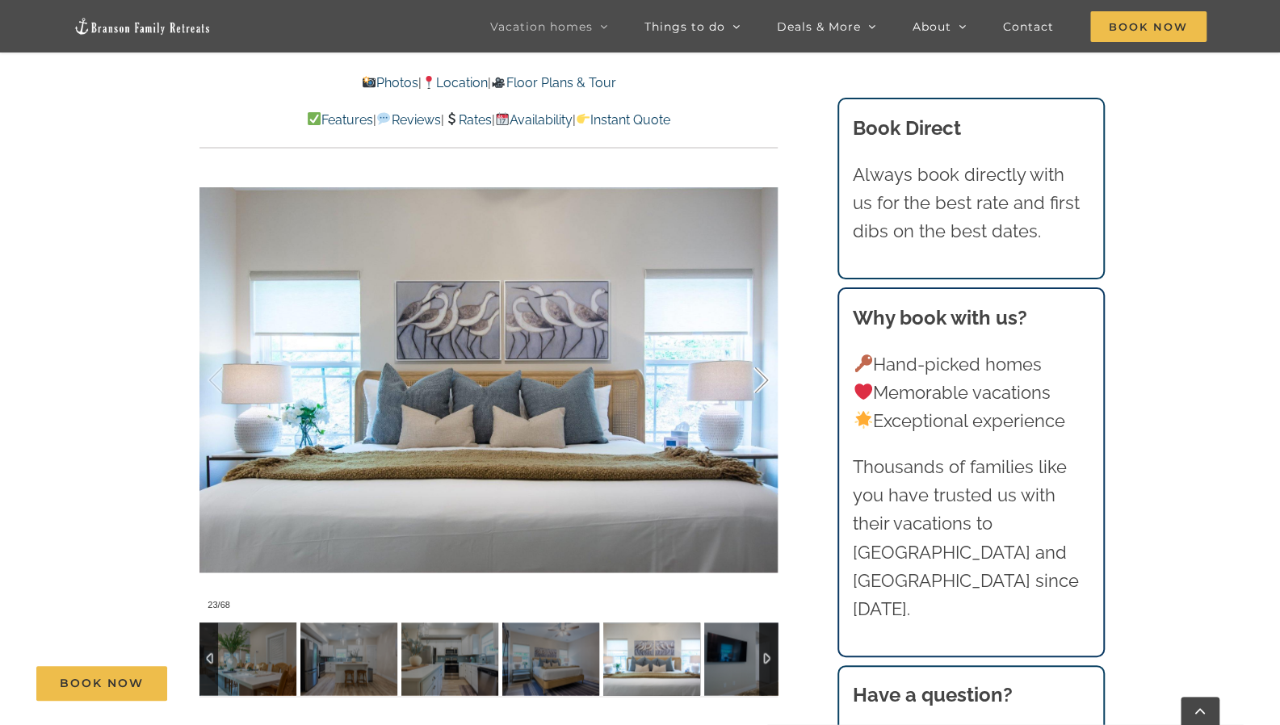
click at [763, 380] on div at bounding box center [745, 380] width 50 height 100
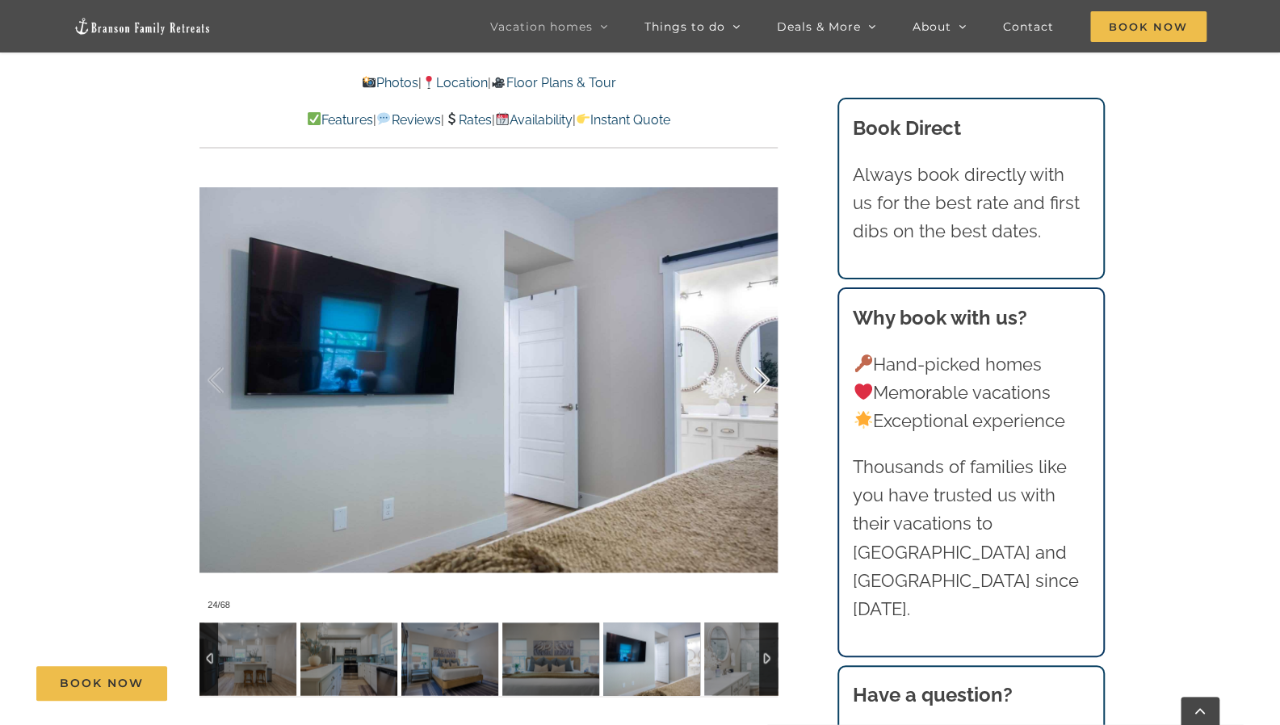
click at [763, 380] on div at bounding box center [745, 380] width 50 height 100
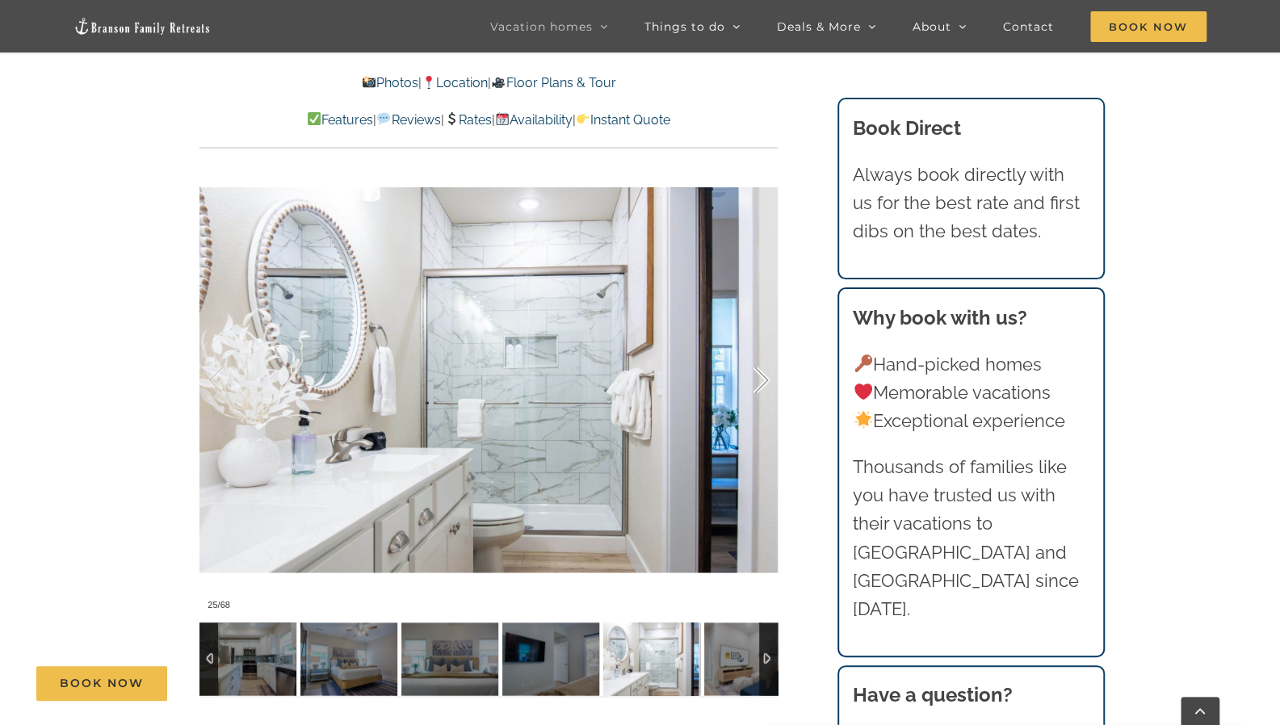
click at [763, 380] on div at bounding box center [745, 380] width 50 height 100
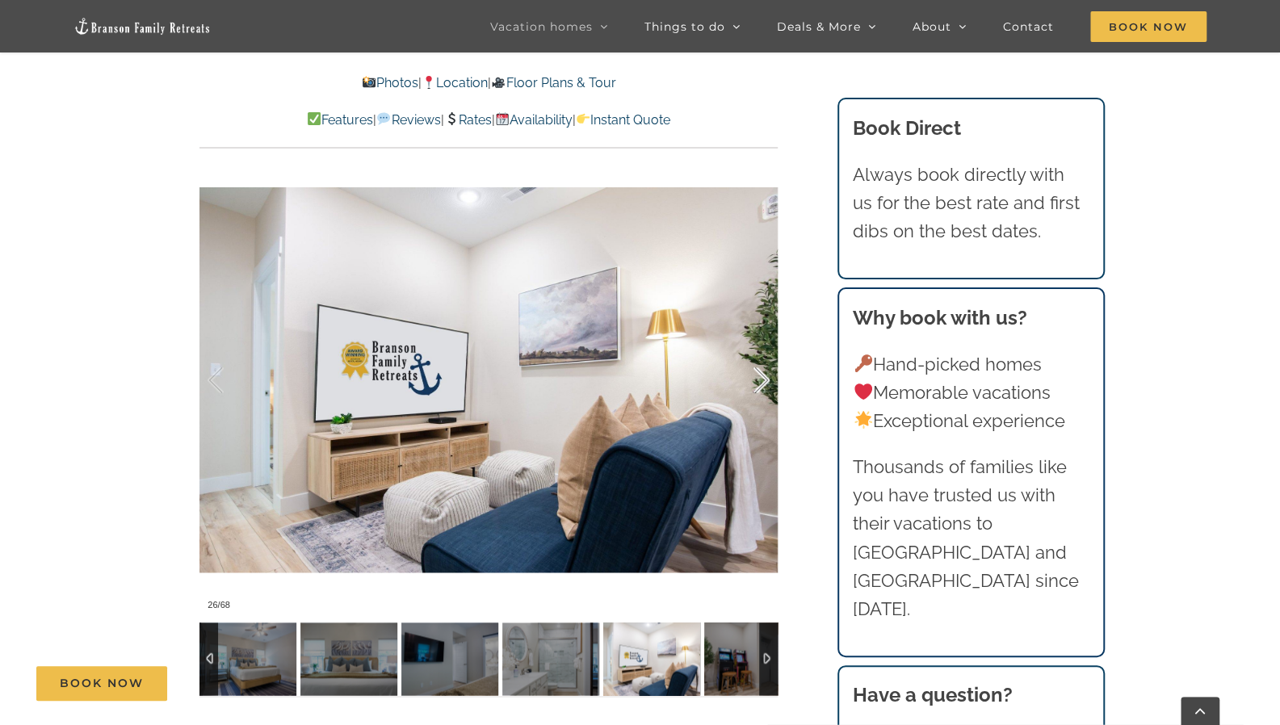
click at [763, 380] on div at bounding box center [745, 380] width 50 height 100
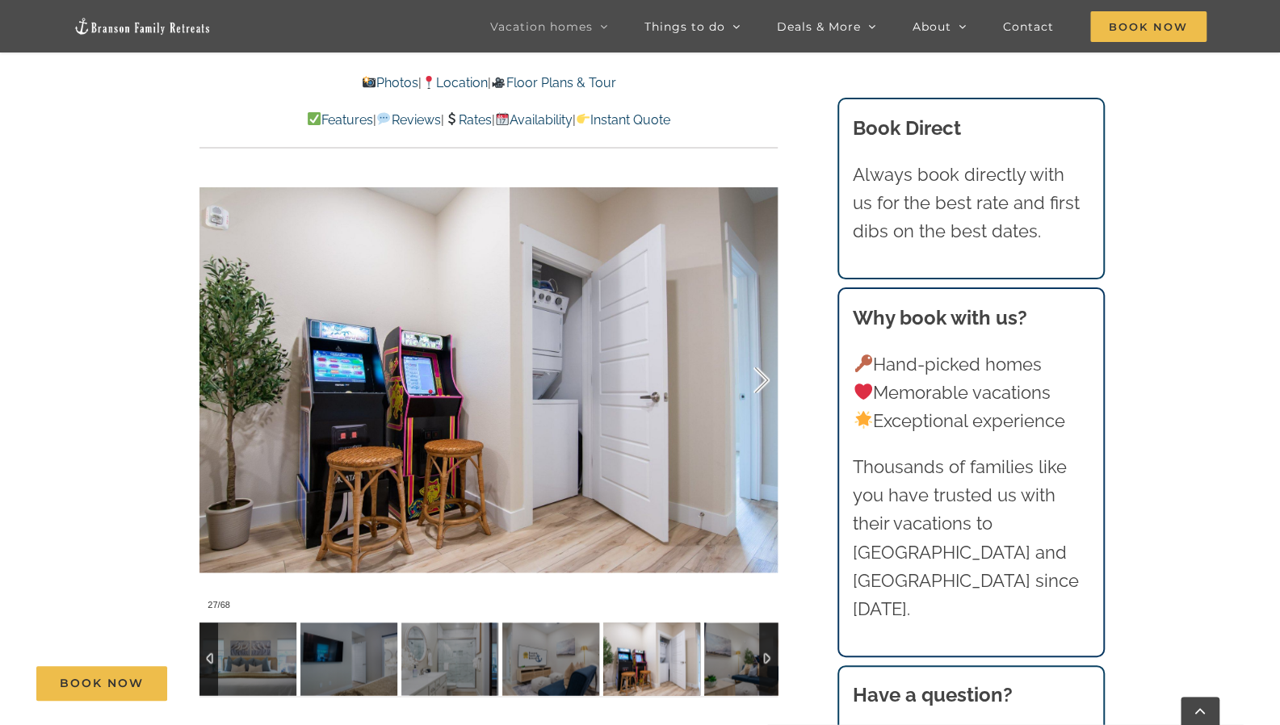
click at [763, 380] on div at bounding box center [745, 380] width 50 height 100
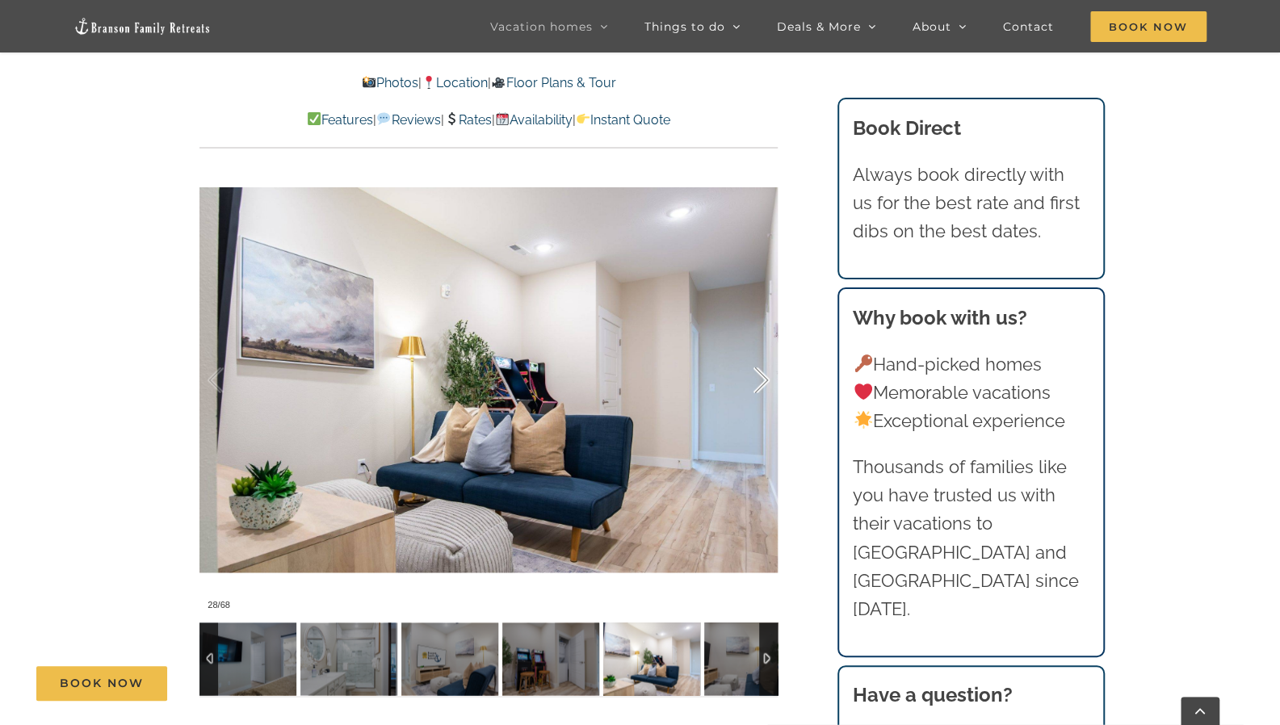
click at [763, 380] on div at bounding box center [745, 380] width 50 height 100
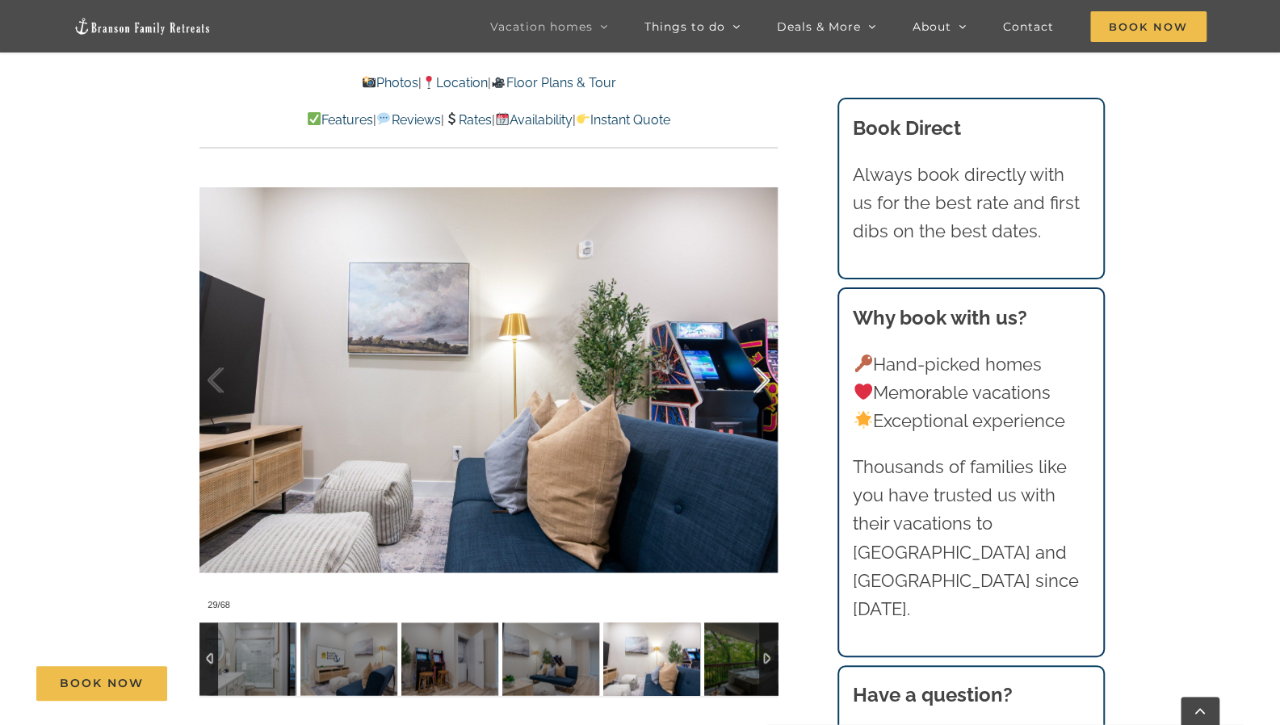
click at [763, 380] on div at bounding box center [745, 380] width 50 height 100
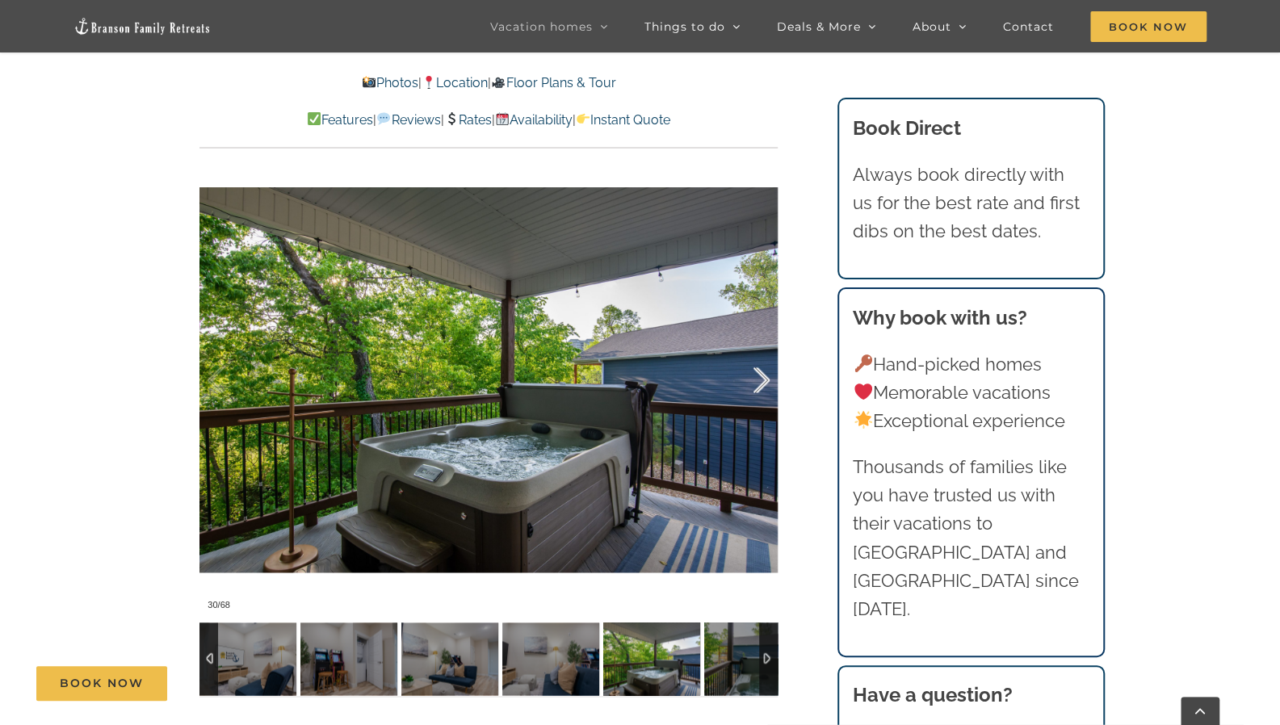
click at [763, 380] on div at bounding box center [745, 380] width 50 height 100
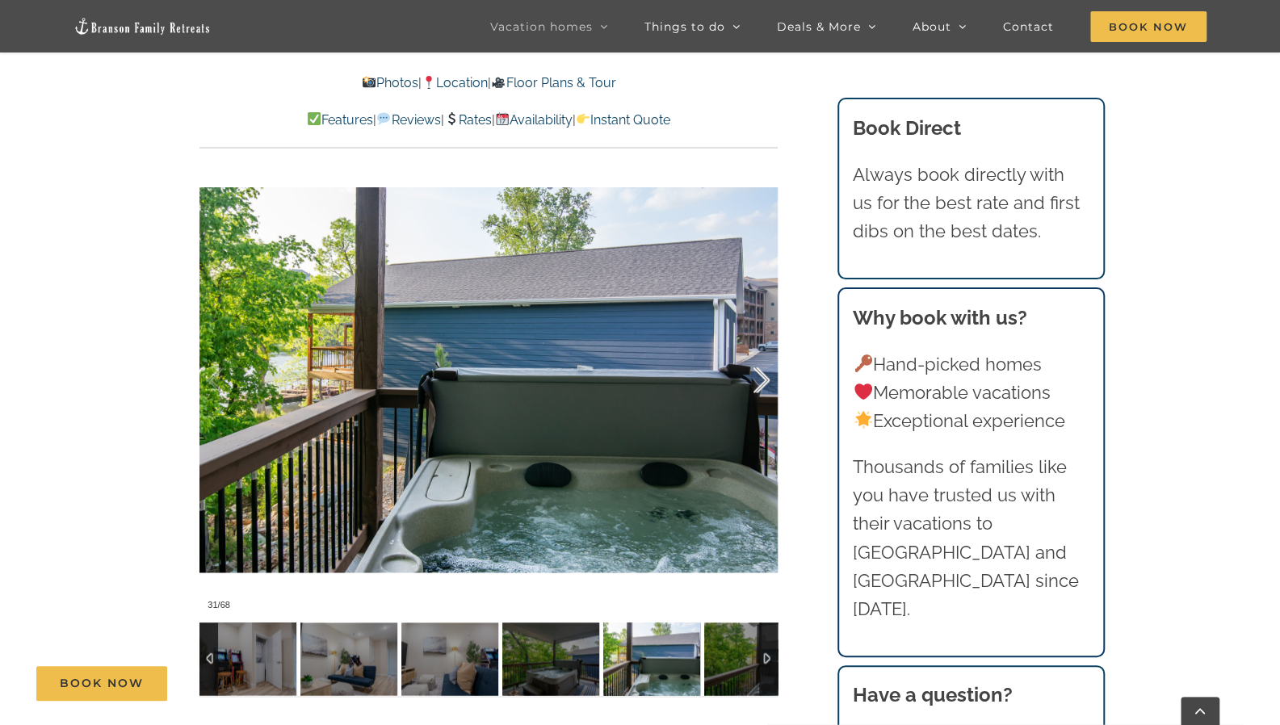
click at [763, 380] on div at bounding box center [745, 380] width 50 height 100
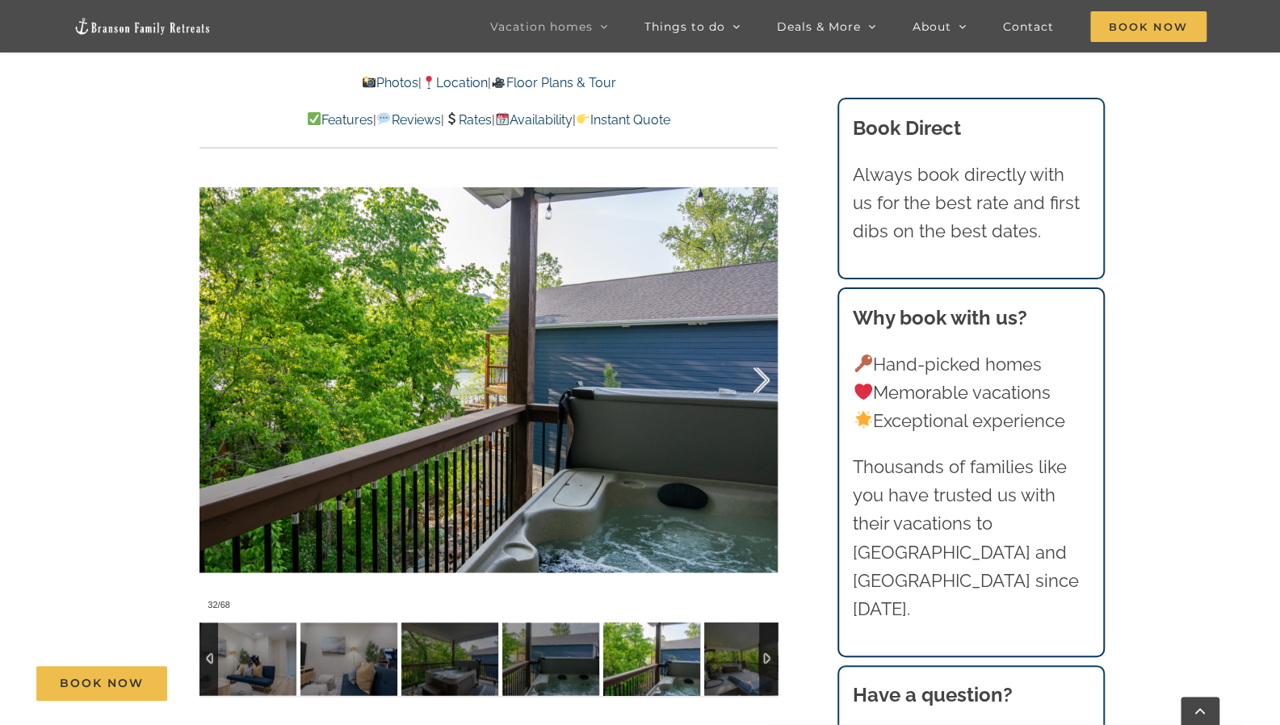
click at [763, 380] on div at bounding box center [745, 380] width 50 height 100
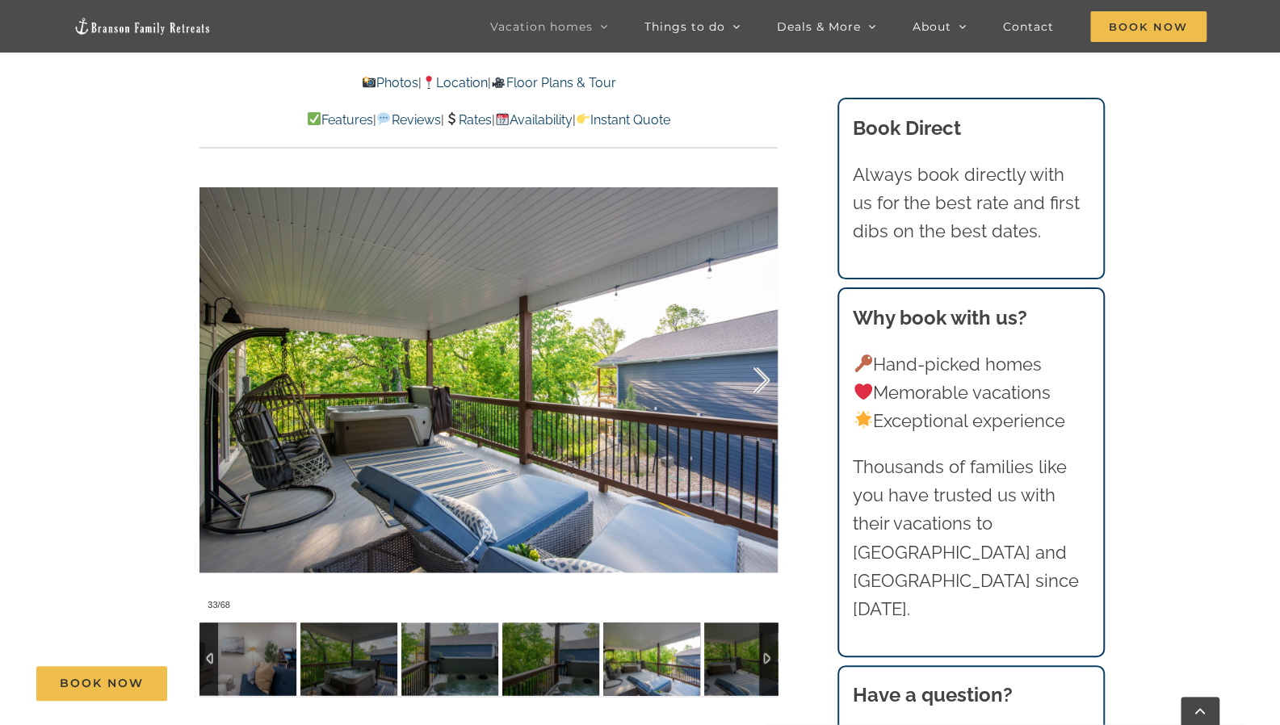
click at [763, 380] on div at bounding box center [745, 380] width 50 height 100
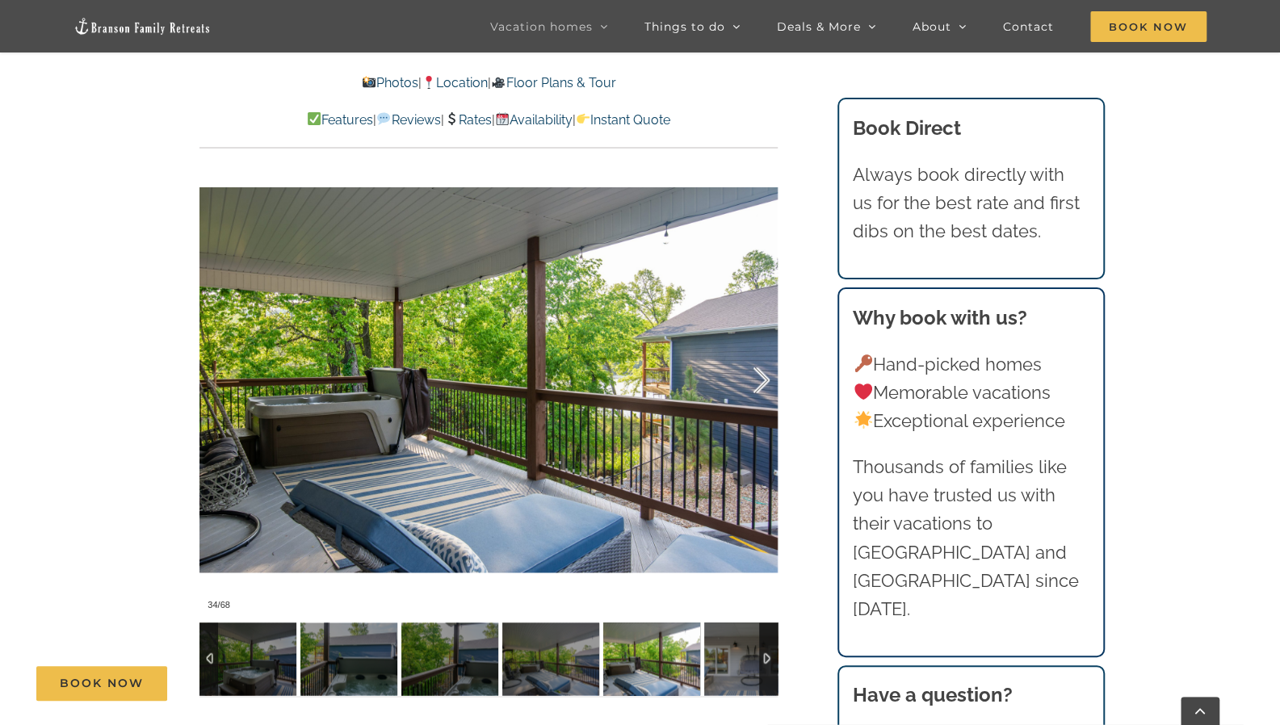
click at [763, 380] on div at bounding box center [745, 380] width 50 height 100
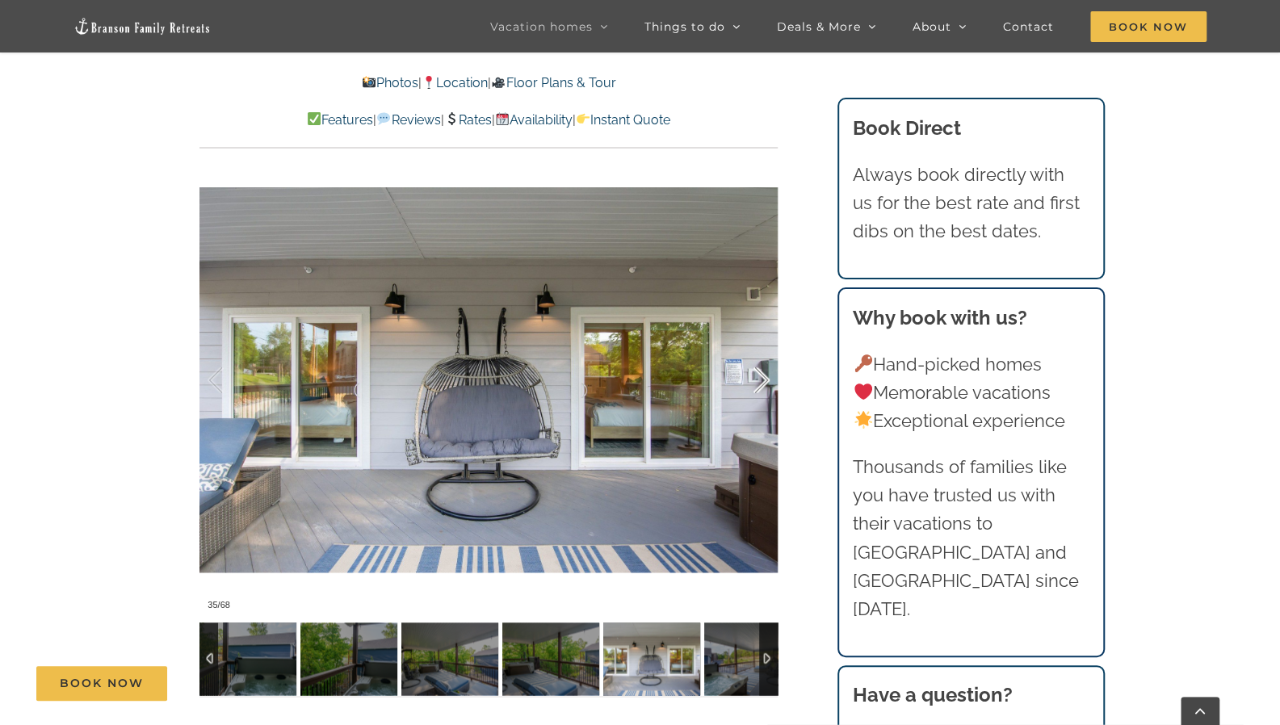
click at [763, 380] on div at bounding box center [745, 380] width 50 height 100
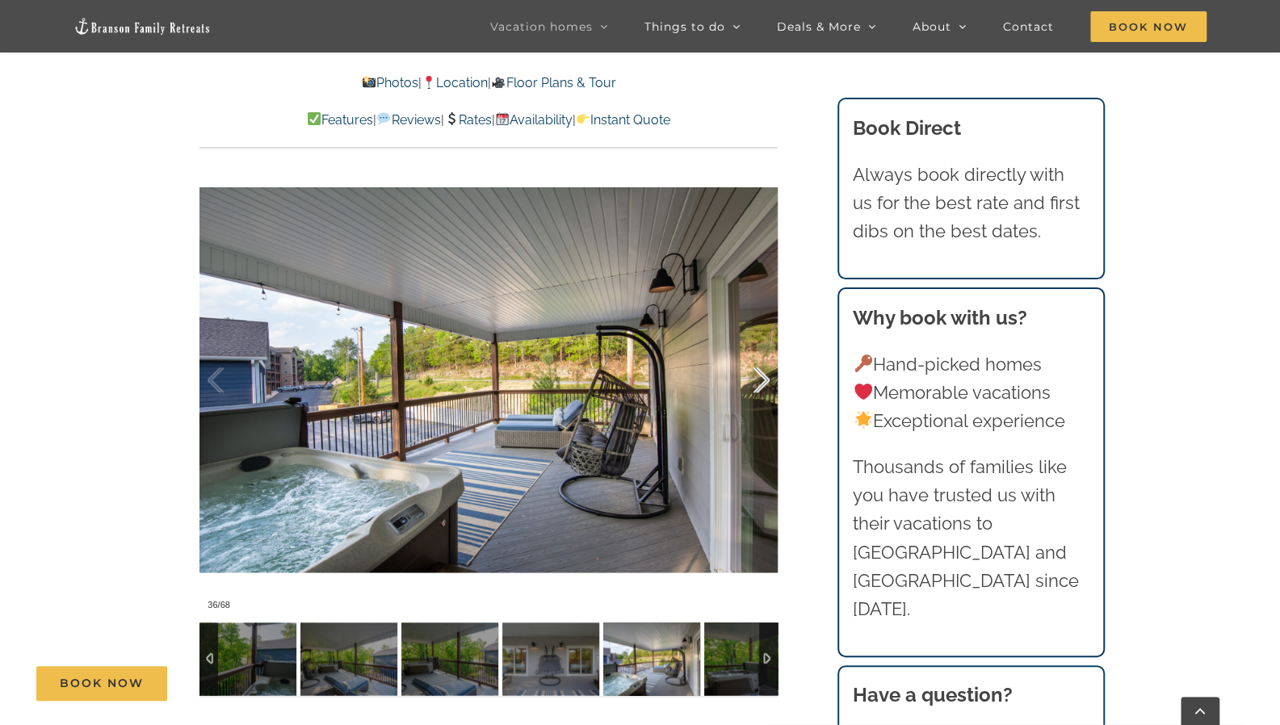
click at [763, 380] on div at bounding box center [745, 380] width 50 height 100
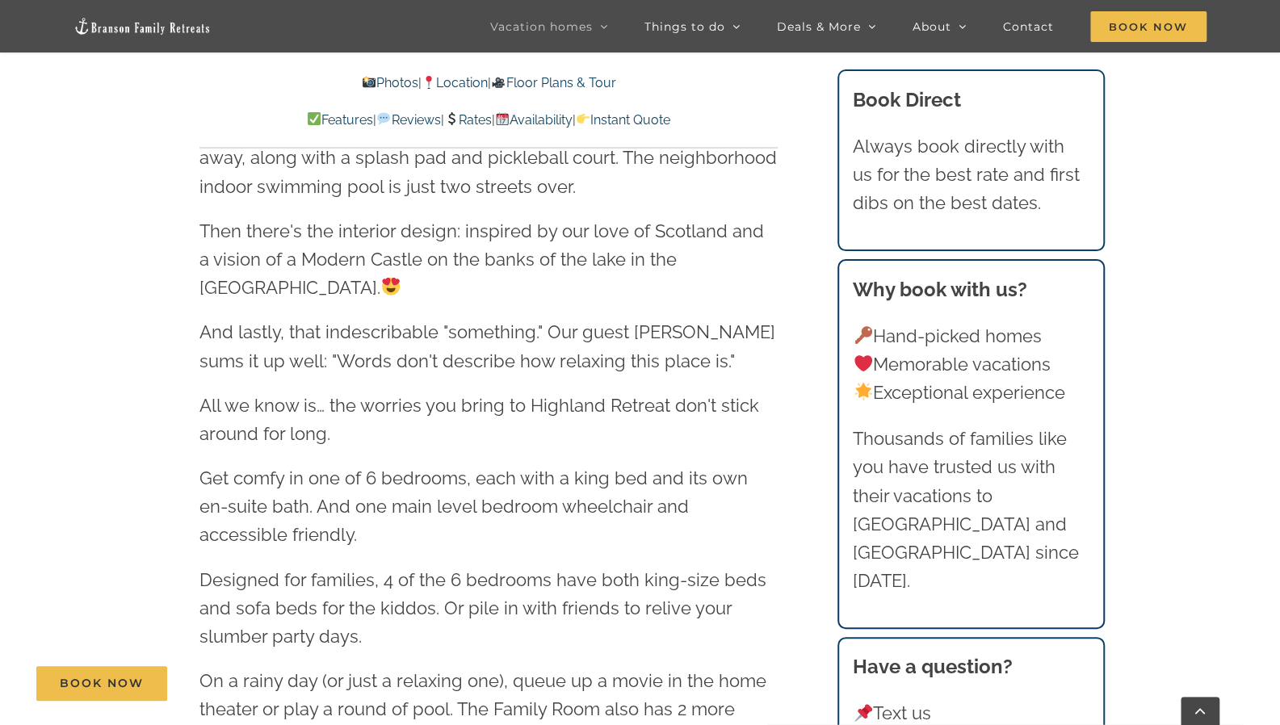
scroll to position [2326, 0]
click at [380, 78] on link "Photos" at bounding box center [390, 82] width 57 height 15
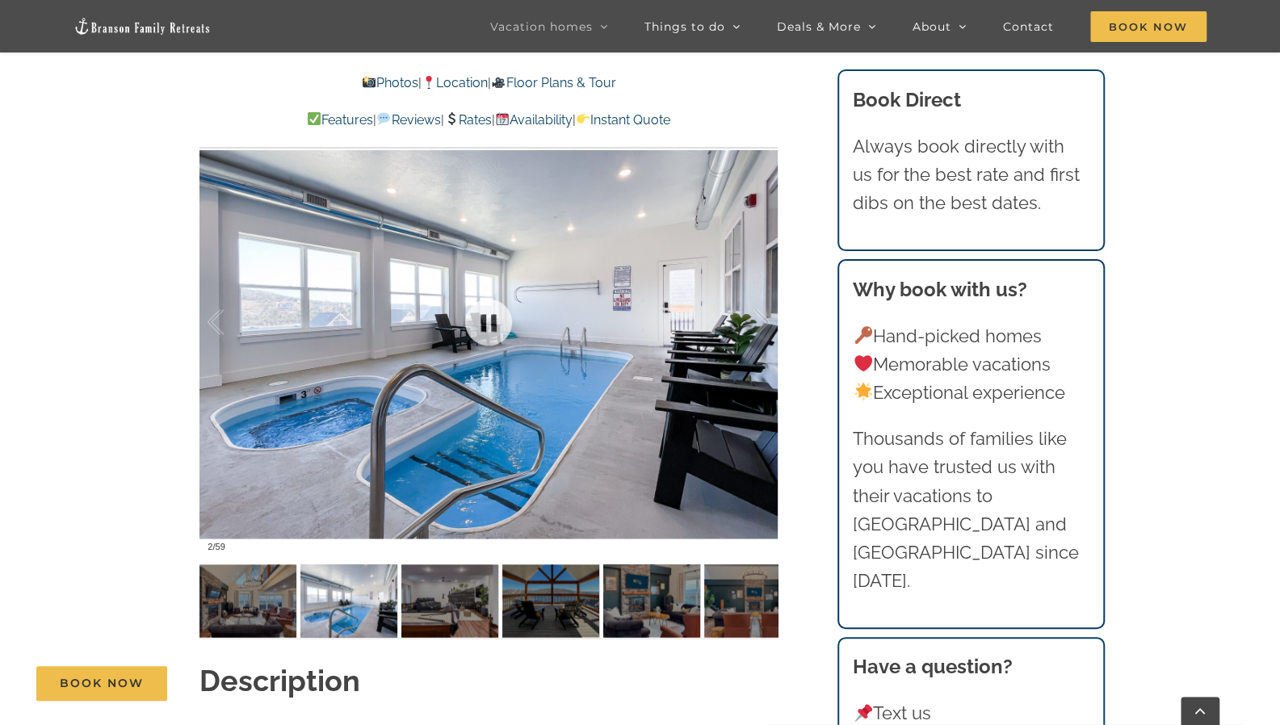
scroll to position [1317, 0]
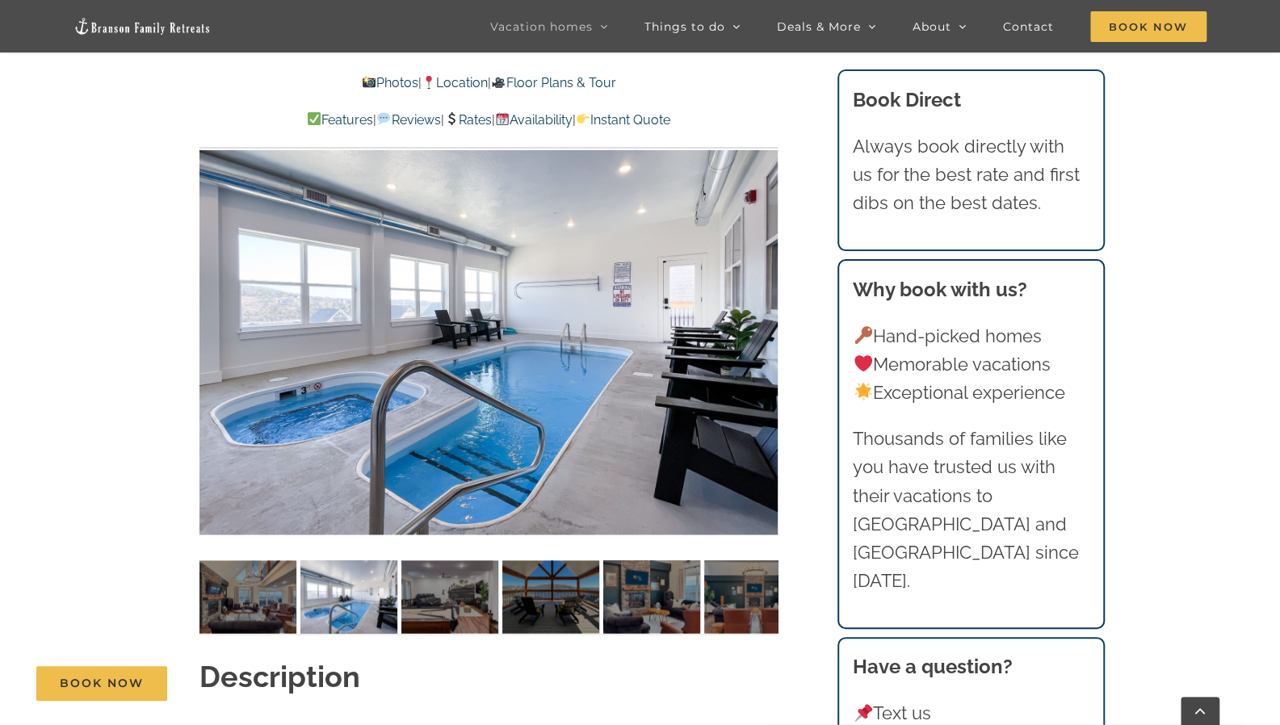
click at [766, 319] on div at bounding box center [489, 317] width 578 height 475
click at [769, 317] on div at bounding box center [745, 318] width 50 height 100
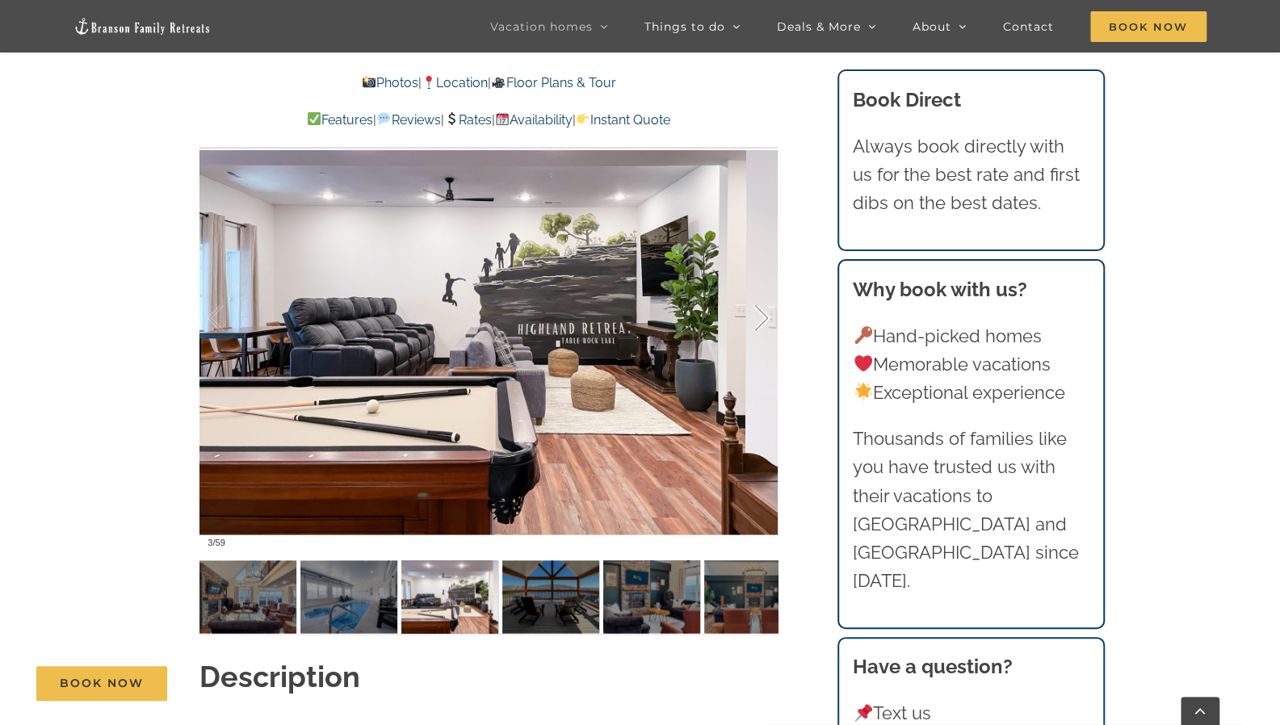
click at [769, 317] on div at bounding box center [745, 318] width 50 height 100
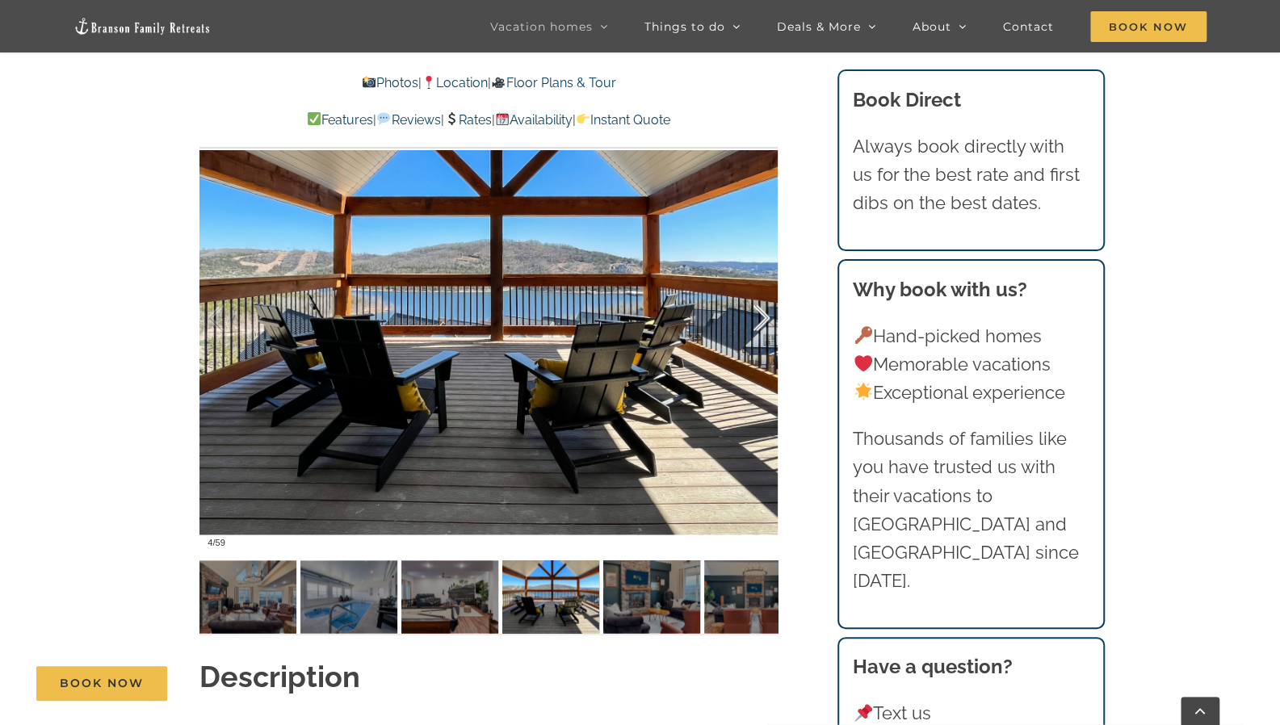
click at [769, 317] on div at bounding box center [745, 318] width 50 height 100
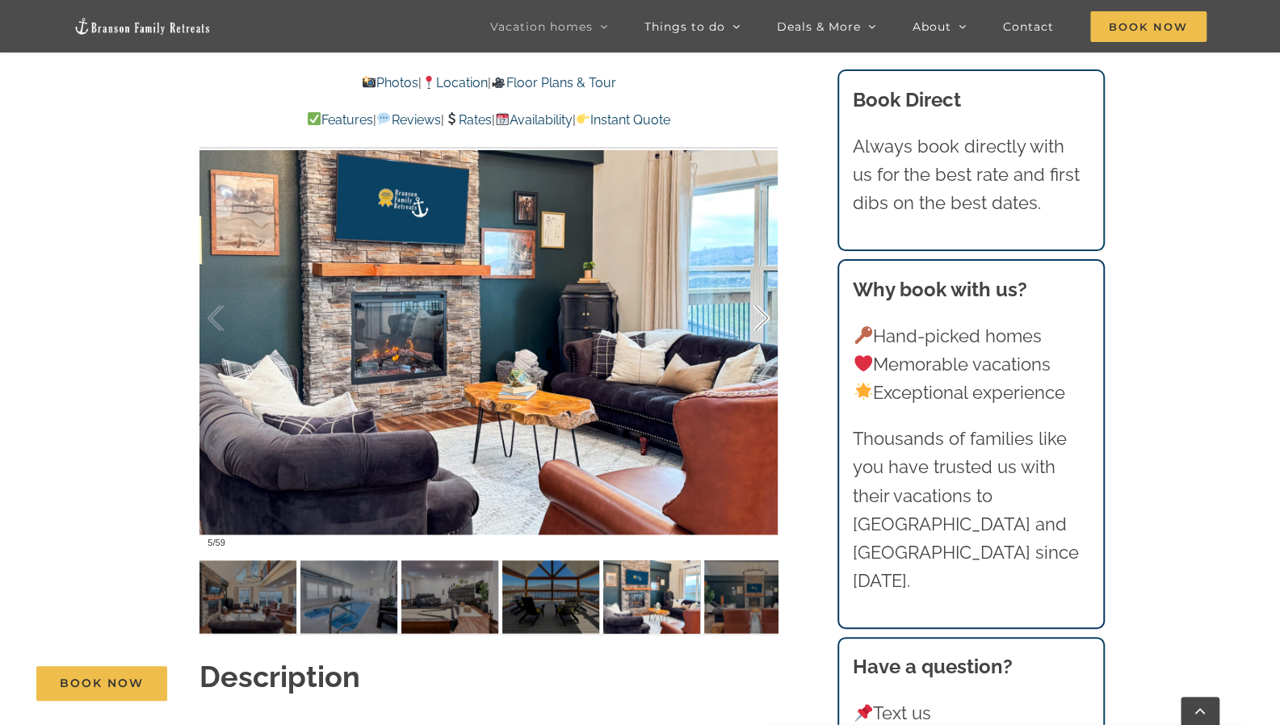
click at [769, 317] on div at bounding box center [745, 318] width 50 height 100
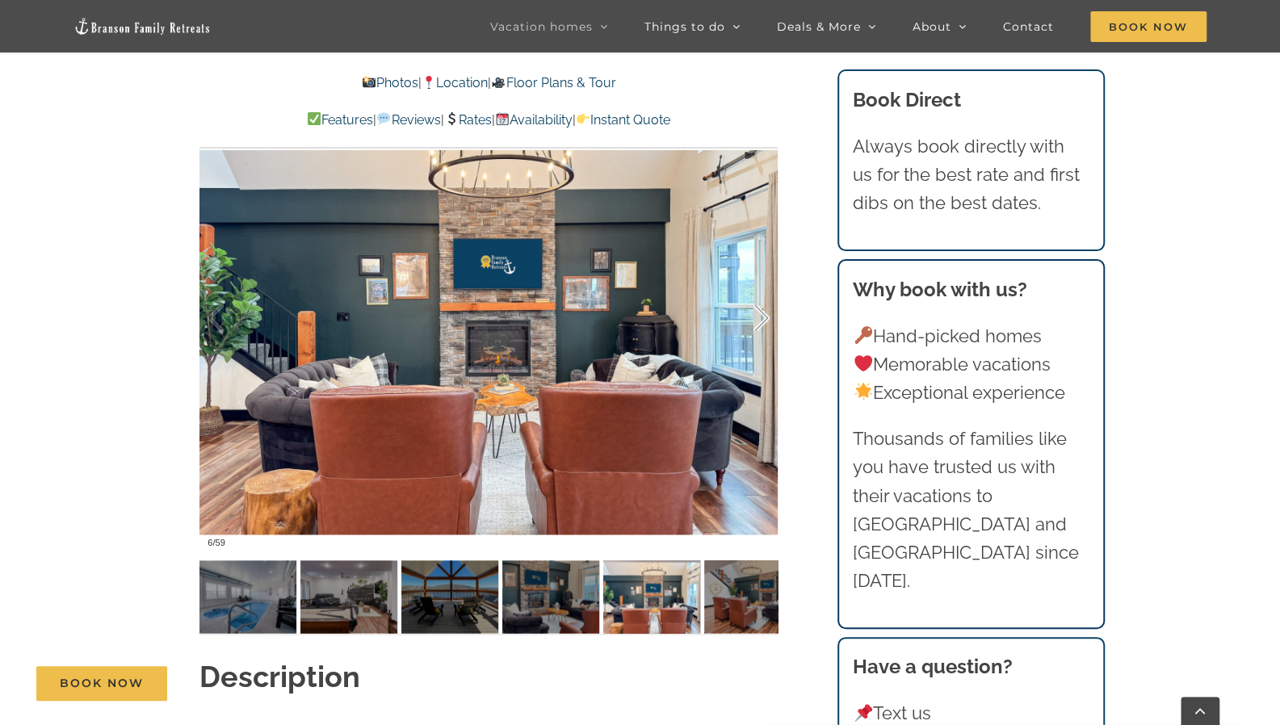
click at [769, 317] on div at bounding box center [745, 318] width 50 height 100
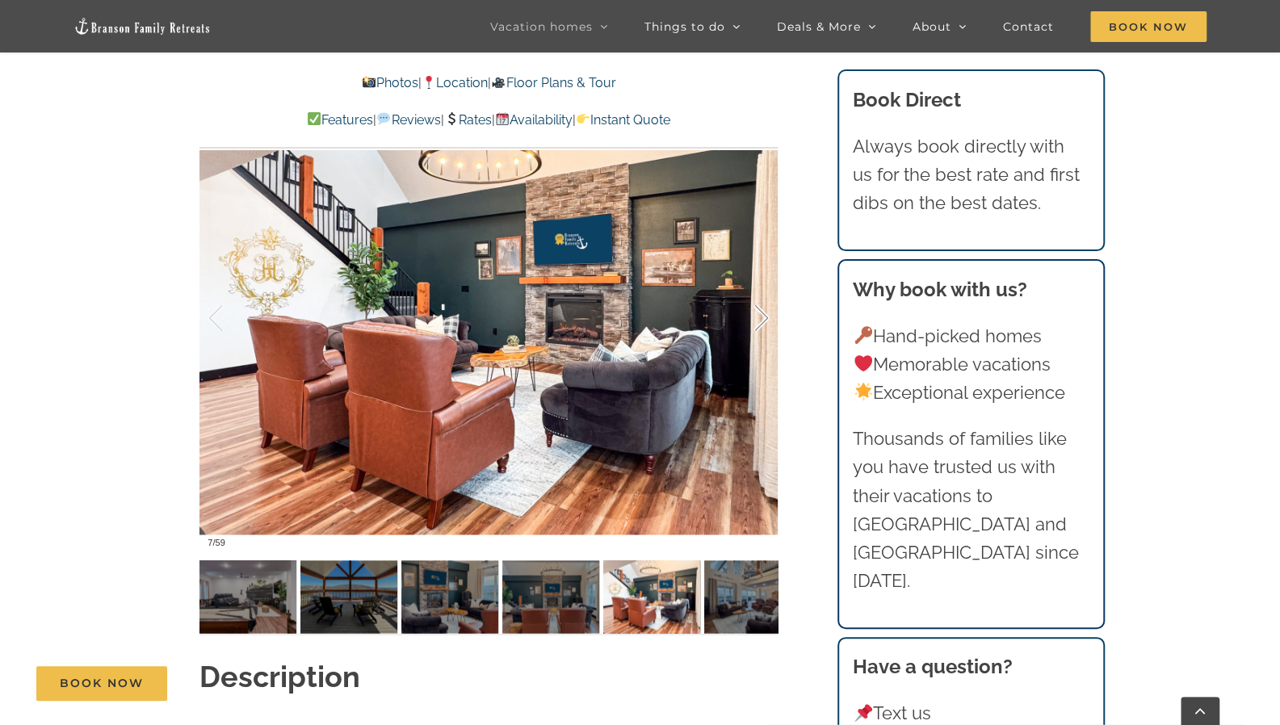
click at [769, 317] on div at bounding box center [745, 318] width 50 height 100
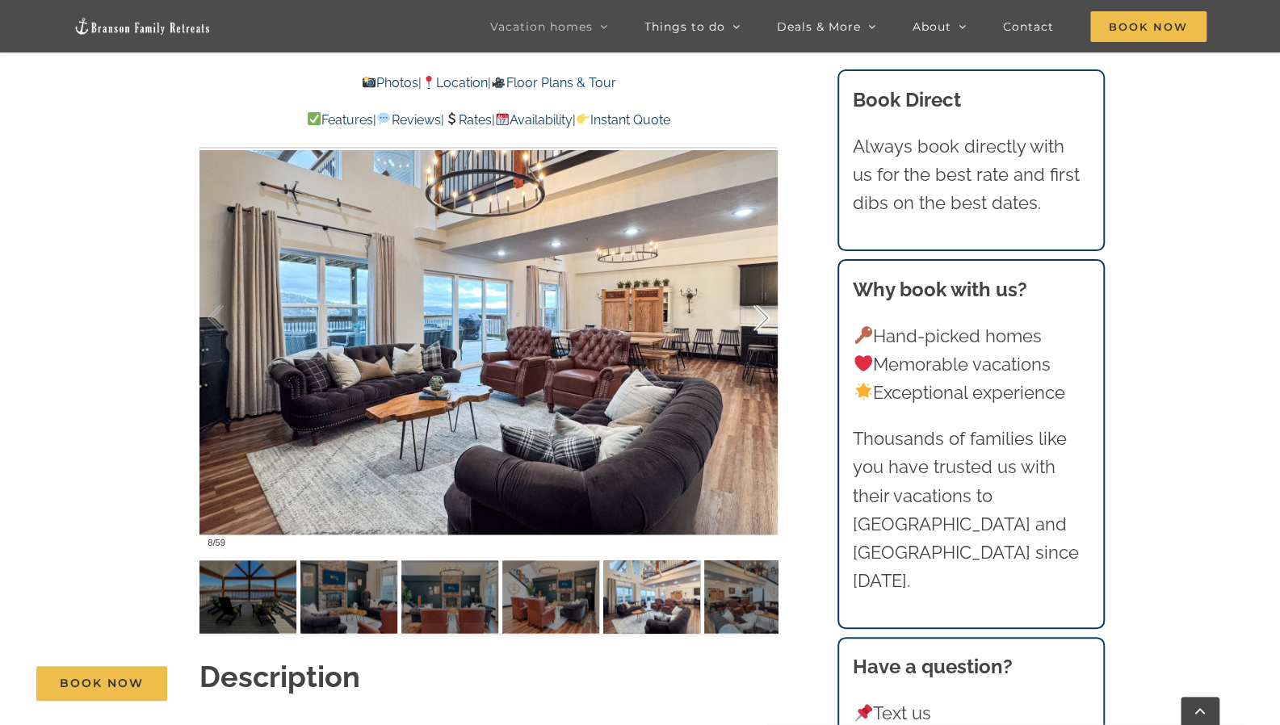
click at [769, 317] on div at bounding box center [745, 318] width 50 height 100
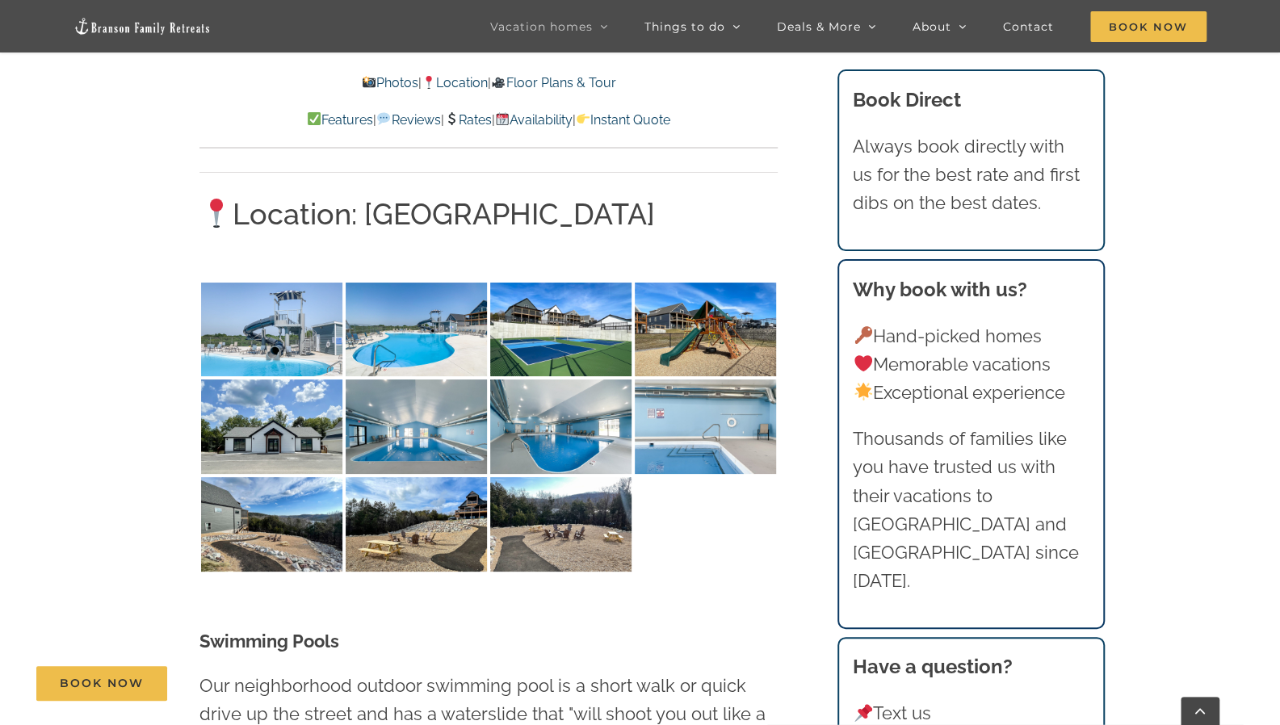
scroll to position [3755, 0]
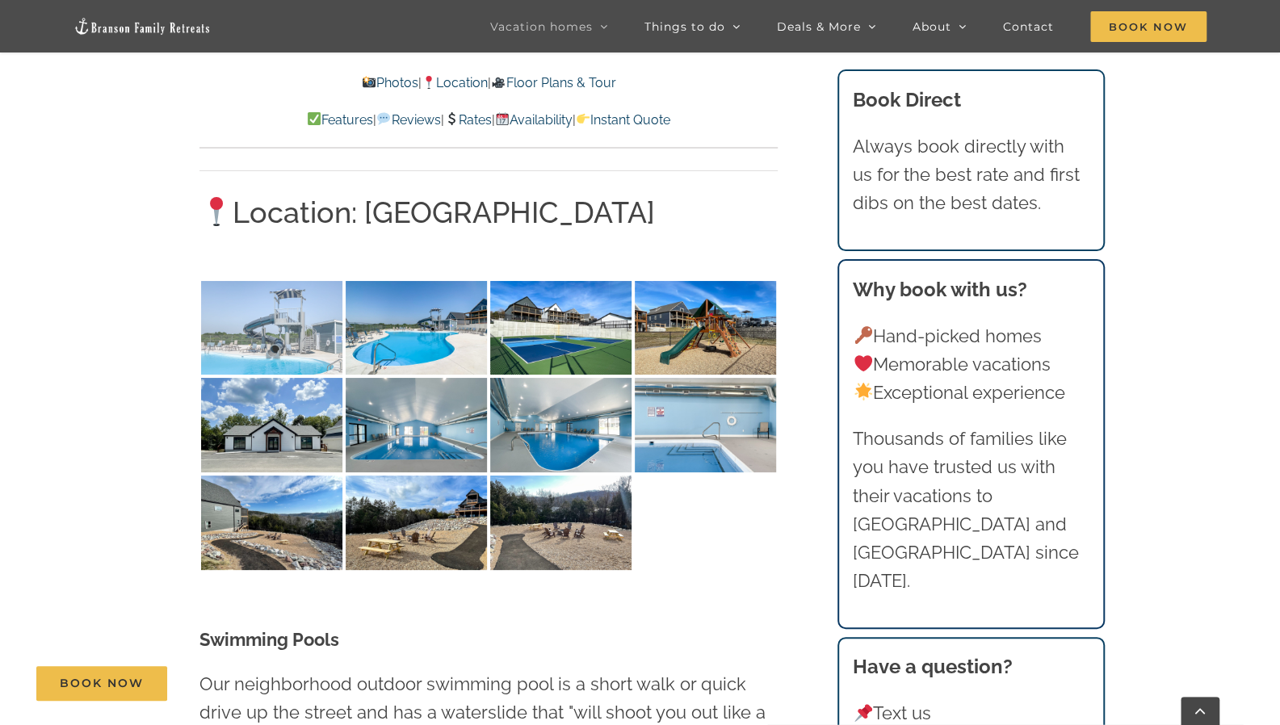
click at [301, 293] on img at bounding box center [271, 328] width 141 height 95
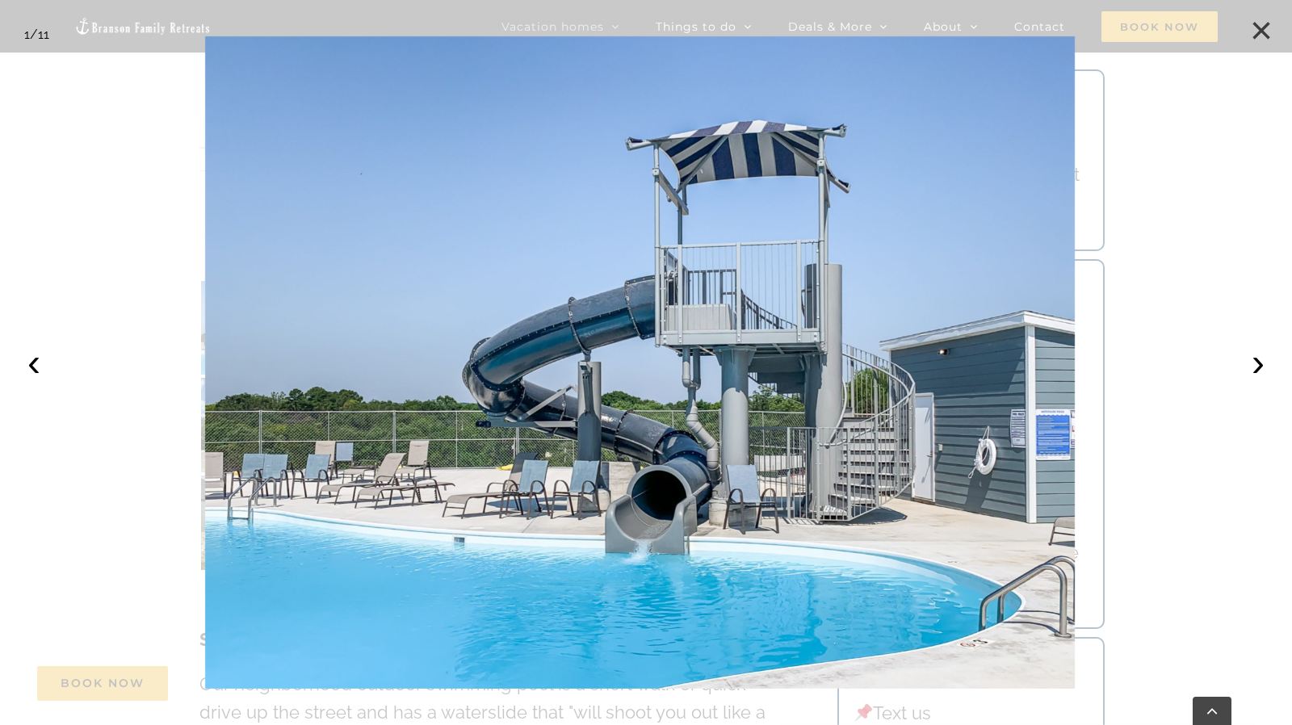
click at [1253, 23] on button "×" at bounding box center [1262, 31] width 36 height 36
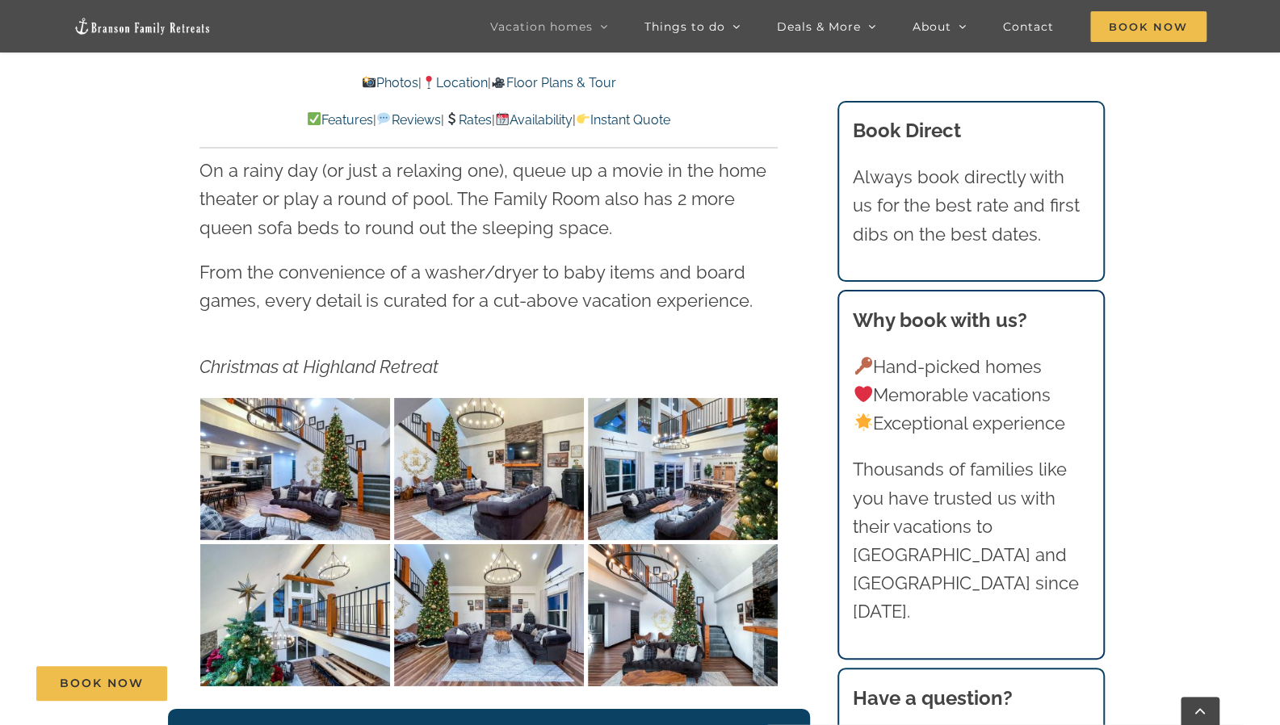
scroll to position [2839, 0]
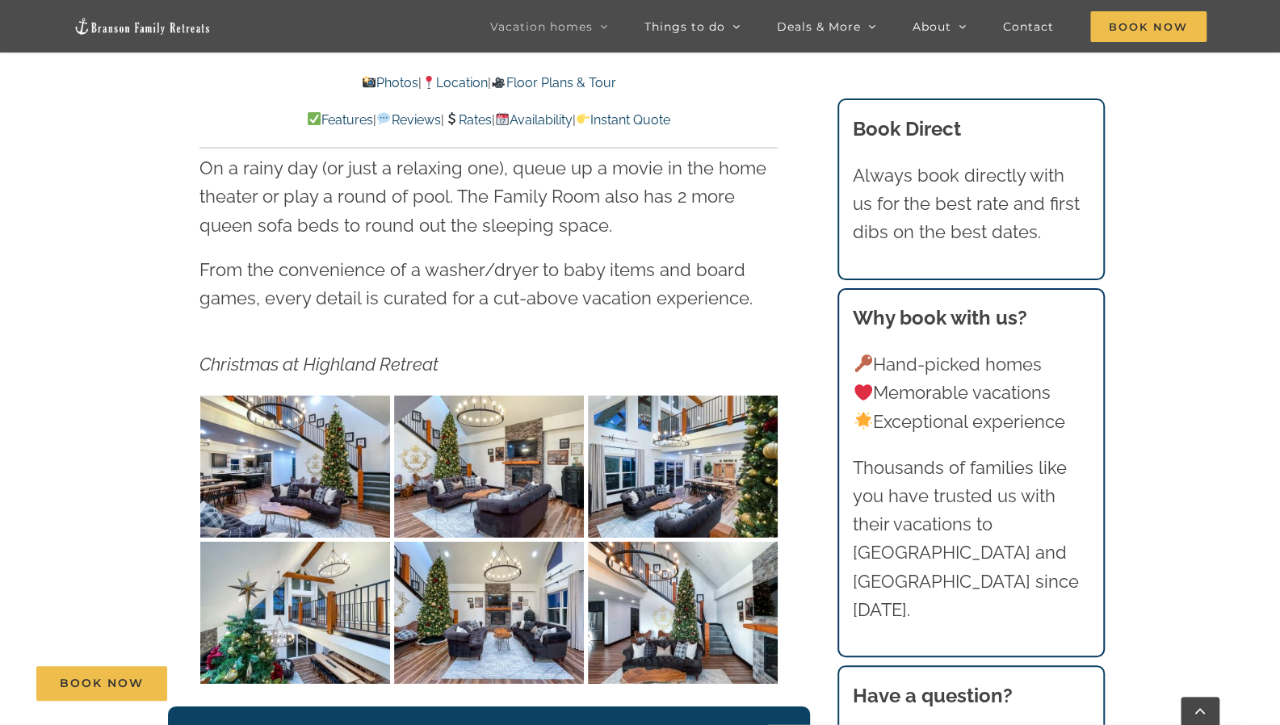
drag, startPoint x: 811, startPoint y: 235, endPoint x: 769, endPoint y: 217, distance: 45.6
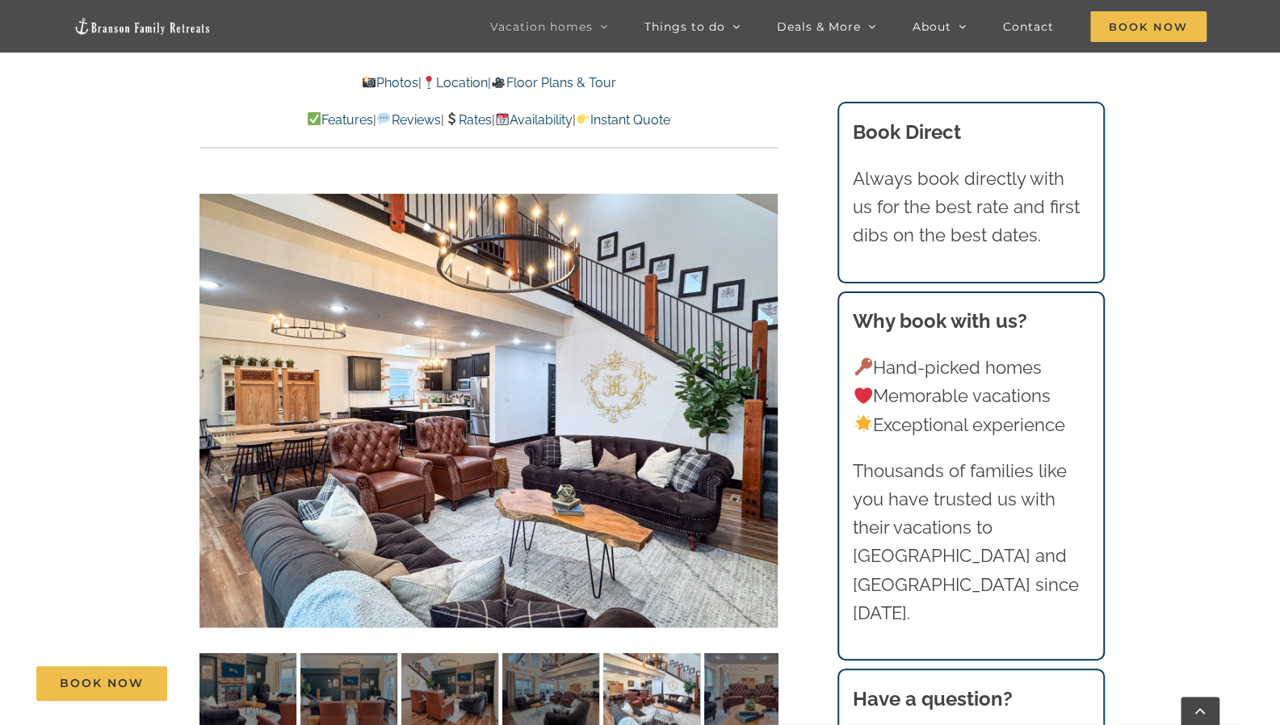
scroll to position [1228, 0]
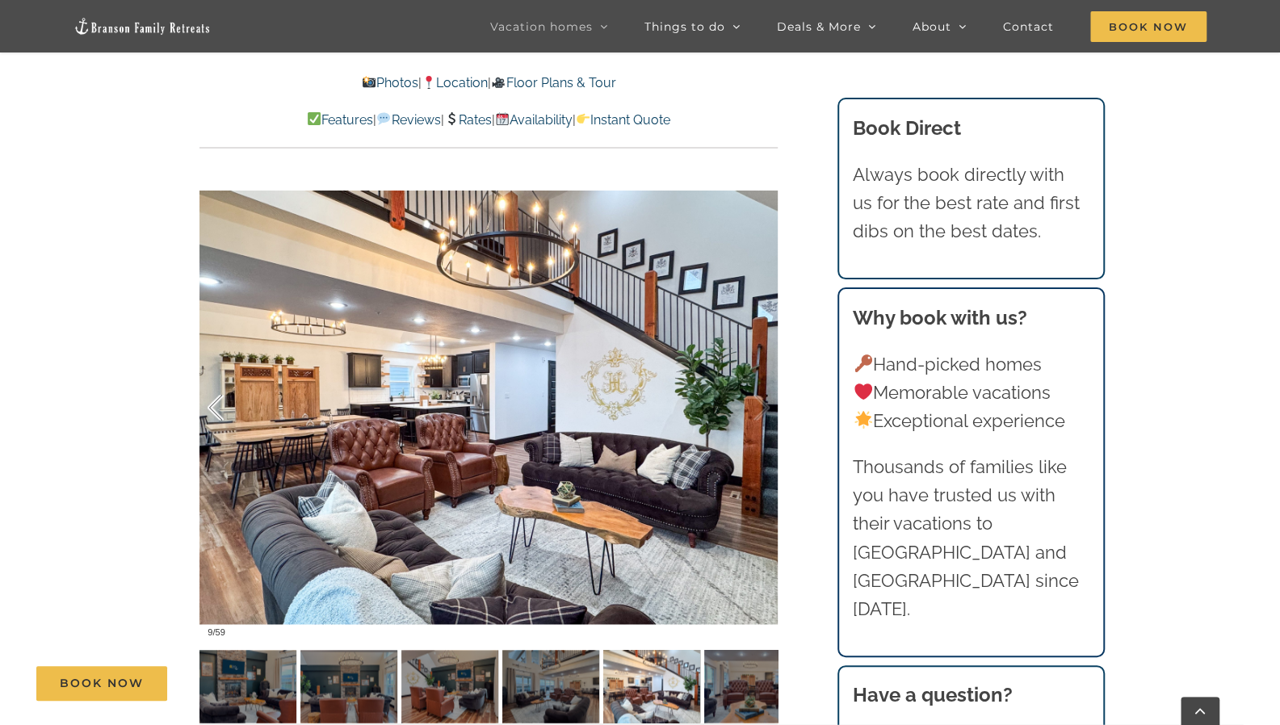
click at [219, 408] on div at bounding box center [233, 408] width 50 height 100
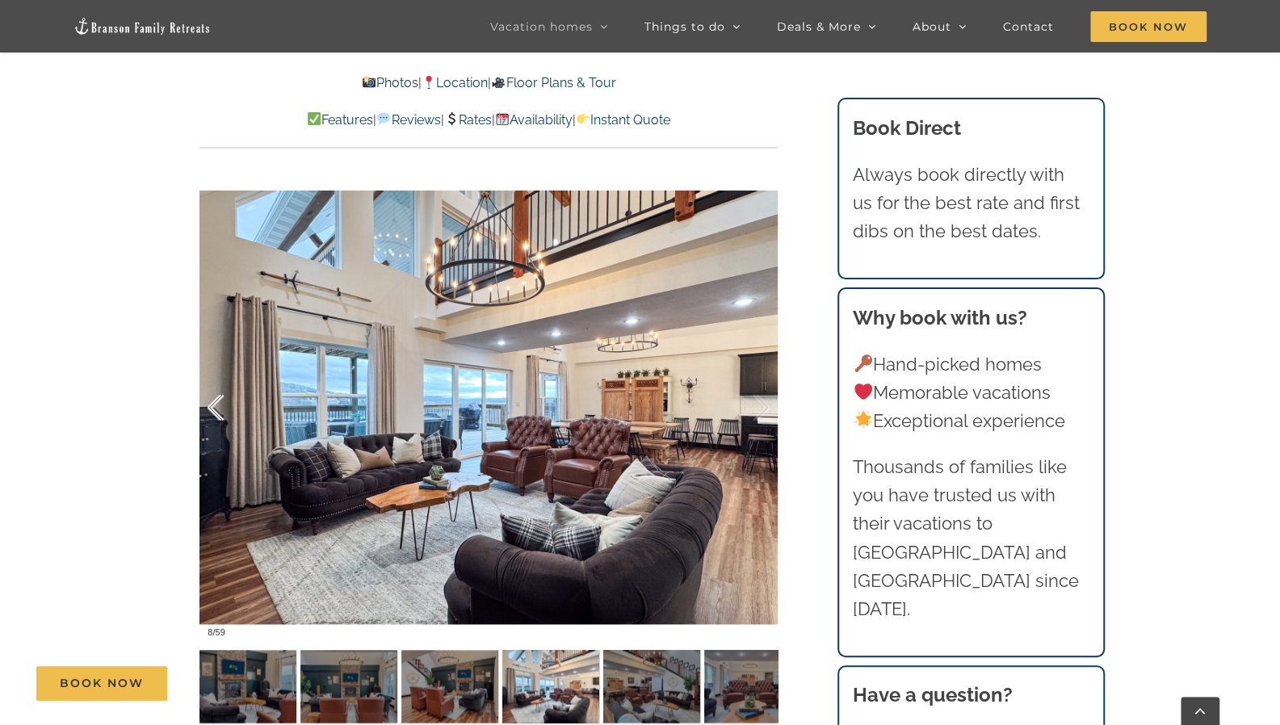
click at [219, 408] on div at bounding box center [233, 408] width 50 height 100
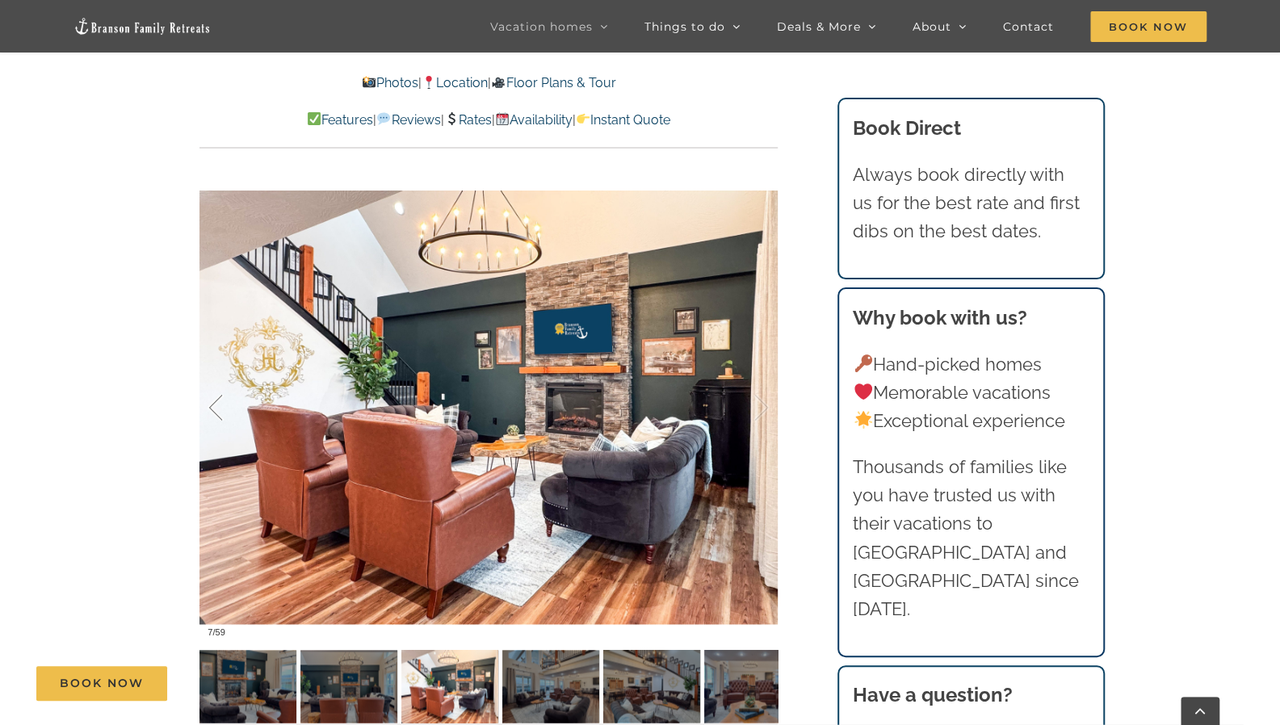
click at [219, 408] on div at bounding box center [233, 408] width 50 height 100
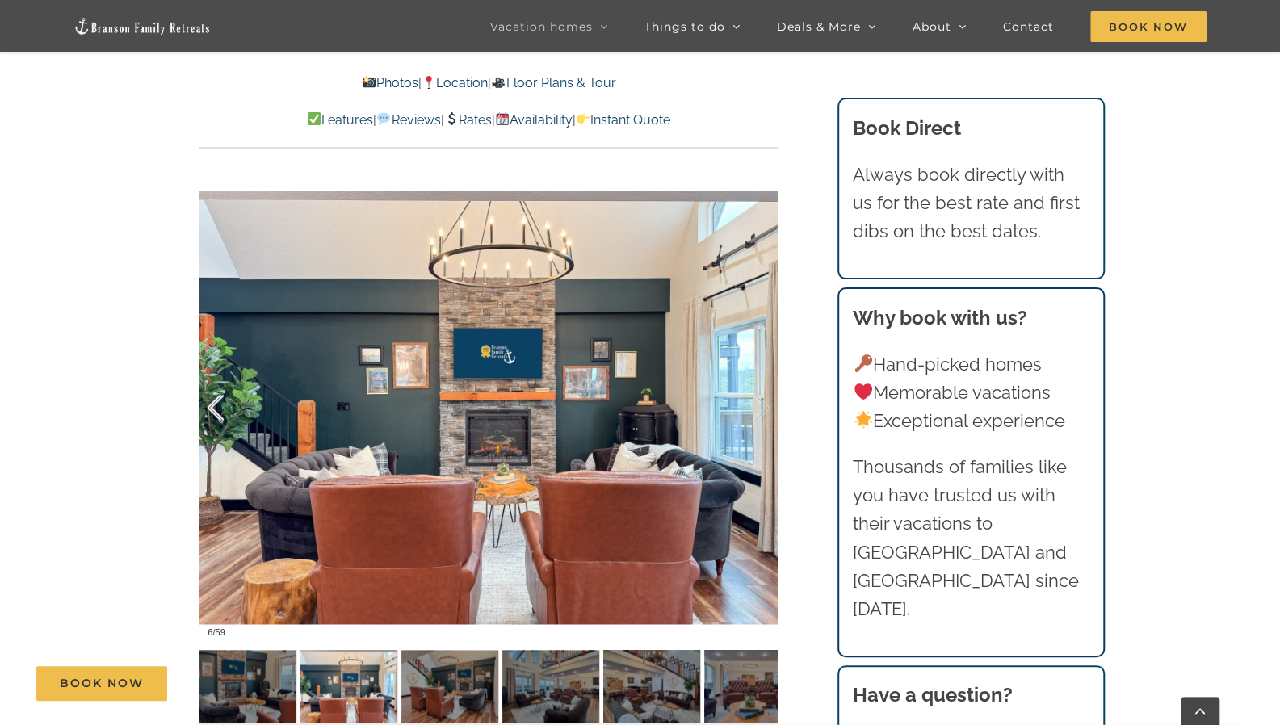
click at [219, 408] on div at bounding box center [233, 408] width 50 height 100
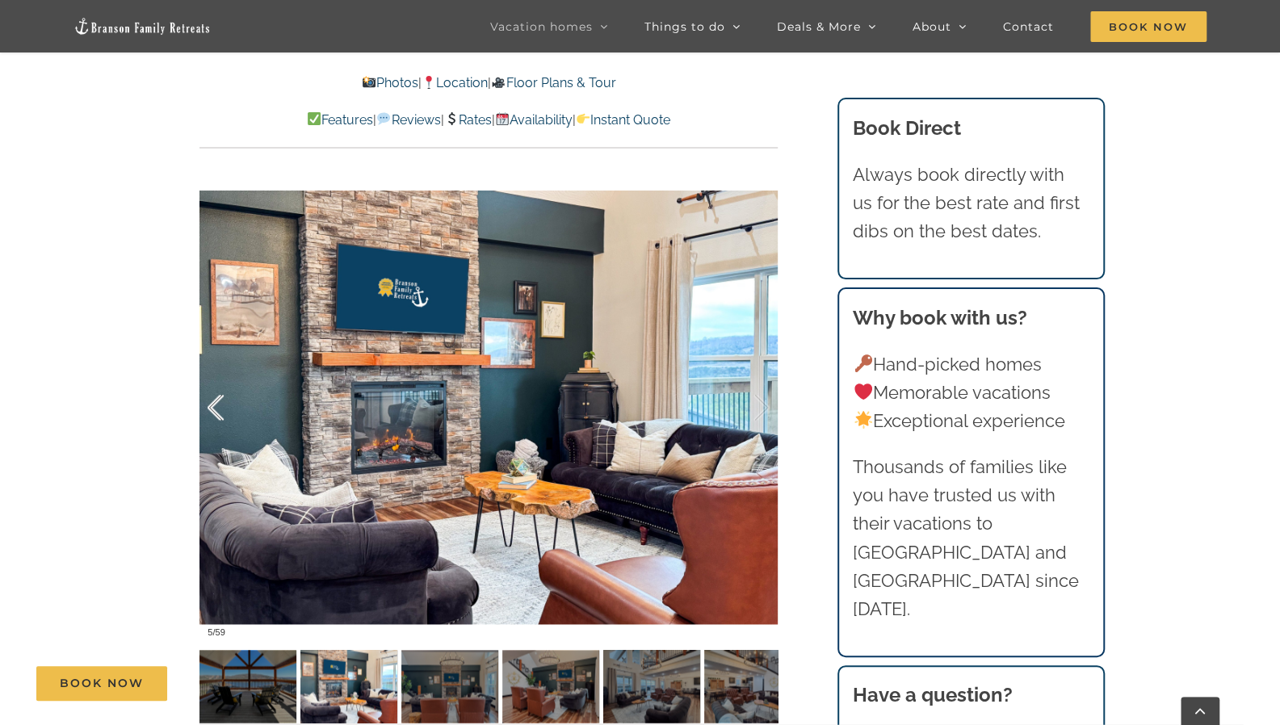
click at [219, 408] on div at bounding box center [233, 408] width 50 height 100
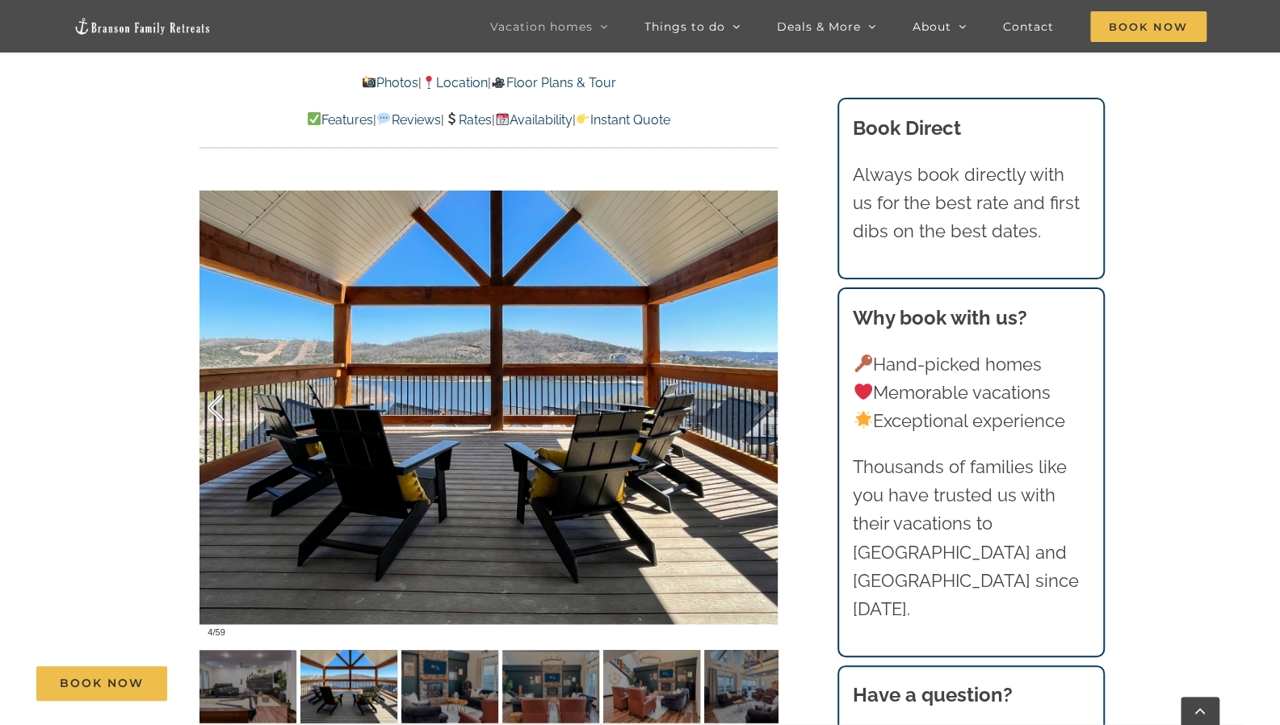
click at [219, 408] on div at bounding box center [233, 408] width 50 height 100
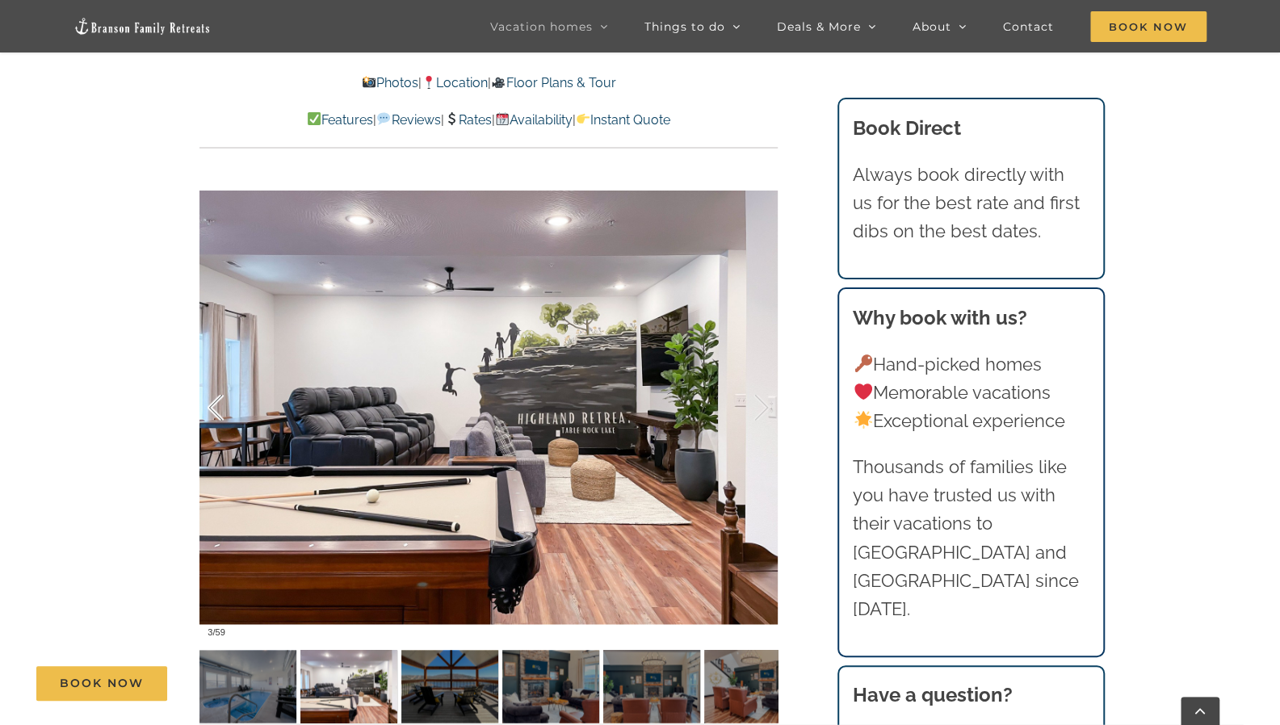
click at [219, 408] on div at bounding box center [233, 408] width 50 height 100
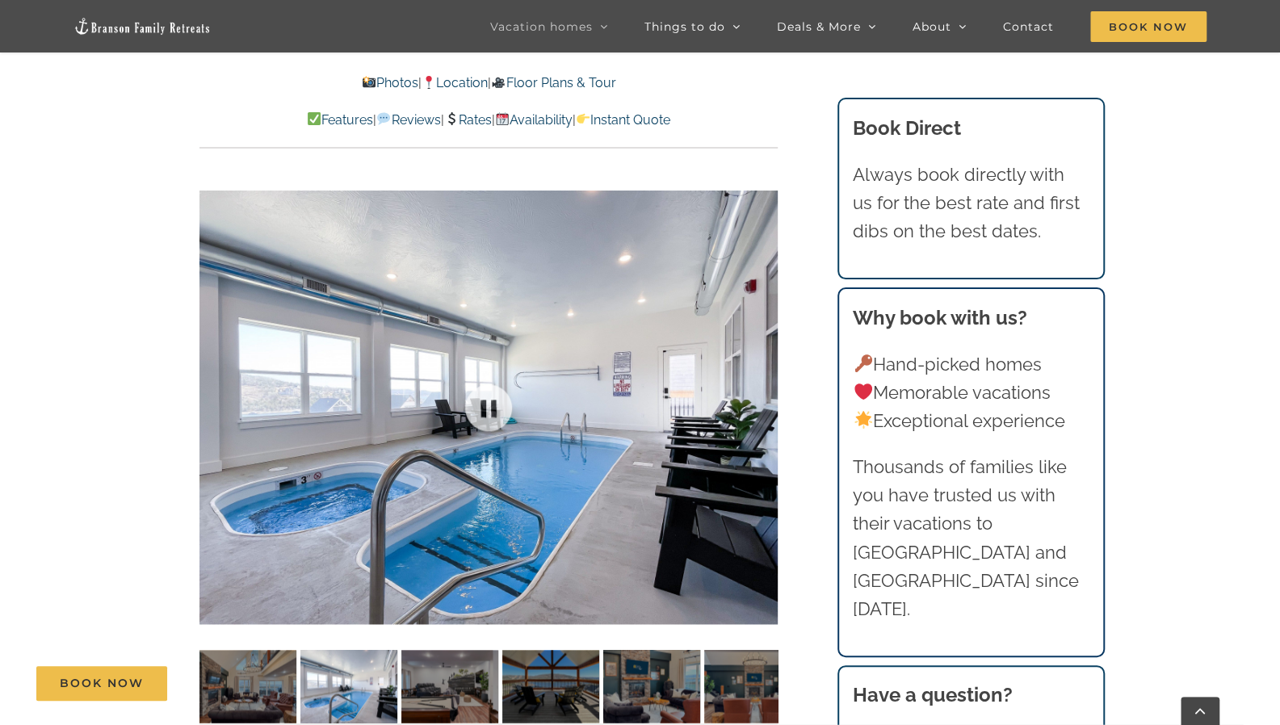
click at [219, 408] on div at bounding box center [489, 407] width 578 height 475
click at [212, 406] on div at bounding box center [233, 408] width 50 height 100
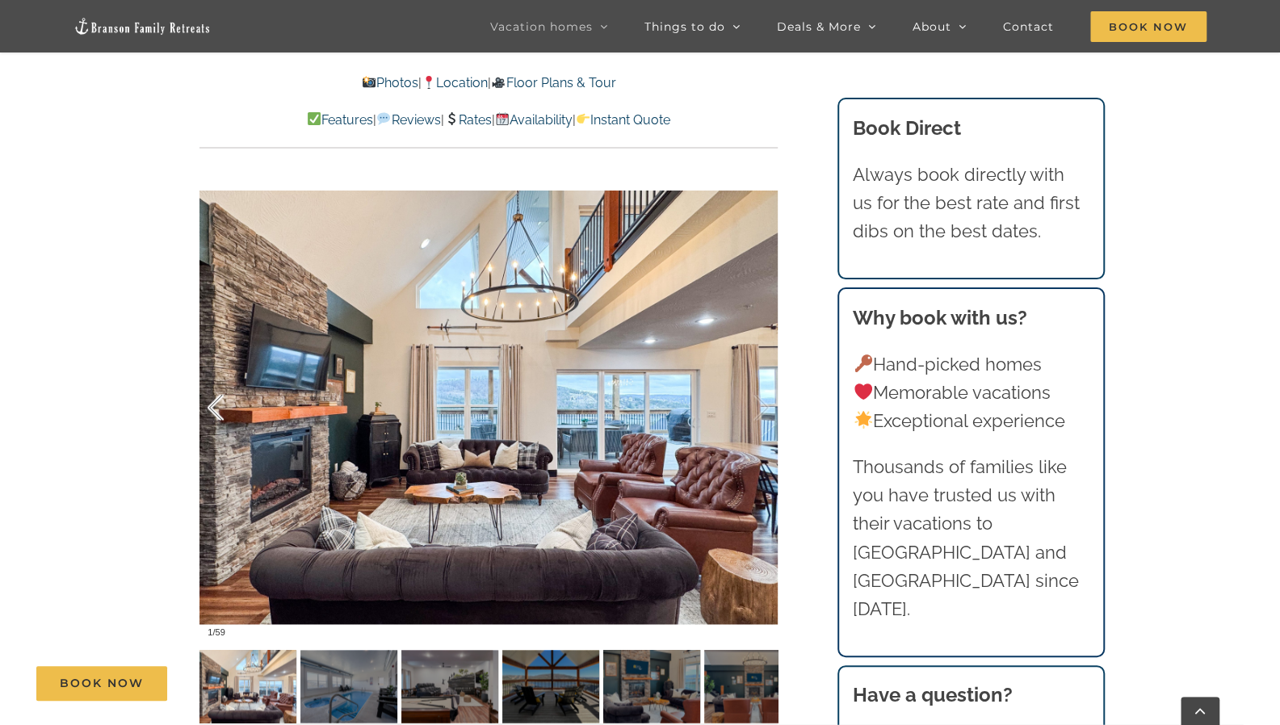
click at [212, 406] on div at bounding box center [233, 408] width 50 height 100
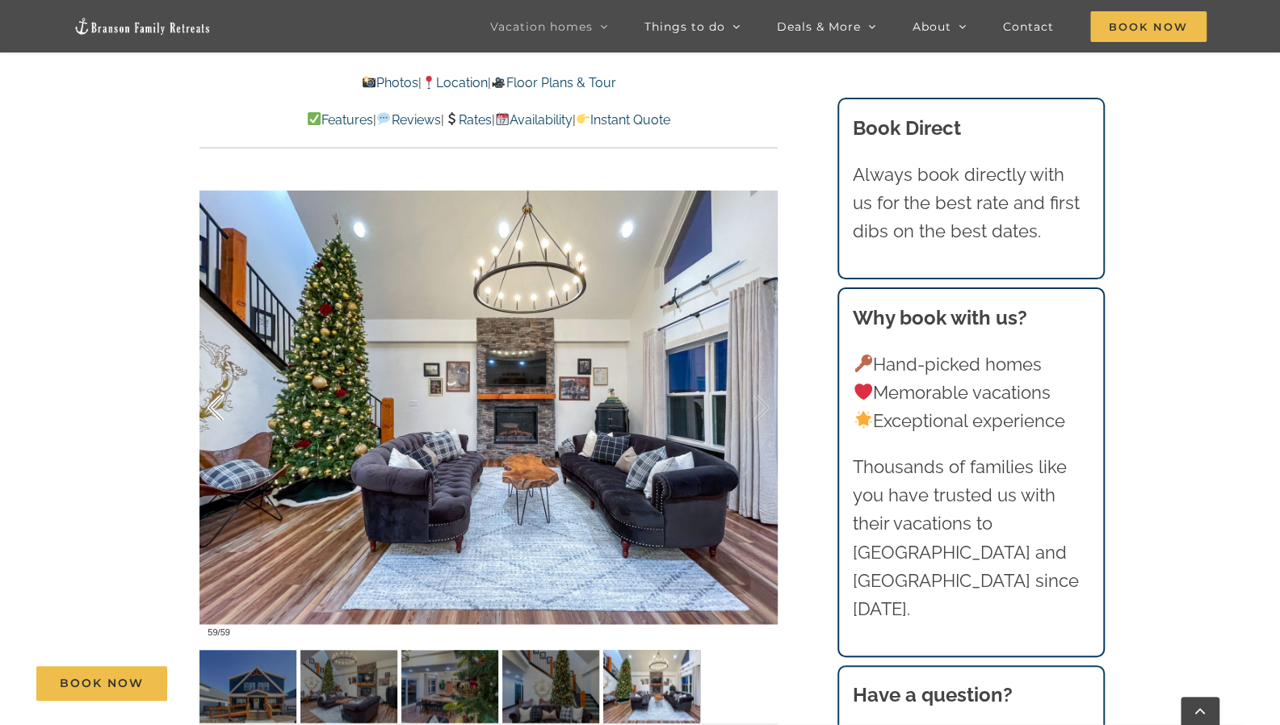
click at [212, 406] on div at bounding box center [233, 408] width 50 height 100
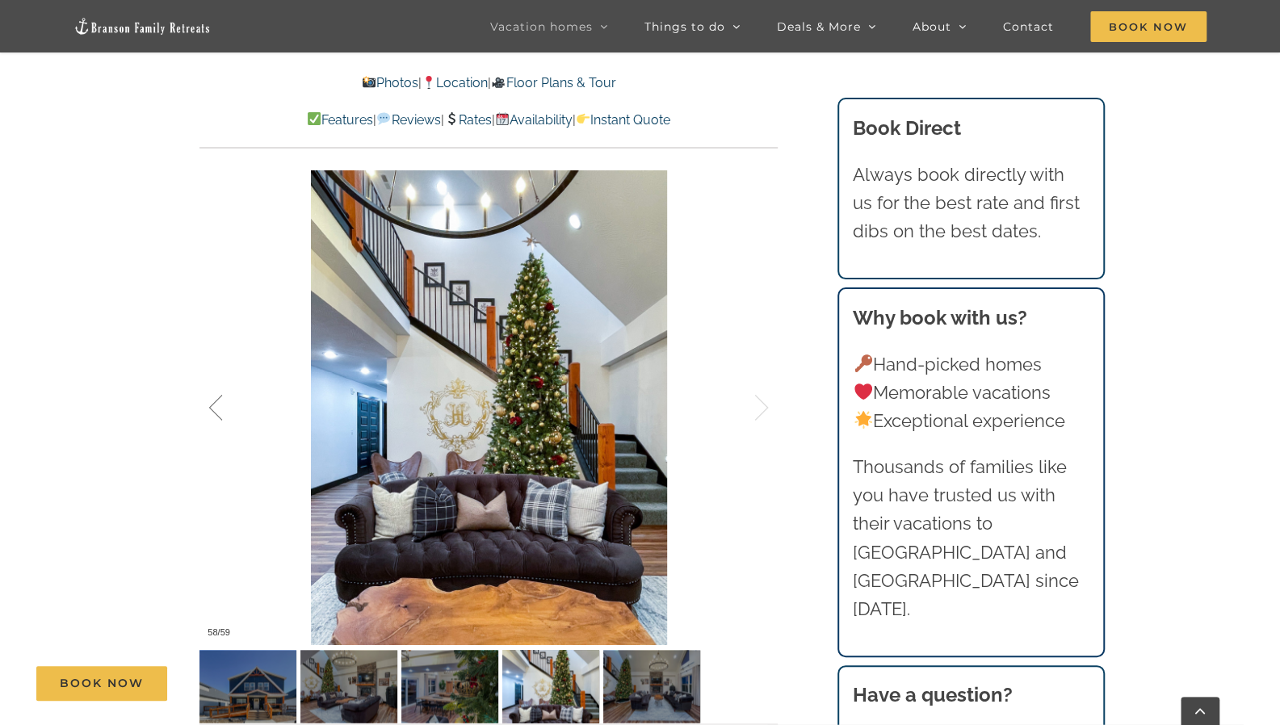
click at [212, 406] on div at bounding box center [233, 408] width 50 height 100
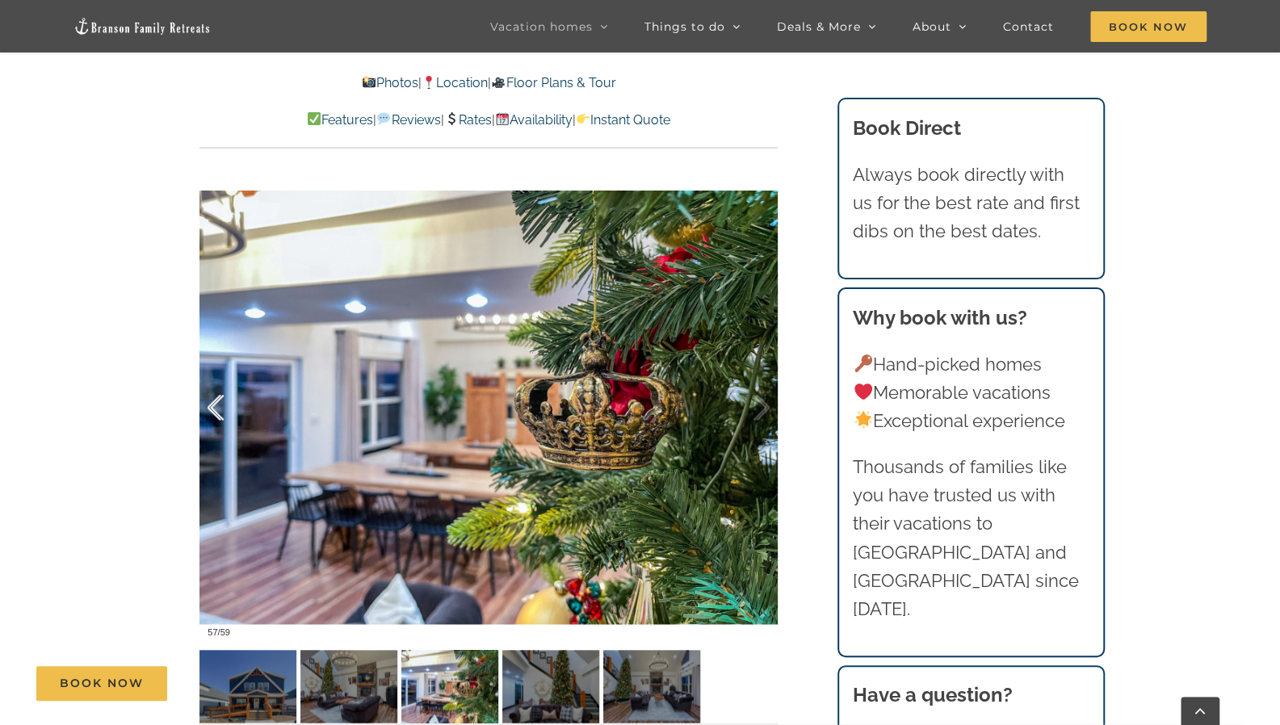
click at [212, 406] on div at bounding box center [233, 408] width 50 height 100
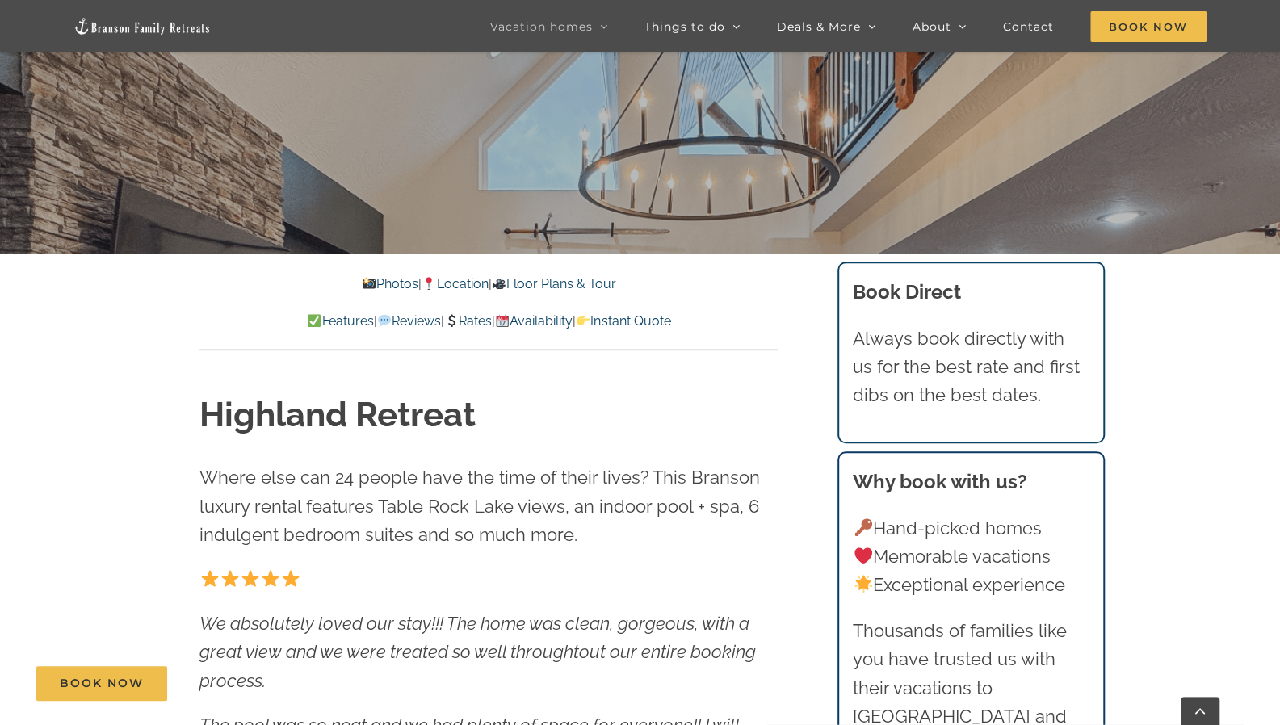
scroll to position [519, 0]
click at [462, 316] on link "Rates" at bounding box center [468, 320] width 48 height 15
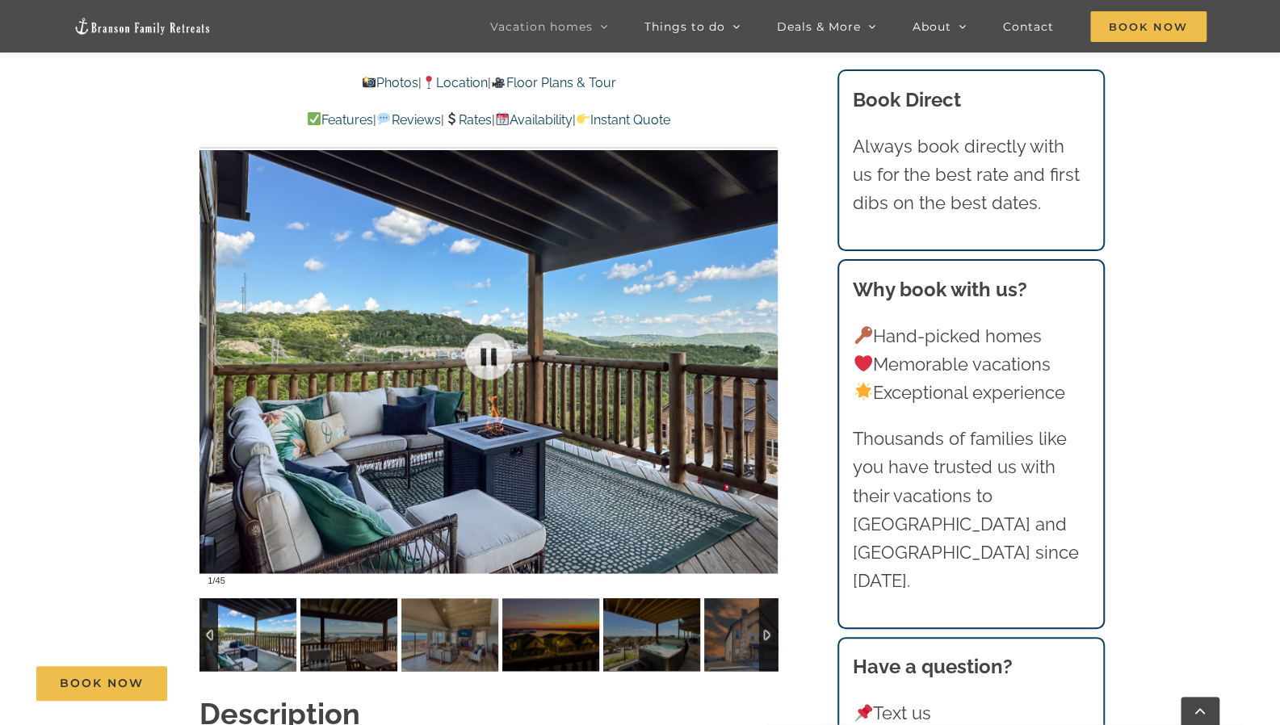
scroll to position [1210, 0]
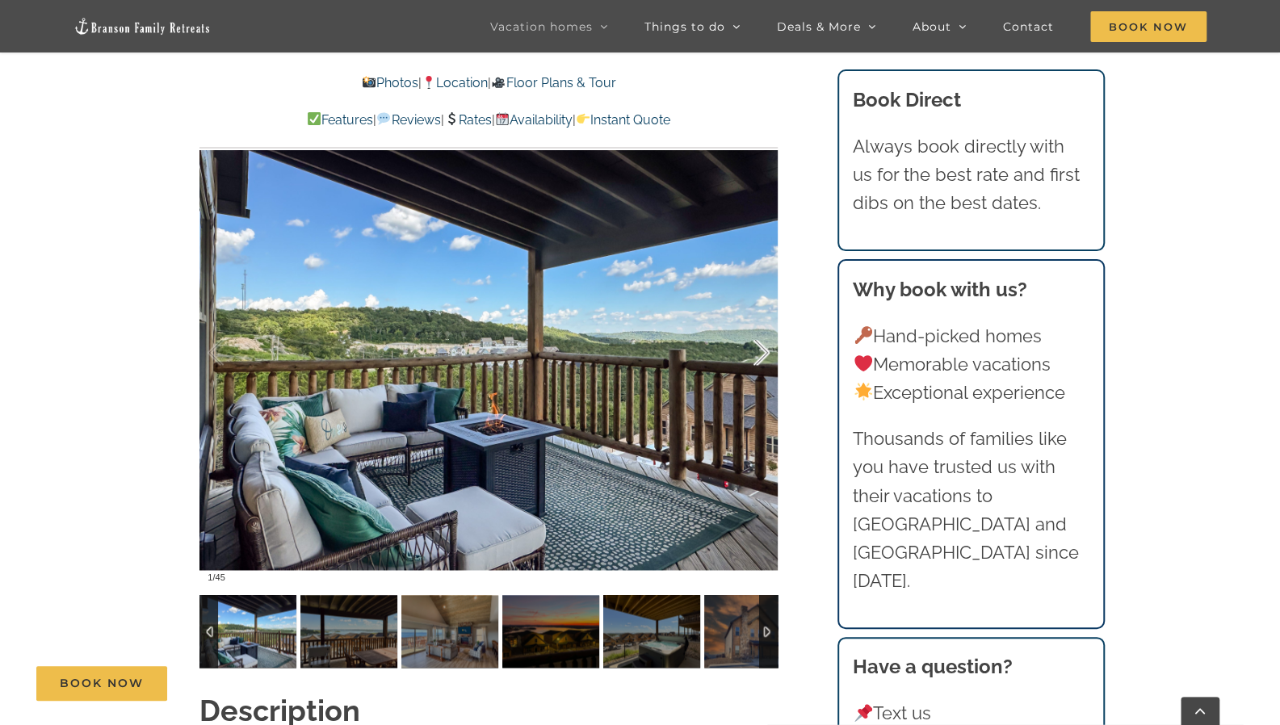
click at [759, 330] on div at bounding box center [745, 353] width 50 height 100
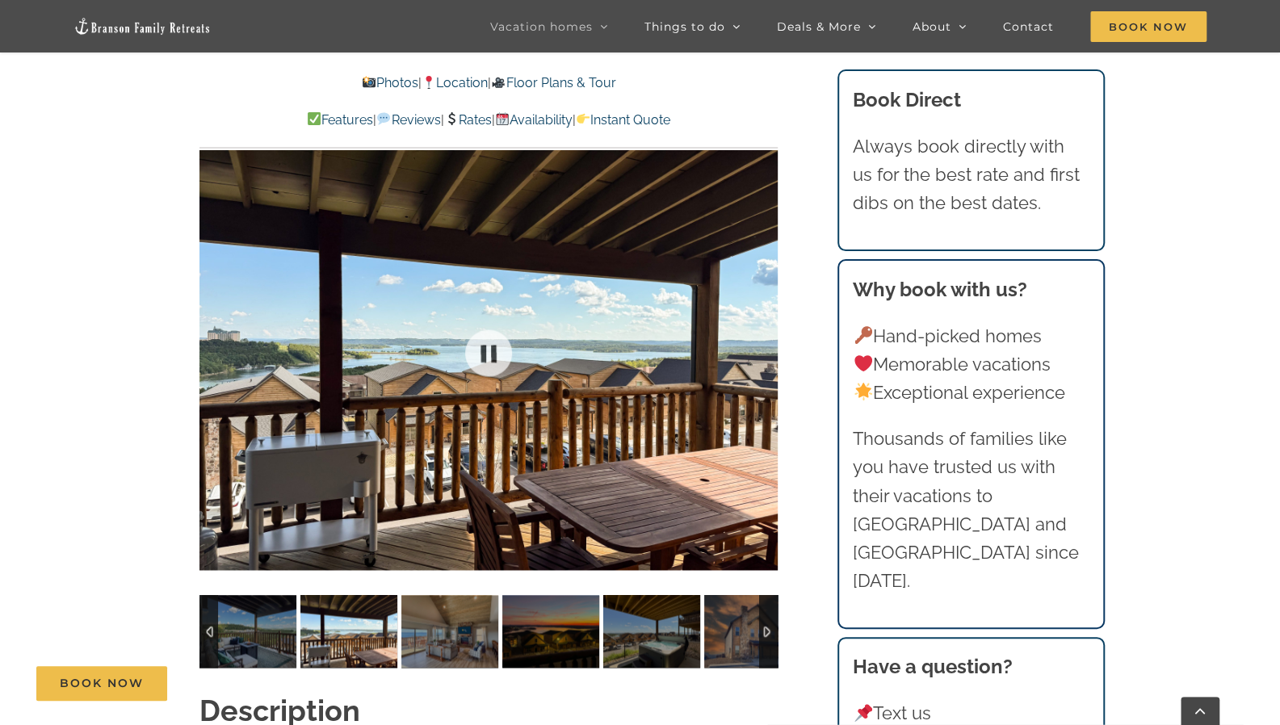
click at [759, 330] on div "2 / 45" at bounding box center [489, 353] width 578 height 475
click at [756, 323] on div at bounding box center [745, 353] width 50 height 100
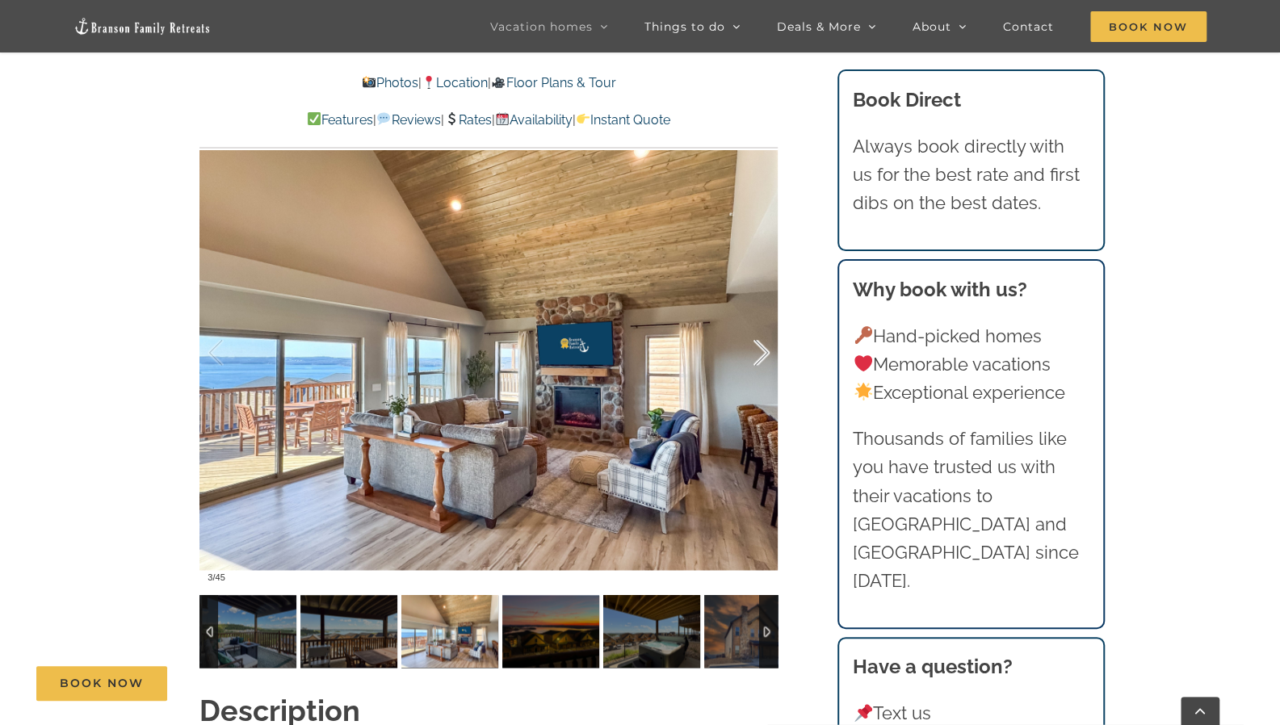
click at [756, 323] on div at bounding box center [745, 353] width 50 height 100
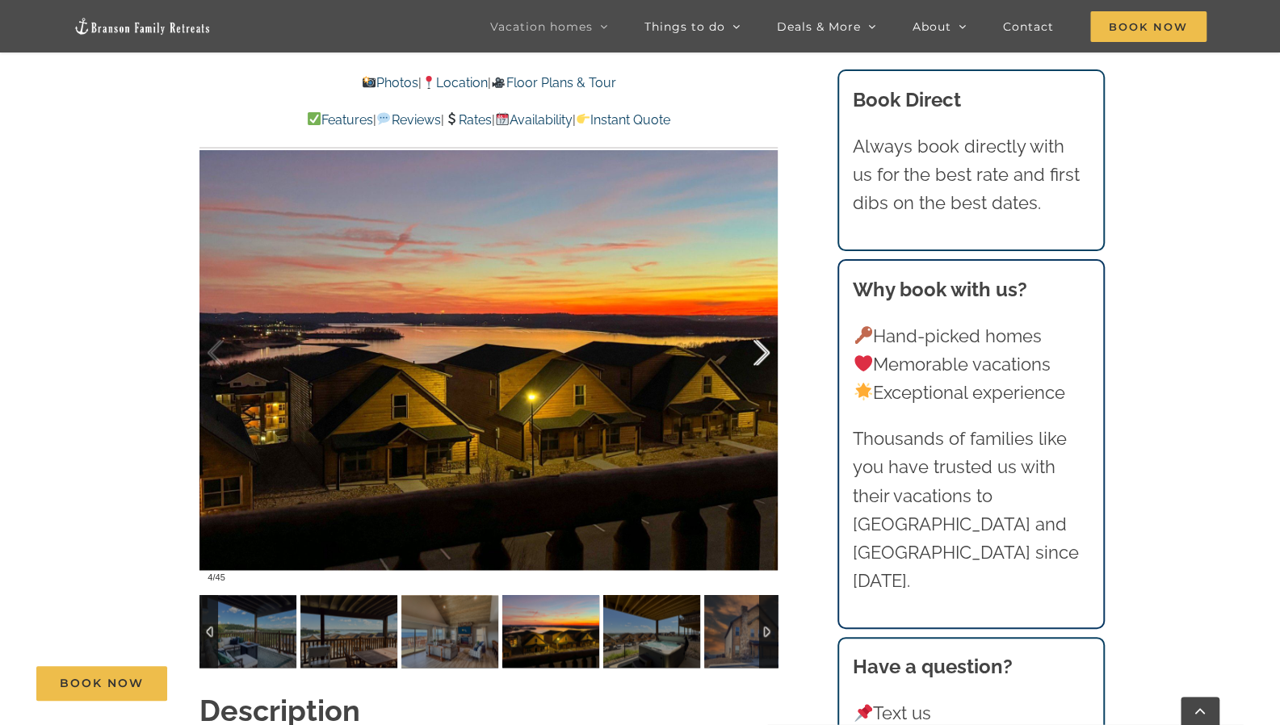
click at [756, 323] on div at bounding box center [745, 353] width 50 height 100
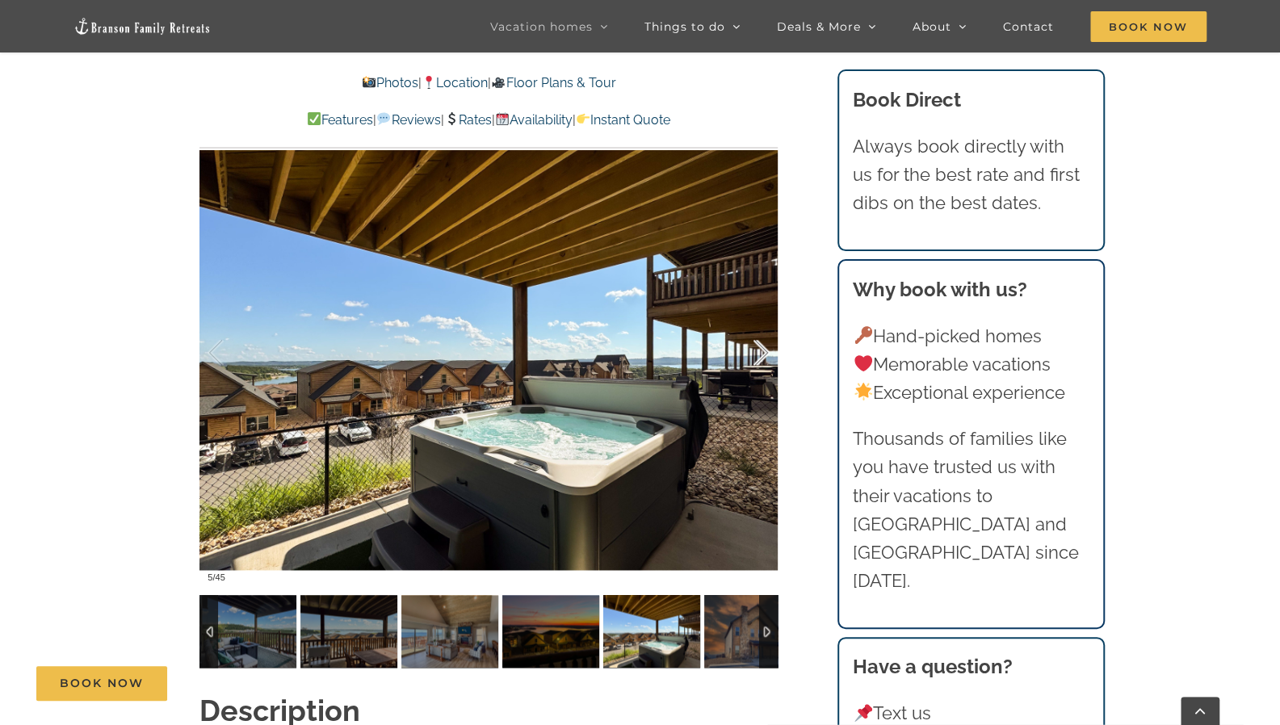
click at [756, 323] on div at bounding box center [745, 353] width 50 height 100
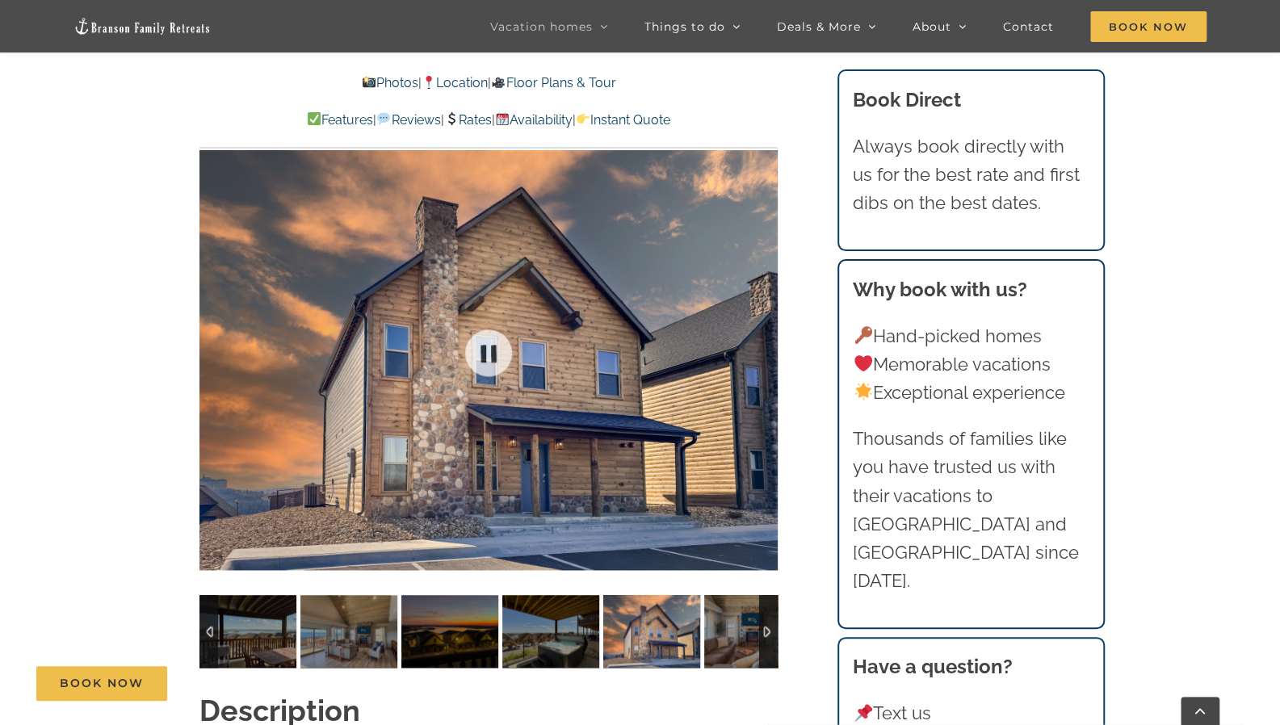
click at [756, 323] on div at bounding box center [489, 353] width 578 height 475
click at [756, 323] on div at bounding box center [745, 353] width 50 height 100
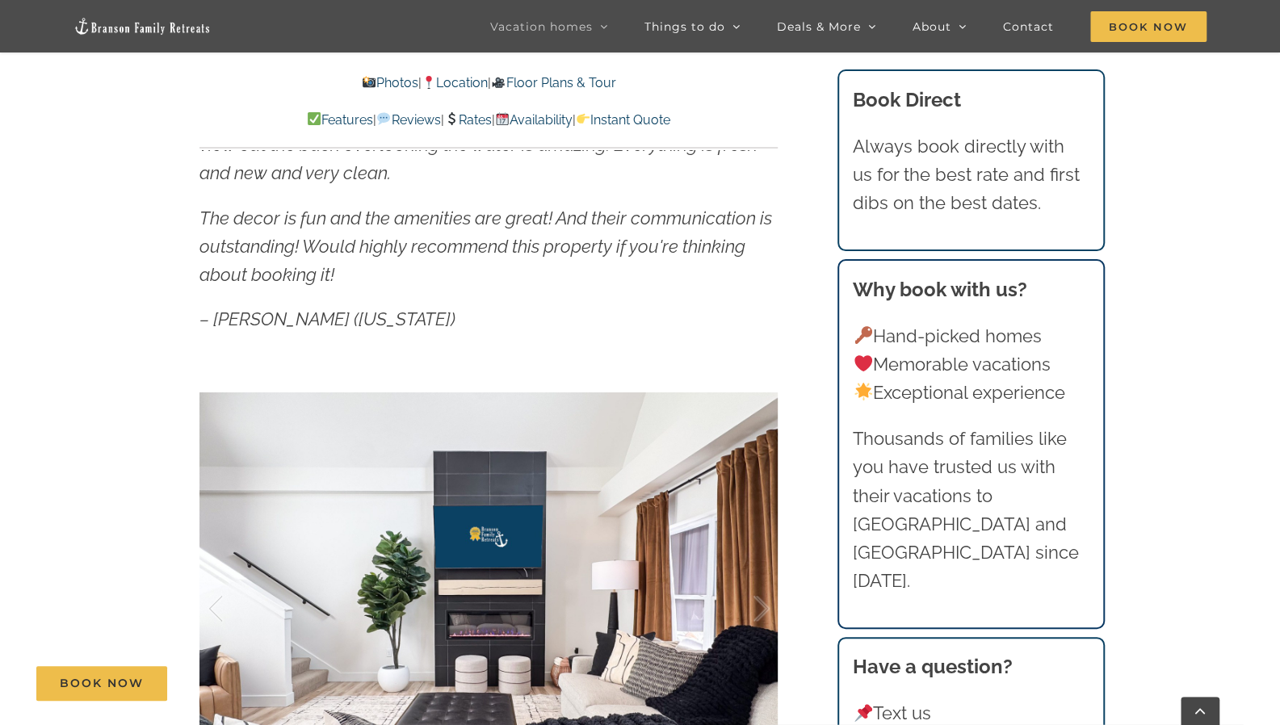
scroll to position [1343, 0]
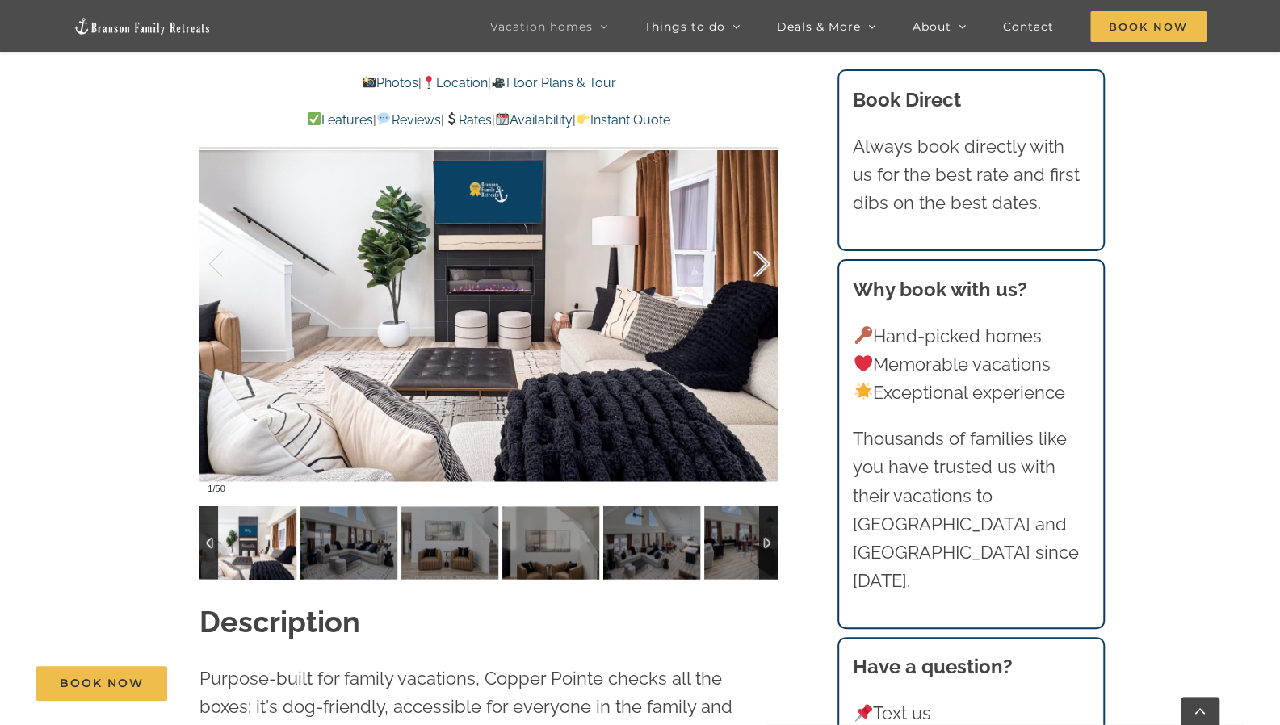
click at [765, 254] on div at bounding box center [745, 264] width 50 height 100
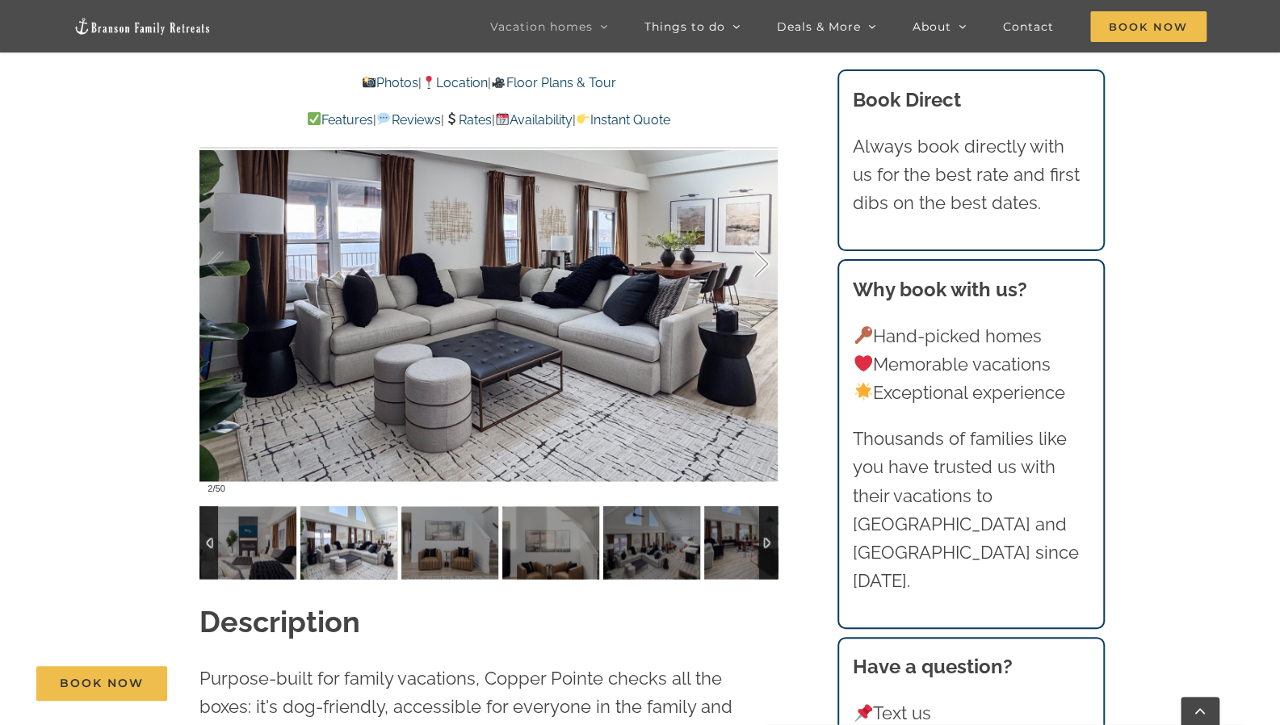
click at [765, 254] on div at bounding box center [745, 264] width 50 height 100
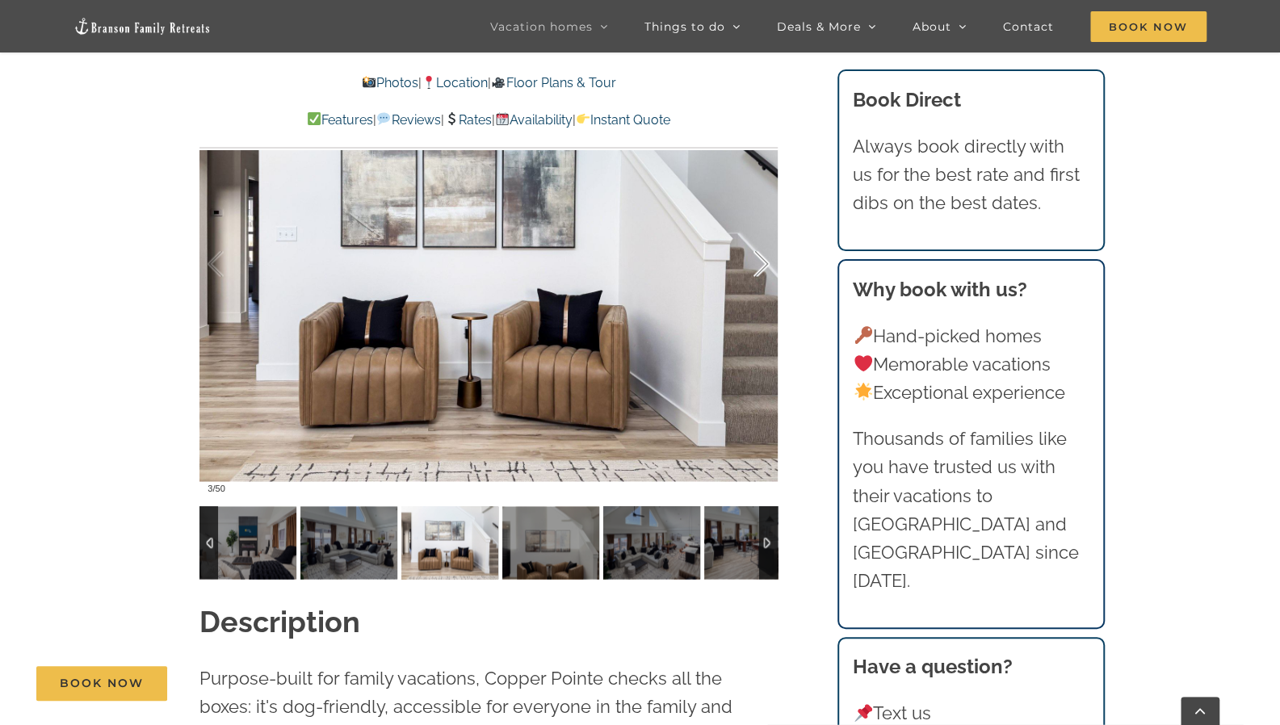
click at [765, 254] on div at bounding box center [745, 264] width 50 height 100
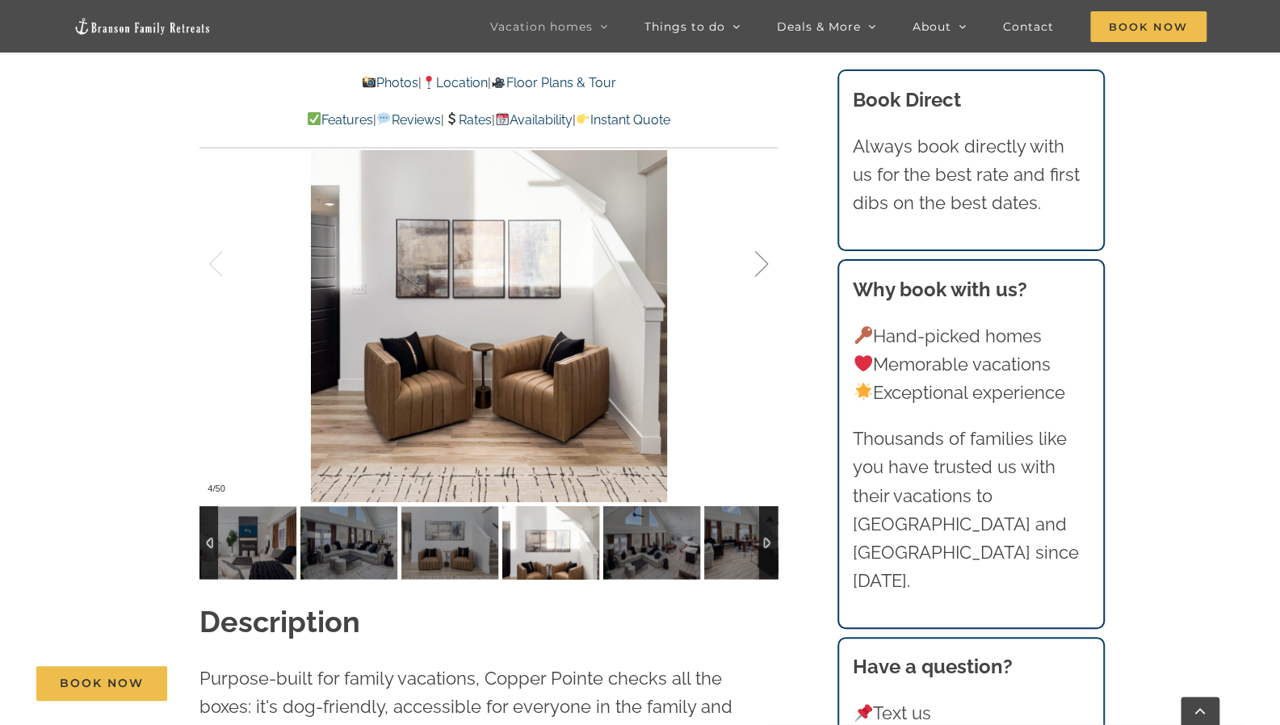
click at [765, 254] on div at bounding box center [745, 264] width 50 height 100
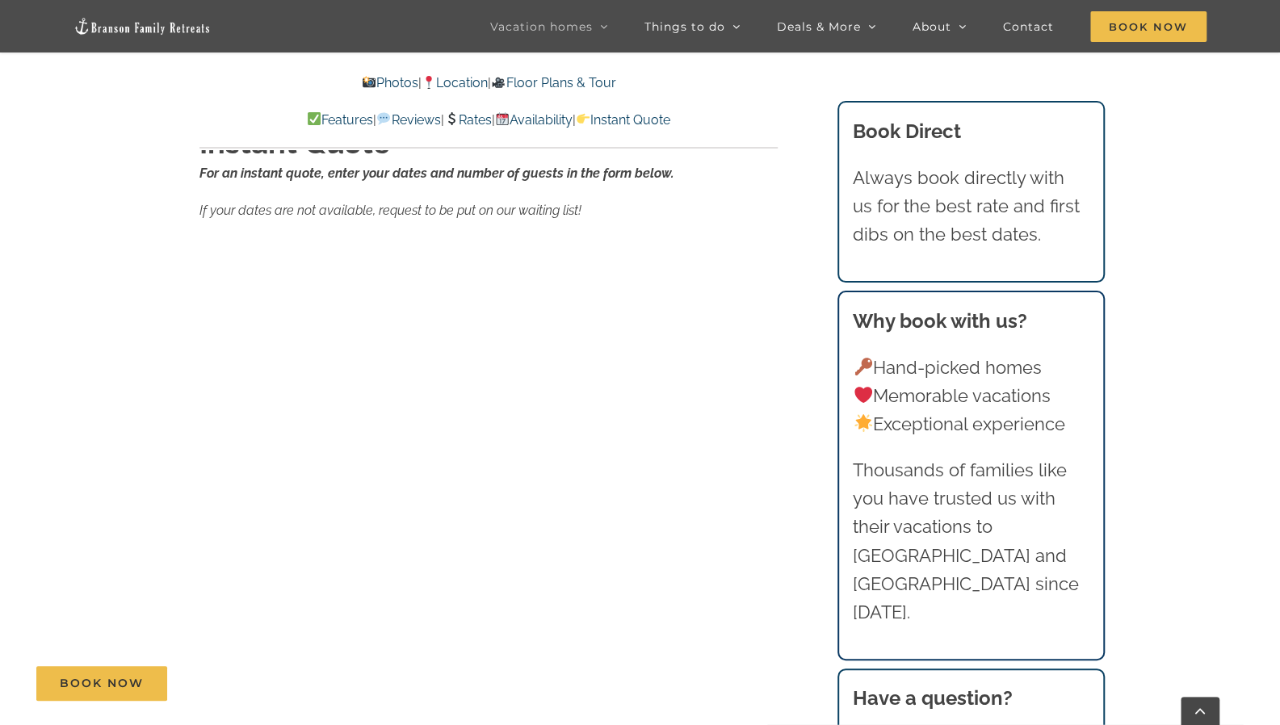
scroll to position [9590, 0]
